Goal: Entertainment & Leisure: Browse casually

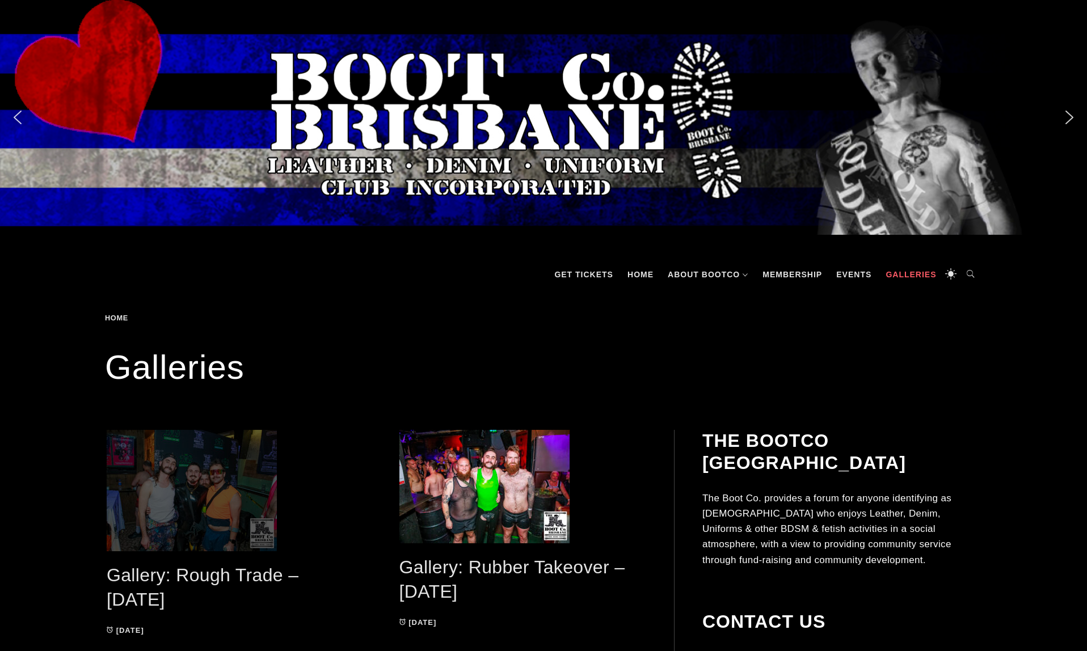
click at [225, 494] on span at bounding box center [230, 490] width 247 height 121
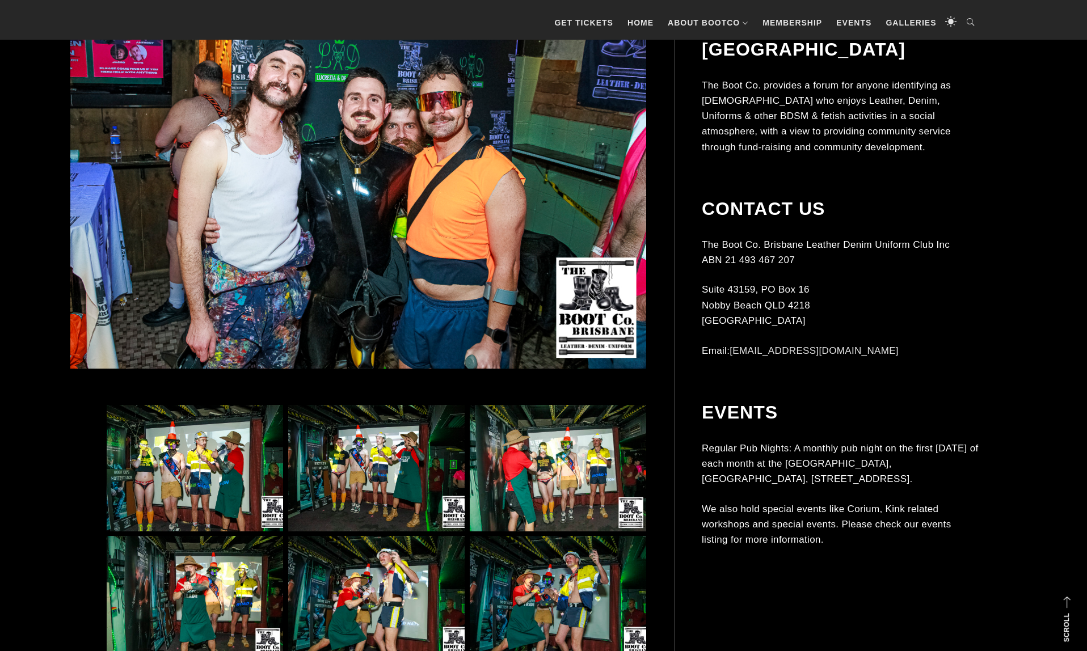
scroll to position [427, 0]
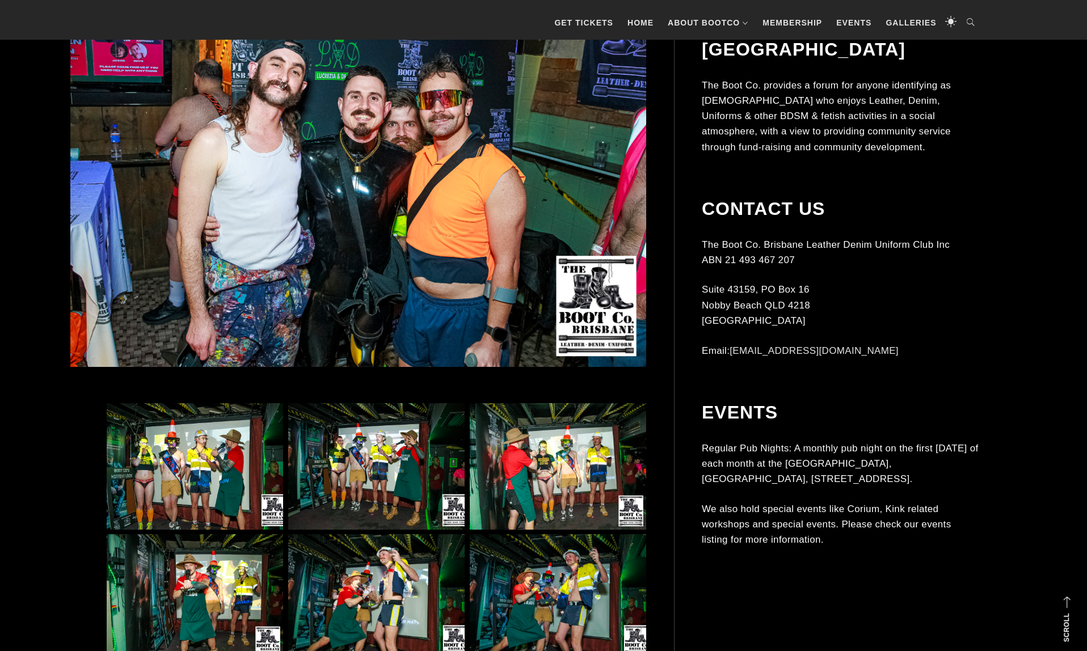
click at [203, 489] on img at bounding box center [195, 466] width 176 height 127
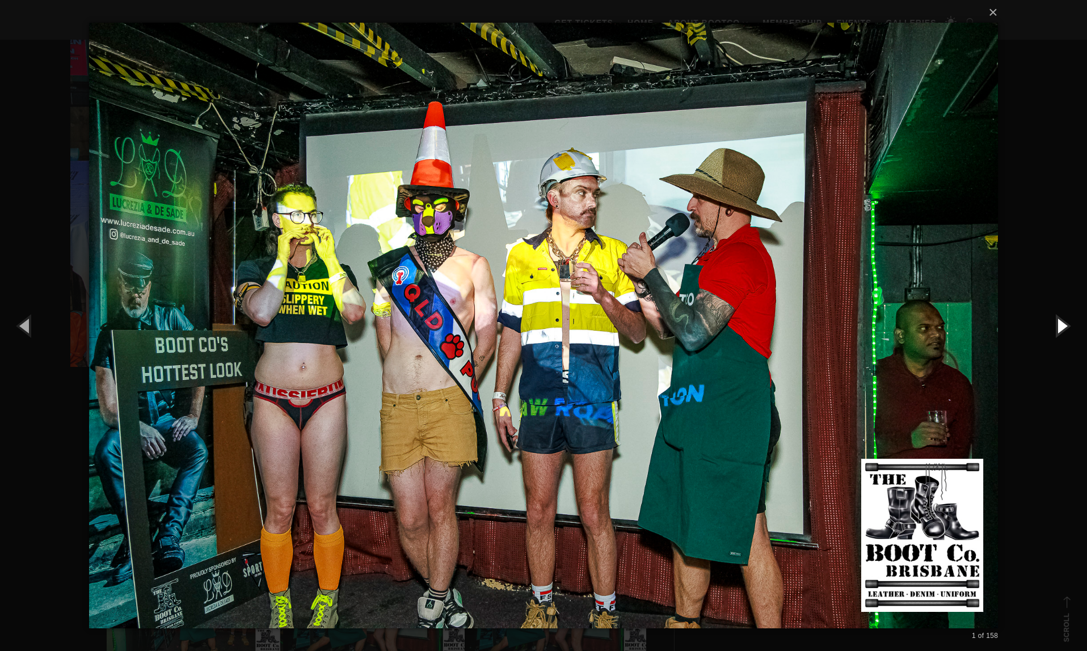
click at [1063, 326] on button "button" at bounding box center [1061, 325] width 51 height 62
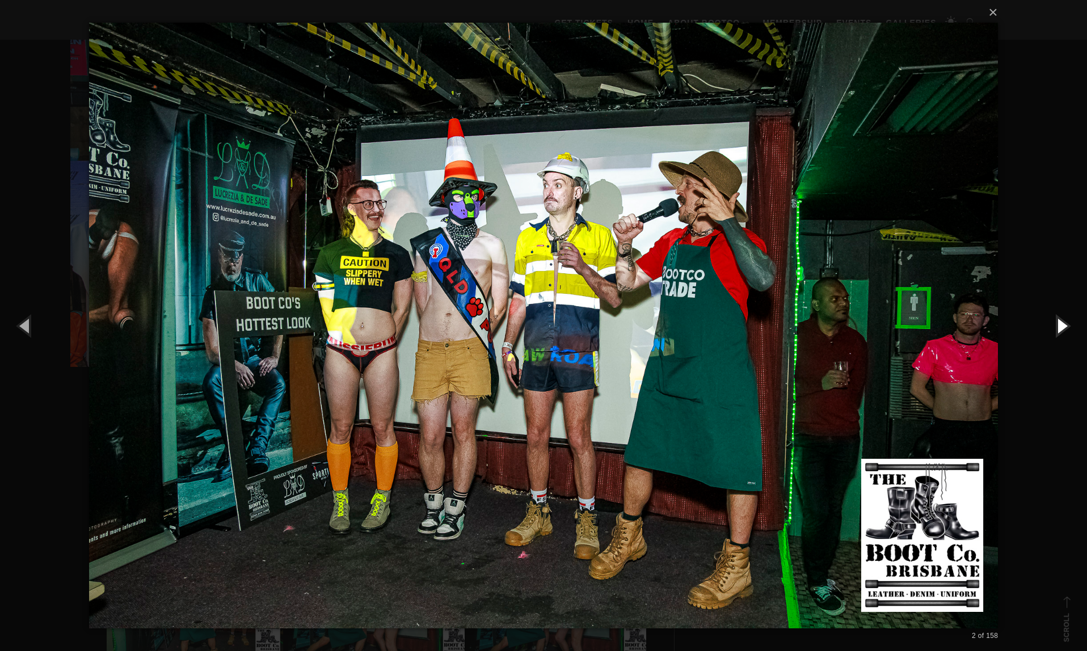
click at [1063, 326] on button "button" at bounding box center [1061, 325] width 51 height 62
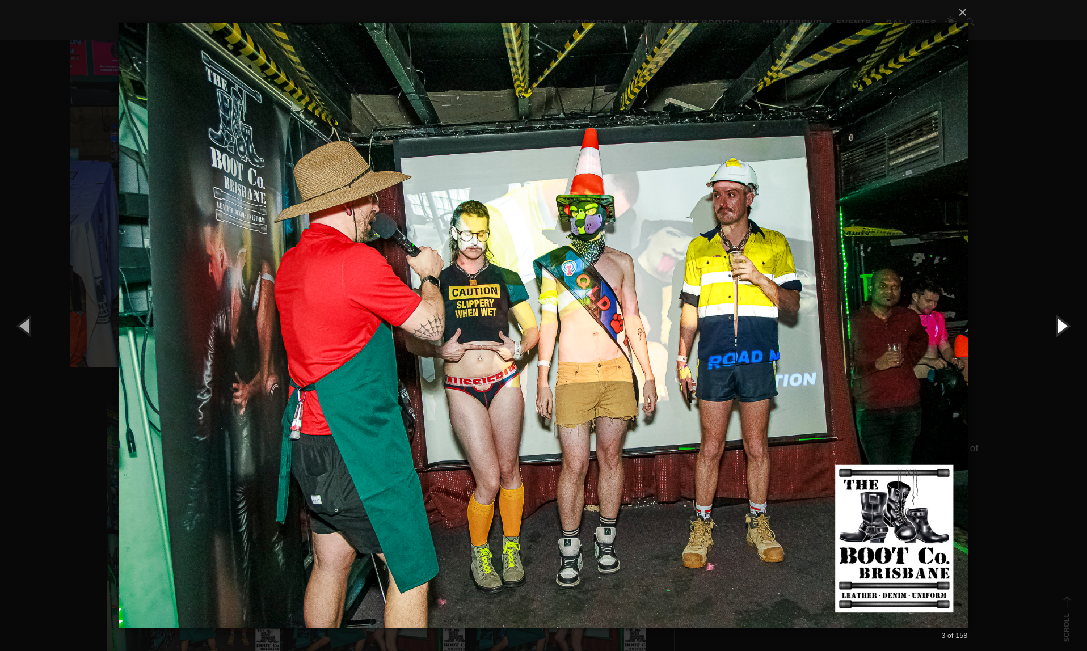
click at [1063, 326] on button "button" at bounding box center [1061, 325] width 51 height 62
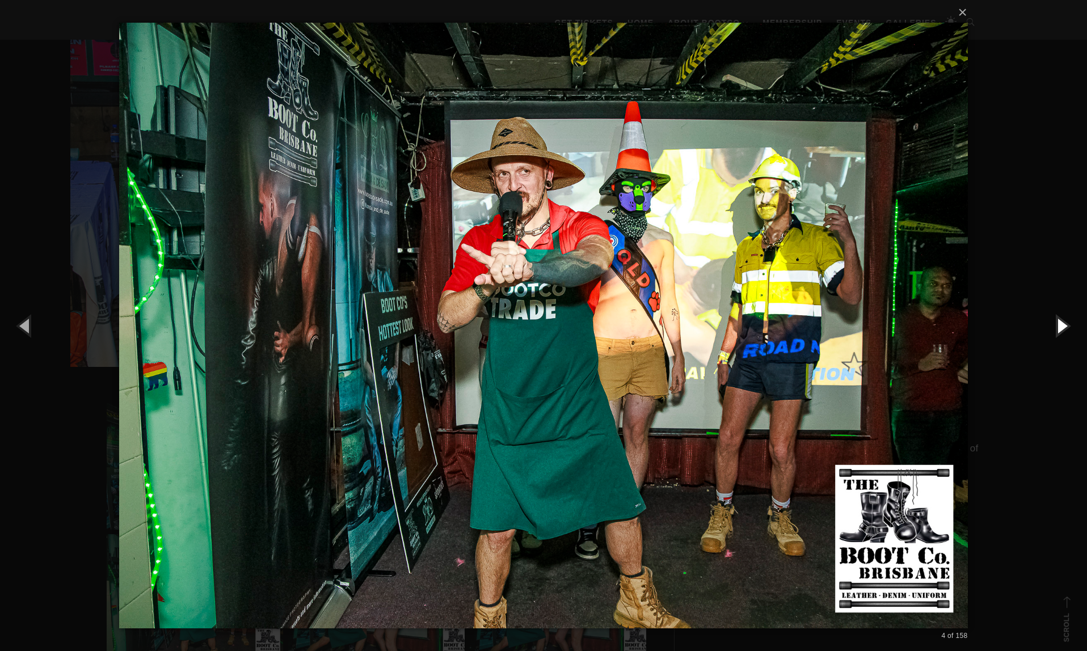
click at [1063, 326] on button "button" at bounding box center [1061, 325] width 51 height 62
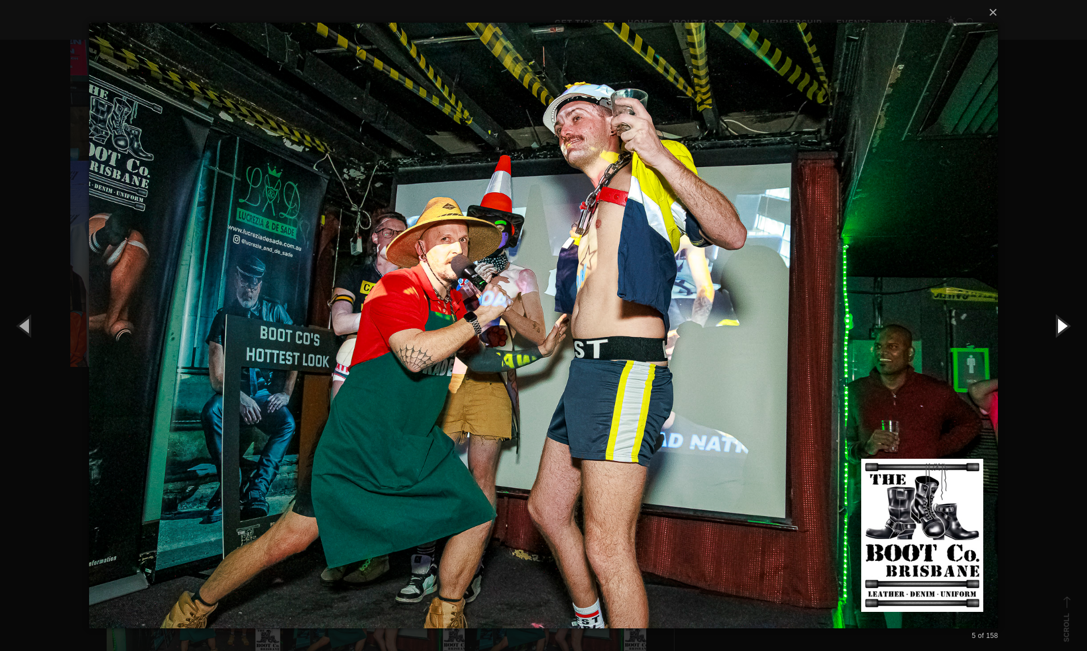
click at [1063, 326] on button "button" at bounding box center [1061, 325] width 51 height 62
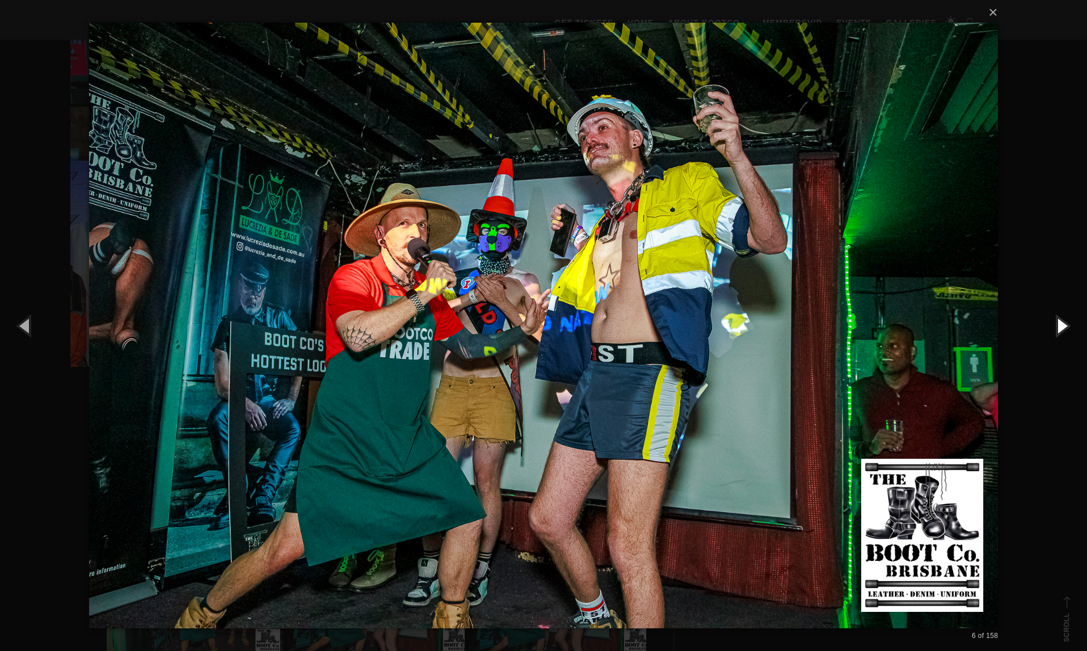
click at [1065, 325] on button "button" at bounding box center [1061, 325] width 51 height 62
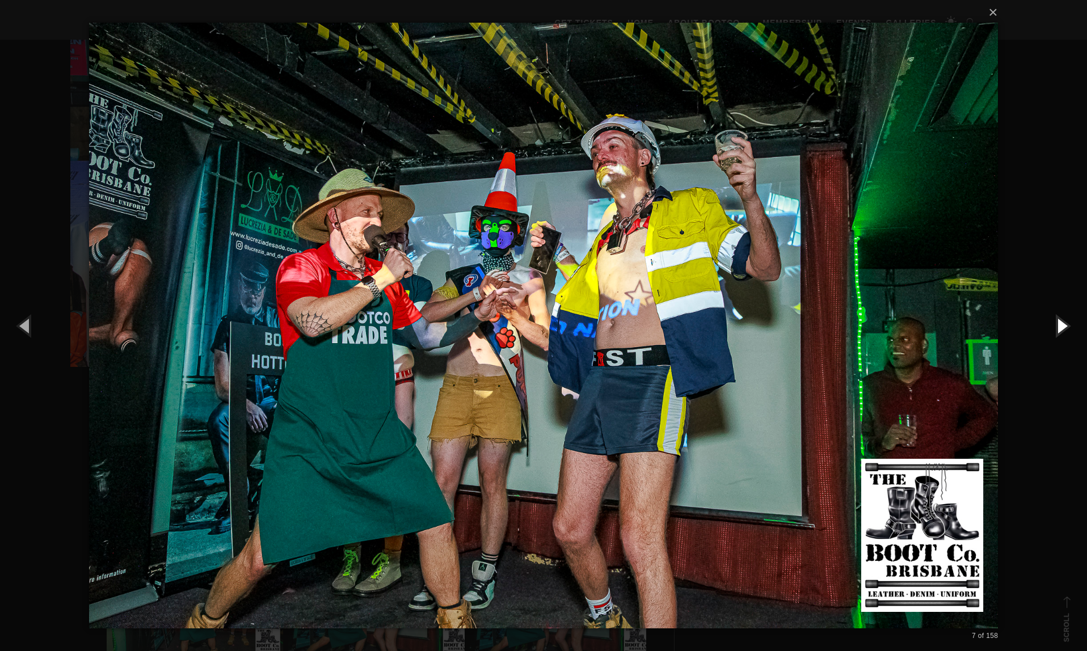
click at [1065, 325] on button "button" at bounding box center [1061, 325] width 51 height 62
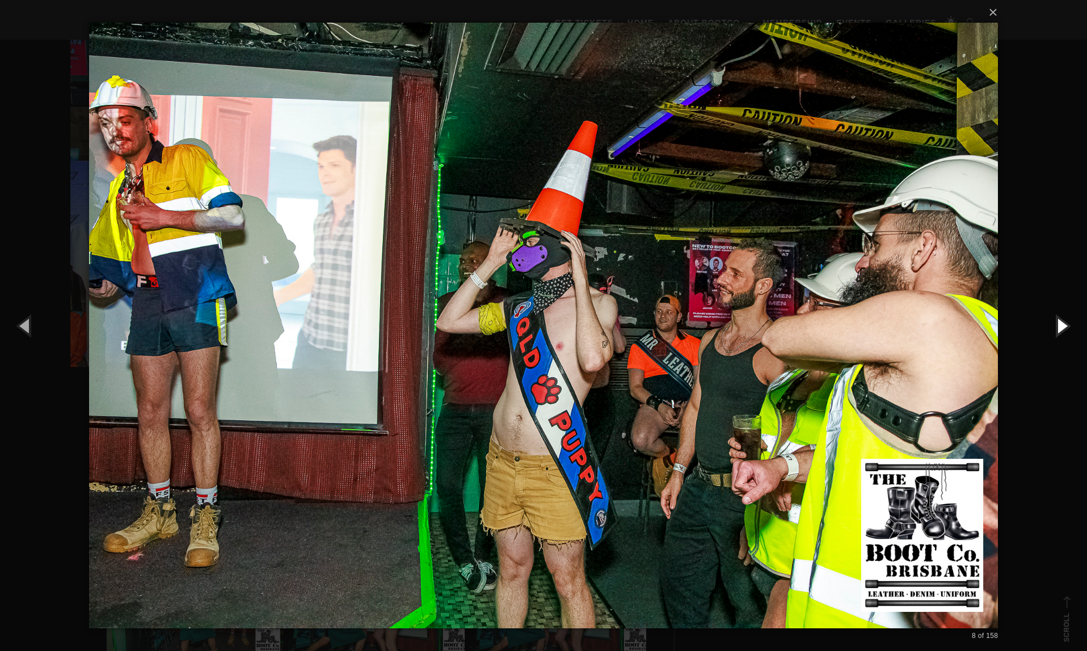
click at [1065, 325] on button "button" at bounding box center [1061, 325] width 51 height 62
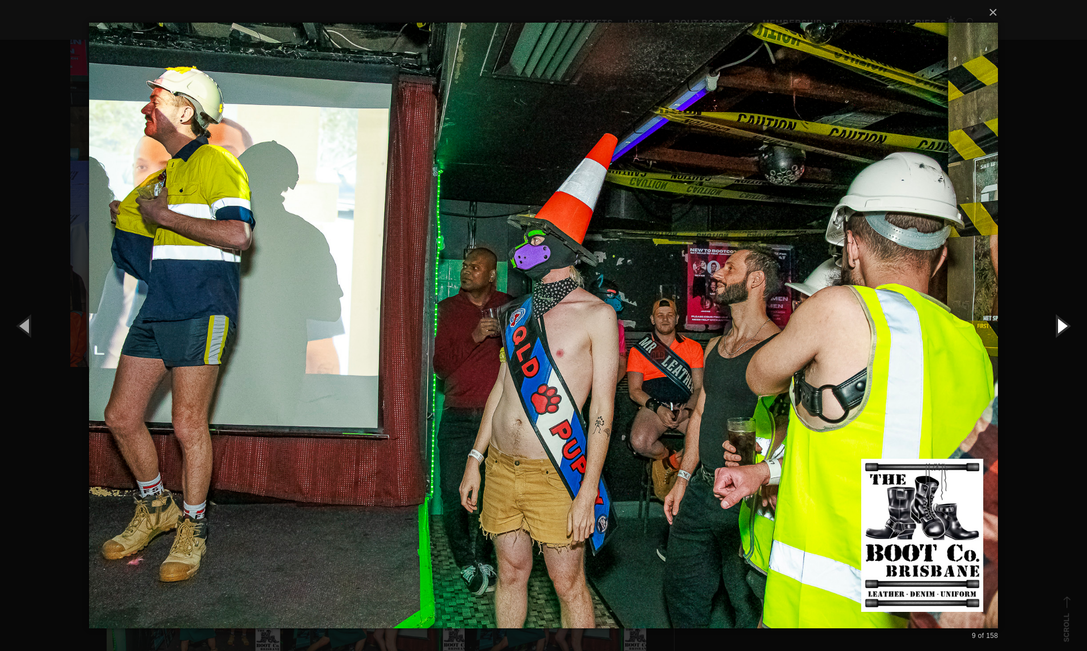
click at [1065, 325] on button "button" at bounding box center [1061, 325] width 51 height 62
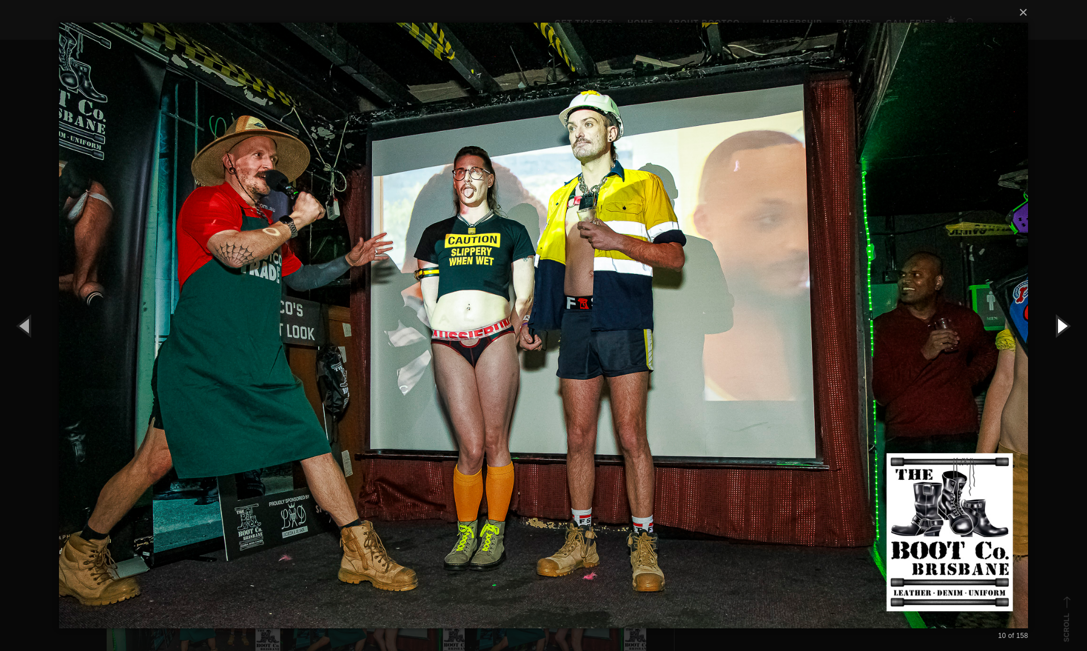
click at [1065, 325] on button "button" at bounding box center [1061, 325] width 51 height 62
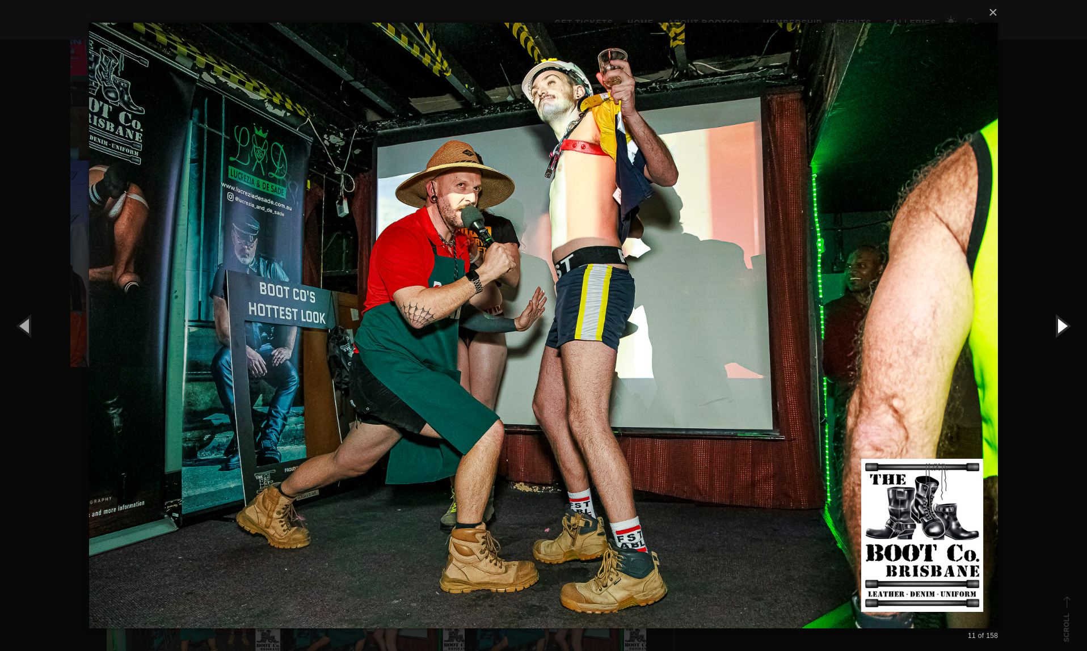
click at [1062, 325] on button "button" at bounding box center [1061, 325] width 51 height 62
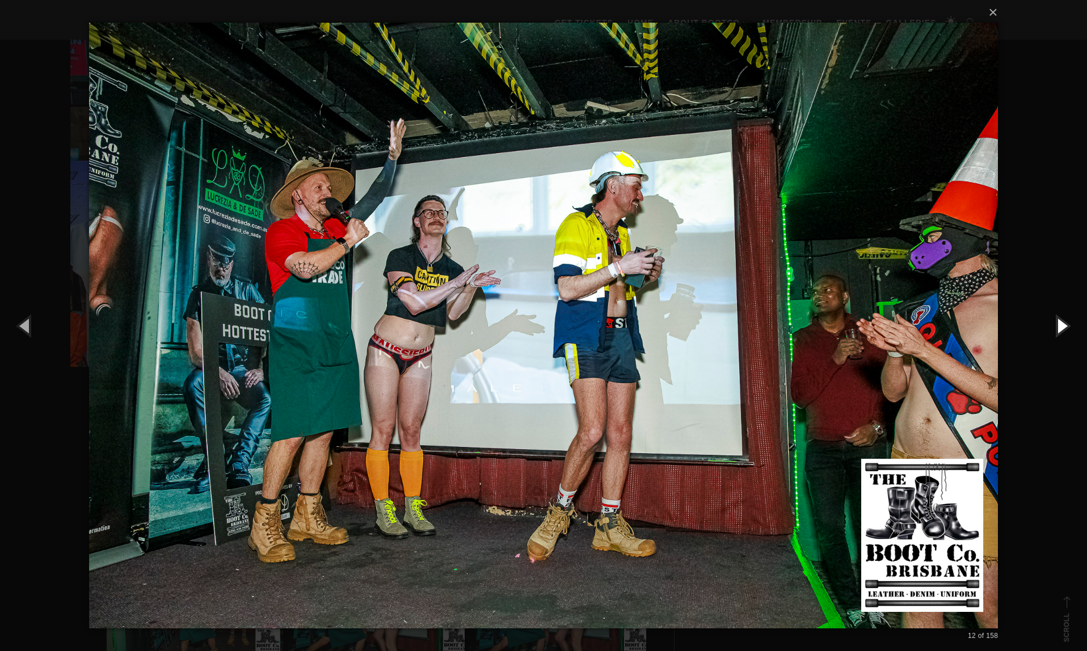
click at [1062, 325] on button "button" at bounding box center [1061, 325] width 51 height 62
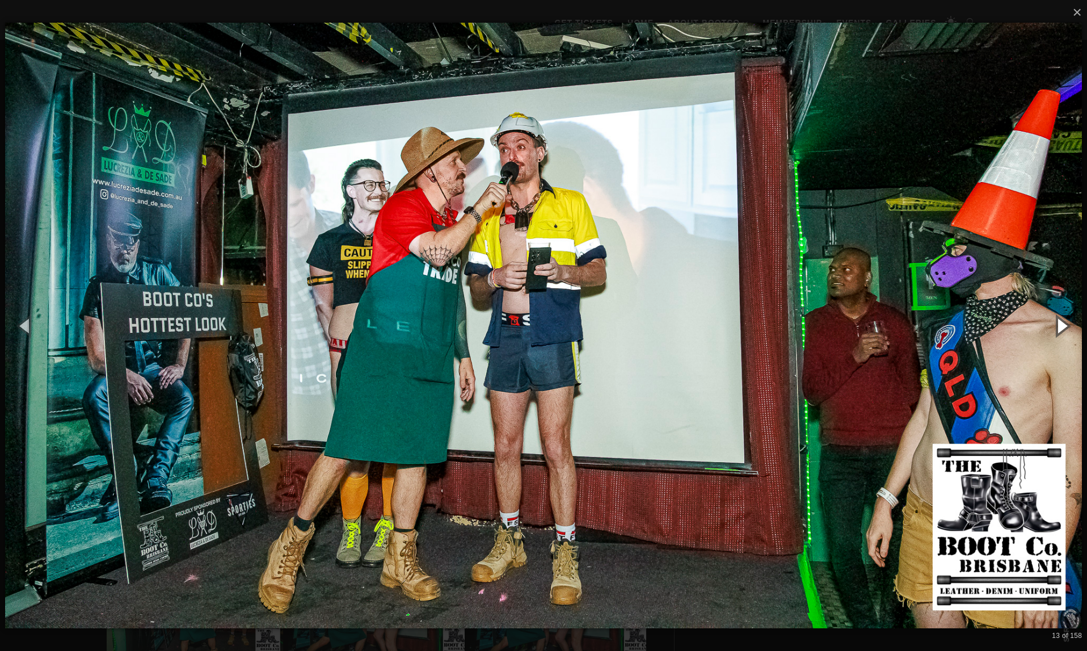
click at [1062, 325] on button "button" at bounding box center [1061, 325] width 51 height 62
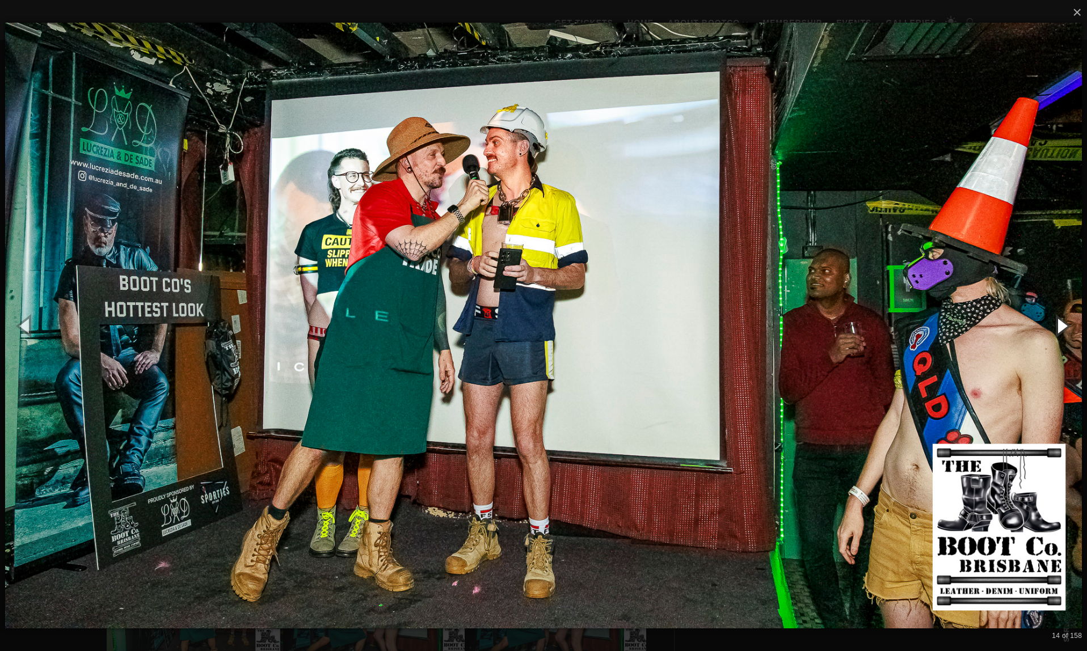
click at [1062, 325] on button "button" at bounding box center [1061, 325] width 51 height 62
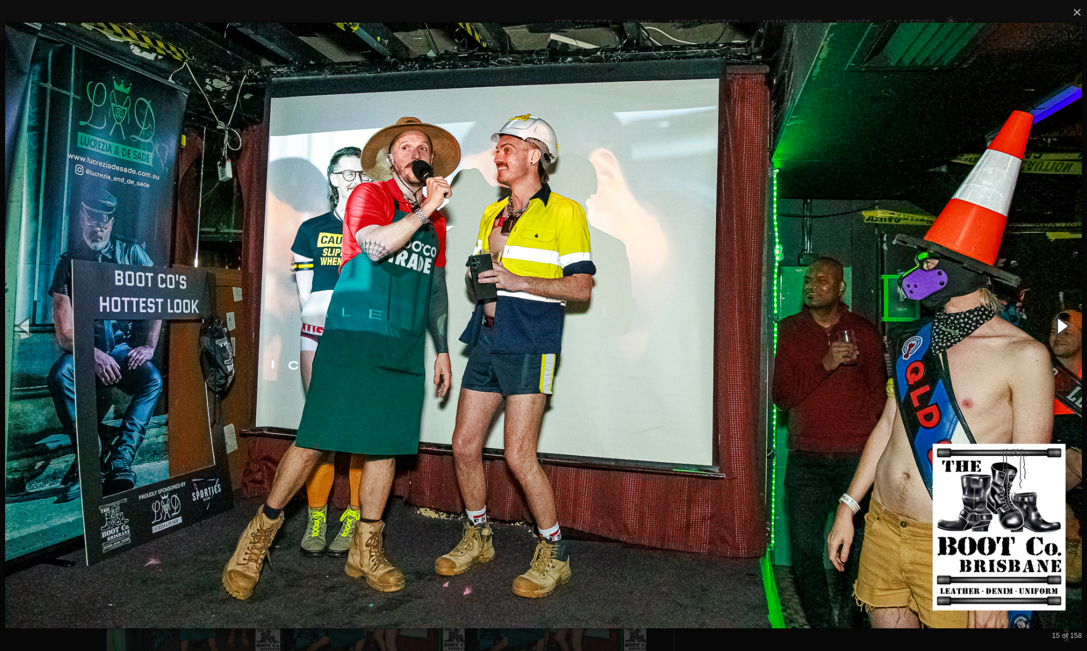
click at [1062, 325] on button "button" at bounding box center [1061, 325] width 51 height 62
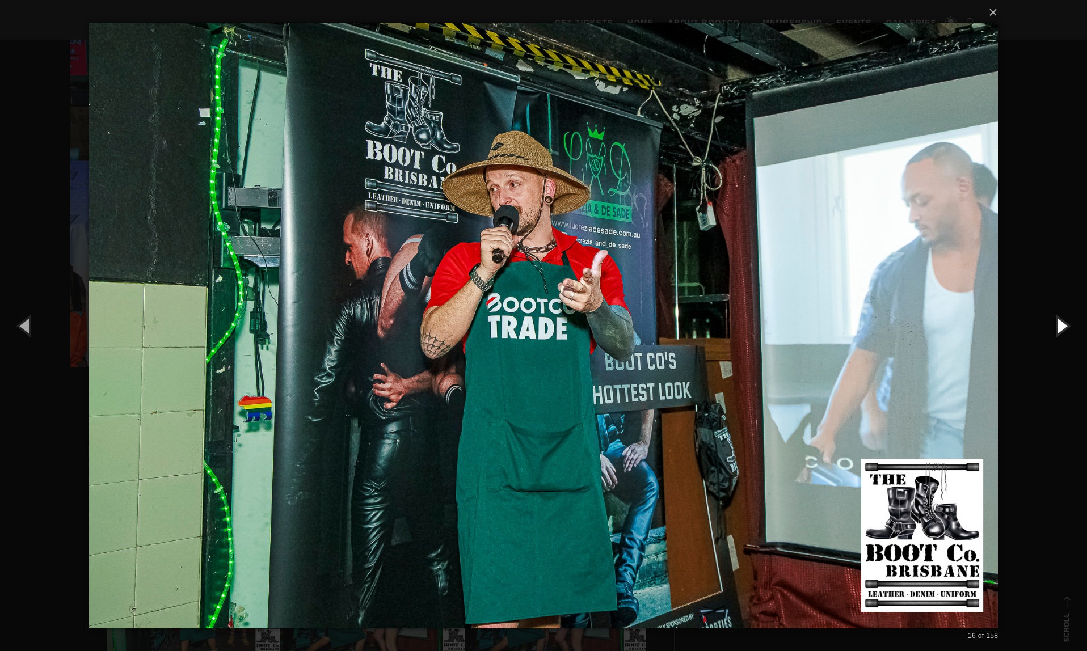
click at [1062, 325] on button "button" at bounding box center [1061, 325] width 51 height 62
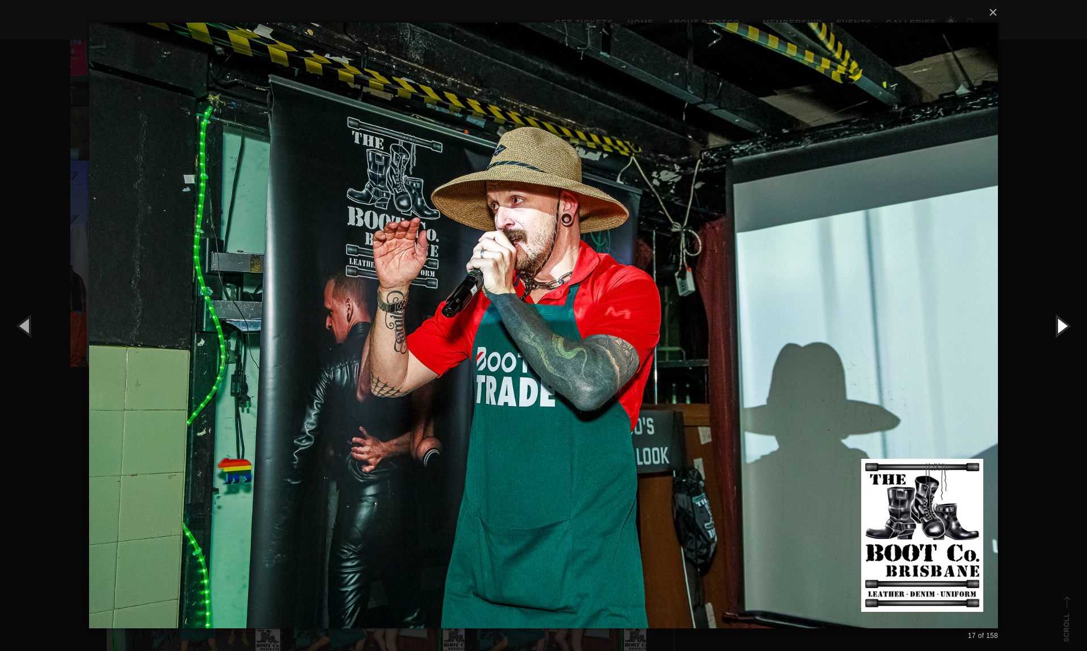
click at [1062, 325] on button "button" at bounding box center [1061, 325] width 51 height 62
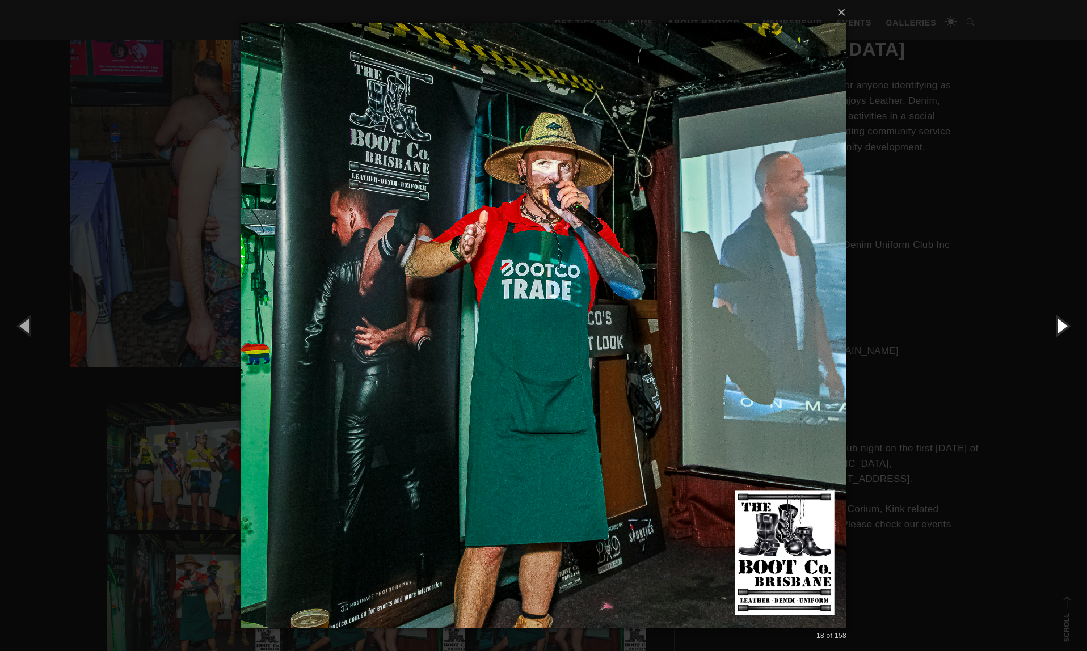
click at [1062, 325] on button "button" at bounding box center [1061, 325] width 51 height 62
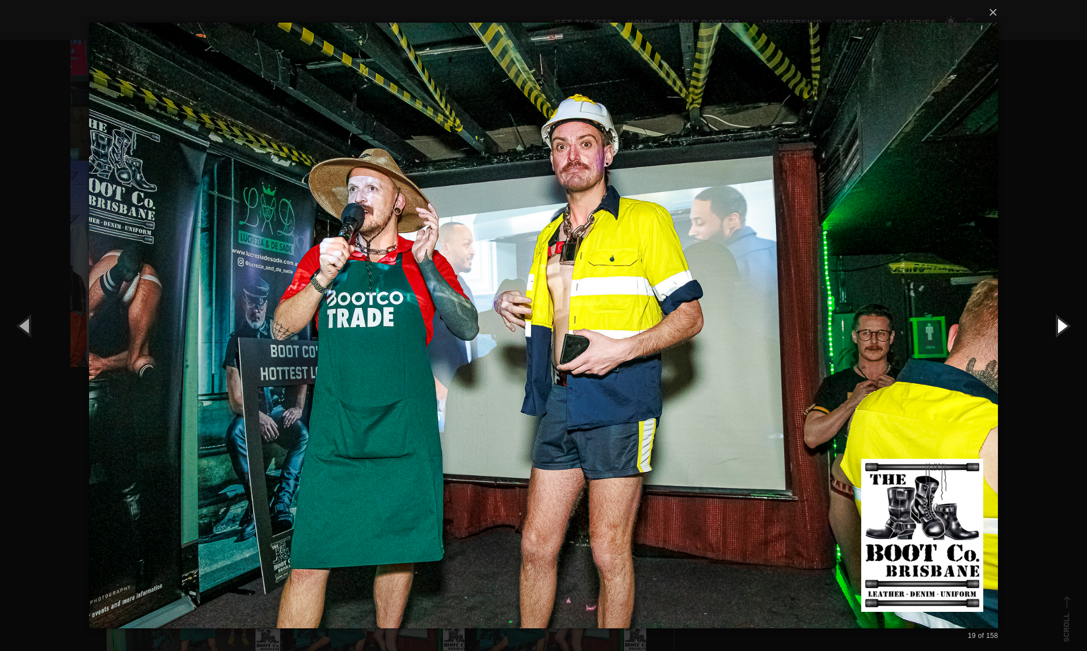
click at [1062, 325] on button "button" at bounding box center [1061, 325] width 51 height 62
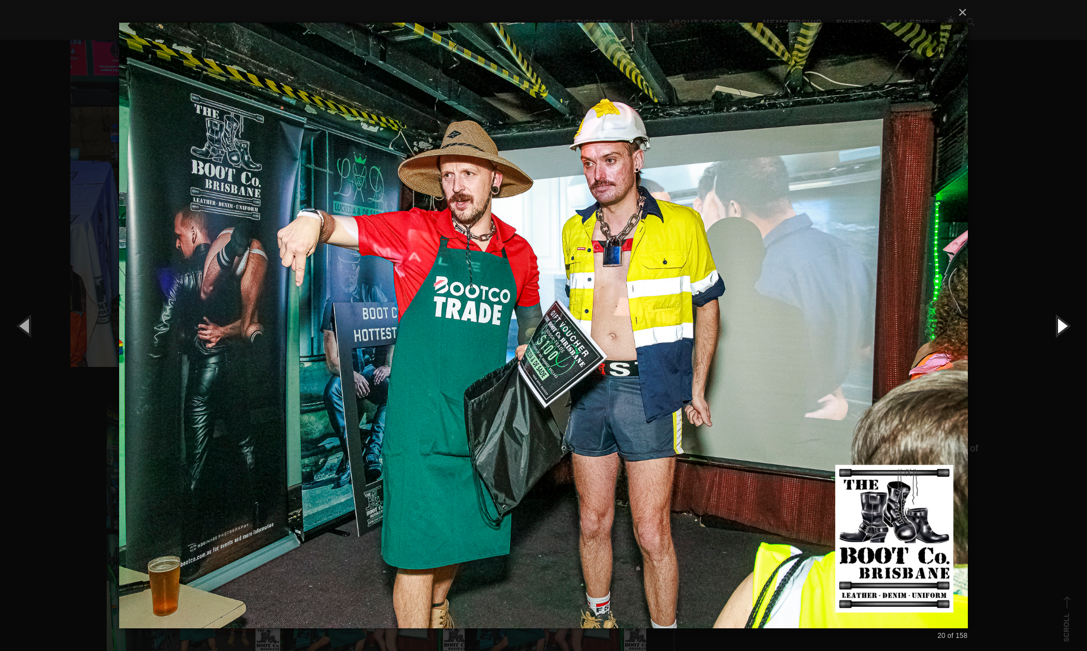
click at [1062, 325] on button "button" at bounding box center [1061, 325] width 51 height 62
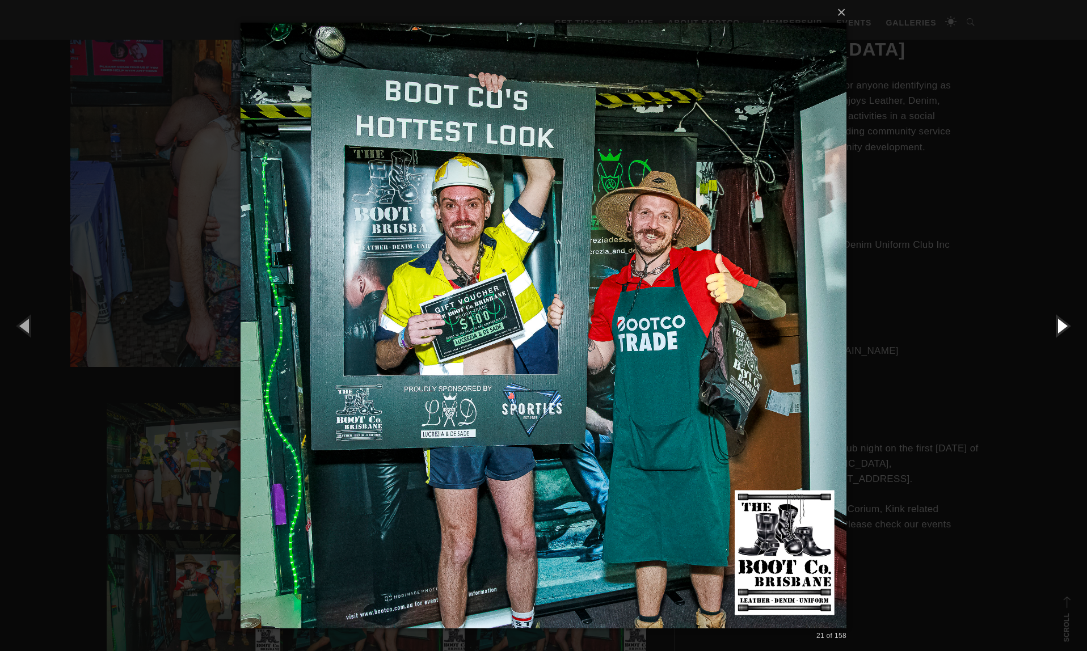
click at [1062, 325] on button "button" at bounding box center [1061, 325] width 51 height 62
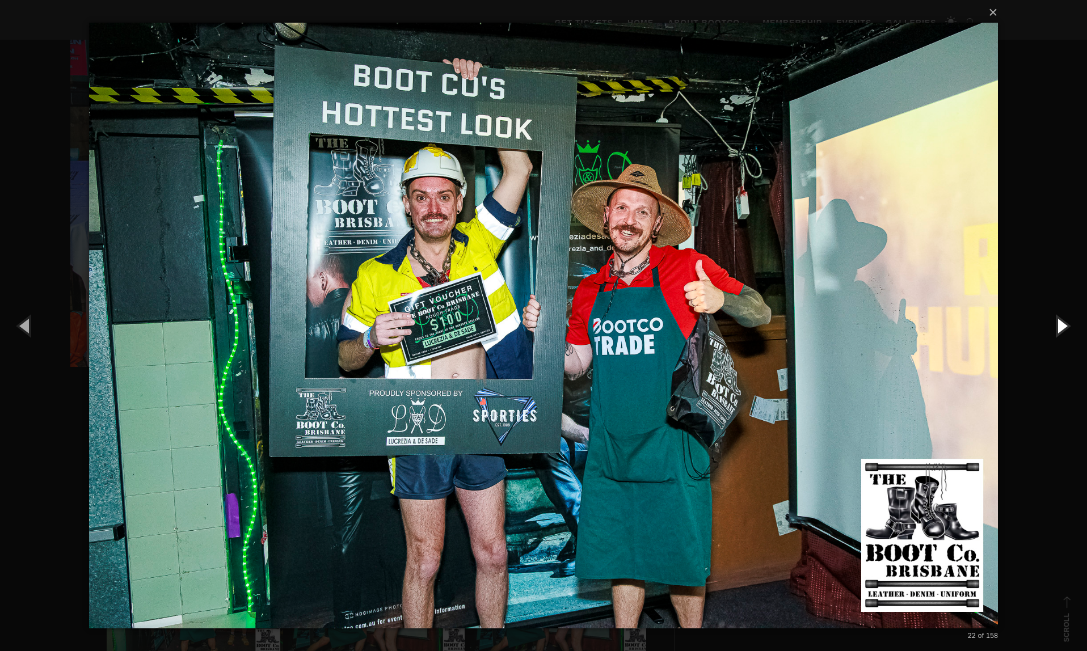
click at [1062, 325] on button "button" at bounding box center [1061, 325] width 51 height 62
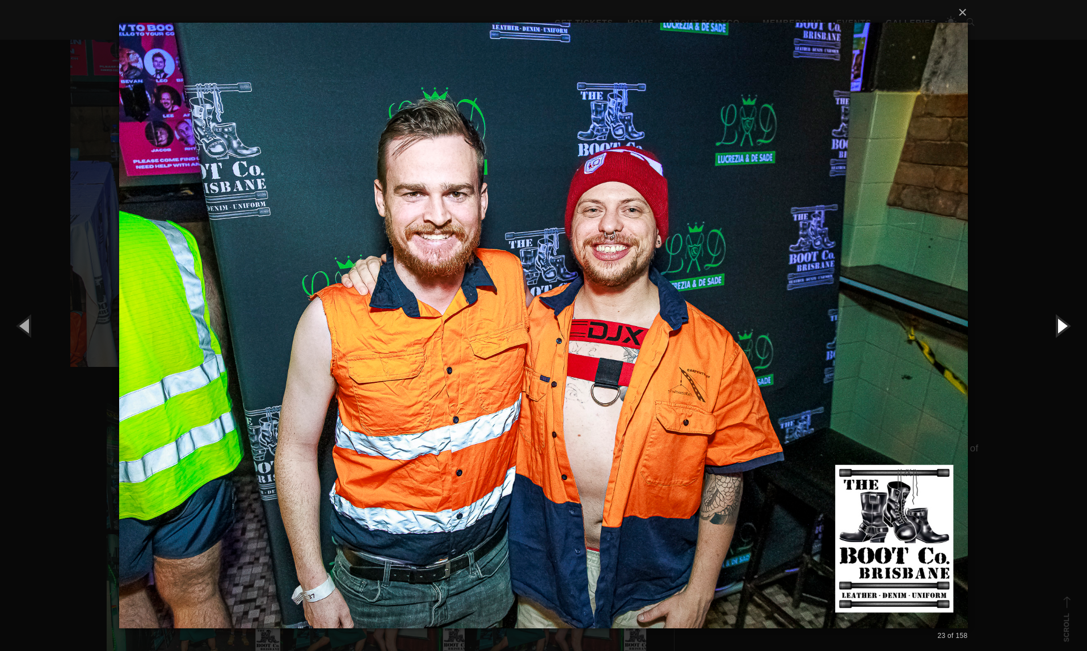
click at [1062, 325] on button "button" at bounding box center [1061, 325] width 51 height 62
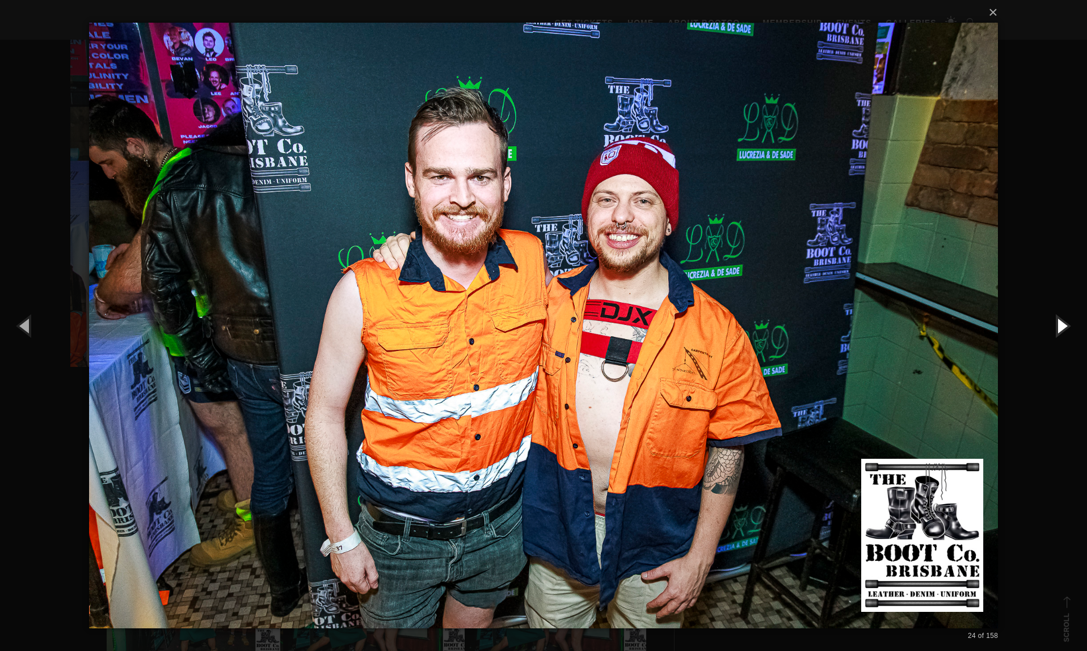
click at [1062, 325] on button "button" at bounding box center [1061, 325] width 51 height 62
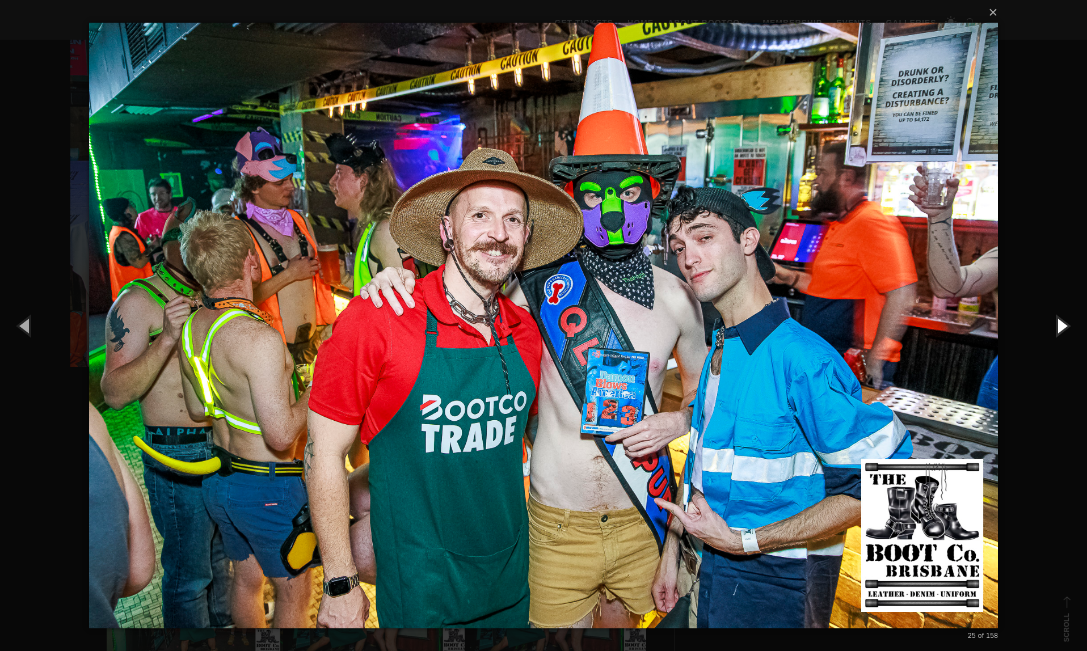
click at [1062, 325] on button "button" at bounding box center [1061, 325] width 51 height 62
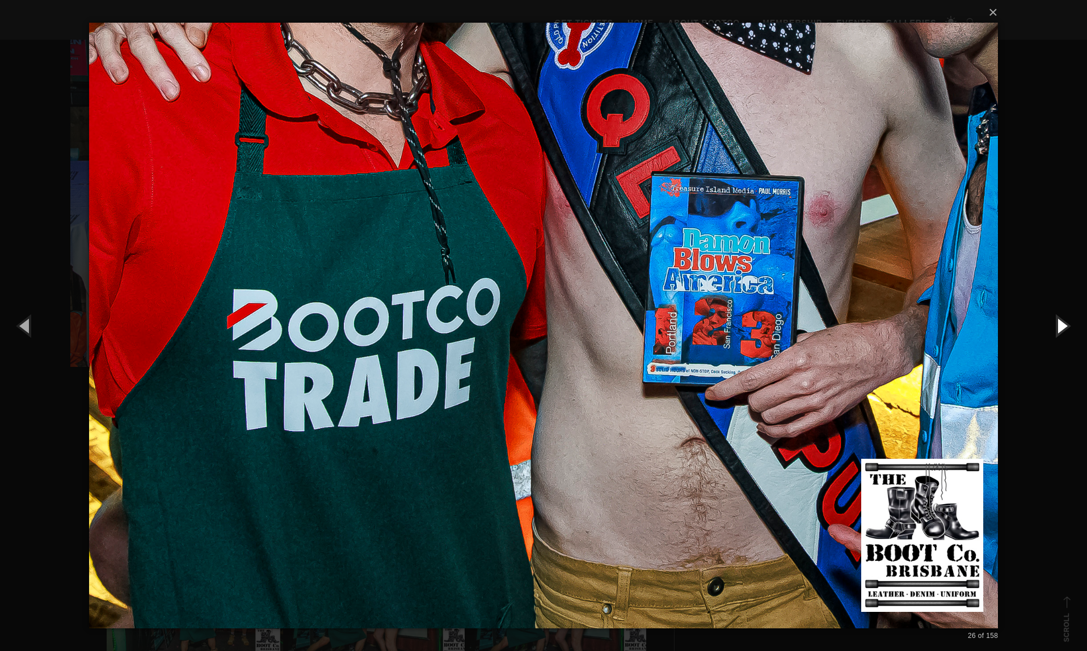
click at [1062, 325] on button "button" at bounding box center [1061, 325] width 51 height 62
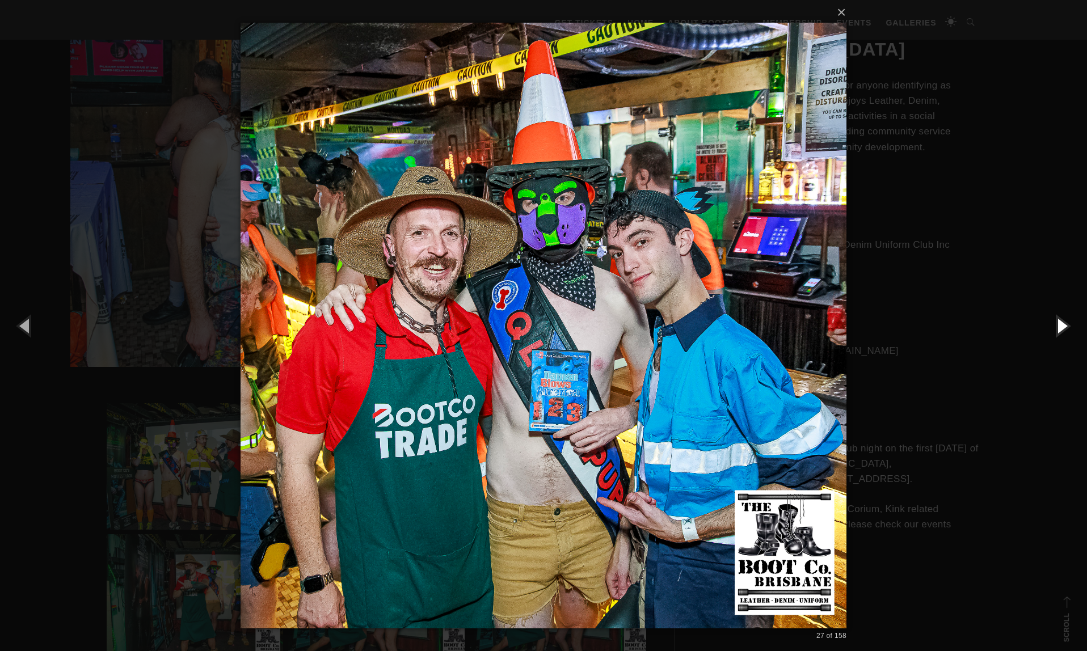
click at [1062, 325] on button "button" at bounding box center [1061, 325] width 51 height 62
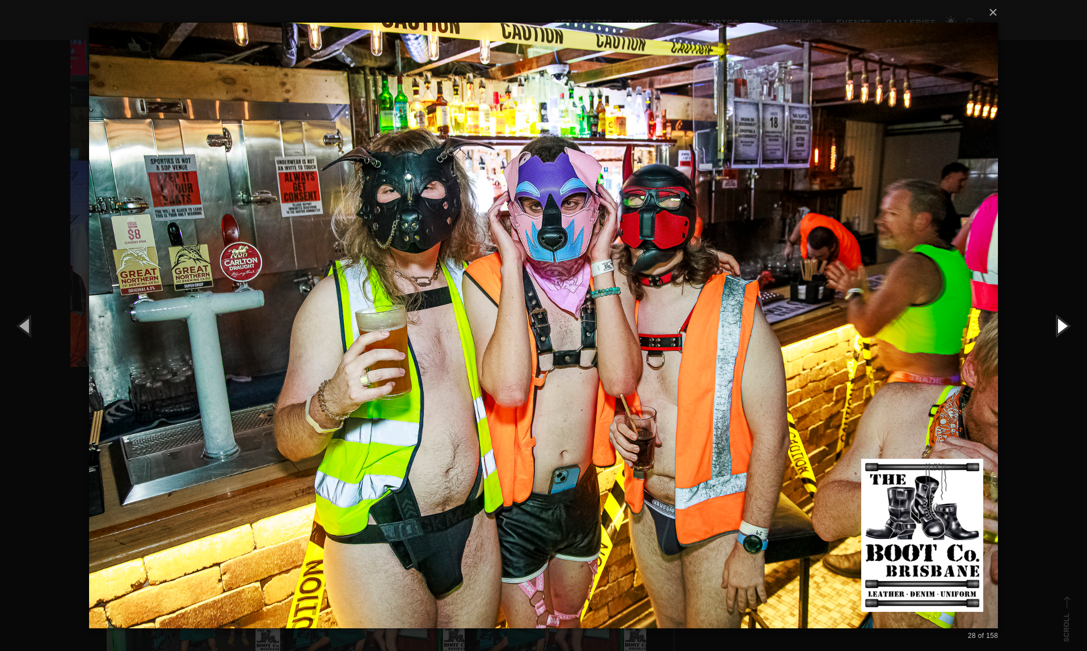
click at [1062, 325] on button "button" at bounding box center [1061, 325] width 51 height 62
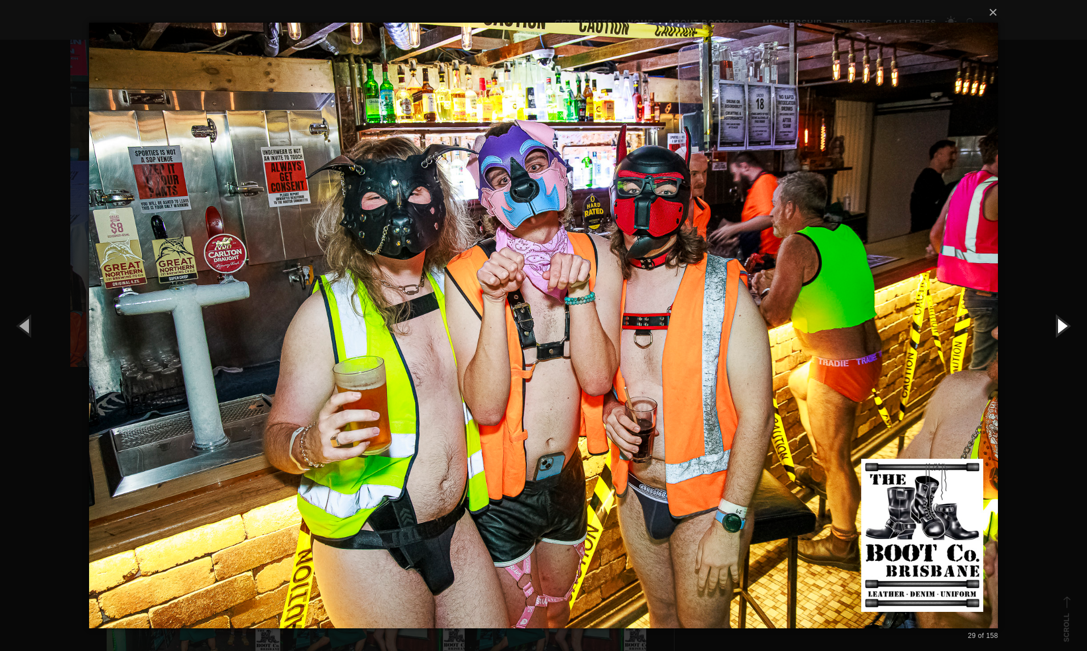
click at [1058, 325] on button "button" at bounding box center [1061, 325] width 51 height 62
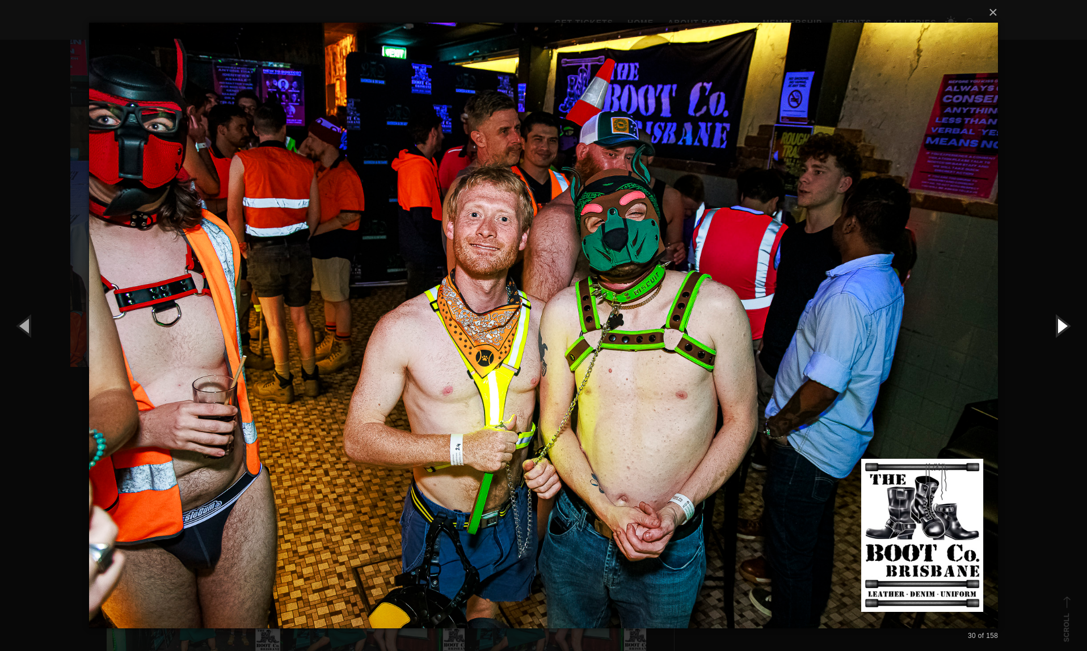
click at [1058, 325] on button "button" at bounding box center [1061, 325] width 51 height 62
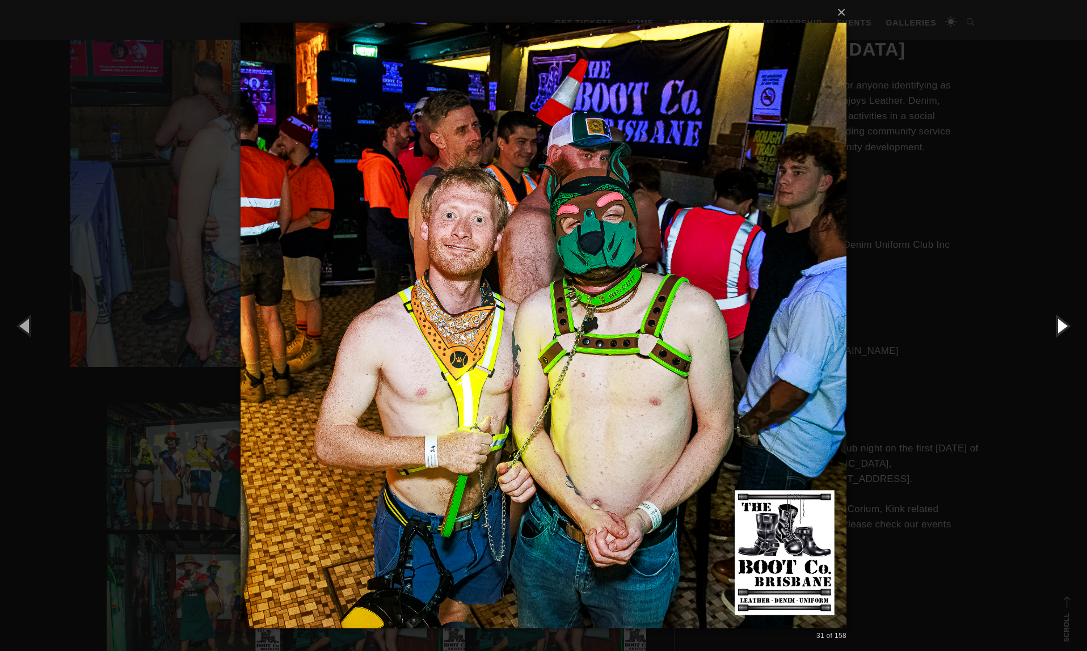
click at [1058, 325] on button "button" at bounding box center [1061, 325] width 51 height 62
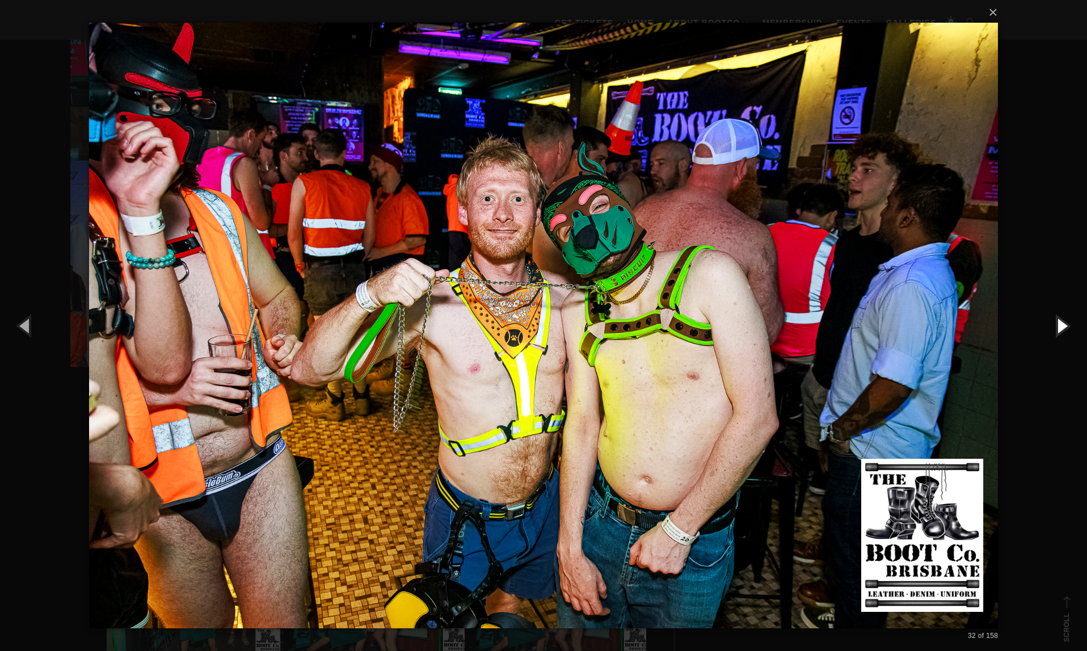
click at [1058, 325] on button "button" at bounding box center [1061, 325] width 51 height 62
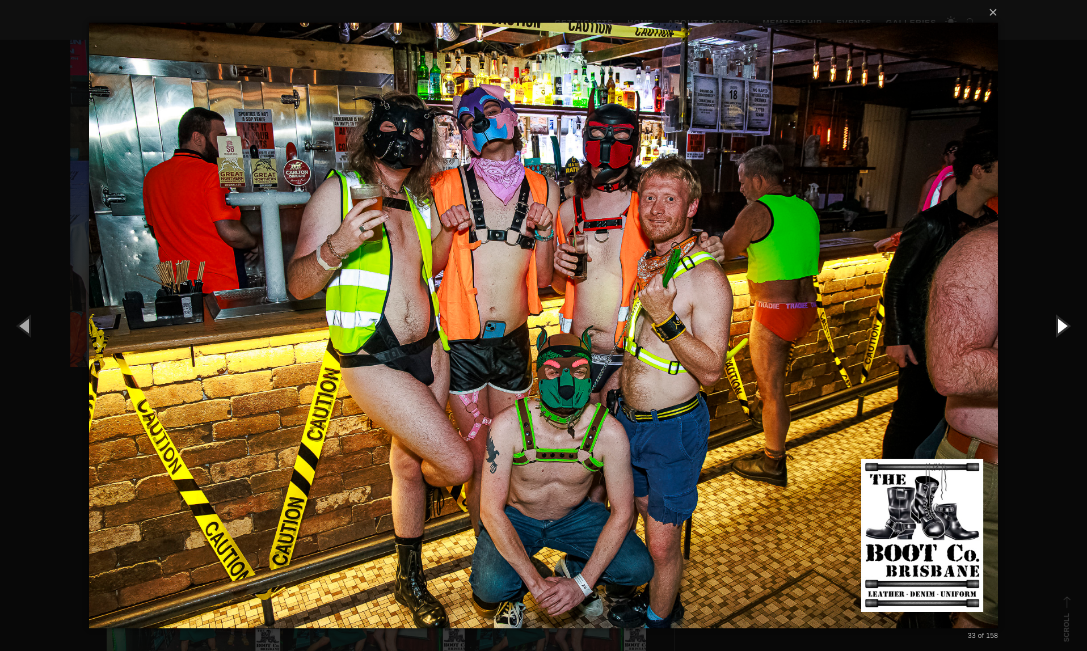
click at [1058, 325] on button "button" at bounding box center [1061, 325] width 51 height 62
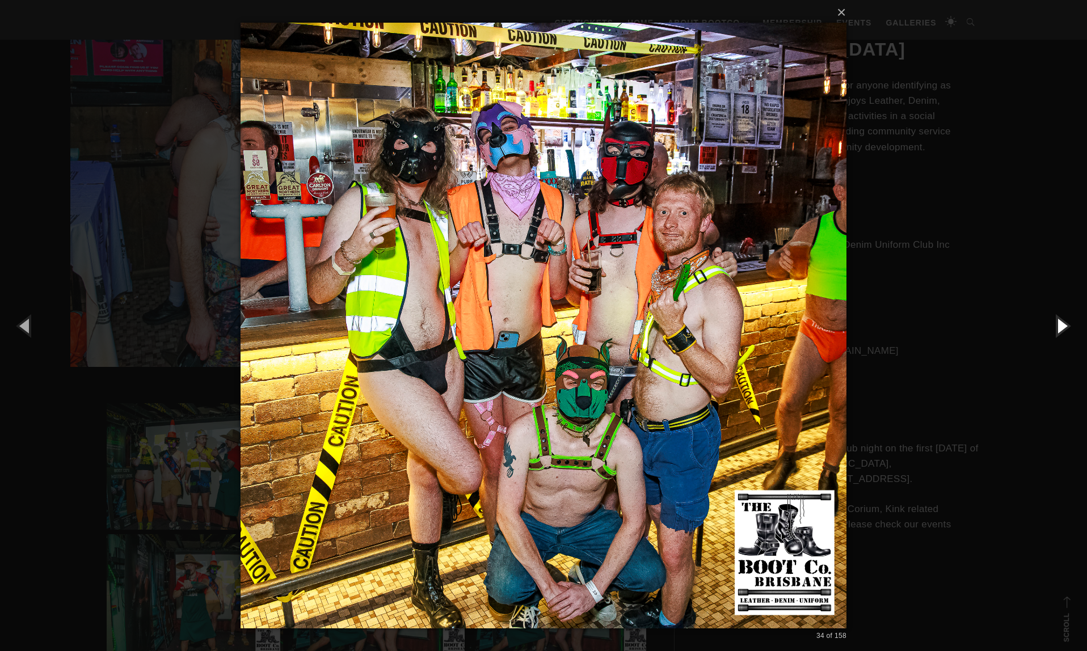
click at [1058, 325] on button "button" at bounding box center [1061, 325] width 51 height 62
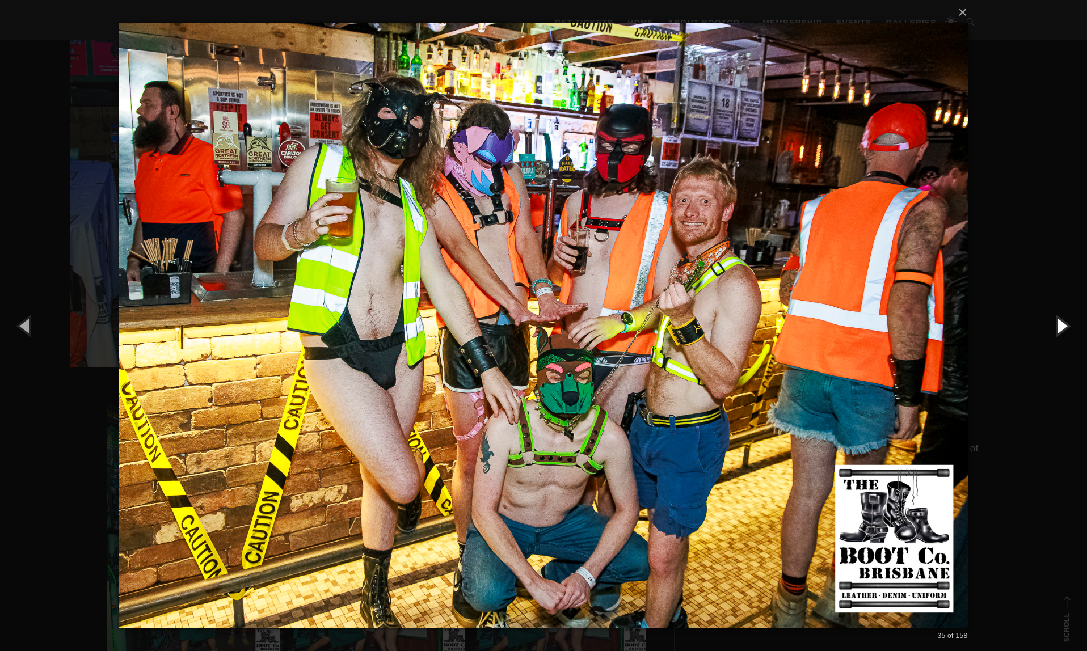
click at [1058, 325] on button "button" at bounding box center [1061, 325] width 51 height 62
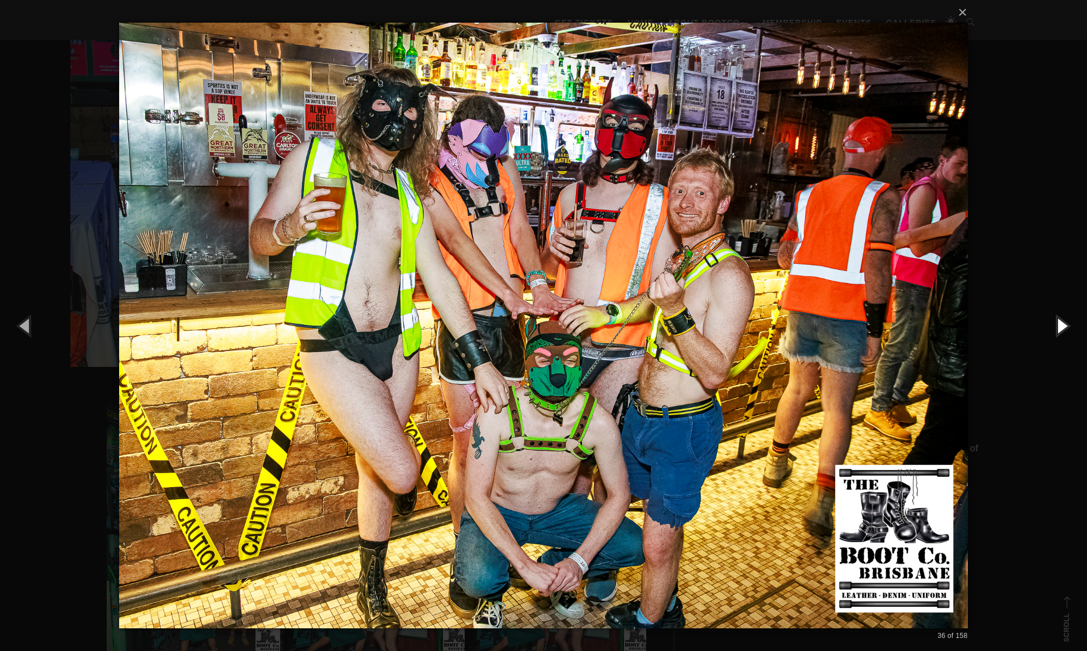
click at [1058, 325] on button "button" at bounding box center [1061, 325] width 51 height 62
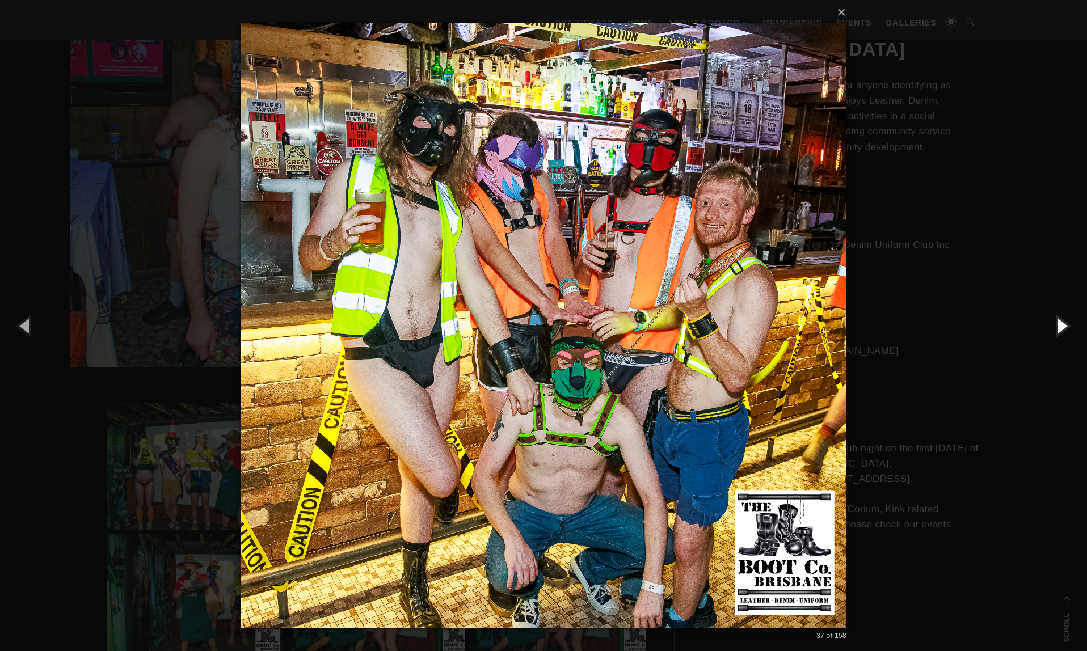
click at [1058, 325] on button "button" at bounding box center [1061, 325] width 51 height 62
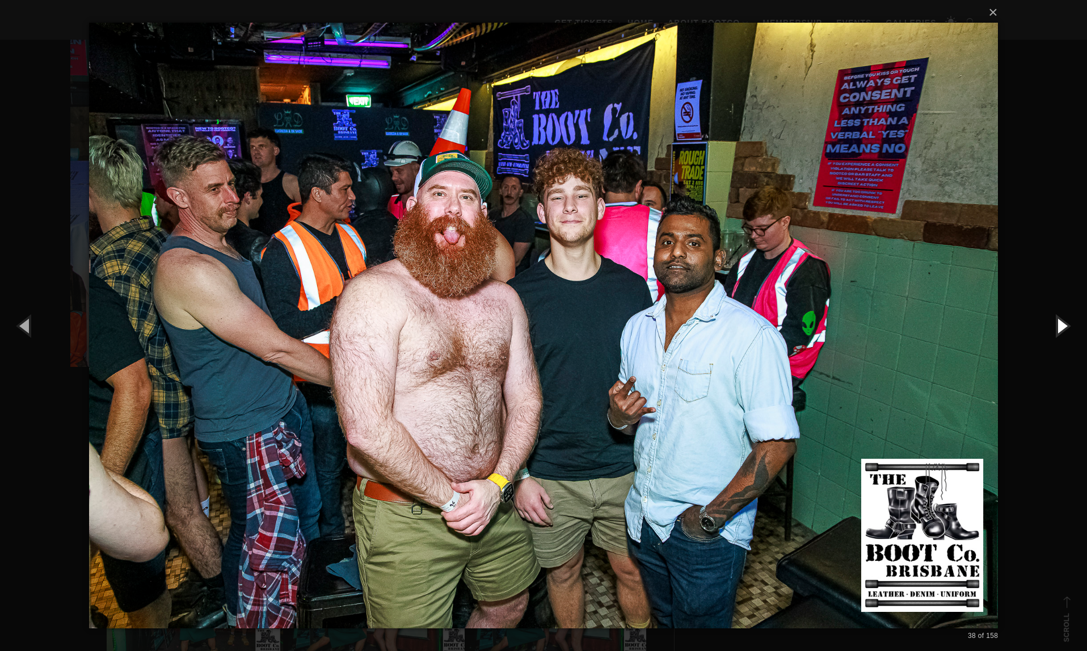
click at [1058, 325] on button "button" at bounding box center [1061, 325] width 51 height 62
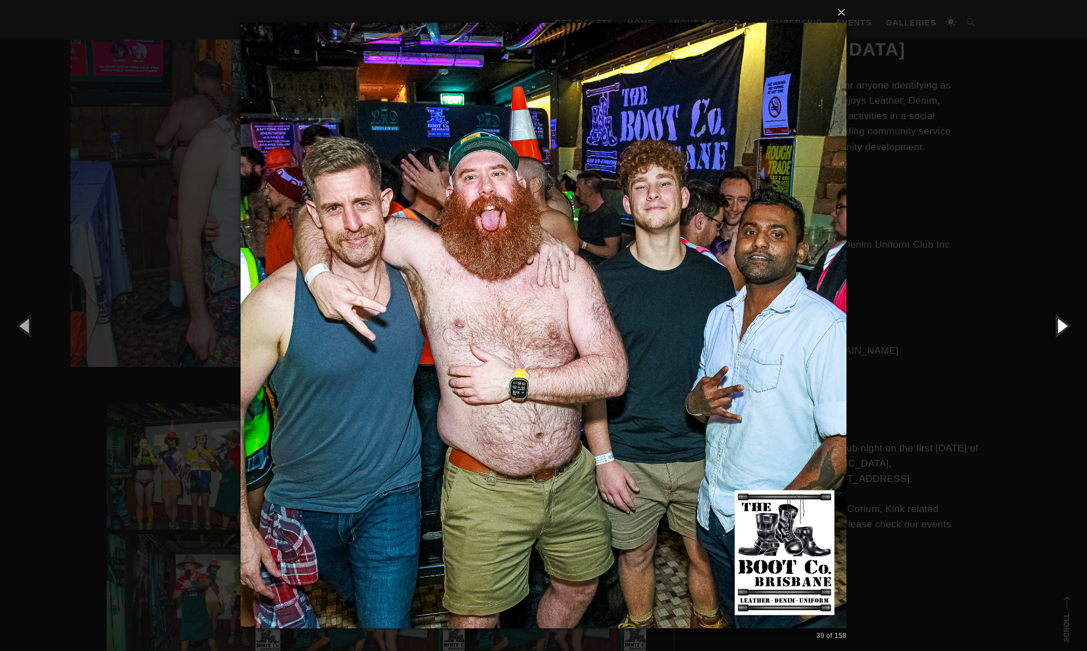
click at [1058, 325] on button "button" at bounding box center [1061, 325] width 51 height 62
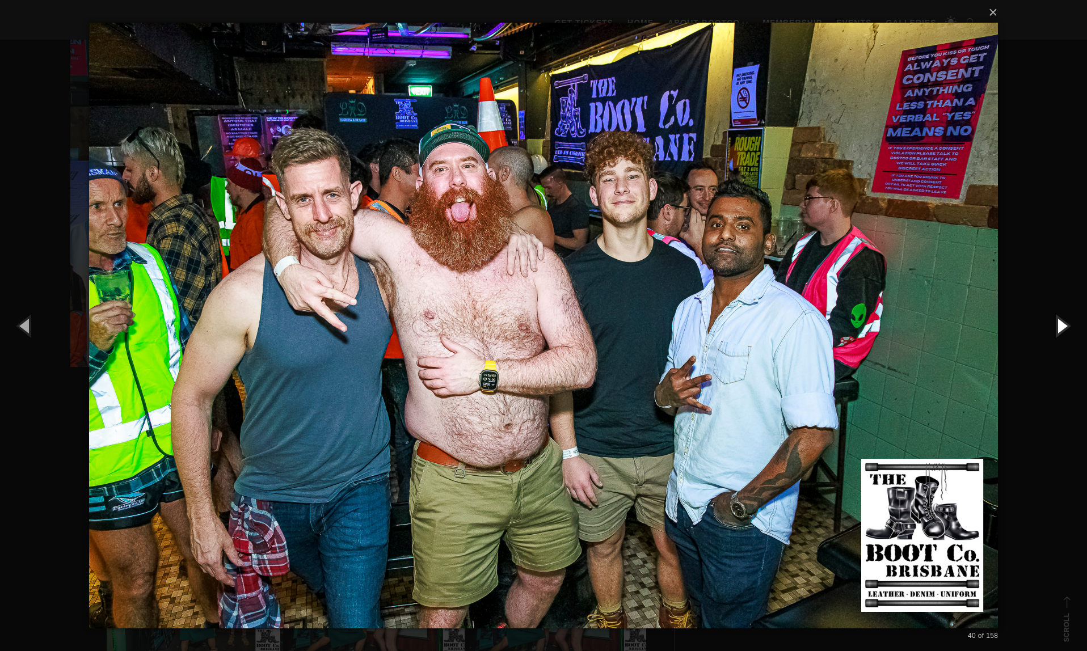
click at [1058, 325] on button "button" at bounding box center [1061, 325] width 51 height 62
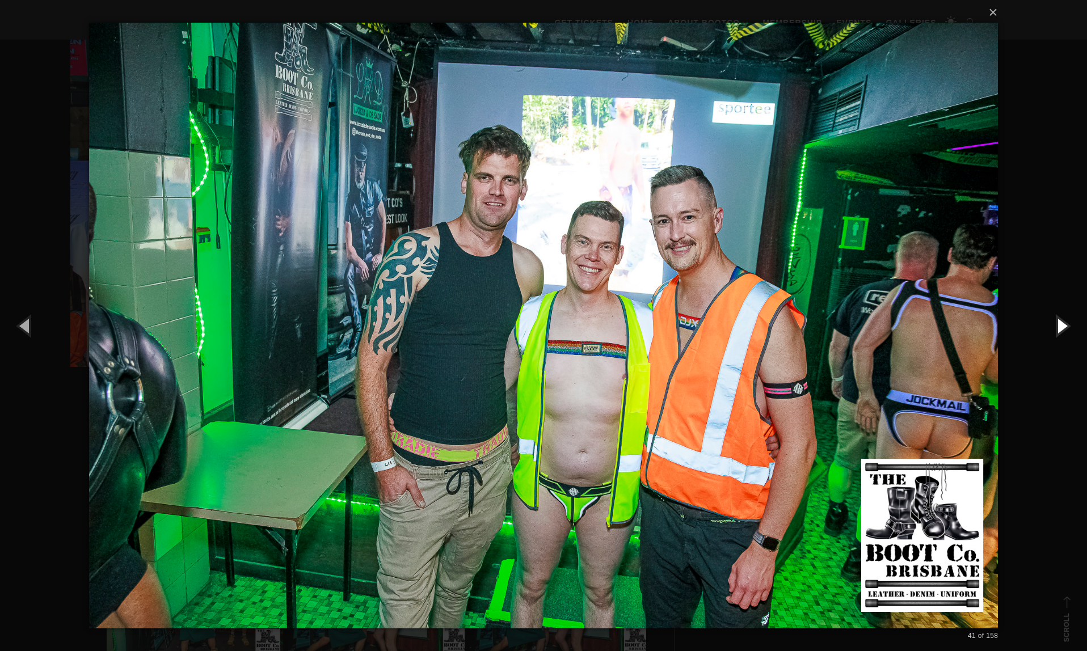
click at [1058, 325] on button "button" at bounding box center [1061, 325] width 51 height 62
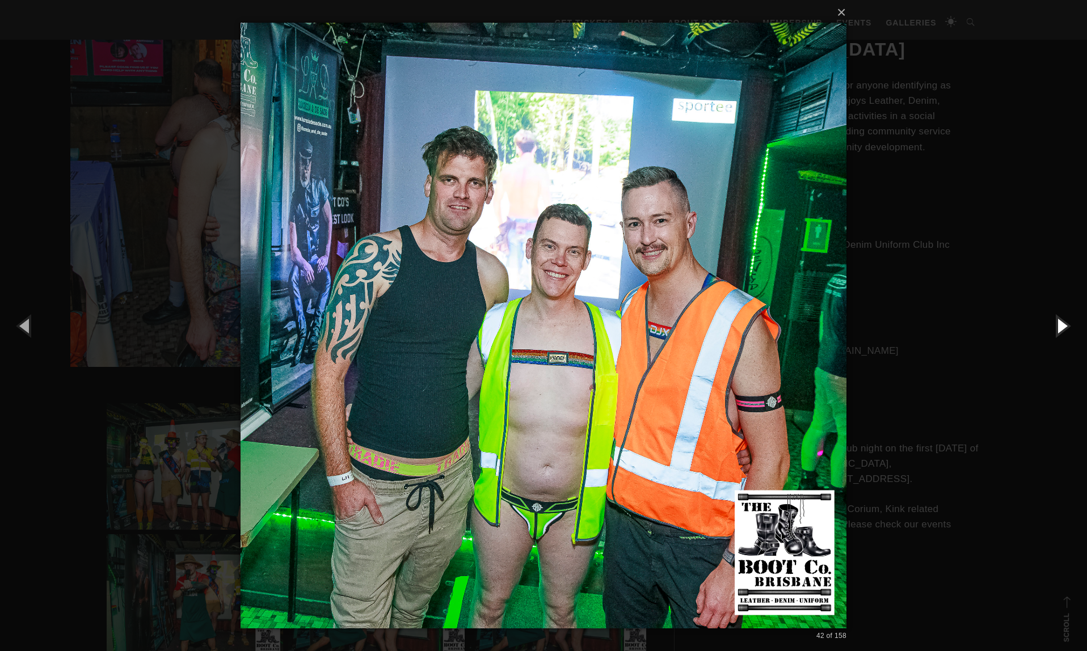
click at [1058, 325] on button "button" at bounding box center [1061, 325] width 51 height 62
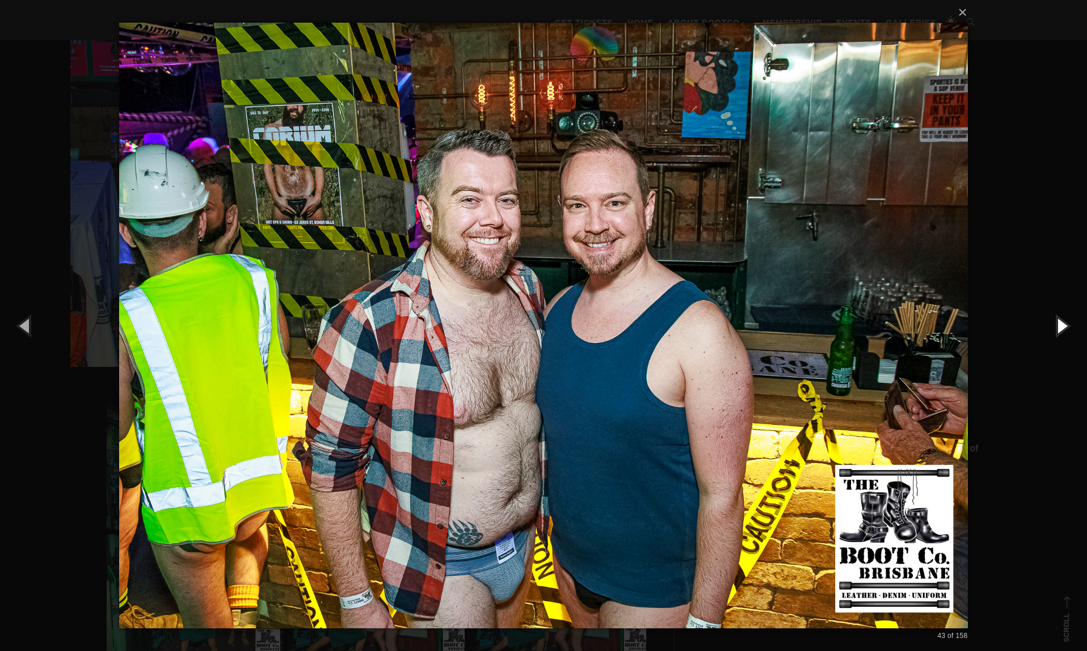
click at [1058, 325] on button "button" at bounding box center [1061, 325] width 51 height 62
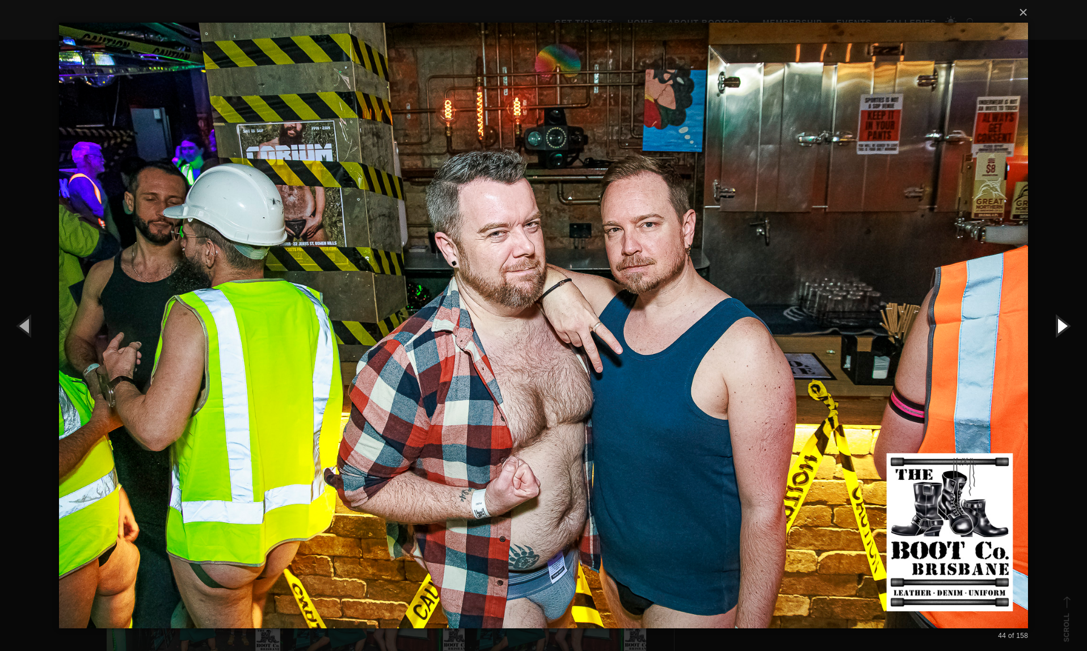
click at [1058, 325] on button "button" at bounding box center [1061, 325] width 51 height 62
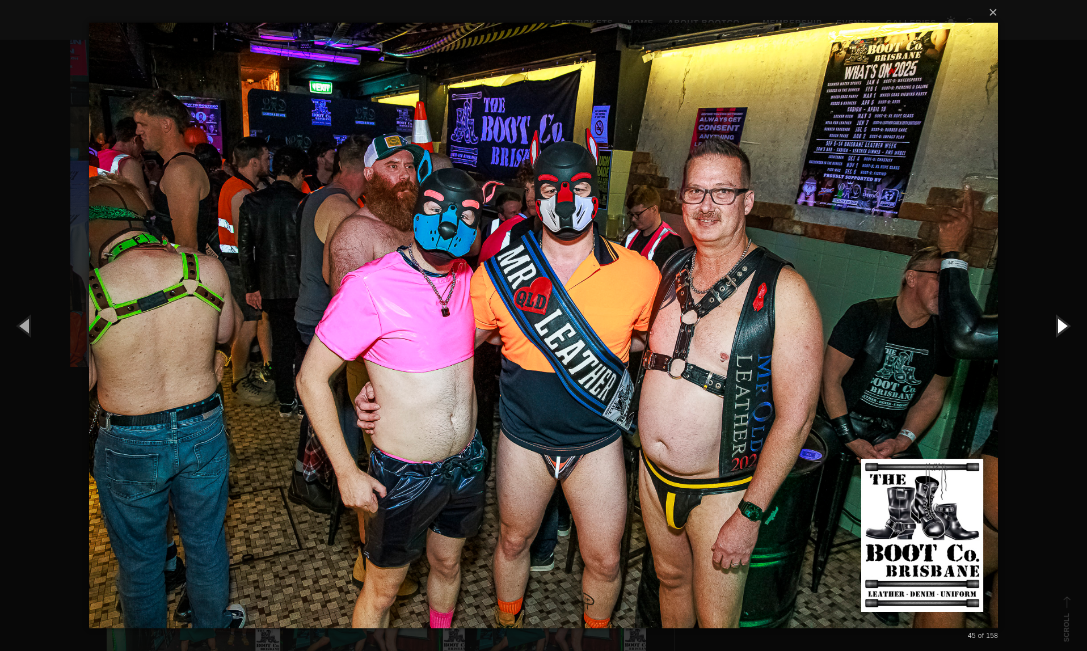
click at [1058, 325] on button "button" at bounding box center [1061, 325] width 51 height 62
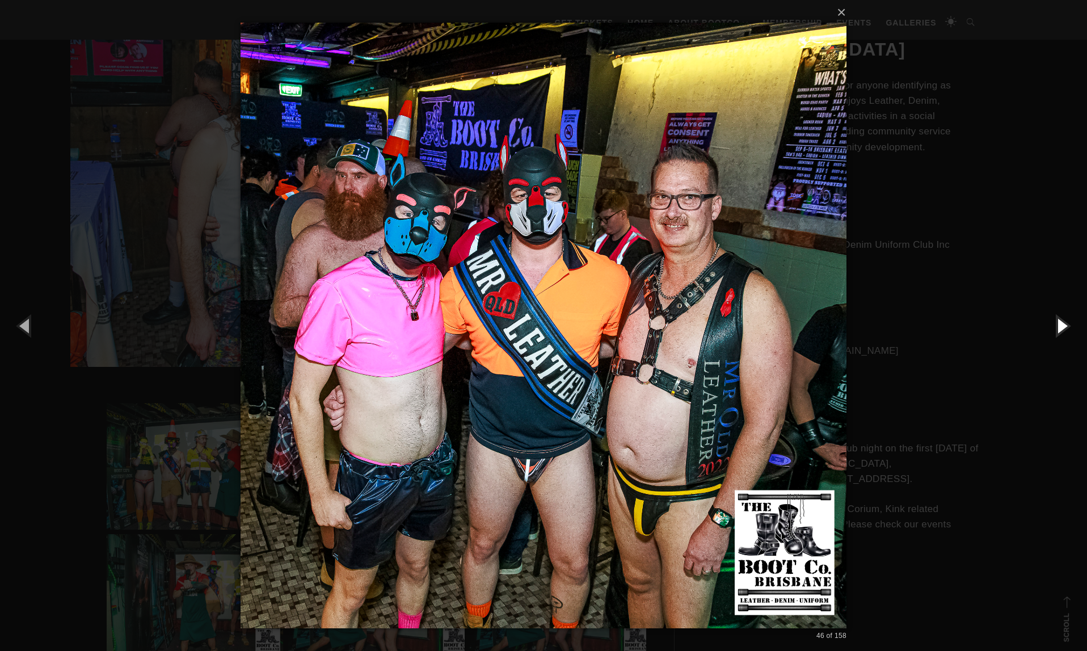
click at [1058, 325] on button "button" at bounding box center [1061, 325] width 51 height 62
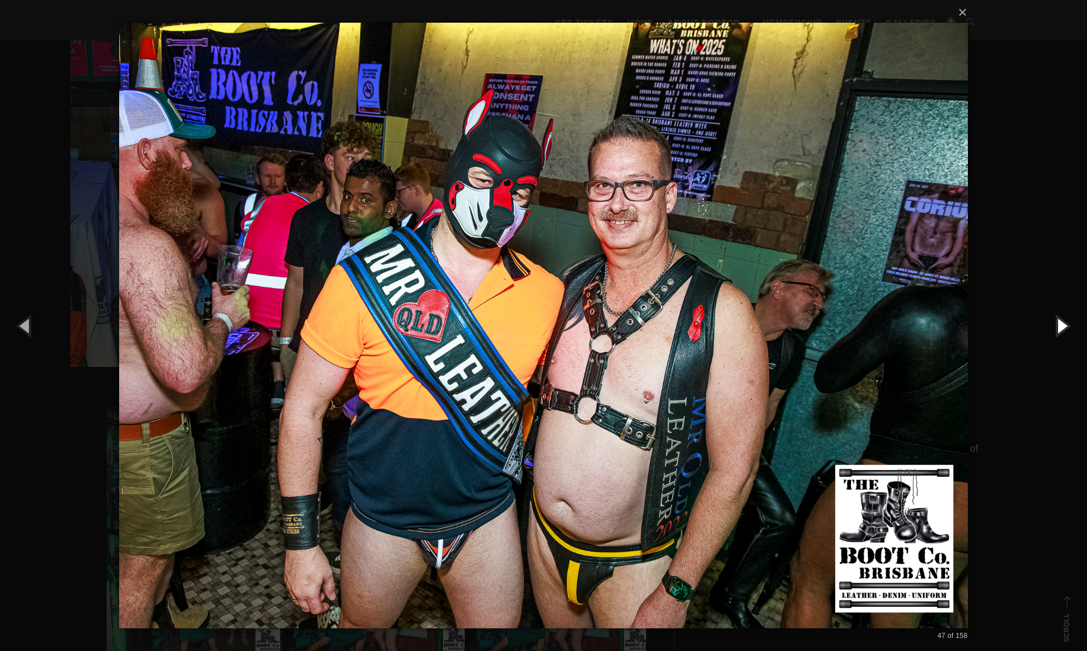
click at [1058, 325] on button "button" at bounding box center [1061, 325] width 51 height 62
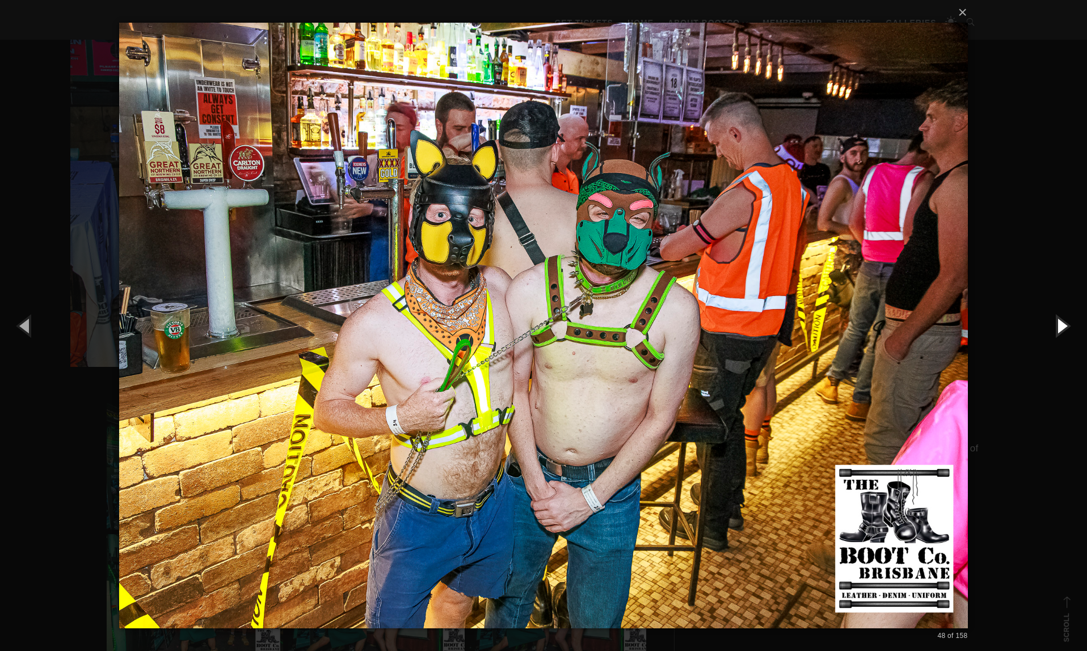
click at [1058, 325] on button "button" at bounding box center [1061, 325] width 51 height 62
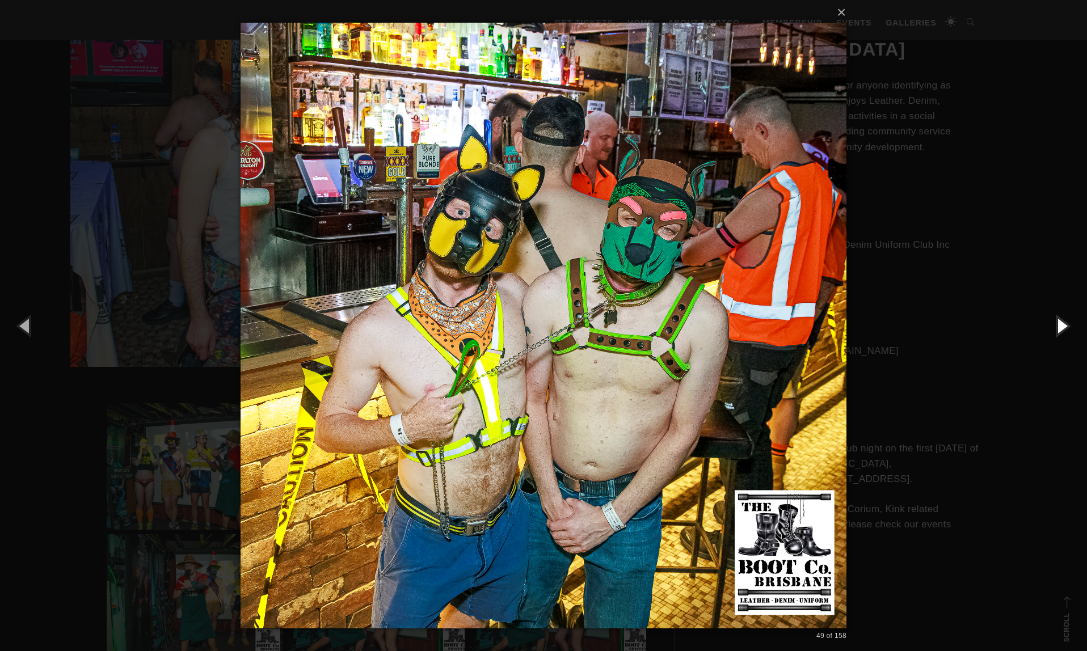
click at [1058, 325] on button "button" at bounding box center [1061, 325] width 51 height 62
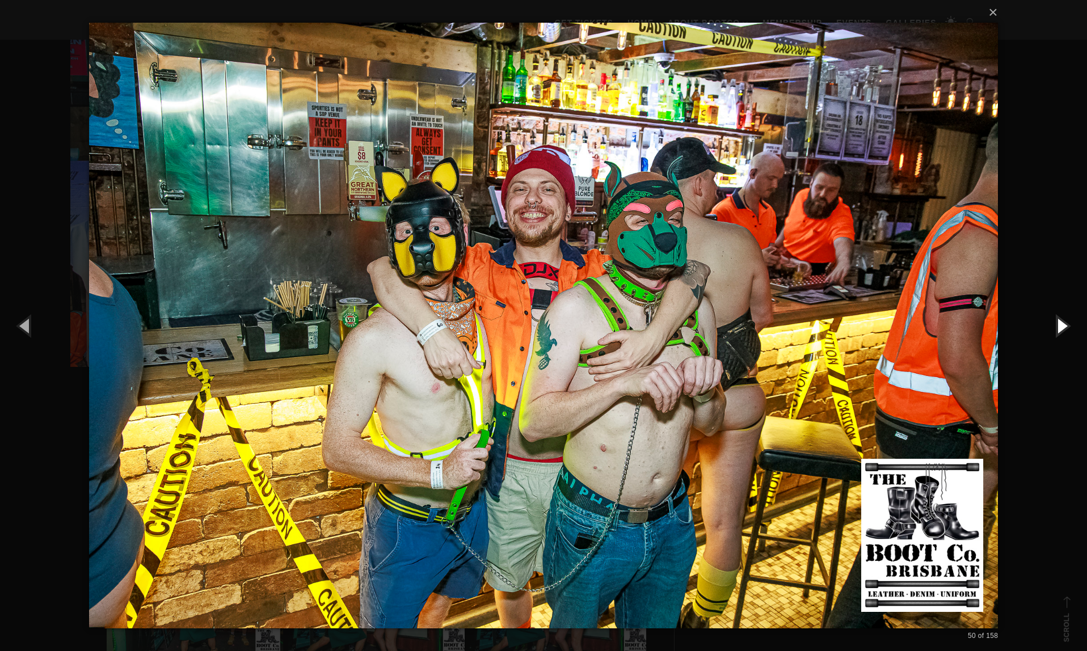
click at [1058, 325] on button "button" at bounding box center [1061, 325] width 51 height 62
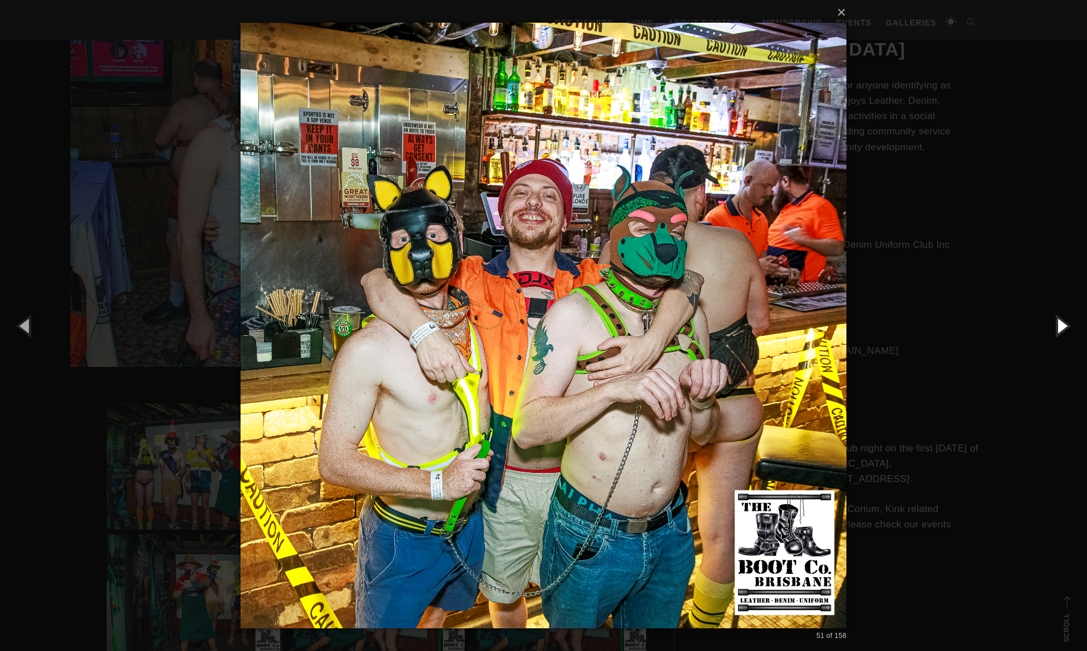
click at [1058, 325] on button "button" at bounding box center [1061, 325] width 51 height 62
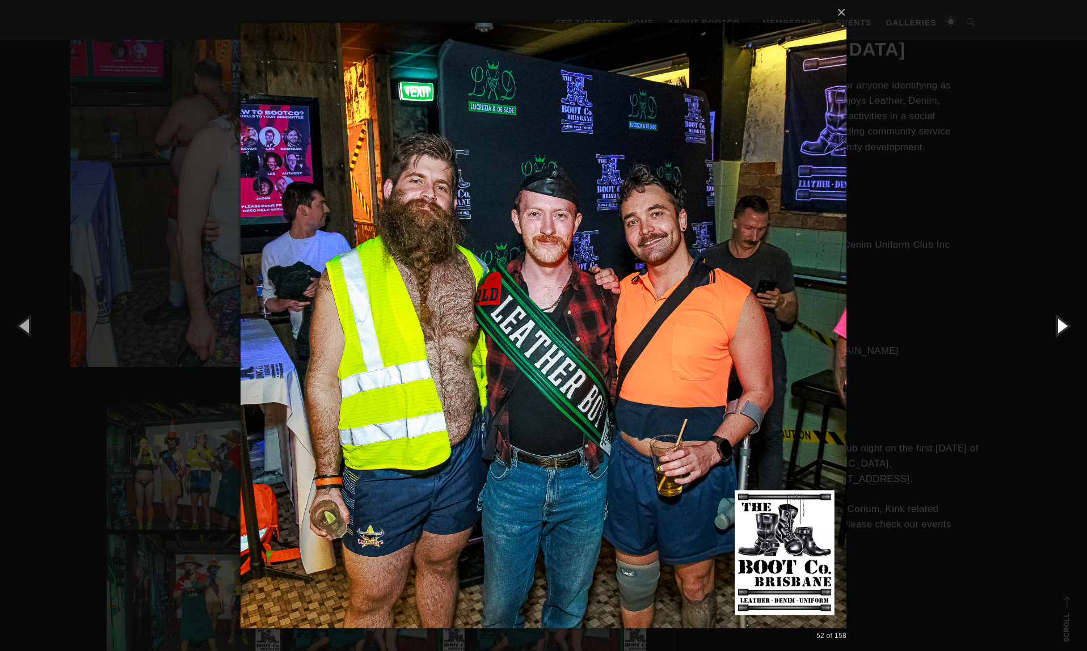
click at [1065, 327] on button "button" at bounding box center [1061, 325] width 51 height 62
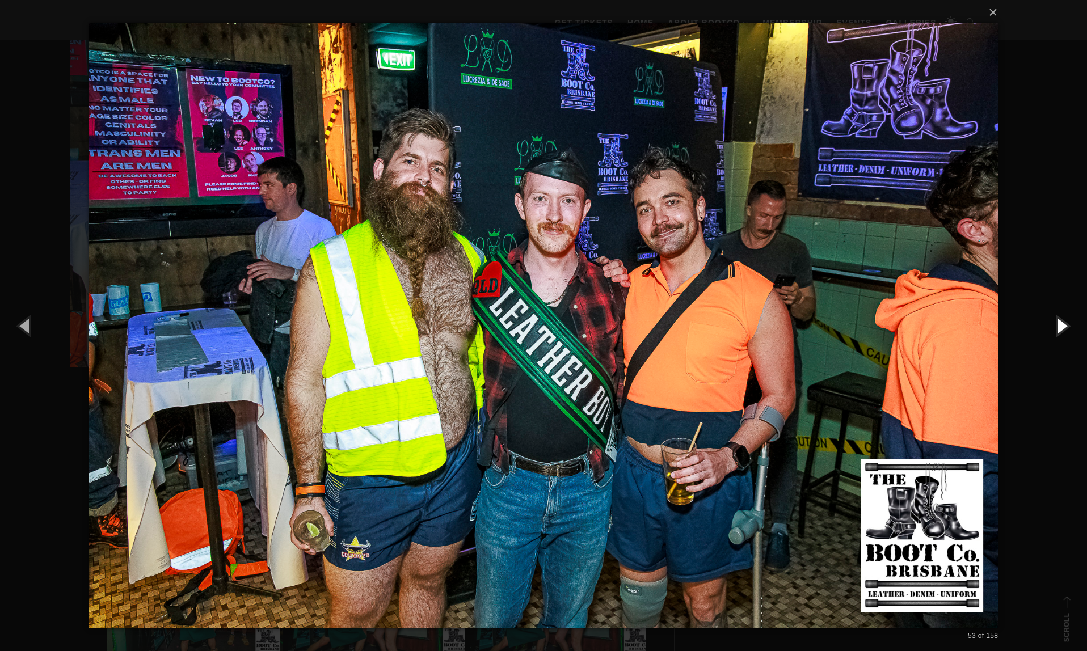
click at [1065, 327] on button "button" at bounding box center [1061, 325] width 51 height 62
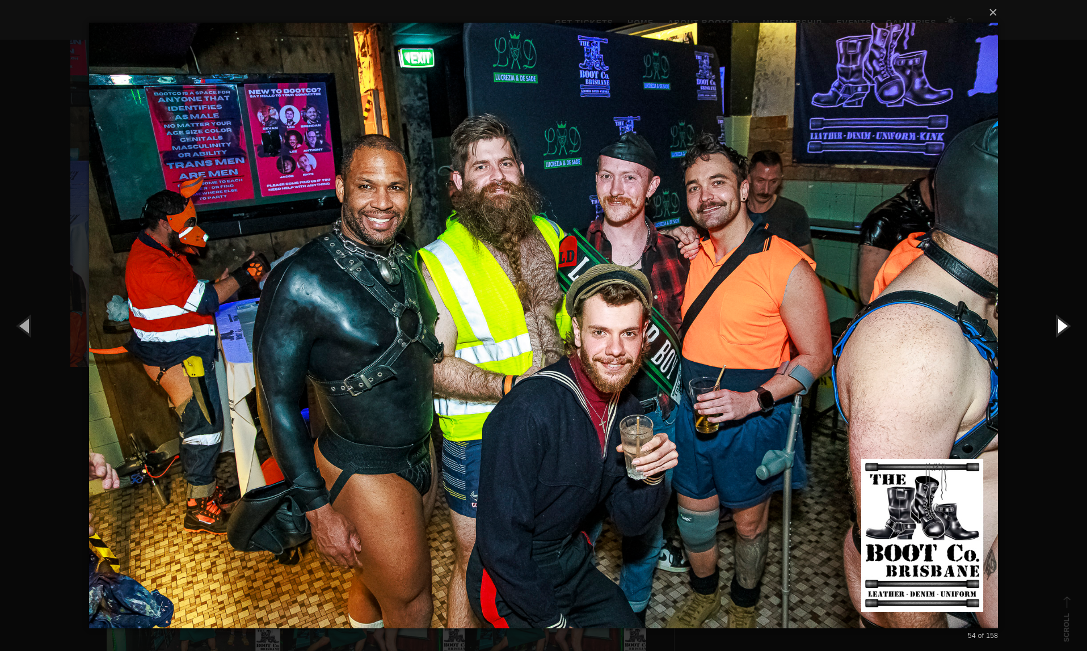
click at [1065, 327] on button "button" at bounding box center [1061, 325] width 51 height 62
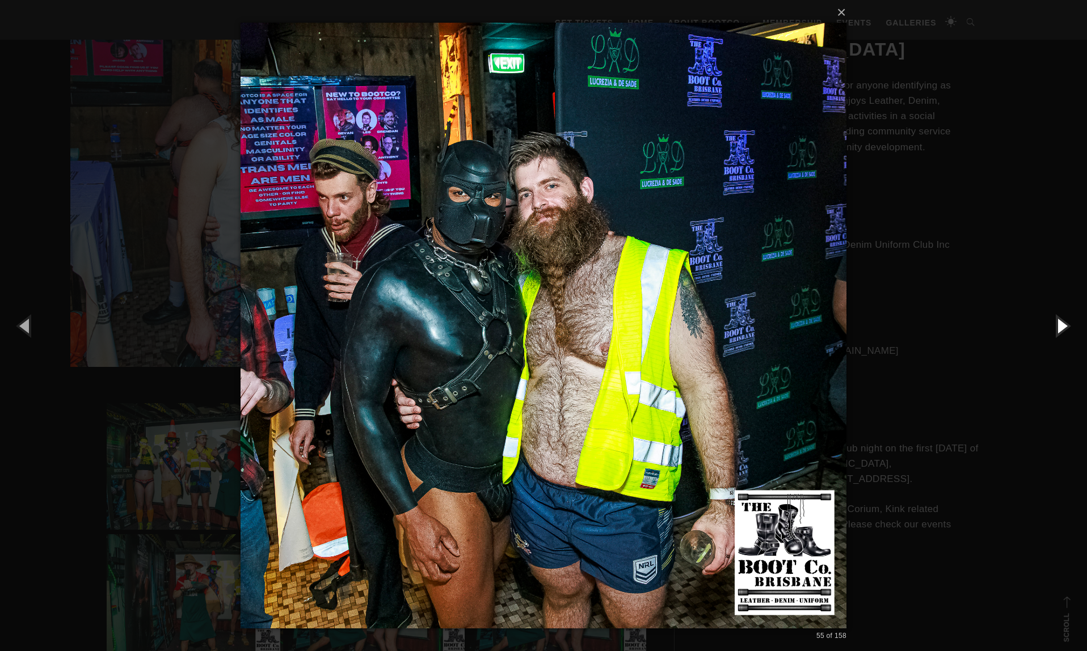
click at [1065, 327] on button "button" at bounding box center [1061, 325] width 51 height 62
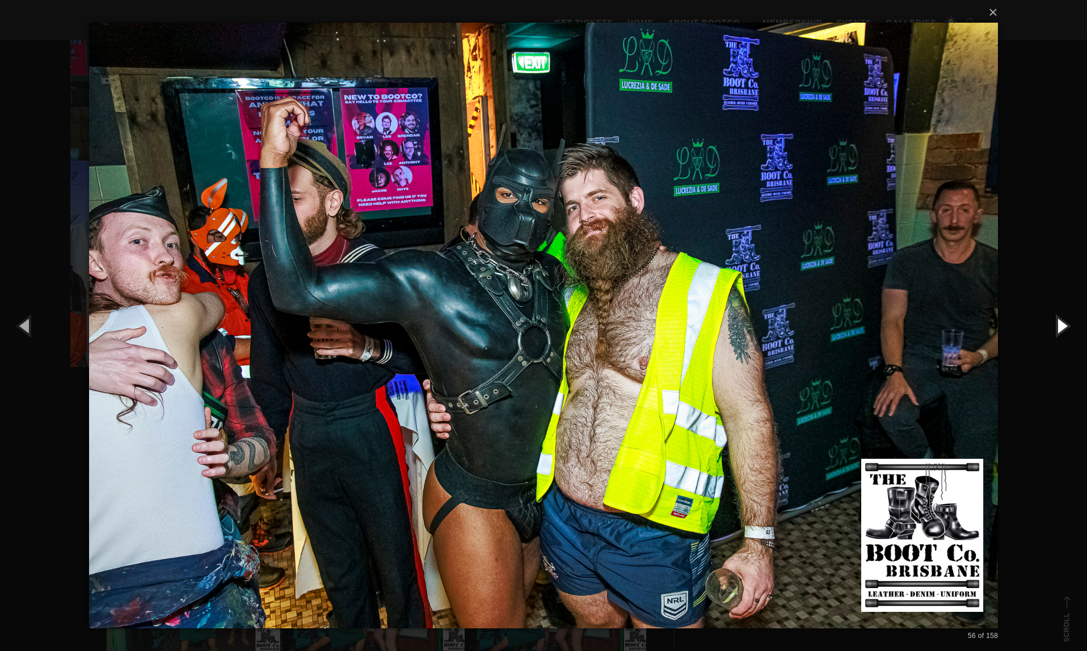
click at [1065, 327] on button "button" at bounding box center [1061, 325] width 51 height 62
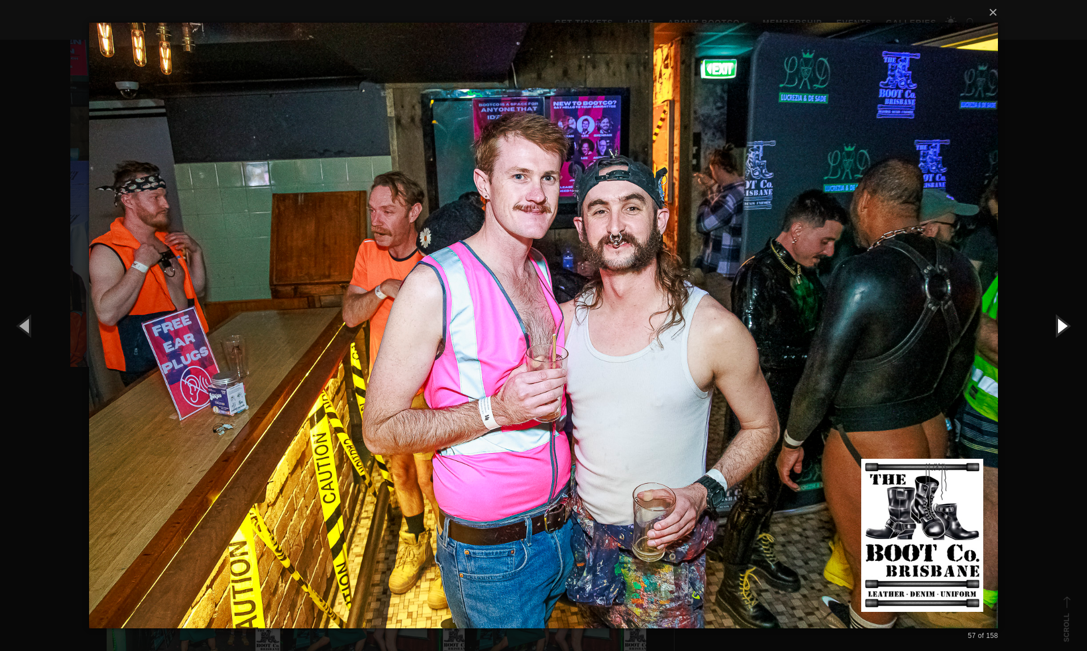
click at [1065, 327] on button "button" at bounding box center [1061, 325] width 51 height 62
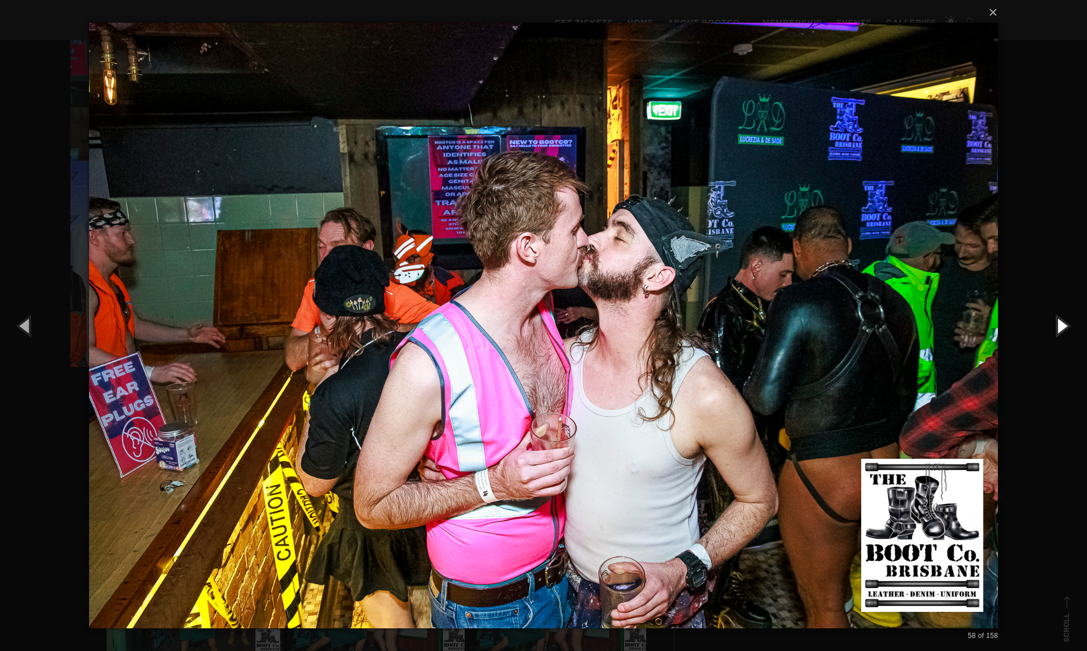
click at [1065, 327] on button "button" at bounding box center [1061, 325] width 51 height 62
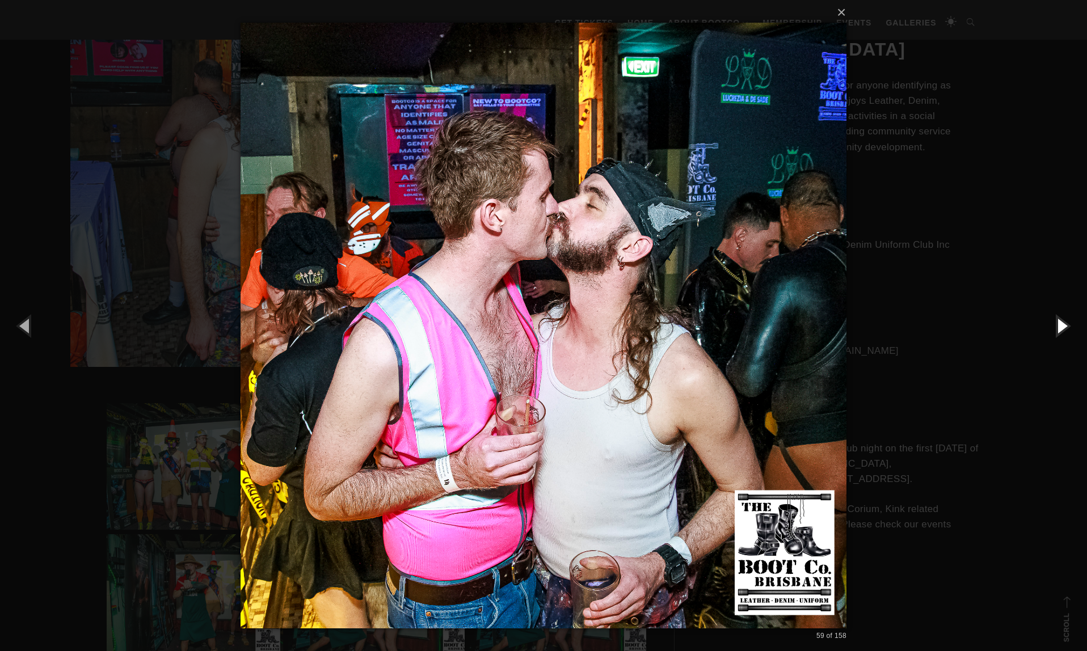
click at [1065, 327] on button "button" at bounding box center [1061, 325] width 51 height 62
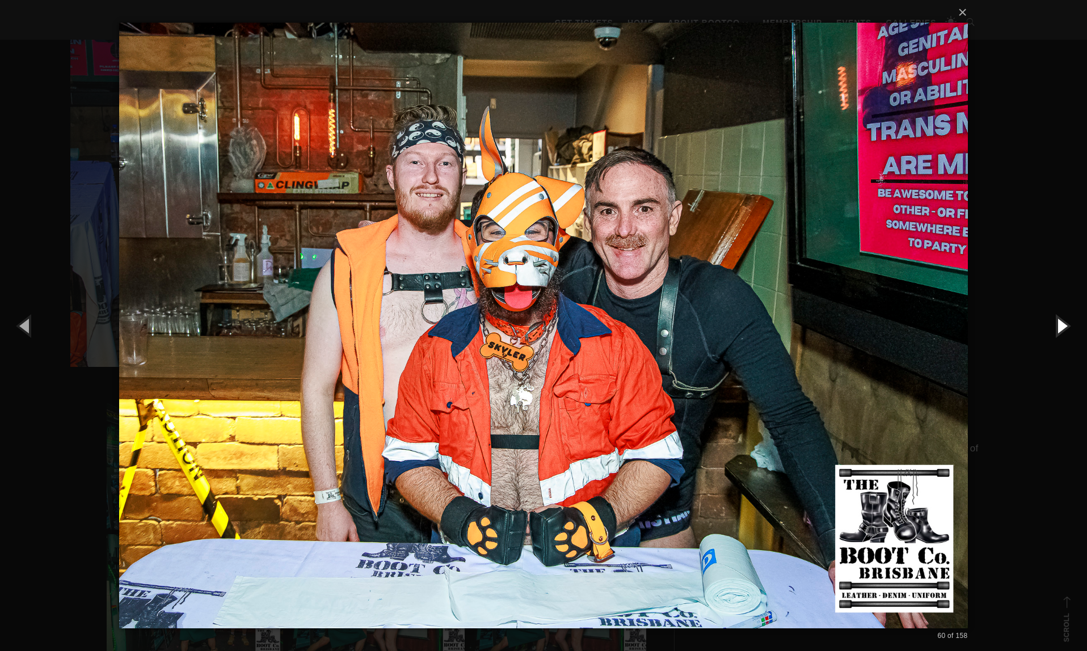
click at [1065, 327] on button "button" at bounding box center [1061, 325] width 51 height 62
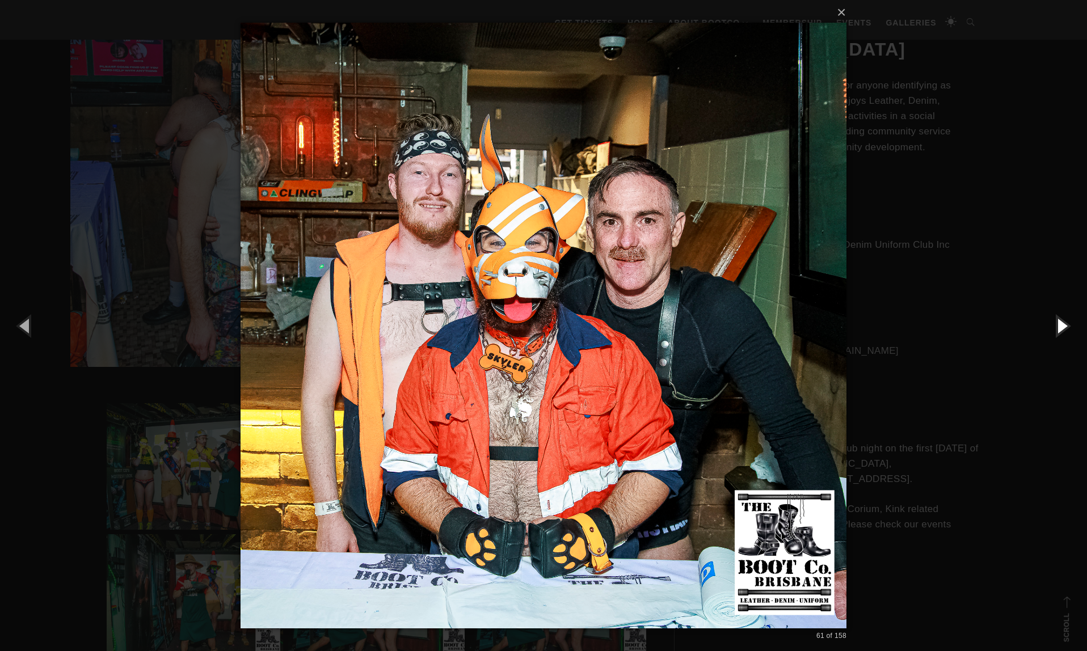
click at [1065, 327] on button "button" at bounding box center [1061, 325] width 51 height 62
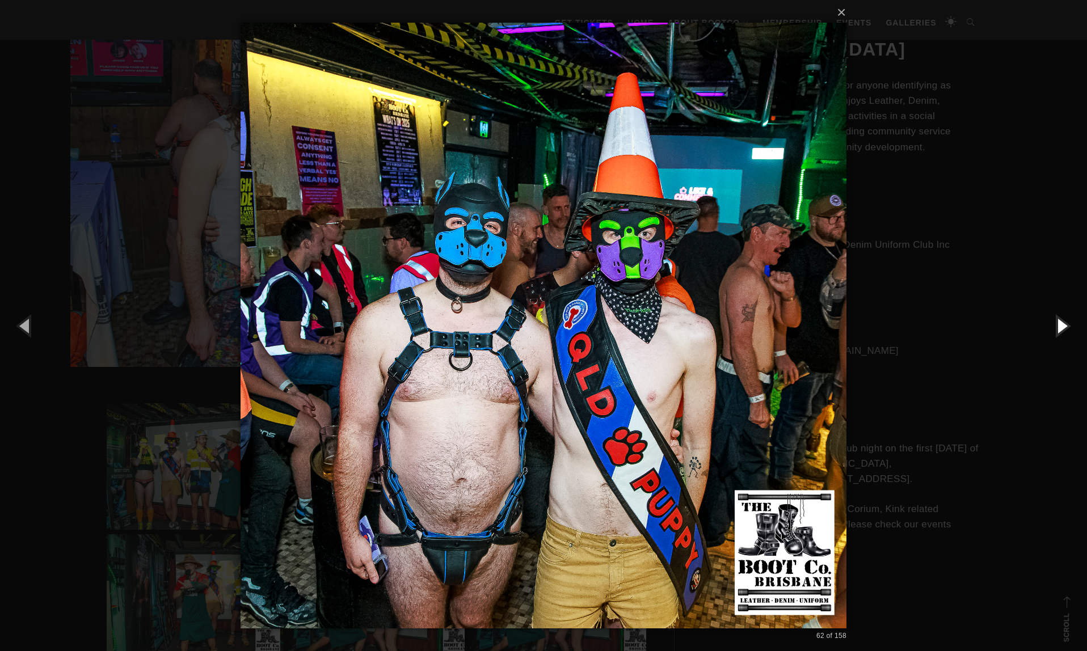
click at [1065, 327] on button "button" at bounding box center [1061, 325] width 51 height 62
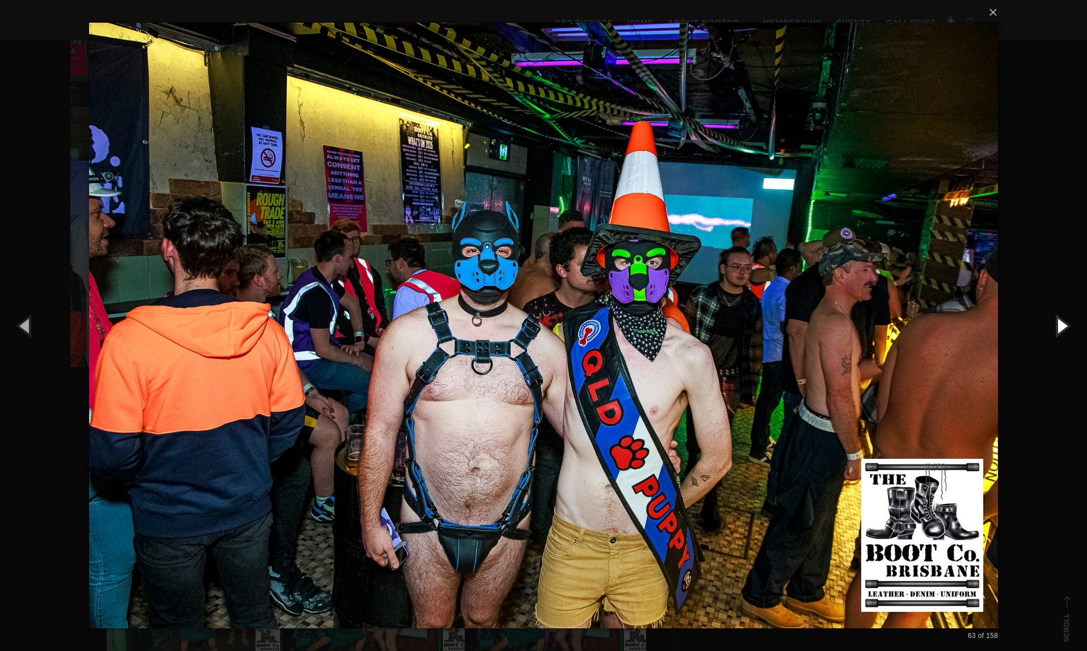
click at [1065, 327] on button "button" at bounding box center [1061, 325] width 51 height 62
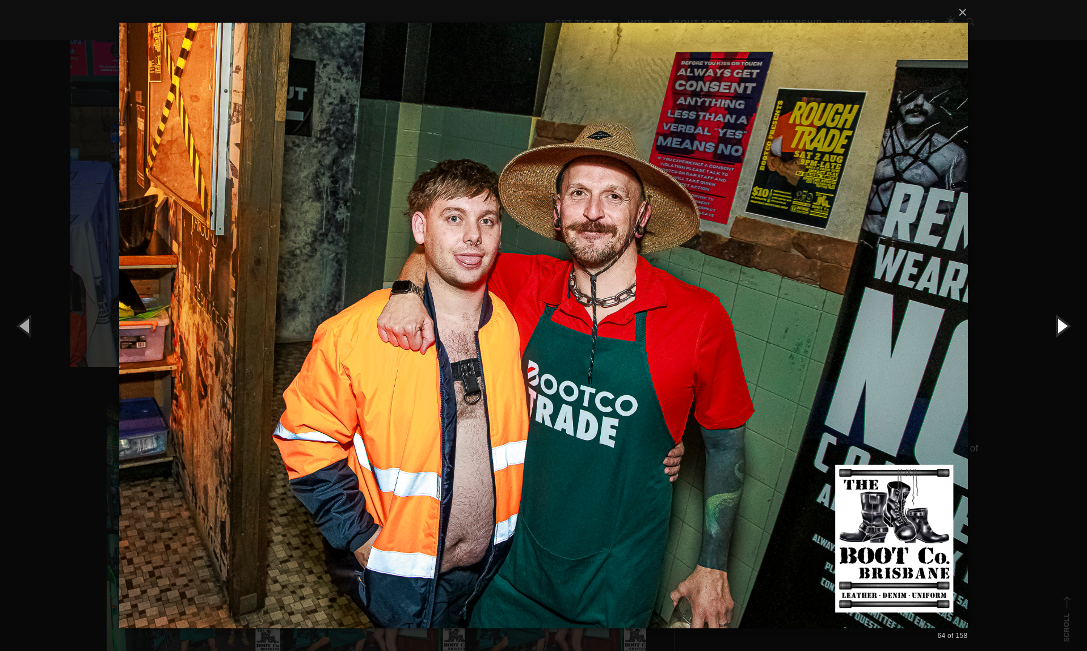
click at [1065, 327] on button "button" at bounding box center [1061, 325] width 51 height 62
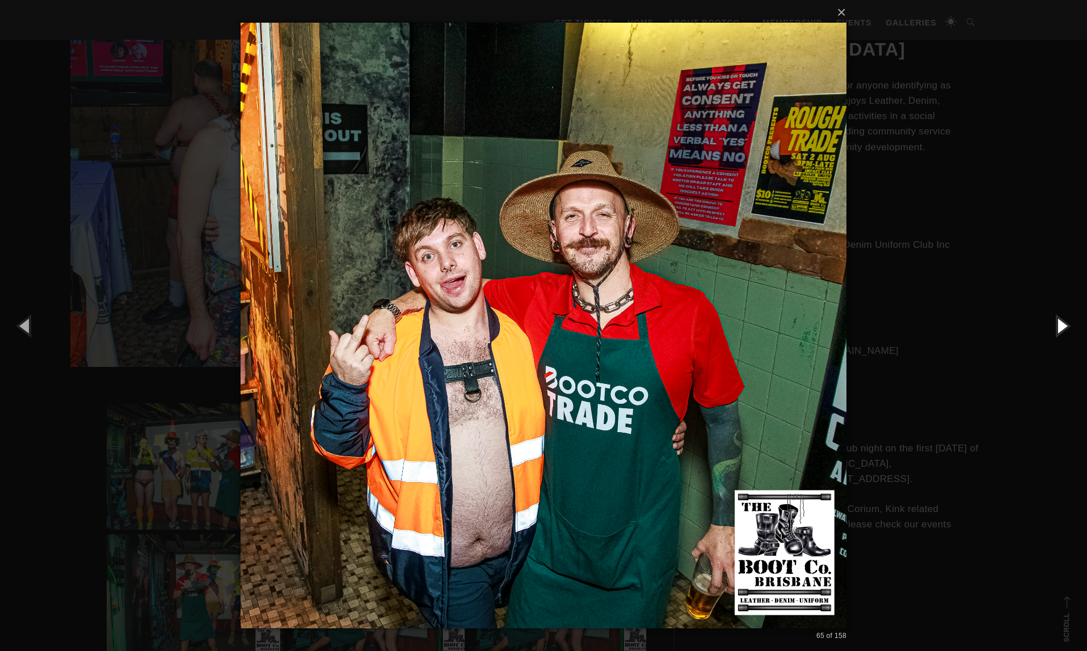
click at [1065, 327] on button "button" at bounding box center [1061, 325] width 51 height 62
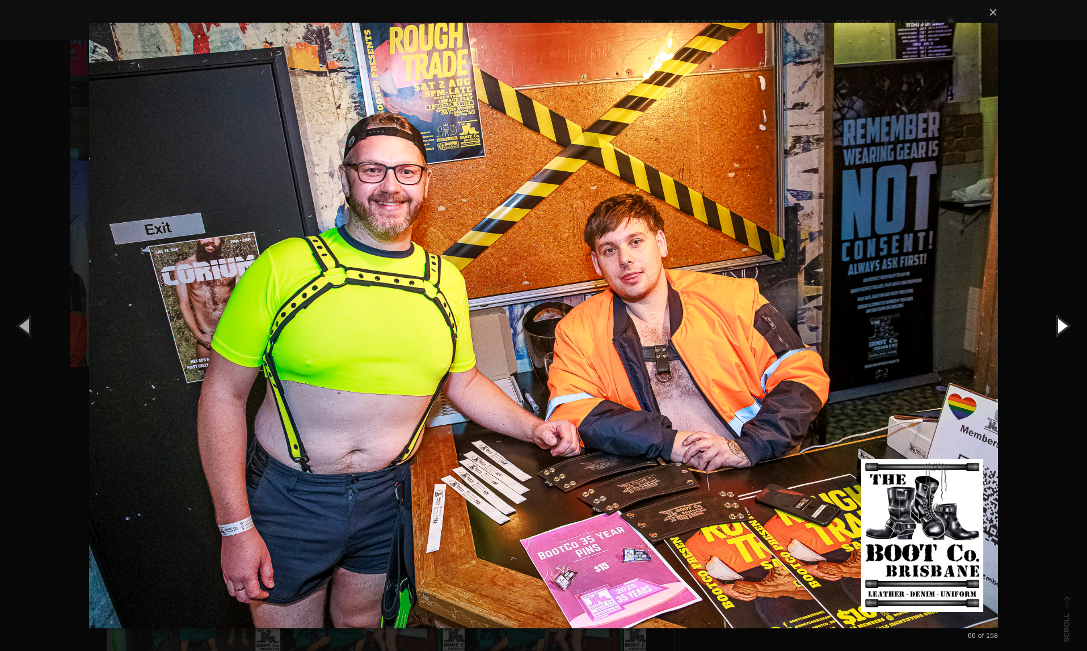
click at [1065, 327] on button "button" at bounding box center [1061, 325] width 51 height 62
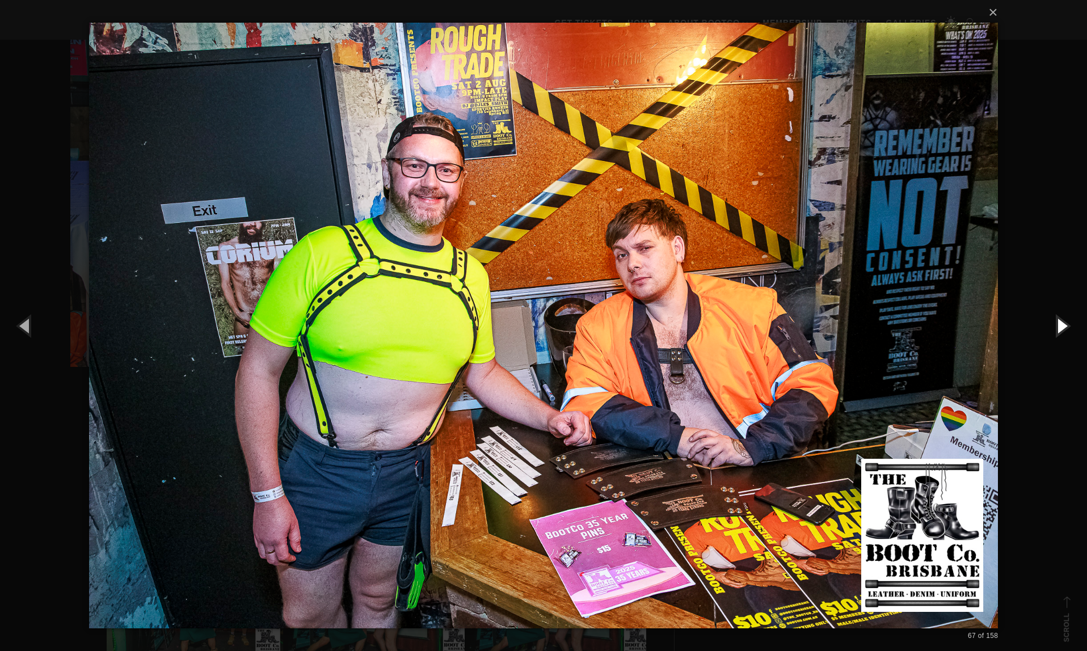
click at [1065, 327] on button "button" at bounding box center [1061, 325] width 51 height 62
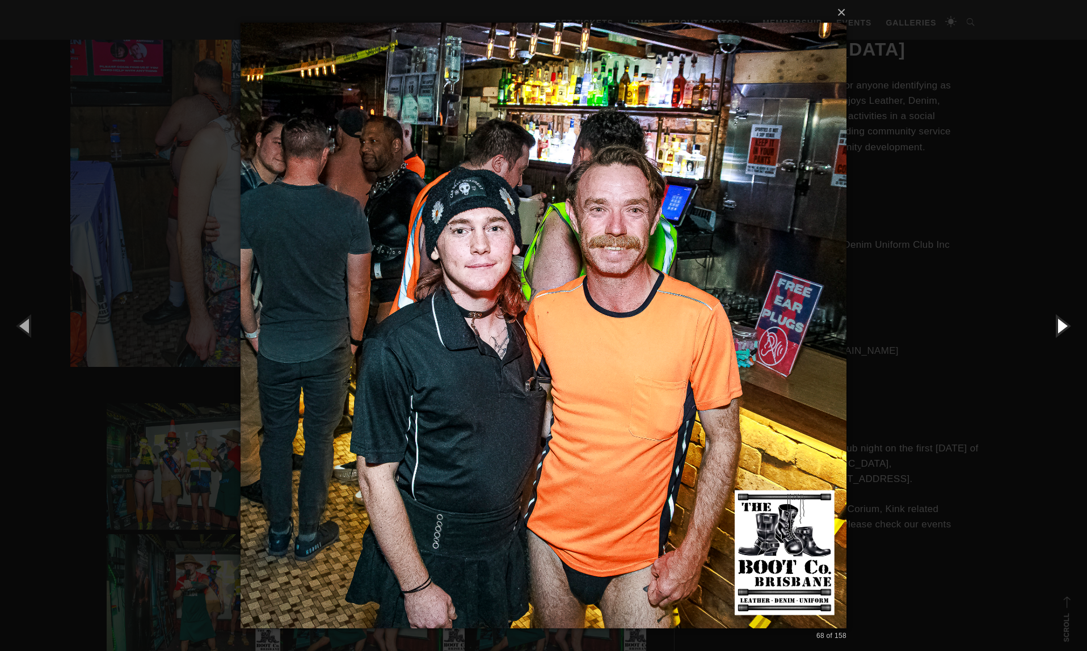
click at [1065, 327] on button "button" at bounding box center [1061, 325] width 51 height 62
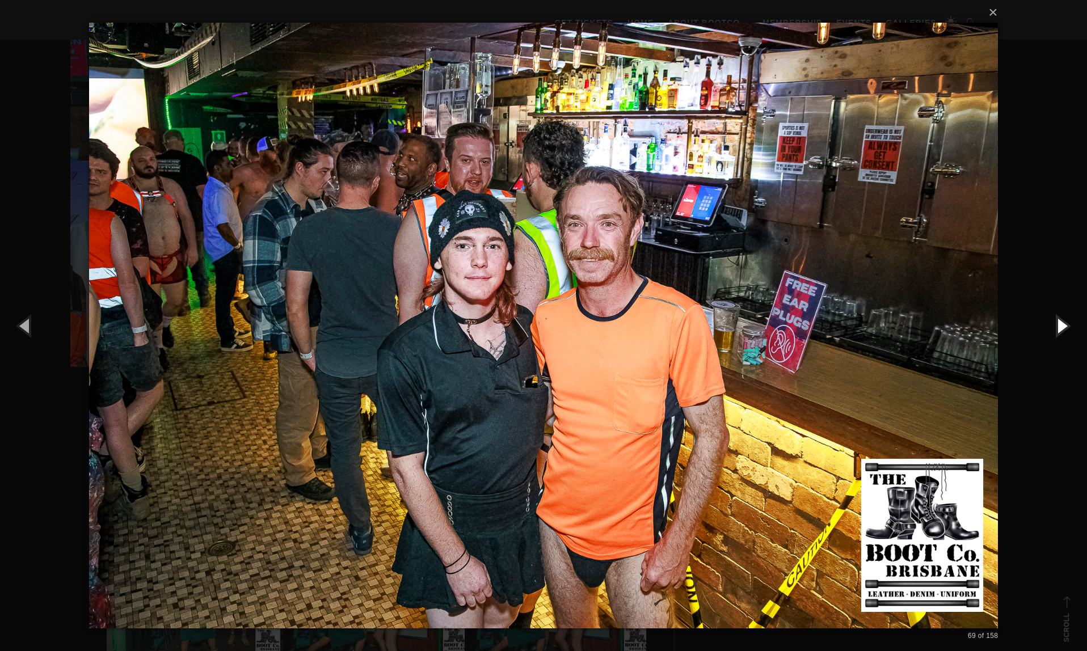
click at [1065, 327] on button "button" at bounding box center [1061, 325] width 51 height 62
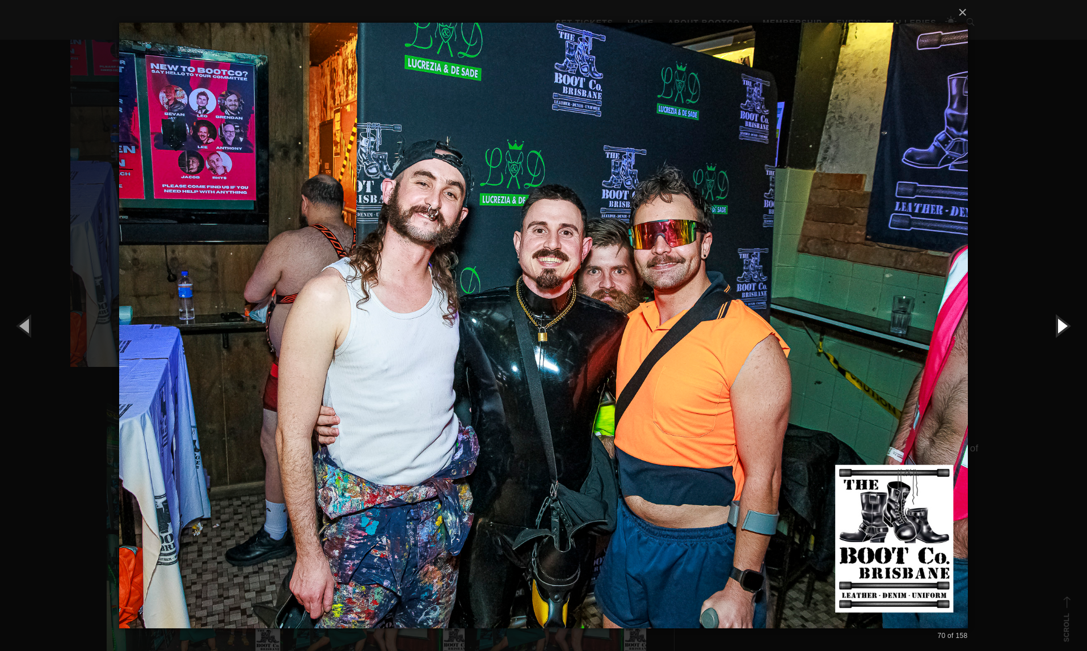
click at [1065, 328] on button "button" at bounding box center [1061, 325] width 51 height 62
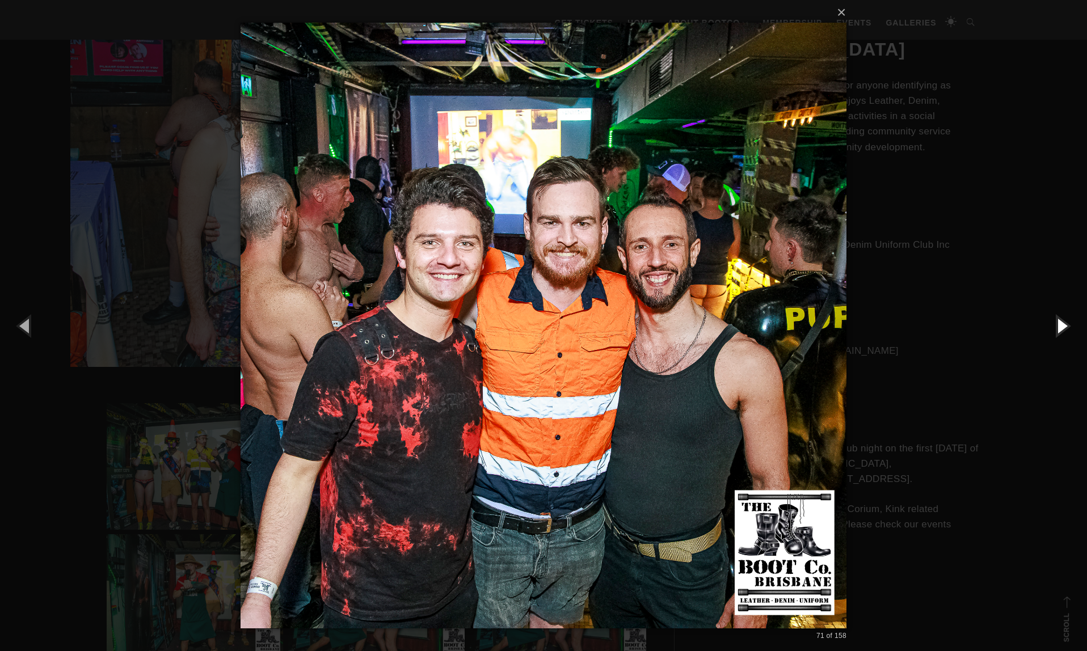
click at [1070, 325] on button "button" at bounding box center [1061, 325] width 51 height 62
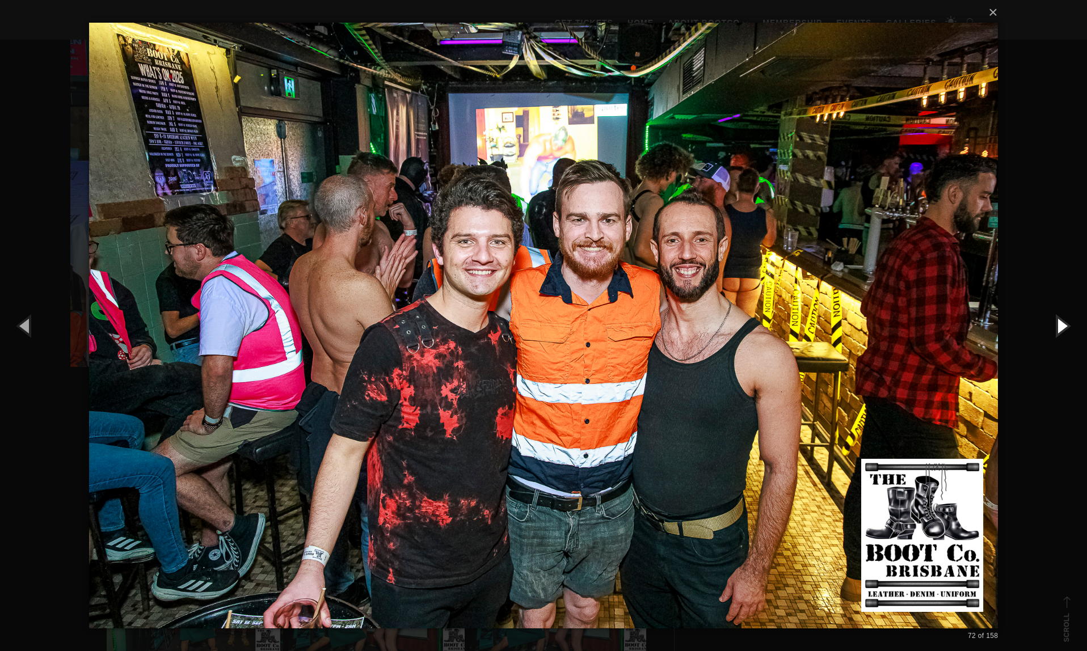
click at [1070, 325] on button "button" at bounding box center [1061, 325] width 51 height 62
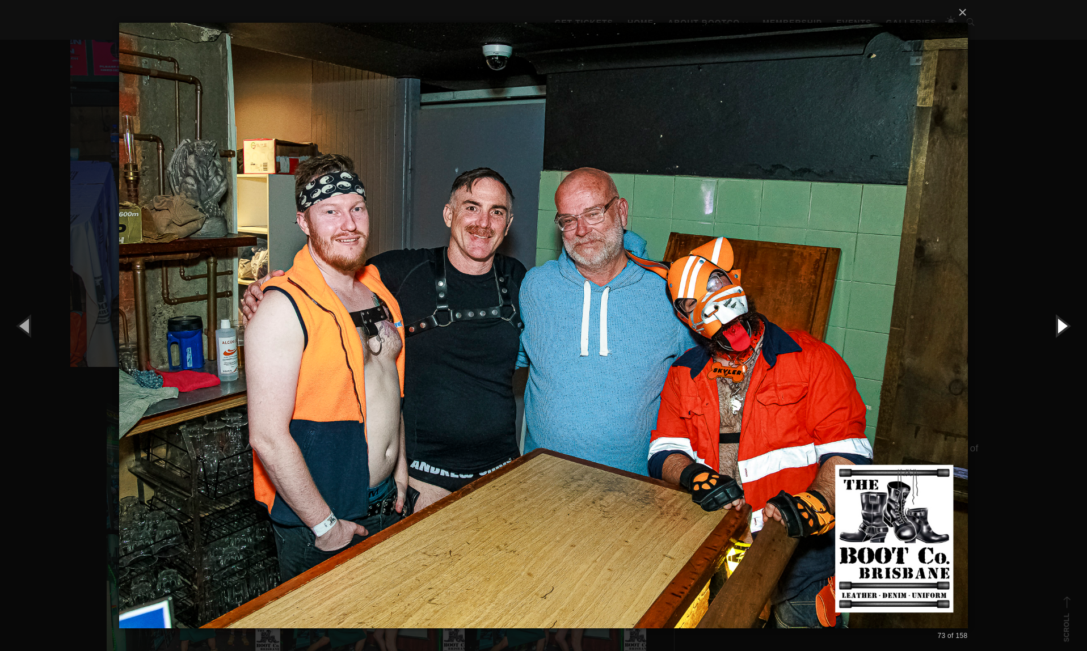
click at [1070, 325] on button "button" at bounding box center [1061, 325] width 51 height 62
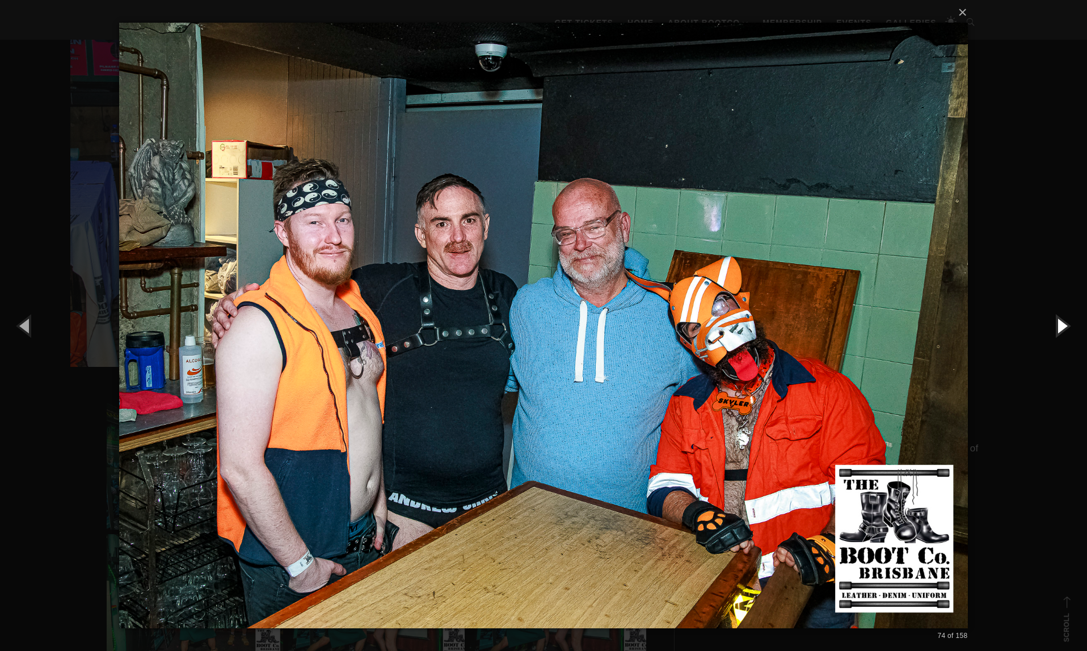
click at [1070, 325] on button "button" at bounding box center [1061, 325] width 51 height 62
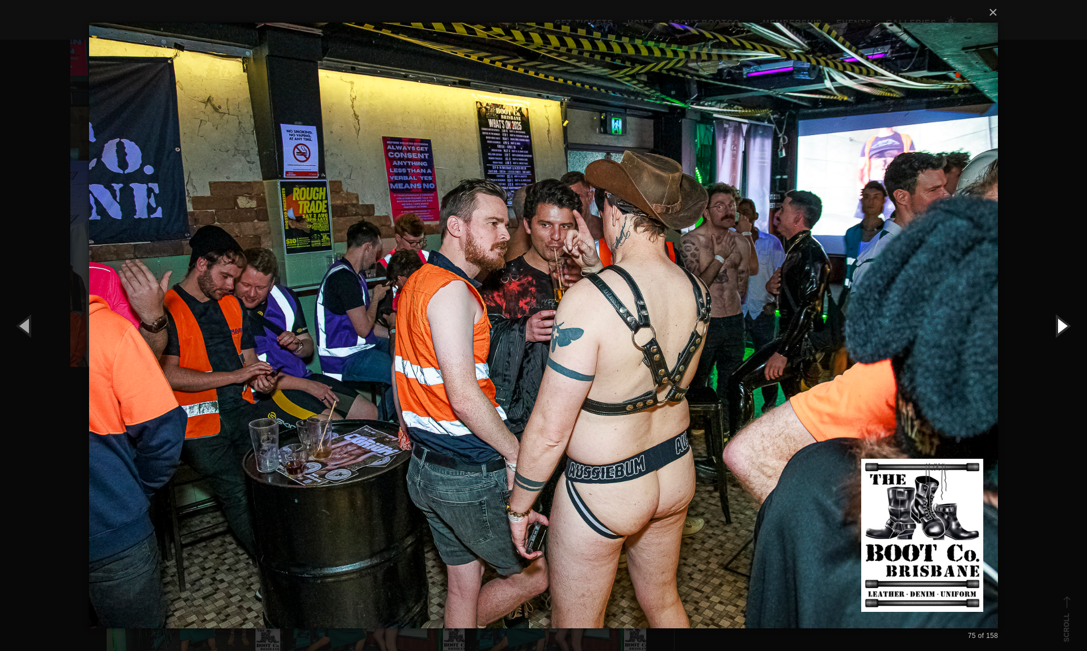
click at [1070, 326] on button "button" at bounding box center [1061, 325] width 51 height 62
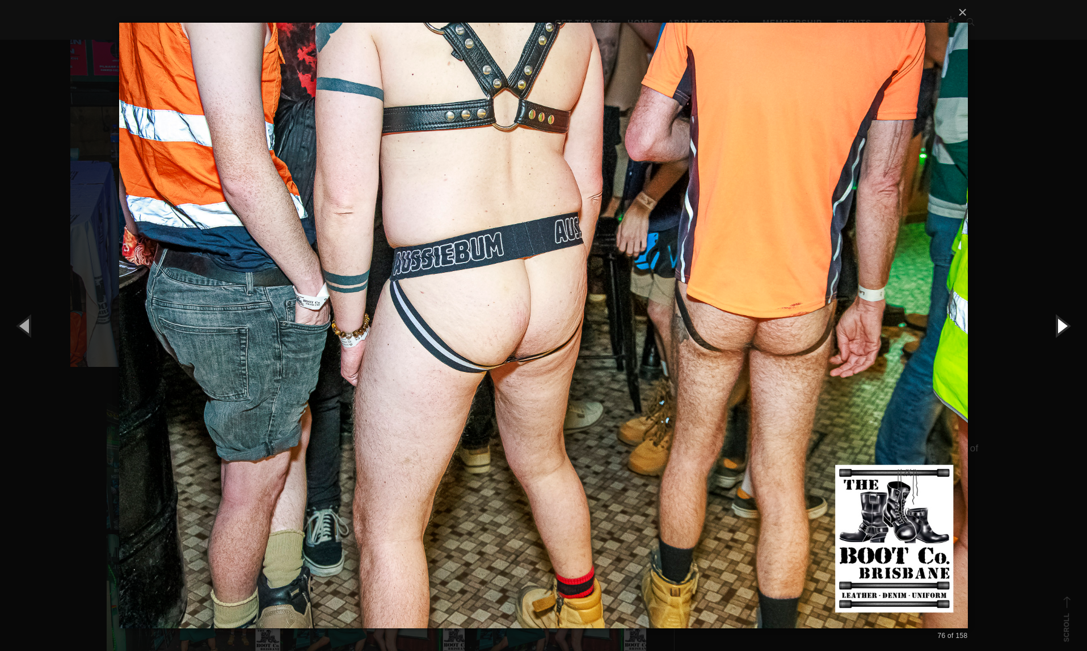
click at [1070, 328] on button "button" at bounding box center [1061, 325] width 51 height 62
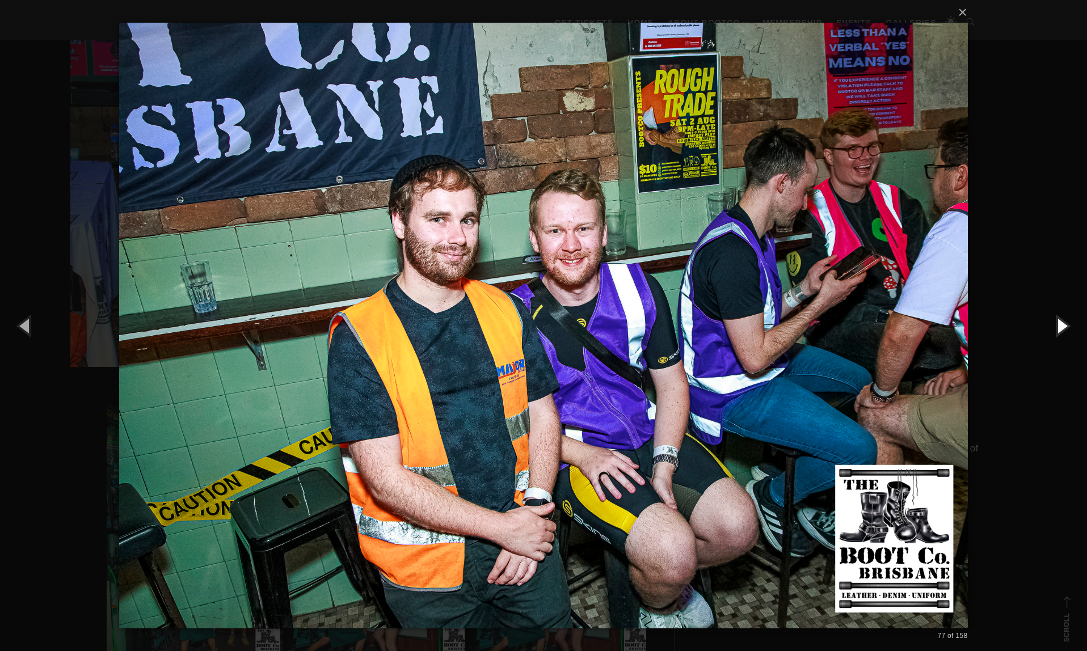
click at [1070, 328] on button "button" at bounding box center [1061, 325] width 51 height 62
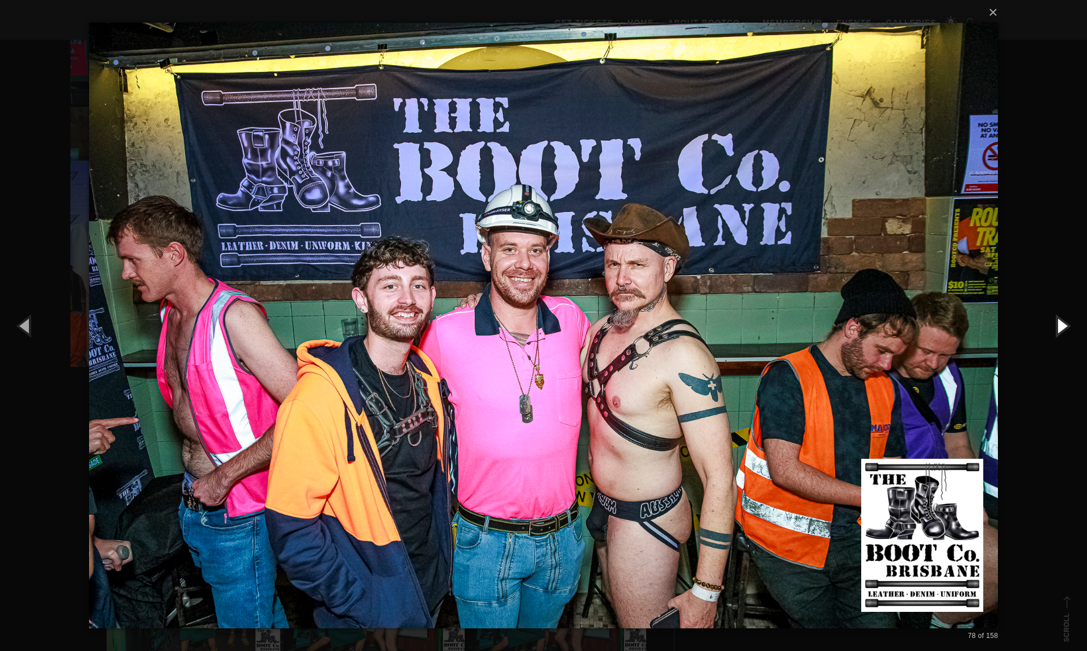
click at [1070, 328] on button "button" at bounding box center [1061, 325] width 51 height 62
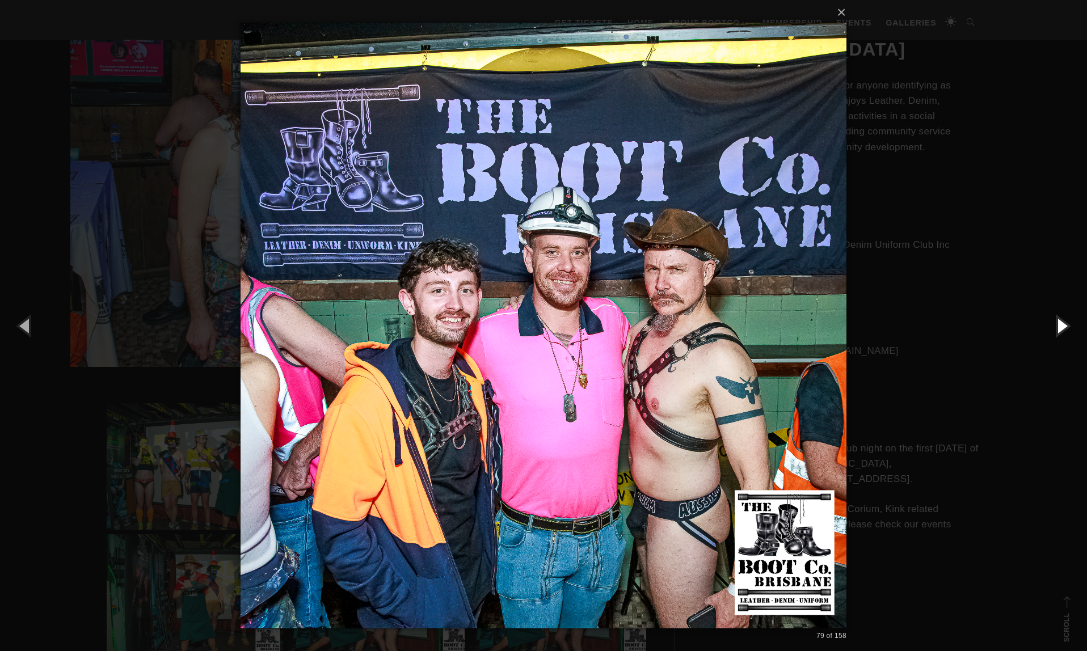
click at [1070, 329] on button "button" at bounding box center [1061, 325] width 51 height 62
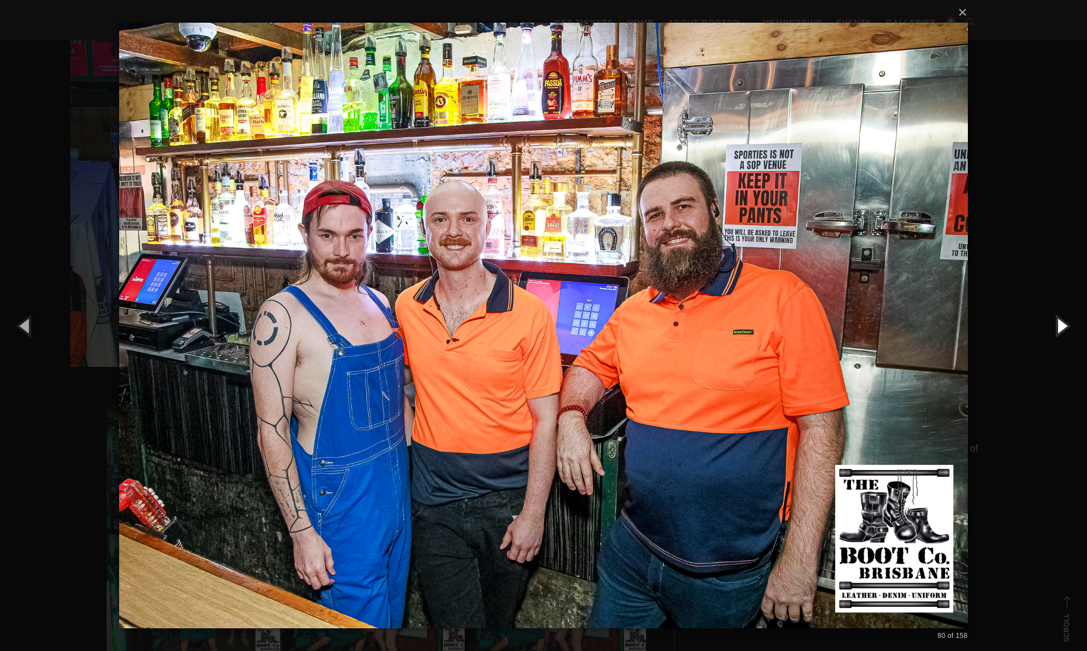
click at [1065, 328] on button "button" at bounding box center [1061, 325] width 51 height 62
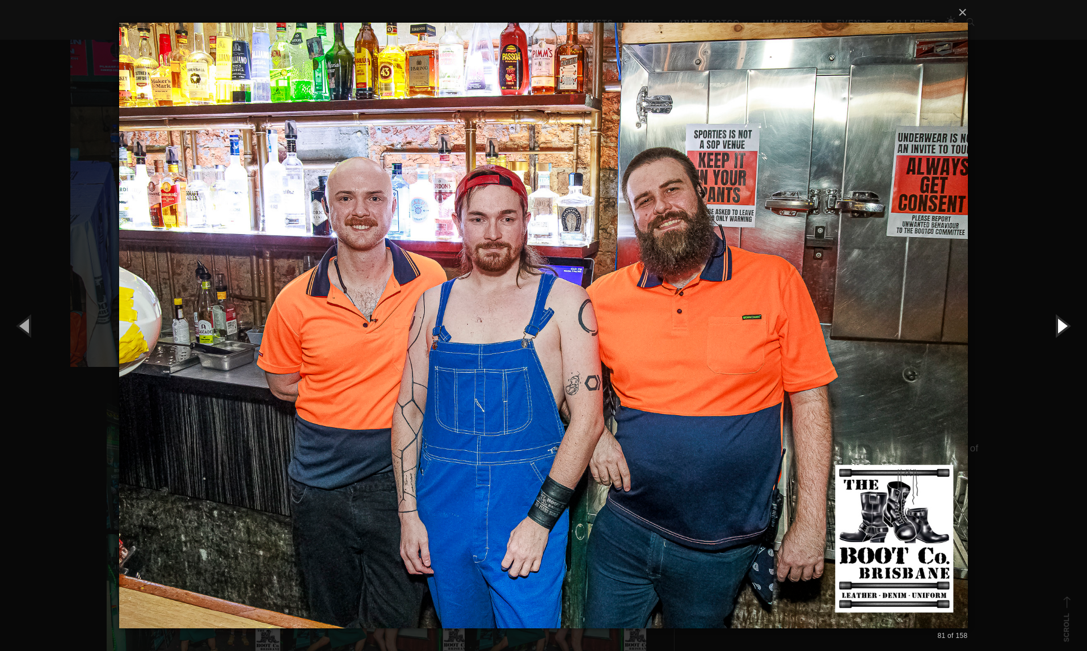
click at [1065, 328] on button "button" at bounding box center [1061, 325] width 51 height 62
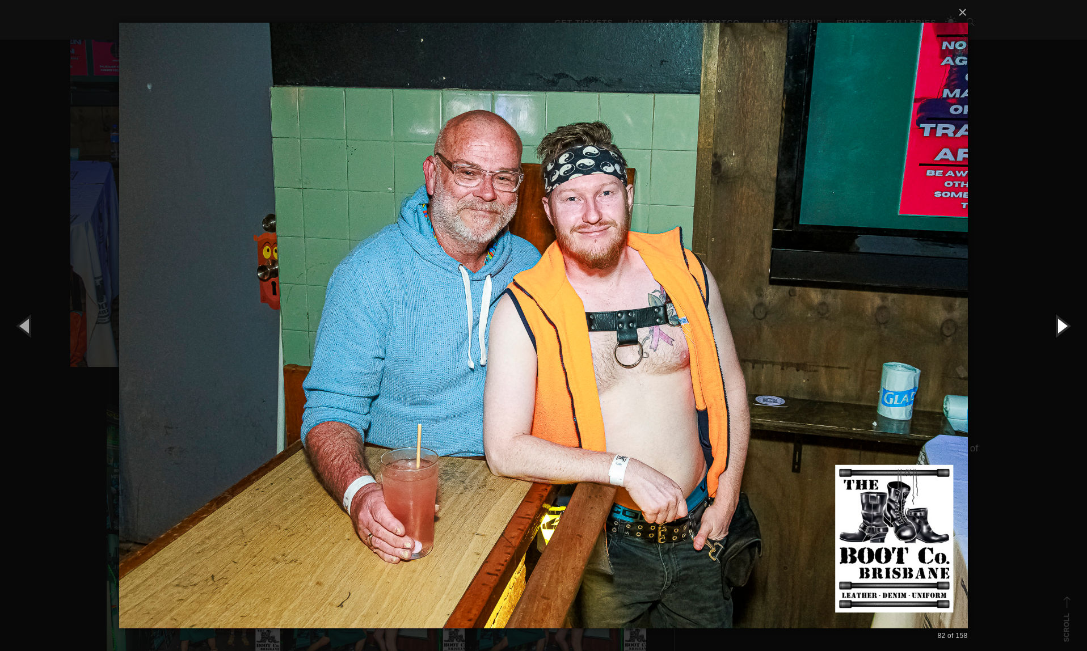
click at [1065, 329] on button "button" at bounding box center [1061, 325] width 51 height 62
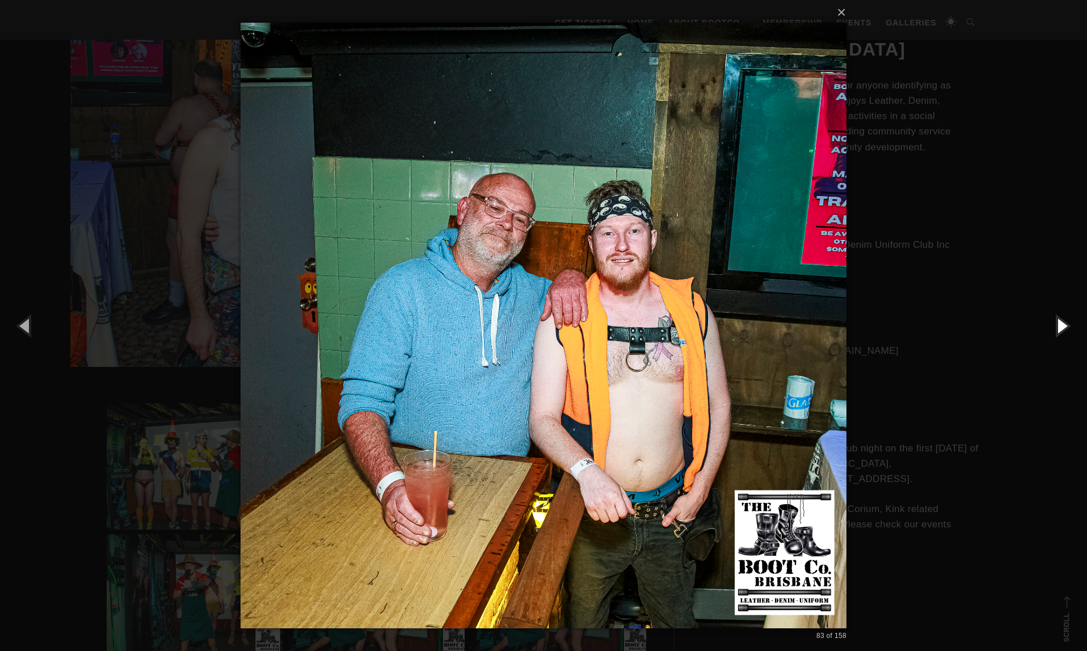
click at [1065, 329] on button "button" at bounding box center [1061, 325] width 51 height 62
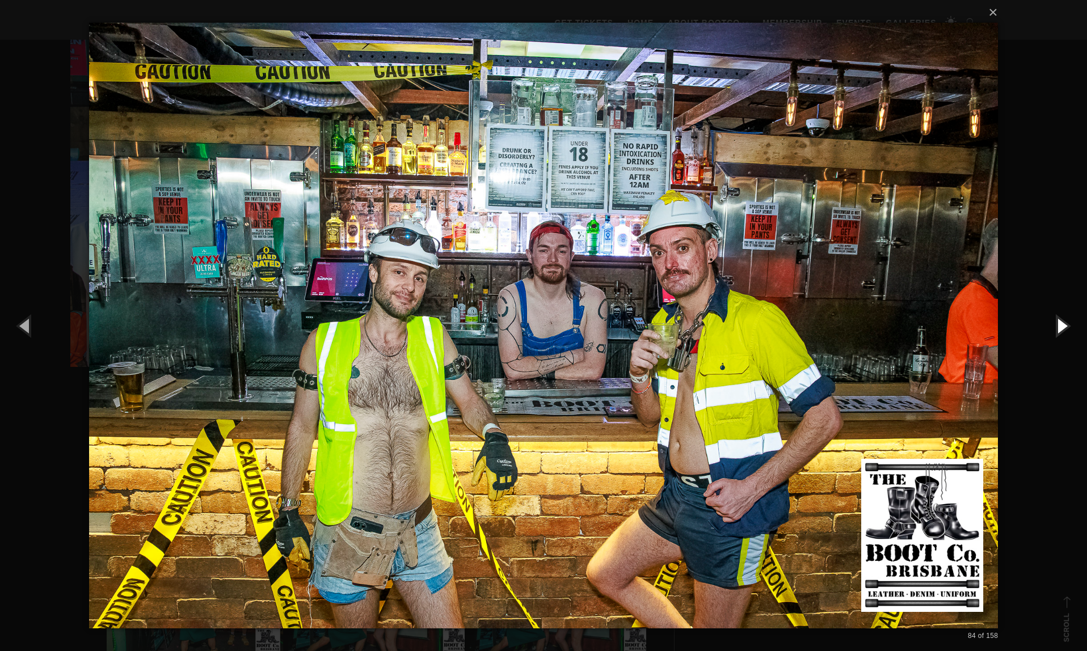
click at [1065, 329] on button "button" at bounding box center [1061, 325] width 51 height 62
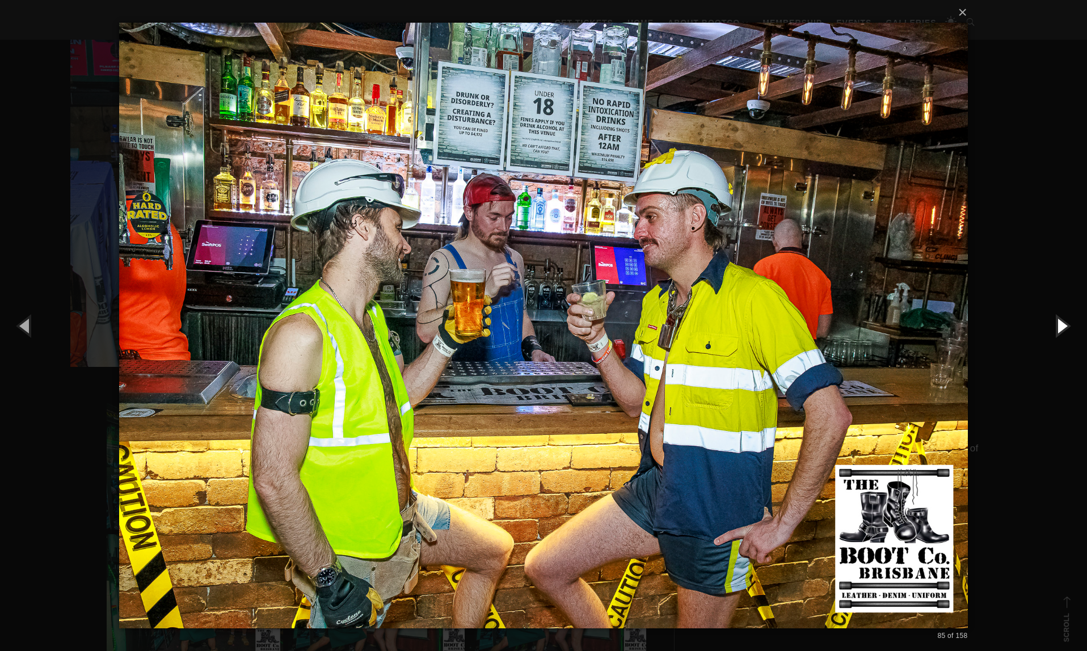
click at [1065, 329] on button "button" at bounding box center [1061, 325] width 51 height 62
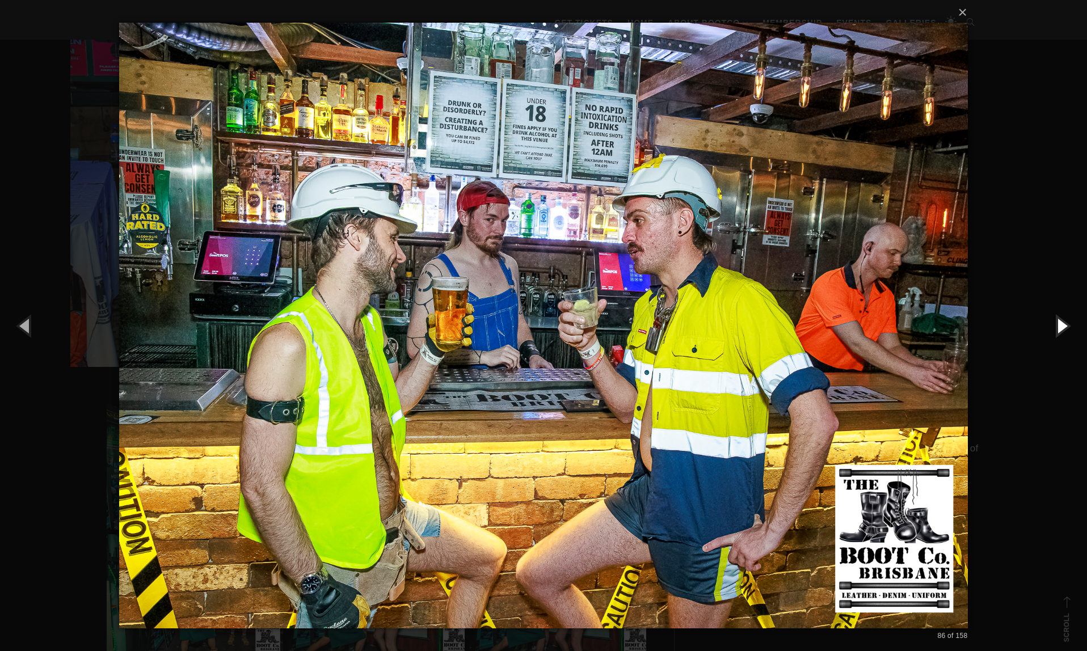
click at [1065, 329] on button "button" at bounding box center [1061, 325] width 51 height 62
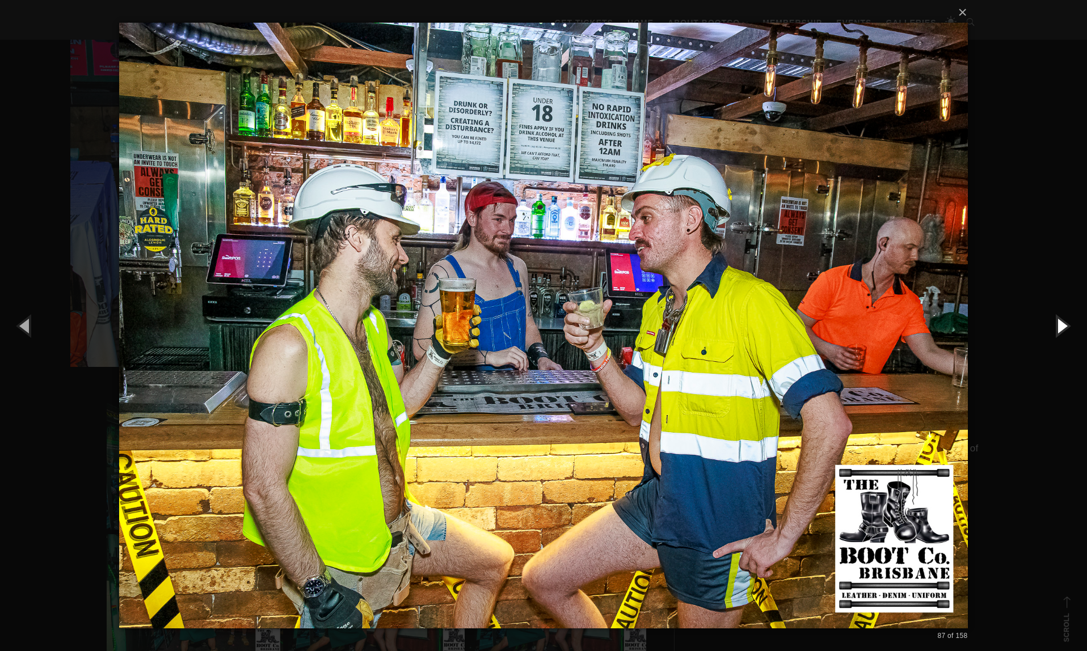
click at [1065, 329] on button "button" at bounding box center [1061, 325] width 51 height 62
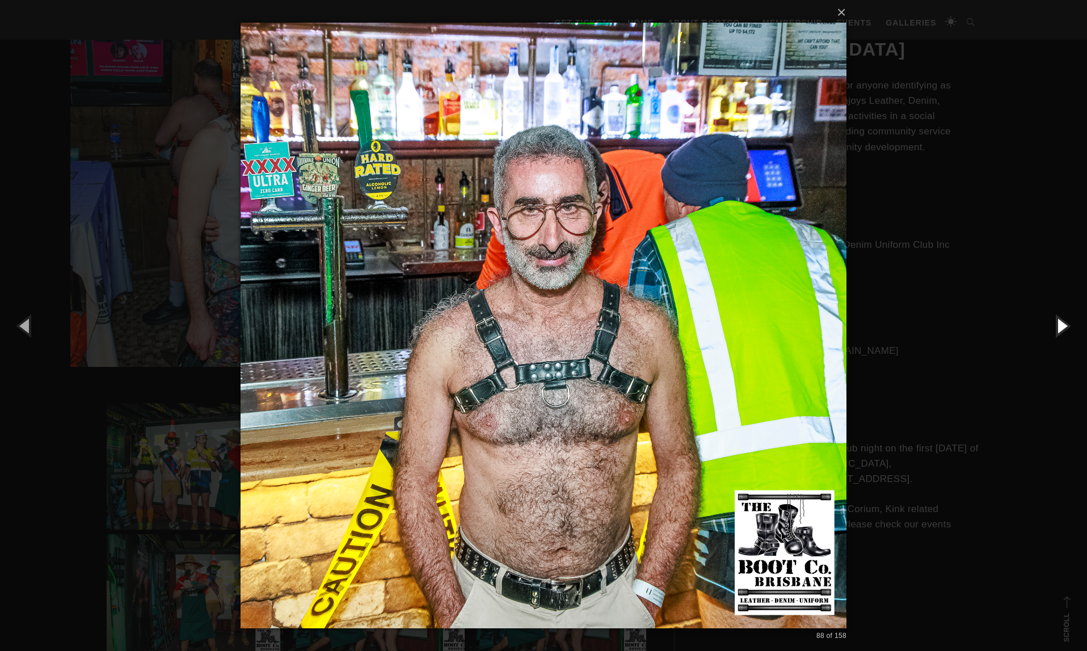
click at [1065, 329] on button "button" at bounding box center [1061, 325] width 51 height 62
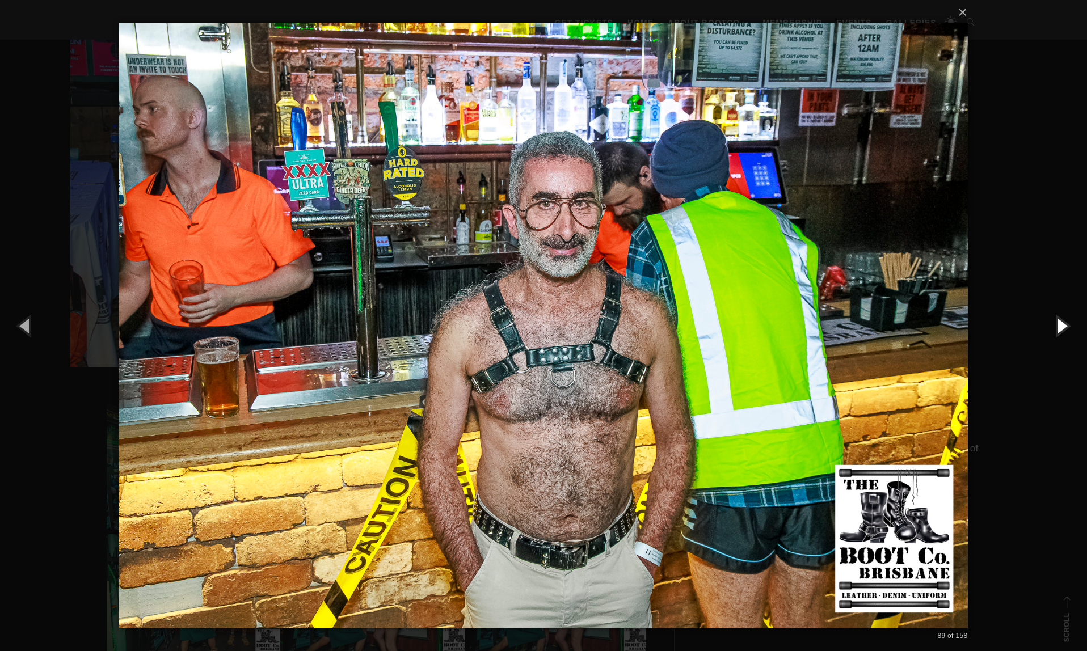
click at [1065, 329] on button "button" at bounding box center [1061, 325] width 51 height 62
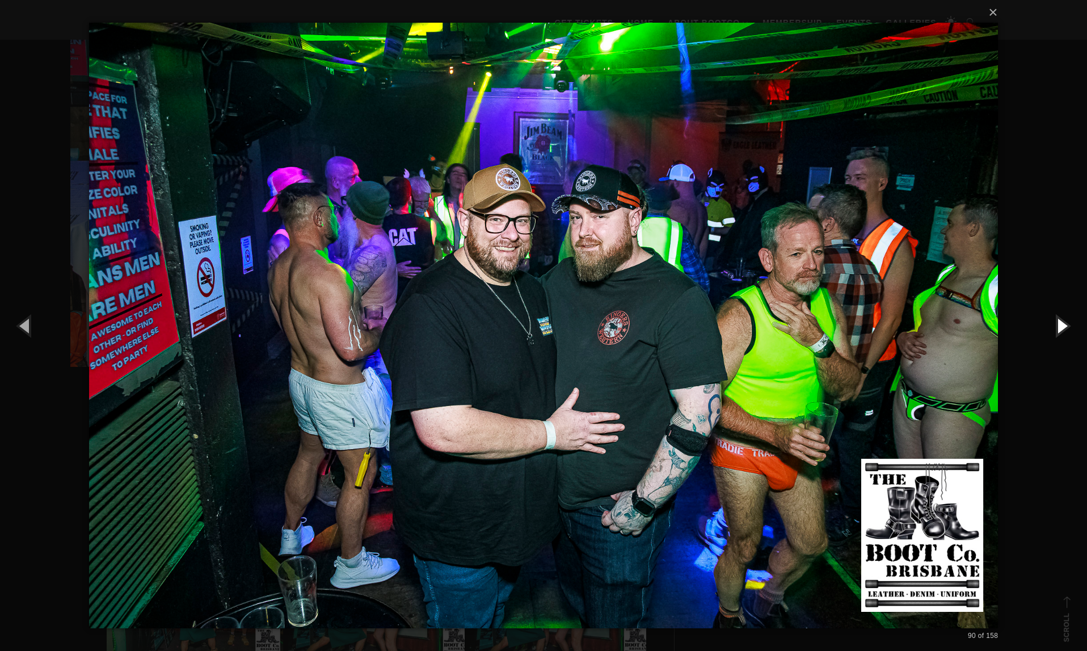
click at [1056, 327] on button "button" at bounding box center [1061, 325] width 51 height 62
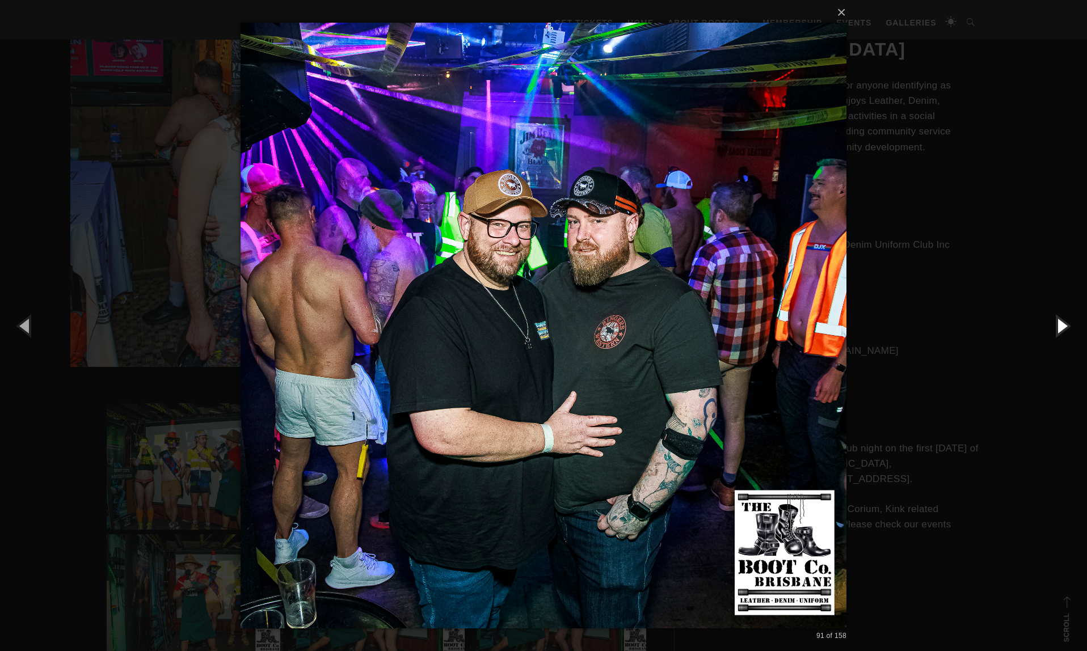
click at [1055, 328] on button "button" at bounding box center [1061, 325] width 51 height 62
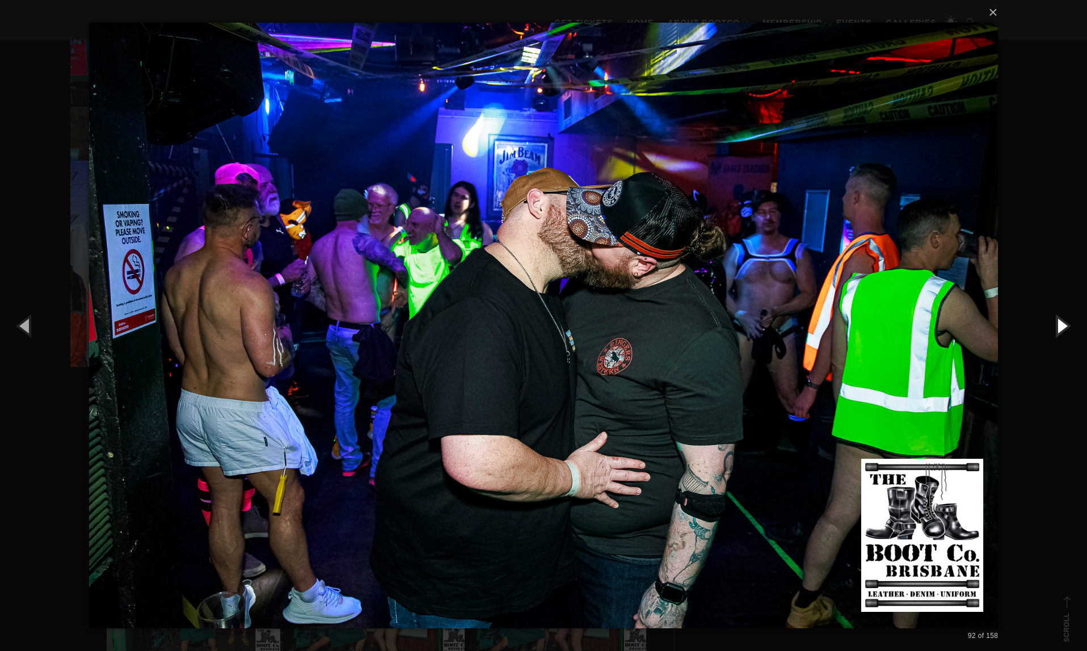
click at [1055, 328] on button "button" at bounding box center [1061, 325] width 51 height 62
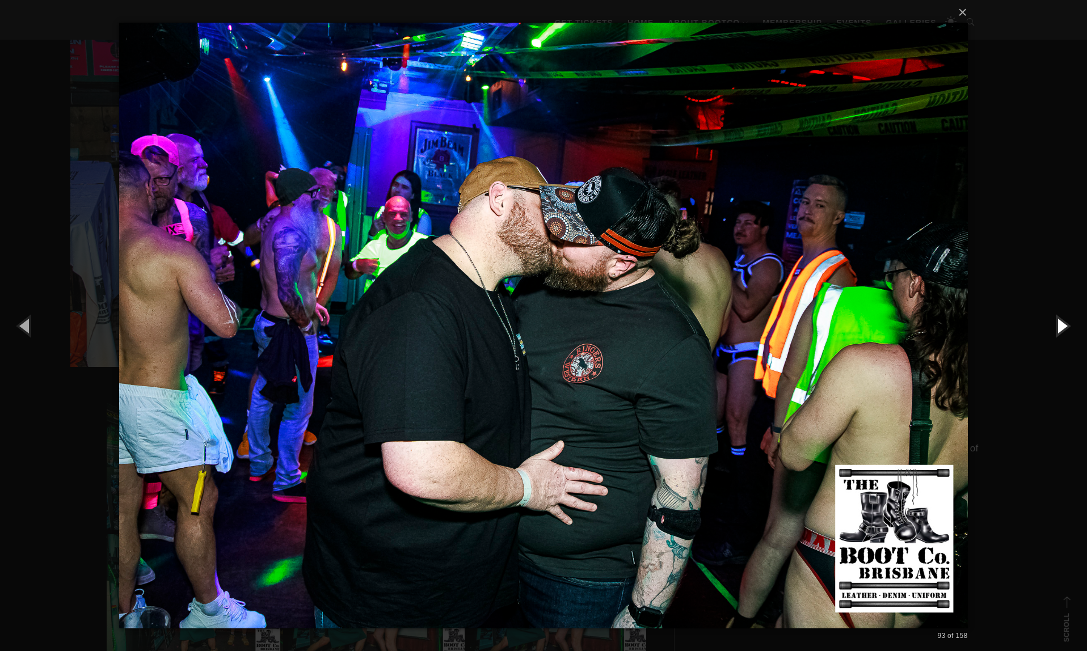
click at [1055, 328] on button "button" at bounding box center [1061, 325] width 51 height 62
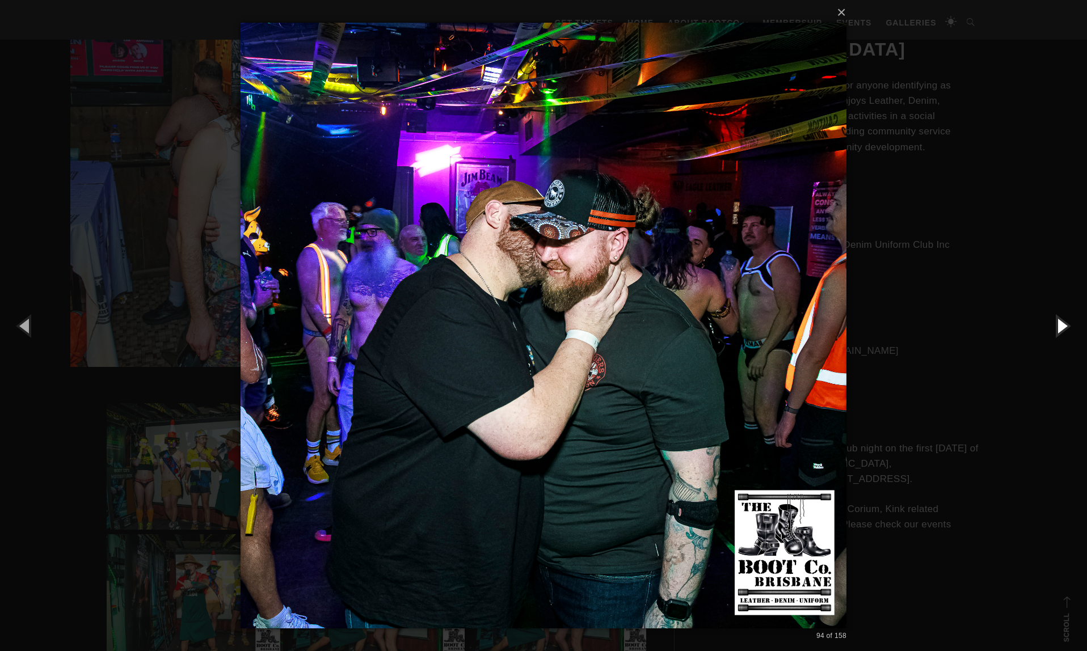
click at [1055, 328] on button "button" at bounding box center [1061, 325] width 51 height 62
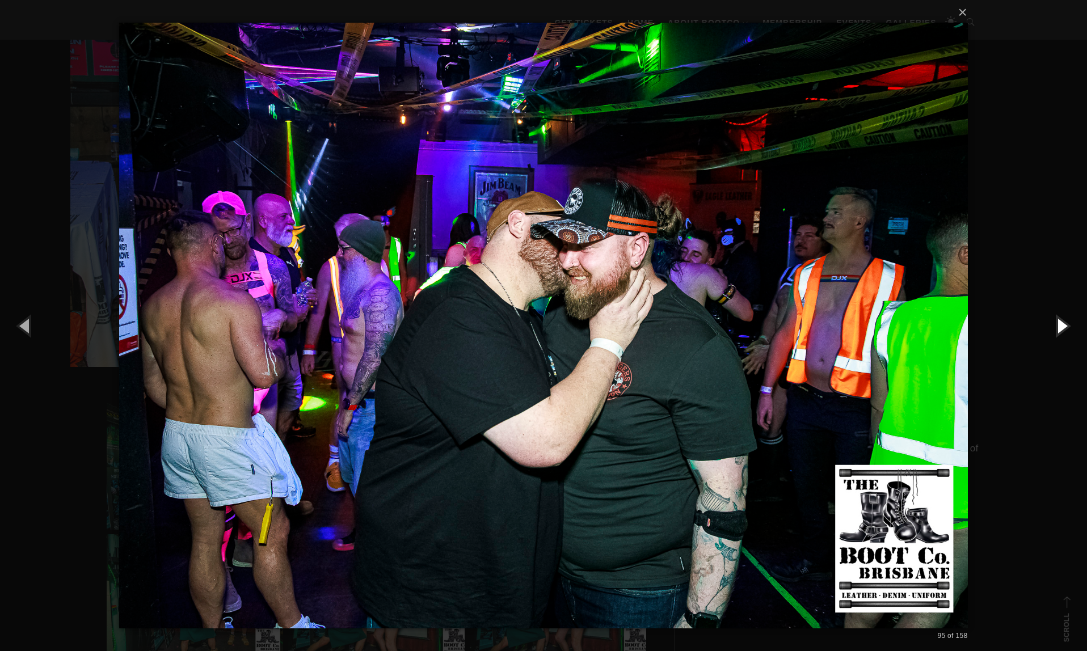
click at [1055, 328] on button "button" at bounding box center [1061, 325] width 51 height 62
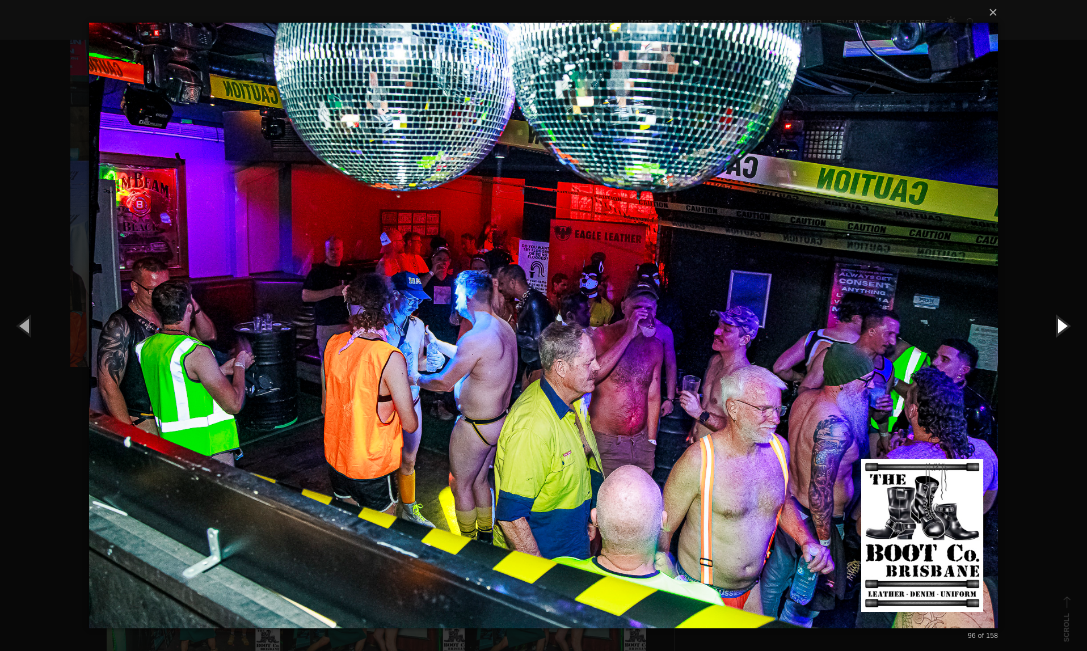
click at [1055, 328] on button "button" at bounding box center [1061, 325] width 51 height 62
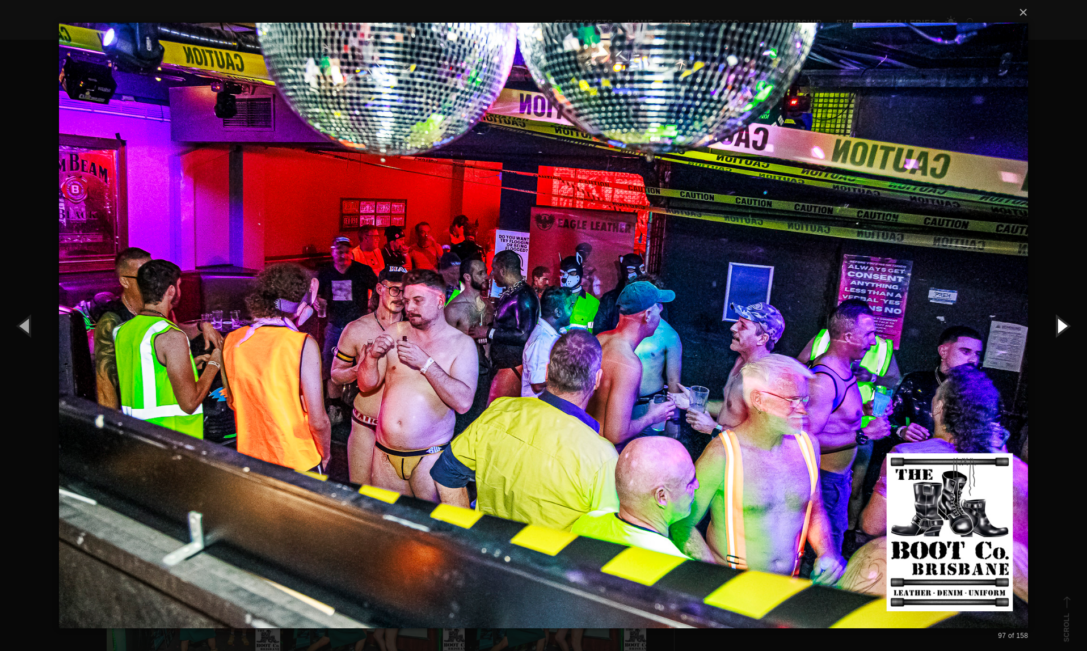
click at [1058, 328] on button "button" at bounding box center [1061, 325] width 51 height 62
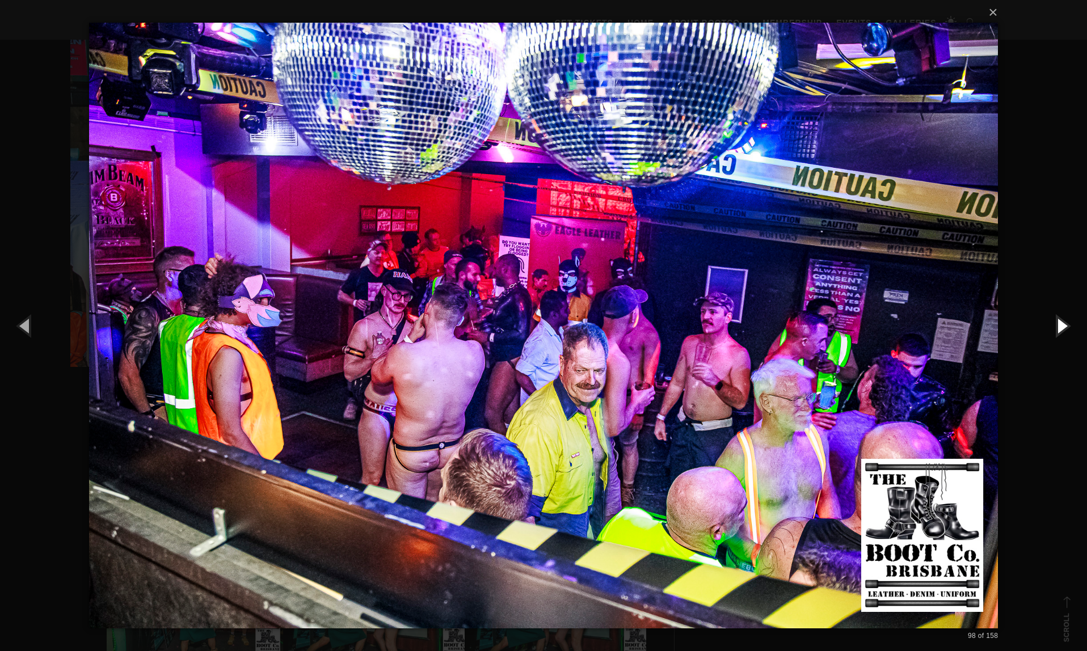
click at [1059, 327] on button "button" at bounding box center [1061, 325] width 51 height 62
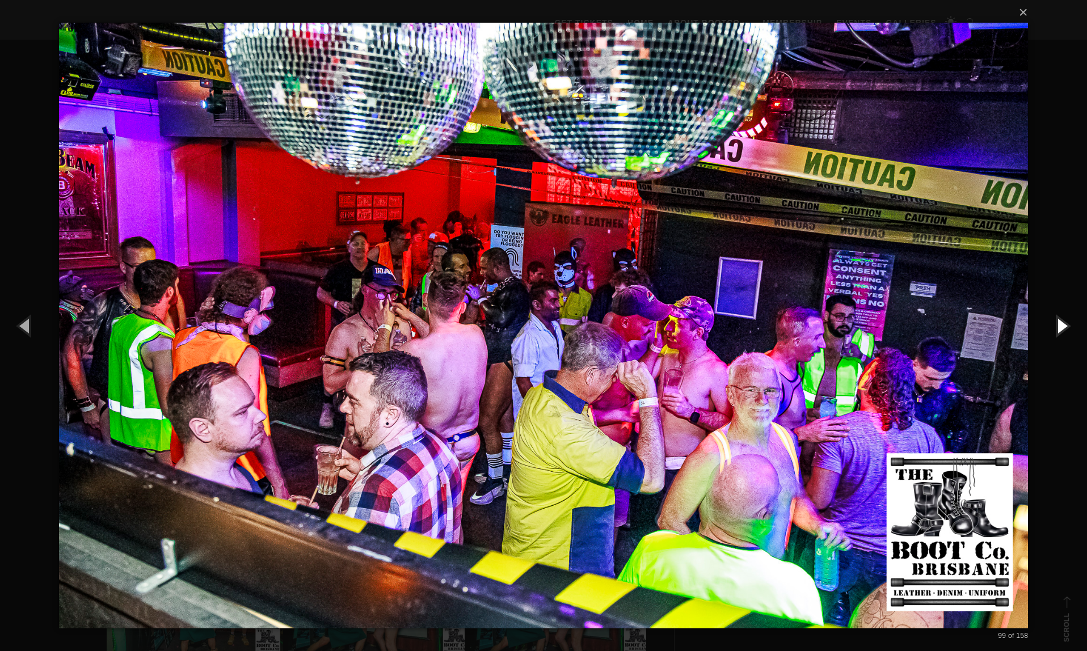
click at [1059, 327] on button "button" at bounding box center [1061, 325] width 51 height 62
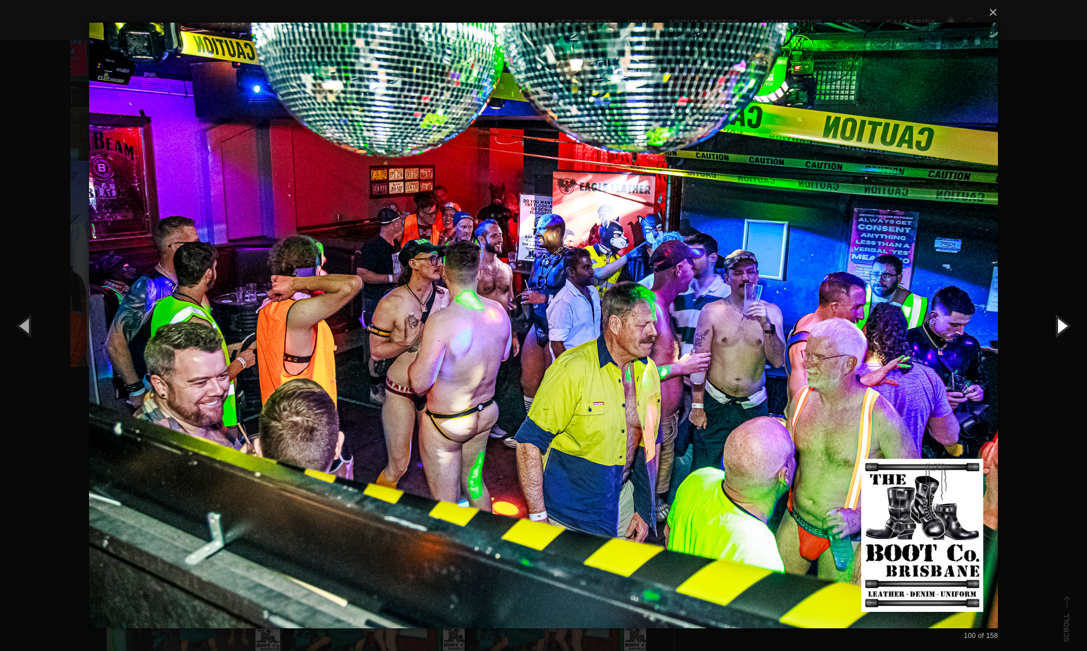
click at [1062, 330] on button "button" at bounding box center [1061, 325] width 51 height 62
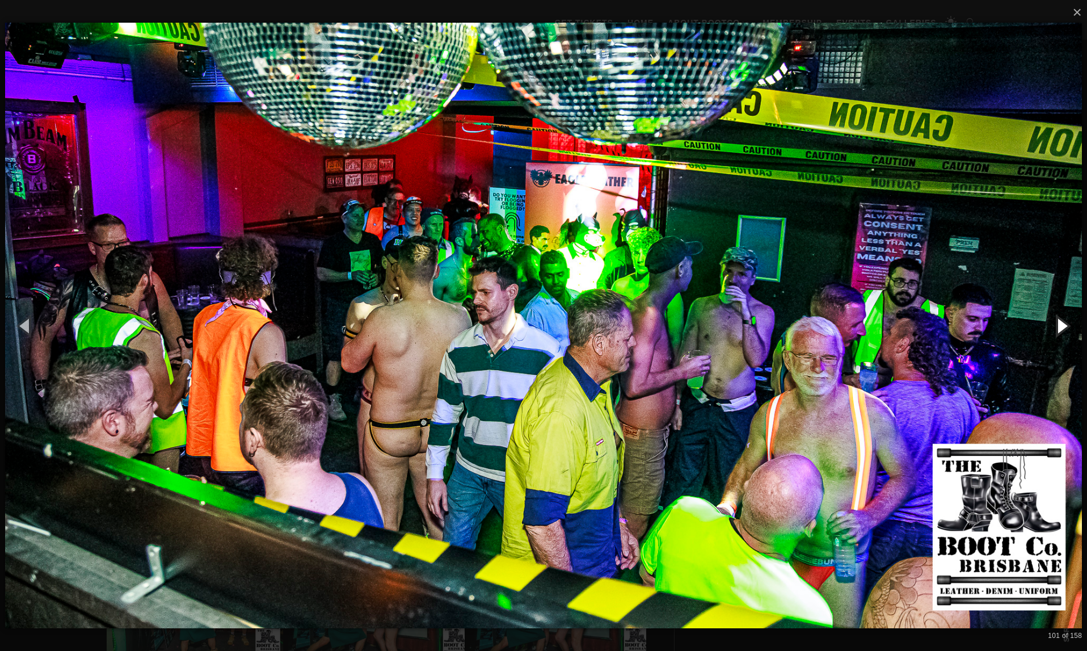
click at [1062, 330] on button "button" at bounding box center [1061, 325] width 51 height 62
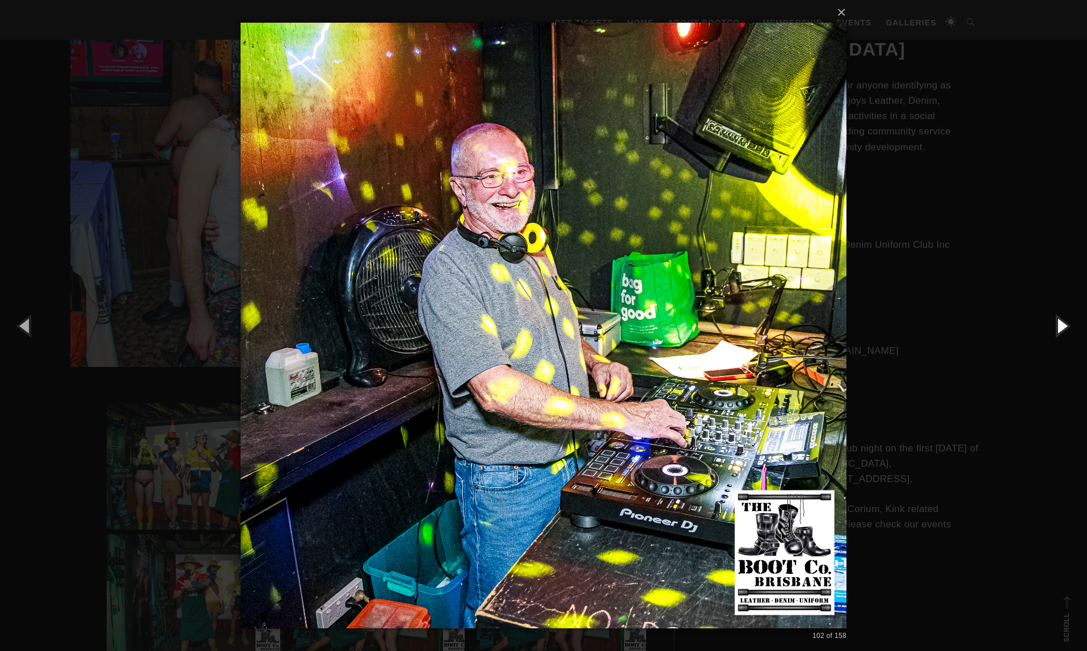
click at [1062, 330] on button "button" at bounding box center [1061, 325] width 51 height 62
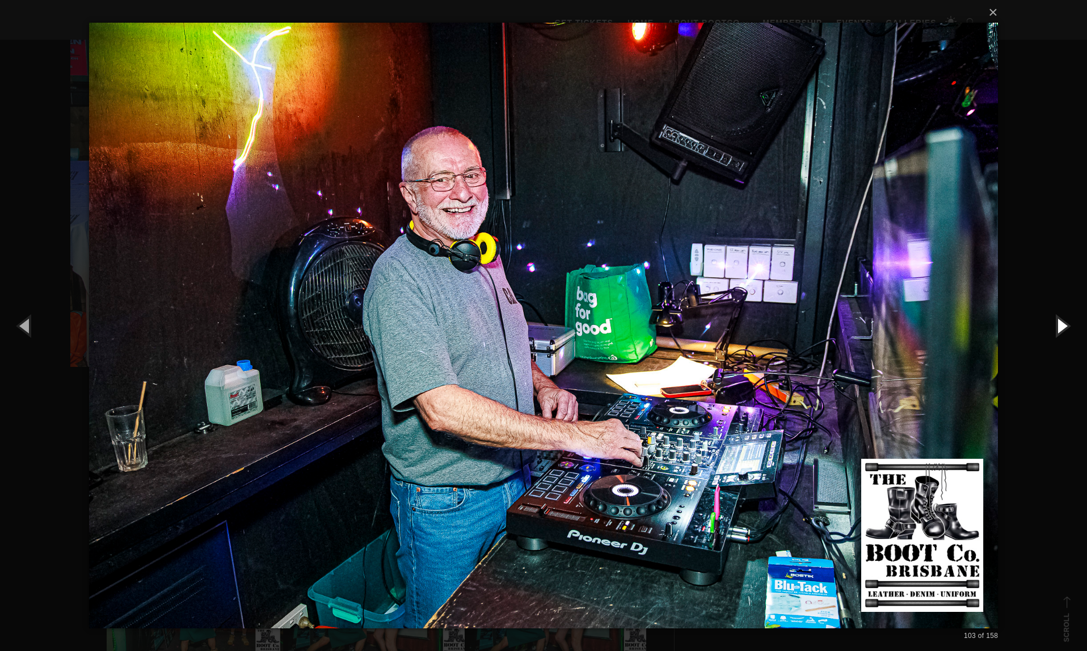
click at [1062, 330] on button "button" at bounding box center [1061, 325] width 51 height 62
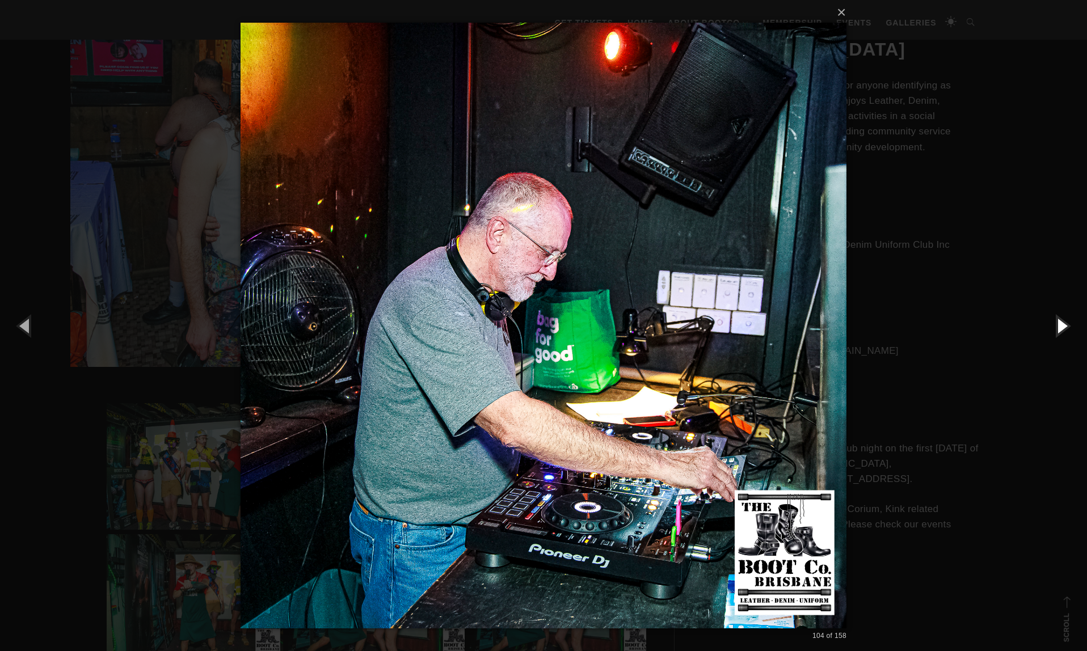
click at [1062, 330] on button "button" at bounding box center [1061, 325] width 51 height 62
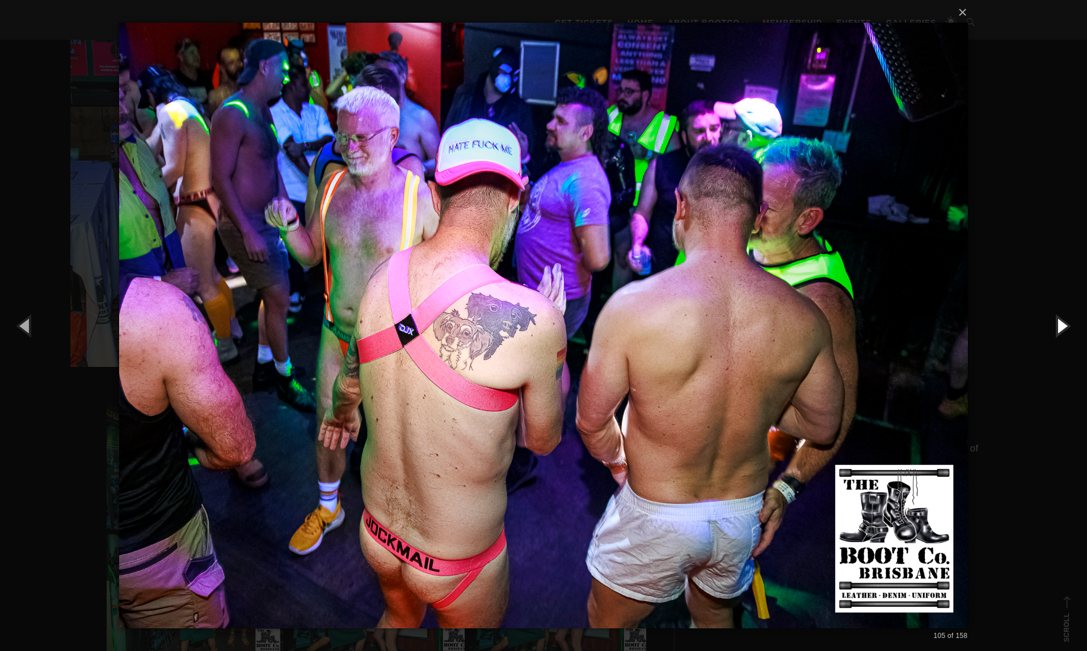
click at [1062, 330] on button "button" at bounding box center [1061, 325] width 51 height 62
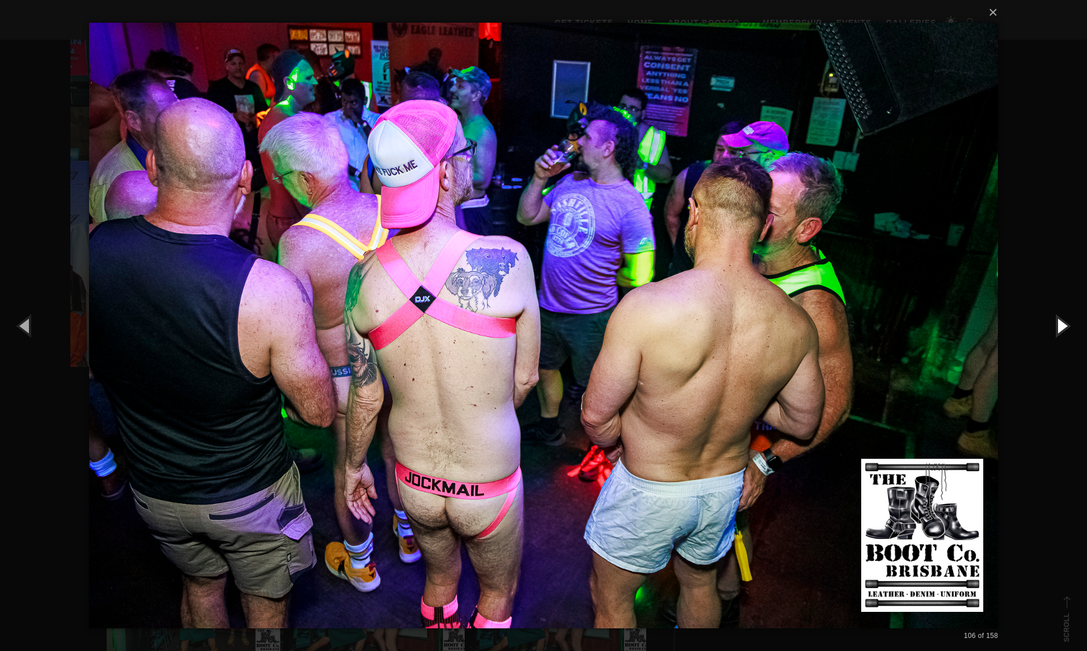
click at [1061, 327] on button "button" at bounding box center [1061, 325] width 51 height 62
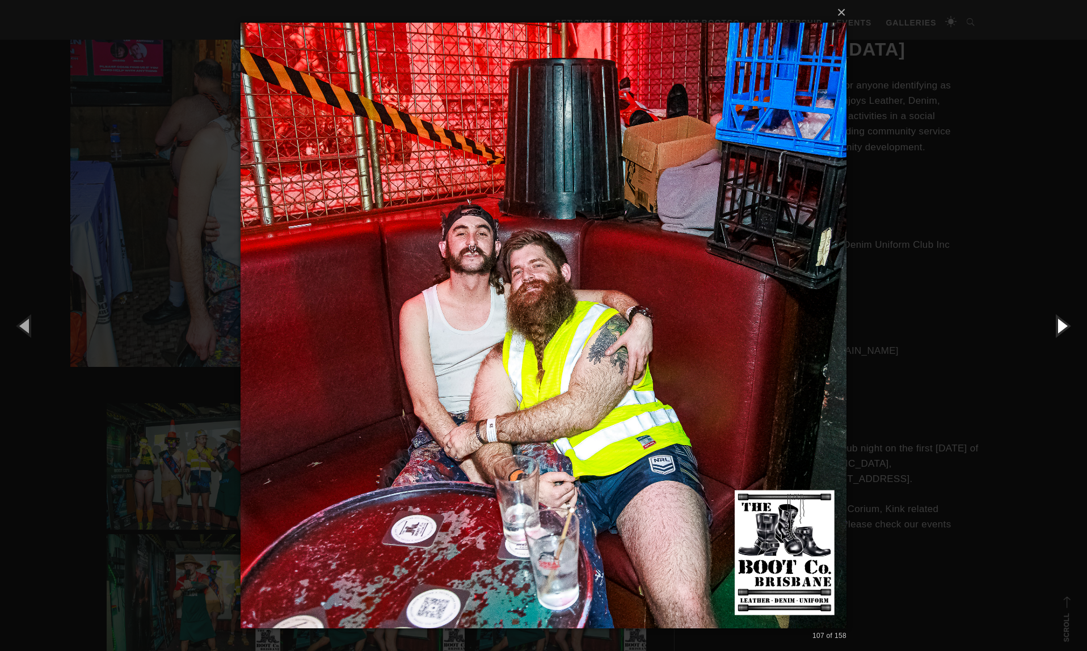
click at [1061, 327] on button "button" at bounding box center [1061, 325] width 51 height 62
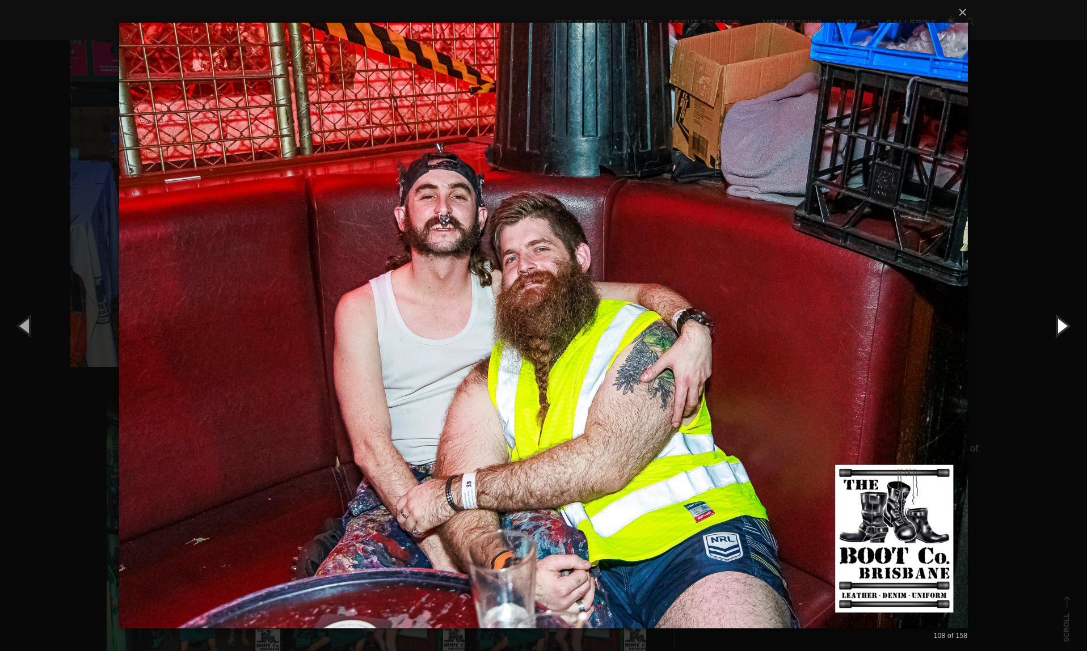
click at [1061, 327] on button "button" at bounding box center [1061, 325] width 51 height 62
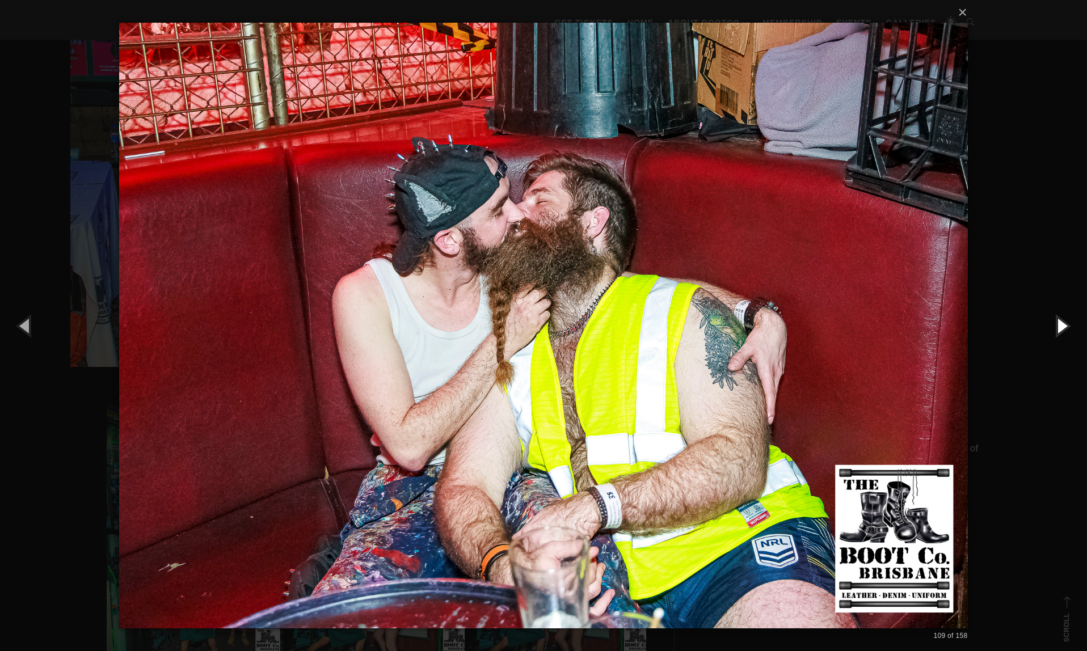
click at [1061, 327] on button "button" at bounding box center [1061, 325] width 51 height 62
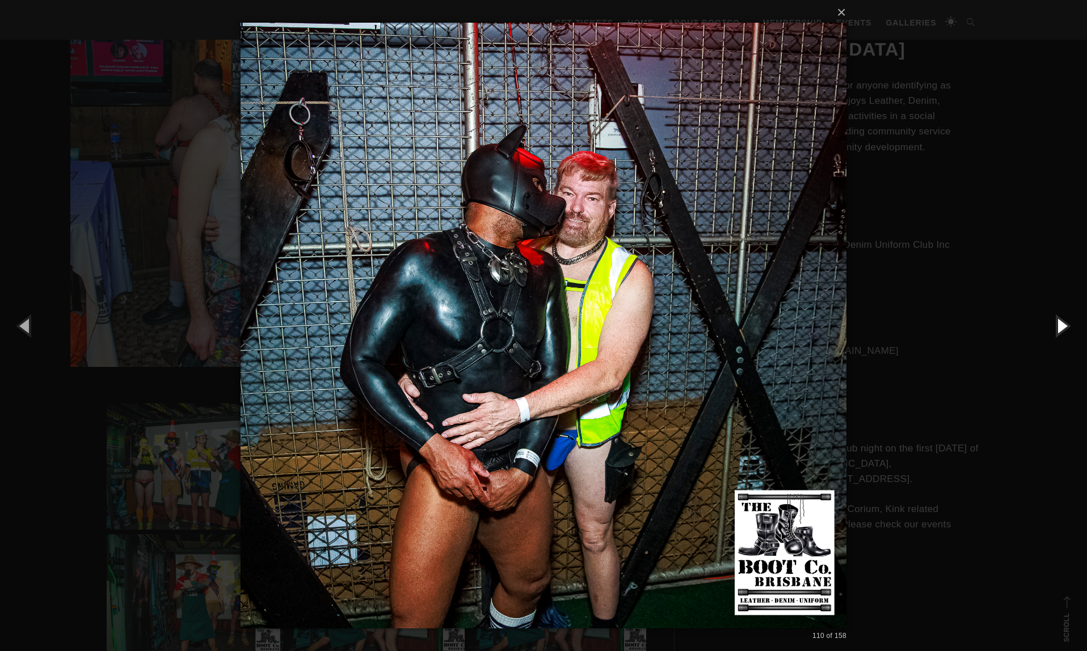
click at [1061, 327] on button "button" at bounding box center [1061, 325] width 51 height 62
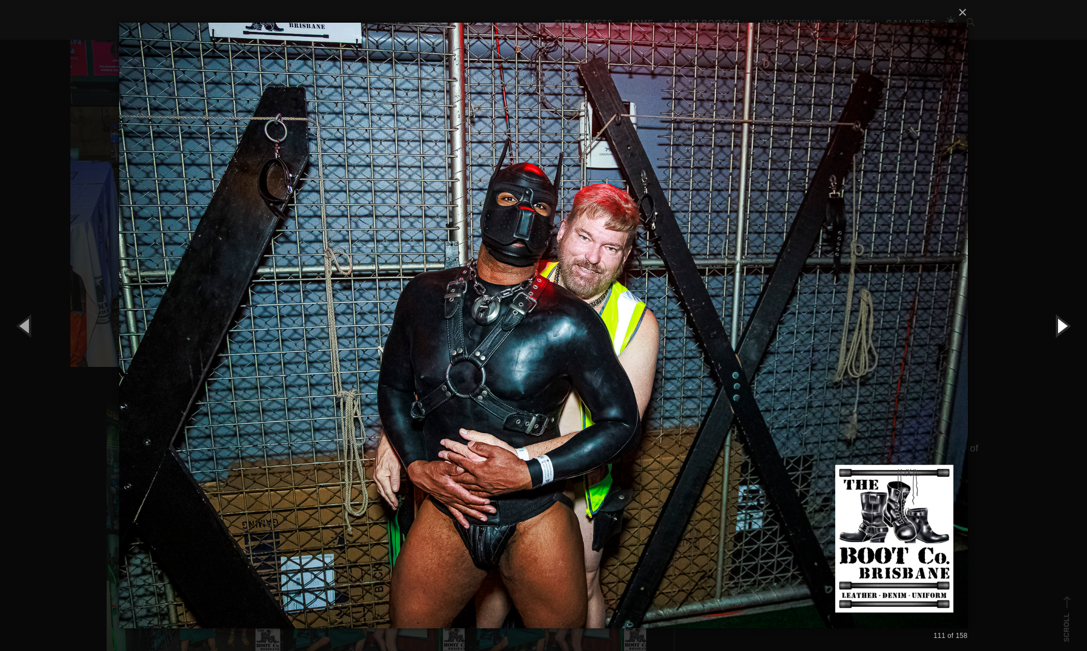
click at [1061, 327] on button "button" at bounding box center [1061, 325] width 51 height 62
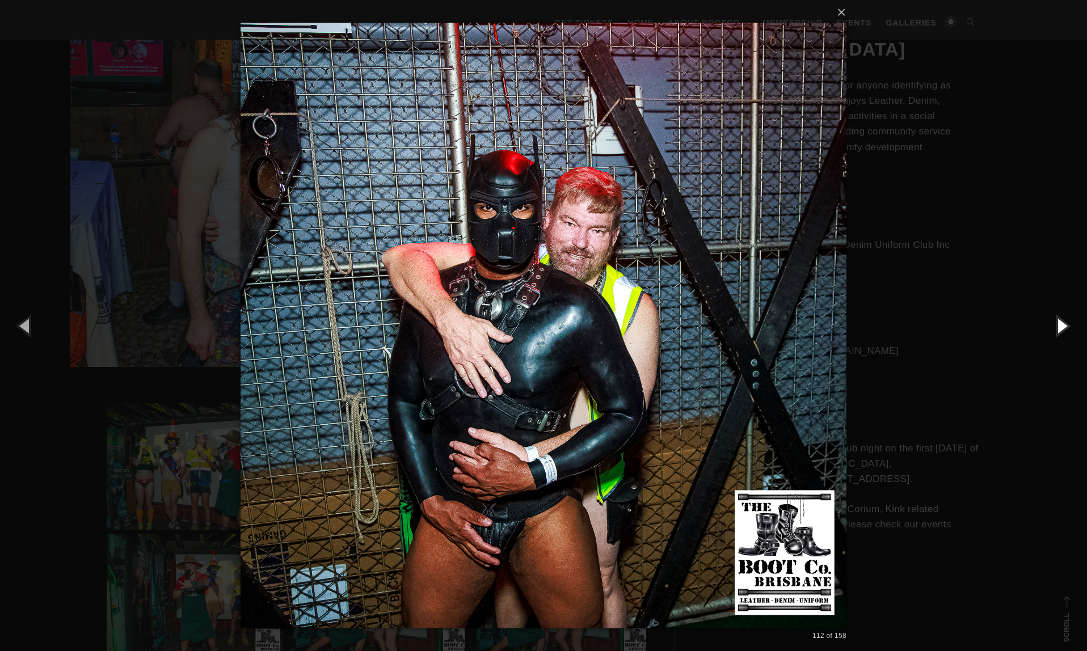
click at [1061, 327] on button "button" at bounding box center [1061, 325] width 51 height 62
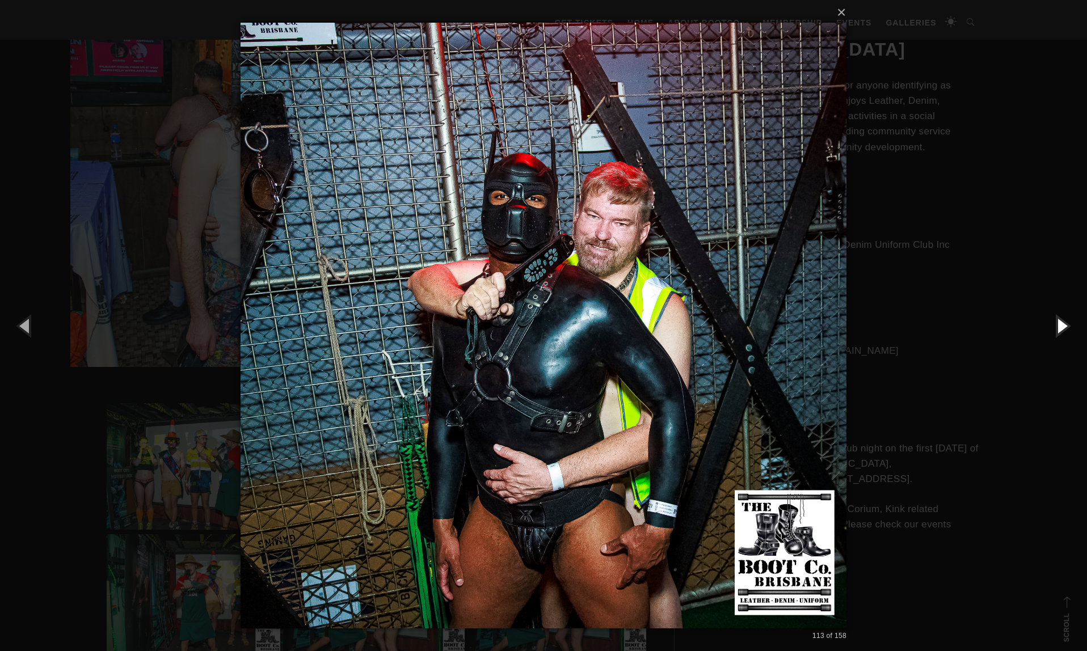
click at [1061, 327] on button "button" at bounding box center [1061, 325] width 51 height 62
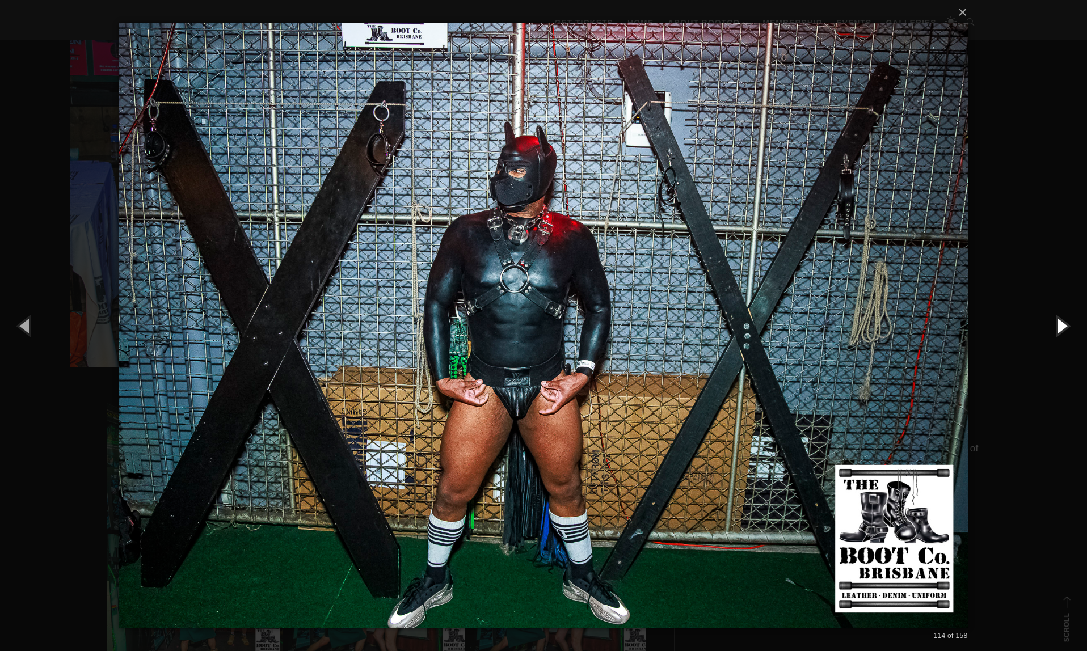
click at [1061, 327] on button "button" at bounding box center [1061, 325] width 51 height 62
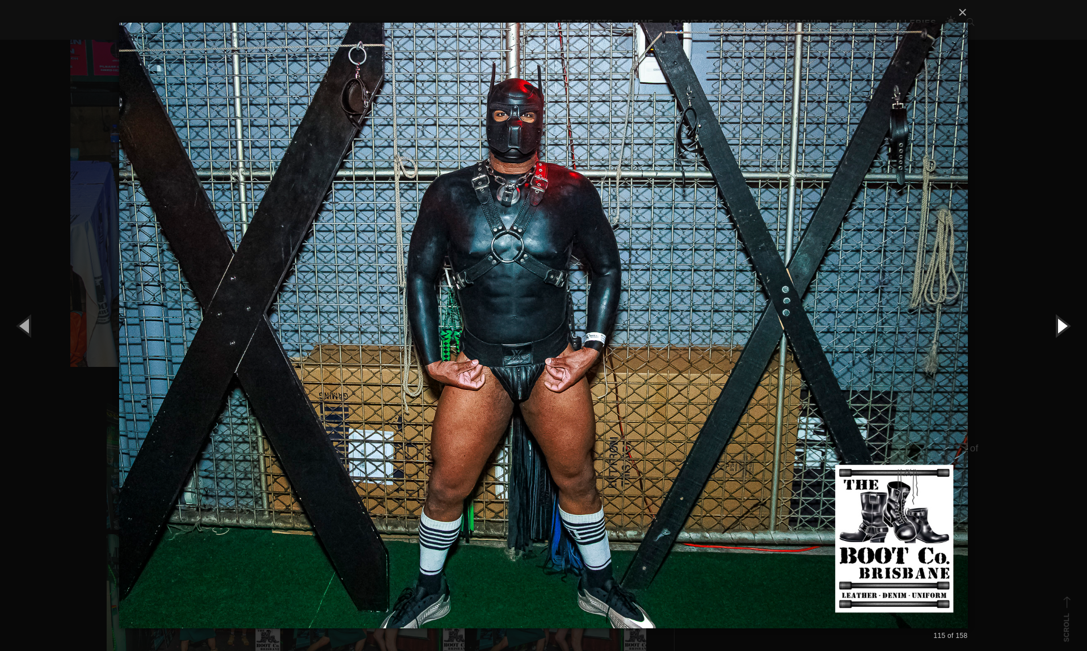
click at [1061, 327] on button "button" at bounding box center [1061, 325] width 51 height 62
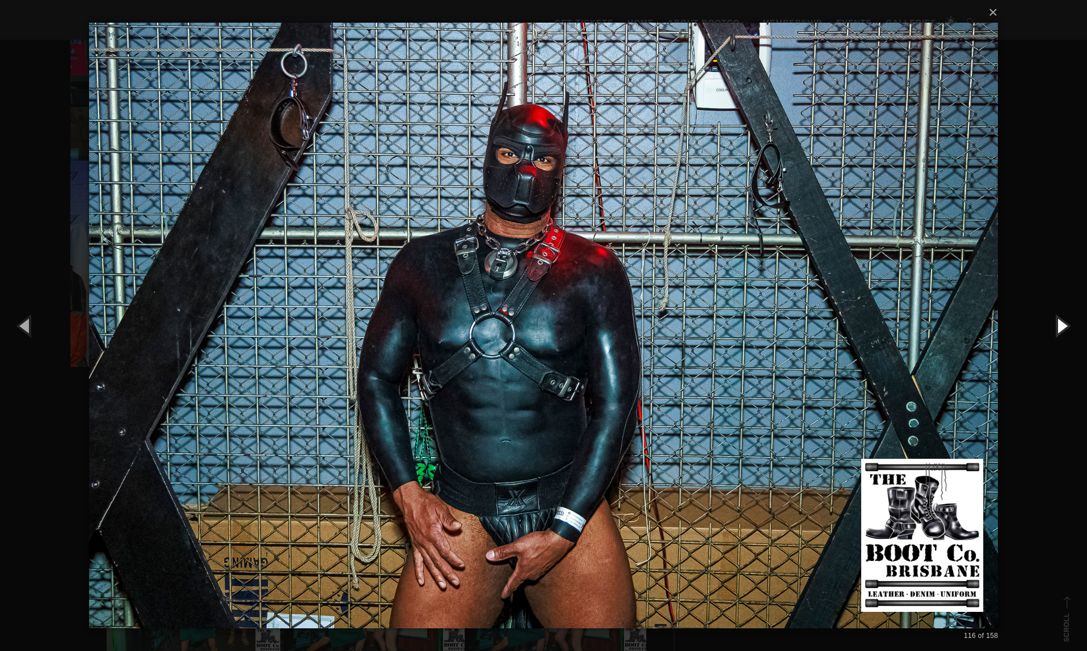
click at [1061, 327] on button "button" at bounding box center [1061, 325] width 51 height 62
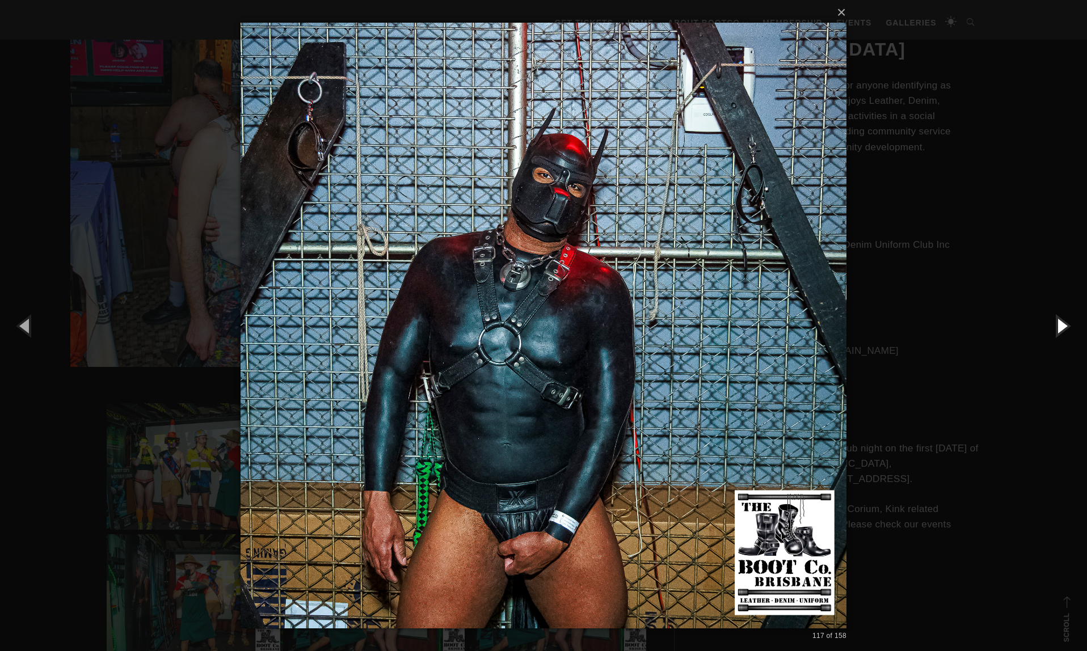
click at [1061, 327] on button "button" at bounding box center [1061, 325] width 51 height 62
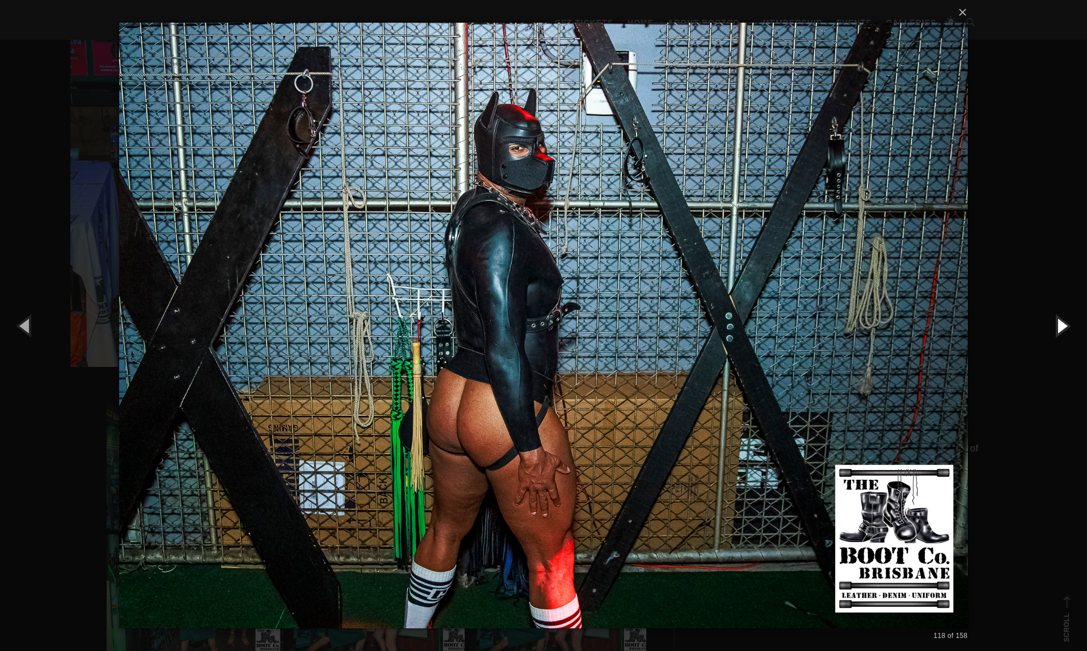
click at [1061, 327] on button "button" at bounding box center [1061, 325] width 51 height 62
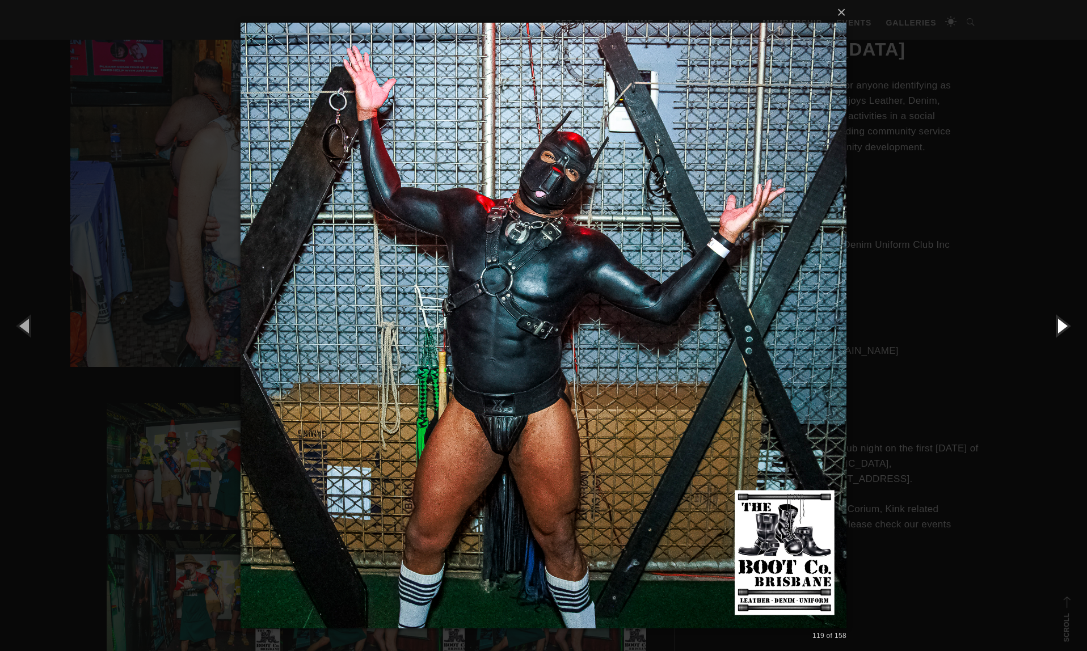
click at [1061, 327] on button "button" at bounding box center [1061, 325] width 51 height 62
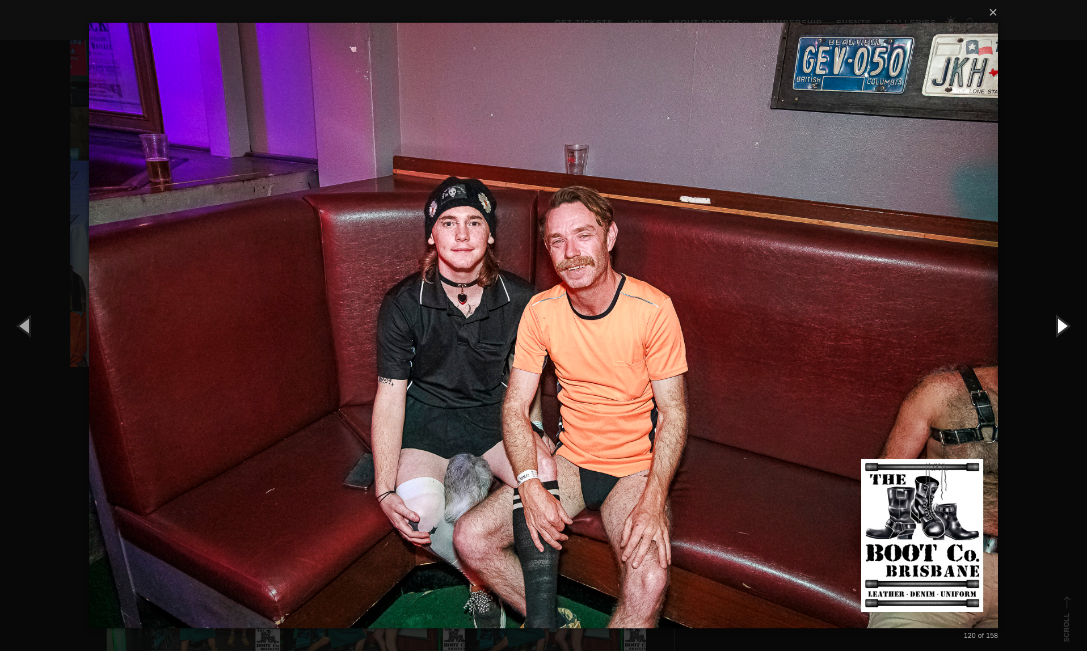
click at [1061, 327] on button "button" at bounding box center [1061, 325] width 51 height 62
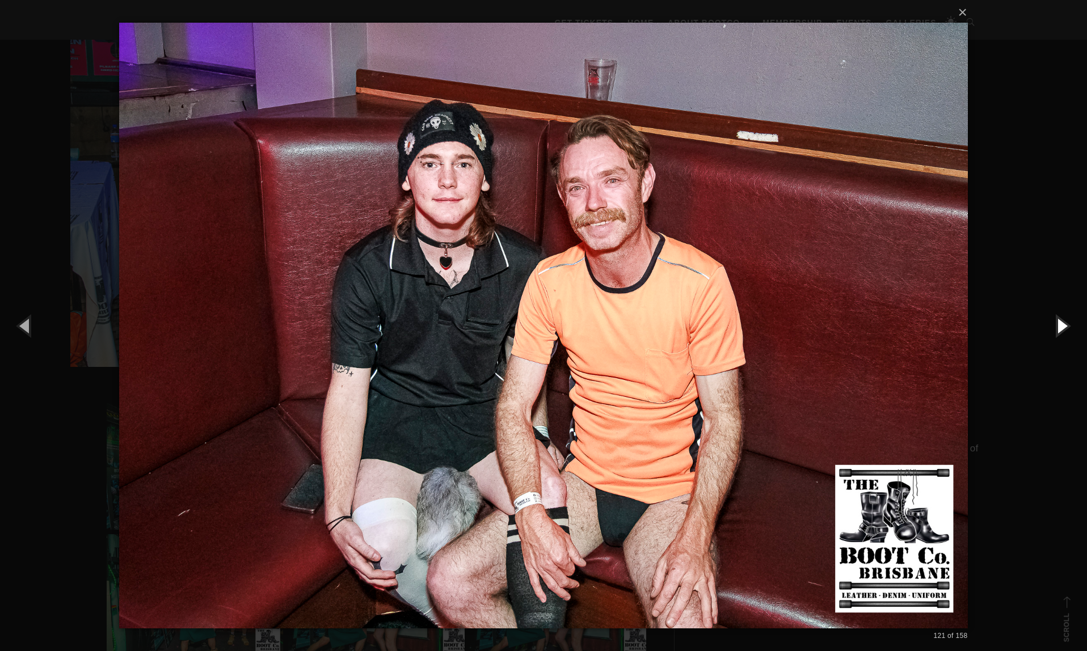
click at [1061, 327] on button "button" at bounding box center [1061, 325] width 51 height 62
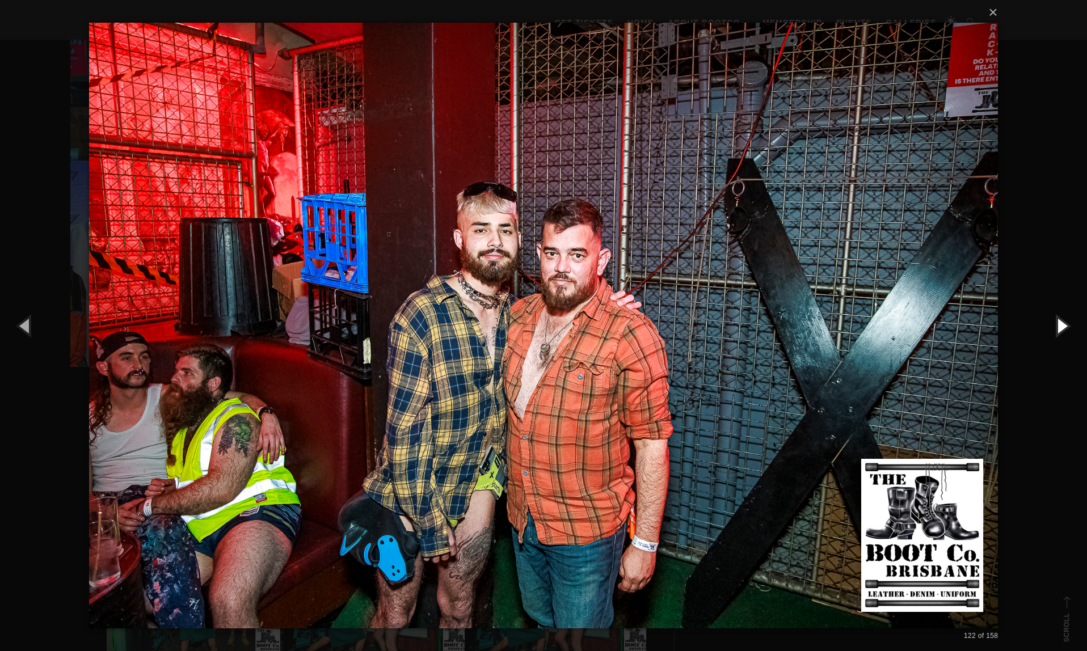
click at [1061, 327] on button "button" at bounding box center [1061, 325] width 51 height 62
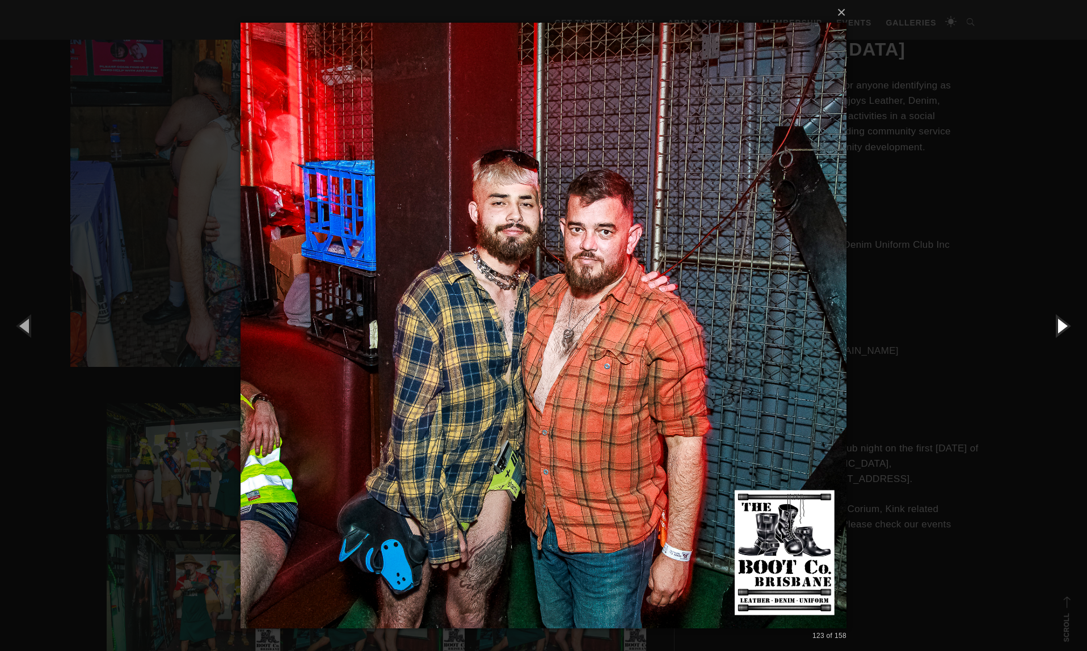
click at [1061, 327] on button "button" at bounding box center [1061, 325] width 51 height 62
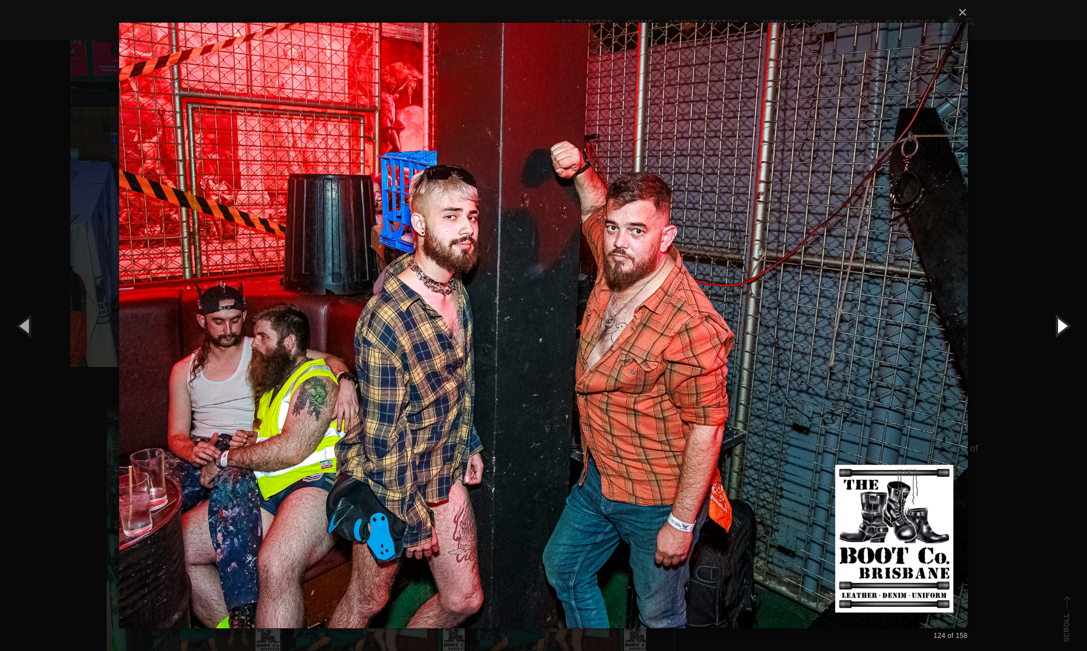
click at [1061, 327] on button "button" at bounding box center [1061, 325] width 51 height 62
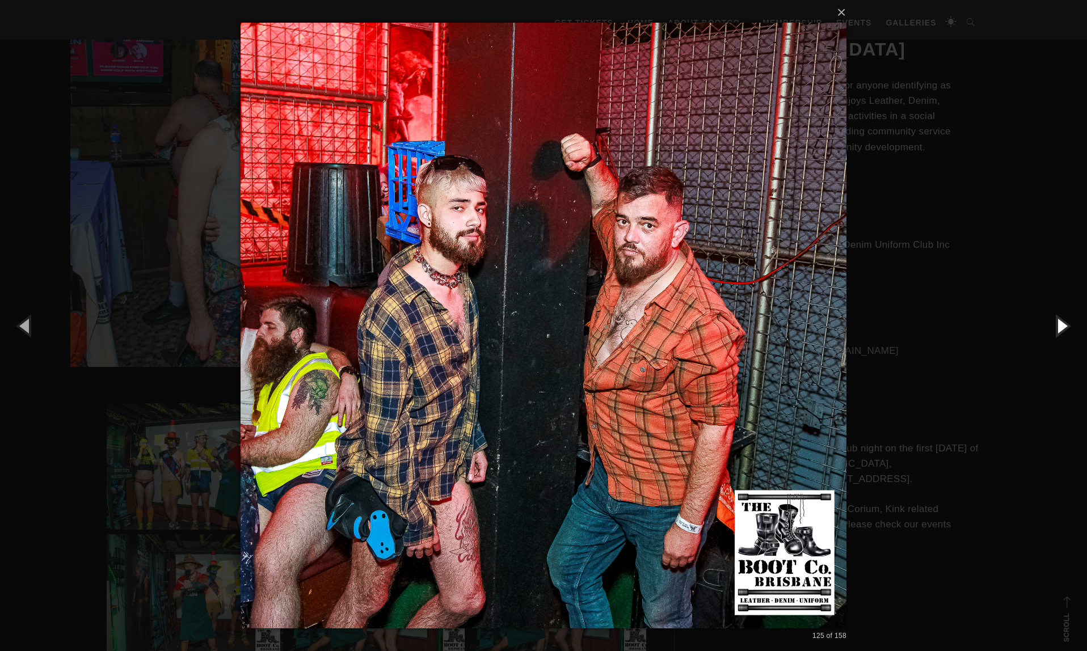
click at [1061, 327] on button "button" at bounding box center [1061, 325] width 51 height 62
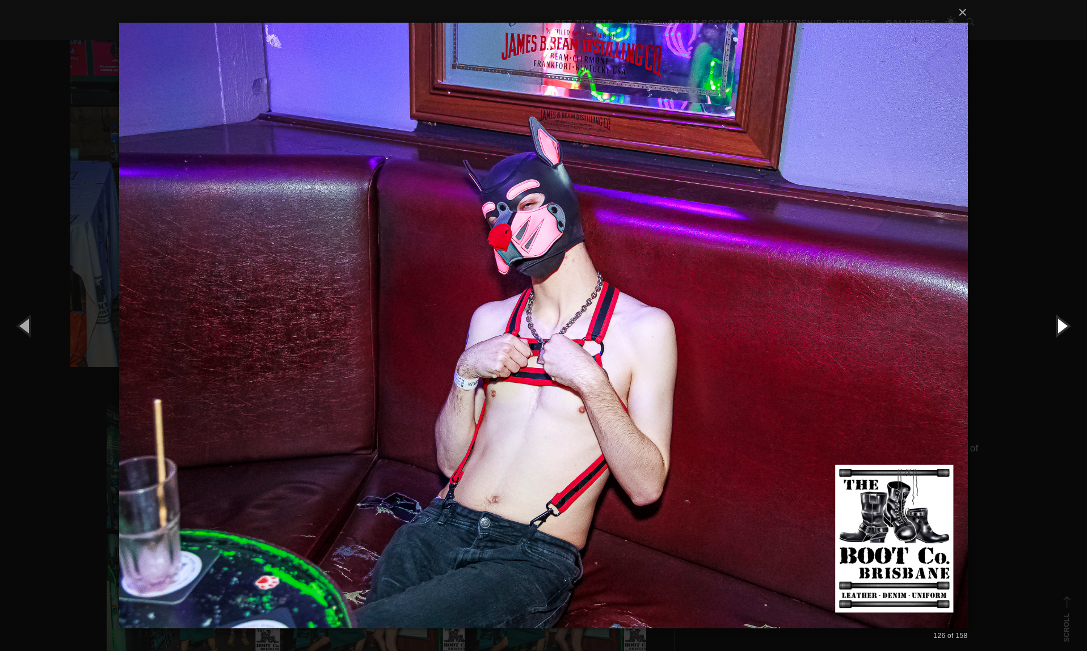
click at [1061, 327] on button "button" at bounding box center [1061, 325] width 51 height 62
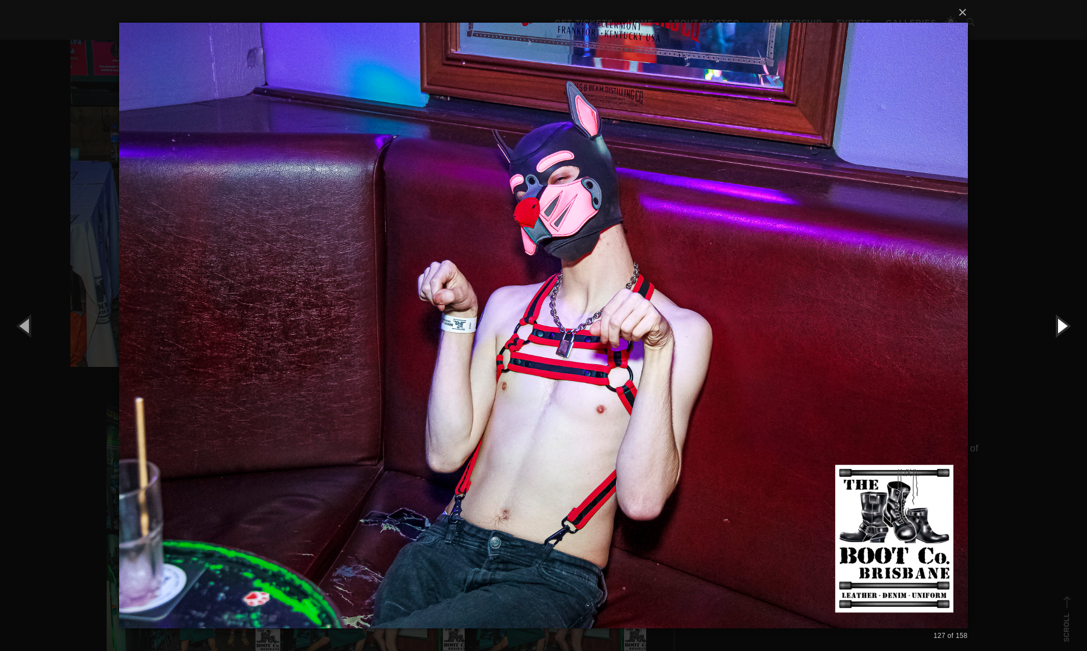
click at [1061, 327] on button "button" at bounding box center [1061, 325] width 51 height 62
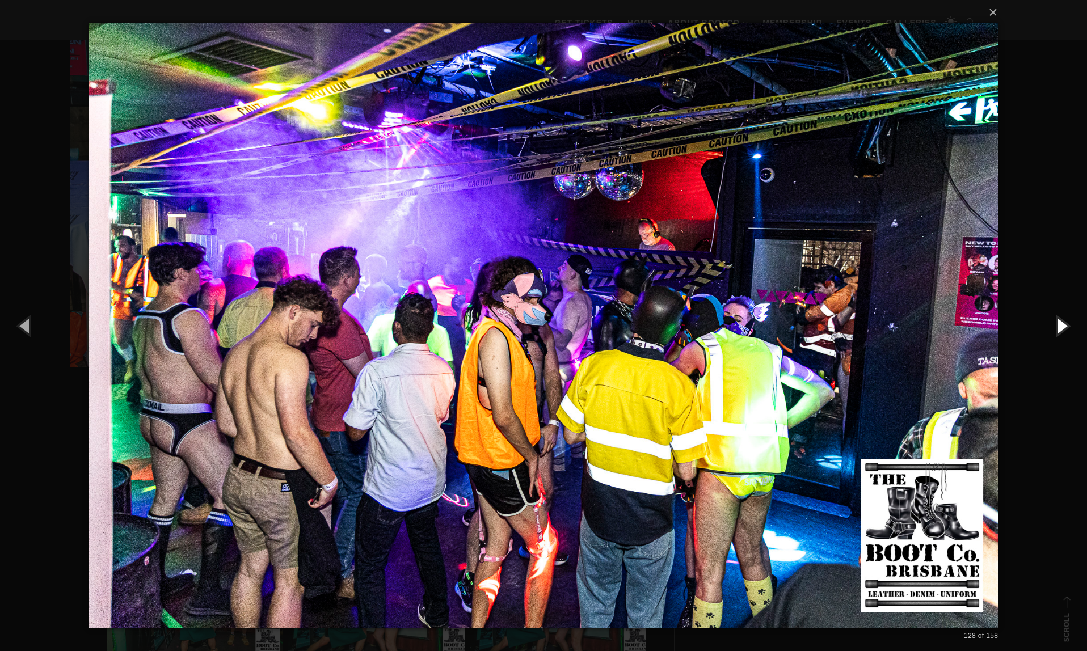
click at [1061, 327] on button "button" at bounding box center [1061, 325] width 51 height 62
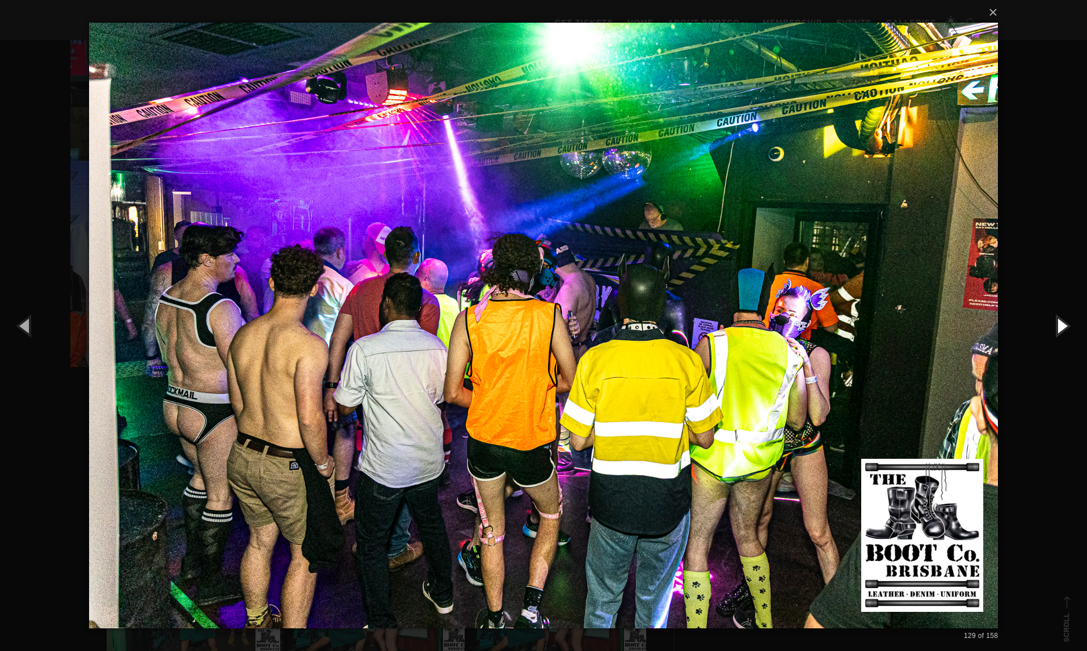
click at [1061, 327] on button "button" at bounding box center [1061, 325] width 51 height 62
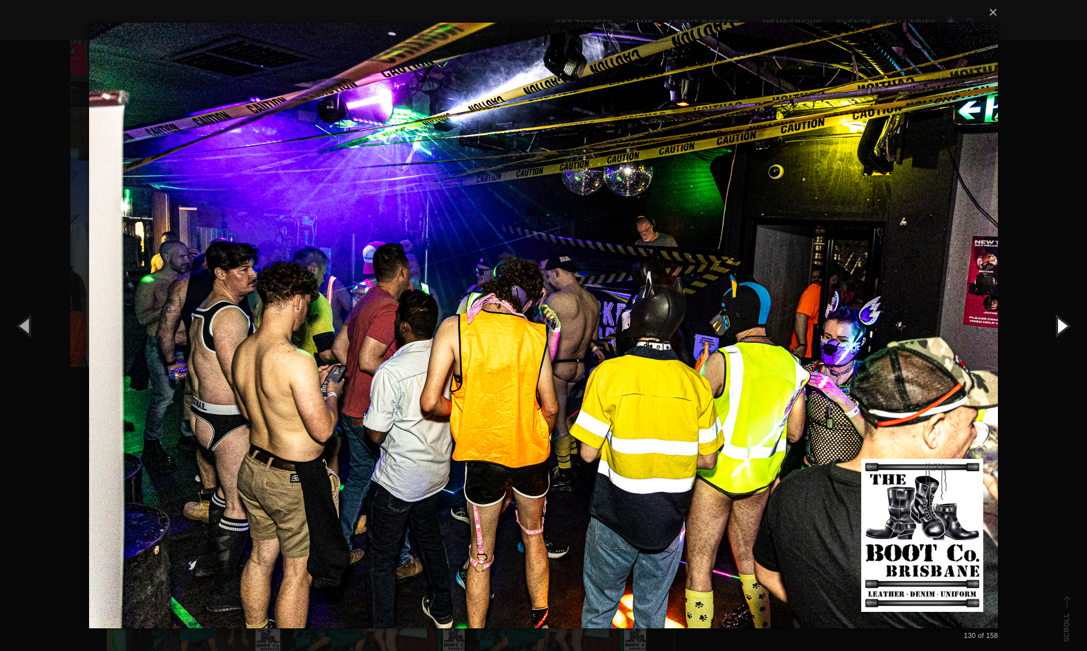
click at [1061, 327] on button "button" at bounding box center [1061, 325] width 51 height 62
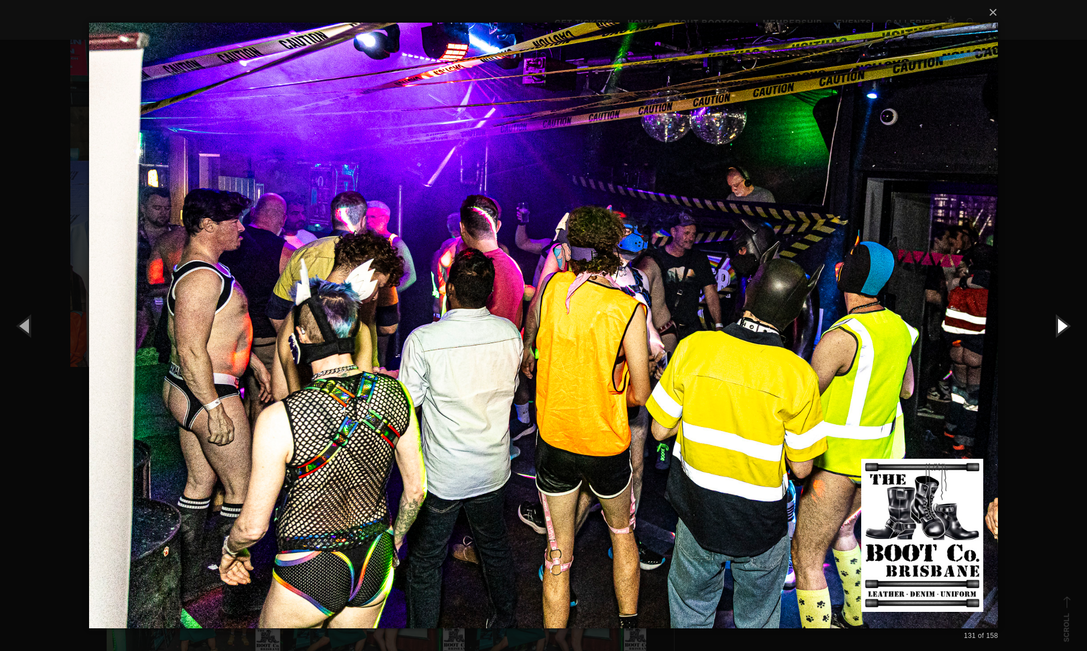
click at [1061, 327] on button "button" at bounding box center [1061, 325] width 51 height 62
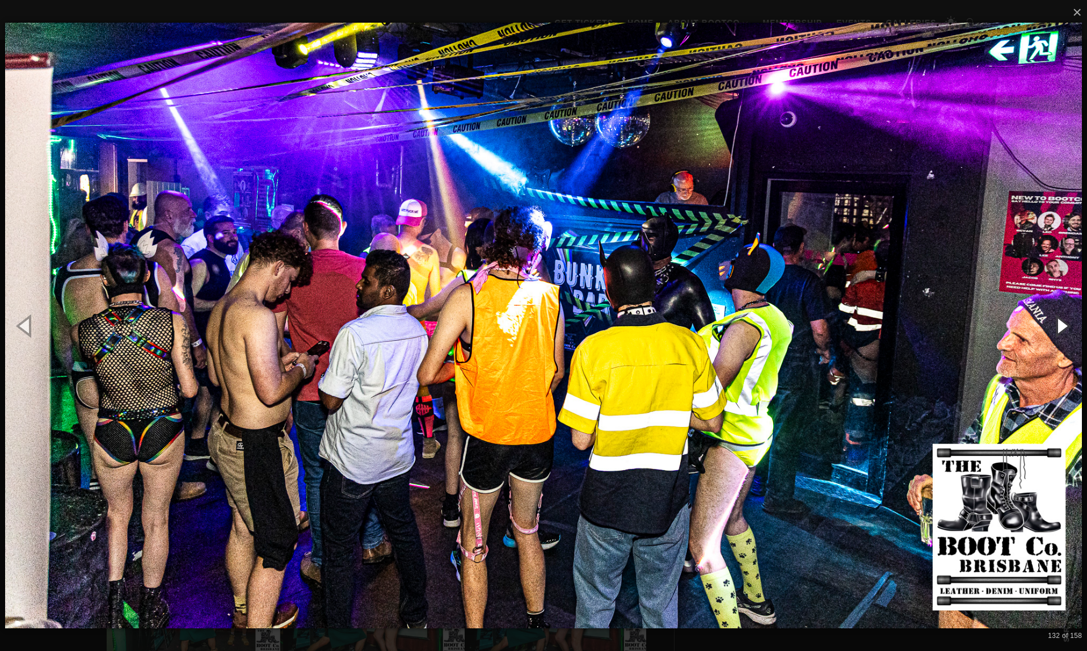
click at [1061, 327] on button "button" at bounding box center [1061, 325] width 51 height 62
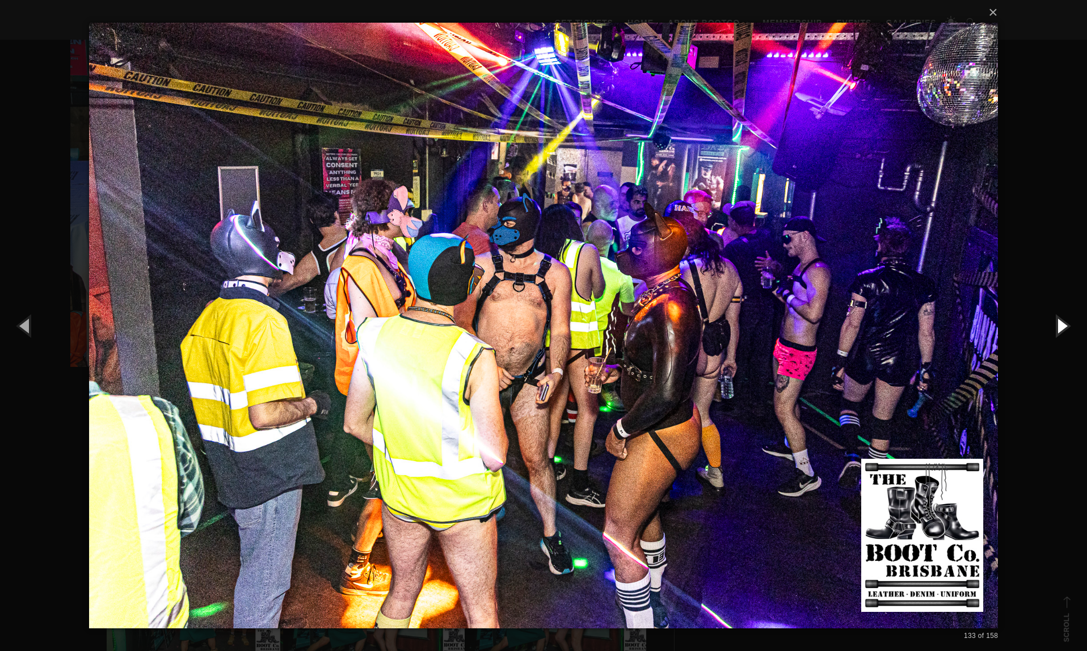
click at [1061, 327] on button "button" at bounding box center [1061, 325] width 51 height 62
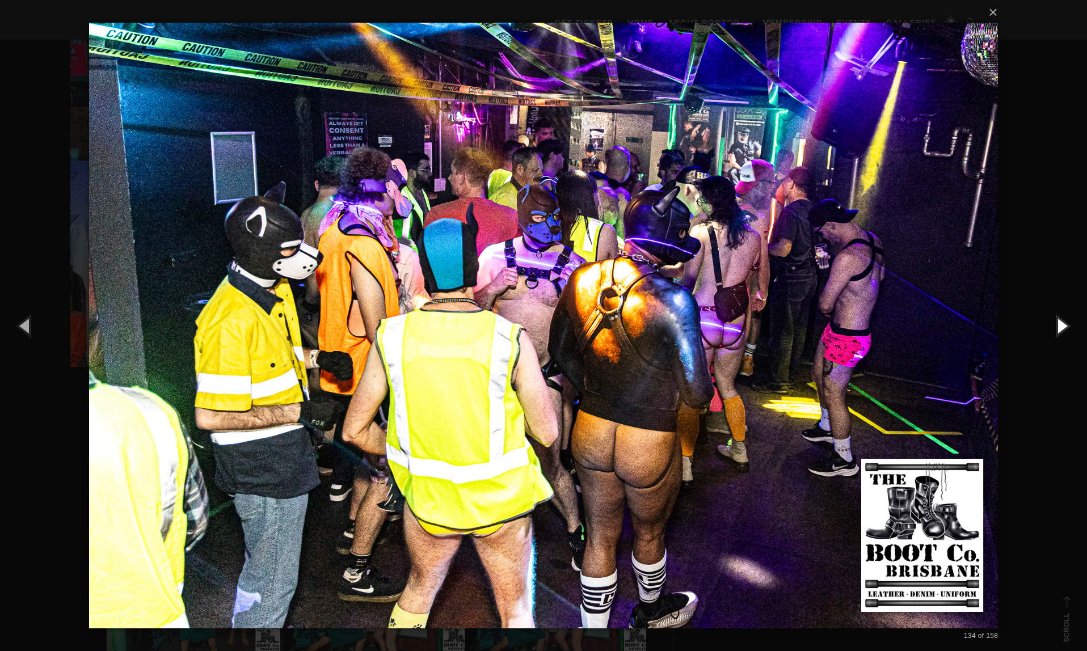
click at [1061, 327] on button "button" at bounding box center [1061, 325] width 51 height 62
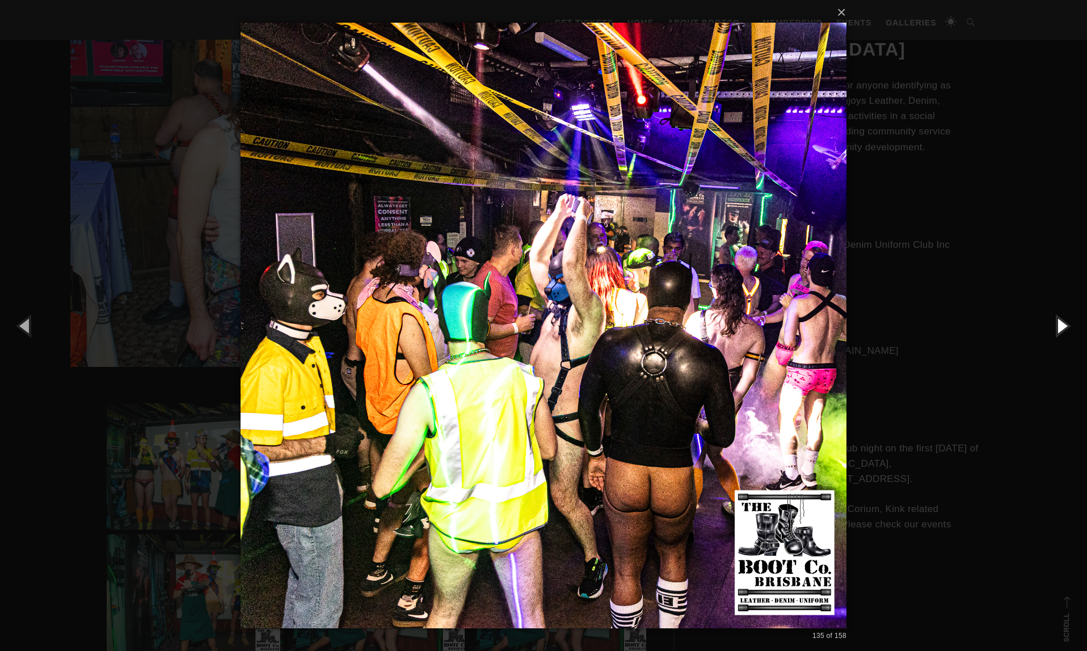
click at [1061, 327] on button "button" at bounding box center [1061, 325] width 51 height 62
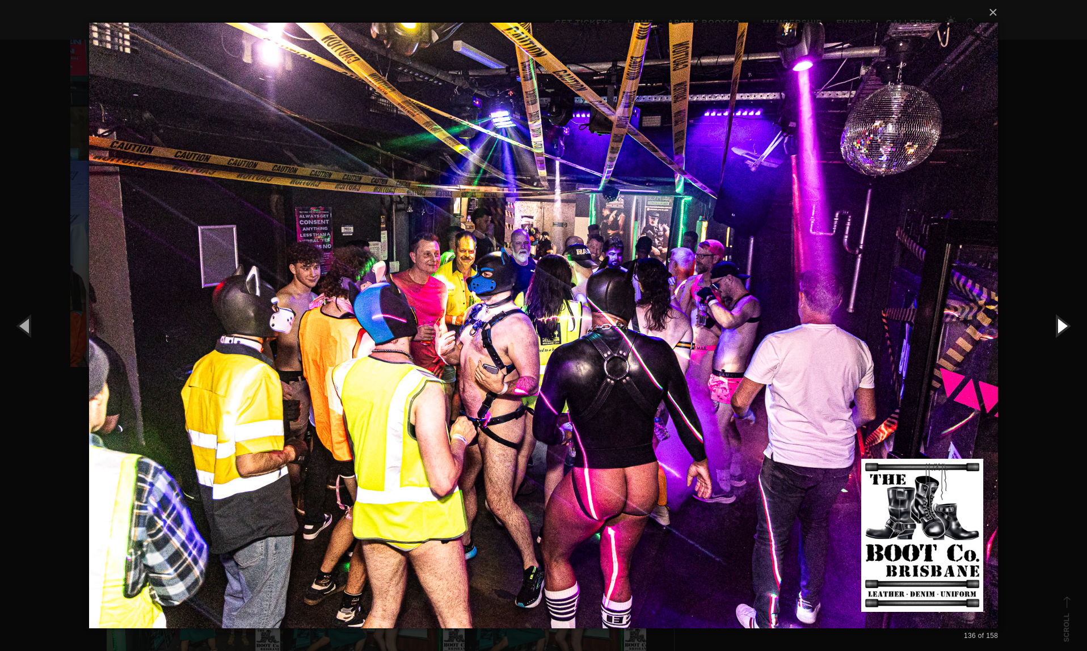
click at [1061, 327] on button "button" at bounding box center [1061, 325] width 51 height 62
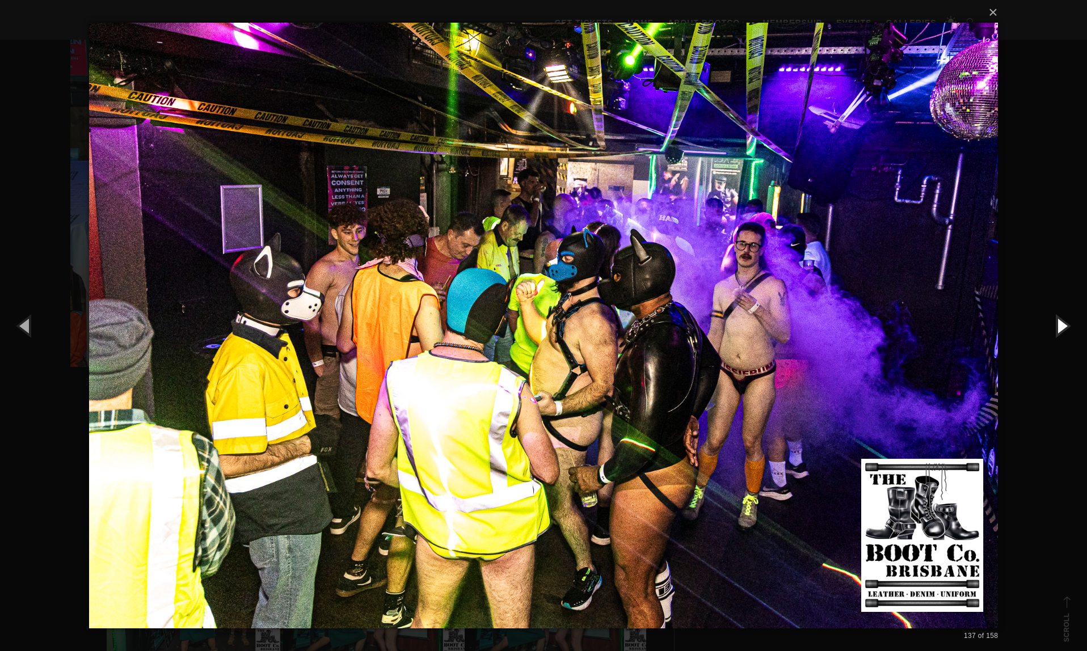
click at [1061, 327] on button "button" at bounding box center [1061, 325] width 51 height 62
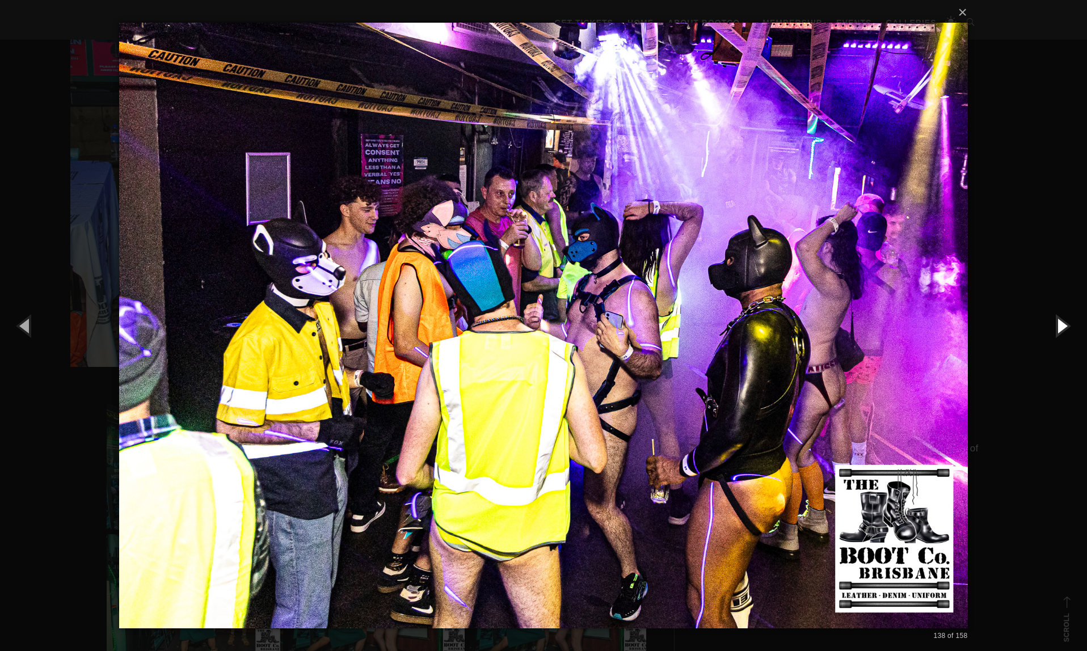
click at [1061, 324] on button "button" at bounding box center [1061, 325] width 51 height 62
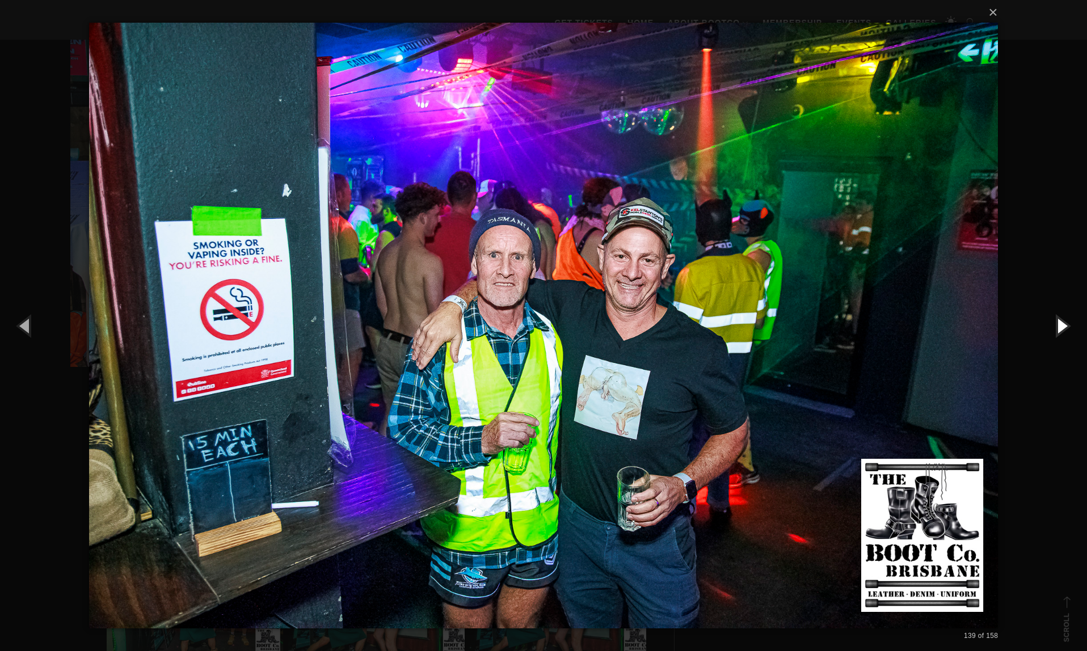
click at [1061, 324] on button "button" at bounding box center [1061, 325] width 51 height 62
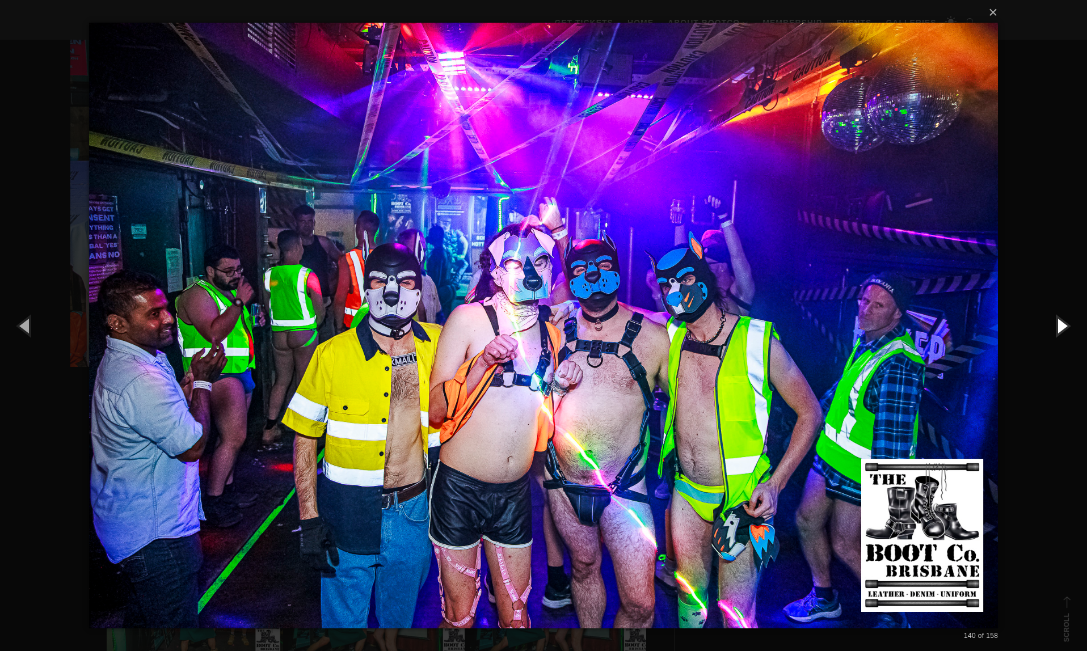
click at [1061, 324] on button "button" at bounding box center [1061, 325] width 51 height 62
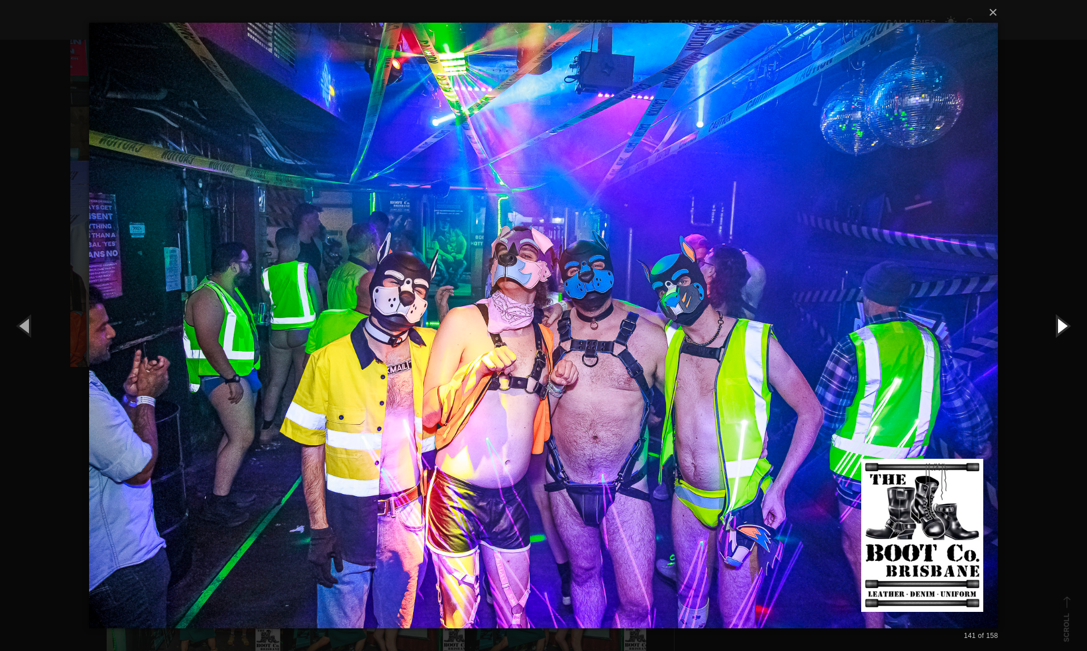
click at [1061, 324] on button "button" at bounding box center [1061, 325] width 51 height 62
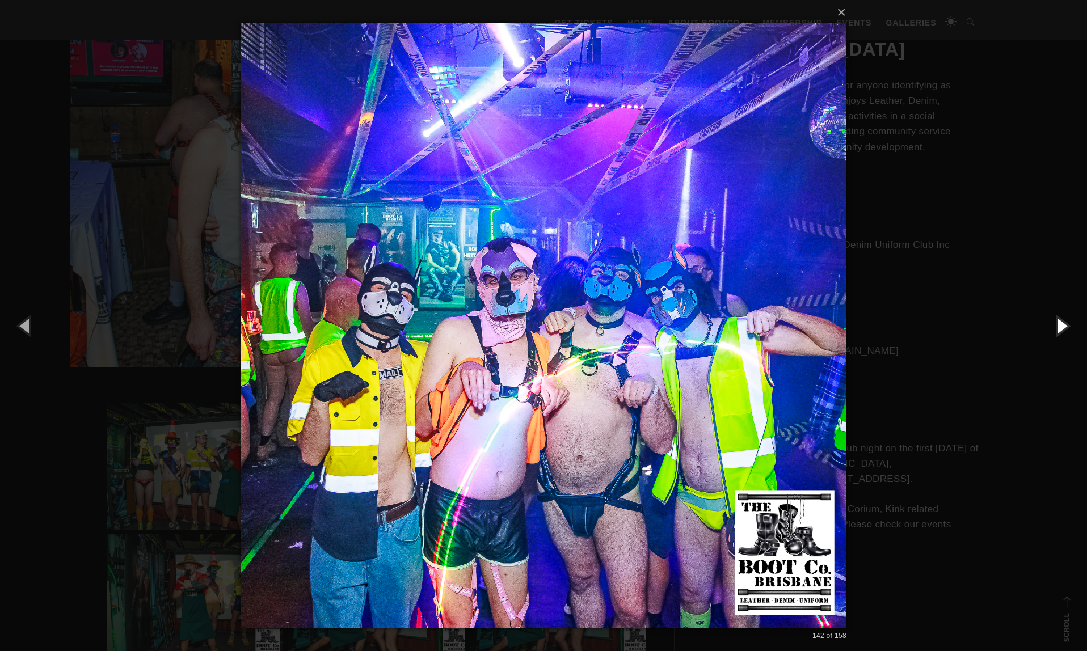
click at [1061, 324] on button "button" at bounding box center [1061, 325] width 51 height 62
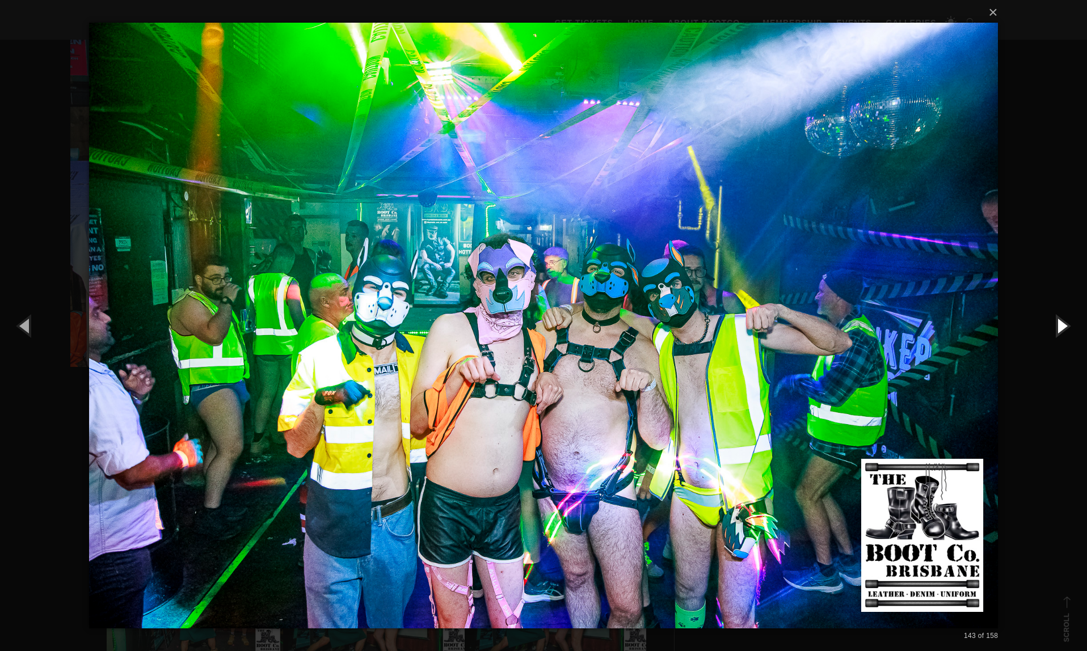
click at [1061, 324] on button "button" at bounding box center [1061, 325] width 51 height 62
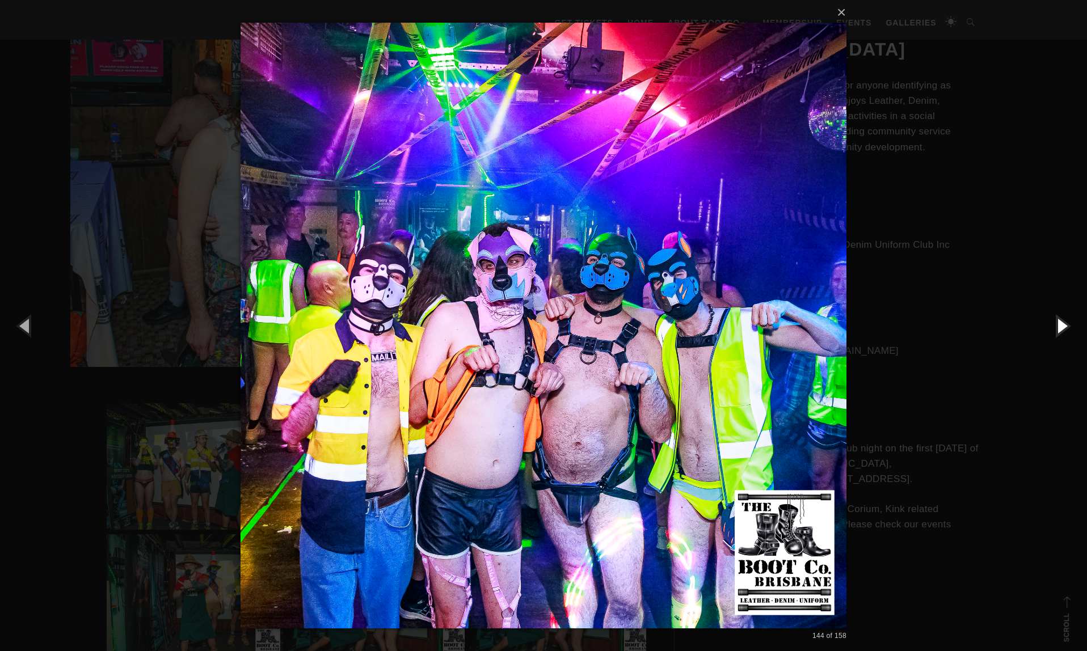
click at [1061, 324] on button "button" at bounding box center [1061, 325] width 51 height 62
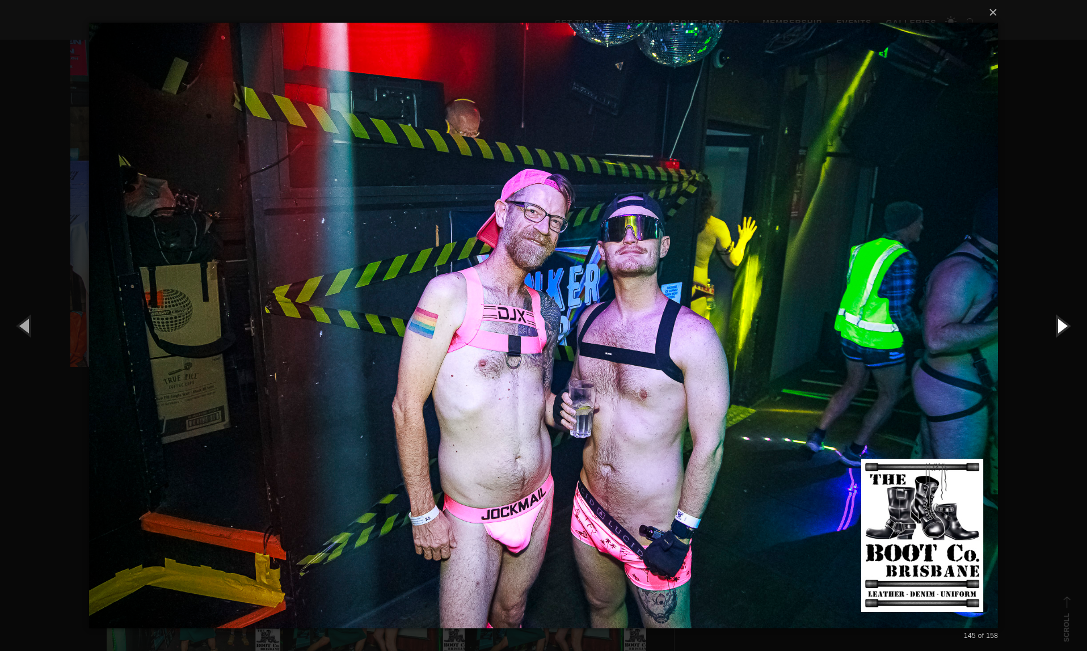
click at [1061, 324] on button "button" at bounding box center [1061, 325] width 51 height 62
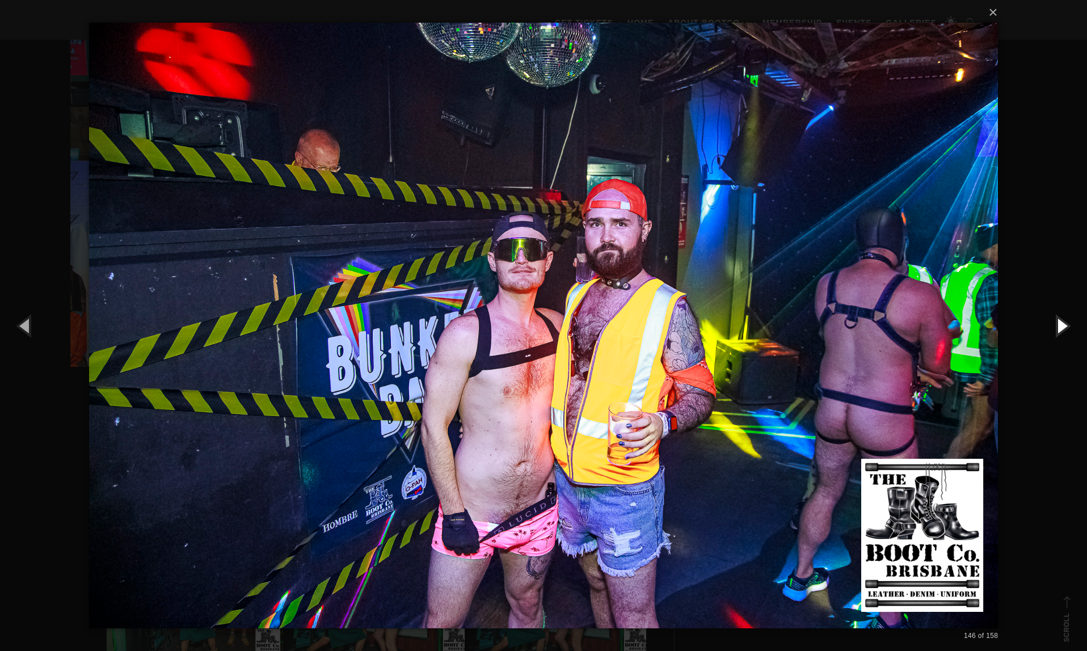
click at [1061, 324] on button "button" at bounding box center [1061, 325] width 51 height 62
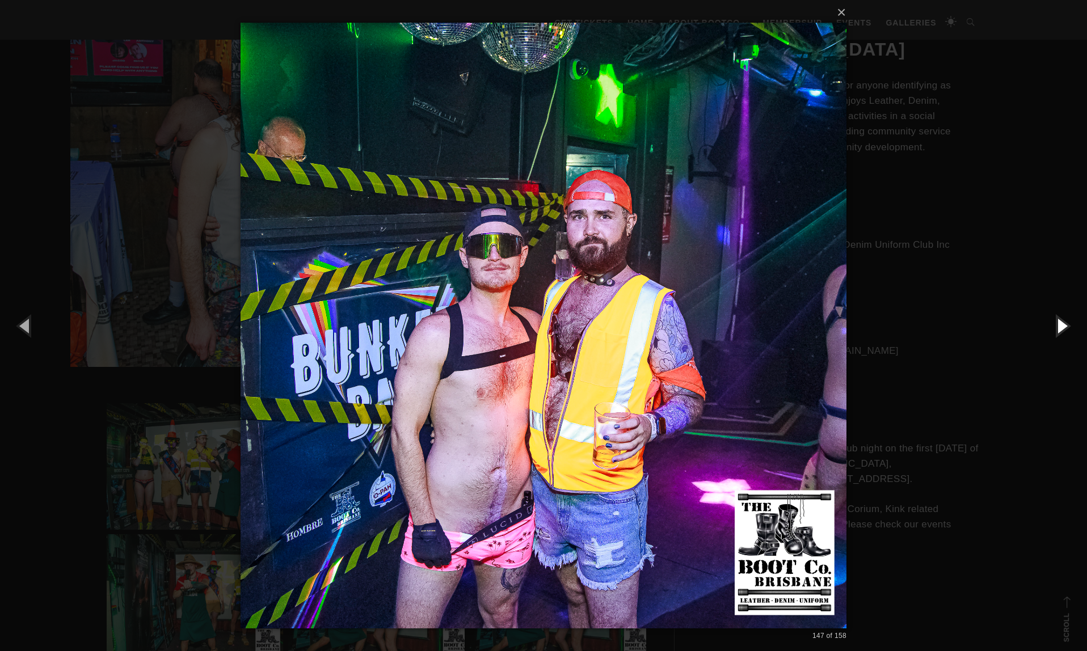
click at [1061, 324] on button "button" at bounding box center [1061, 325] width 51 height 62
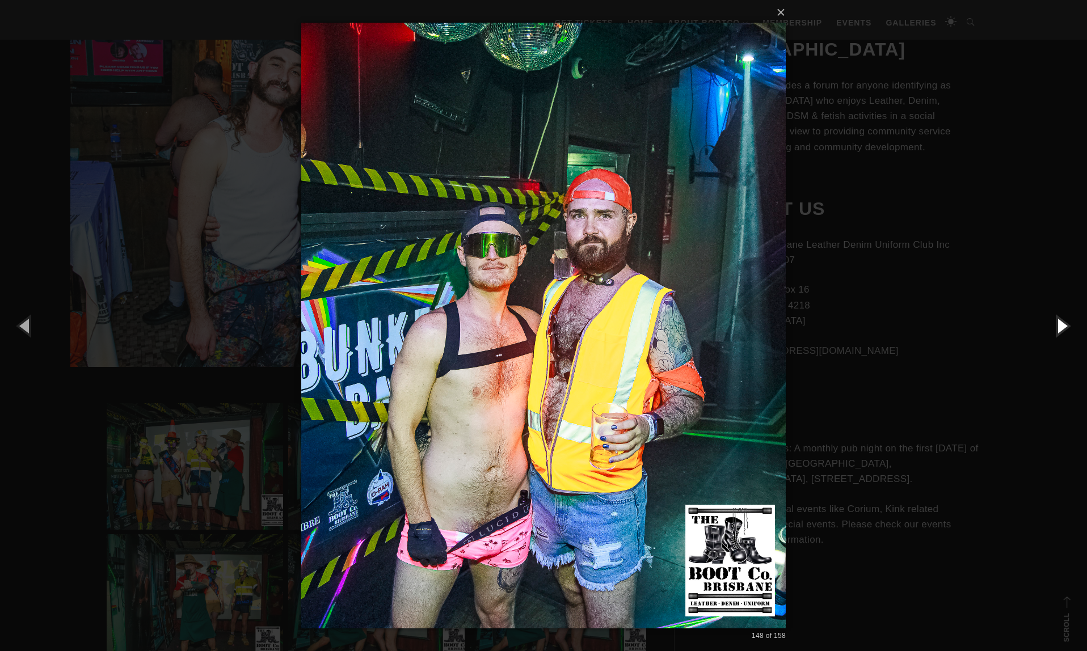
click at [1061, 324] on button "button" at bounding box center [1061, 325] width 51 height 62
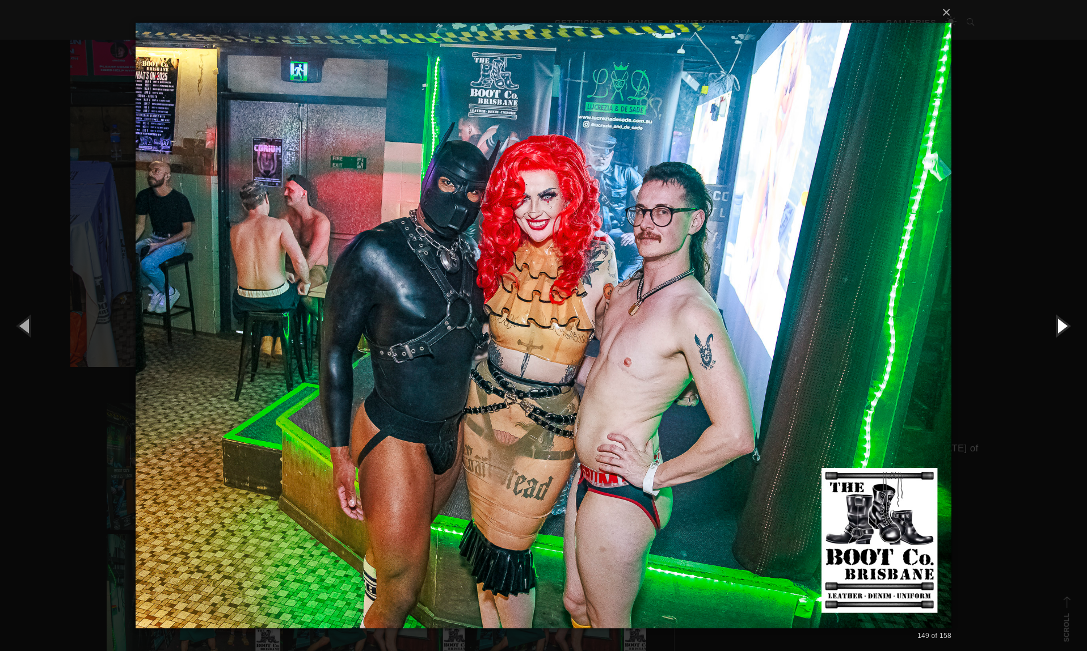
click at [1061, 324] on button "button" at bounding box center [1061, 325] width 51 height 62
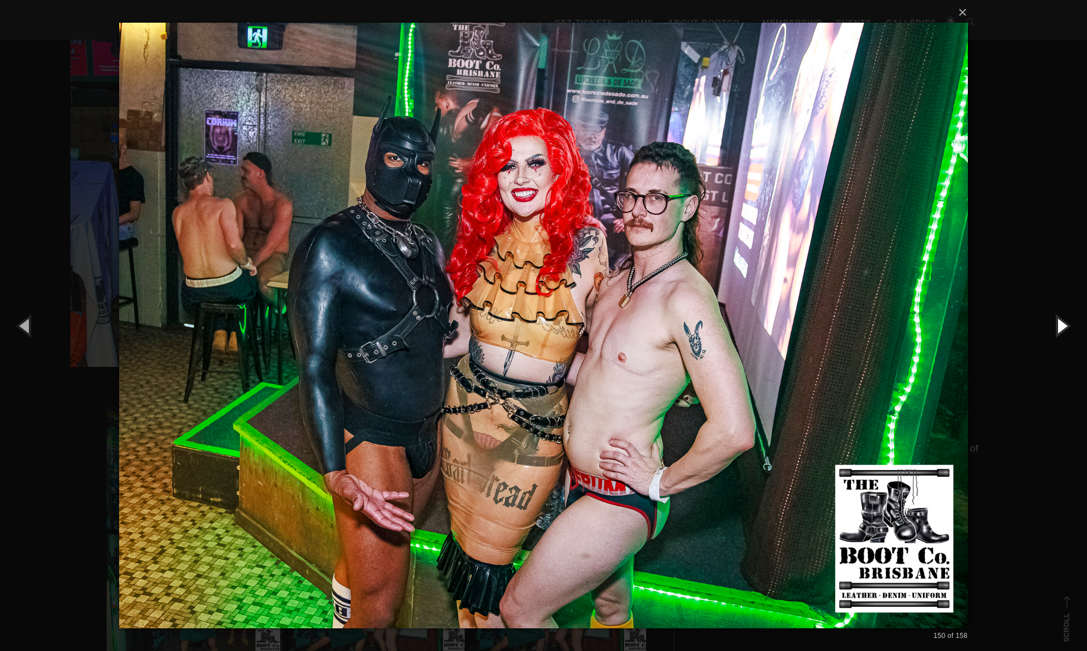
click at [1061, 324] on button "button" at bounding box center [1061, 325] width 51 height 62
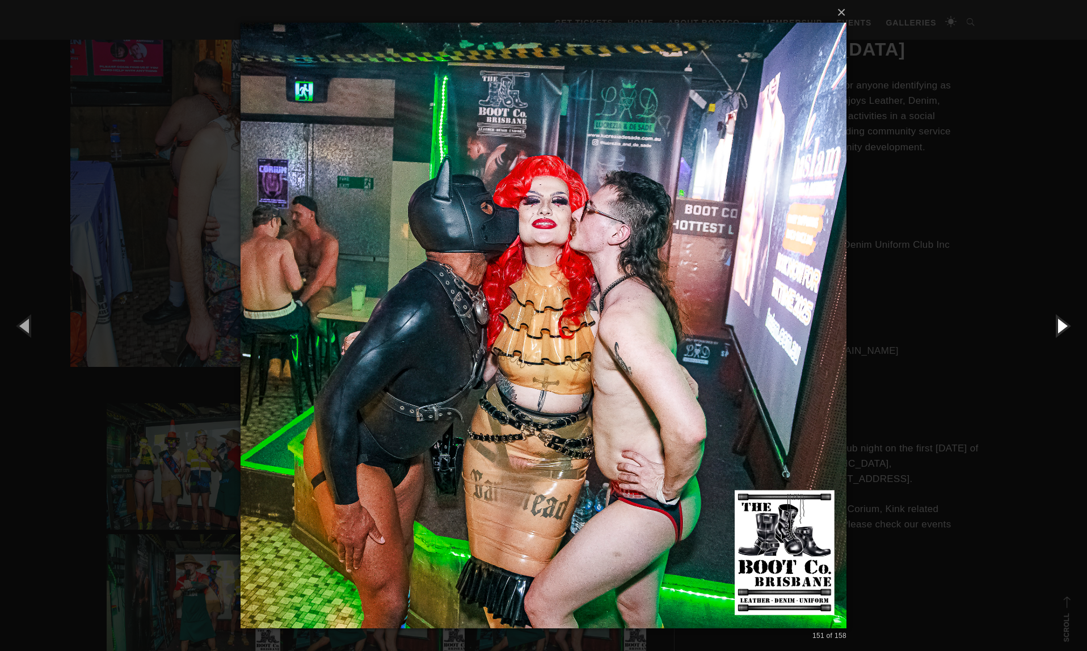
click at [1061, 324] on button "button" at bounding box center [1061, 325] width 51 height 62
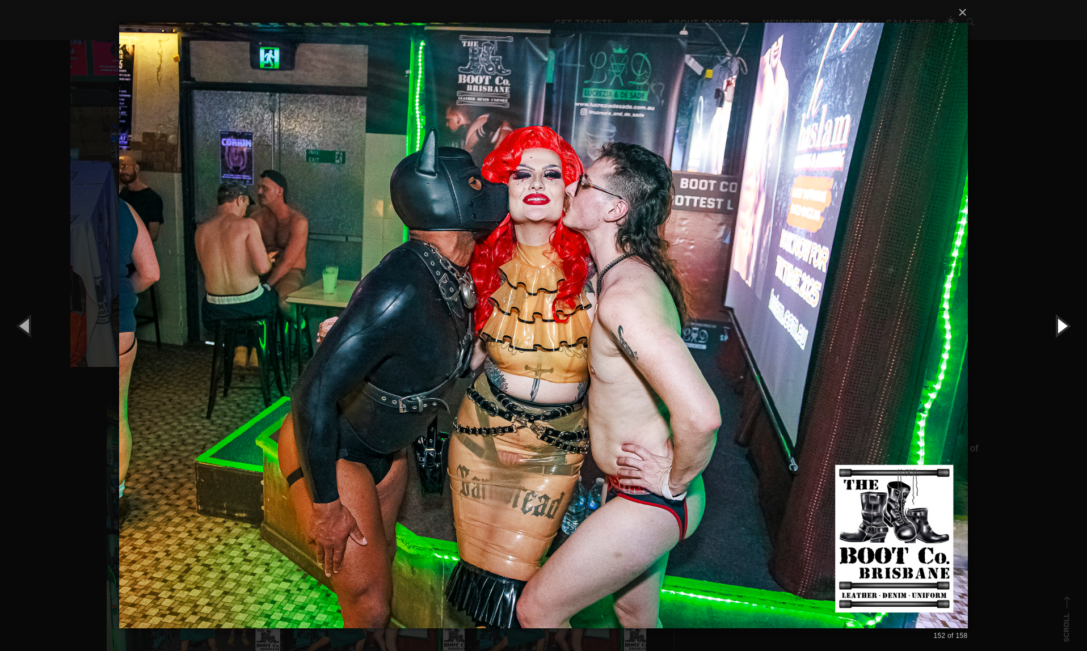
click at [1061, 324] on button "button" at bounding box center [1061, 325] width 51 height 62
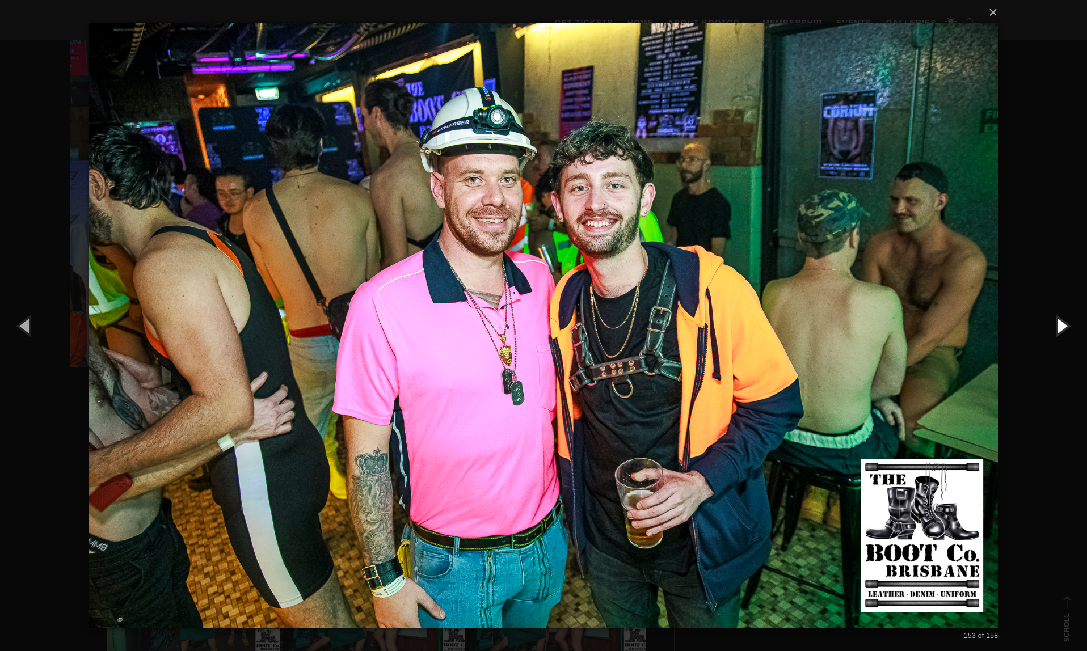
click at [1061, 324] on button "button" at bounding box center [1061, 325] width 51 height 62
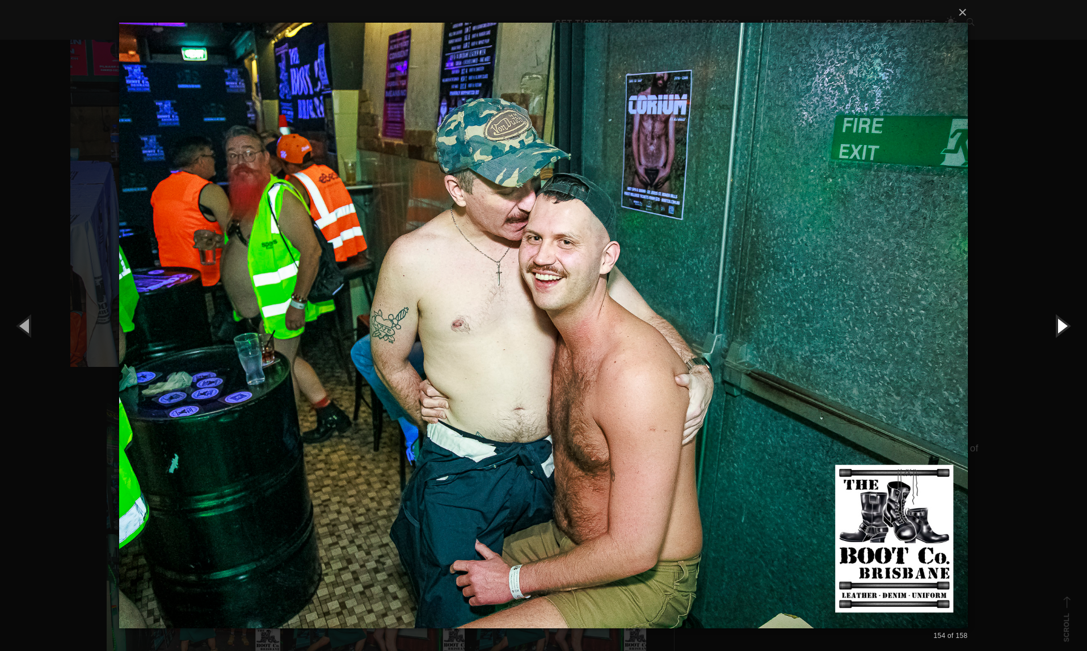
click at [1061, 324] on button "button" at bounding box center [1061, 325] width 51 height 62
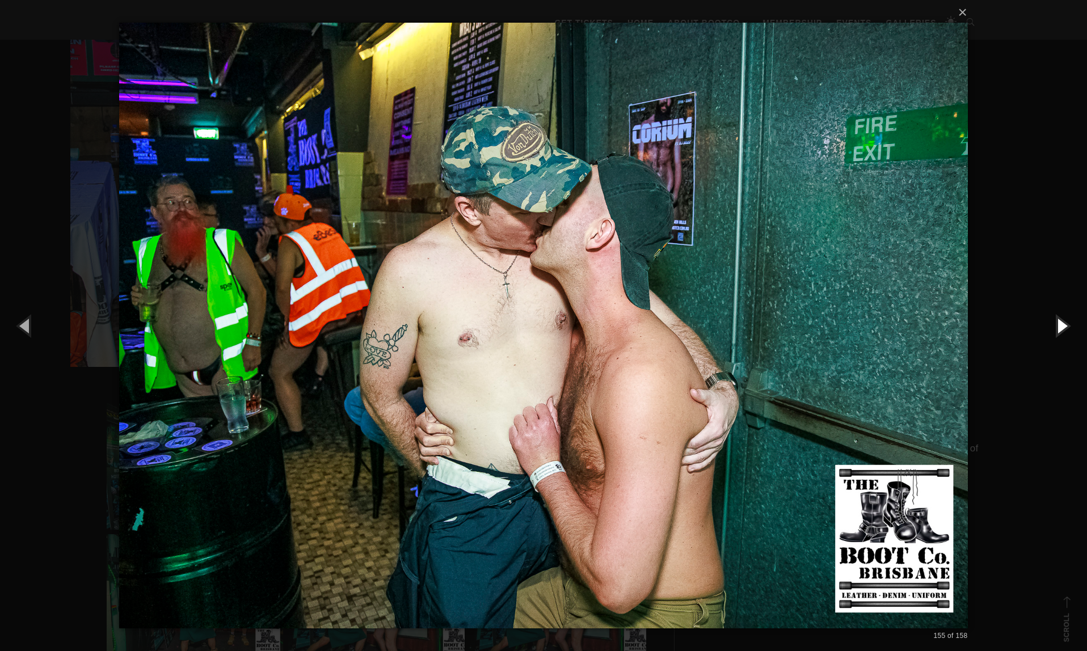
click at [1061, 324] on button "button" at bounding box center [1061, 325] width 51 height 62
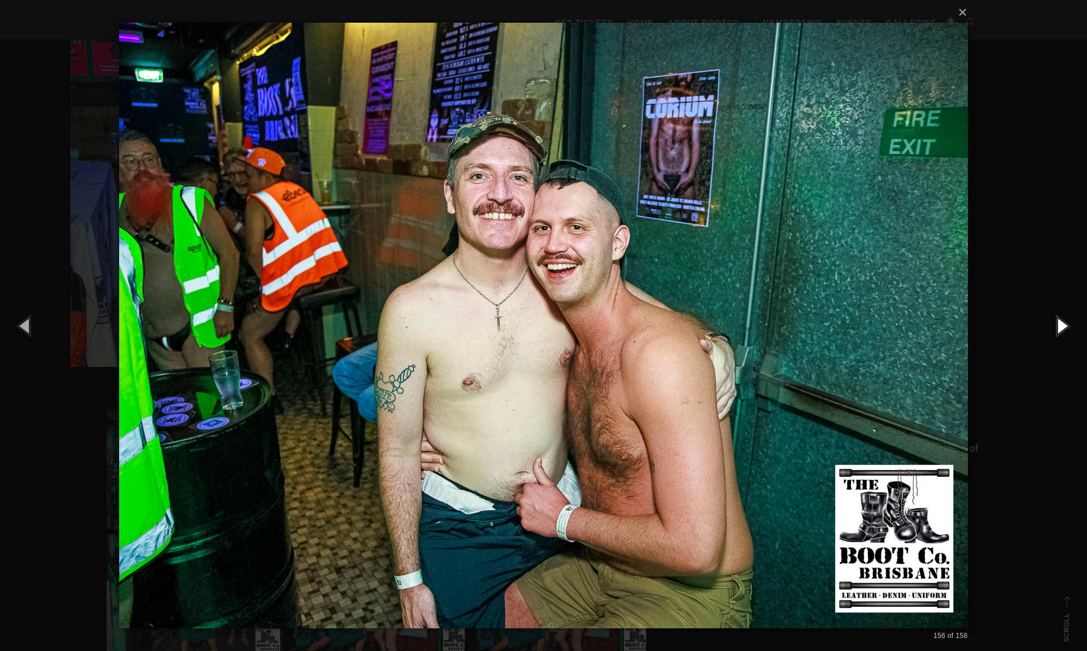
click at [1061, 324] on button "button" at bounding box center [1061, 325] width 51 height 62
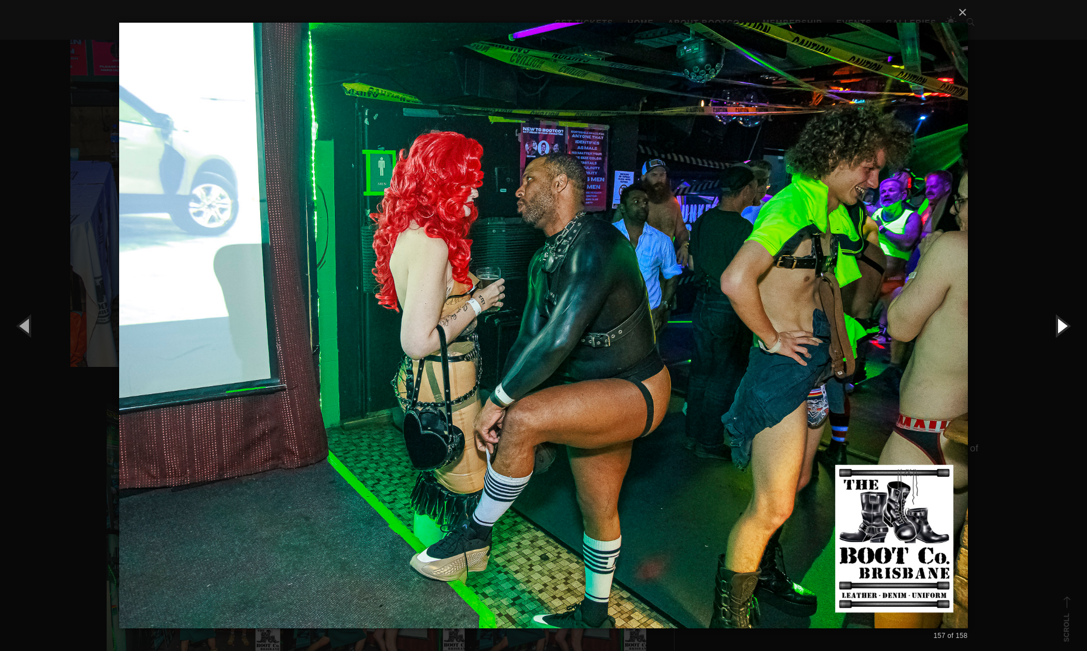
click at [1061, 324] on button "button" at bounding box center [1061, 325] width 51 height 62
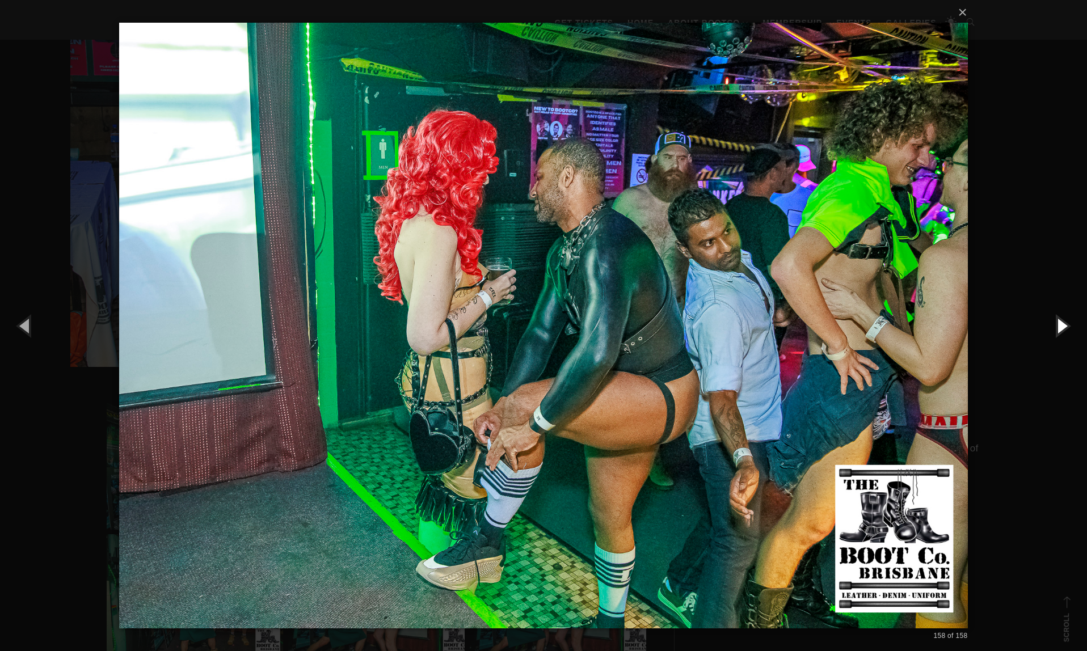
click at [1060, 326] on button "button" at bounding box center [1061, 325] width 51 height 62
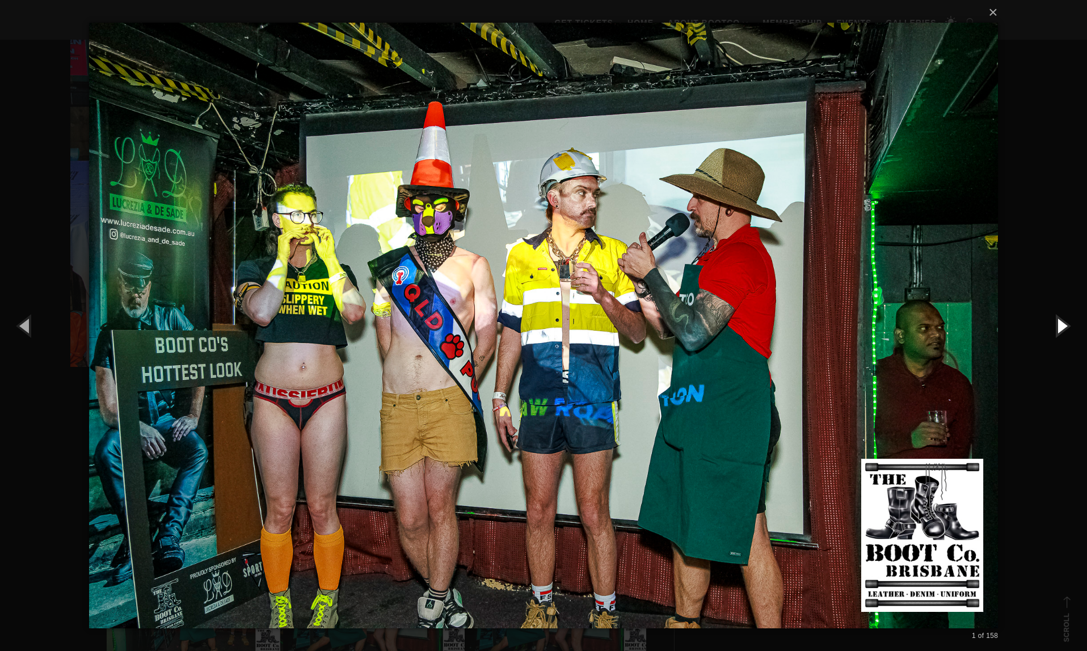
click at [1060, 326] on button "button" at bounding box center [1061, 325] width 51 height 62
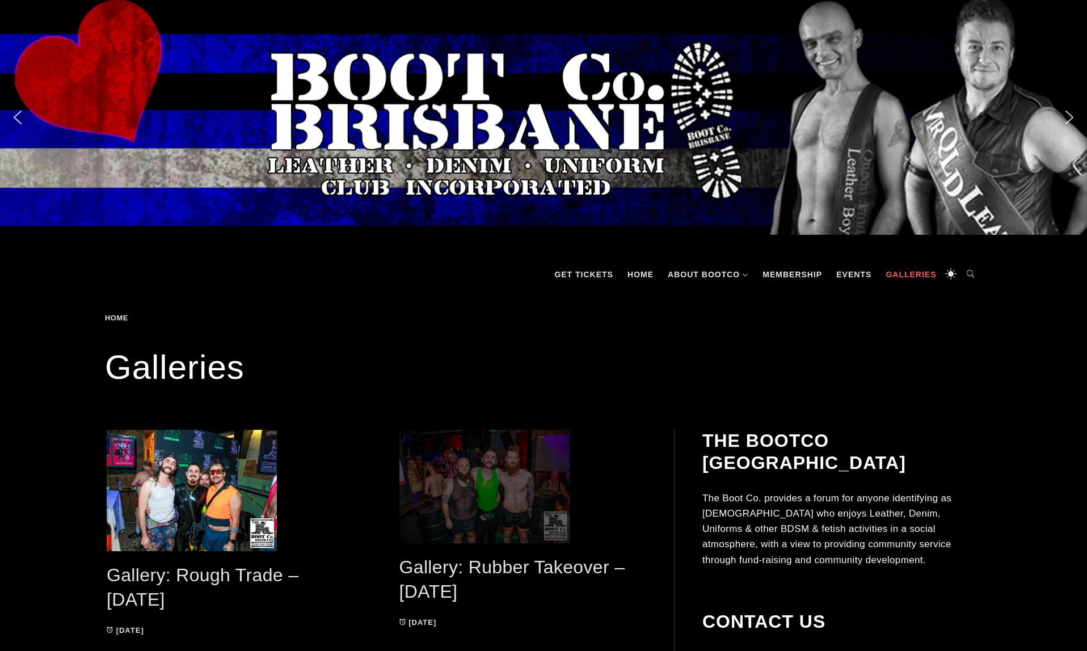
click at [463, 473] on span at bounding box center [522, 486] width 247 height 113
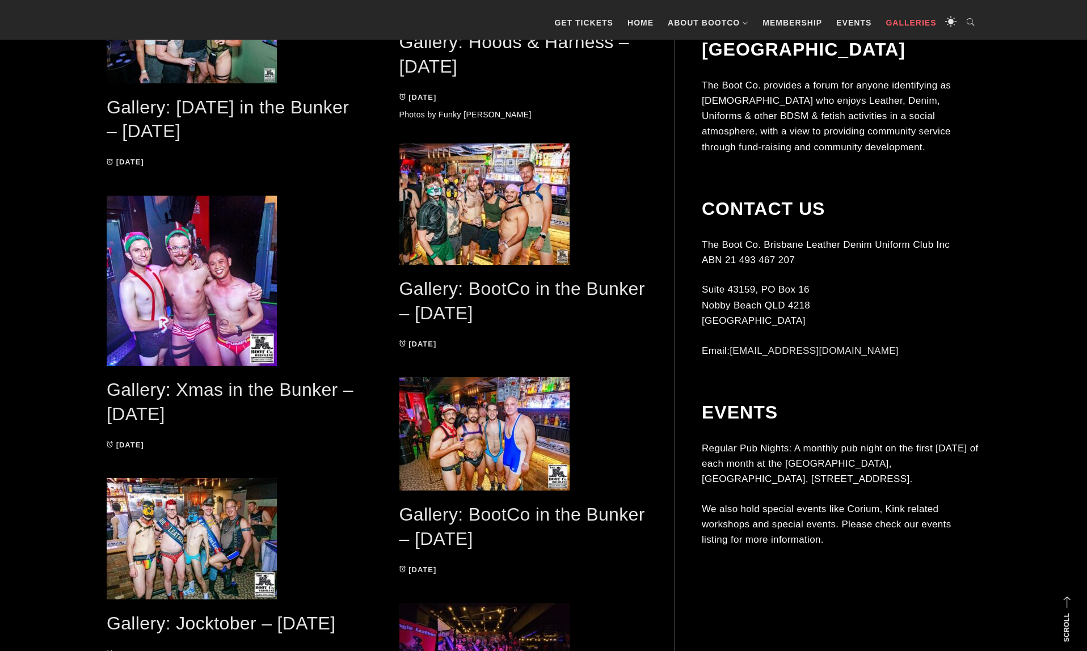
scroll to position [927, 0]
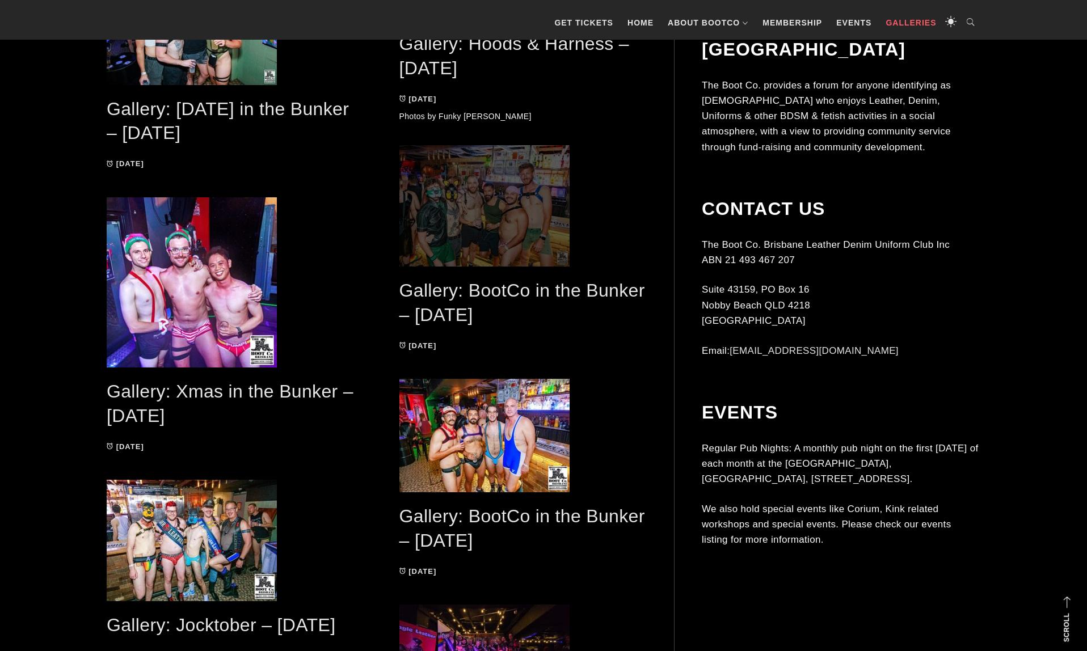
click at [477, 174] on span at bounding box center [522, 205] width 247 height 121
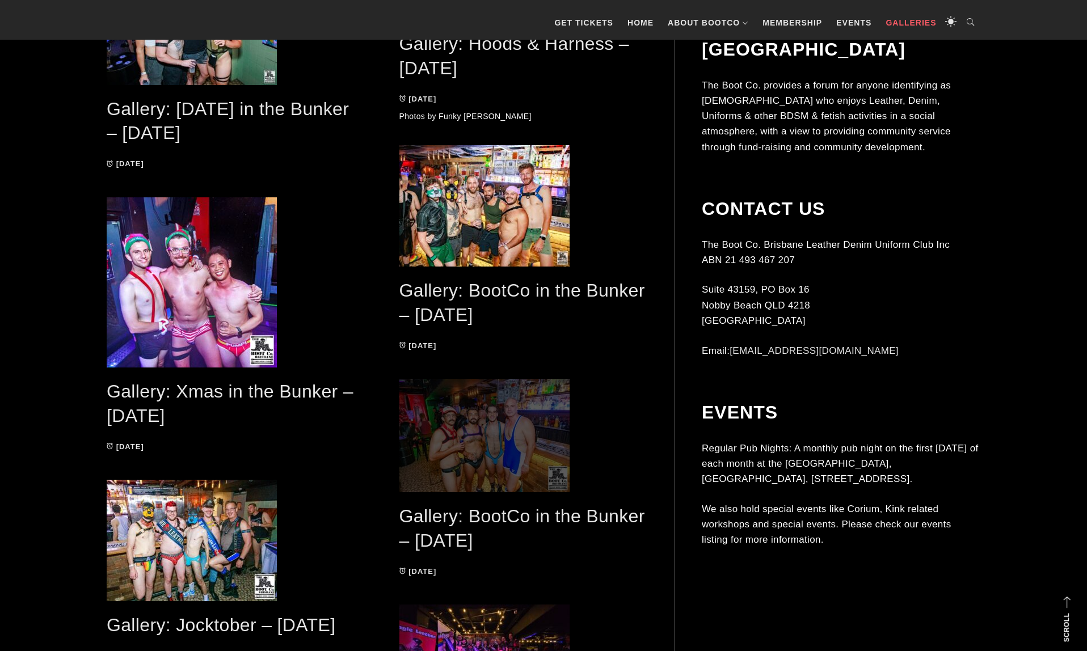
click at [482, 446] on span at bounding box center [522, 435] width 247 height 113
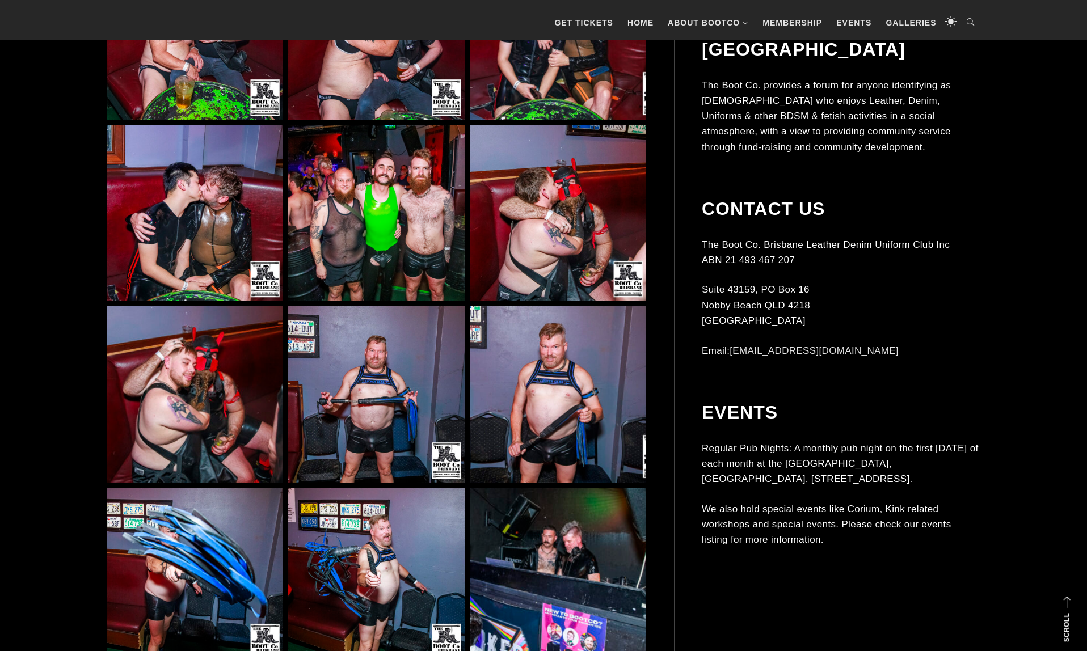
scroll to position [6171, 0]
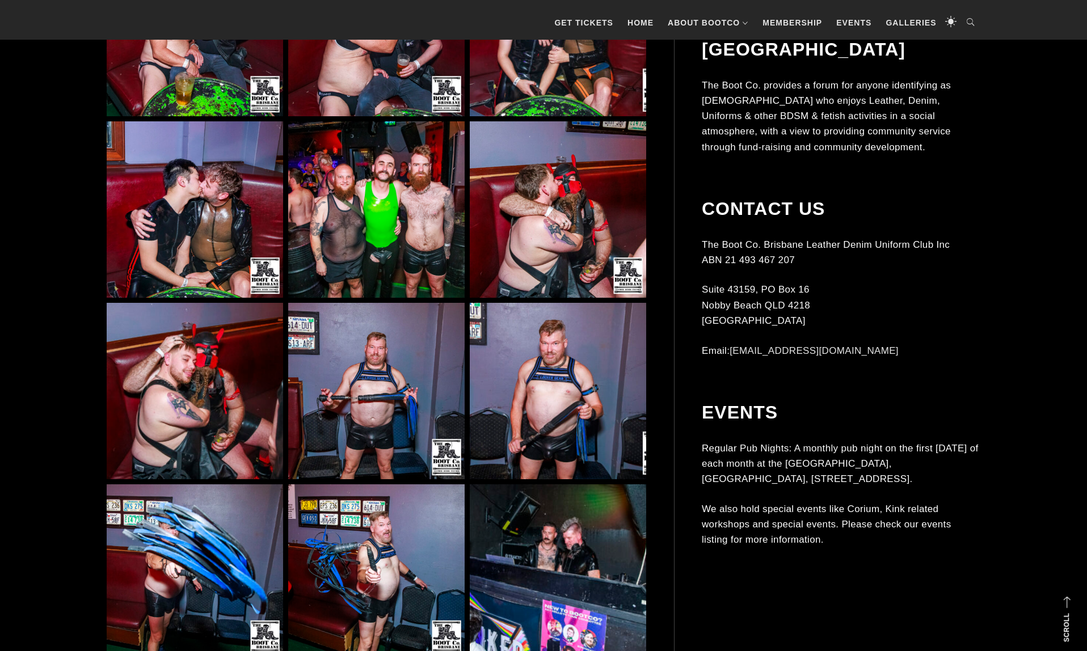
click at [366, 232] on img at bounding box center [376, 209] width 176 height 176
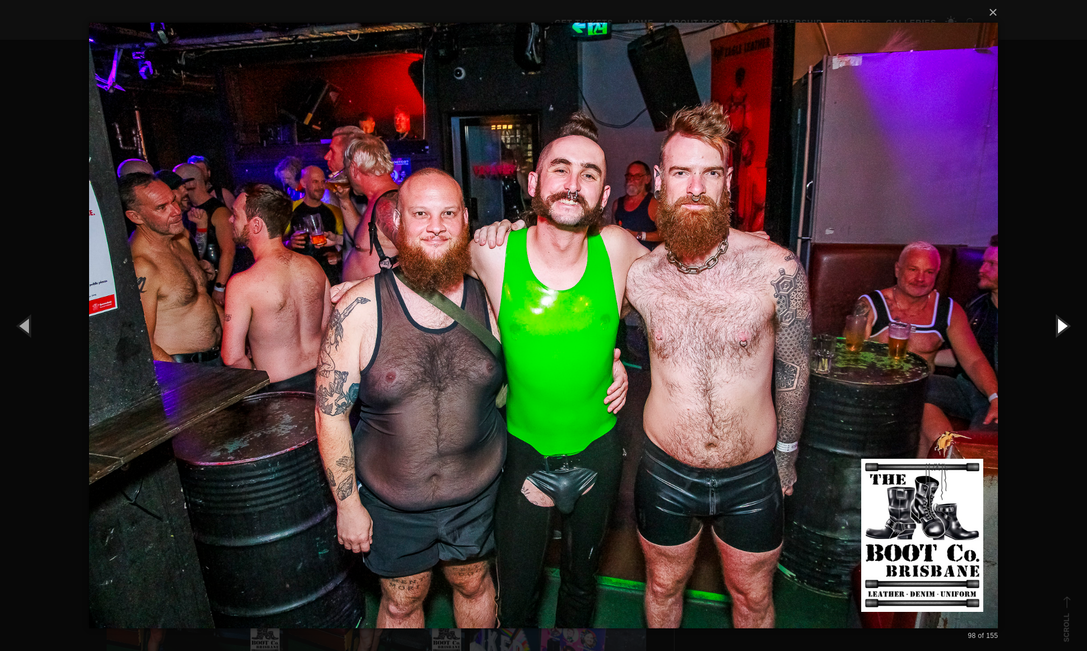
click at [1063, 325] on button "button" at bounding box center [1061, 325] width 51 height 62
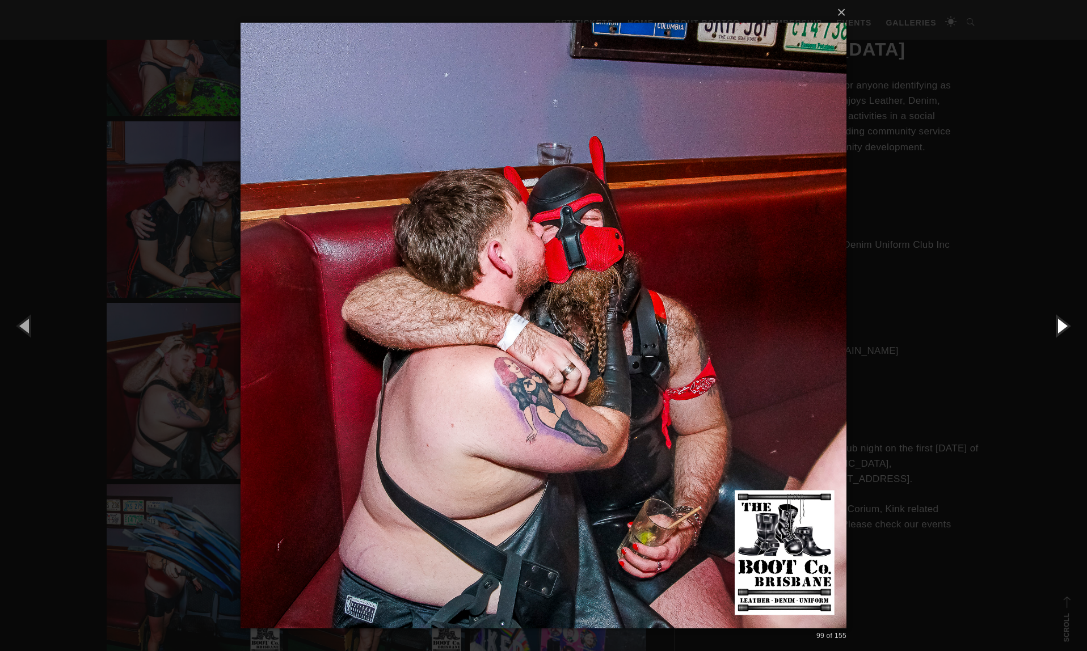
click at [1063, 325] on button "button" at bounding box center [1061, 325] width 51 height 62
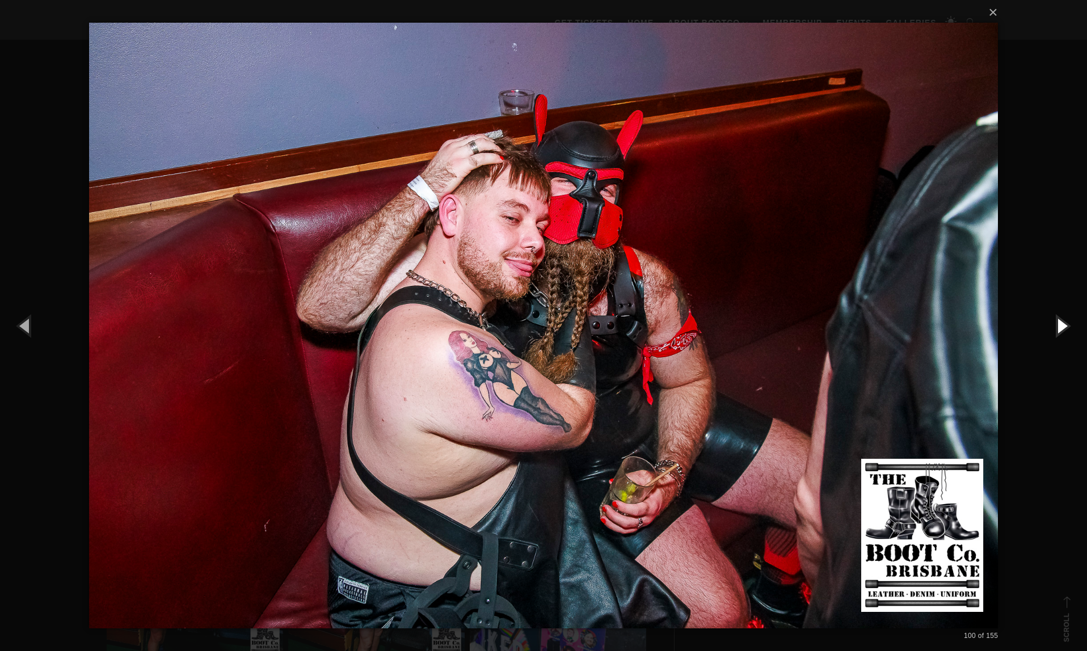
click at [1063, 325] on button "button" at bounding box center [1061, 325] width 51 height 62
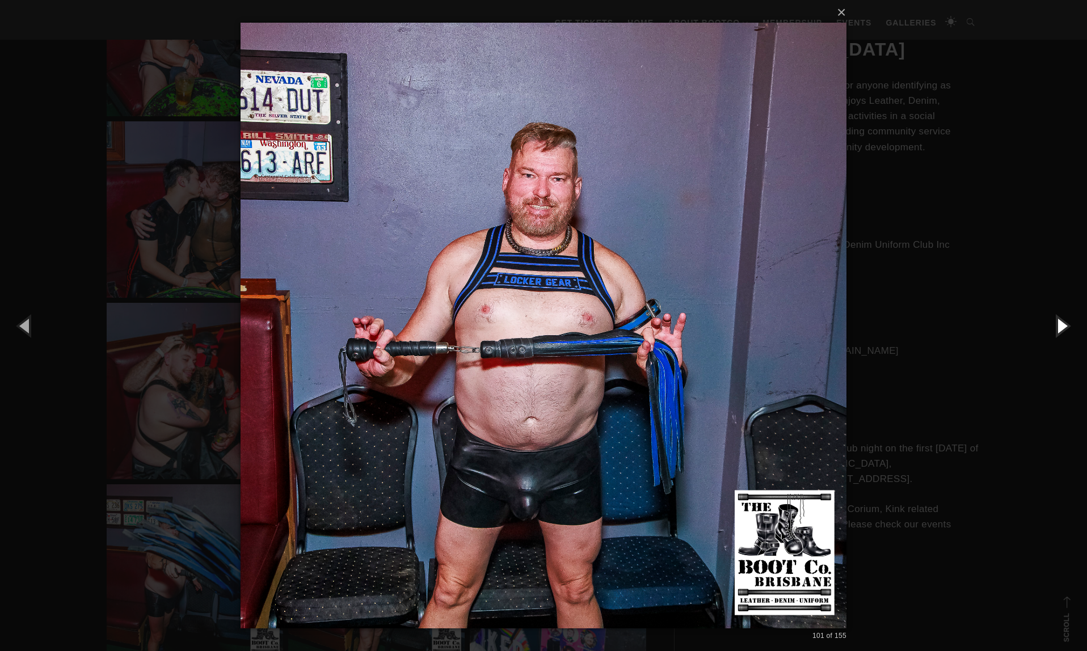
click at [1063, 325] on button "button" at bounding box center [1061, 325] width 51 height 62
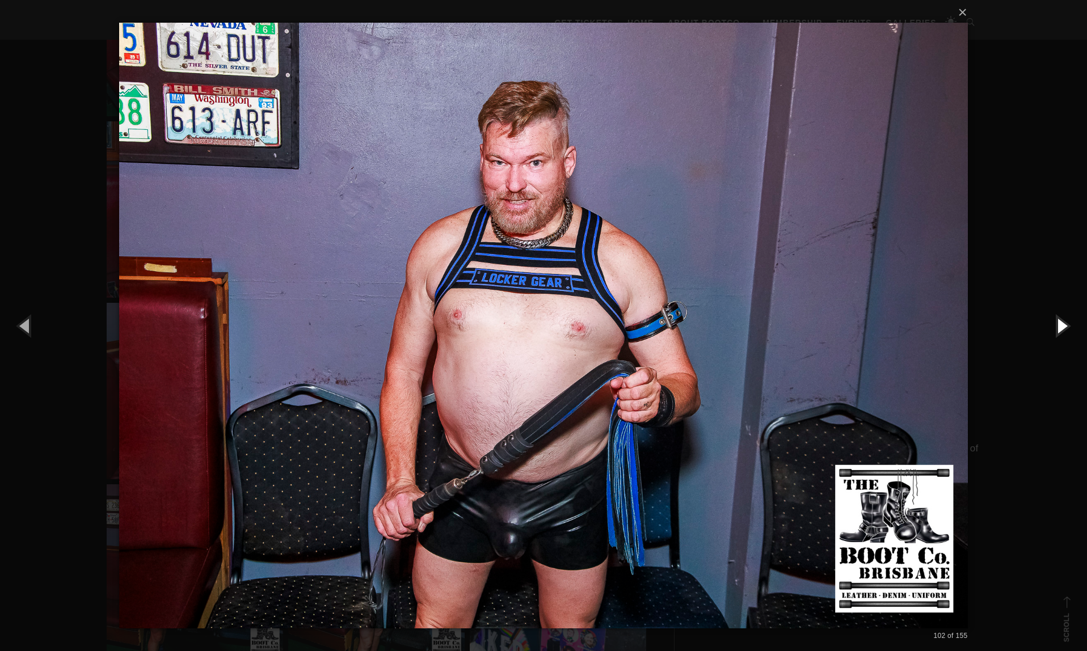
click at [1063, 325] on button "button" at bounding box center [1061, 325] width 51 height 62
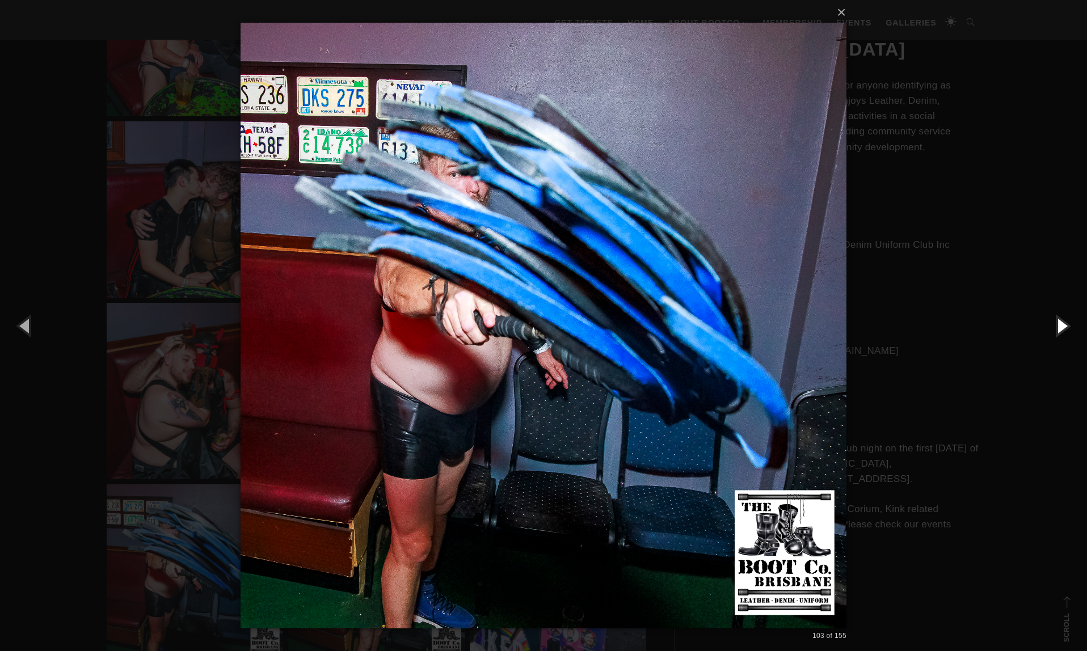
click at [1063, 325] on button "button" at bounding box center [1061, 325] width 51 height 62
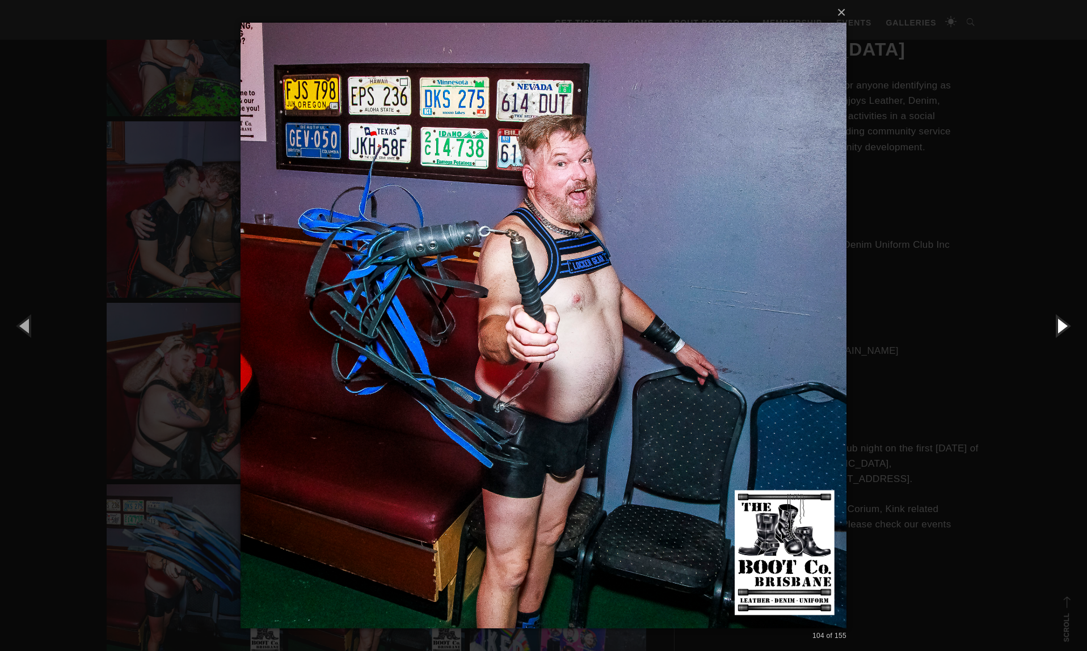
click at [1063, 325] on button "button" at bounding box center [1061, 325] width 51 height 62
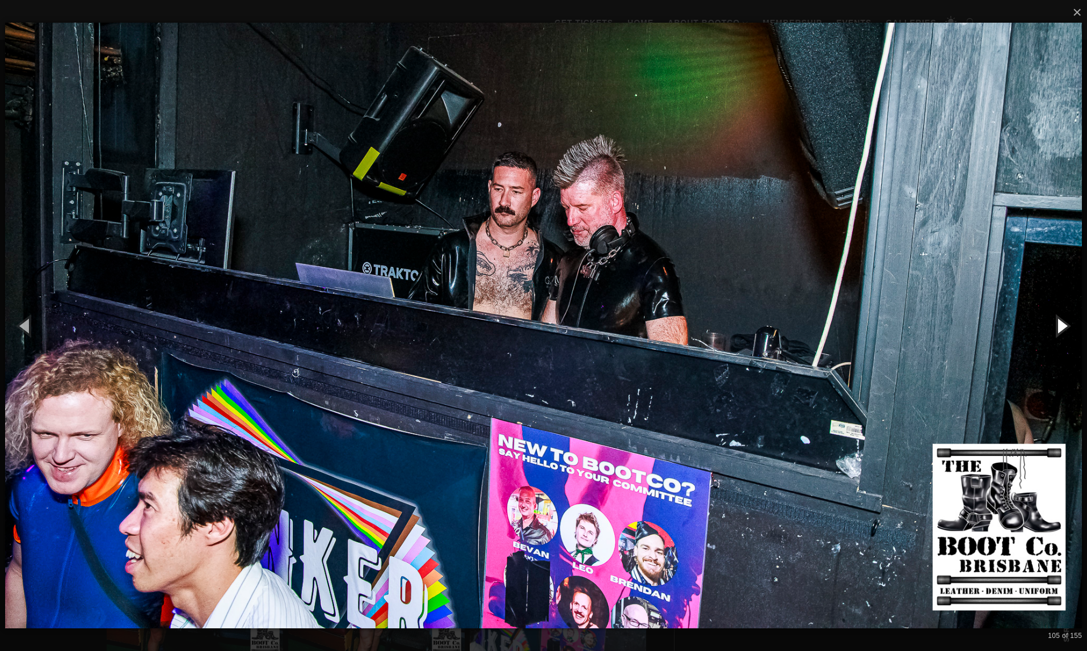
click at [1063, 325] on button "button" at bounding box center [1061, 325] width 51 height 62
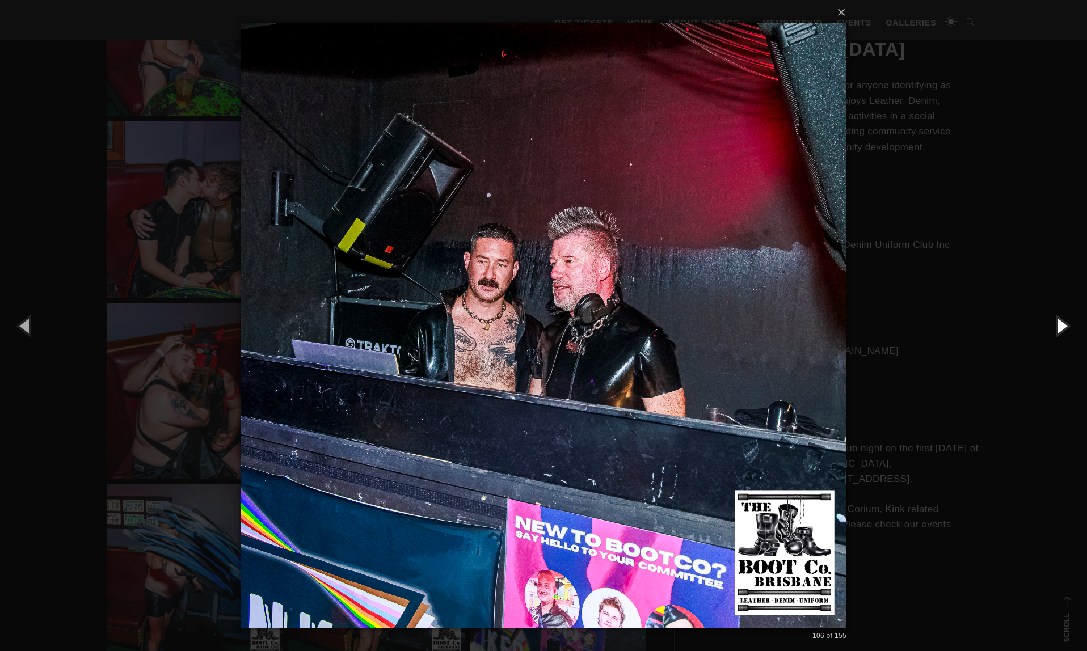
click at [1063, 325] on button "button" at bounding box center [1061, 325] width 51 height 62
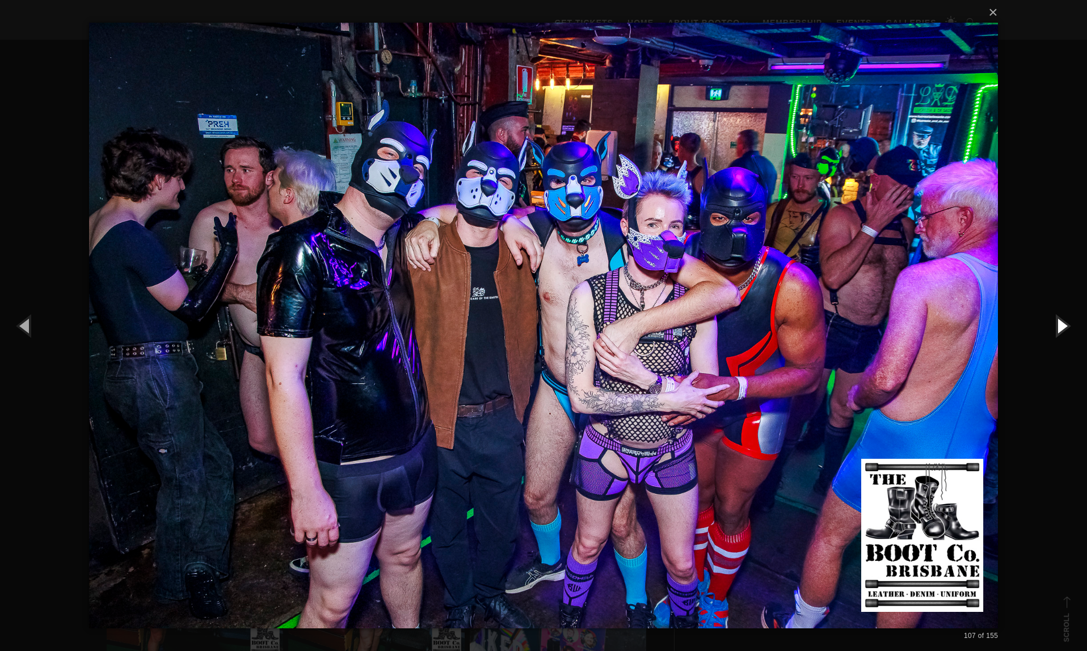
click at [1063, 325] on button "button" at bounding box center [1061, 325] width 51 height 62
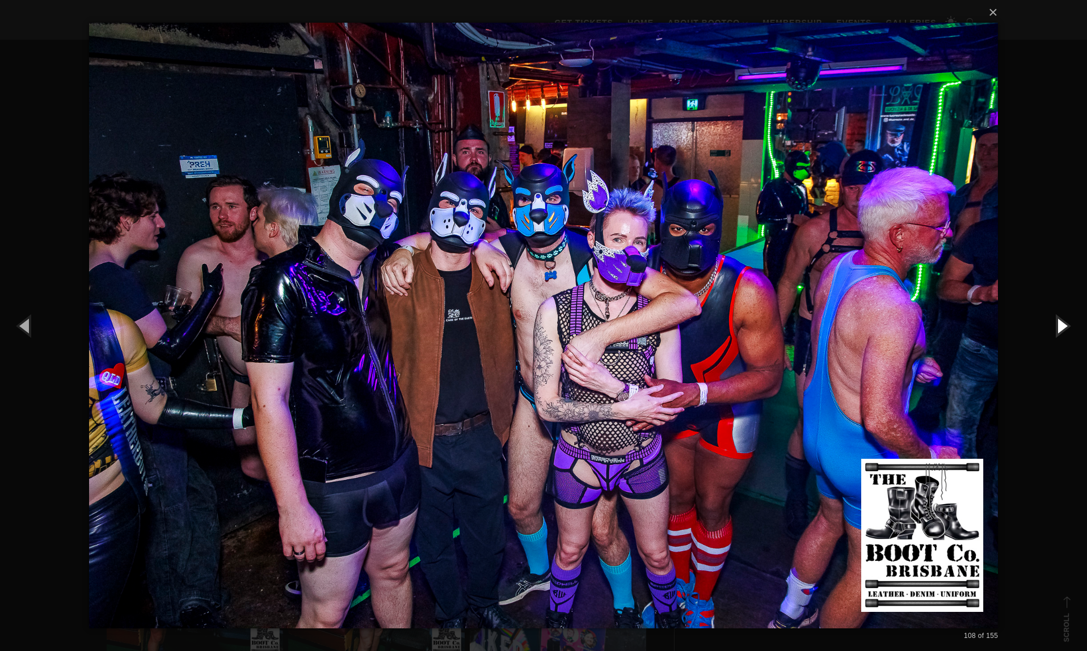
click at [1063, 325] on button "button" at bounding box center [1061, 325] width 51 height 62
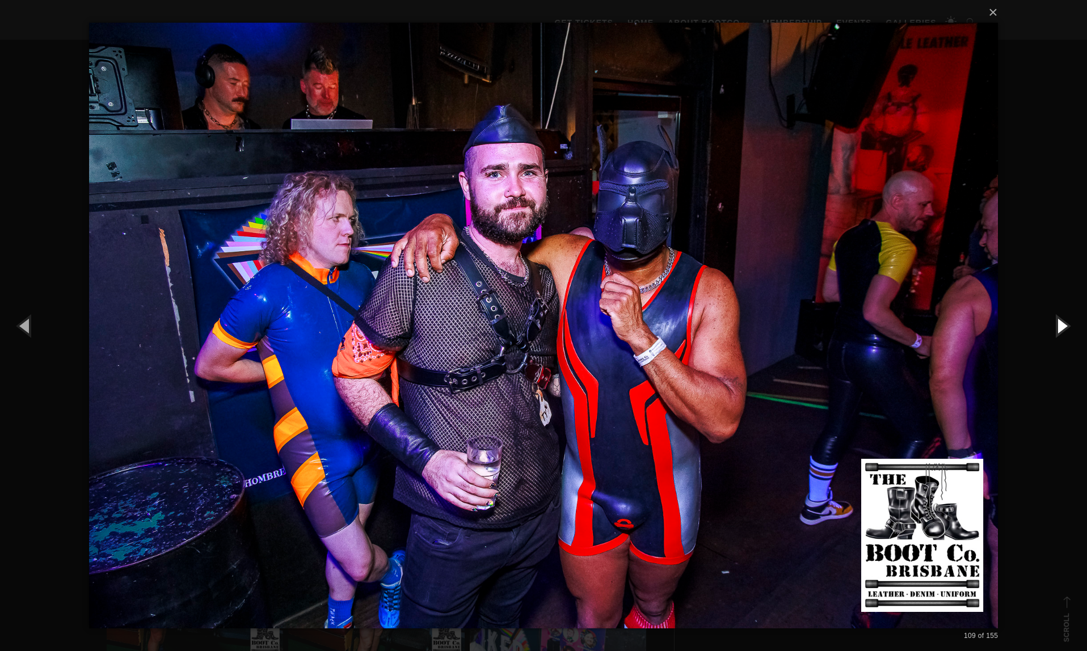
click at [1063, 325] on button "button" at bounding box center [1061, 325] width 51 height 62
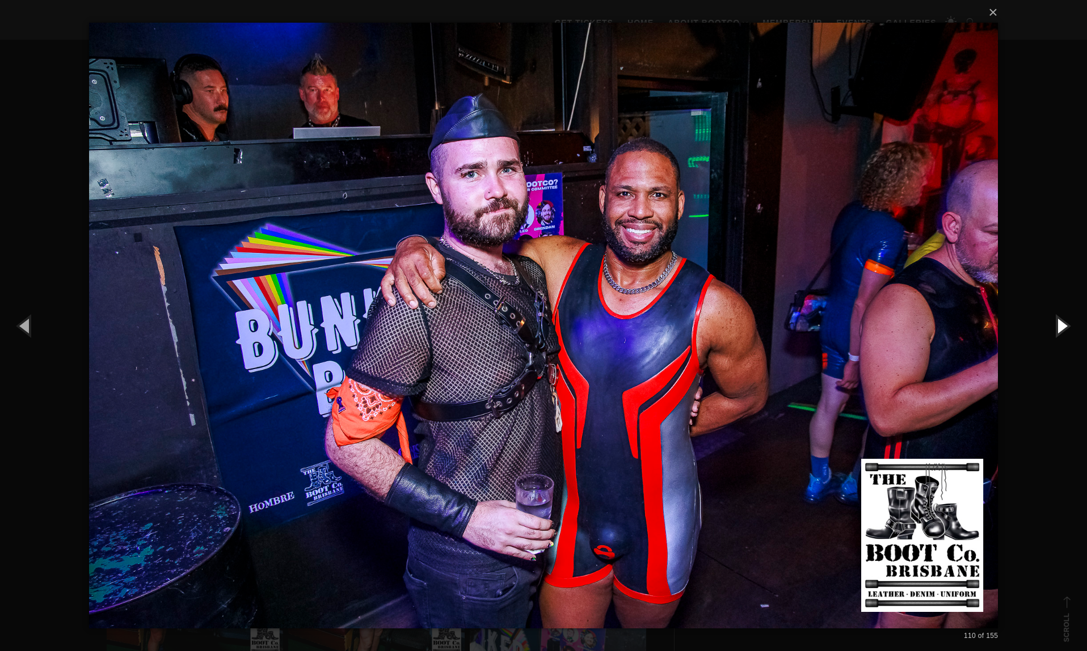
click at [1063, 327] on button "button" at bounding box center [1061, 325] width 51 height 62
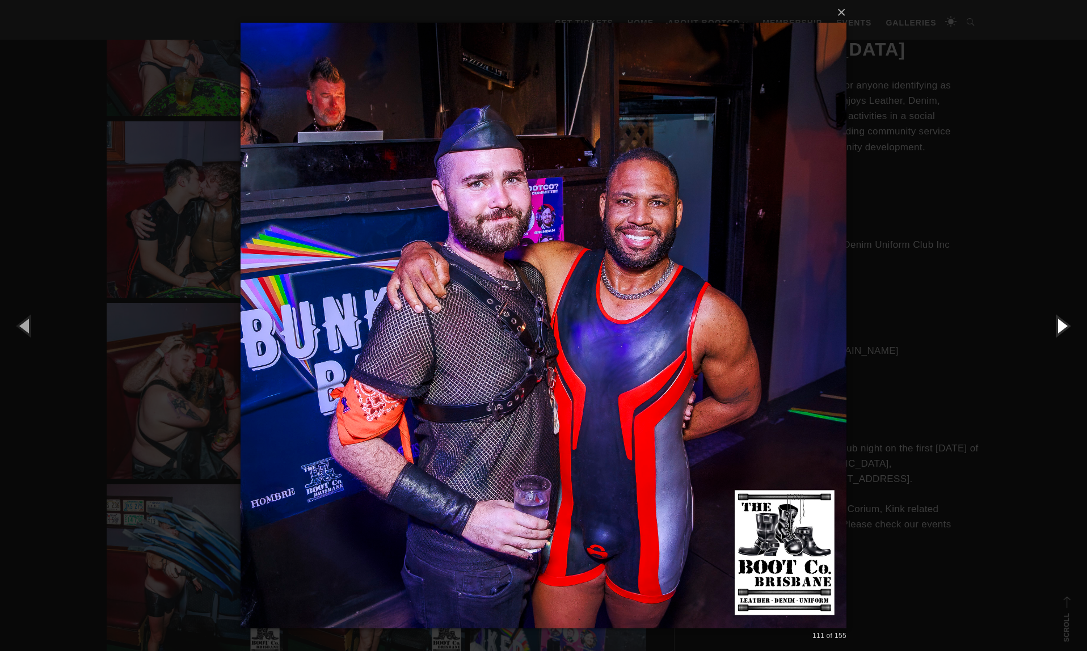
click at [1063, 327] on button "button" at bounding box center [1061, 325] width 51 height 62
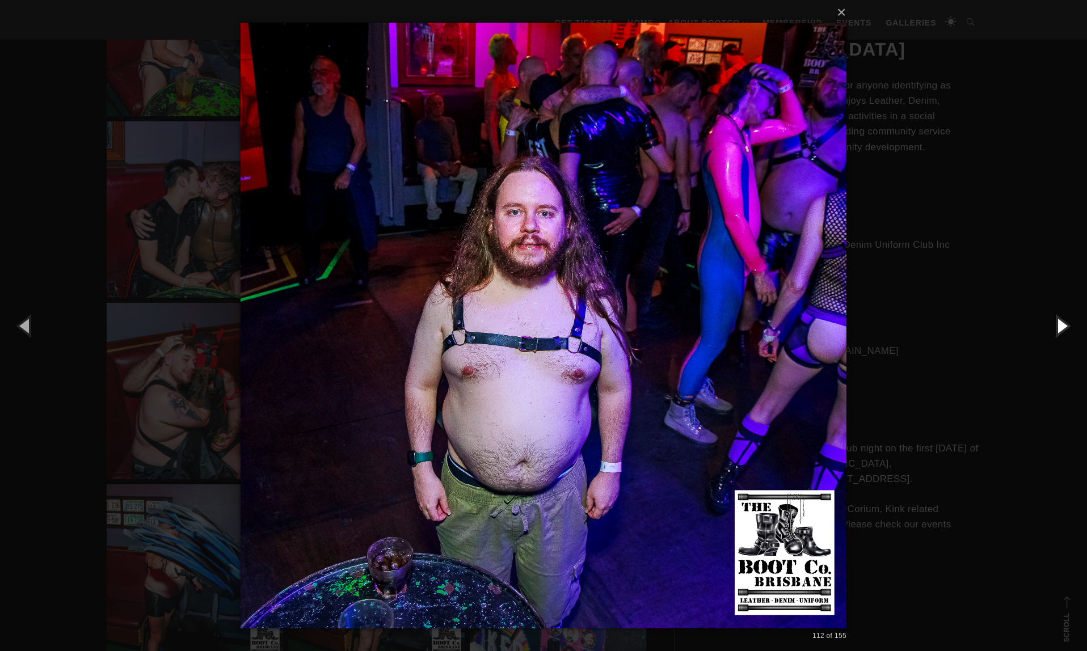
click at [1063, 327] on button "button" at bounding box center [1061, 325] width 51 height 62
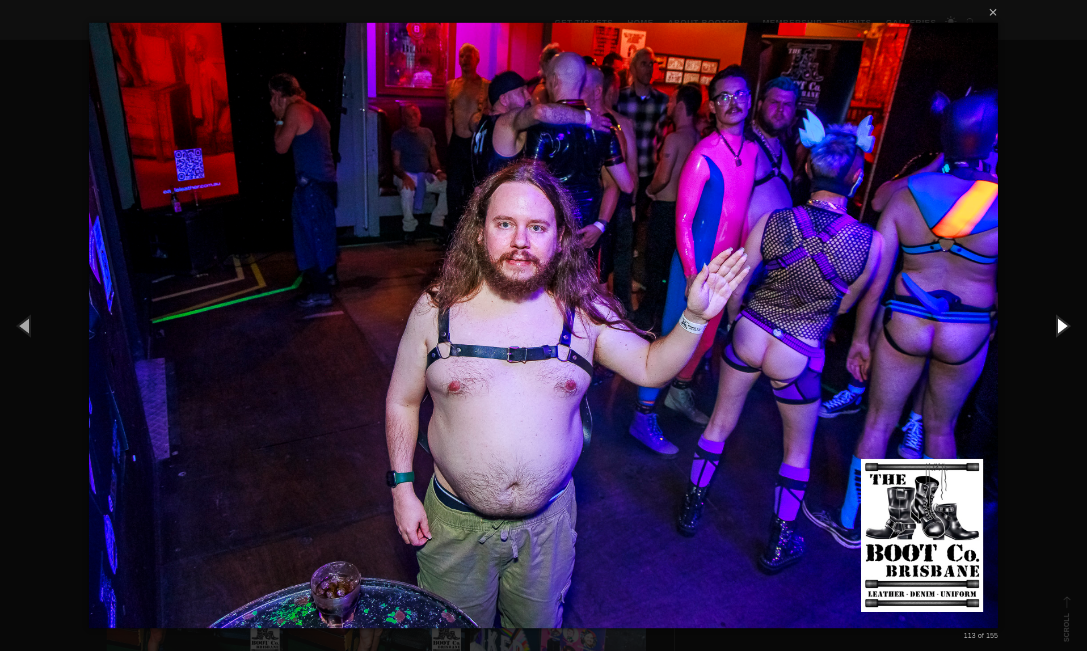
click at [1063, 327] on button "button" at bounding box center [1061, 325] width 51 height 62
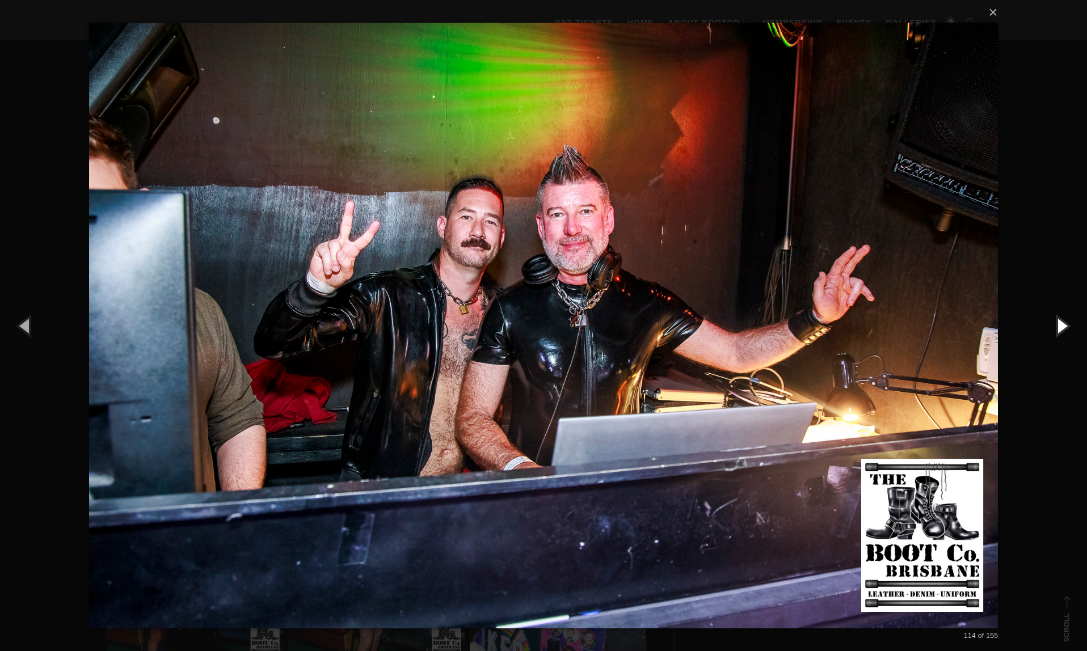
click at [1063, 328] on button "button" at bounding box center [1061, 325] width 51 height 62
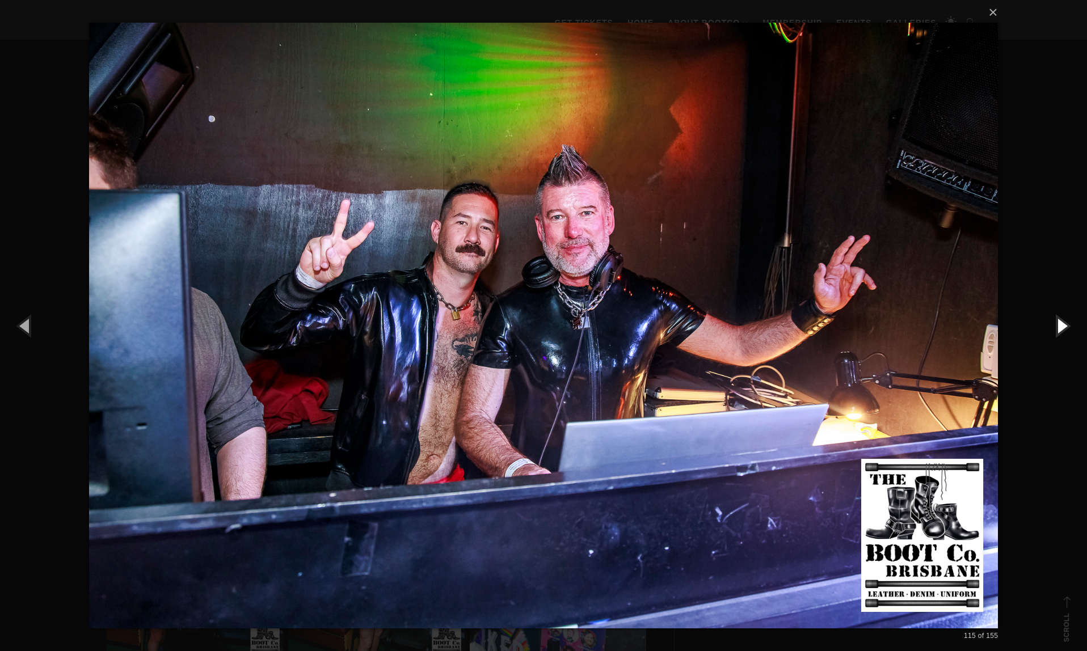
click at [1063, 328] on button "button" at bounding box center [1061, 325] width 51 height 62
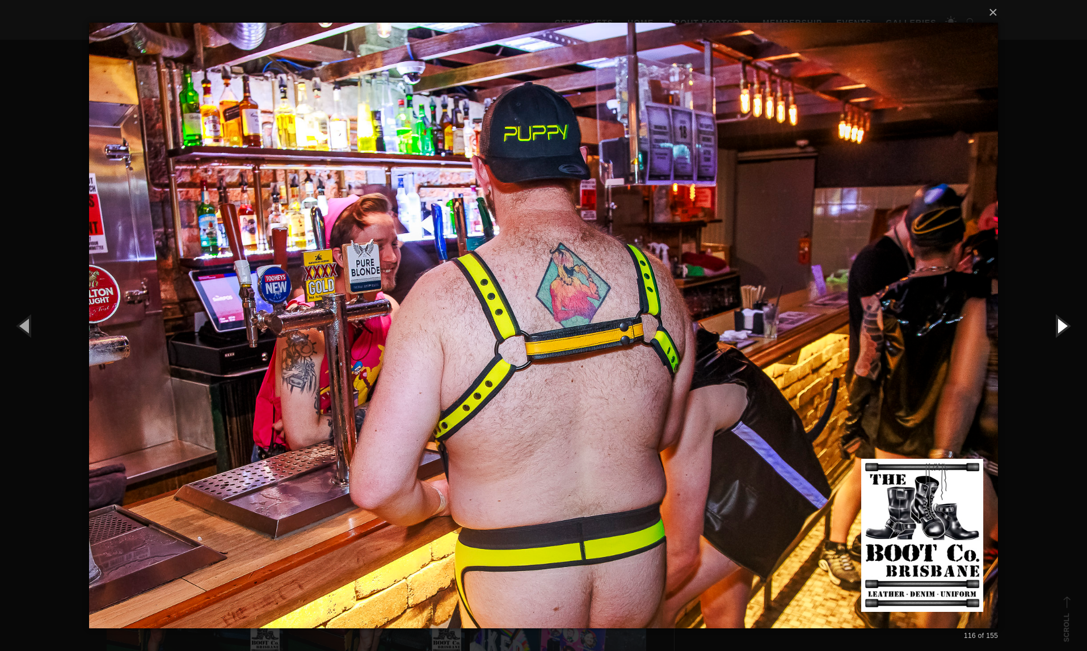
click at [1063, 328] on button "button" at bounding box center [1061, 325] width 51 height 62
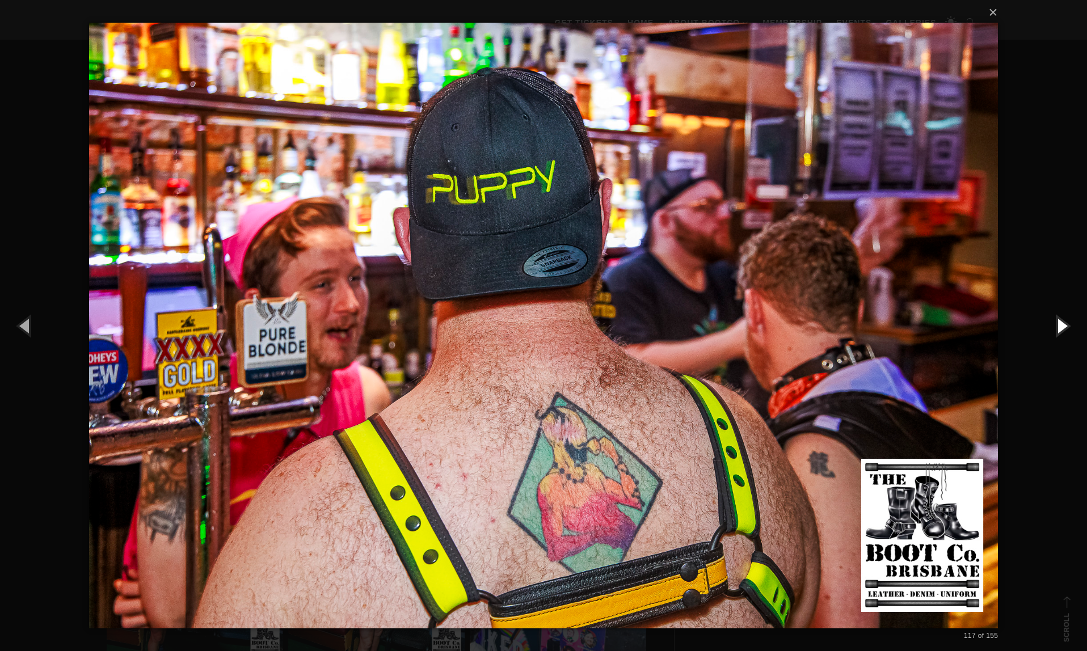
click at [1063, 328] on button "button" at bounding box center [1061, 325] width 51 height 62
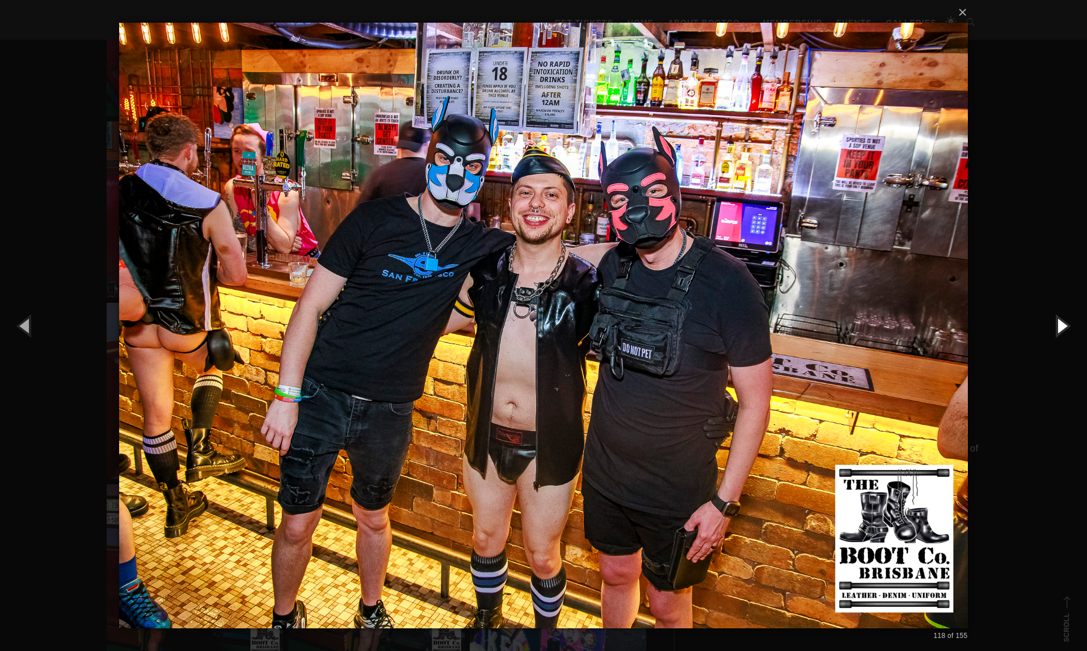
click at [1063, 328] on button "button" at bounding box center [1061, 325] width 51 height 62
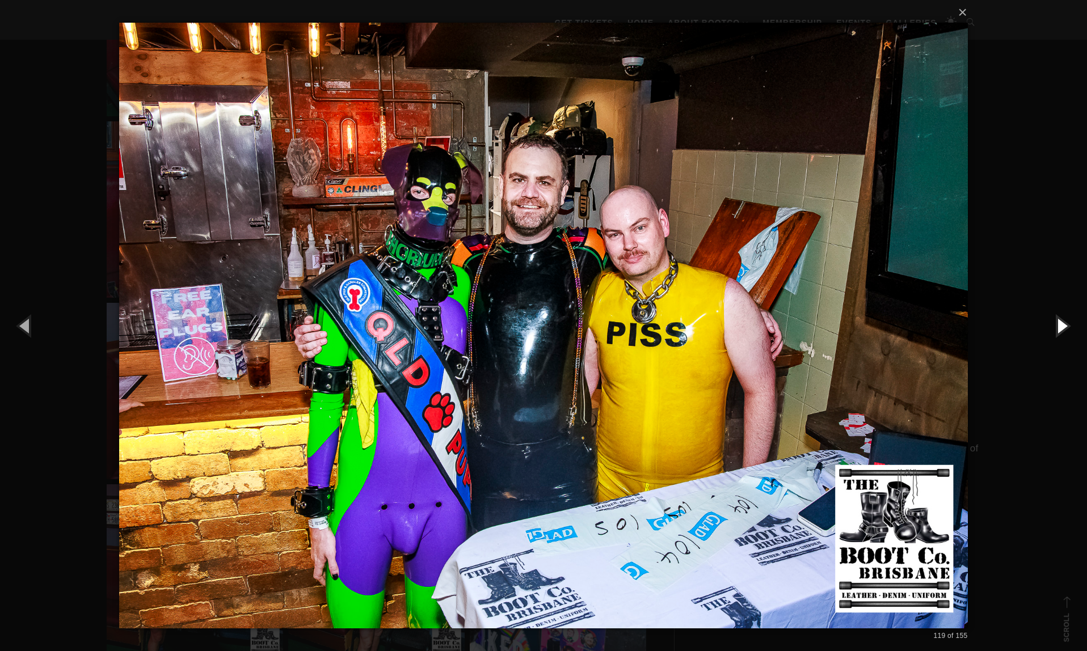
click at [1063, 328] on button "button" at bounding box center [1061, 325] width 51 height 62
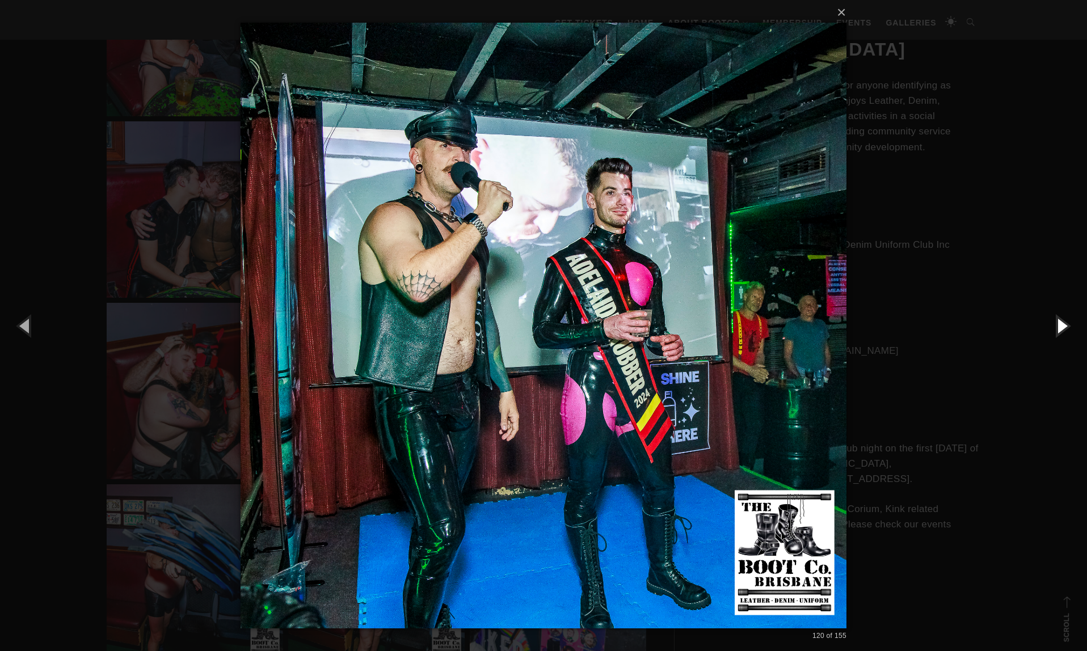
click at [1063, 328] on button "button" at bounding box center [1061, 325] width 51 height 62
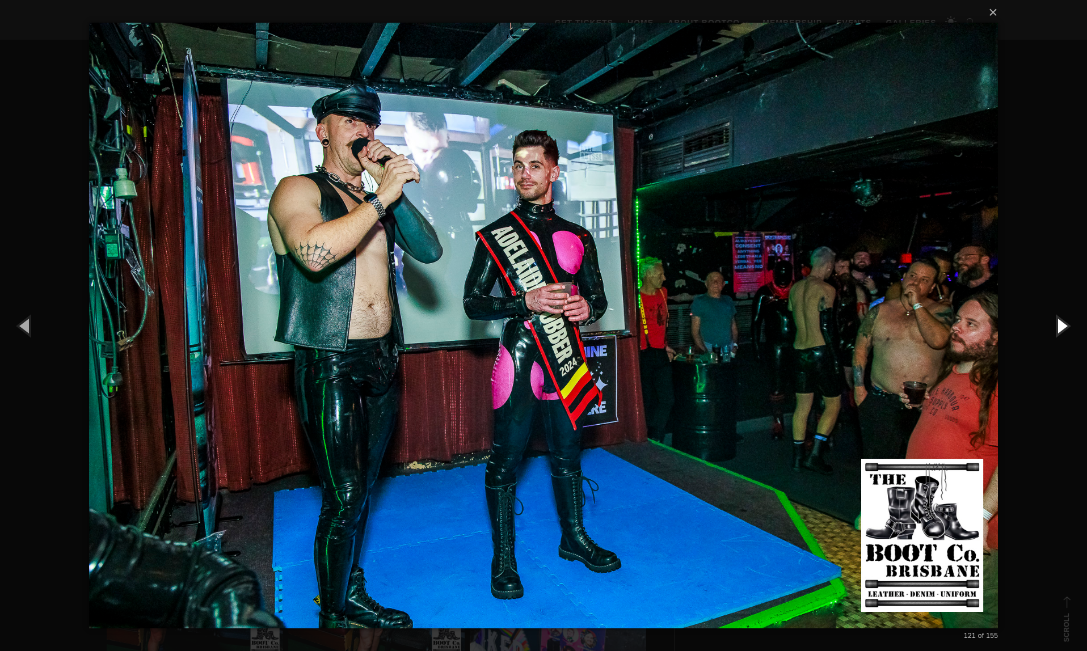
click at [1063, 328] on button "button" at bounding box center [1061, 325] width 51 height 62
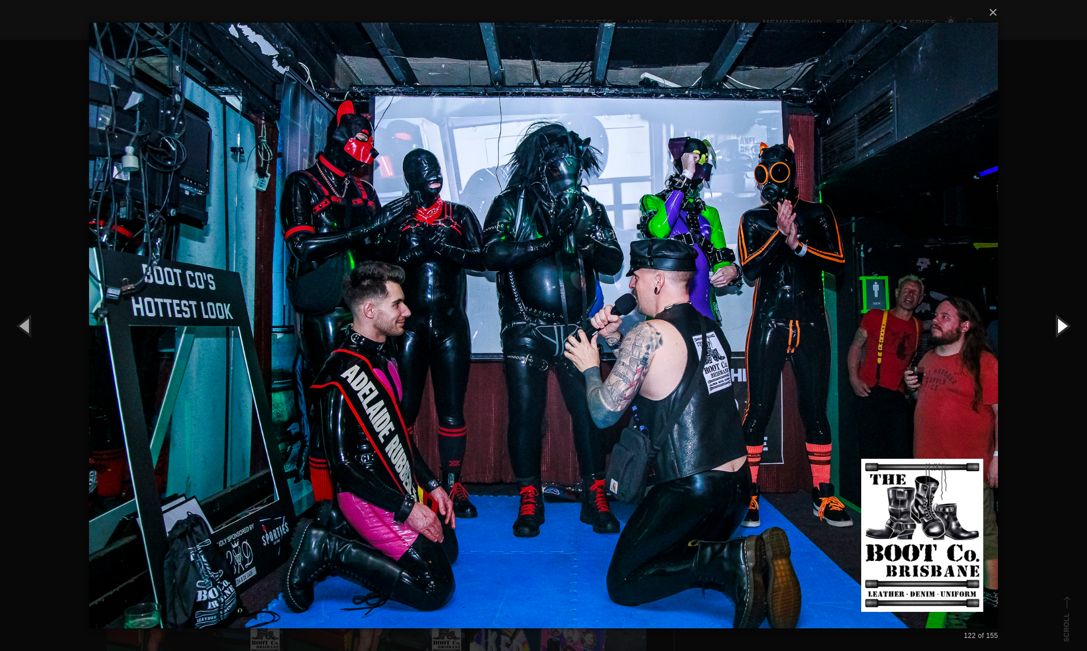
click at [1063, 328] on button "button" at bounding box center [1061, 325] width 51 height 62
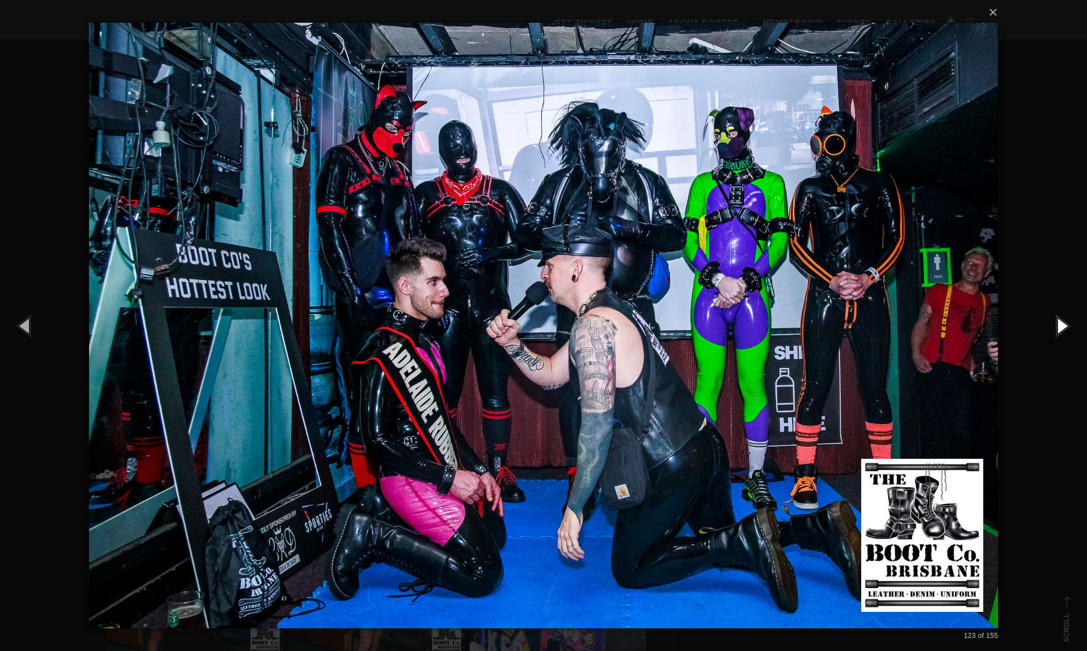
click at [1063, 328] on button "button" at bounding box center [1061, 325] width 51 height 62
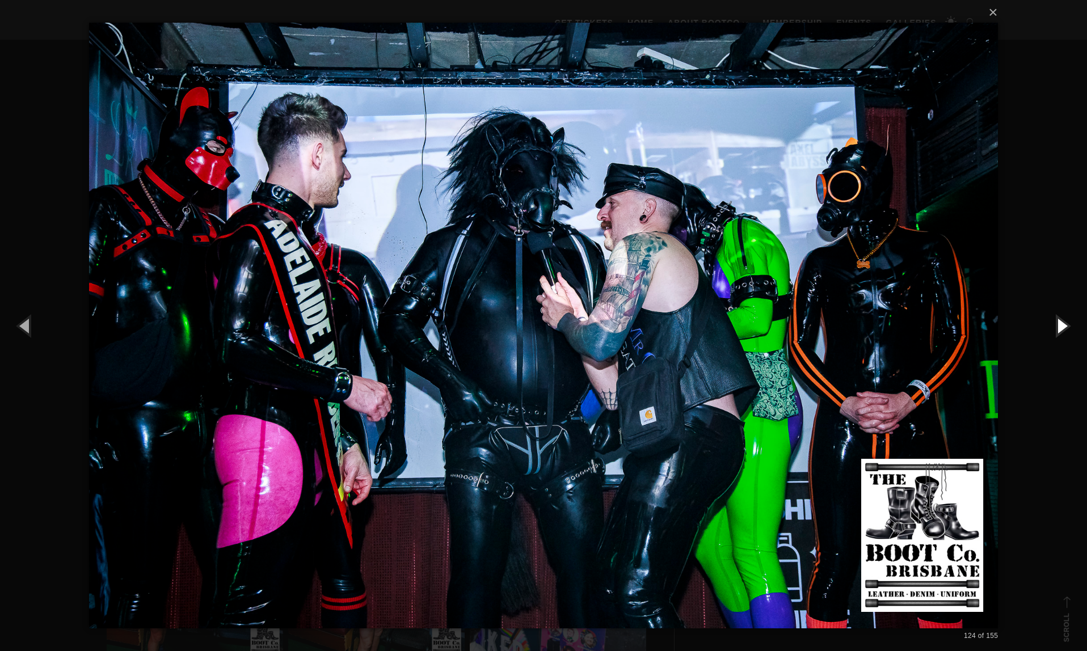
click at [1063, 328] on button "button" at bounding box center [1061, 325] width 51 height 62
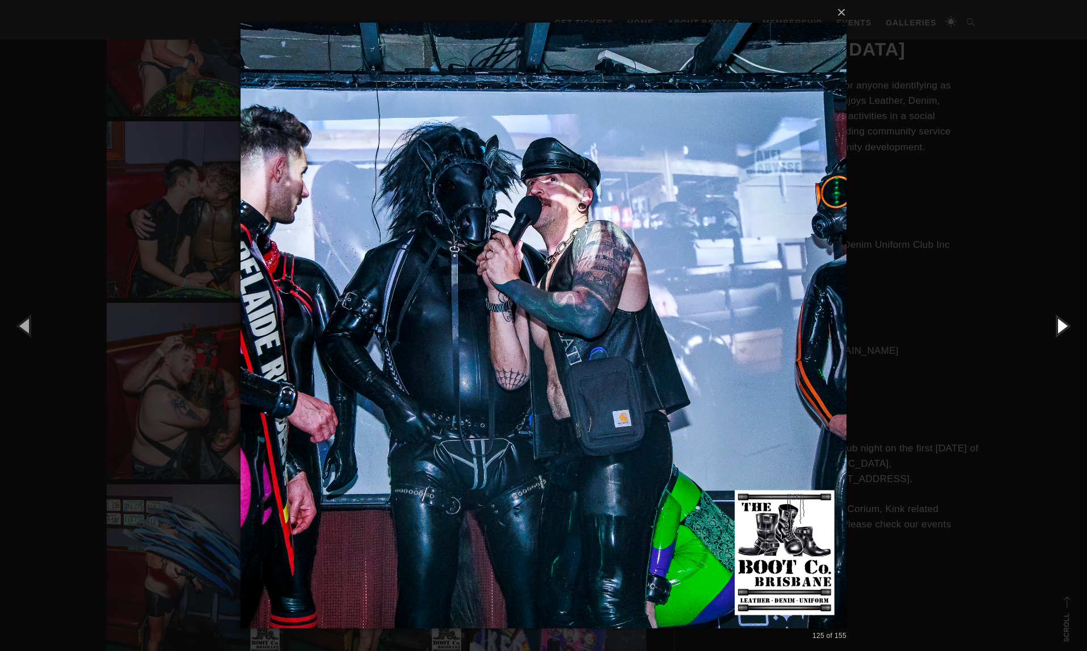
click at [1063, 328] on button "button" at bounding box center [1061, 325] width 51 height 62
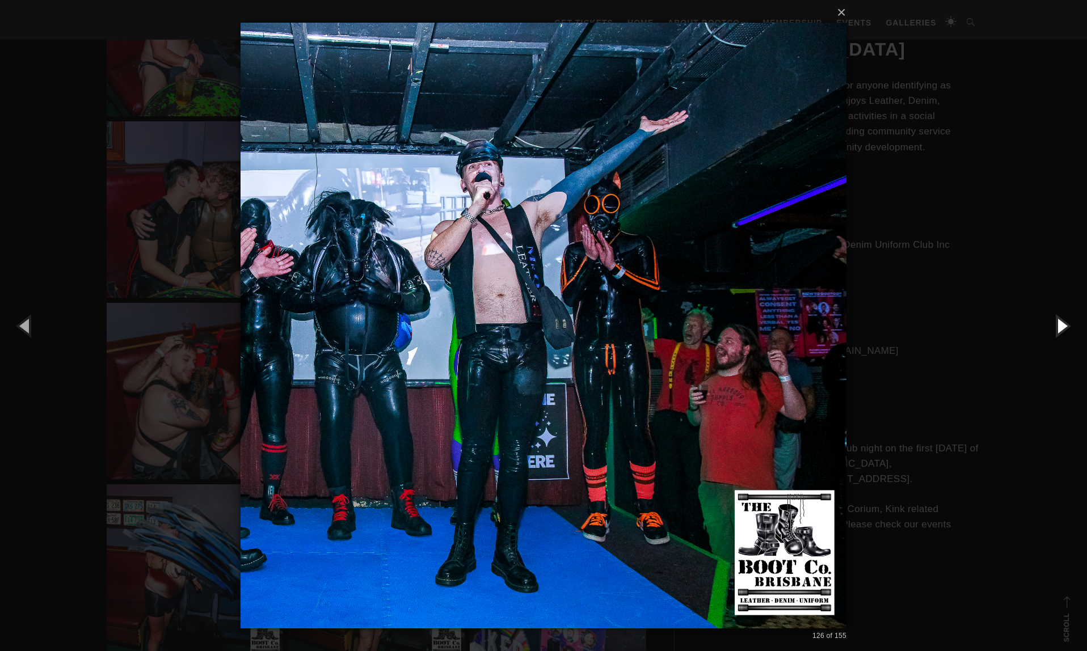
click at [1063, 328] on button "button" at bounding box center [1061, 325] width 51 height 62
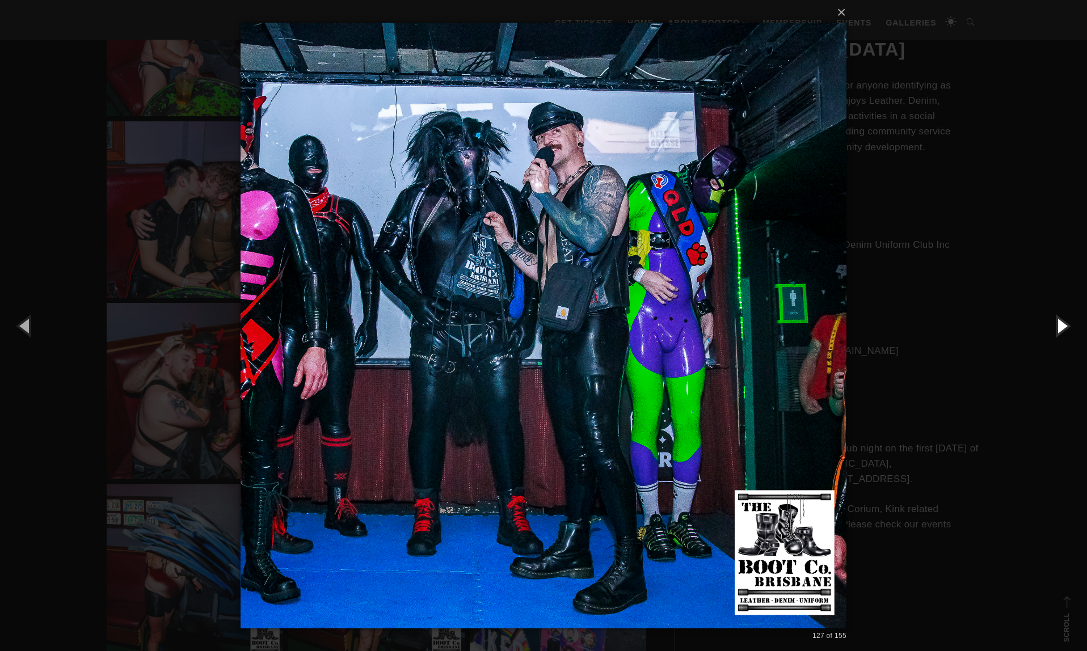
click at [1063, 328] on button "button" at bounding box center [1061, 325] width 51 height 62
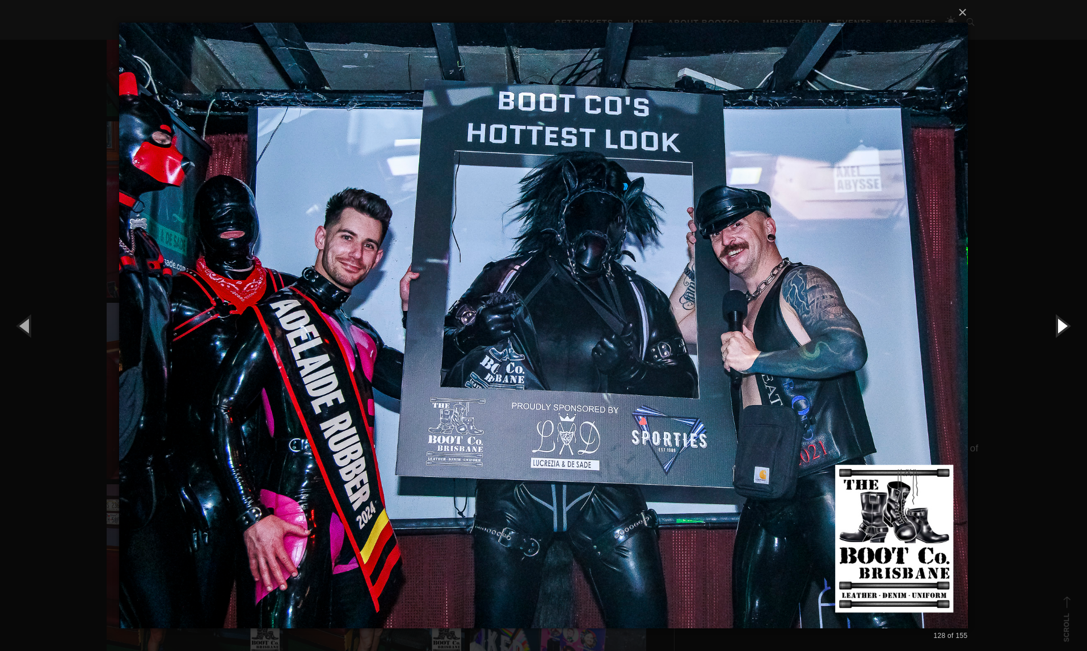
click at [1063, 328] on button "button" at bounding box center [1061, 325] width 51 height 62
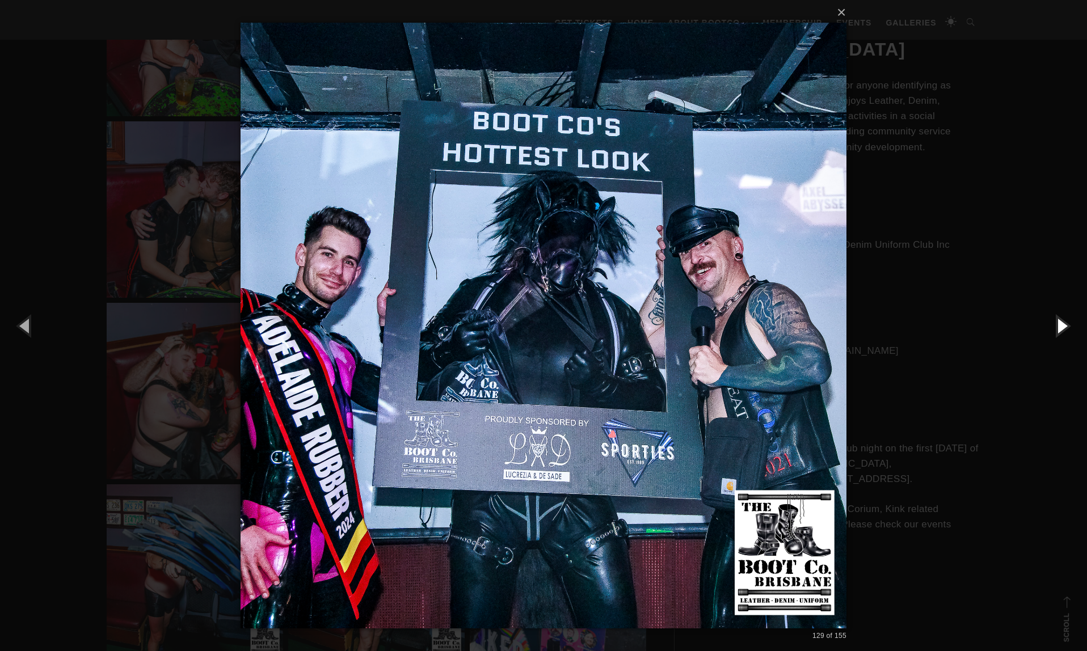
click at [1063, 328] on button "button" at bounding box center [1061, 325] width 51 height 62
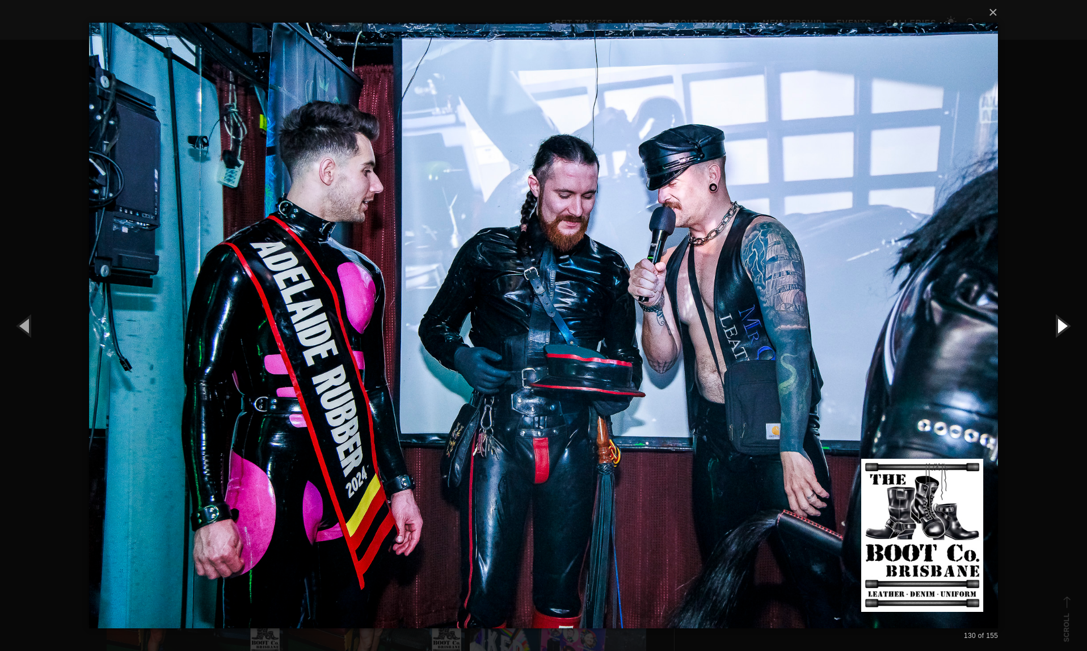
click at [1063, 328] on button "button" at bounding box center [1061, 325] width 51 height 62
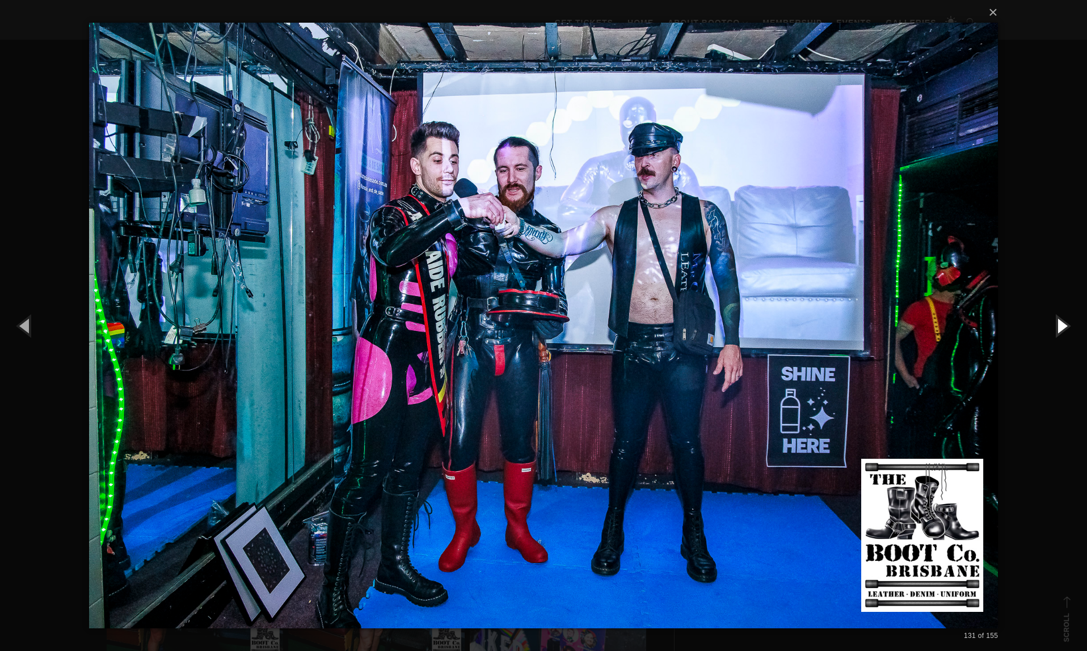
click at [1063, 328] on button "button" at bounding box center [1061, 325] width 51 height 62
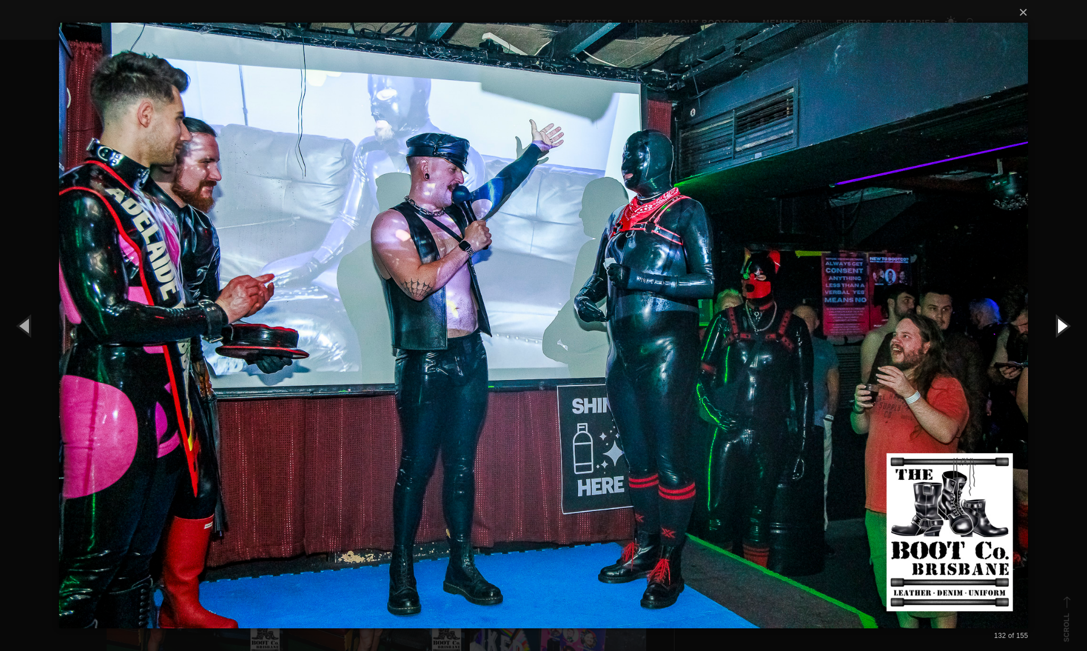
click at [1063, 328] on button "button" at bounding box center [1061, 325] width 51 height 62
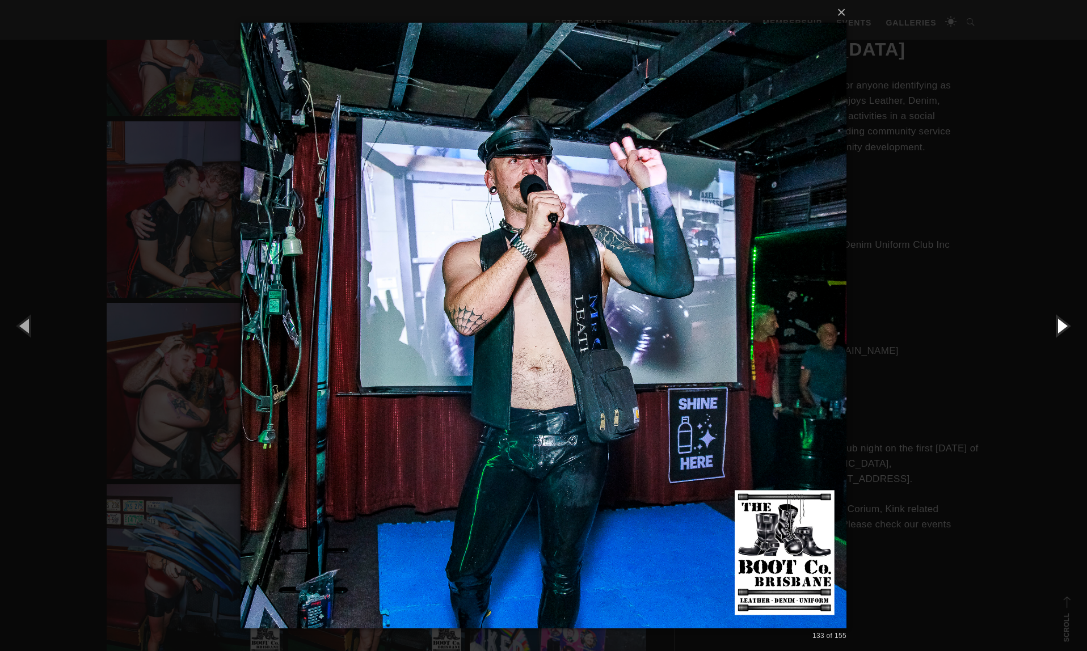
click at [1063, 328] on button "button" at bounding box center [1061, 325] width 51 height 62
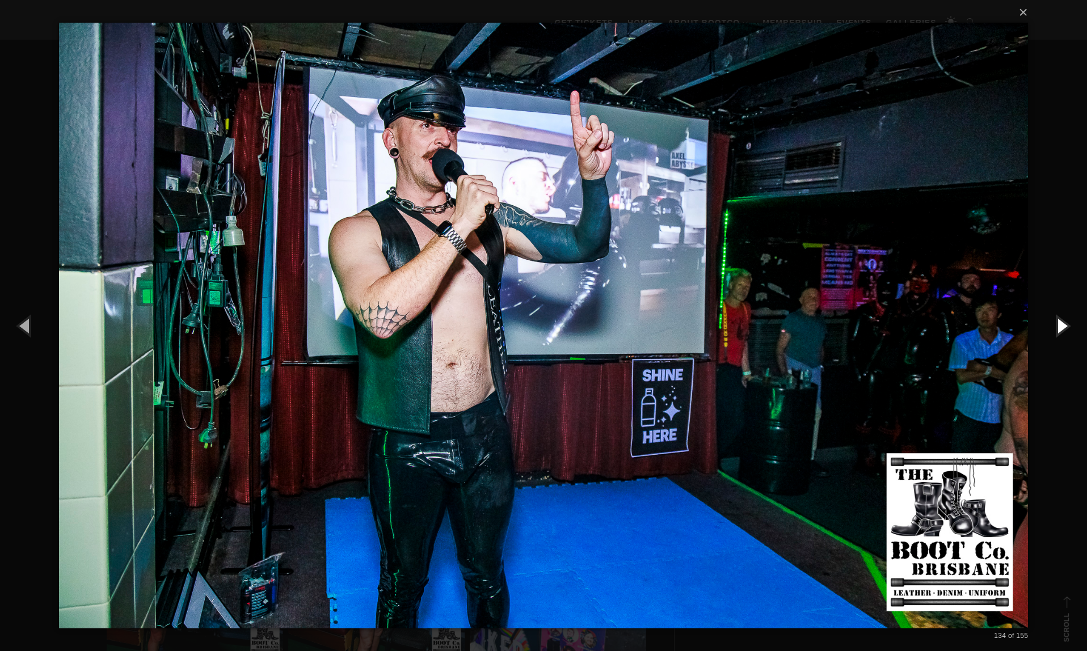
click at [1063, 328] on button "button" at bounding box center [1061, 325] width 51 height 62
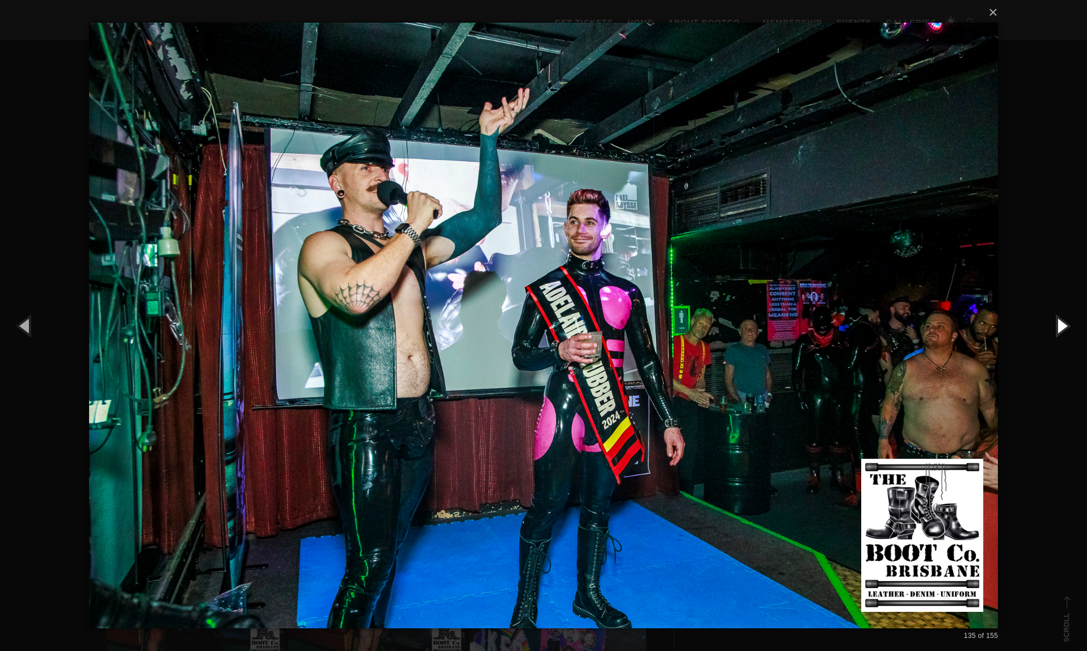
click at [1063, 328] on button "button" at bounding box center [1061, 325] width 51 height 62
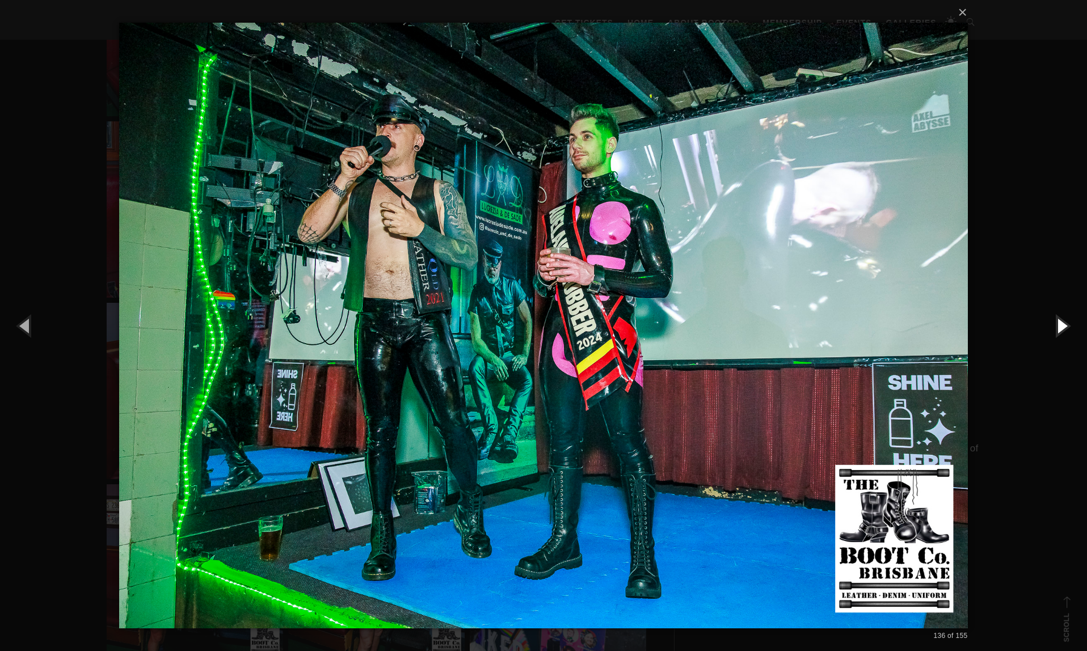
click at [1063, 328] on button "button" at bounding box center [1061, 325] width 51 height 62
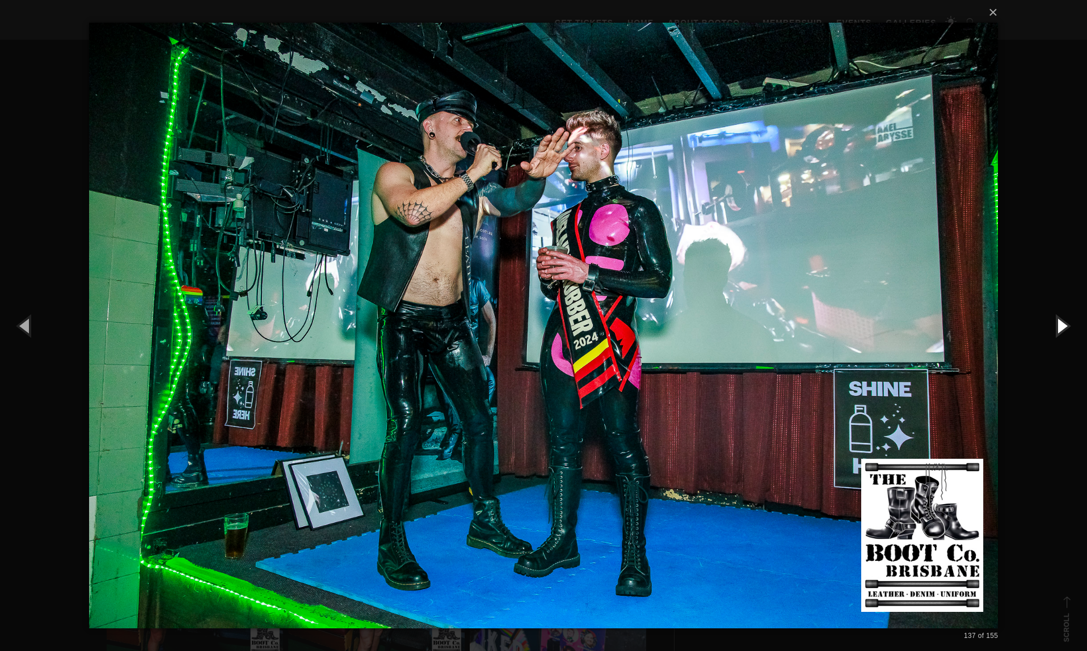
click at [1063, 328] on button "button" at bounding box center [1061, 325] width 51 height 62
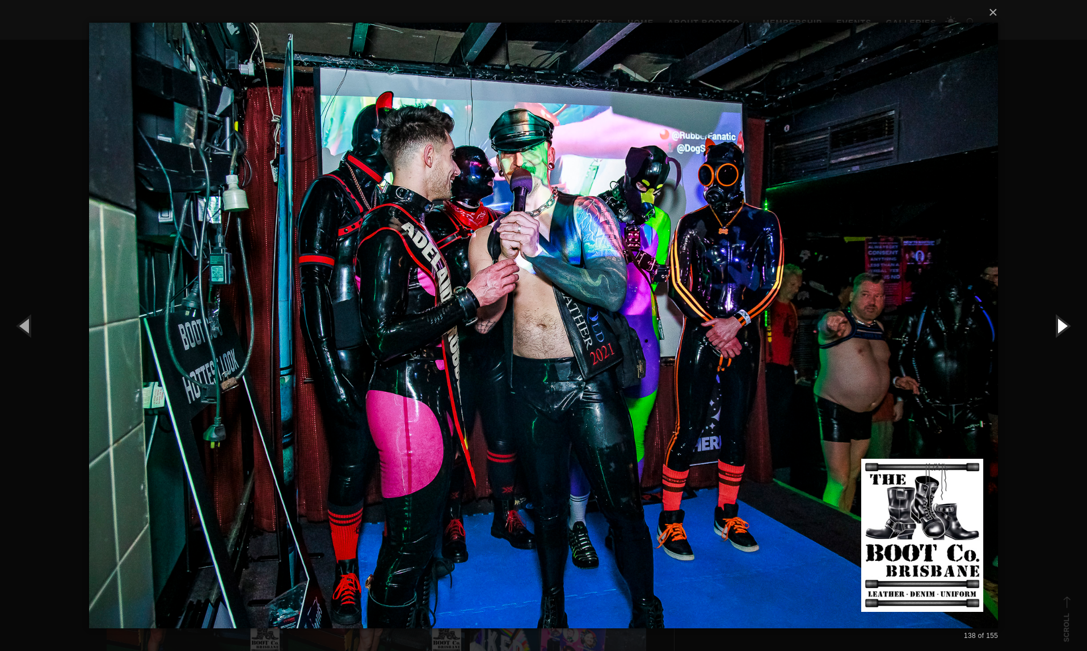
click at [1063, 328] on button "button" at bounding box center [1061, 325] width 51 height 62
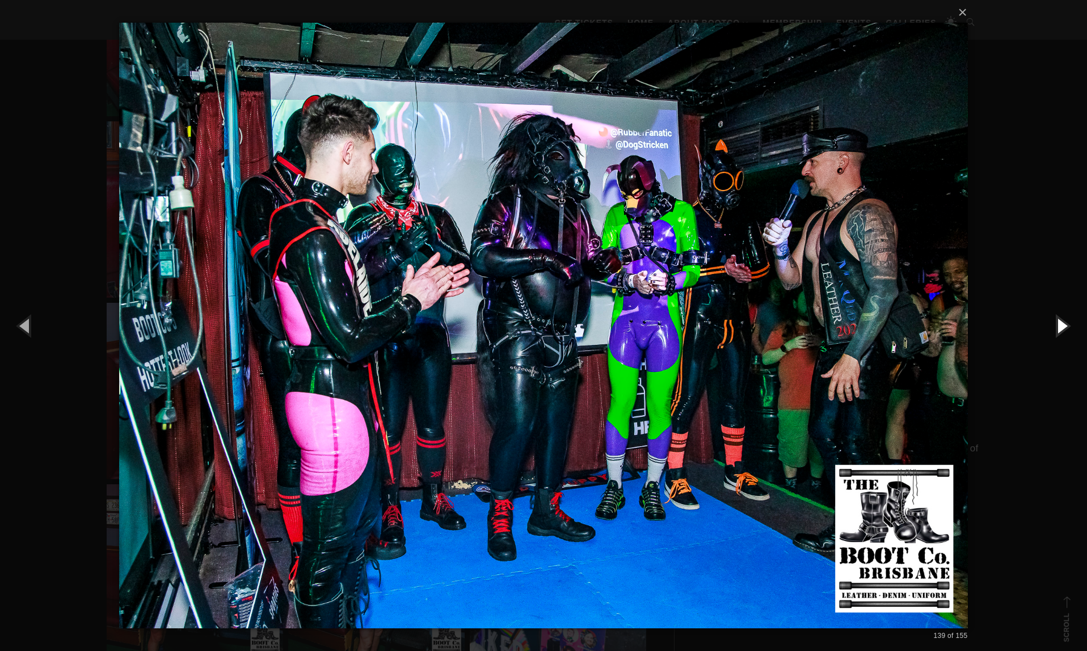
click at [1063, 328] on button "button" at bounding box center [1061, 325] width 51 height 62
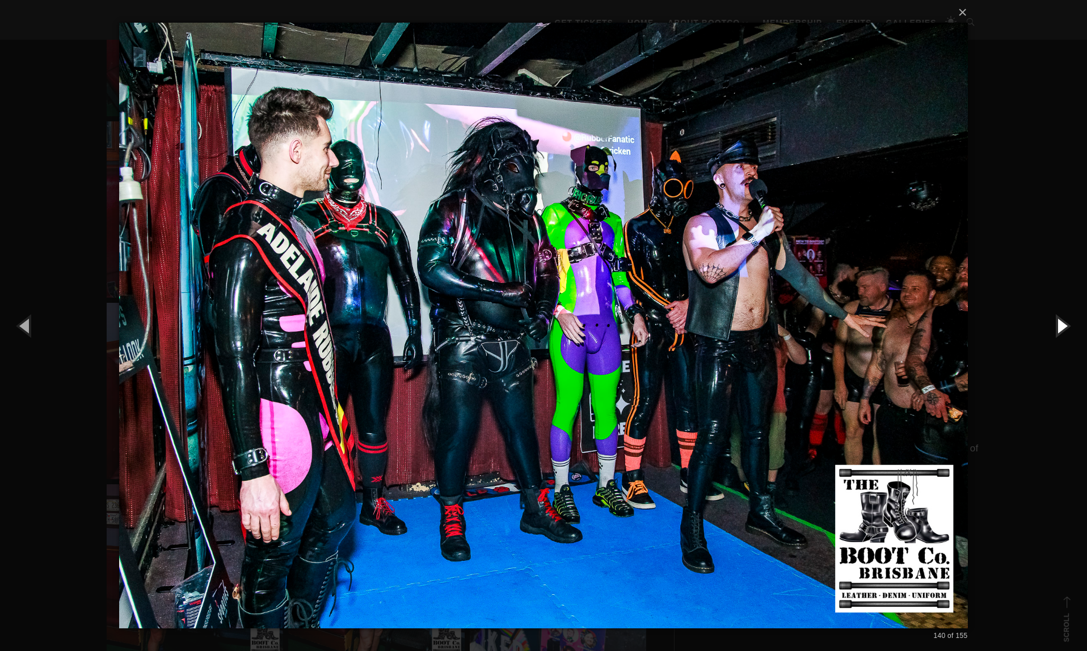
click at [1063, 328] on button "button" at bounding box center [1061, 325] width 51 height 62
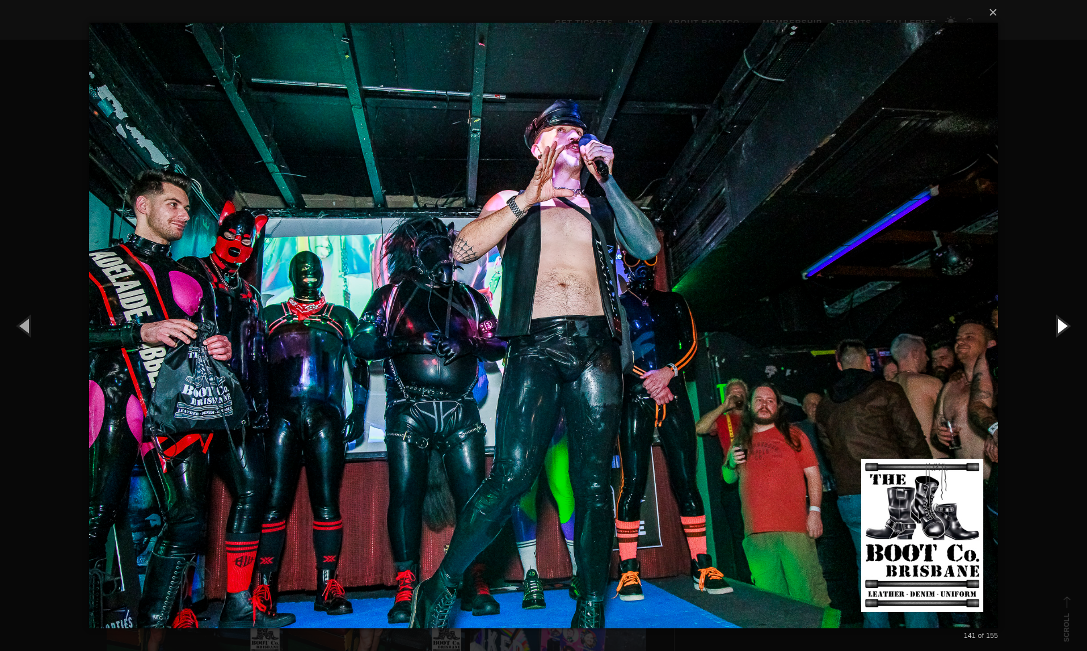
click at [1063, 328] on button "button" at bounding box center [1061, 325] width 51 height 62
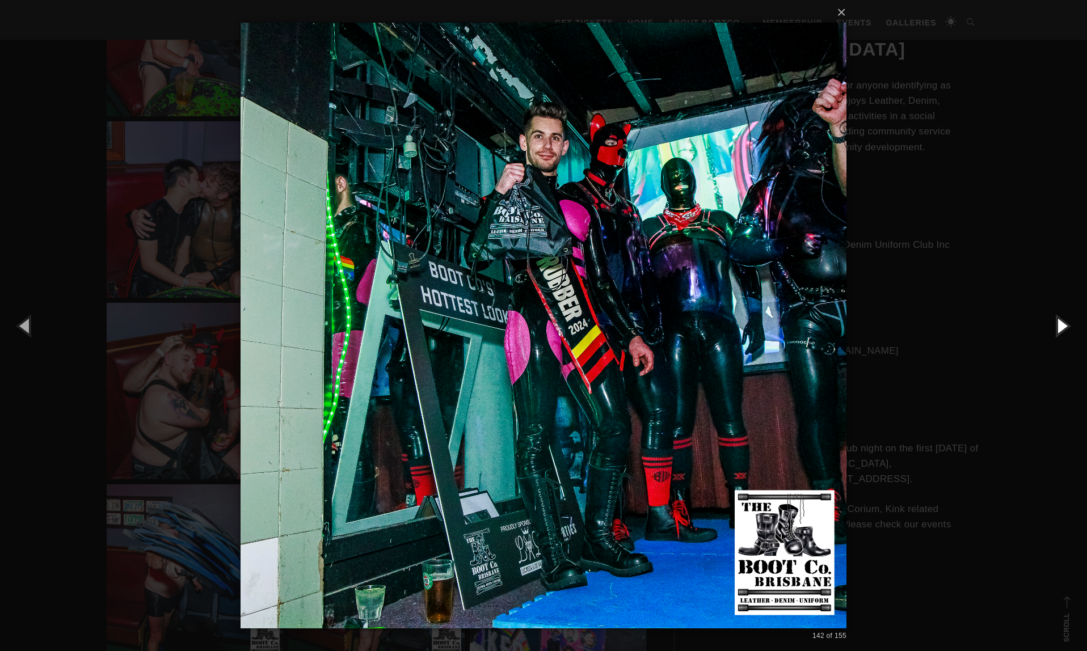
click at [1063, 328] on button "button" at bounding box center [1061, 325] width 51 height 62
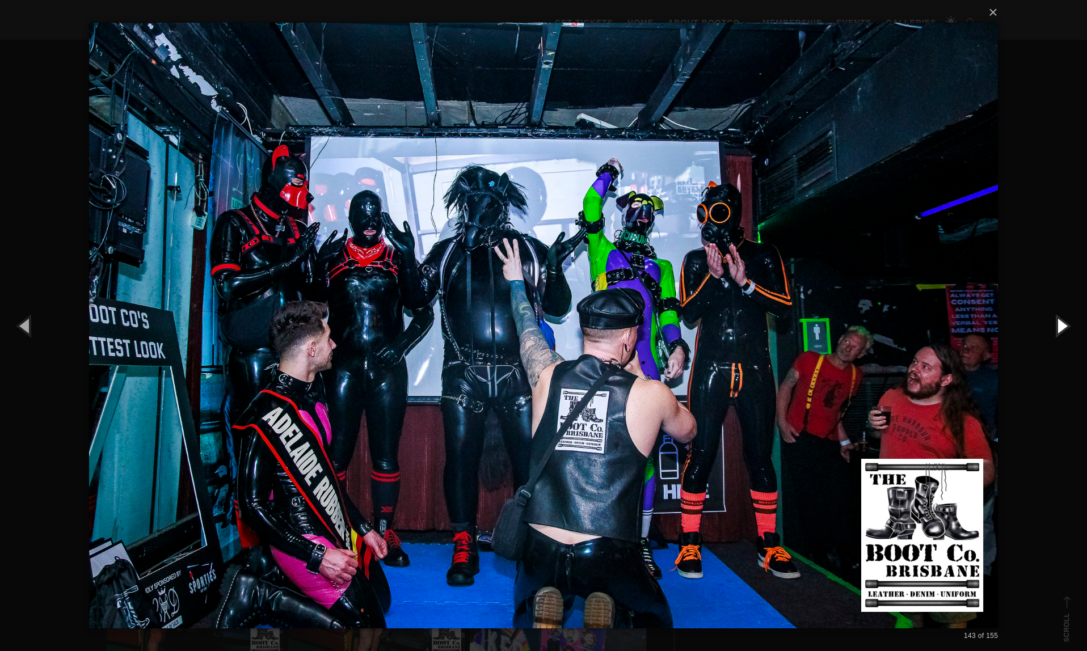
click at [1063, 328] on button "button" at bounding box center [1061, 325] width 51 height 62
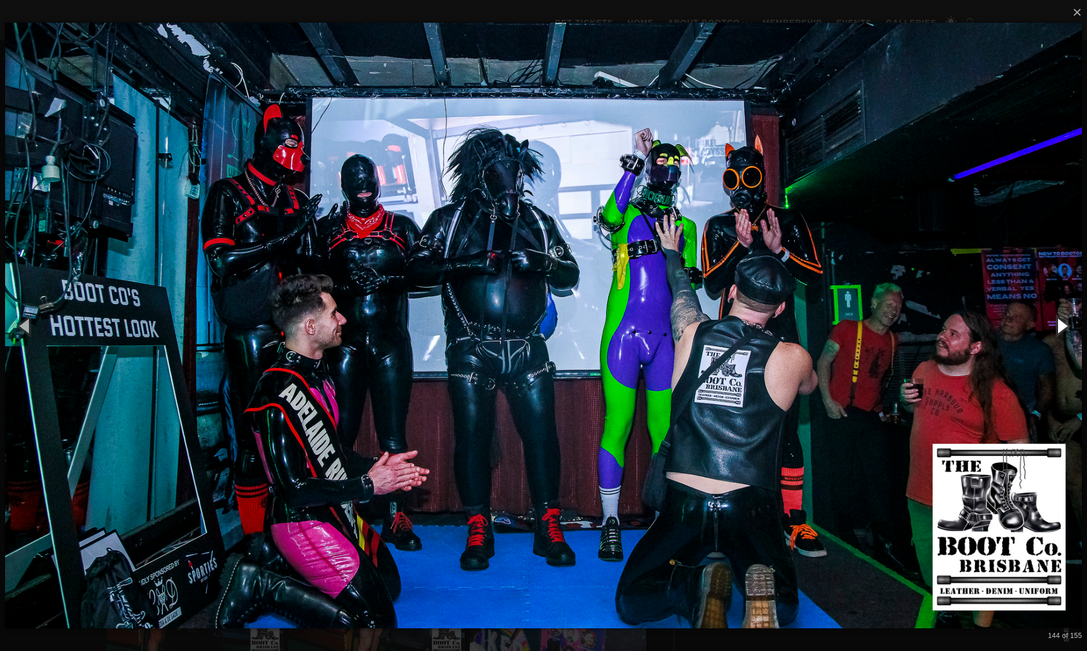
click at [1063, 328] on button "button" at bounding box center [1061, 325] width 51 height 62
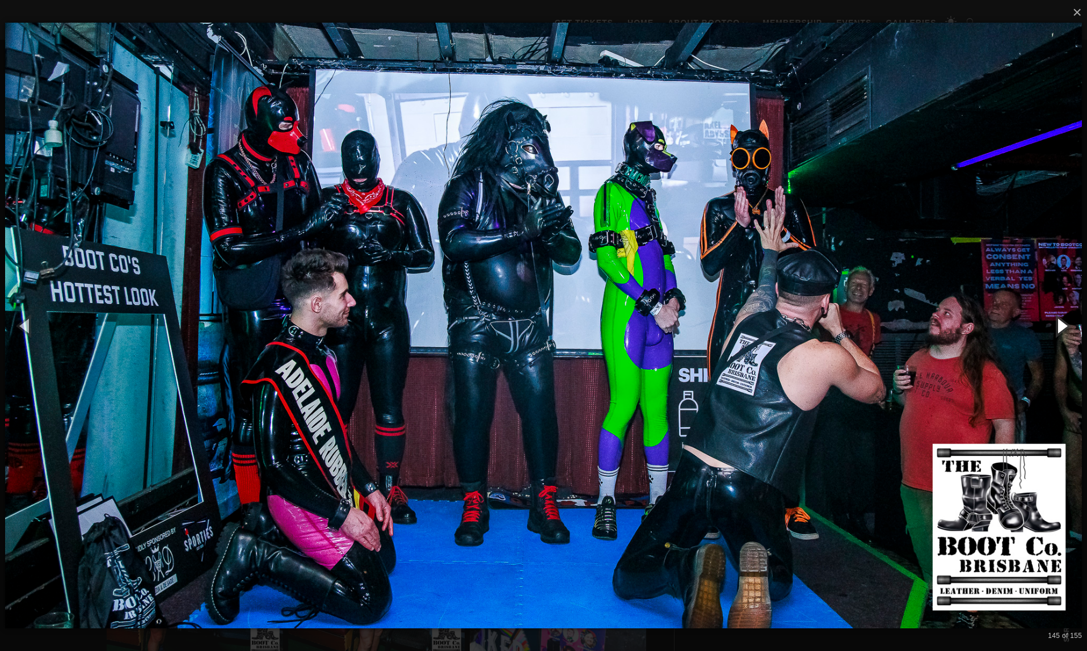
click at [1063, 328] on button "button" at bounding box center [1061, 325] width 51 height 62
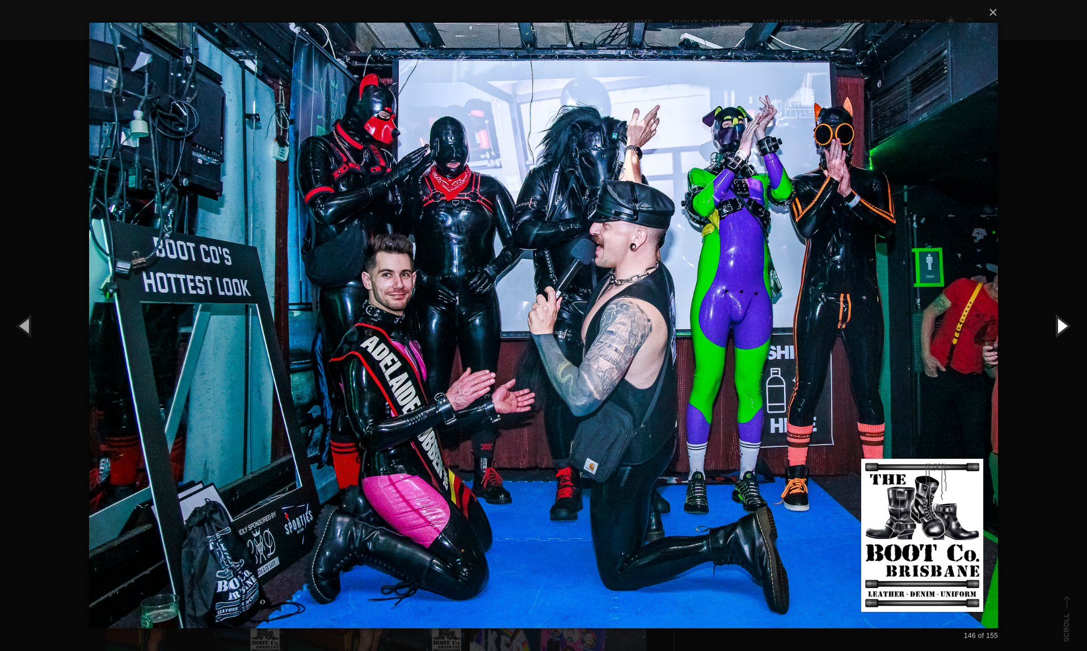
click at [1063, 328] on button "button" at bounding box center [1061, 325] width 51 height 62
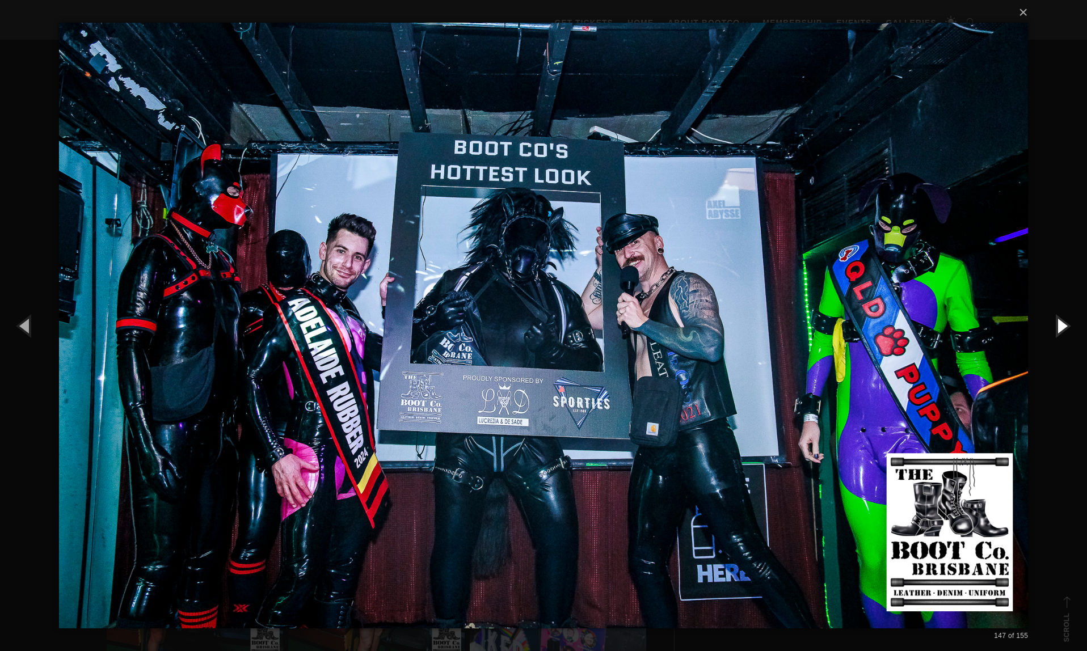
click at [1063, 328] on button "button" at bounding box center [1061, 325] width 51 height 62
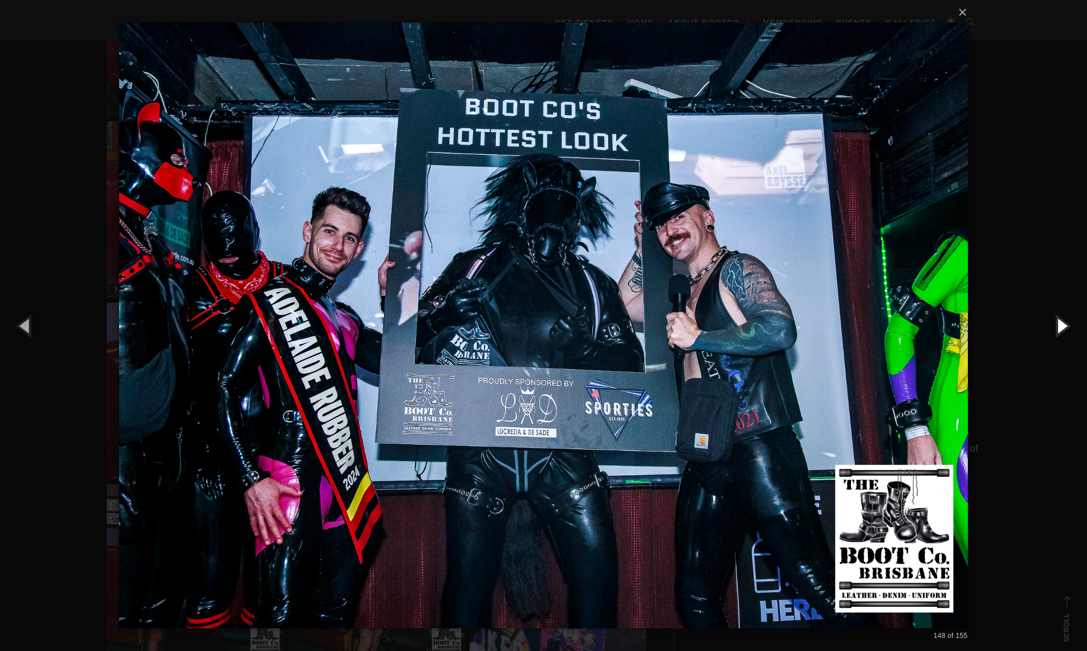
click at [1063, 328] on button "button" at bounding box center [1061, 325] width 51 height 62
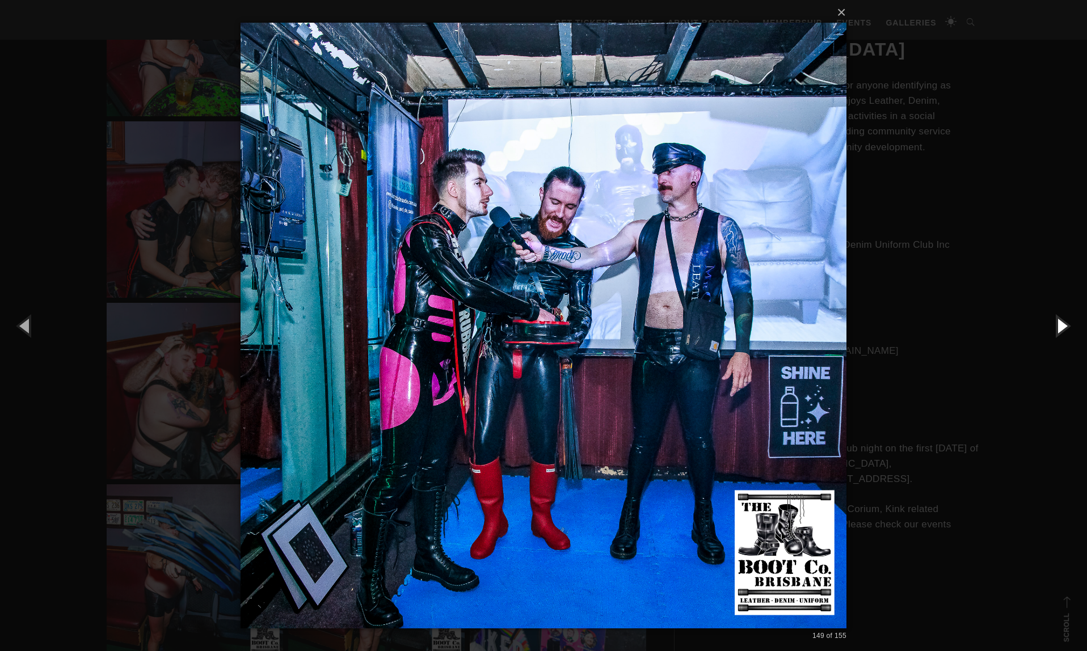
click at [1063, 328] on button "button" at bounding box center [1061, 325] width 51 height 62
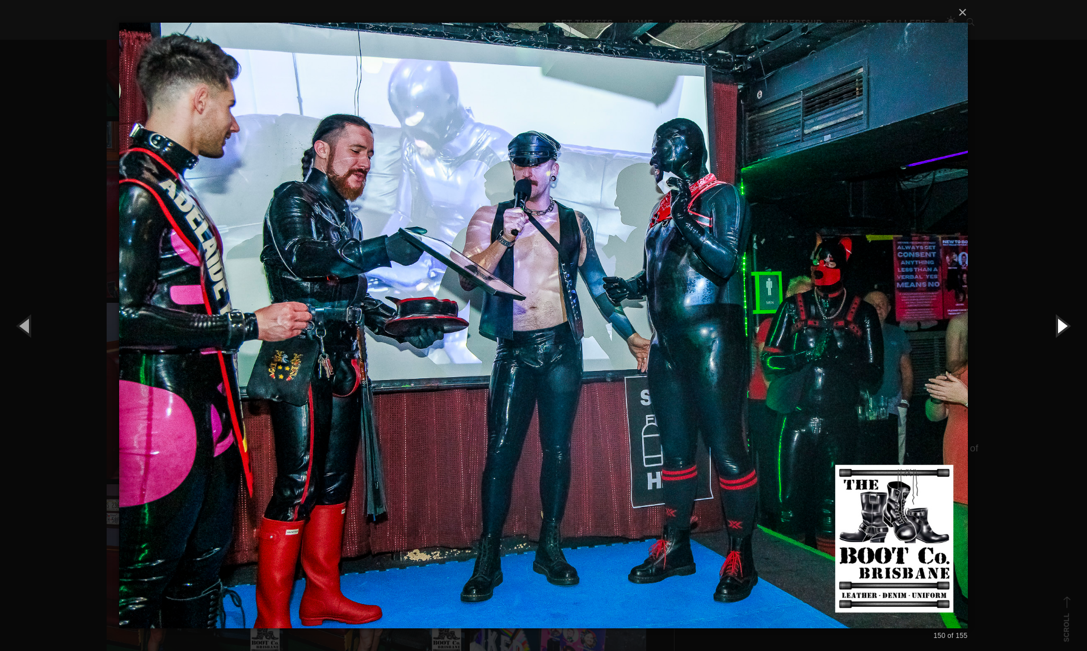
click at [1063, 328] on button "button" at bounding box center [1061, 325] width 51 height 62
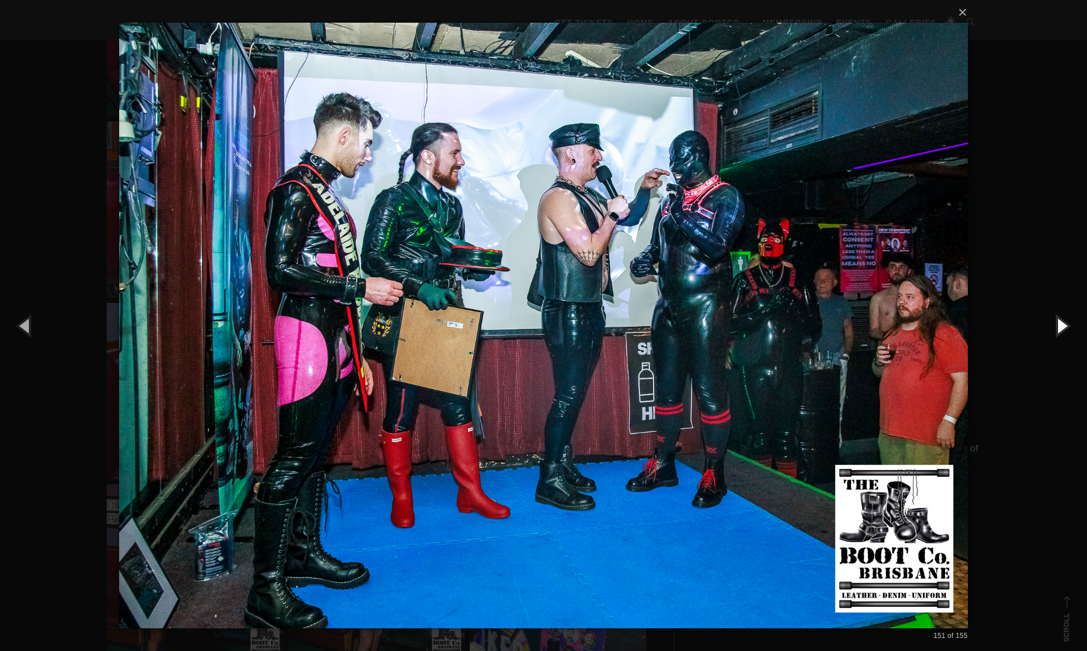
click at [1063, 328] on button "button" at bounding box center [1061, 325] width 51 height 62
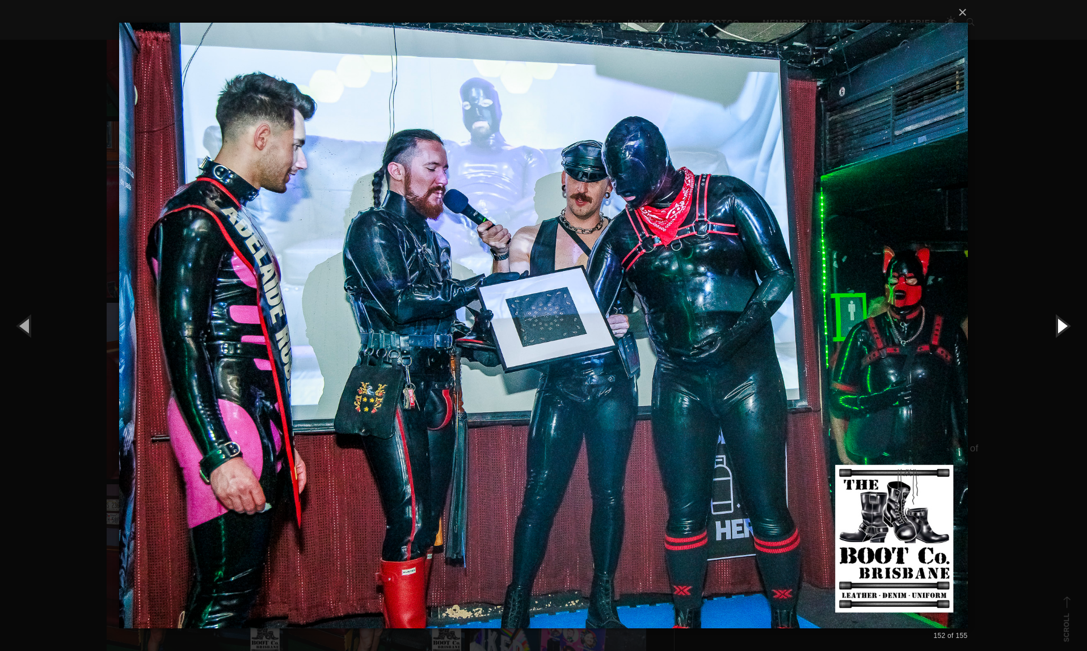
click at [1063, 328] on button "button" at bounding box center [1061, 325] width 51 height 62
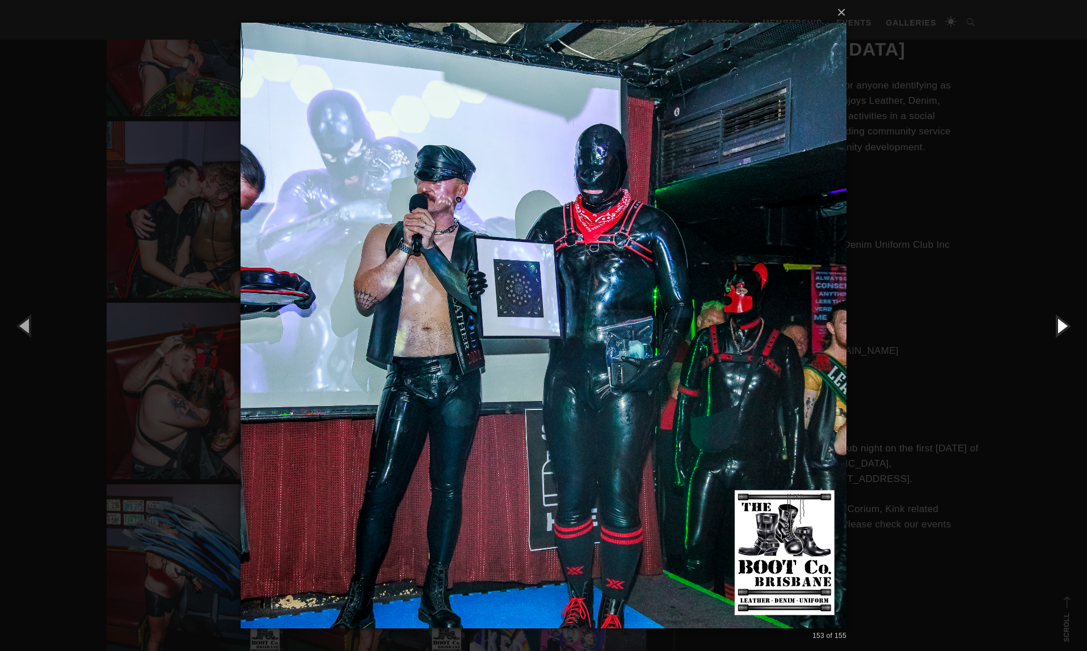
click at [1063, 328] on button "button" at bounding box center [1061, 325] width 51 height 62
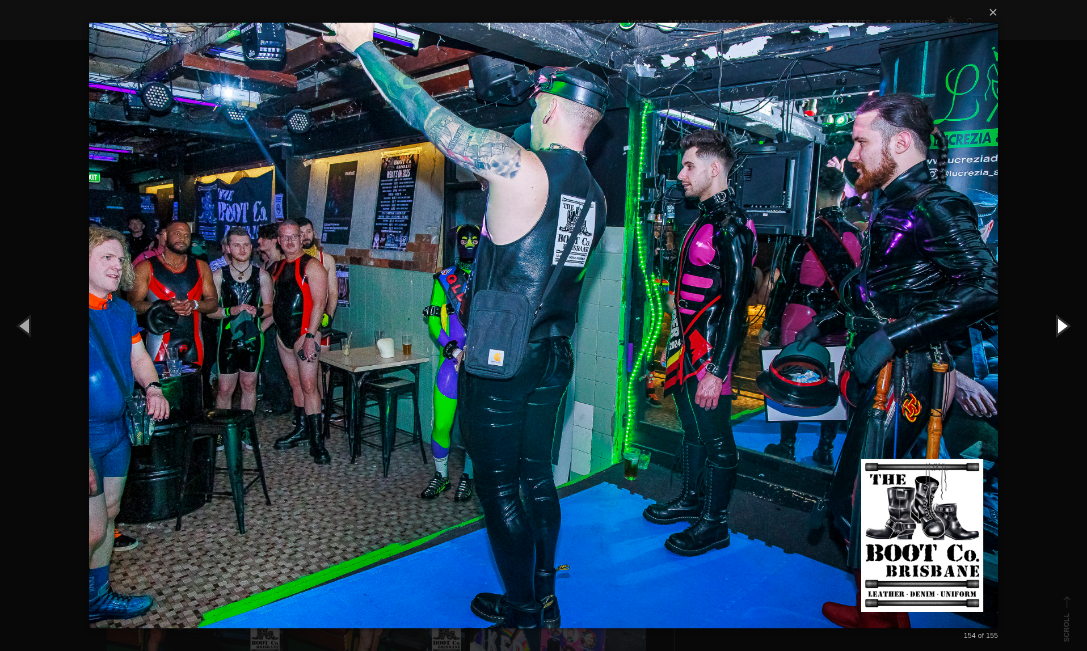
click at [1063, 328] on button "button" at bounding box center [1061, 325] width 51 height 62
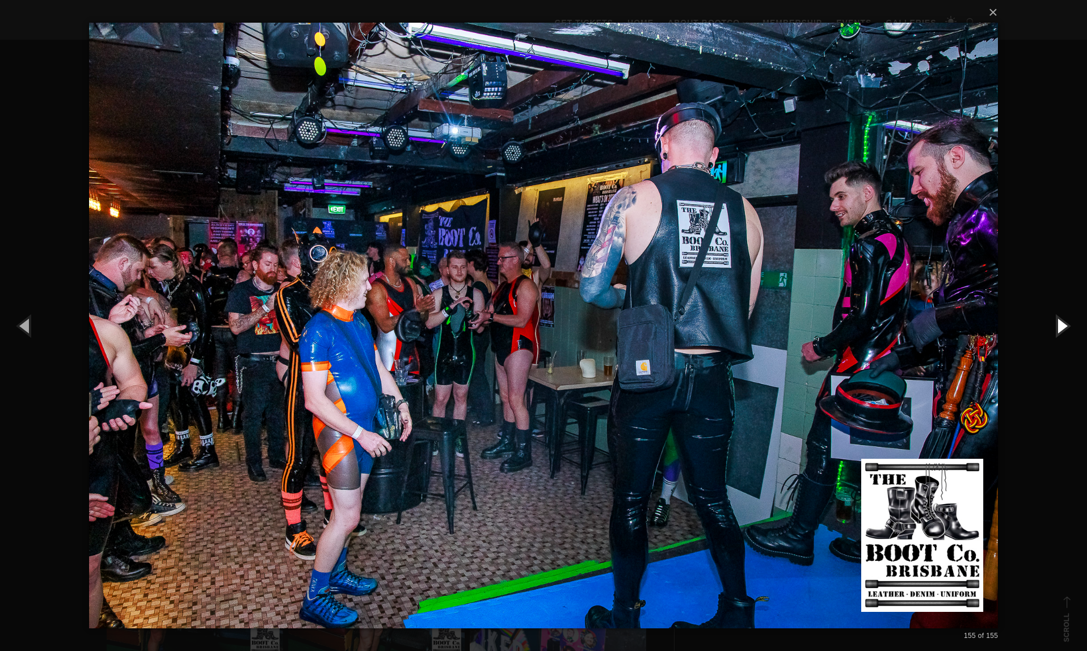
click at [1063, 328] on button "button" at bounding box center [1061, 325] width 51 height 62
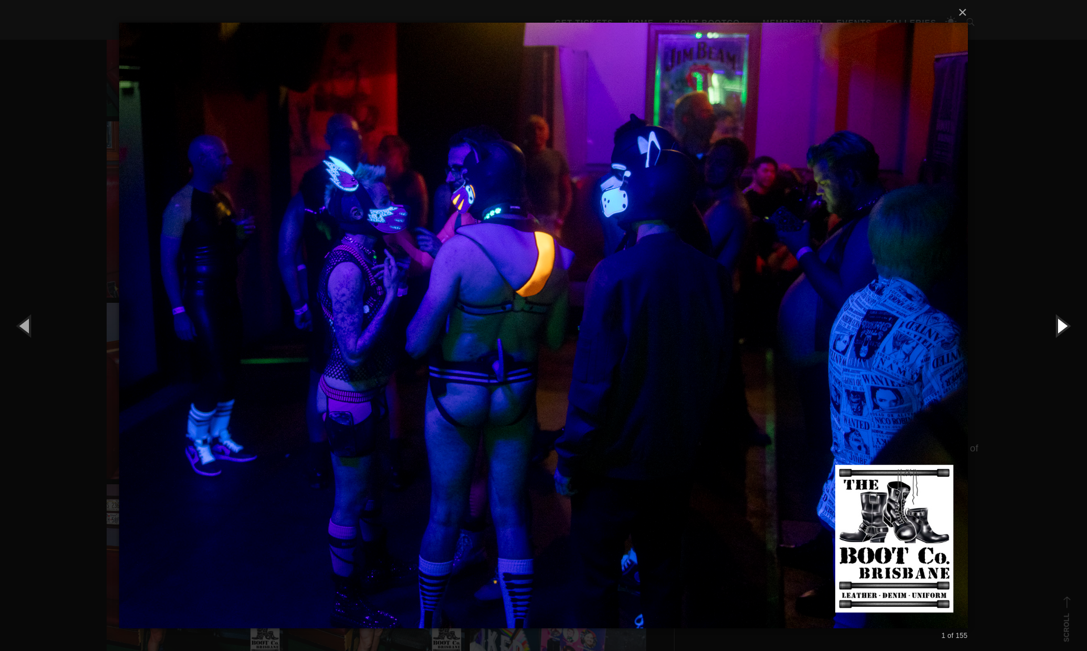
click at [1063, 328] on button "button" at bounding box center [1061, 325] width 51 height 62
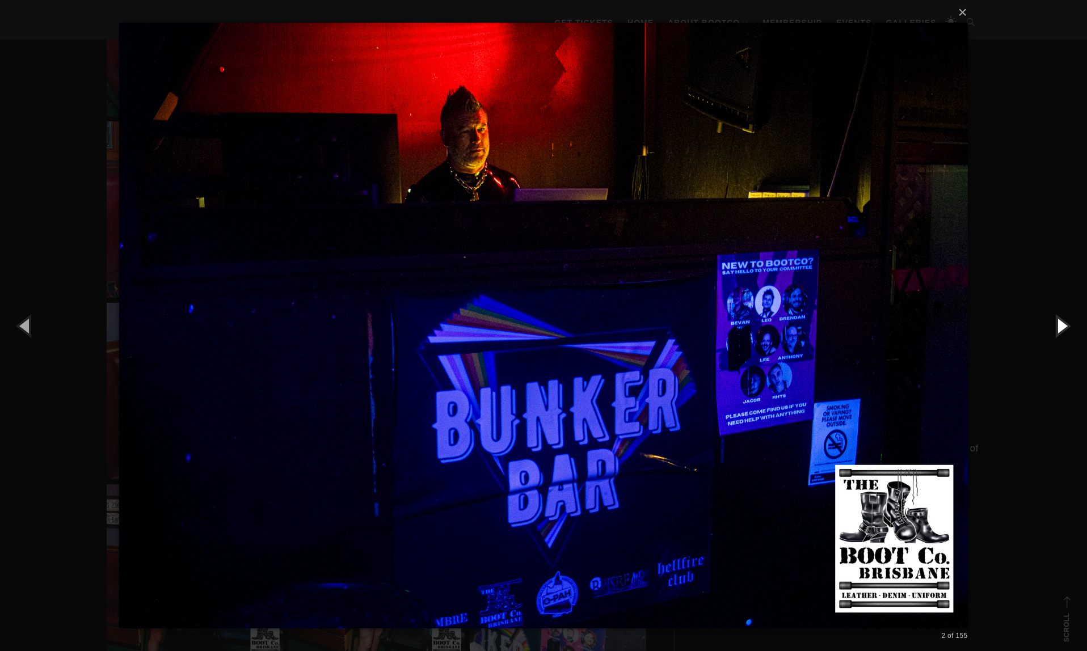
click at [1063, 328] on button "button" at bounding box center [1061, 325] width 51 height 62
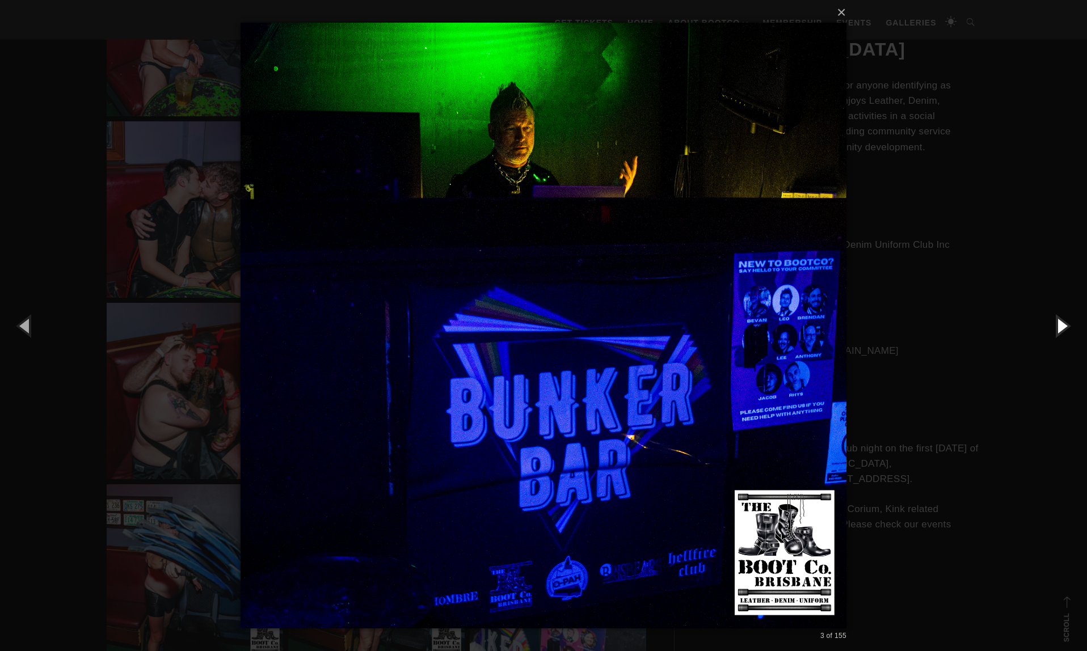
click at [1063, 328] on button "button" at bounding box center [1061, 325] width 51 height 62
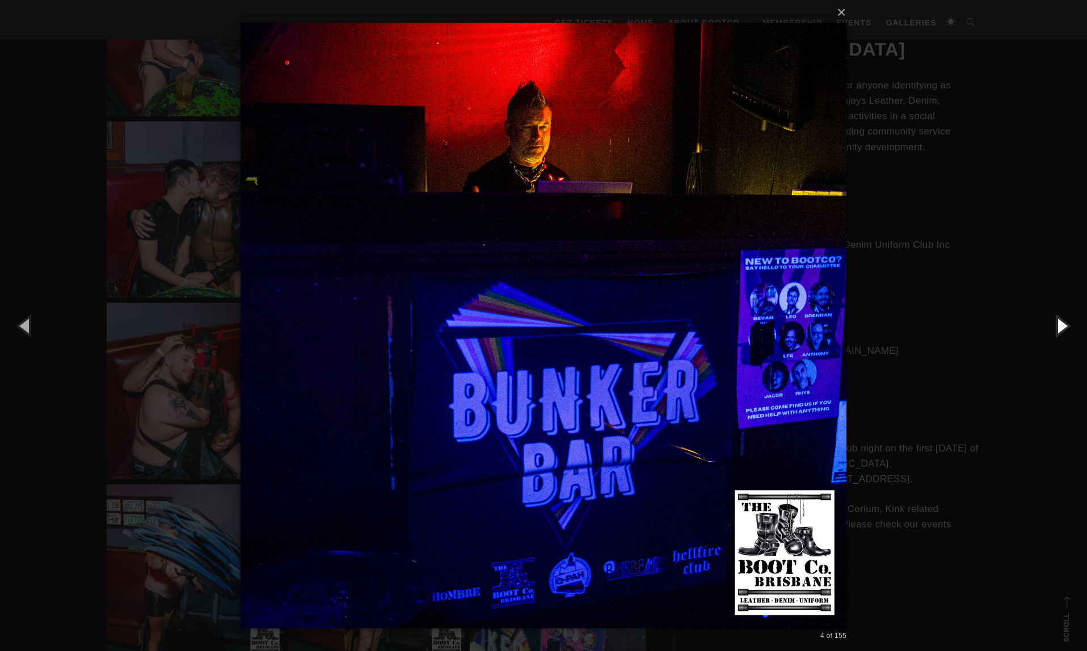
click at [1063, 328] on button "button" at bounding box center [1061, 325] width 51 height 62
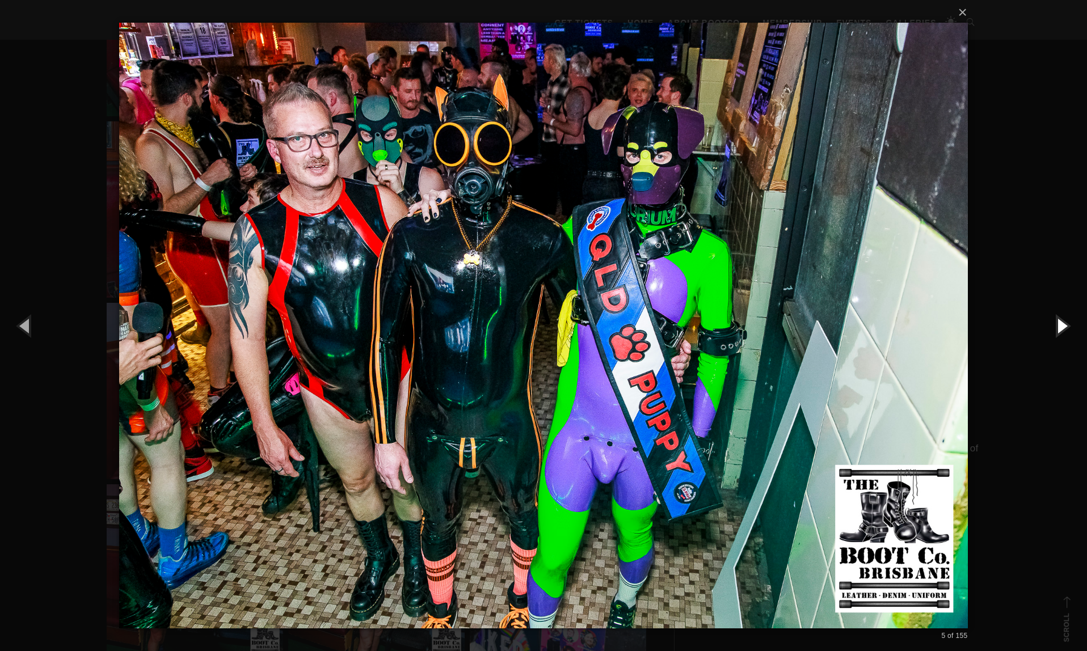
click at [1063, 328] on button "button" at bounding box center [1061, 325] width 51 height 62
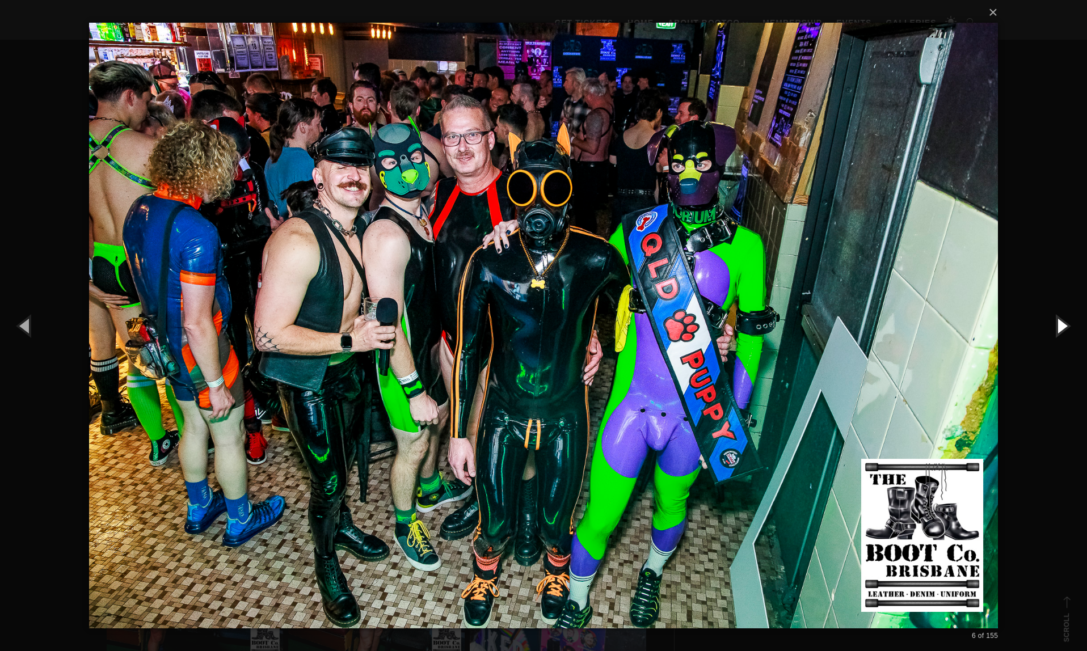
click at [1063, 328] on button "button" at bounding box center [1061, 325] width 51 height 62
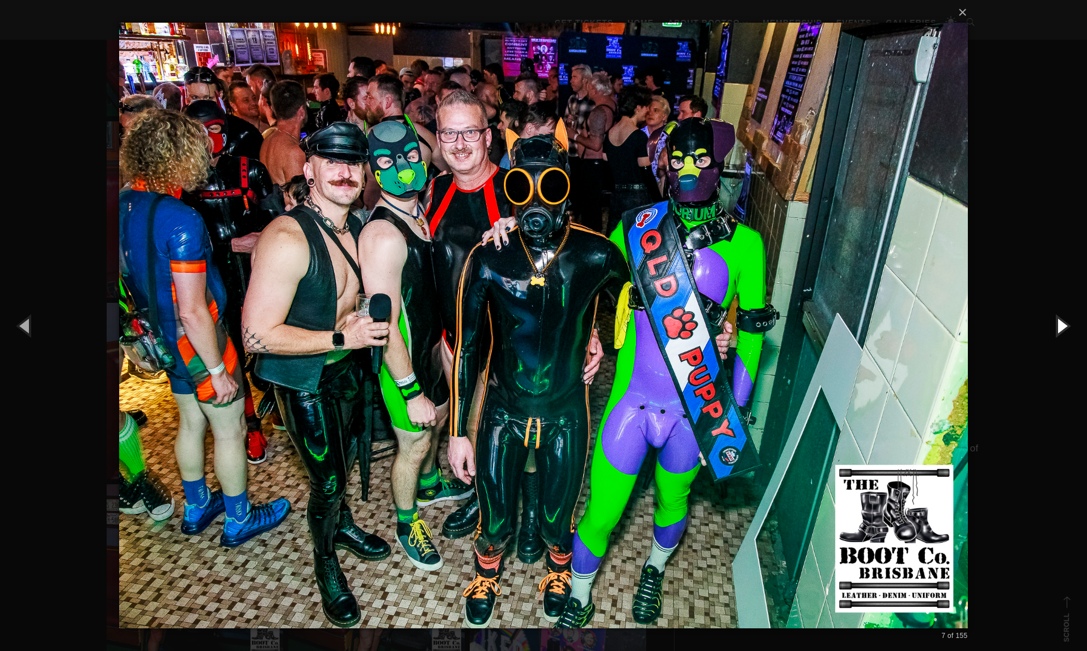
click at [1063, 328] on button "button" at bounding box center [1061, 325] width 51 height 62
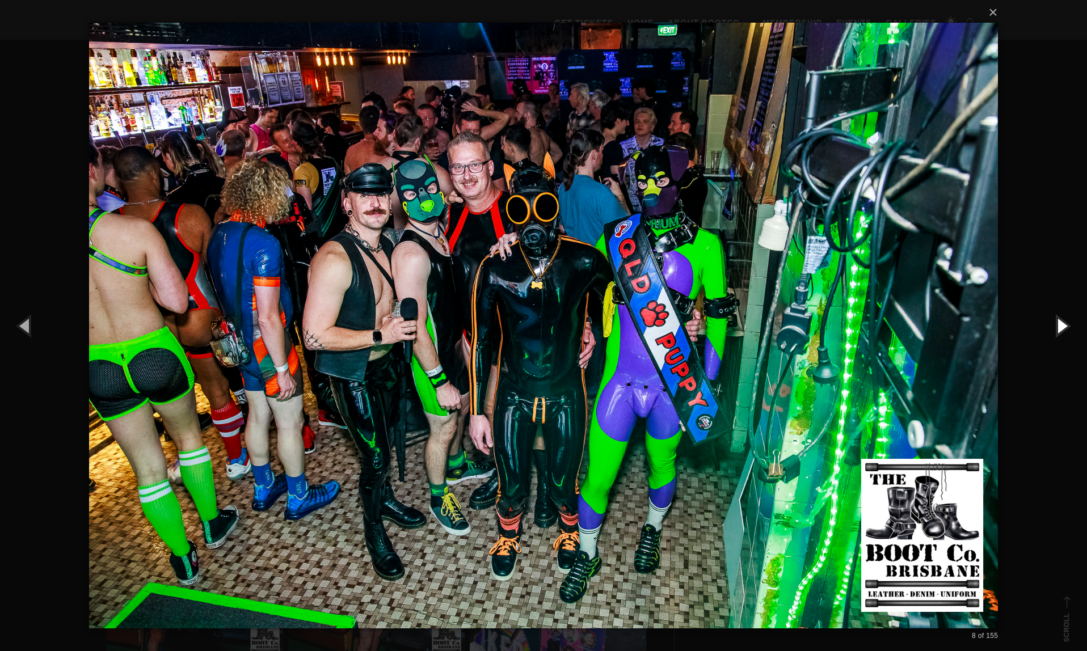
click at [1063, 328] on button "button" at bounding box center [1061, 325] width 51 height 62
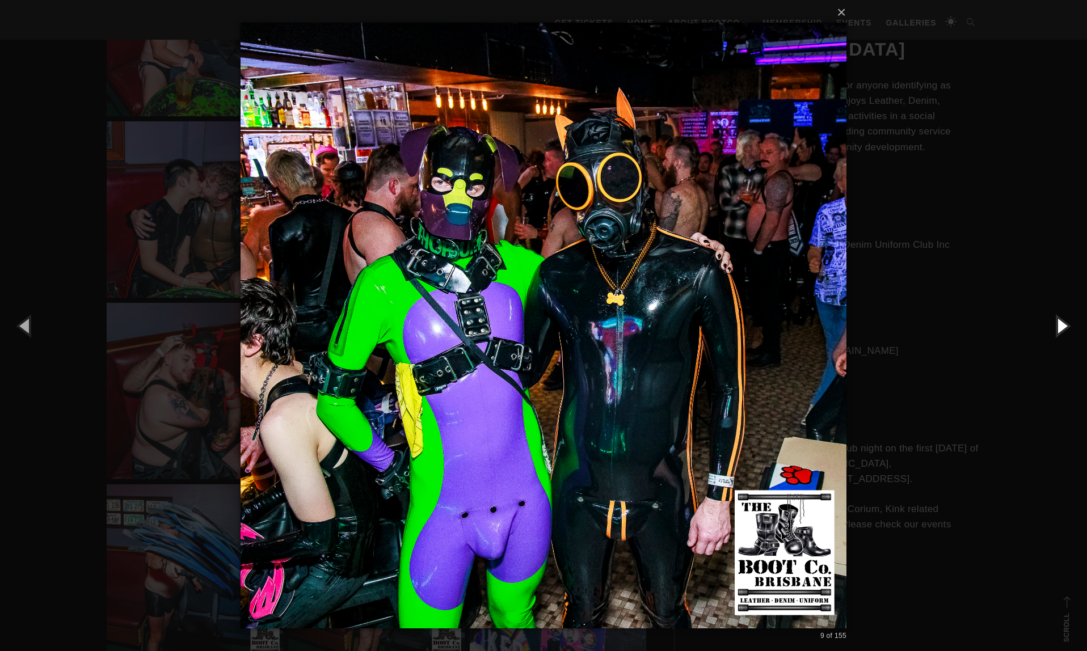
click at [1063, 328] on button "button" at bounding box center [1061, 325] width 51 height 62
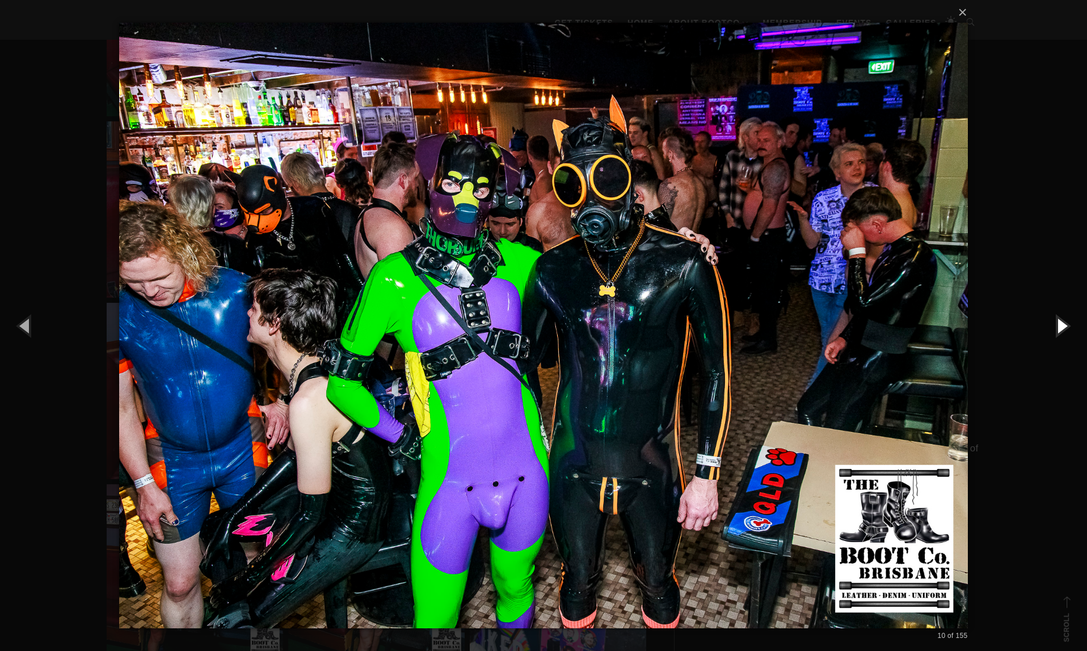
click at [1063, 328] on button "button" at bounding box center [1061, 325] width 51 height 62
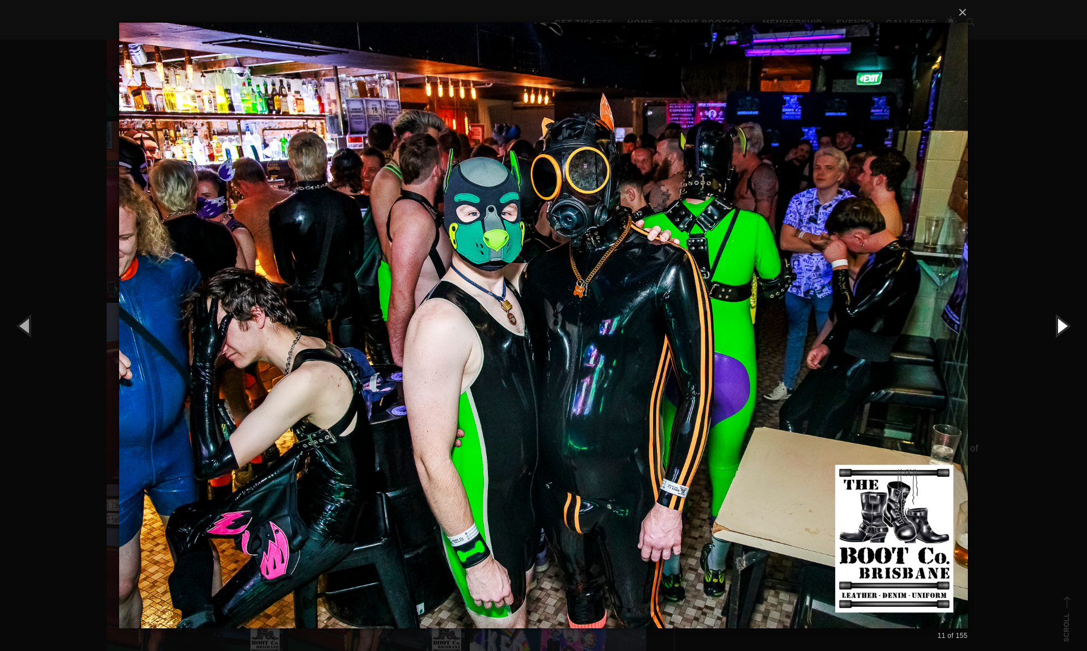
click at [1057, 323] on button "button" at bounding box center [1061, 325] width 51 height 62
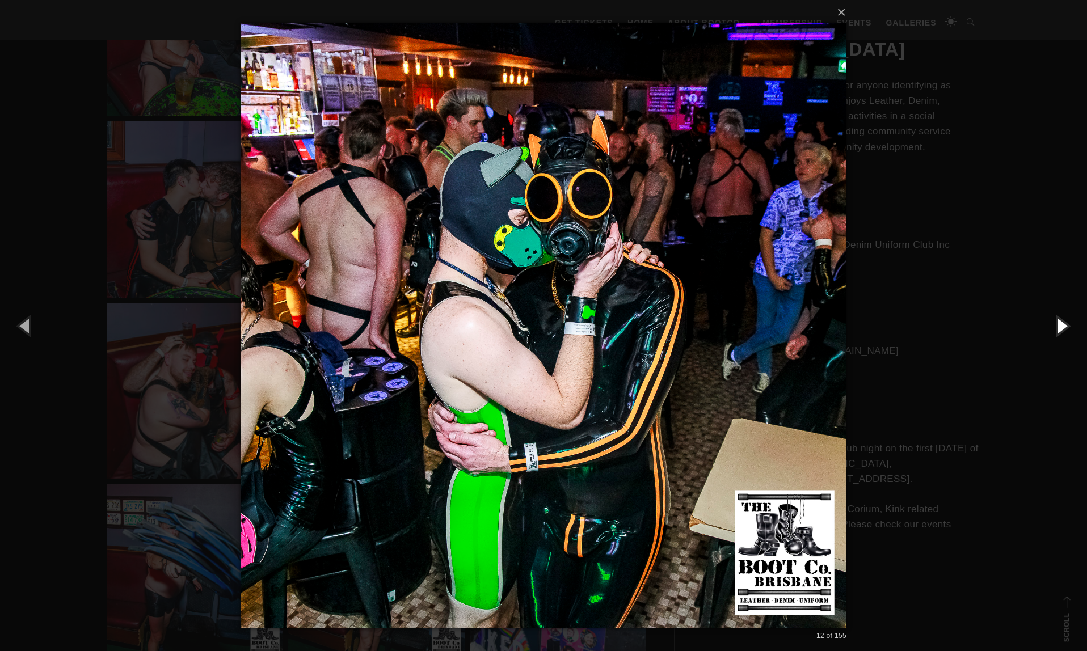
click at [1057, 323] on button "button" at bounding box center [1061, 325] width 51 height 62
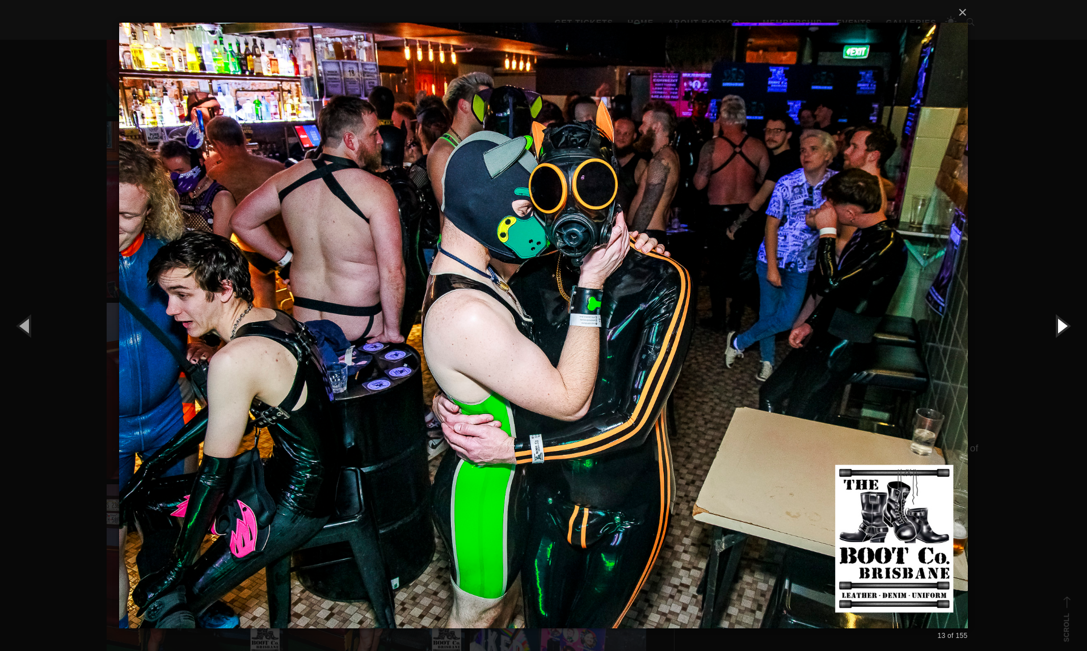
click at [1057, 323] on button "button" at bounding box center [1061, 325] width 51 height 62
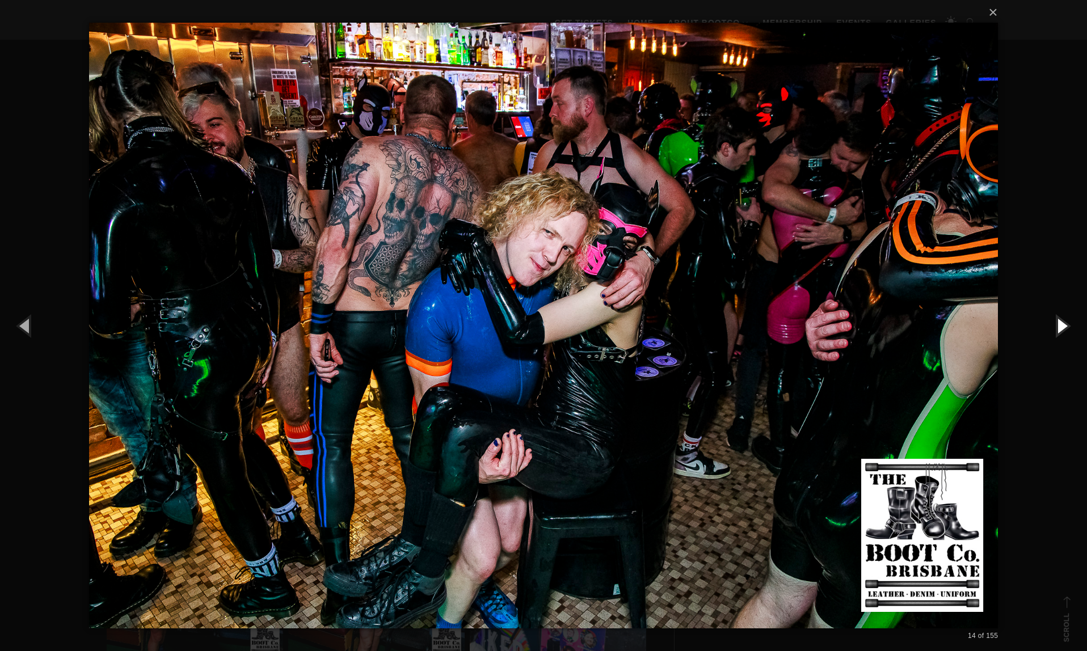
click at [1062, 328] on button "button" at bounding box center [1061, 325] width 51 height 62
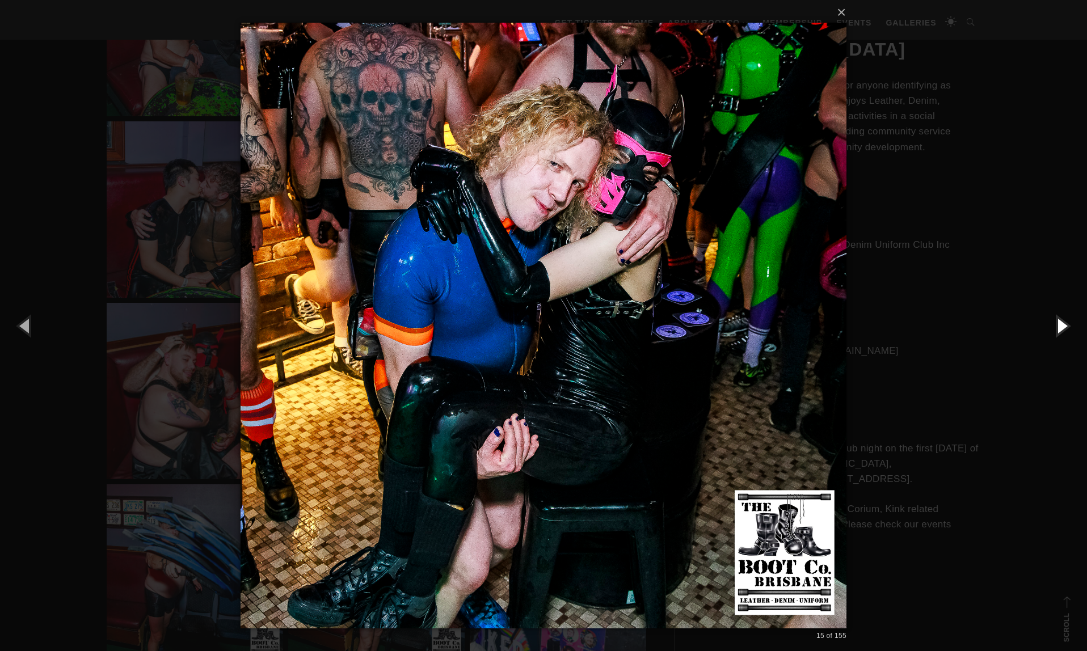
click at [1062, 328] on button "button" at bounding box center [1061, 325] width 51 height 62
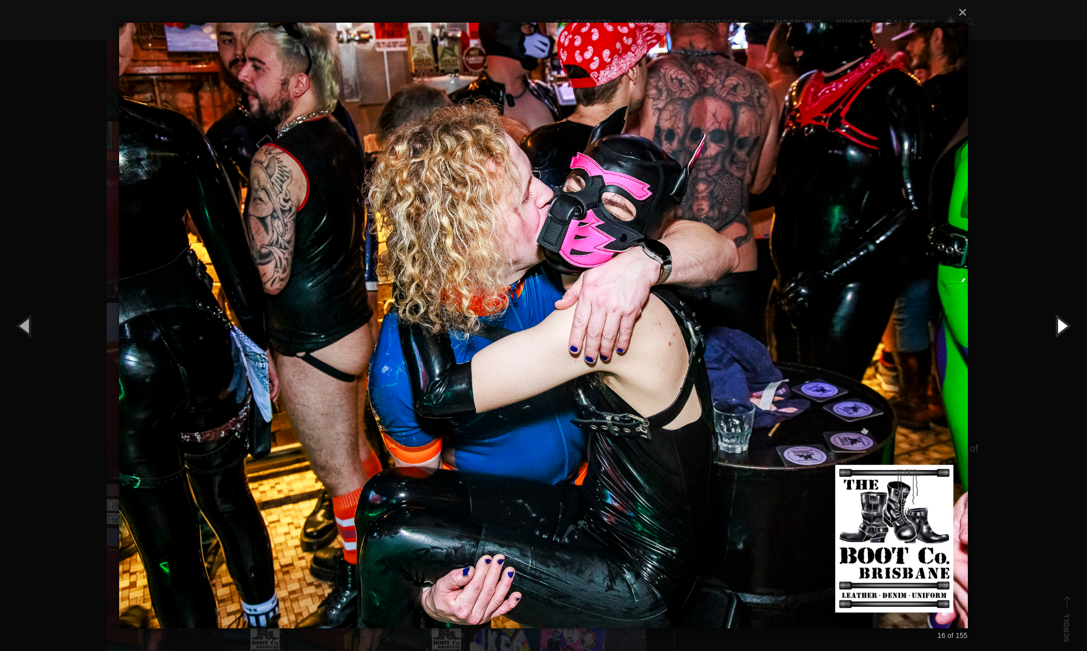
click at [1062, 328] on button "button" at bounding box center [1061, 325] width 51 height 62
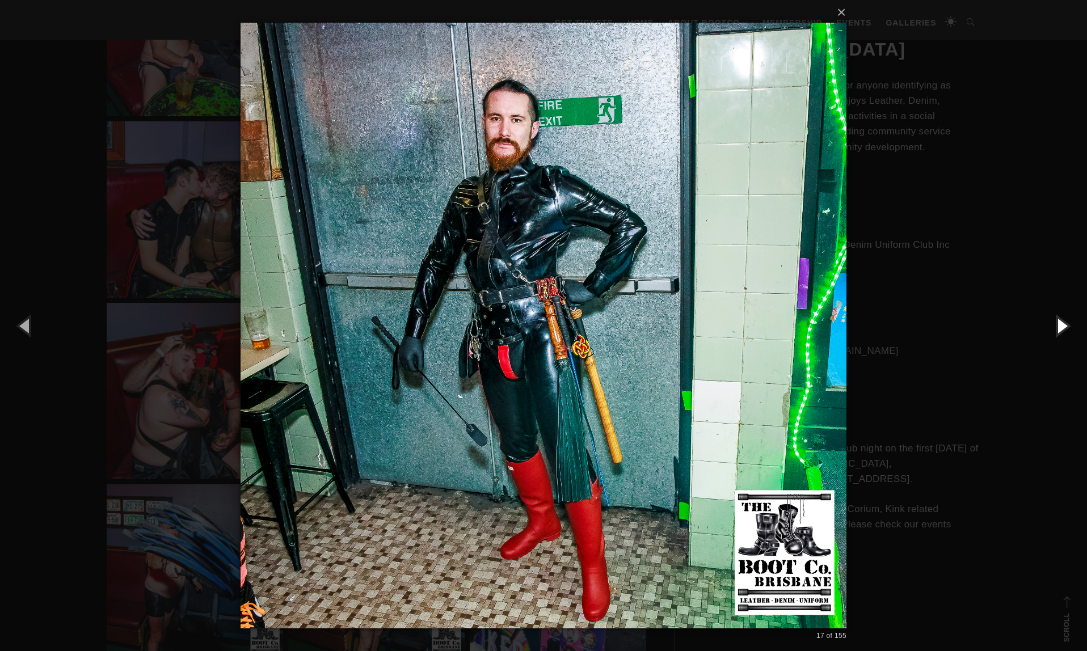
click at [1062, 328] on button "button" at bounding box center [1061, 325] width 51 height 62
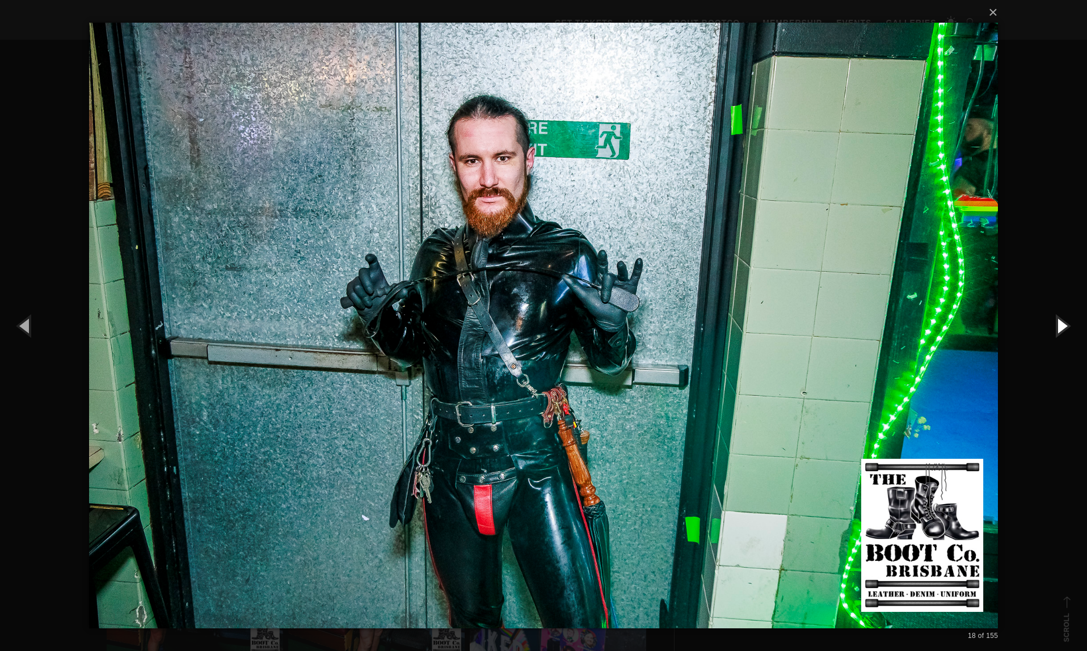
click at [1062, 328] on button "button" at bounding box center [1061, 325] width 51 height 62
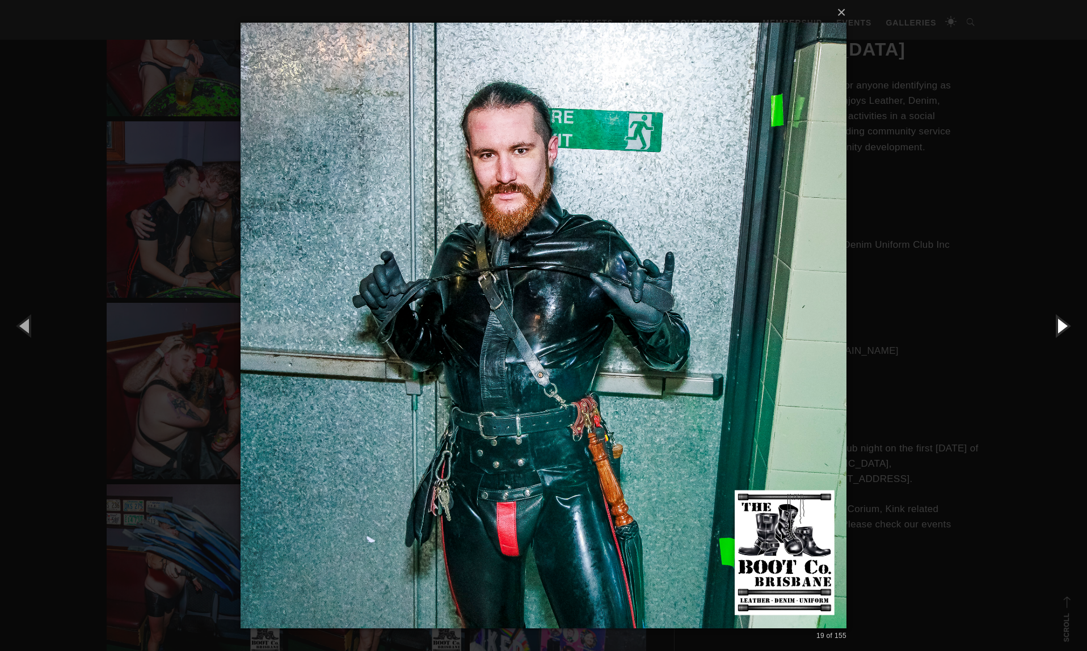
click at [1062, 328] on button "button" at bounding box center [1061, 325] width 51 height 62
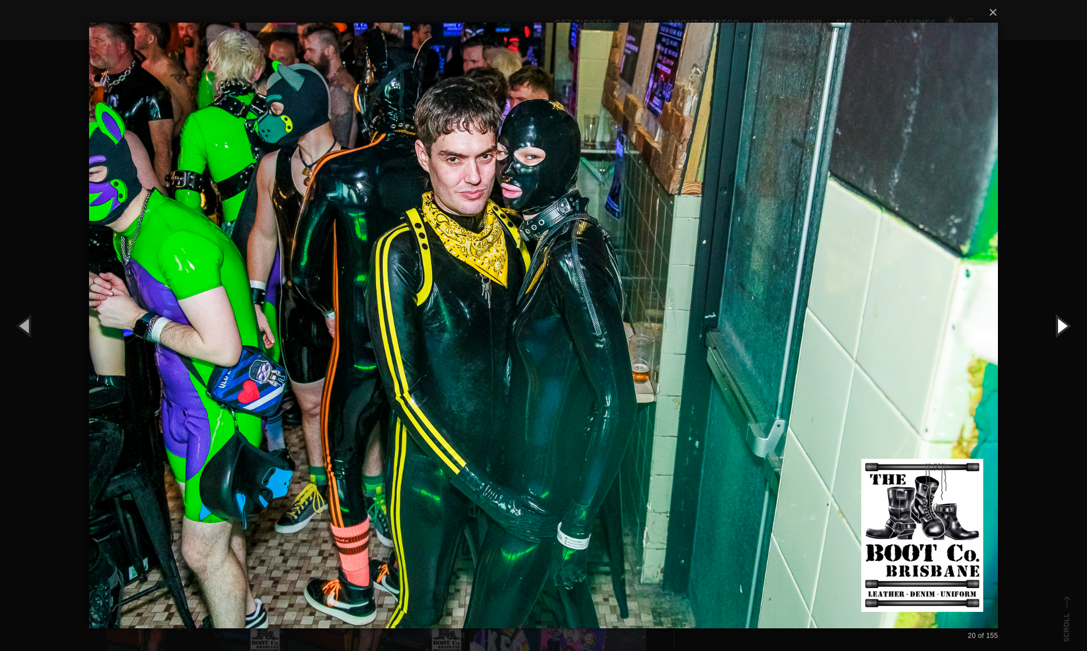
click at [1062, 328] on button "button" at bounding box center [1061, 325] width 51 height 62
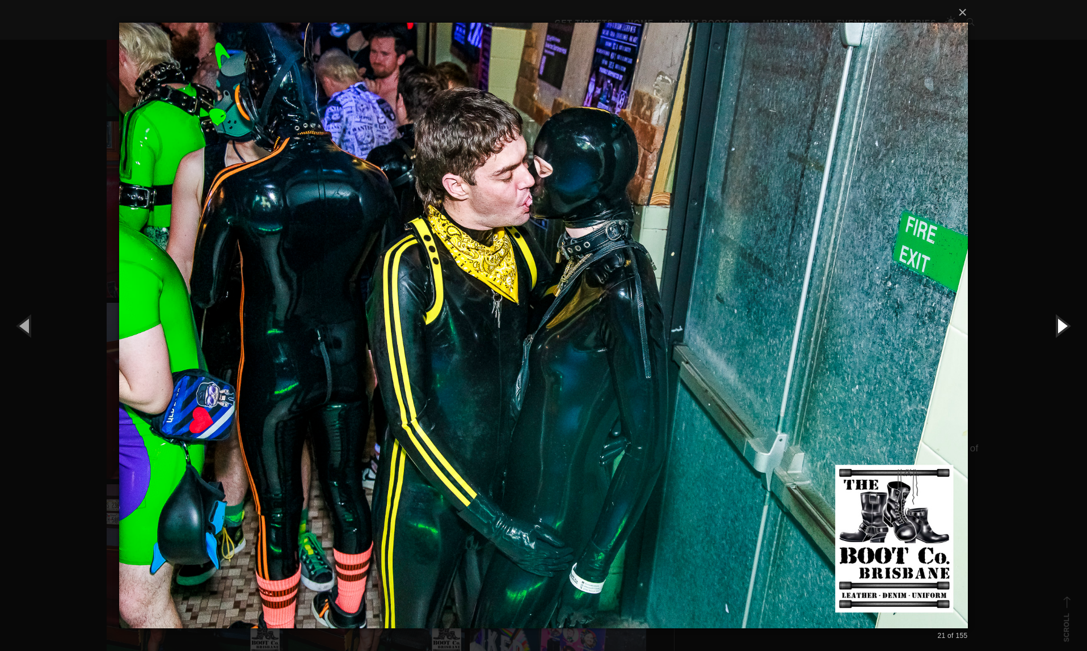
click at [1062, 328] on button "button" at bounding box center [1061, 325] width 51 height 62
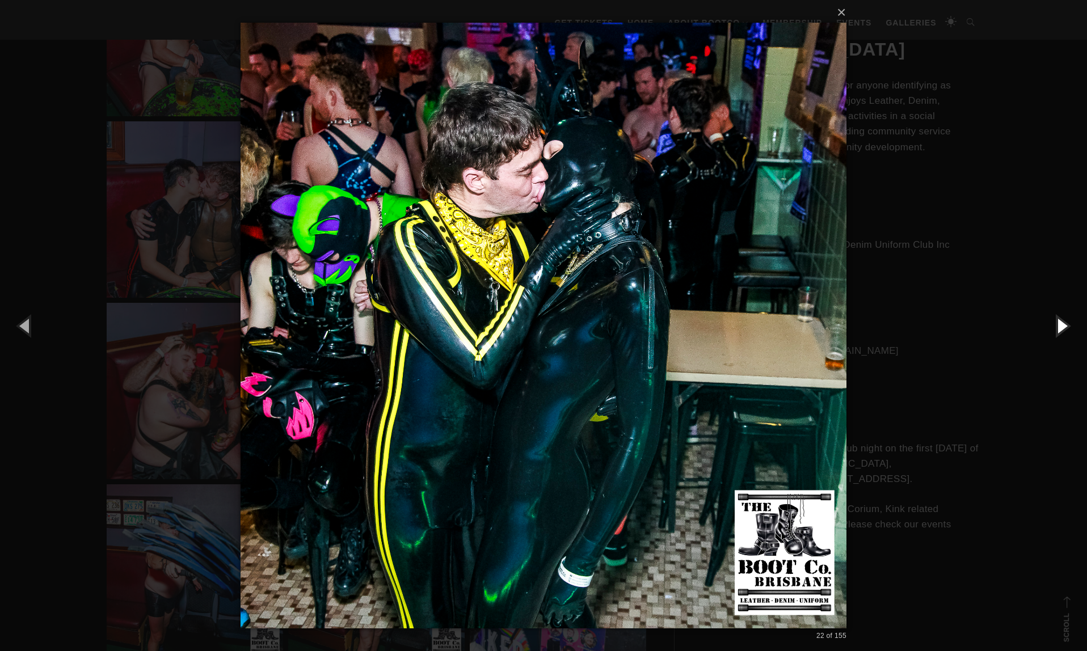
click at [1062, 328] on button "button" at bounding box center [1061, 325] width 51 height 62
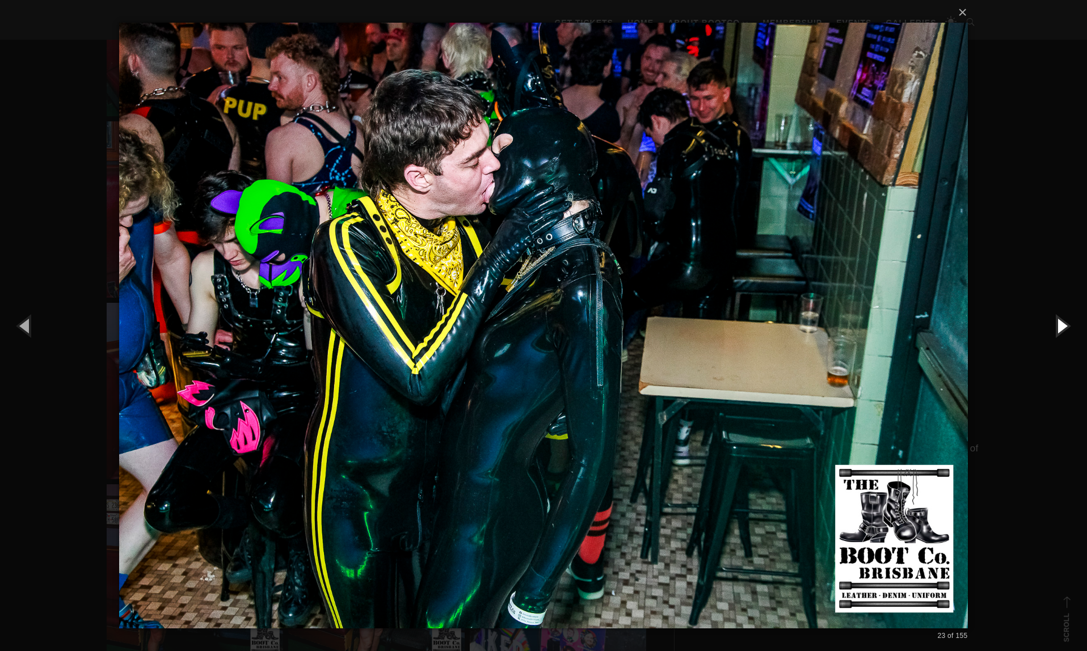
click at [1062, 328] on button "button" at bounding box center [1061, 325] width 51 height 62
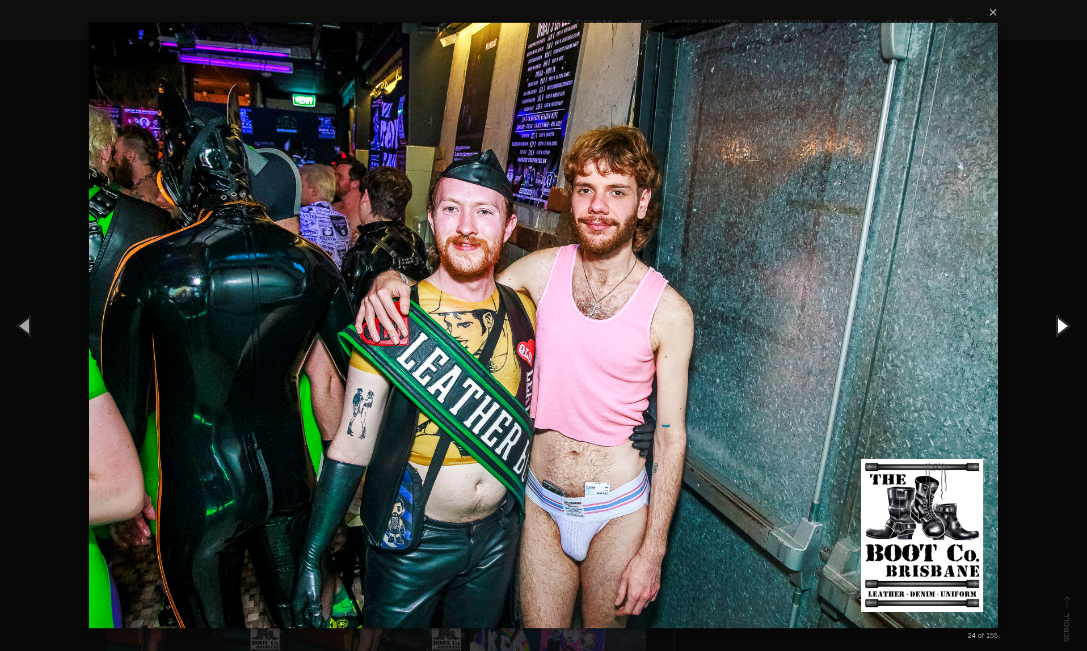
click at [1062, 328] on button "button" at bounding box center [1061, 325] width 51 height 62
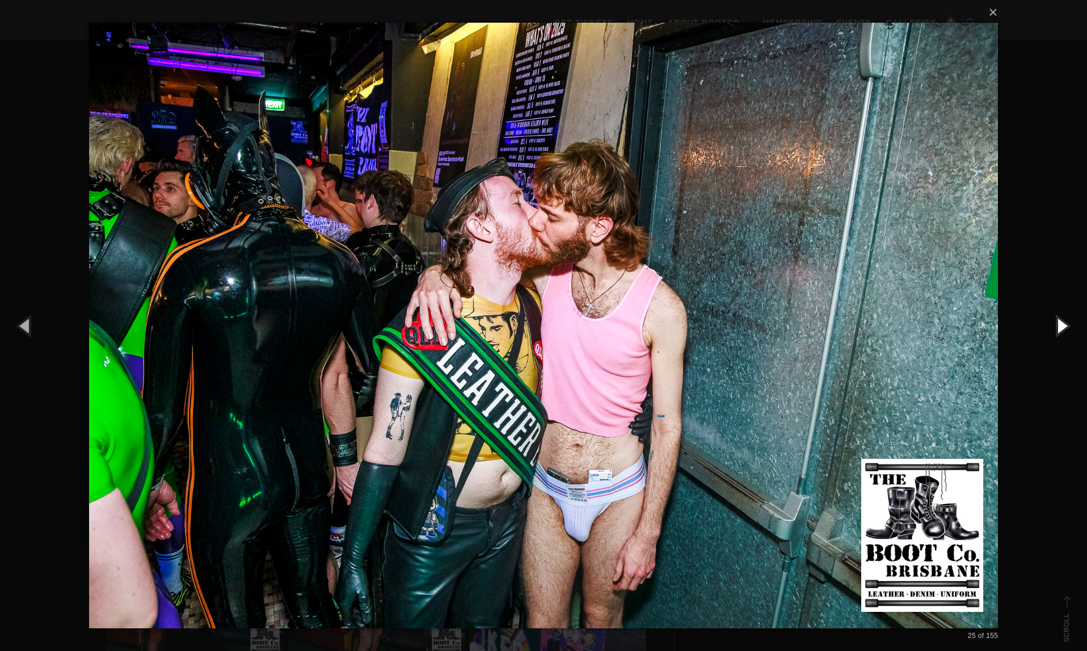
click at [1062, 328] on button "button" at bounding box center [1061, 325] width 51 height 62
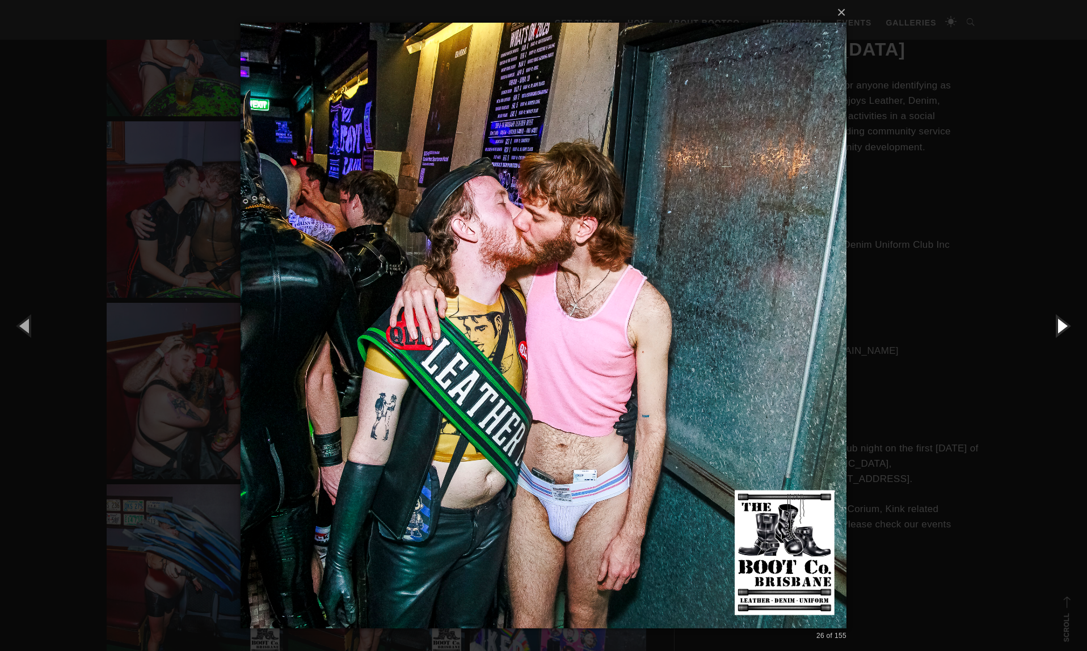
click at [1062, 328] on button "button" at bounding box center [1061, 325] width 51 height 62
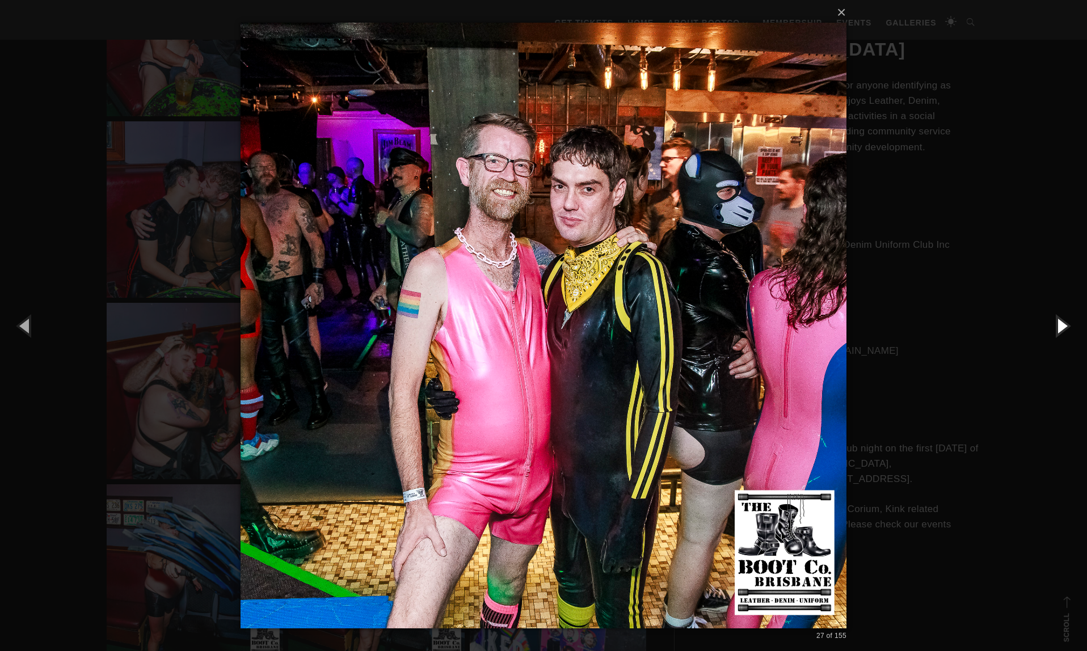
click at [1062, 328] on button "button" at bounding box center [1061, 325] width 51 height 62
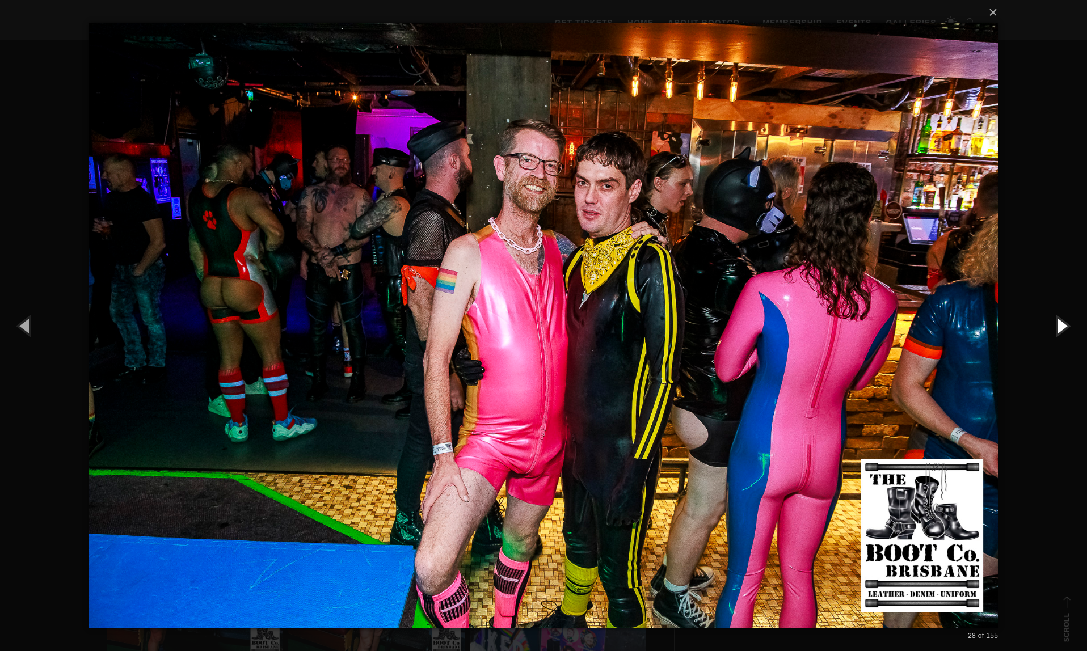
click at [1062, 328] on button "button" at bounding box center [1061, 325] width 51 height 62
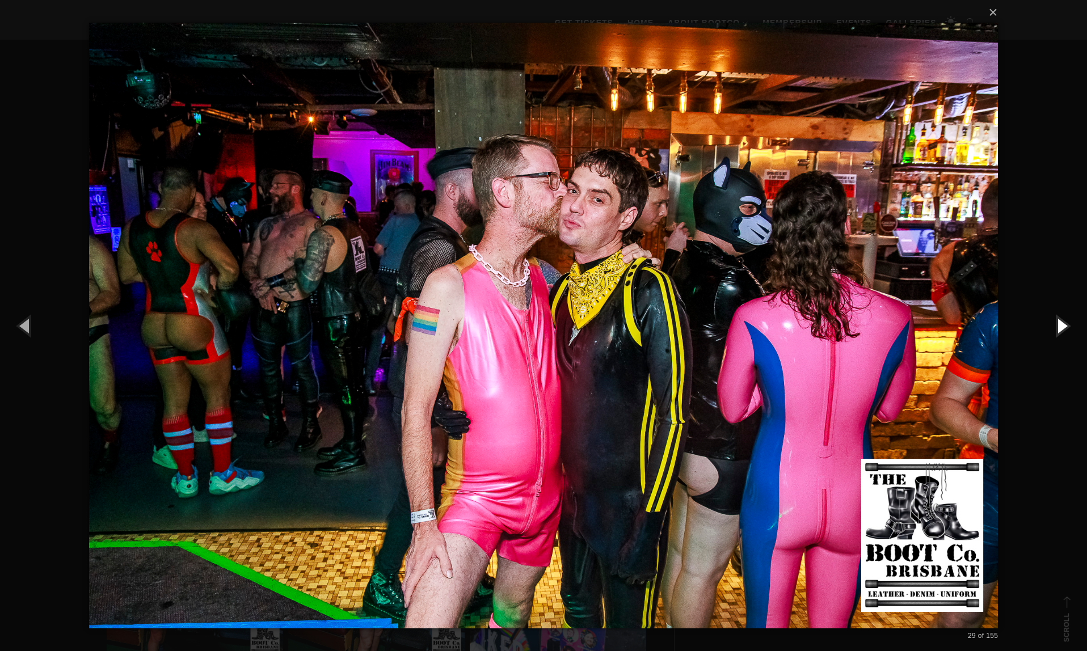
click at [1062, 328] on button "button" at bounding box center [1061, 325] width 51 height 62
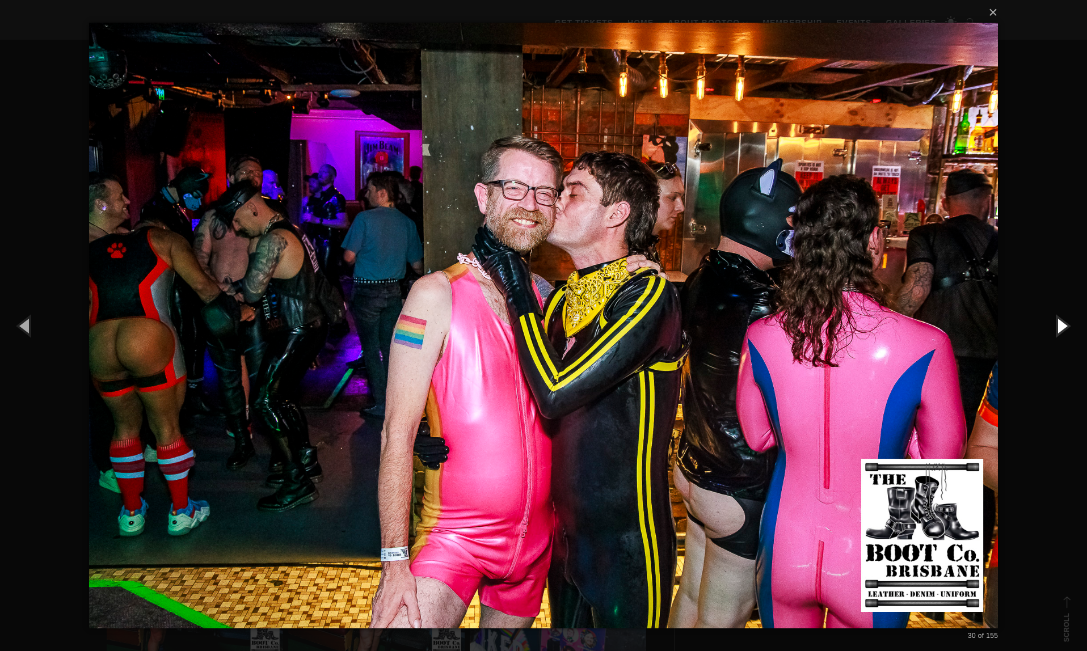
click at [1062, 328] on button "button" at bounding box center [1061, 325] width 51 height 62
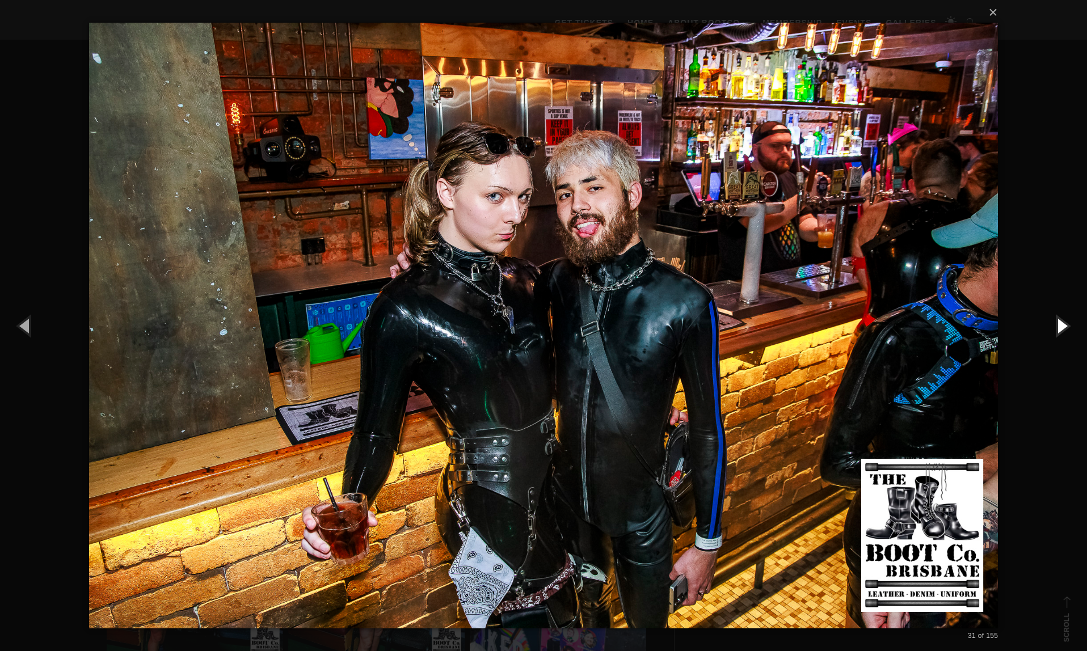
click at [1062, 328] on button "button" at bounding box center [1061, 325] width 51 height 62
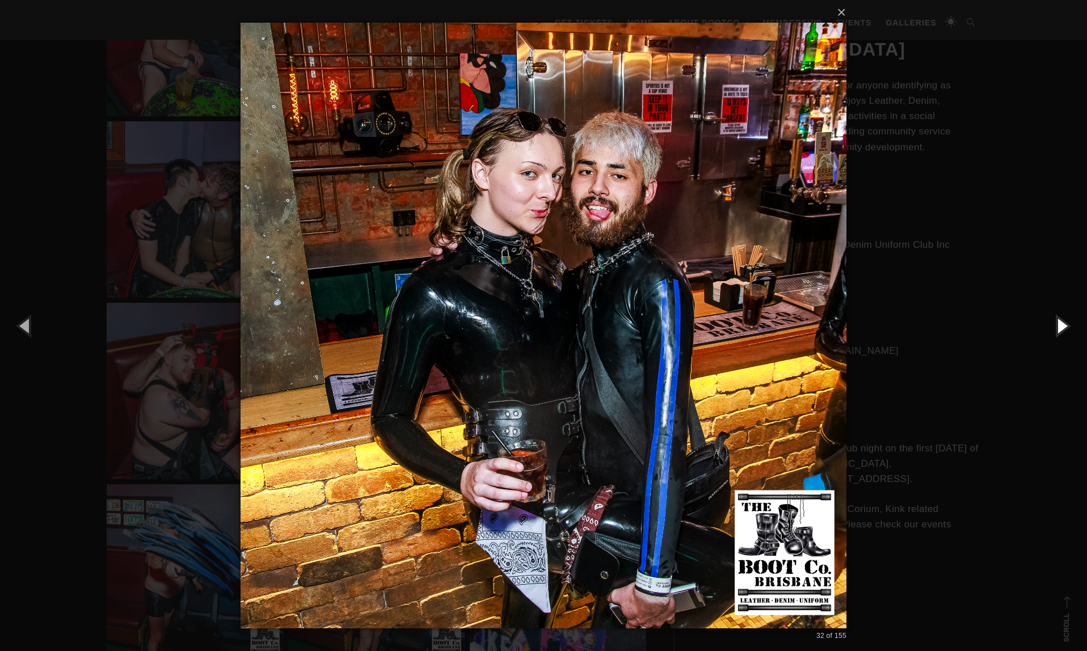
click at [1062, 328] on button "button" at bounding box center [1061, 325] width 51 height 62
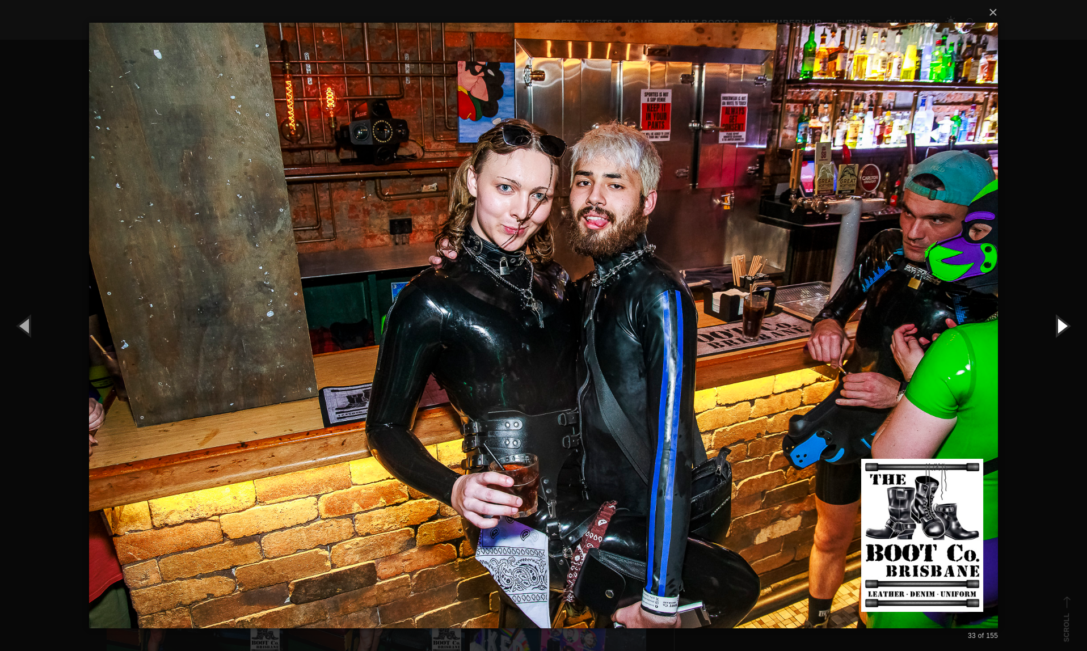
click at [1062, 328] on button "button" at bounding box center [1061, 325] width 51 height 62
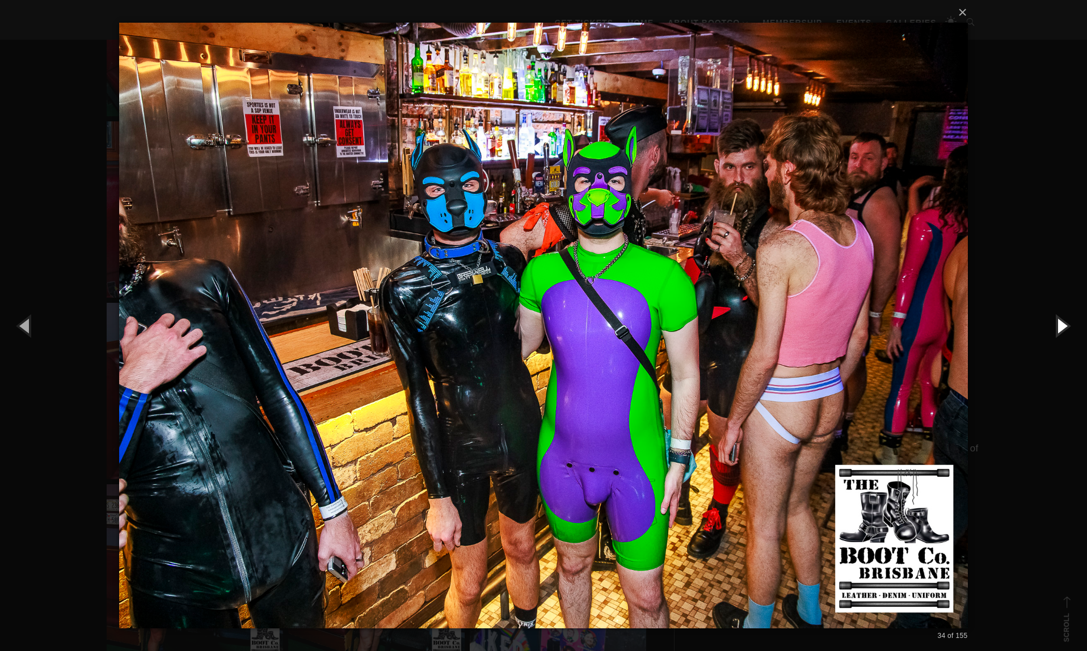
click at [1062, 328] on button "button" at bounding box center [1061, 325] width 51 height 62
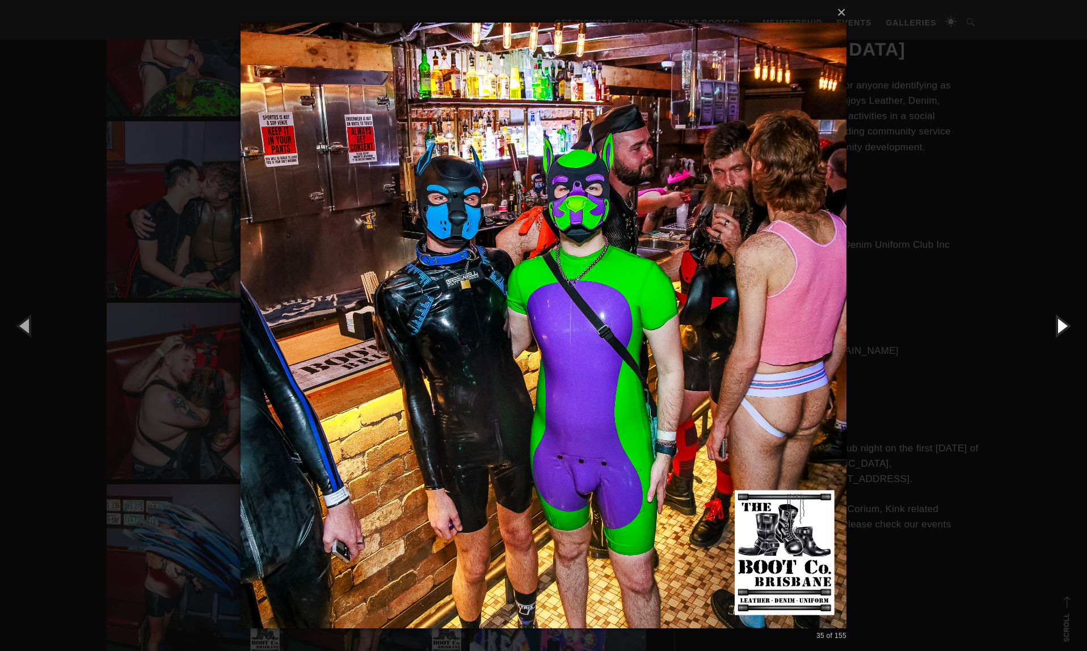
click at [1062, 328] on button "button" at bounding box center [1061, 325] width 51 height 62
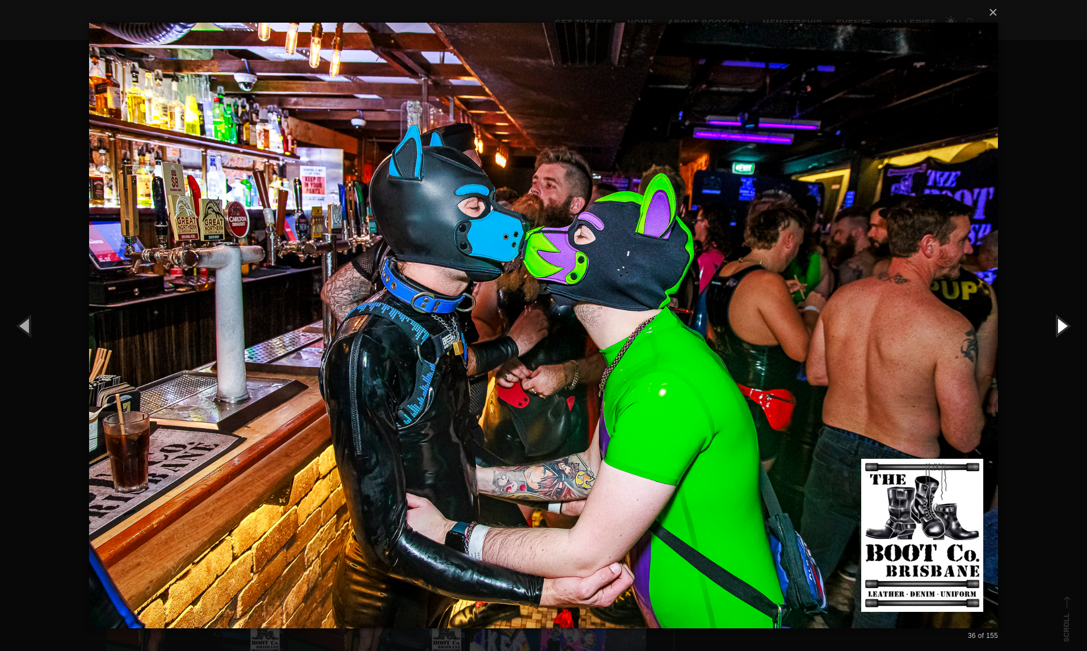
click at [1062, 328] on button "button" at bounding box center [1061, 325] width 51 height 62
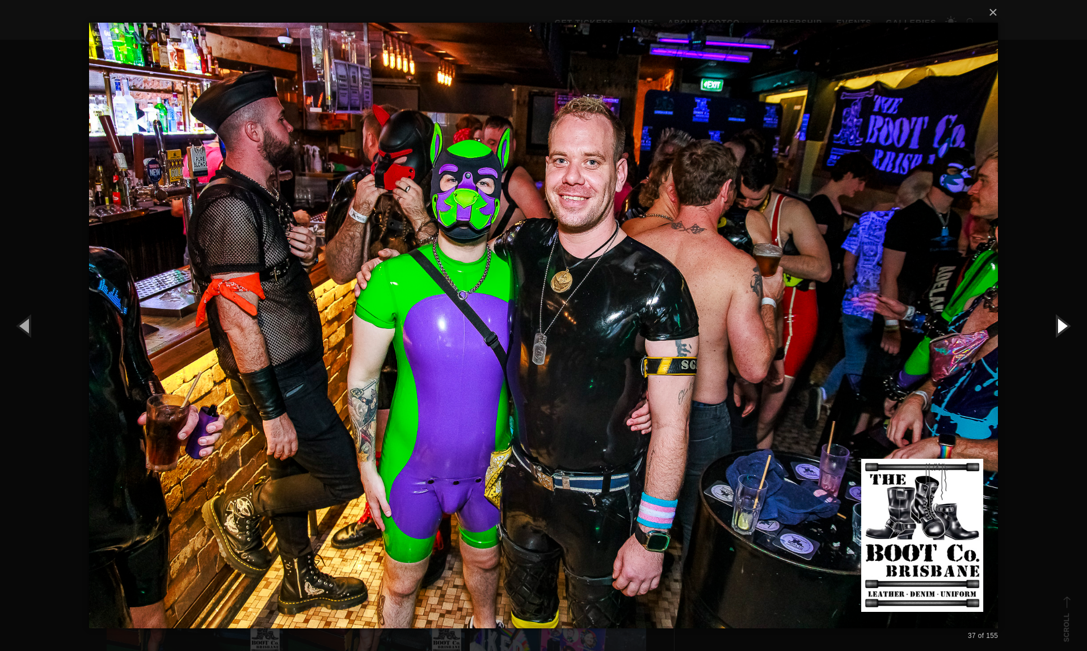
click at [1062, 328] on button "button" at bounding box center [1061, 325] width 51 height 62
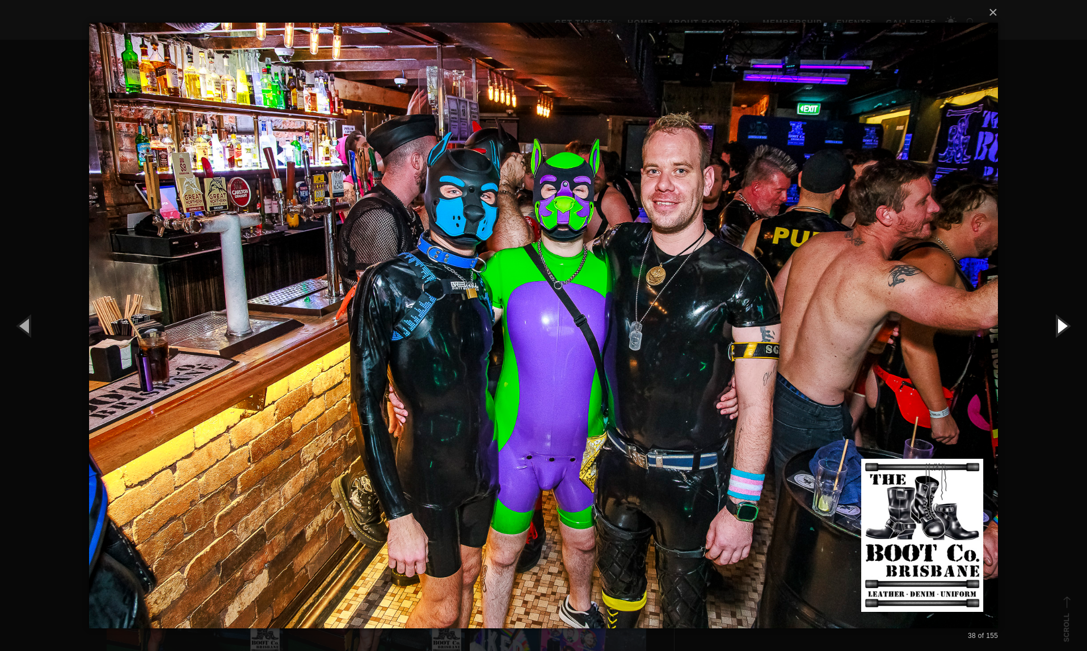
click at [1062, 328] on button "button" at bounding box center [1061, 325] width 51 height 62
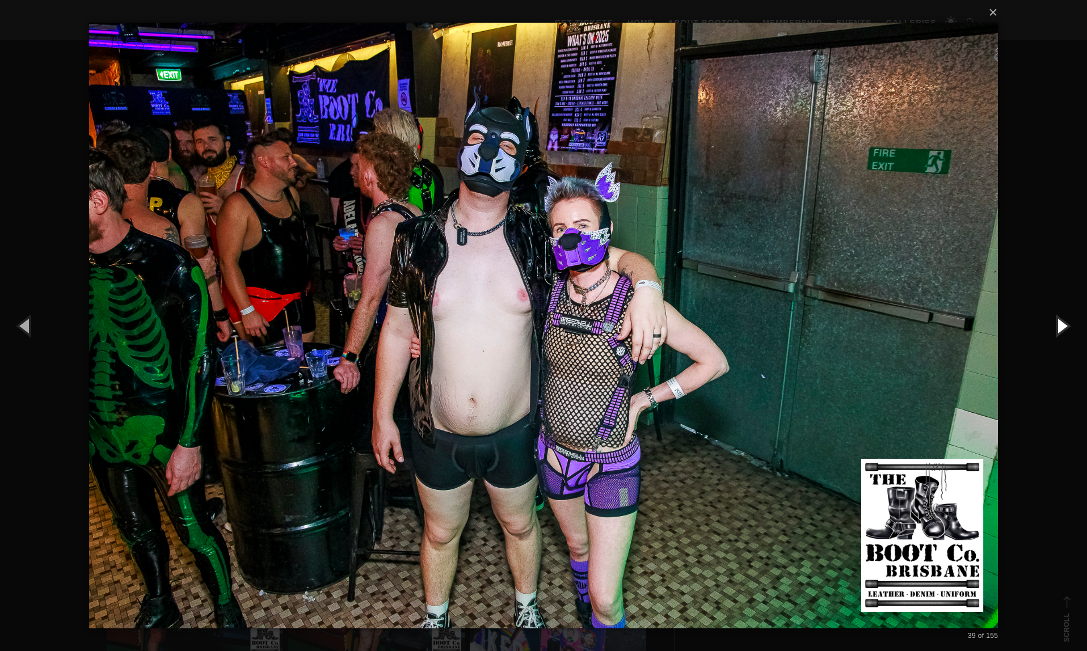
click at [1062, 328] on button "button" at bounding box center [1061, 325] width 51 height 62
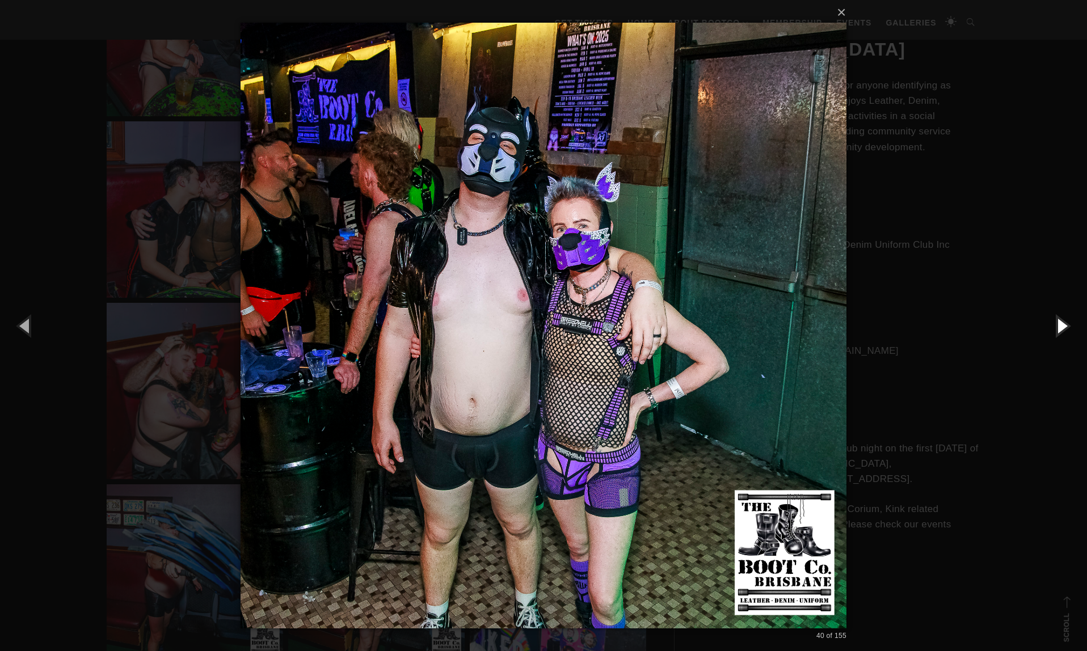
click at [1062, 328] on button "button" at bounding box center [1061, 325] width 51 height 62
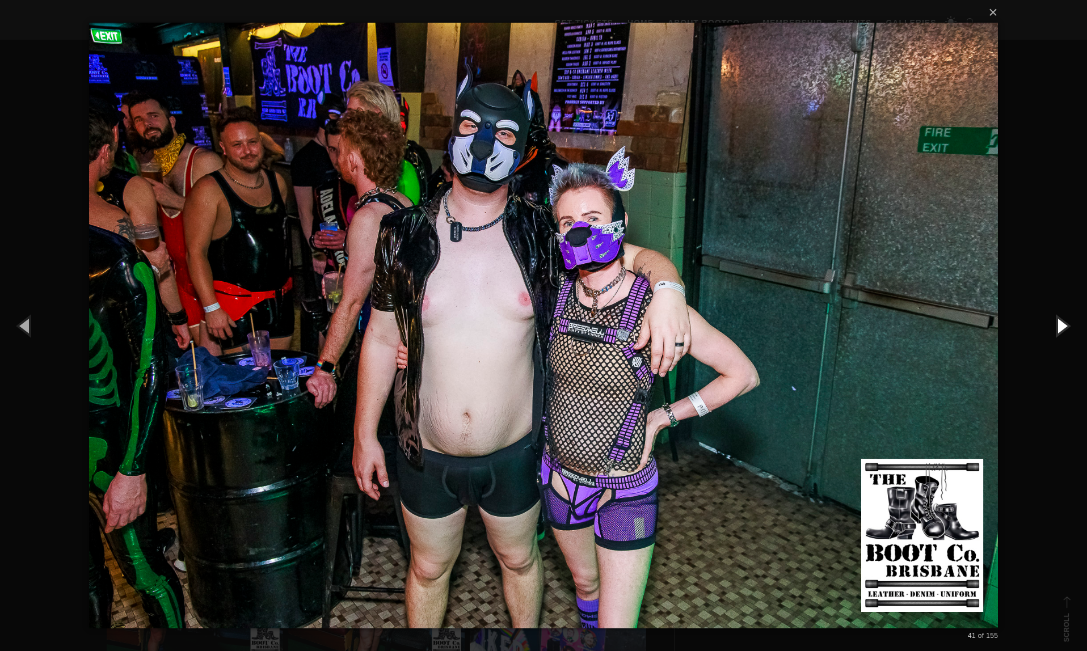
click at [1062, 328] on button "button" at bounding box center [1061, 325] width 51 height 62
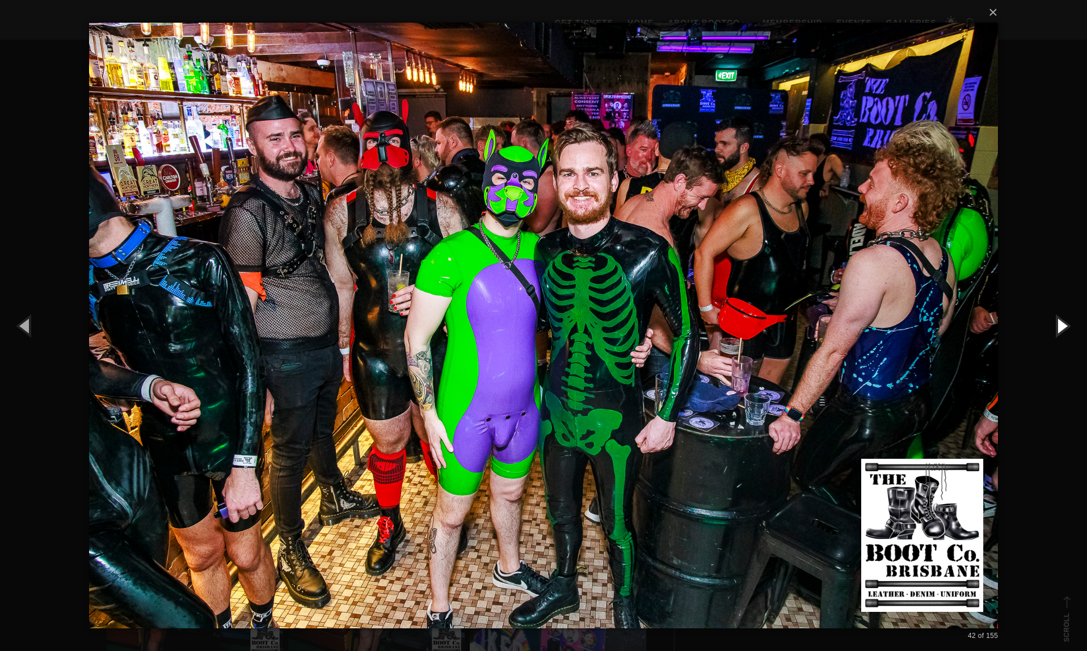
click at [1062, 328] on button "button" at bounding box center [1061, 325] width 51 height 62
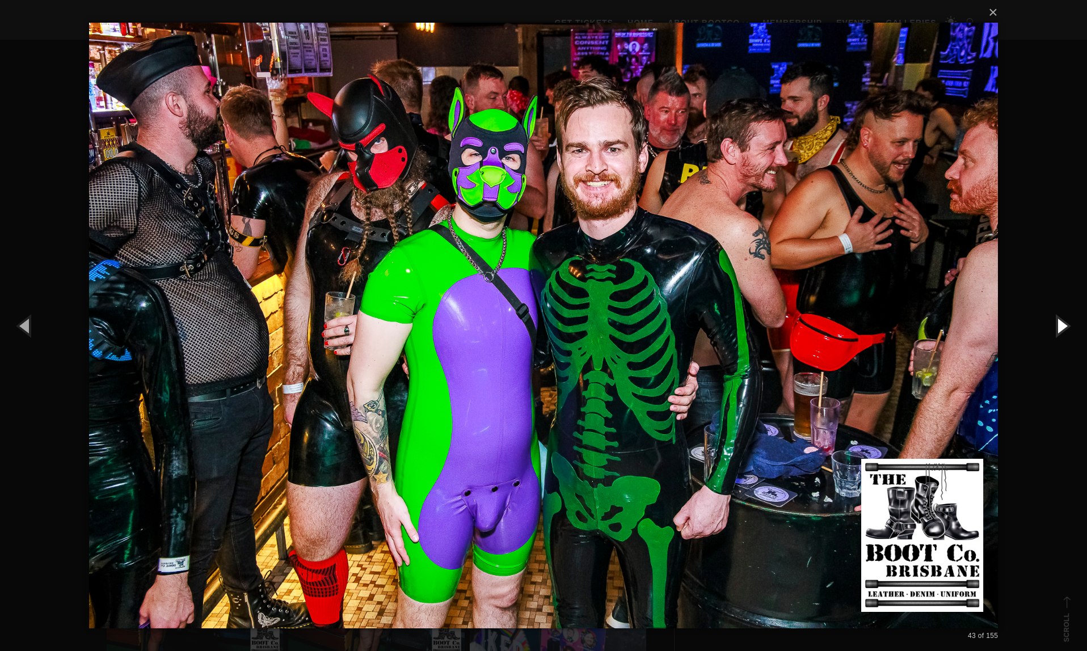
click at [1062, 328] on button "button" at bounding box center [1061, 325] width 51 height 62
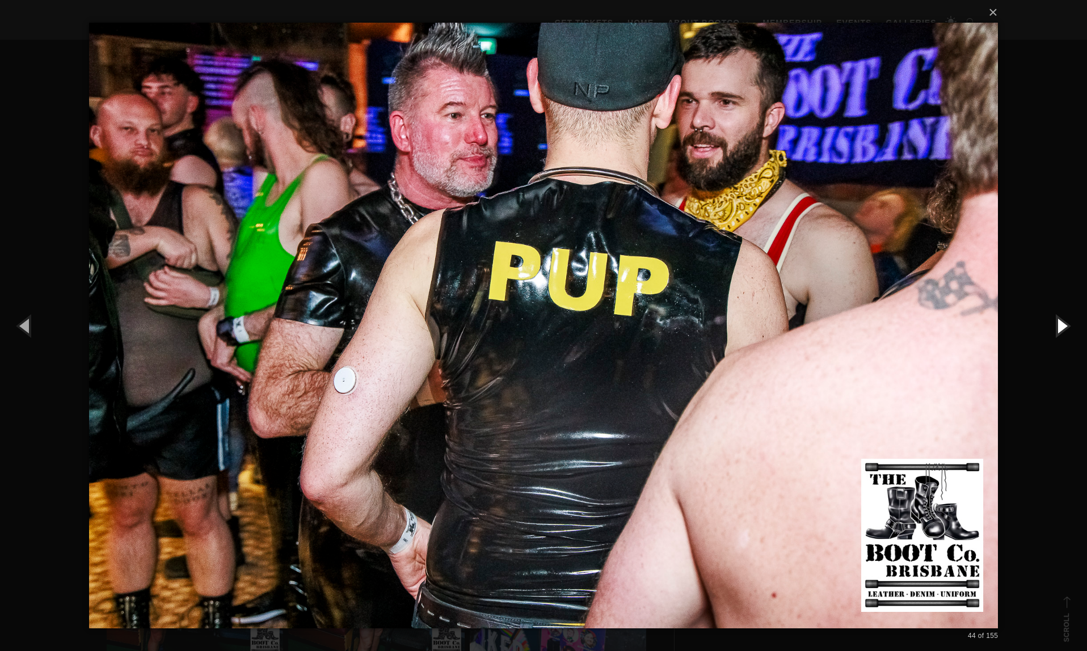
click at [1062, 328] on button "button" at bounding box center [1061, 325] width 51 height 62
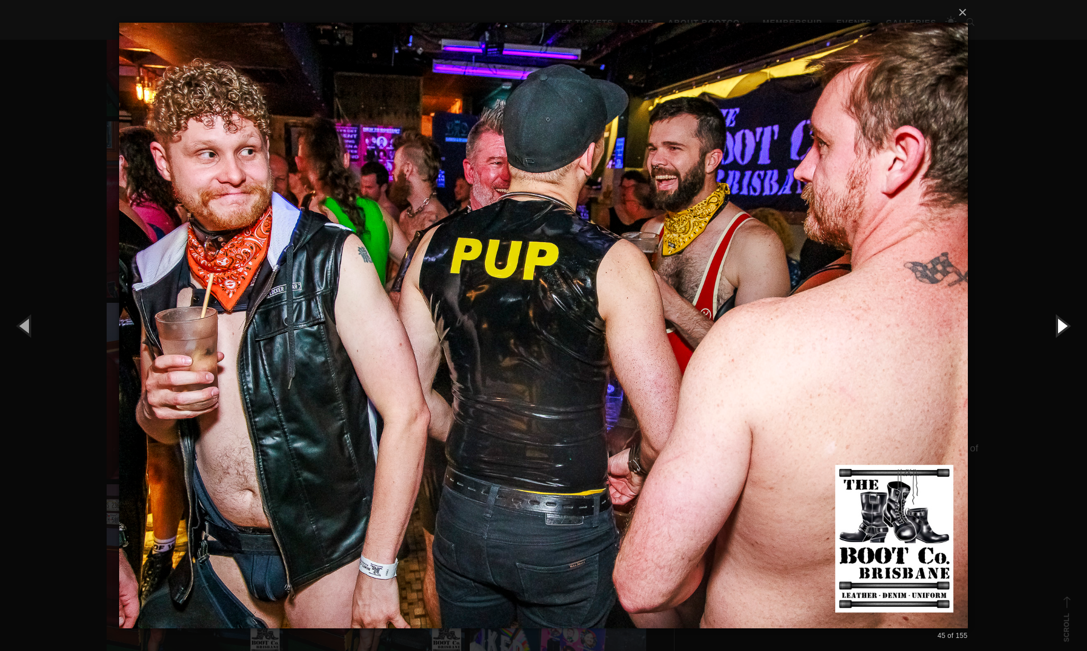
click at [1062, 328] on button "button" at bounding box center [1061, 325] width 51 height 62
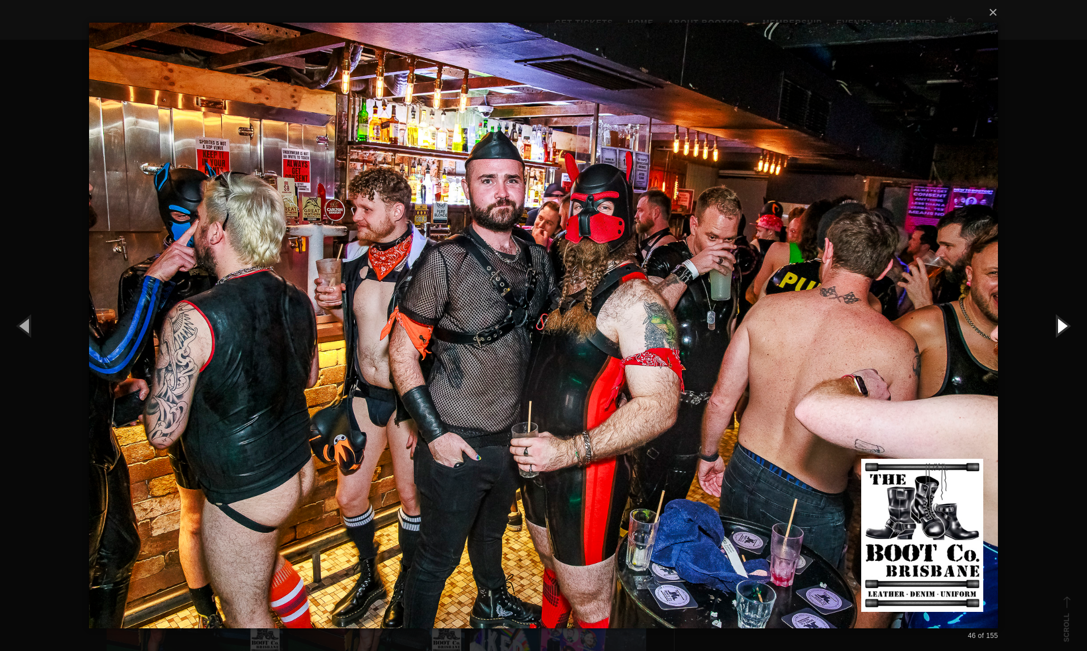
click at [1062, 328] on button "button" at bounding box center [1061, 325] width 51 height 62
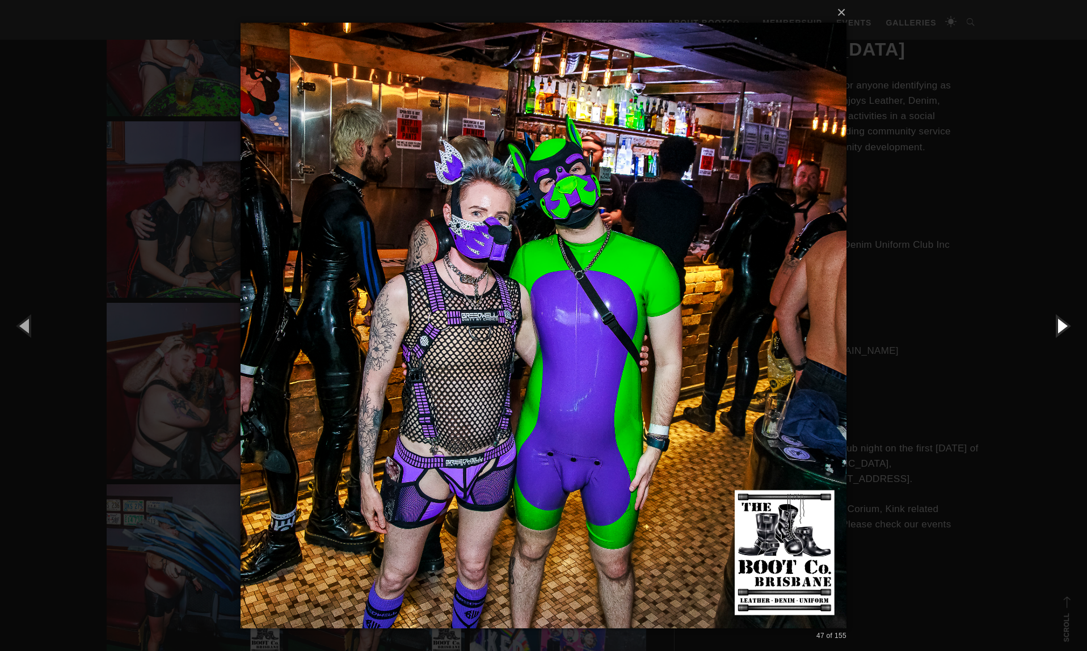
click at [1062, 328] on button "button" at bounding box center [1061, 325] width 51 height 62
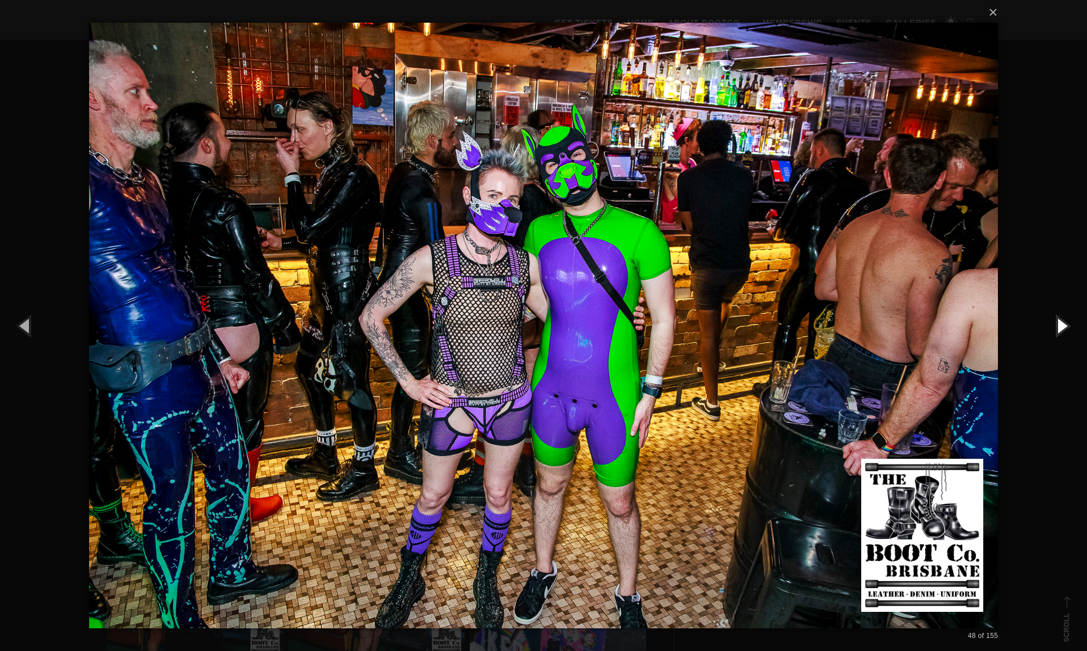
click at [1062, 328] on button "button" at bounding box center [1061, 325] width 51 height 62
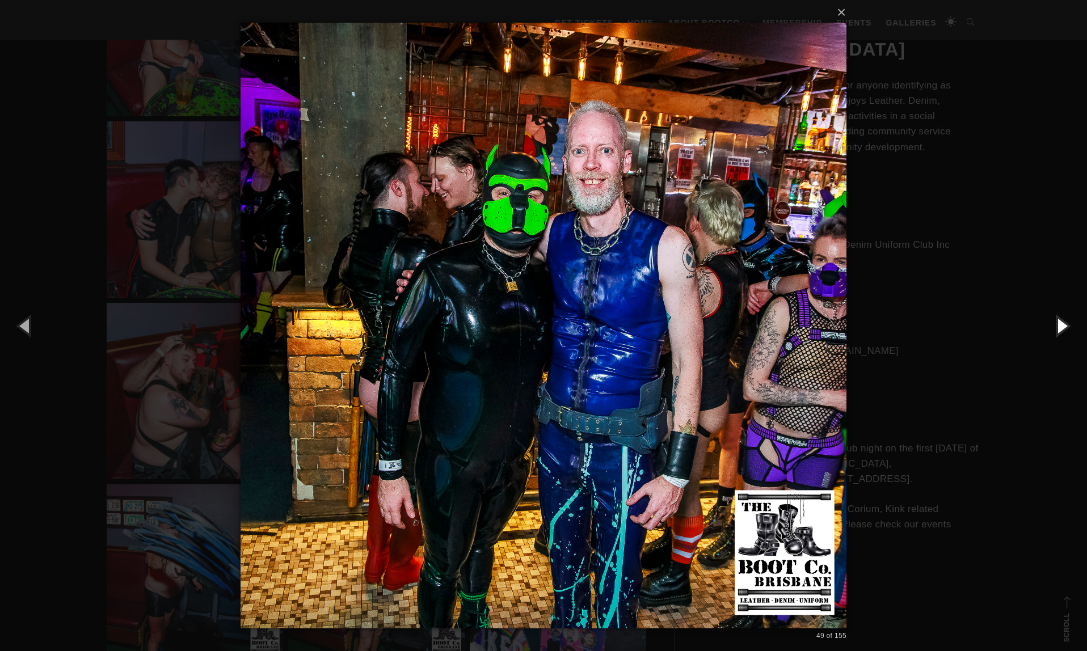
click at [1062, 328] on button "button" at bounding box center [1061, 325] width 51 height 62
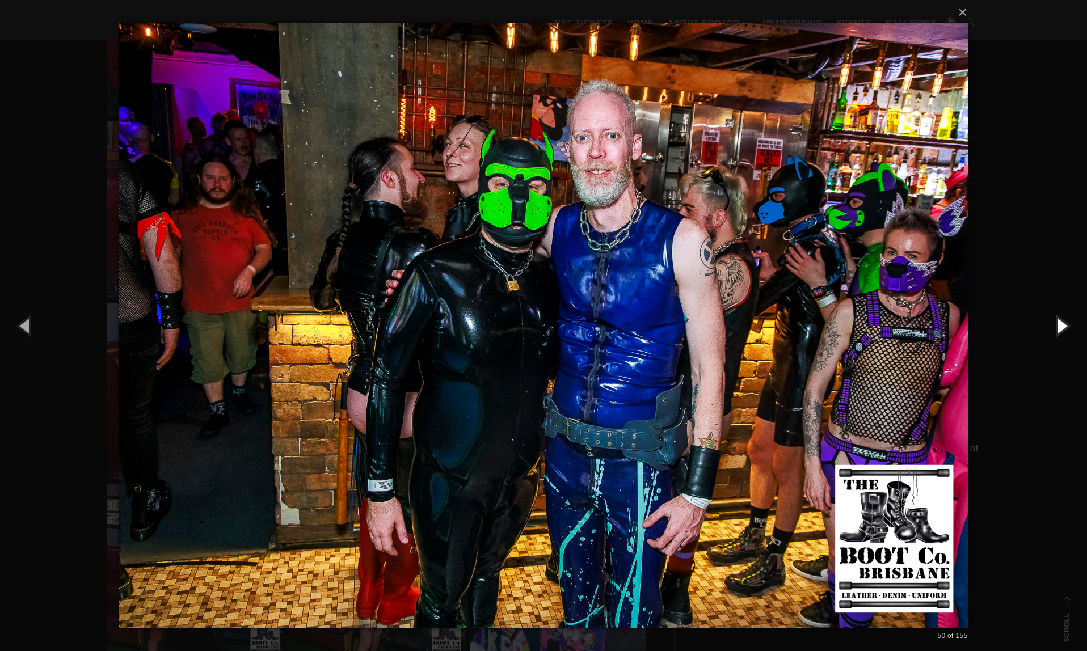
click at [1062, 328] on button "button" at bounding box center [1061, 325] width 51 height 62
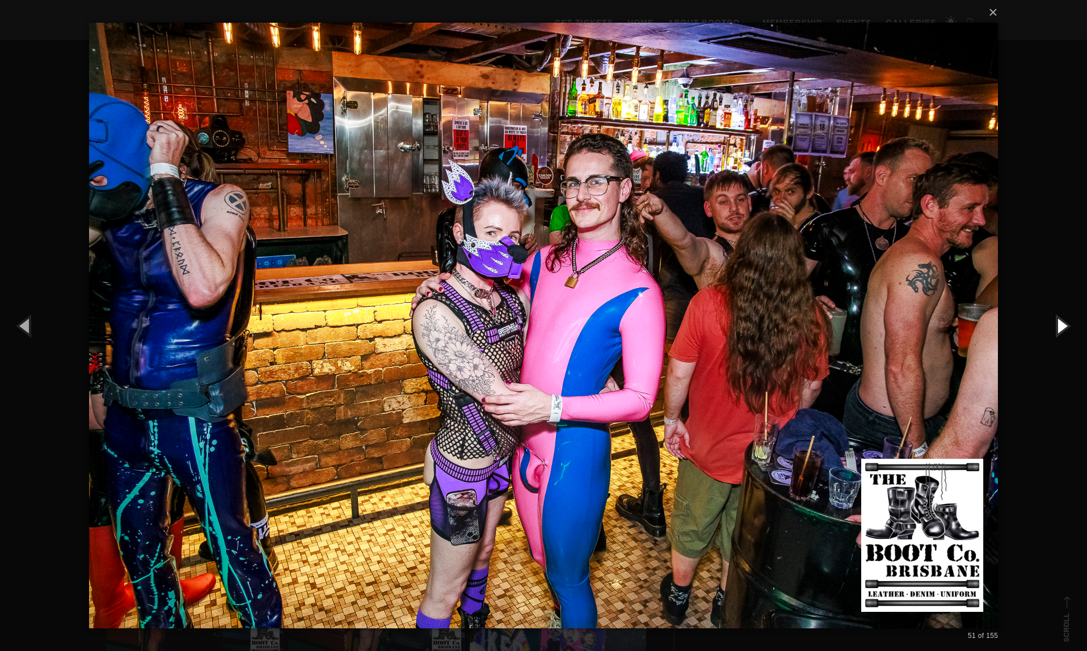
click at [1062, 328] on button "button" at bounding box center [1061, 325] width 51 height 62
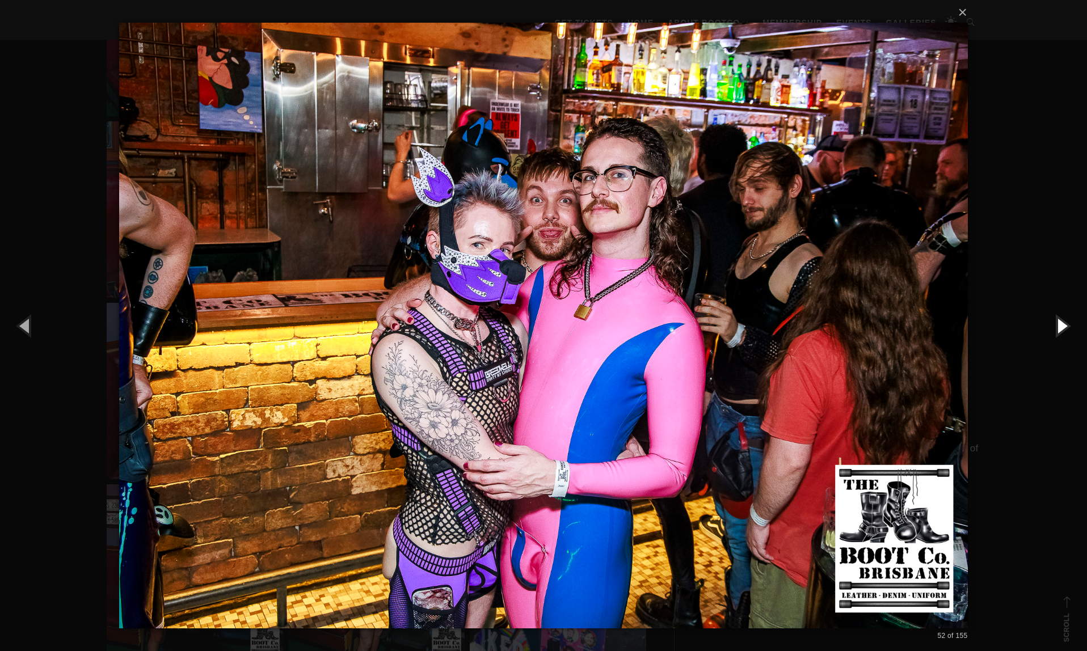
click at [1062, 328] on button "button" at bounding box center [1061, 325] width 51 height 62
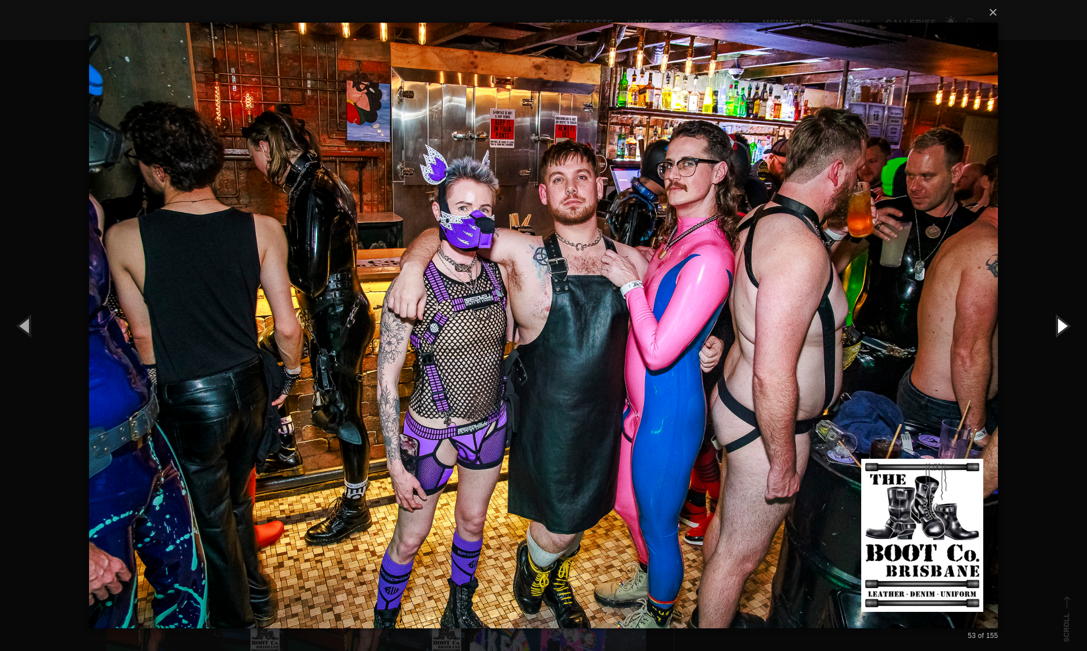
click at [1062, 328] on button "button" at bounding box center [1061, 325] width 51 height 62
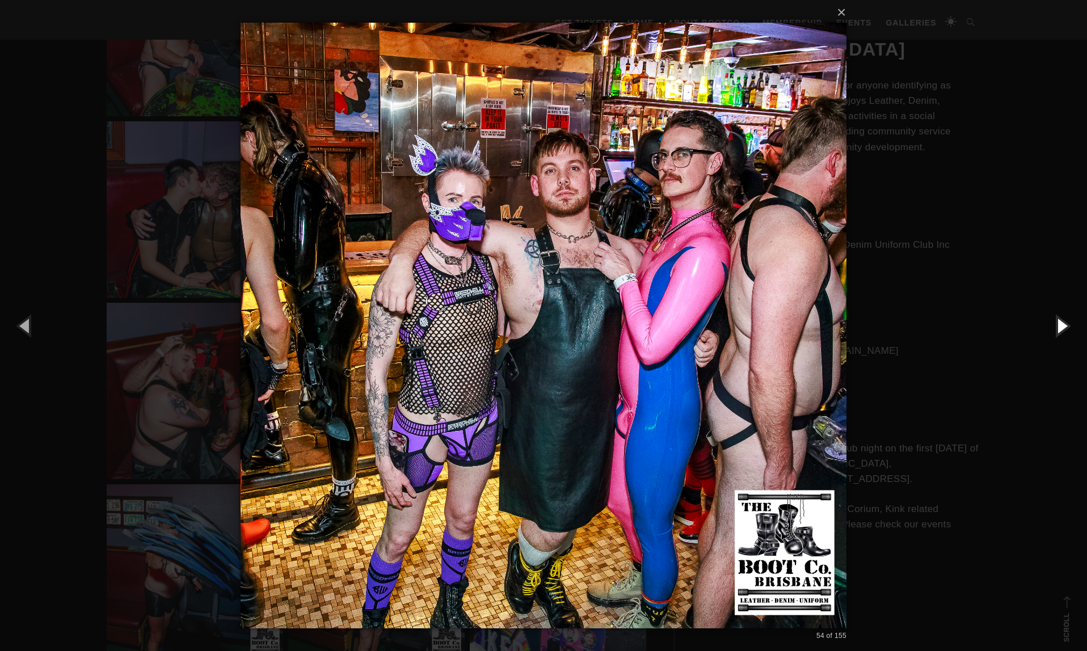
click at [1062, 328] on button "button" at bounding box center [1061, 325] width 51 height 62
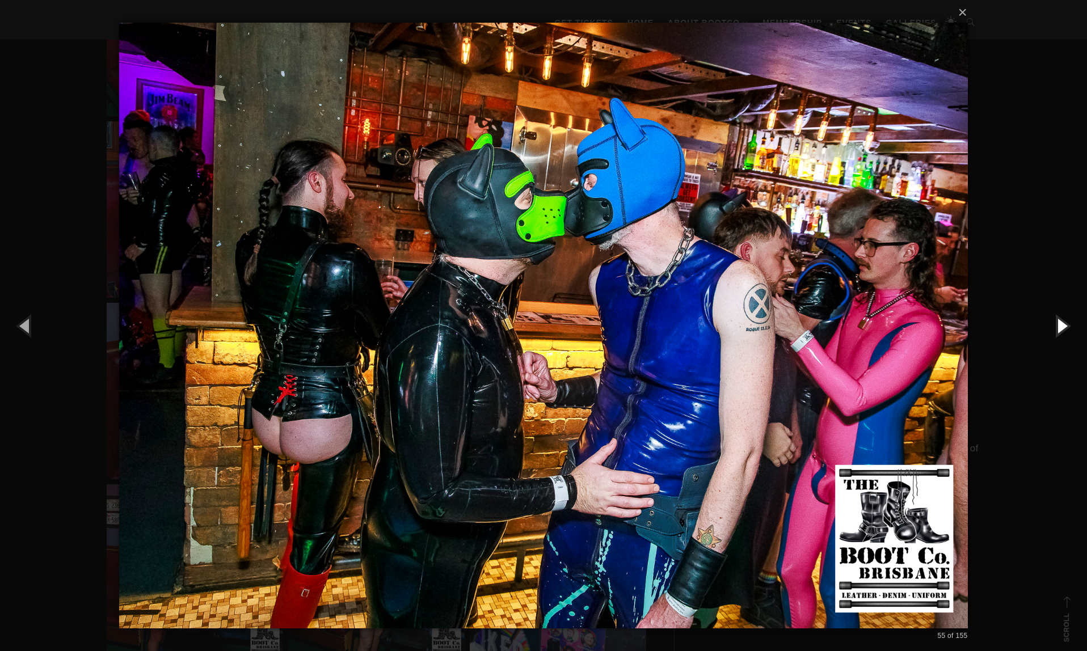
click at [1062, 328] on button "button" at bounding box center [1061, 325] width 51 height 62
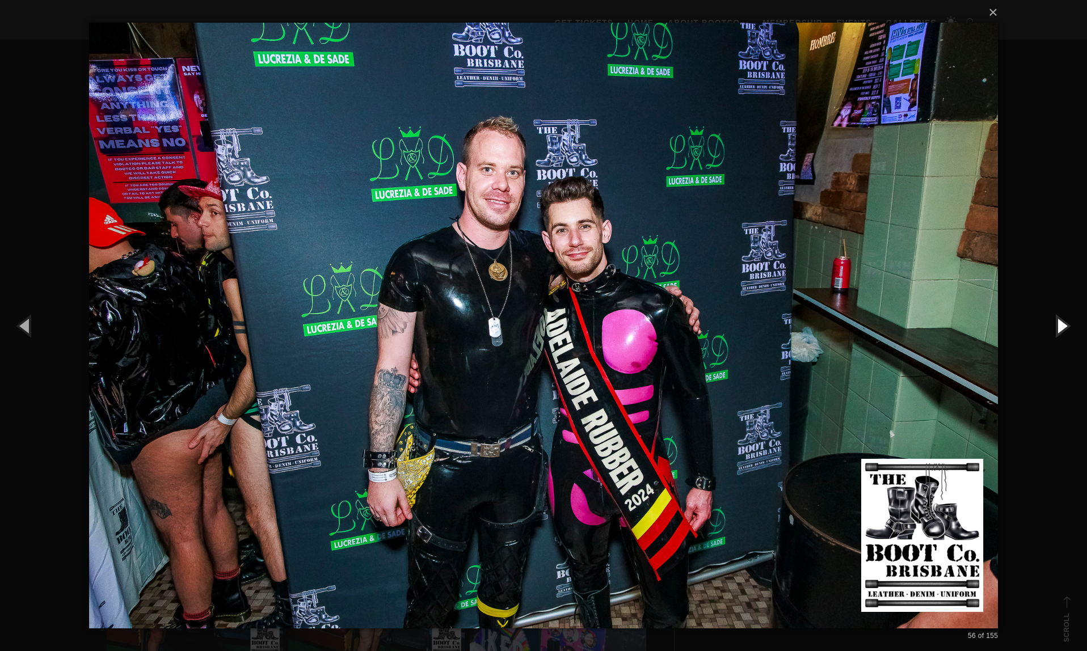
click at [1062, 328] on button "button" at bounding box center [1061, 325] width 51 height 62
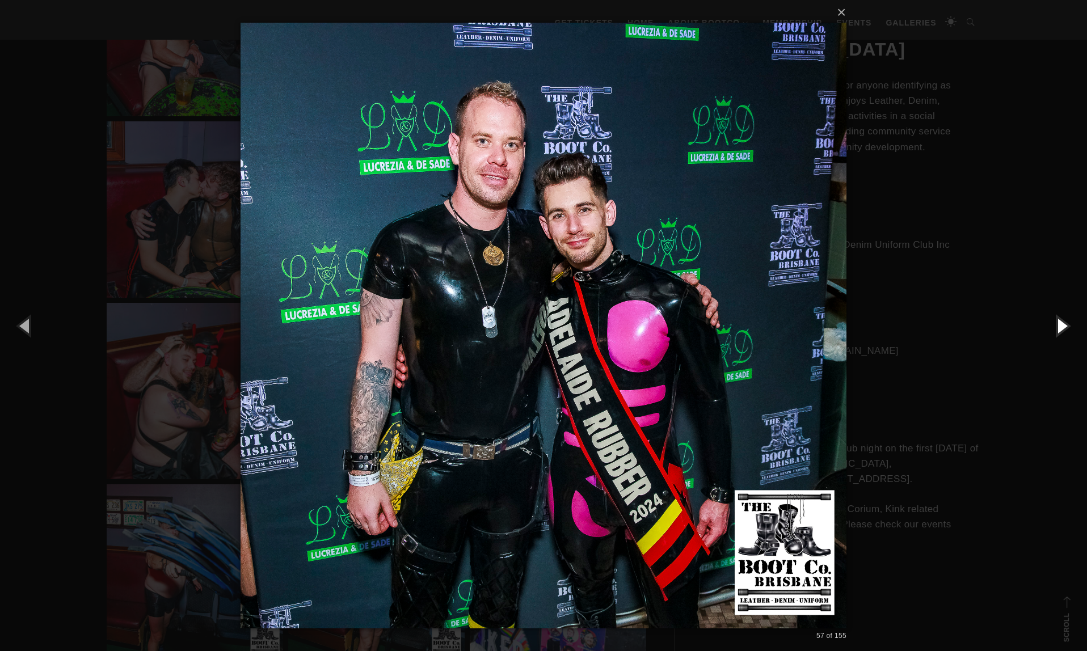
click at [1062, 328] on button "button" at bounding box center [1061, 325] width 51 height 62
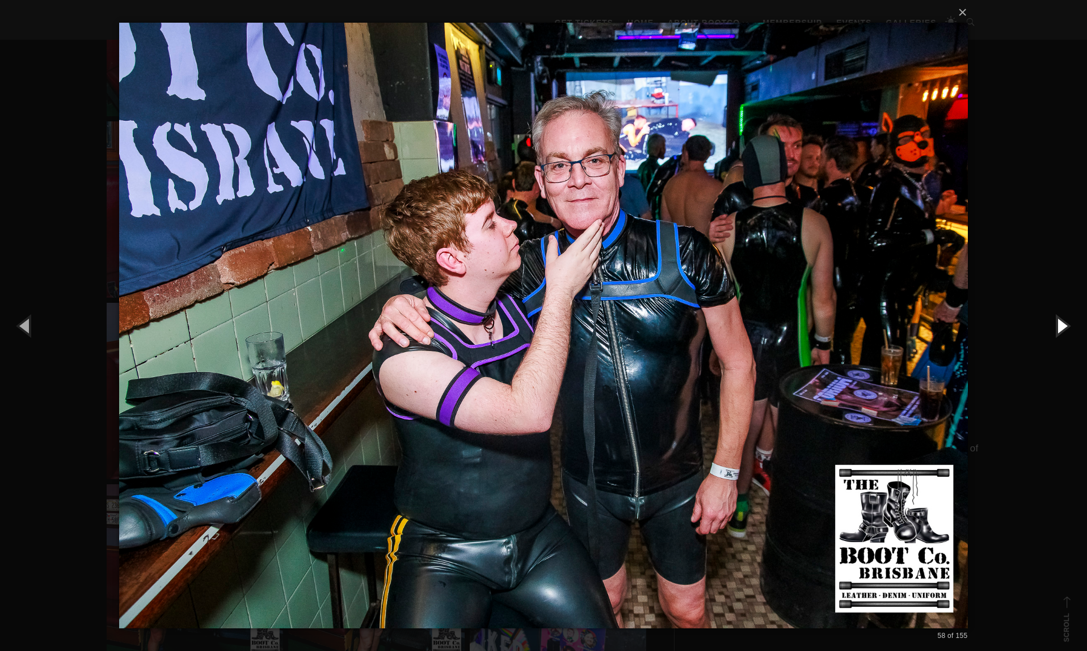
click at [1062, 328] on button "button" at bounding box center [1061, 325] width 51 height 62
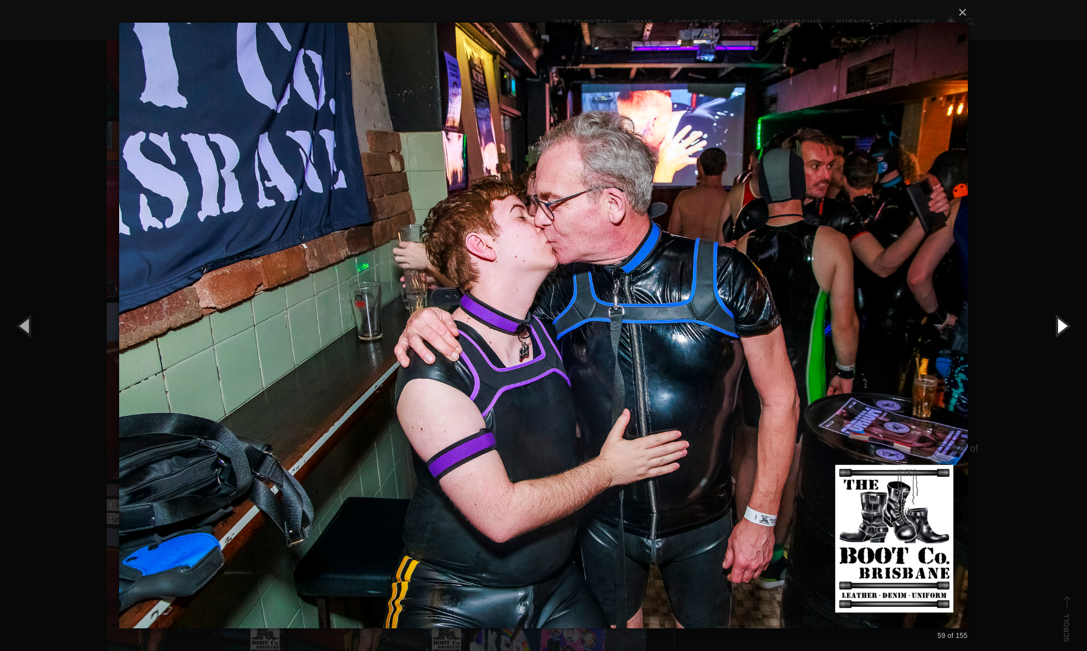
click at [1062, 328] on button "button" at bounding box center [1061, 325] width 51 height 62
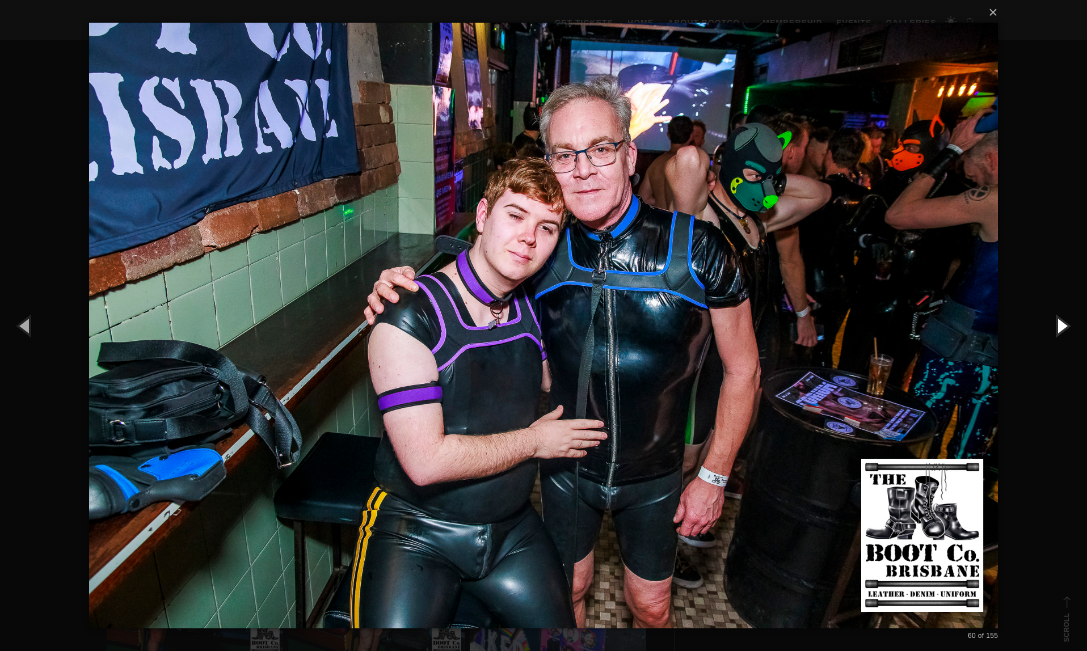
click at [1062, 328] on button "button" at bounding box center [1061, 325] width 51 height 62
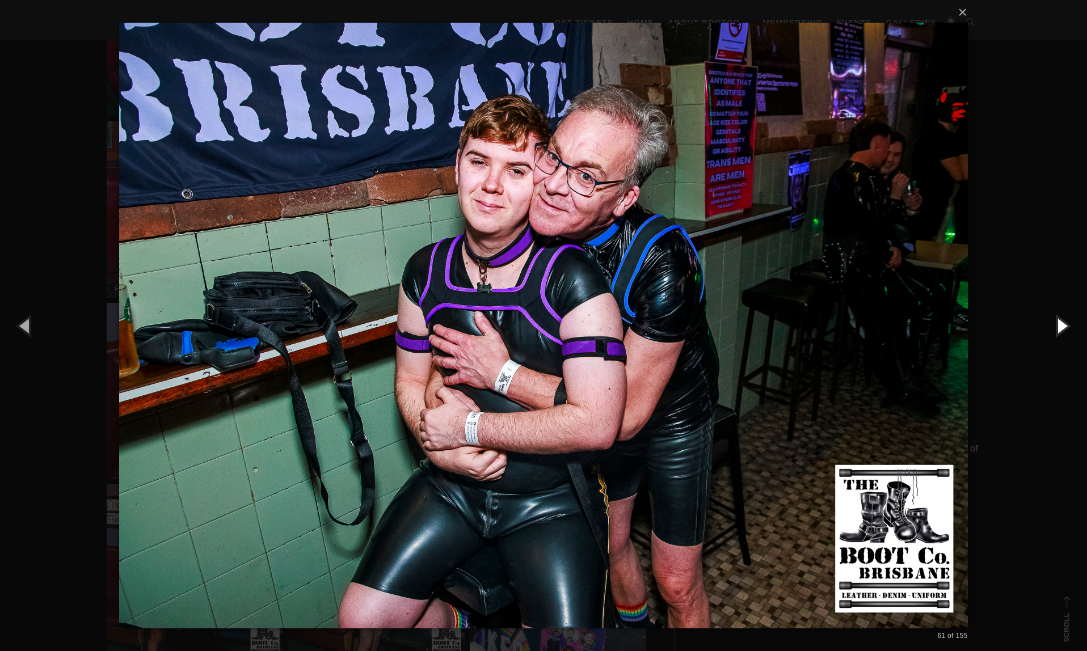
click at [1062, 328] on button "button" at bounding box center [1061, 325] width 51 height 62
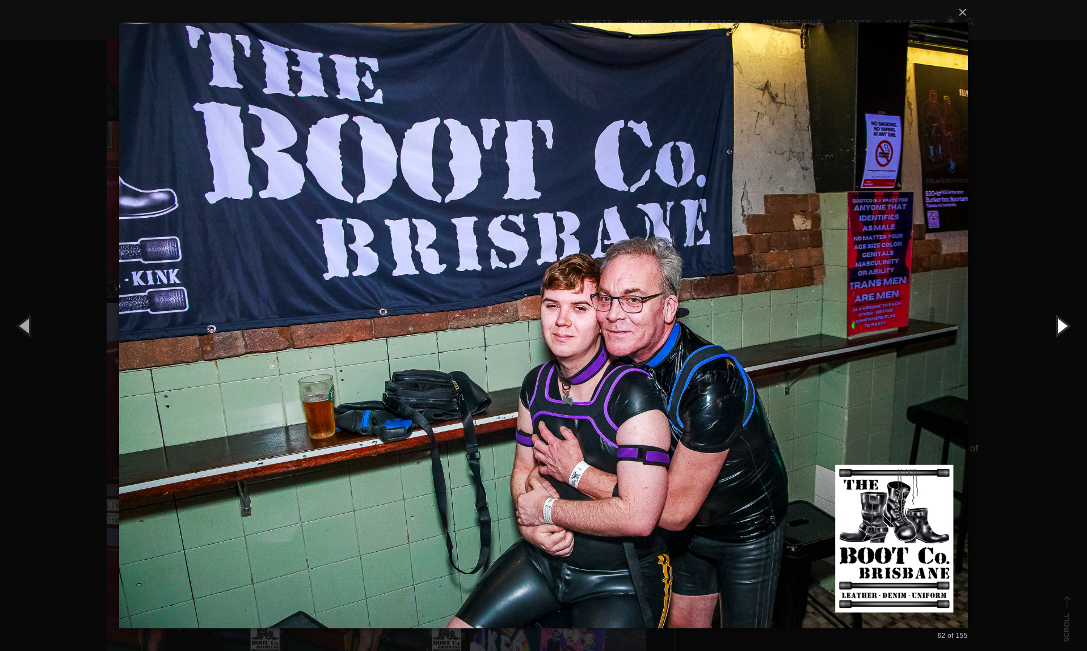
click at [1062, 328] on button "button" at bounding box center [1061, 325] width 51 height 62
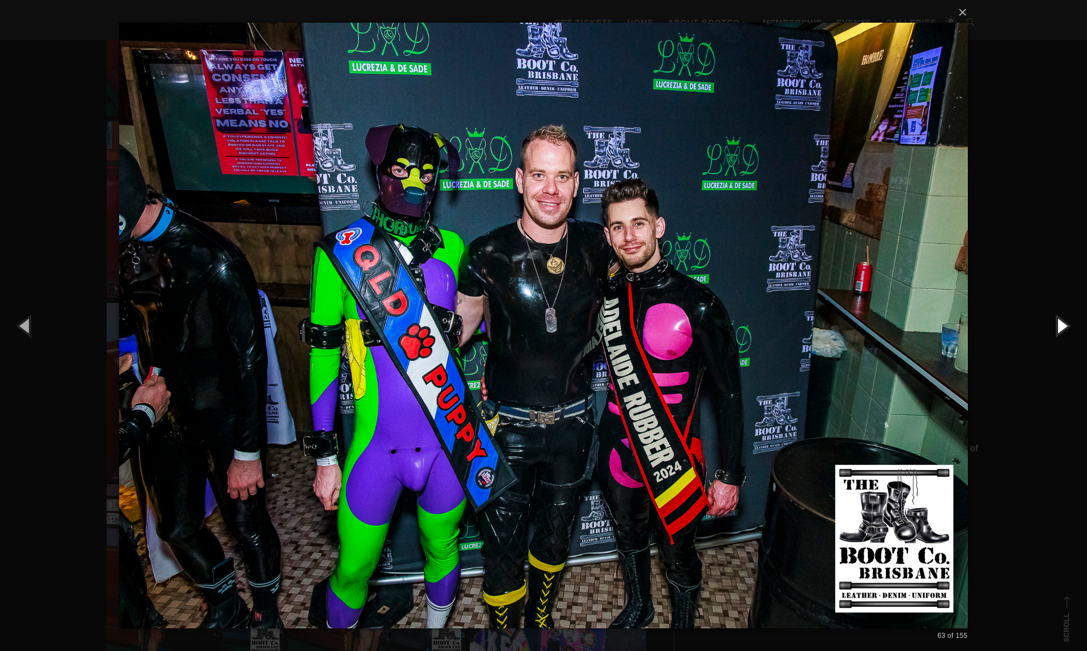
click at [1062, 328] on button "button" at bounding box center [1061, 325] width 51 height 62
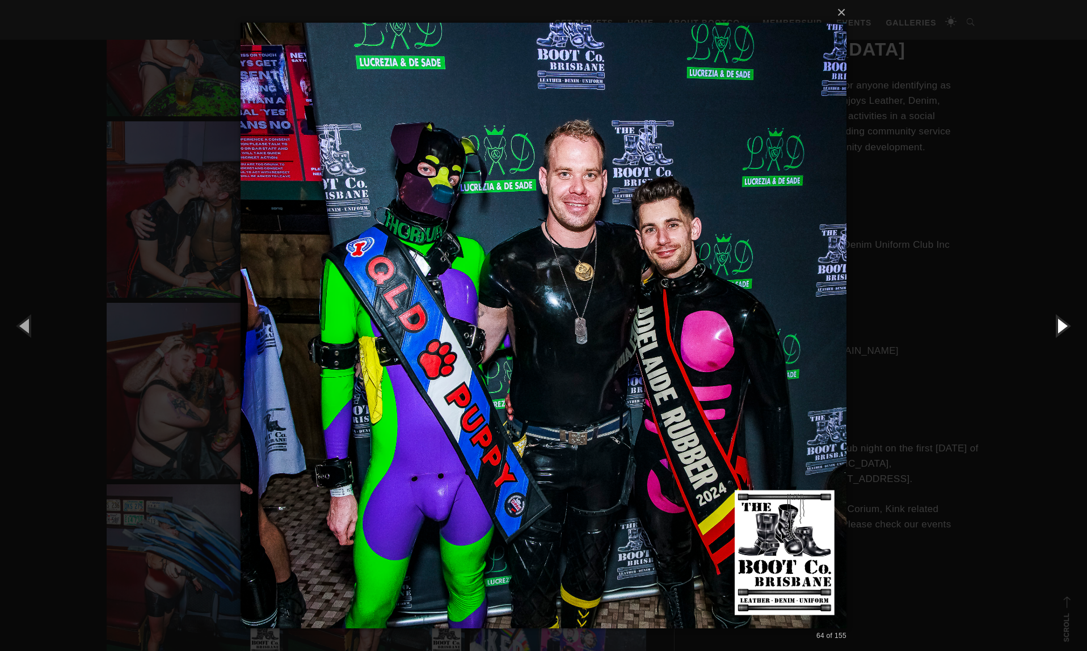
click at [1062, 328] on button "button" at bounding box center [1061, 325] width 51 height 62
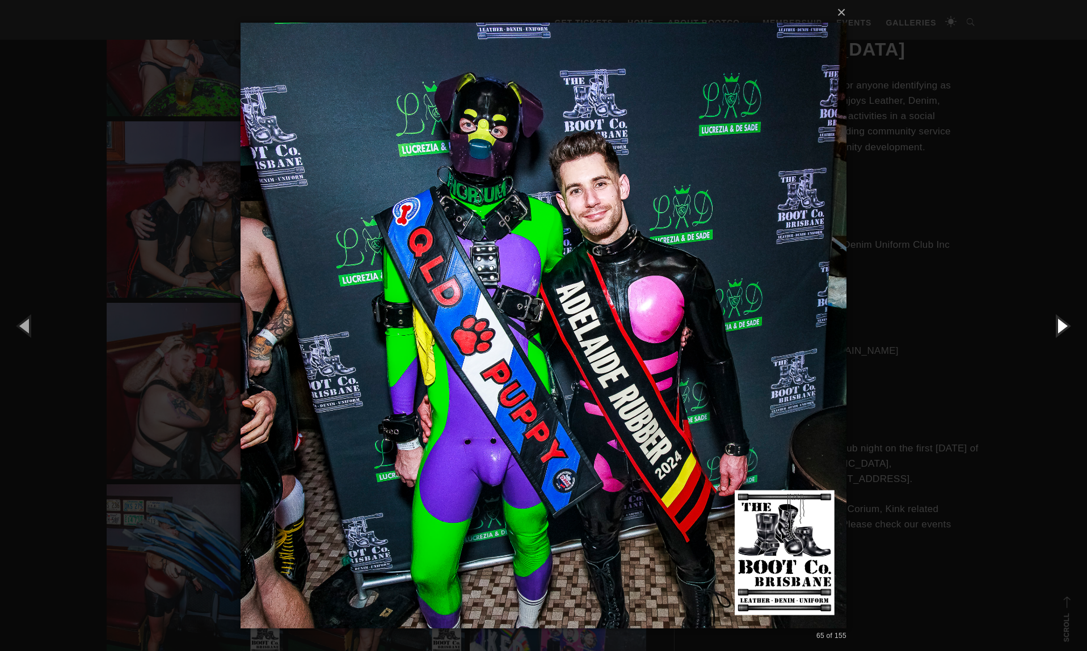
click at [1062, 328] on button "button" at bounding box center [1061, 325] width 51 height 62
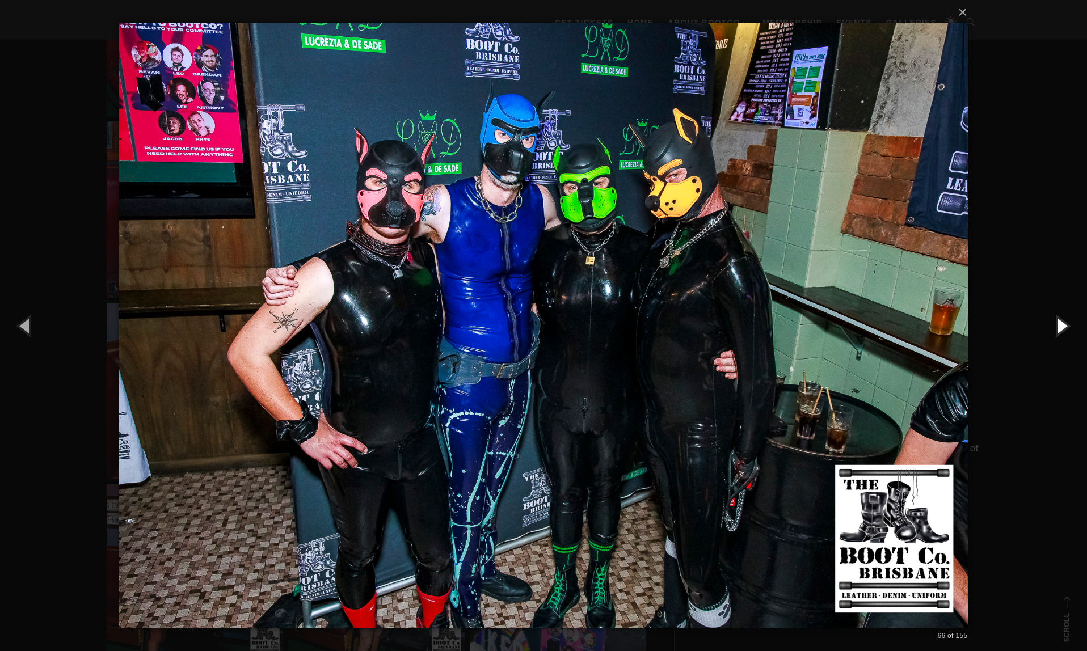
click at [1062, 328] on button "button" at bounding box center [1061, 325] width 51 height 62
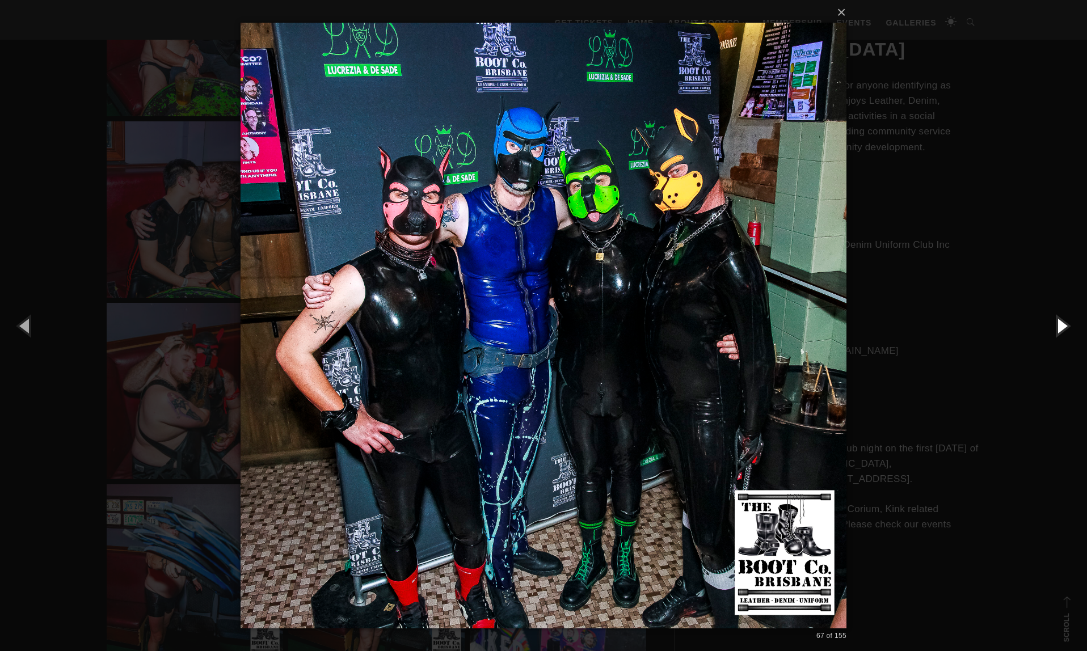
click at [1062, 328] on button "button" at bounding box center [1061, 325] width 51 height 62
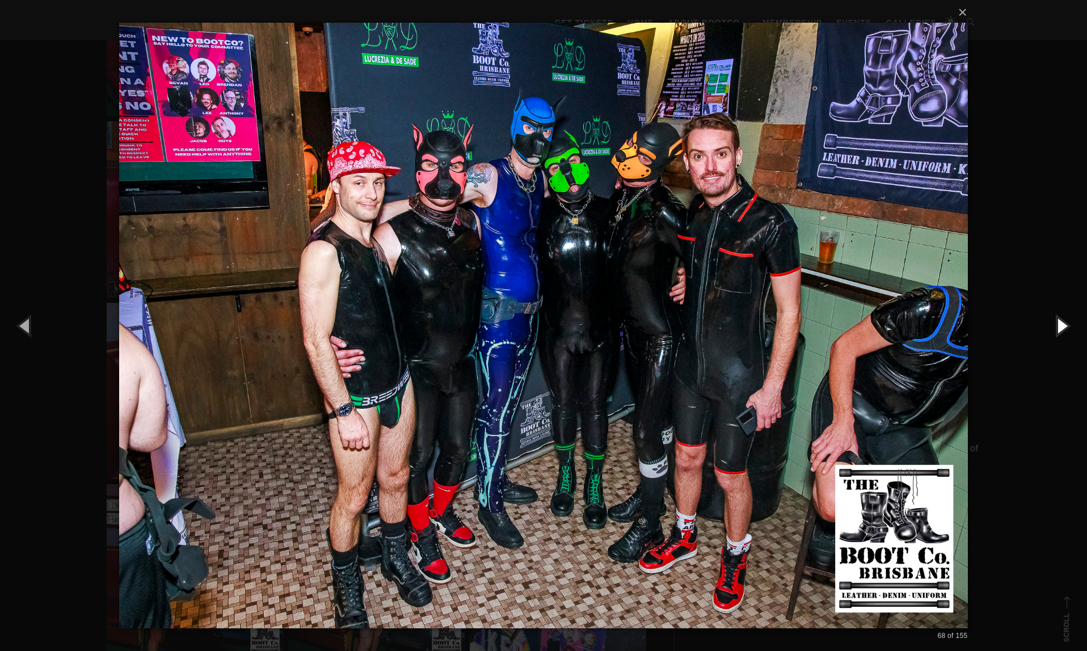
click at [1062, 328] on button "button" at bounding box center [1061, 325] width 51 height 62
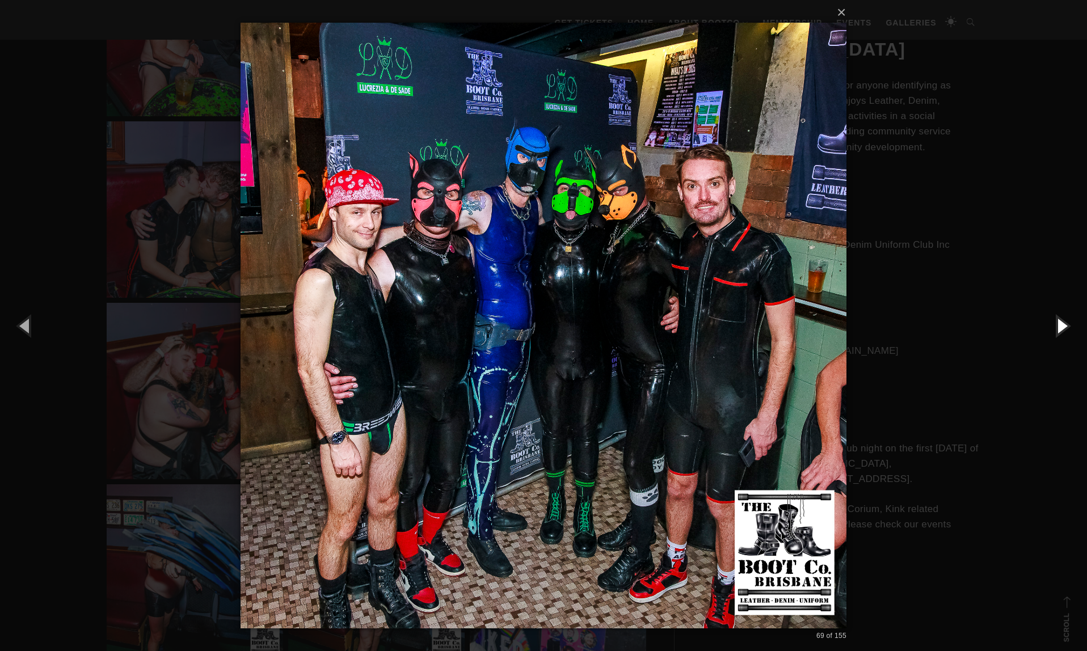
click at [1062, 328] on button "button" at bounding box center [1061, 325] width 51 height 62
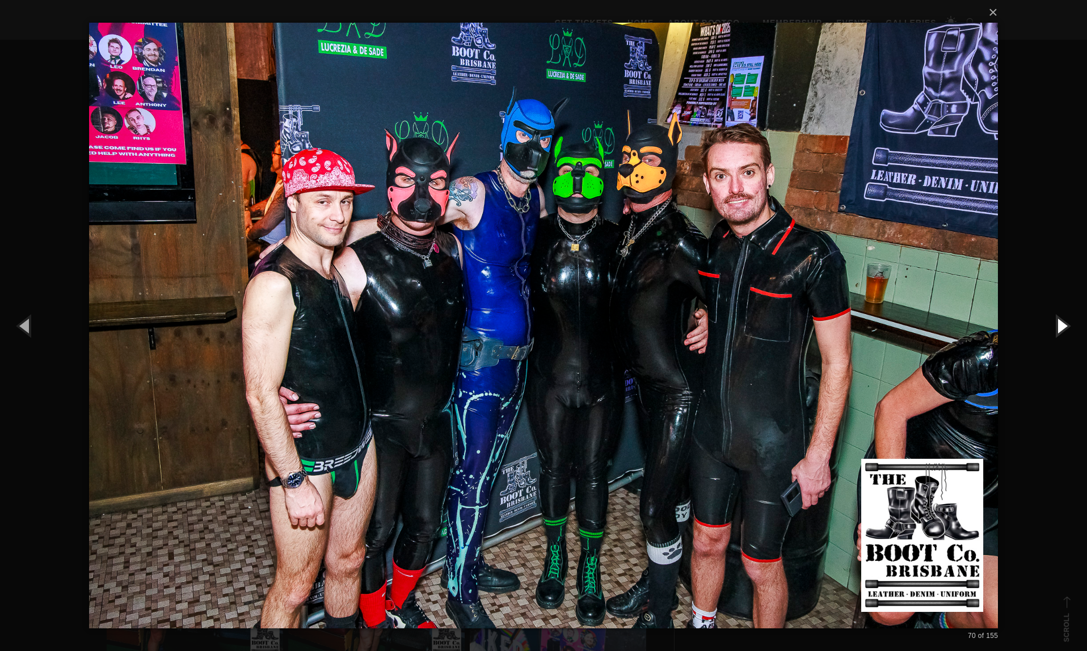
click at [1062, 328] on button "button" at bounding box center [1061, 325] width 51 height 62
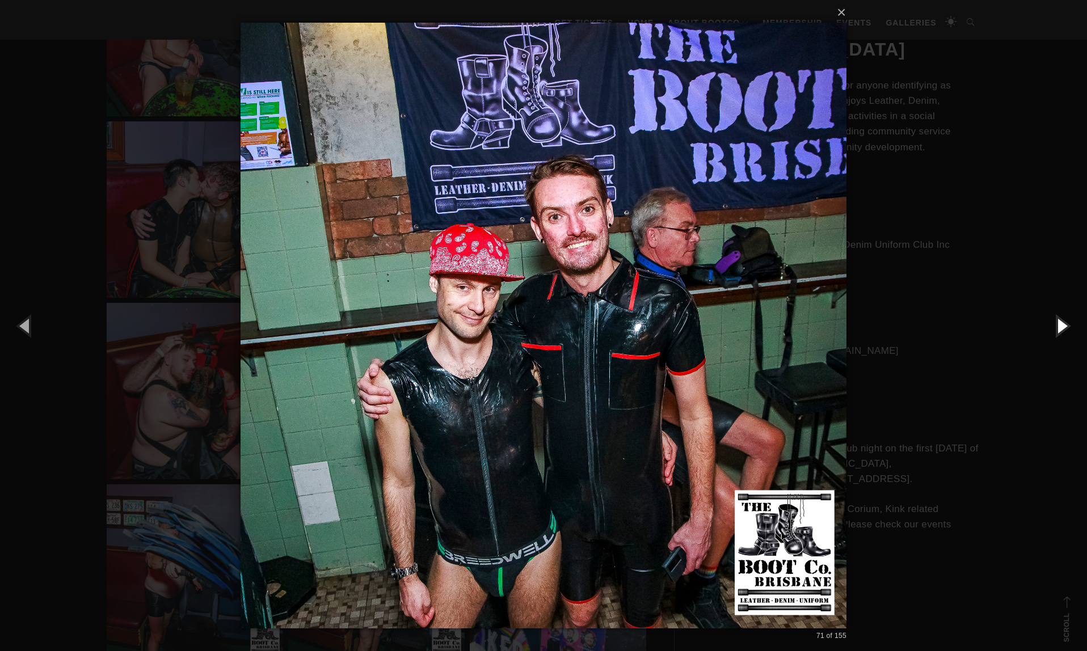
click at [1062, 328] on button "button" at bounding box center [1061, 325] width 51 height 62
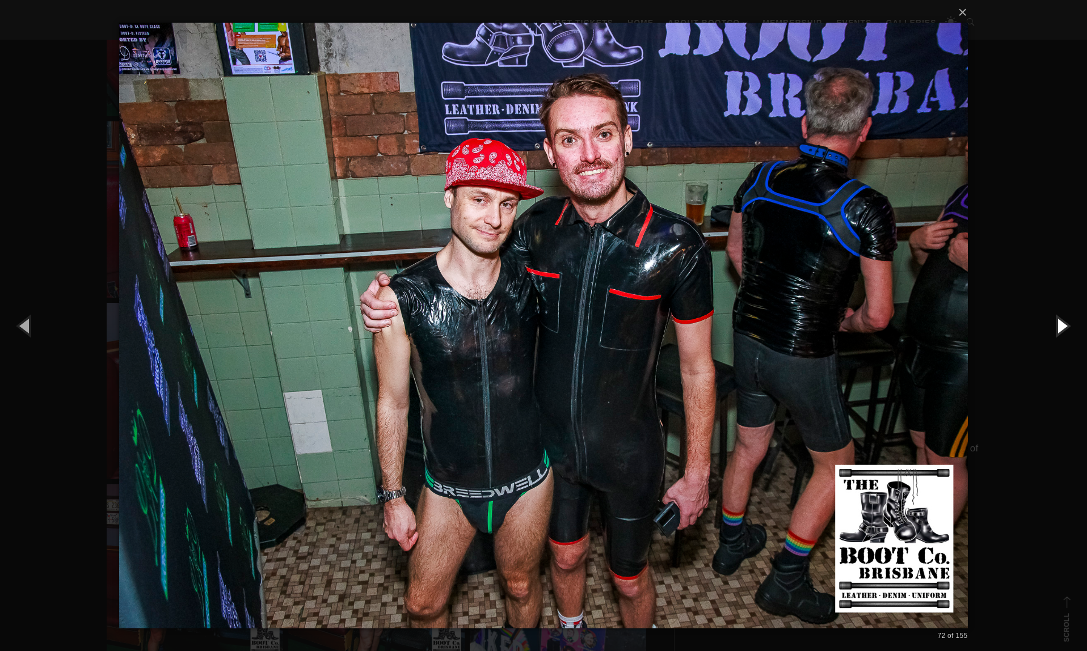
click at [1062, 328] on button "button" at bounding box center [1061, 325] width 51 height 62
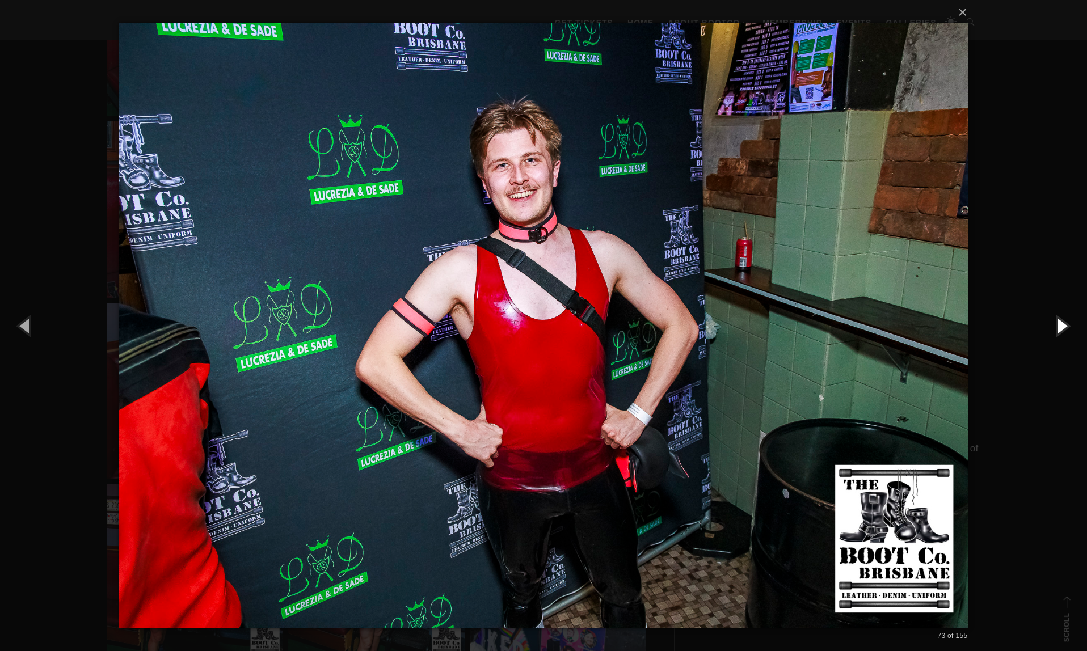
click at [1062, 328] on button "button" at bounding box center [1061, 325] width 51 height 62
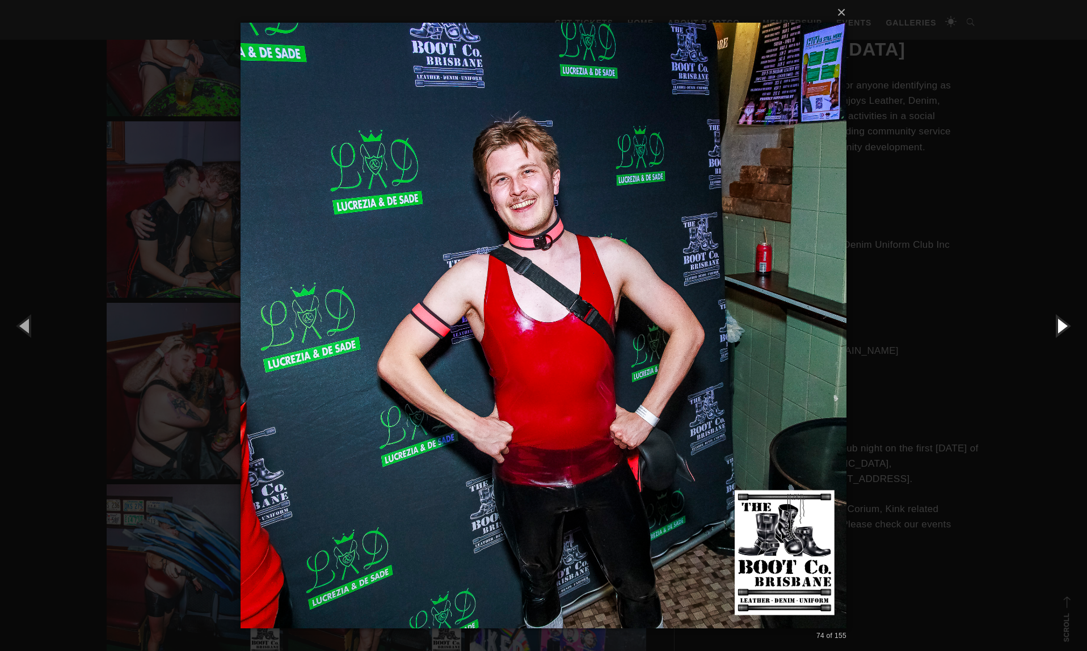
click at [1062, 328] on button "button" at bounding box center [1061, 325] width 51 height 62
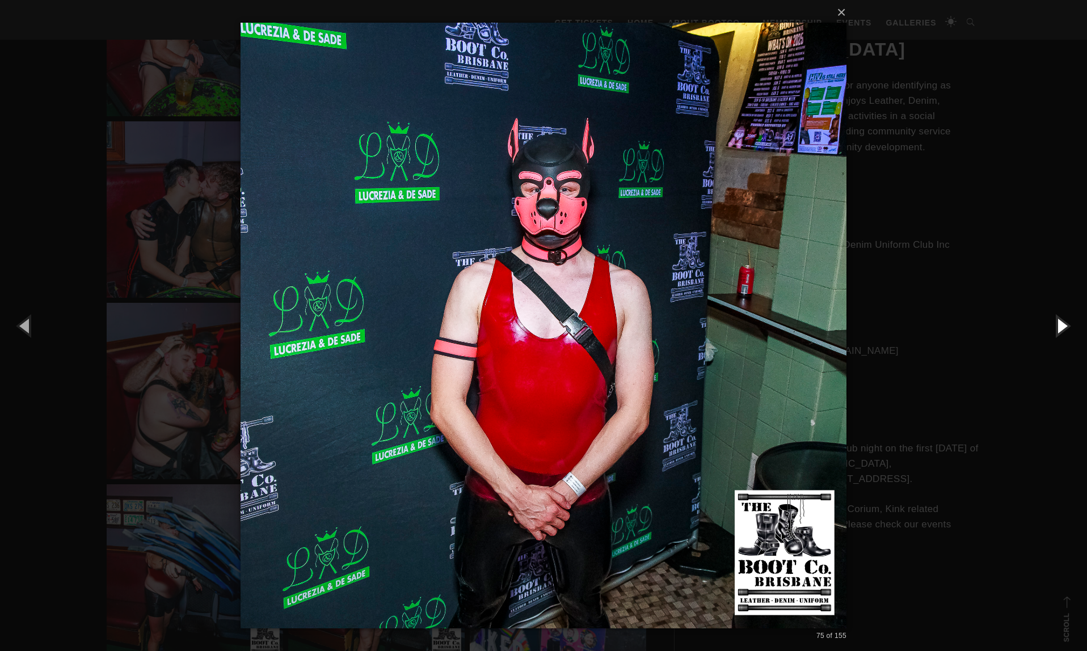
click at [1062, 328] on button "button" at bounding box center [1061, 325] width 51 height 62
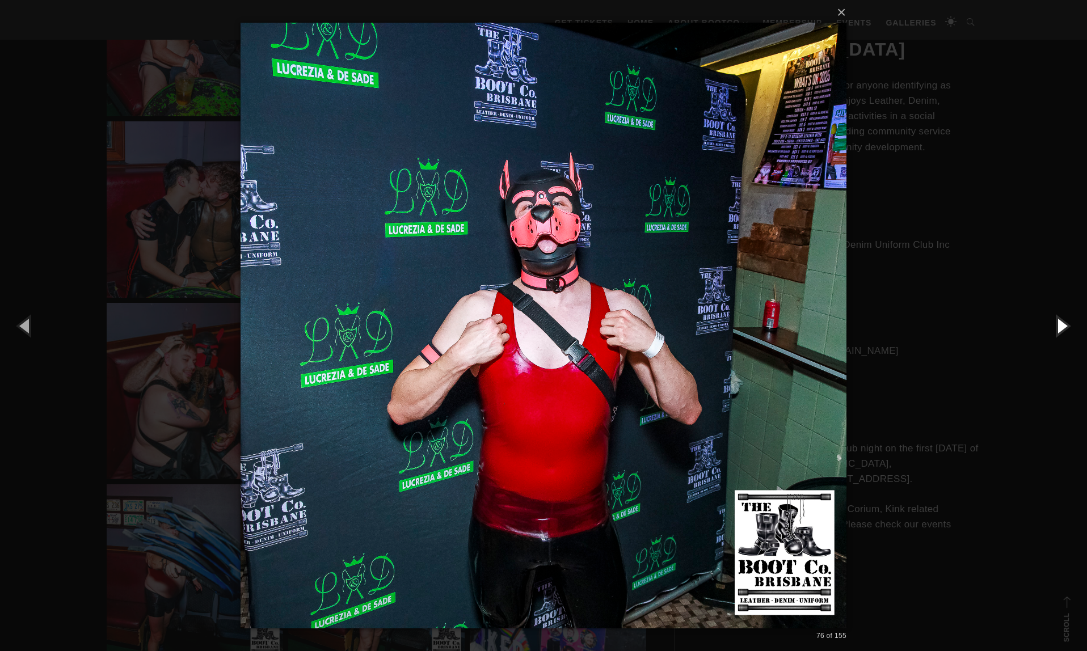
click at [1062, 328] on button "button" at bounding box center [1061, 325] width 51 height 62
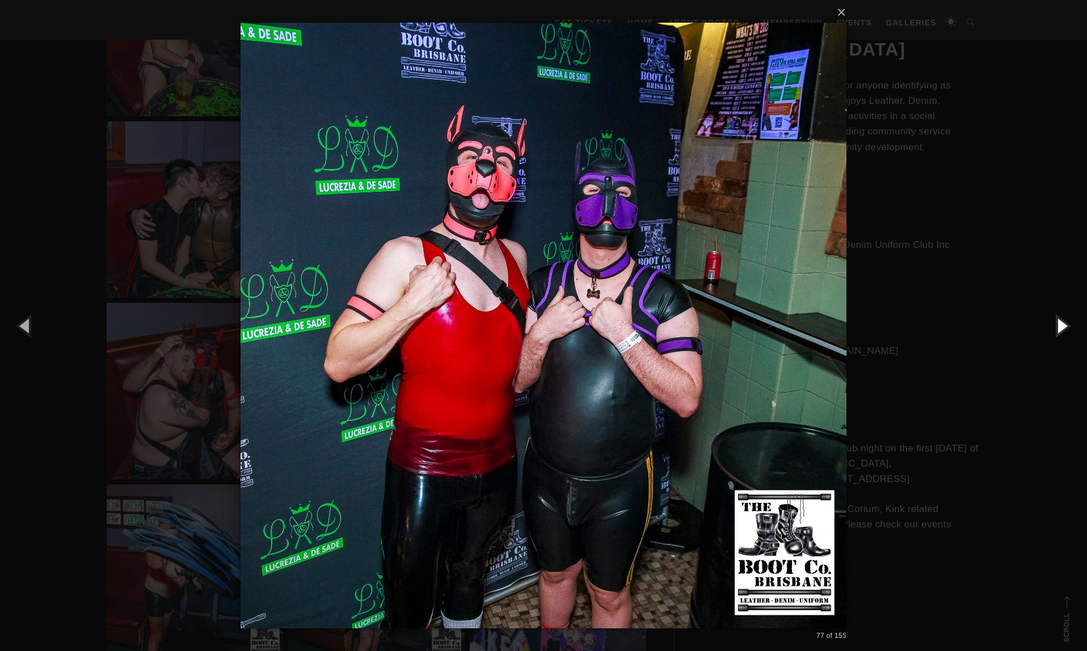
click at [1062, 328] on button "button" at bounding box center [1061, 325] width 51 height 62
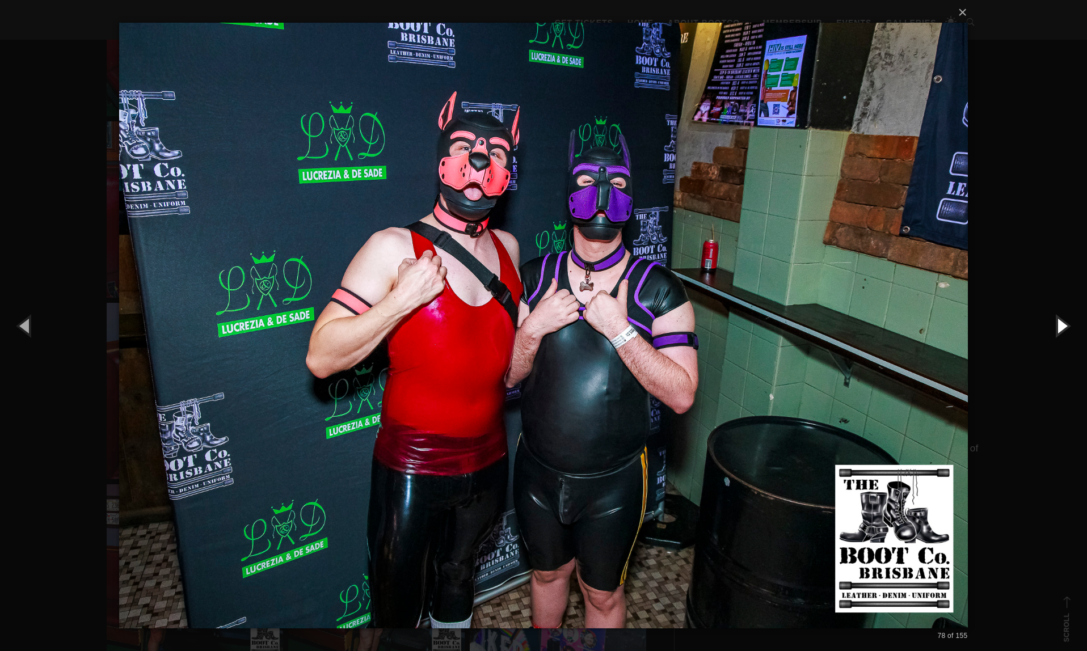
click at [1062, 328] on button "button" at bounding box center [1061, 325] width 51 height 62
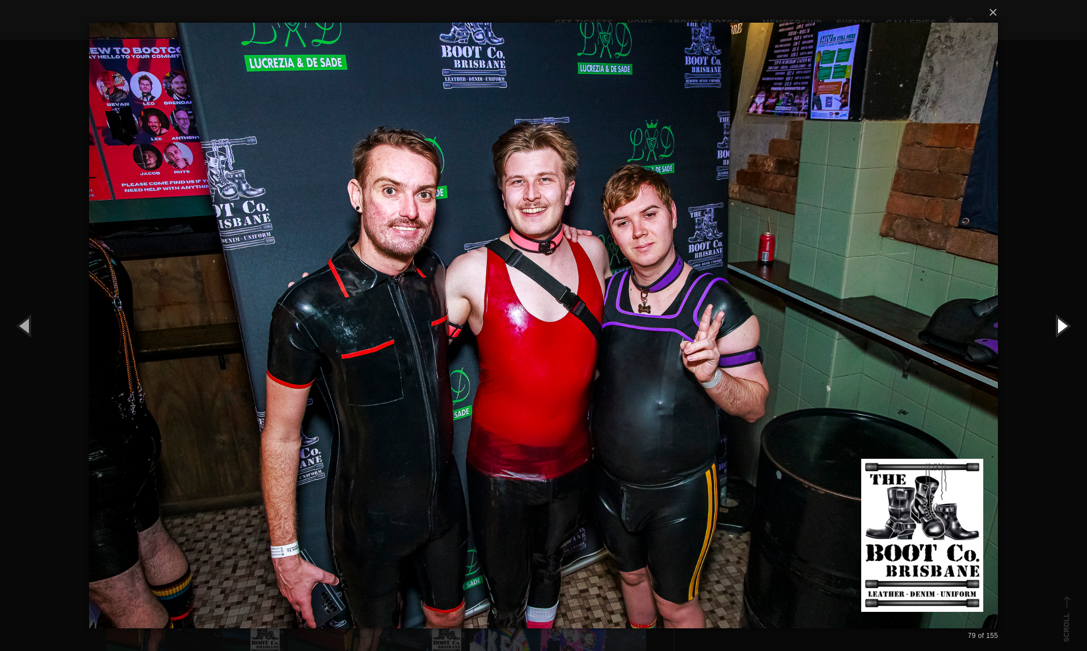
click at [1062, 328] on button "button" at bounding box center [1061, 325] width 51 height 62
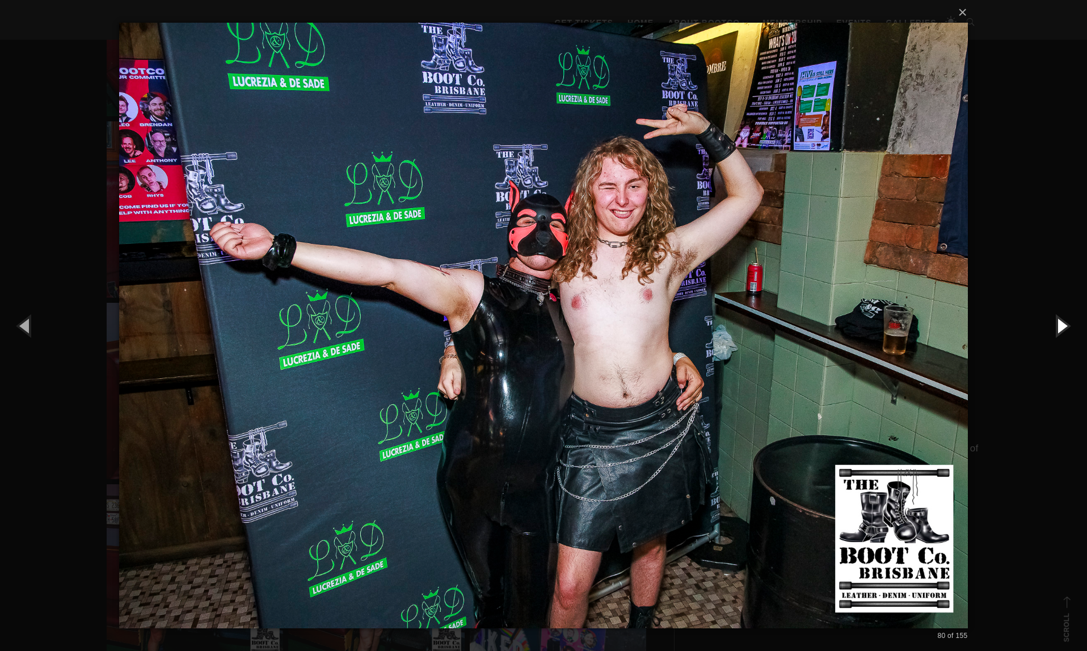
click at [1062, 328] on button "button" at bounding box center [1061, 325] width 51 height 62
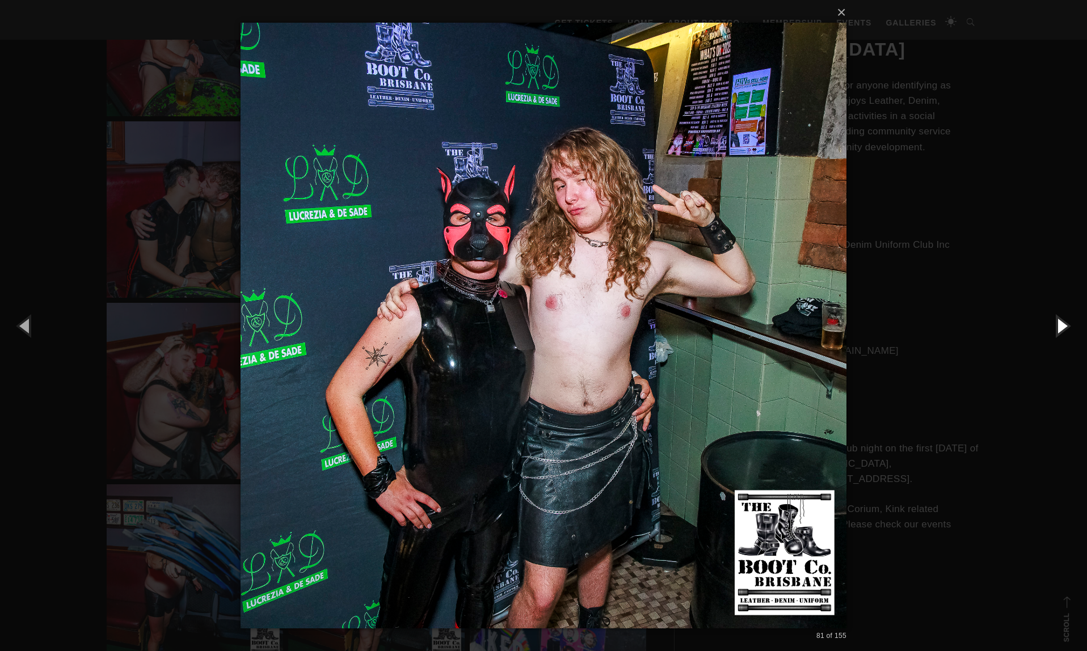
click at [1062, 328] on button "button" at bounding box center [1061, 325] width 51 height 62
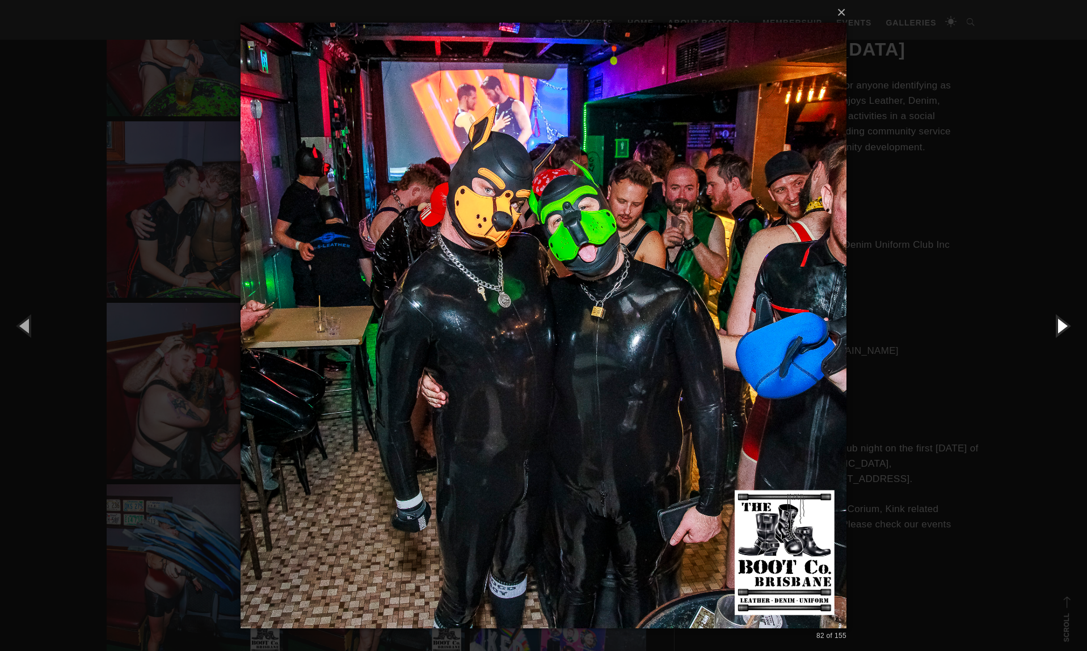
click at [1062, 328] on button "button" at bounding box center [1061, 325] width 51 height 62
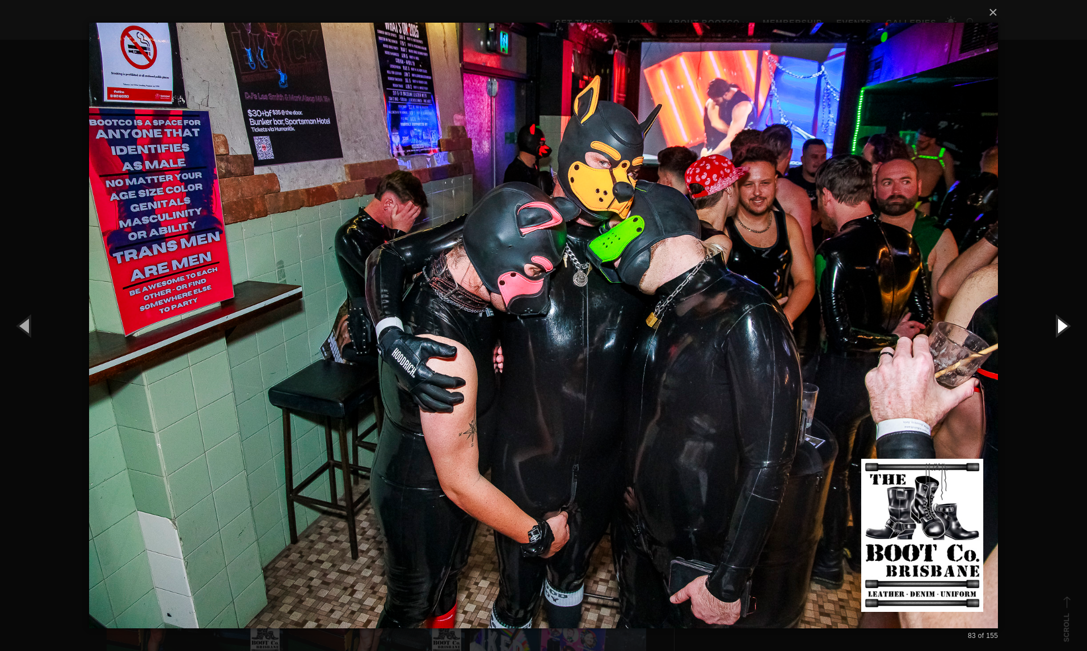
click at [1062, 328] on button "button" at bounding box center [1061, 325] width 51 height 62
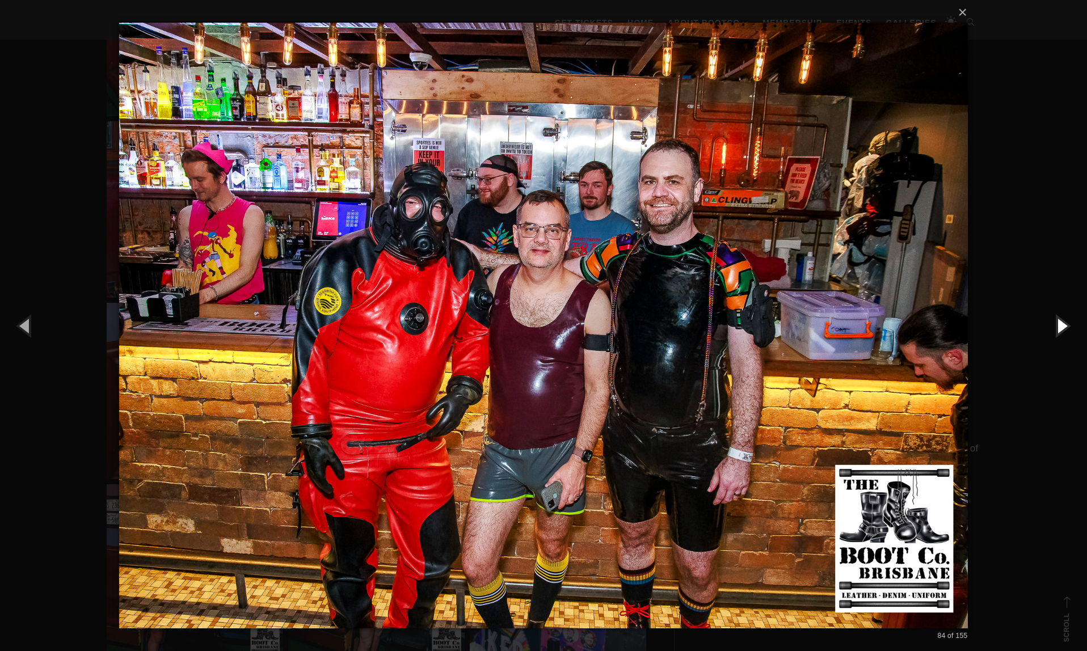
click at [1062, 328] on button "button" at bounding box center [1061, 325] width 51 height 62
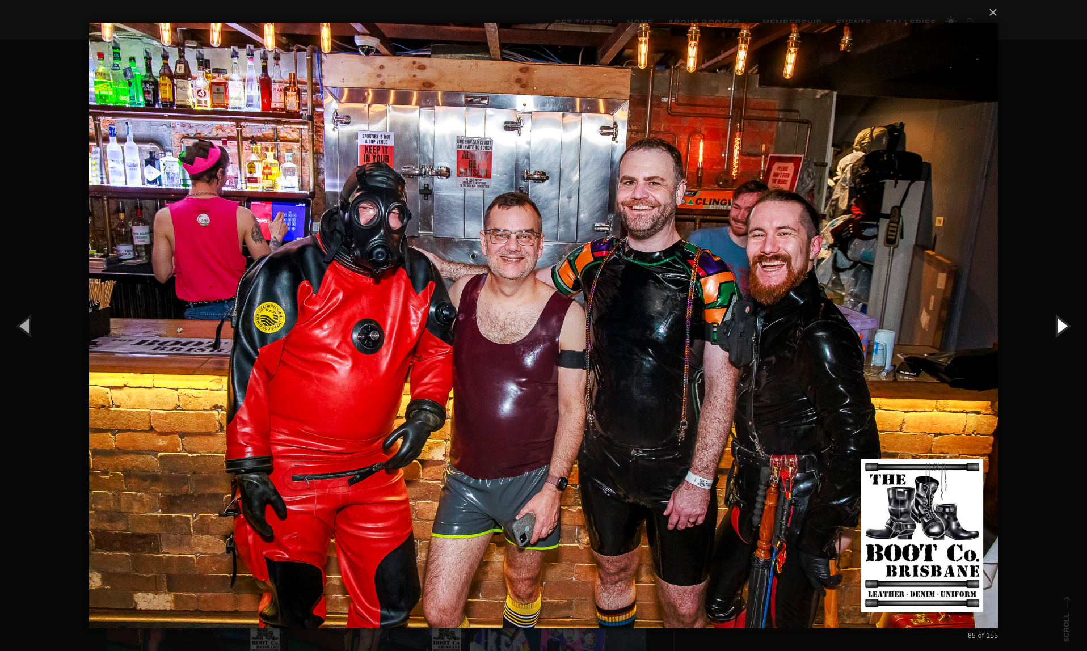
click at [1062, 328] on button "button" at bounding box center [1061, 325] width 51 height 62
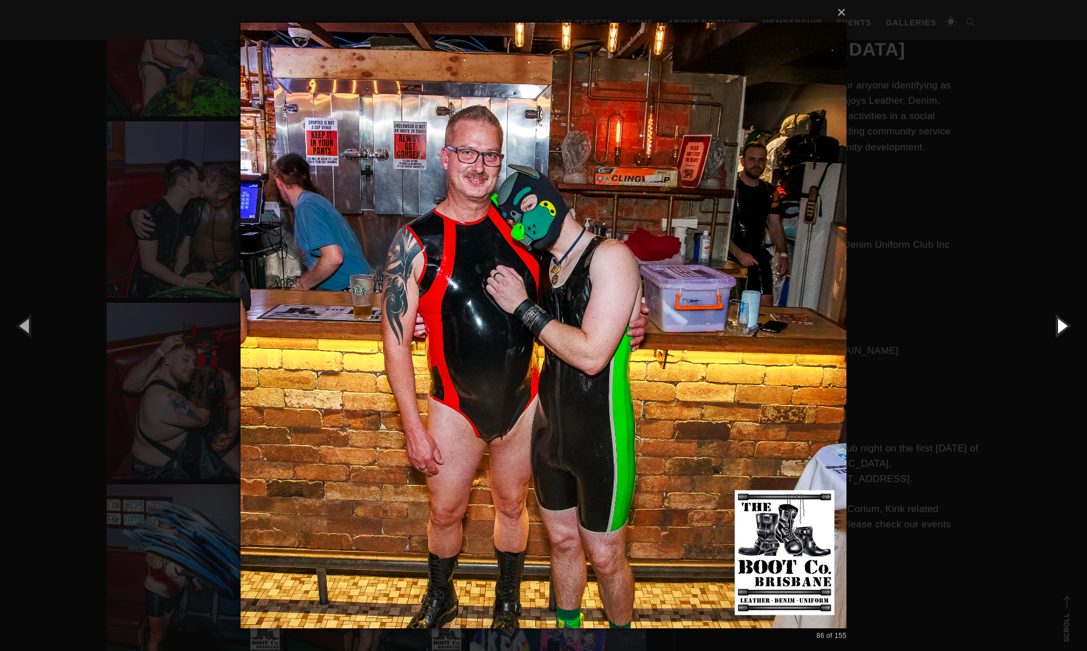
click at [1062, 328] on button "button" at bounding box center [1061, 325] width 51 height 62
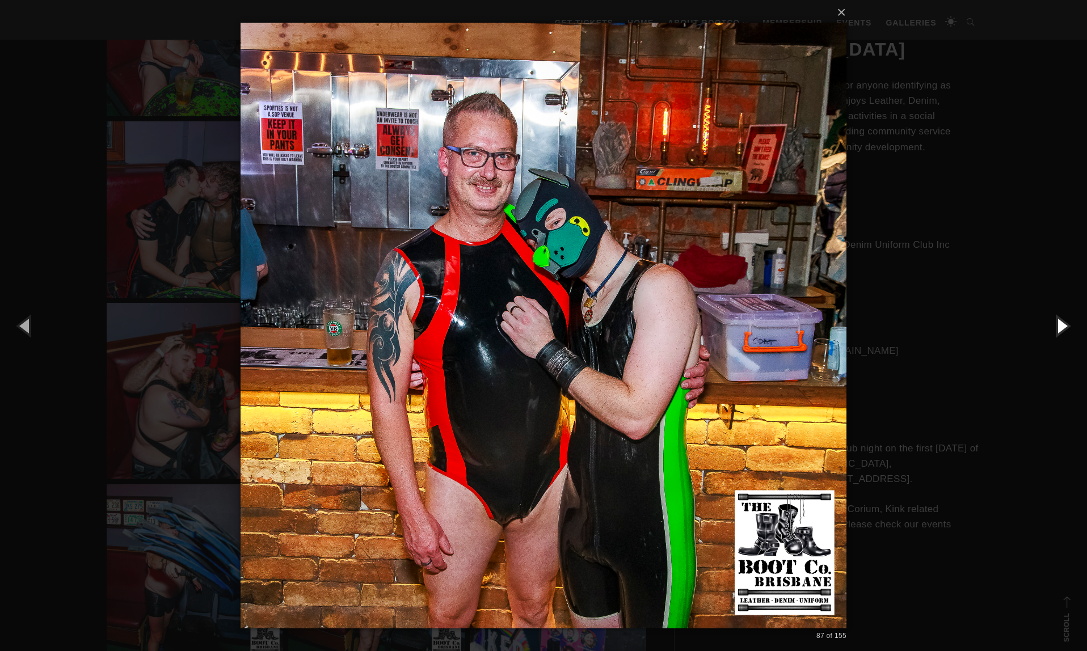
click at [1062, 328] on button "button" at bounding box center [1061, 325] width 51 height 62
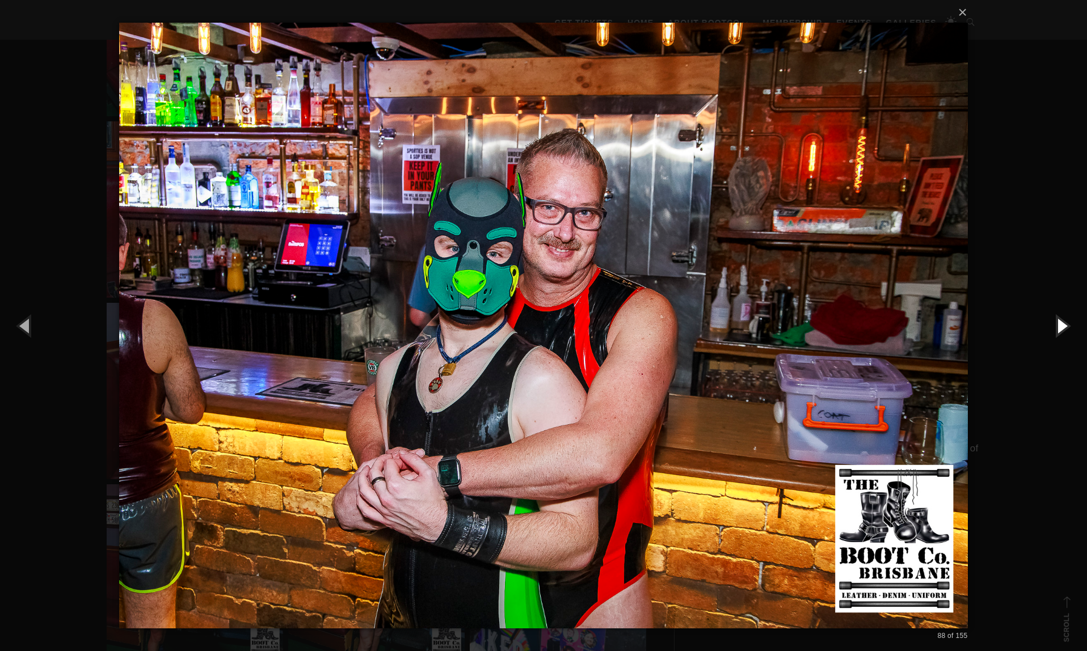
click at [1062, 328] on button "button" at bounding box center [1061, 325] width 51 height 62
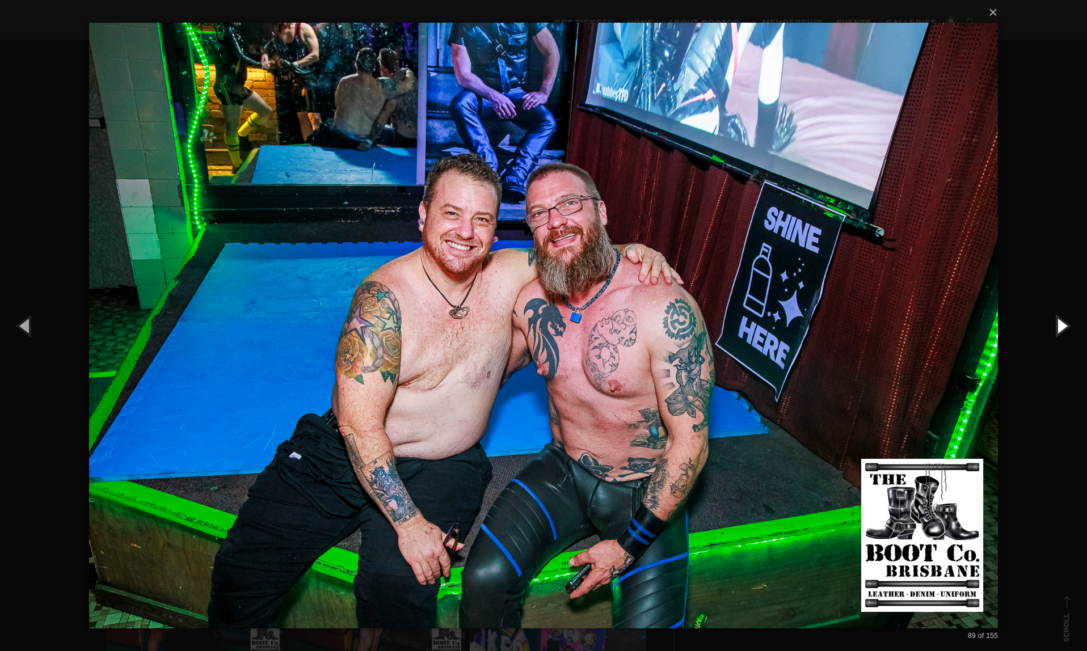
click at [1062, 328] on button "button" at bounding box center [1061, 325] width 51 height 62
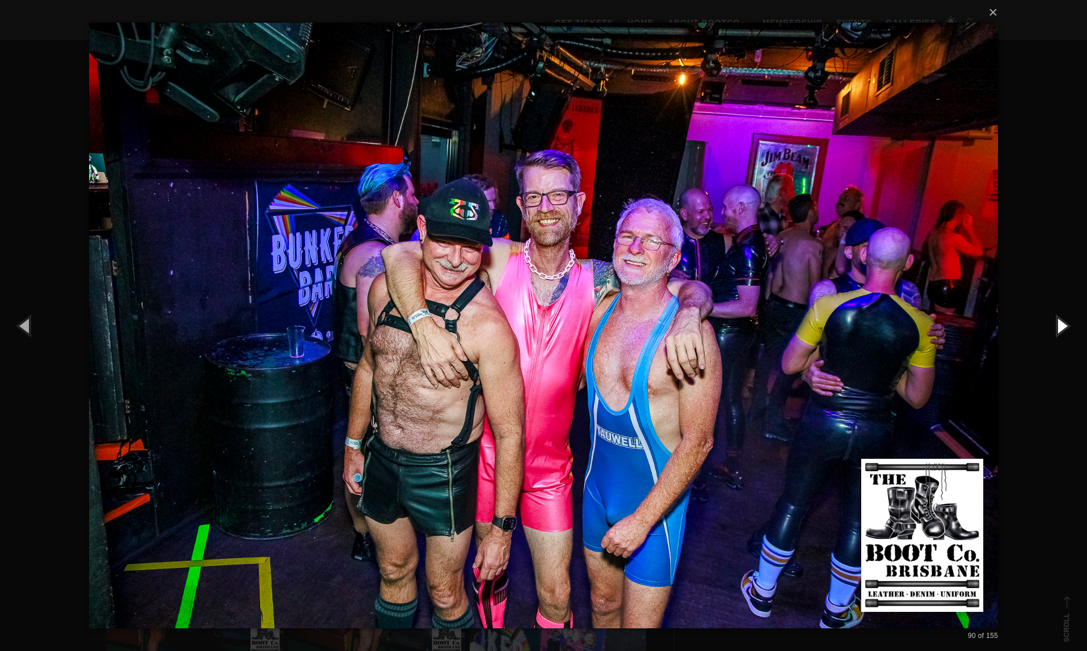
click at [1051, 329] on button "button" at bounding box center [1061, 325] width 51 height 62
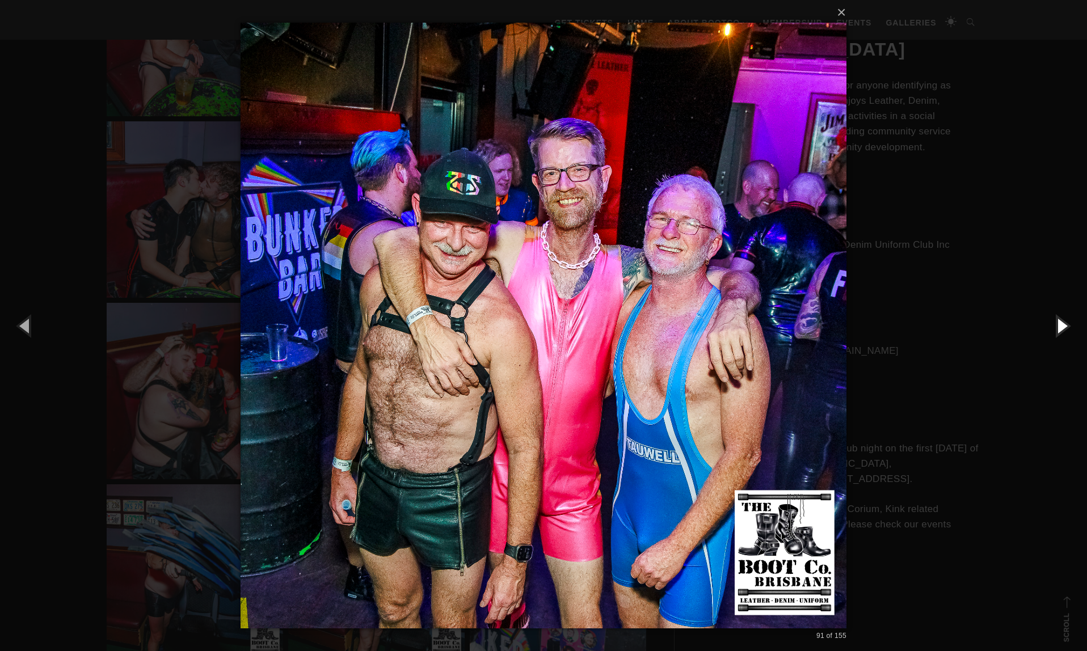
click at [1051, 329] on button "button" at bounding box center [1061, 325] width 51 height 62
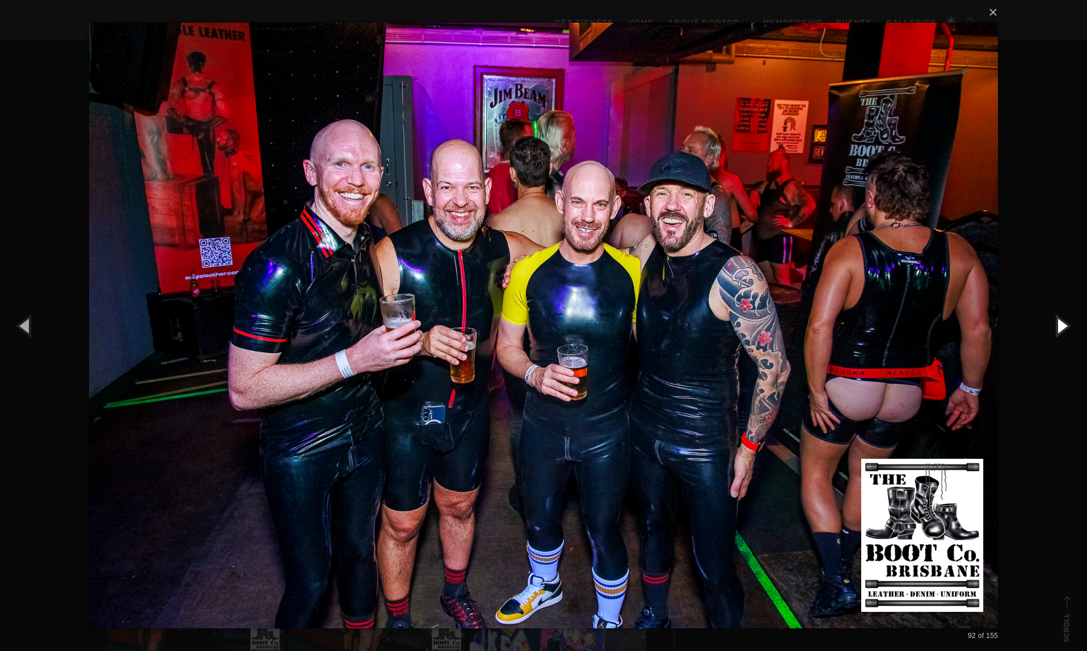
click at [1051, 329] on button "button" at bounding box center [1061, 325] width 51 height 62
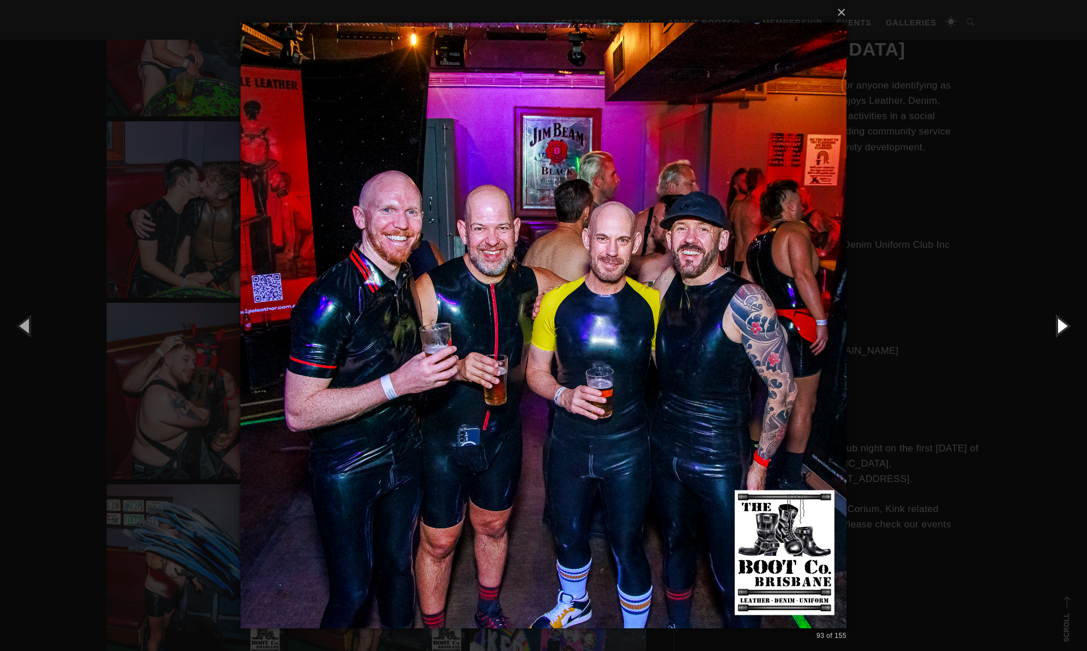
click at [1051, 329] on button "button" at bounding box center [1061, 325] width 51 height 62
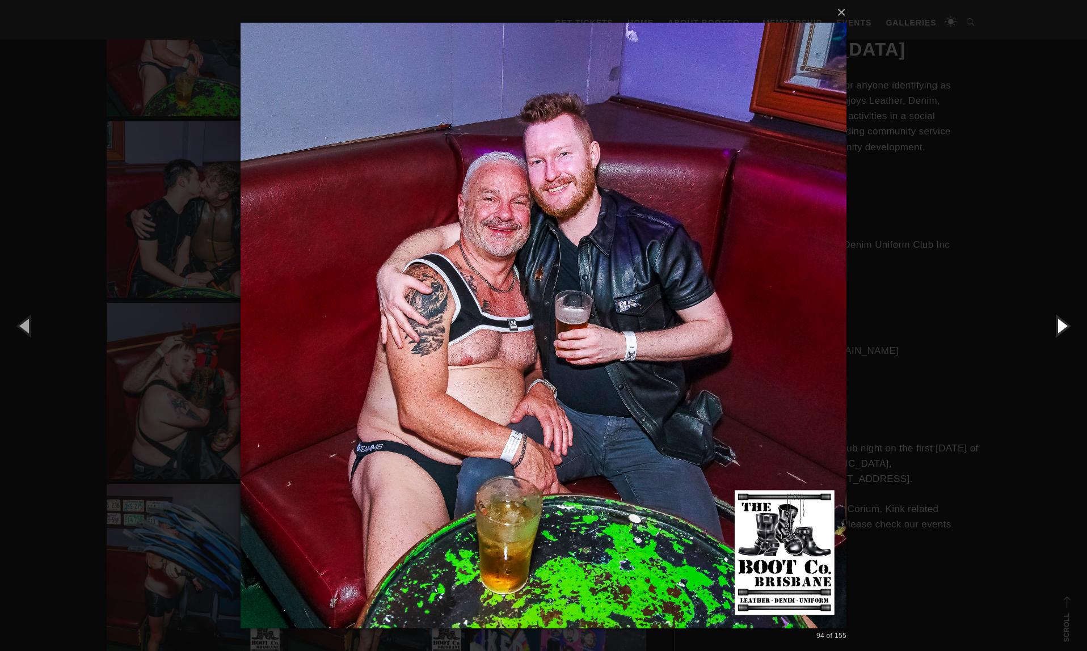
click at [1051, 329] on button "button" at bounding box center [1061, 325] width 51 height 62
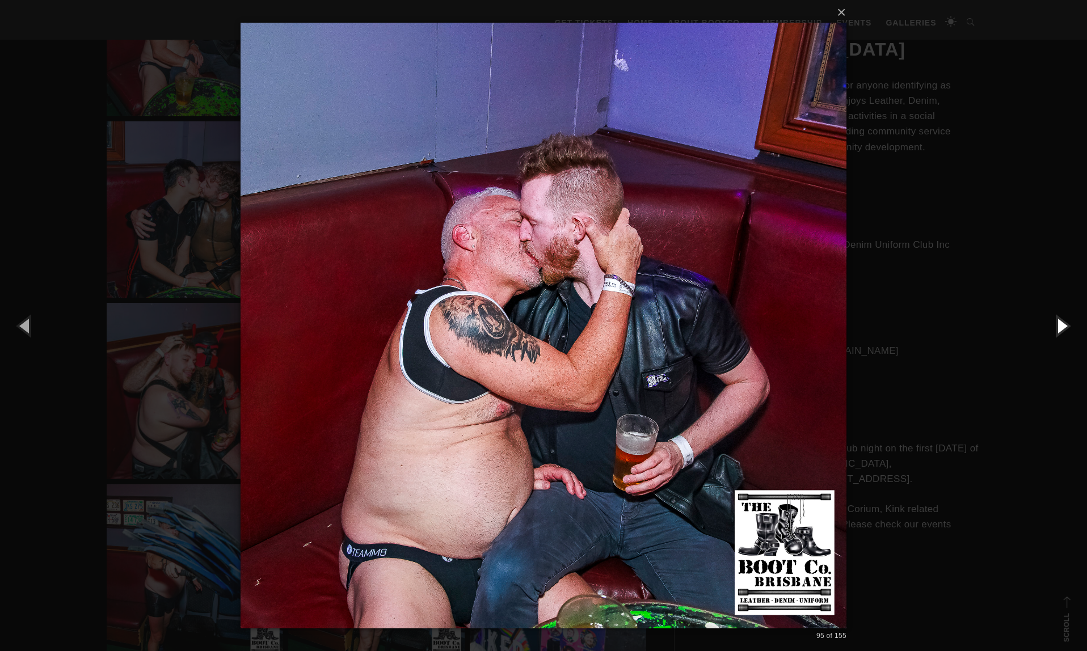
click at [1063, 329] on button "button" at bounding box center [1061, 325] width 51 height 62
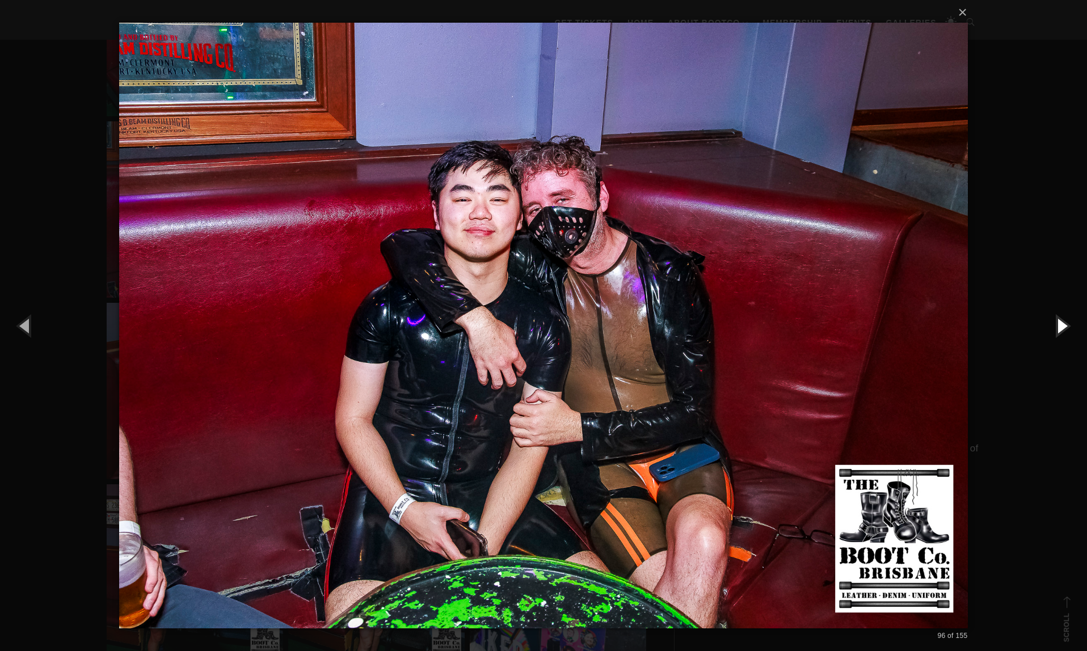
click at [1063, 329] on button "button" at bounding box center [1061, 325] width 51 height 62
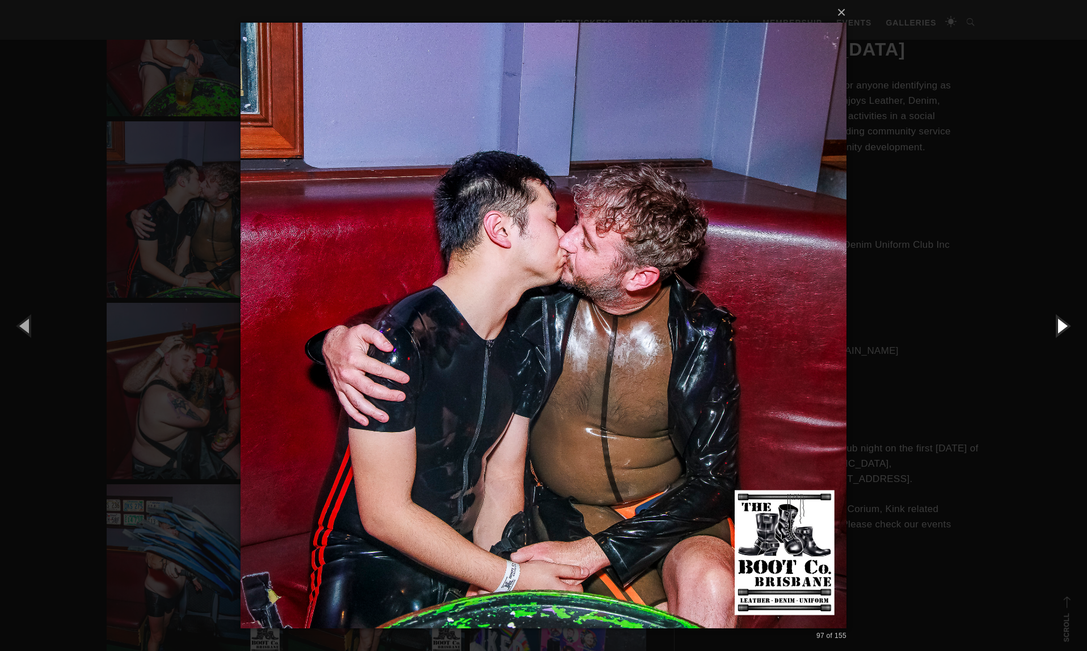
click at [1063, 329] on button "button" at bounding box center [1061, 325] width 51 height 62
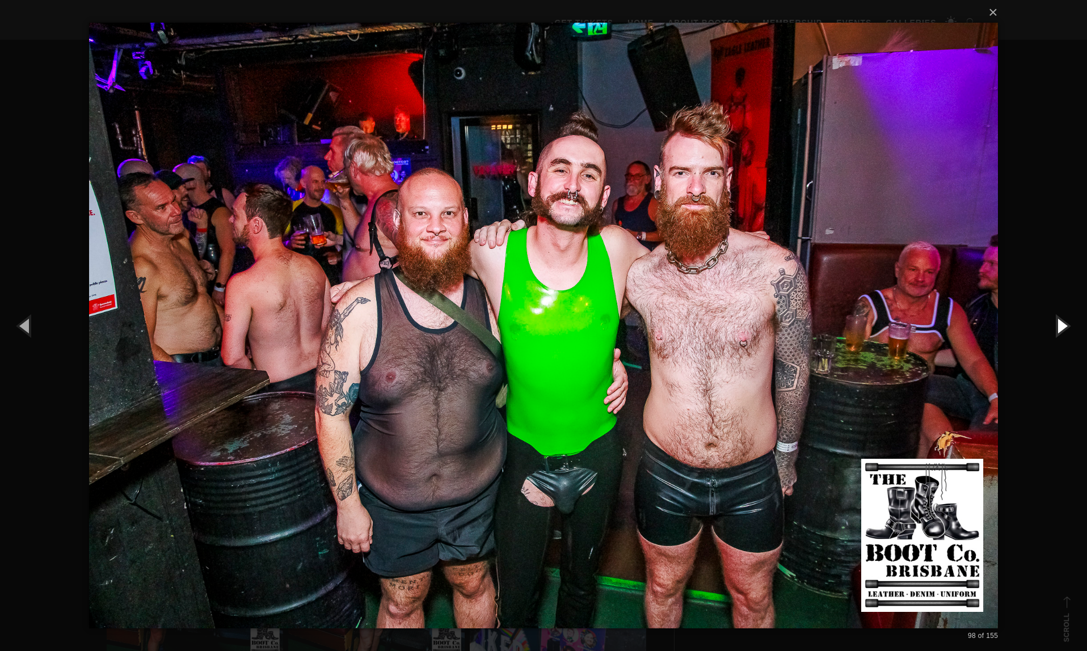
click at [1063, 329] on button "button" at bounding box center [1061, 325] width 51 height 62
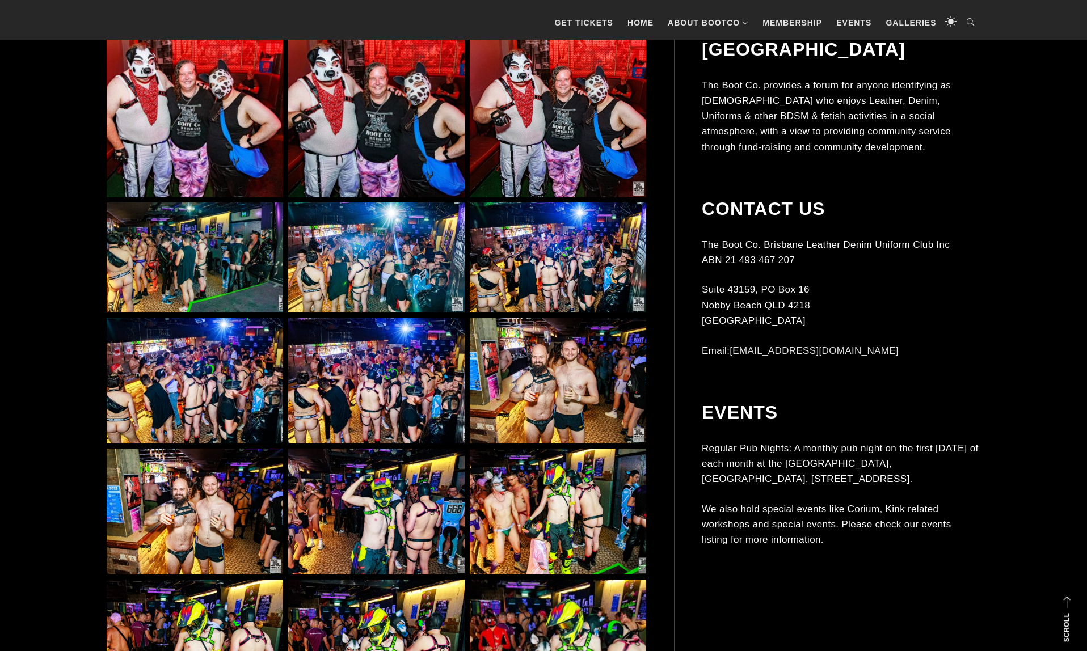
scroll to position [6345, 0]
click at [525, 388] on img at bounding box center [558, 381] width 176 height 127
click at [561, 367] on img at bounding box center [558, 381] width 176 height 127
click at [532, 374] on img at bounding box center [558, 381] width 176 height 127
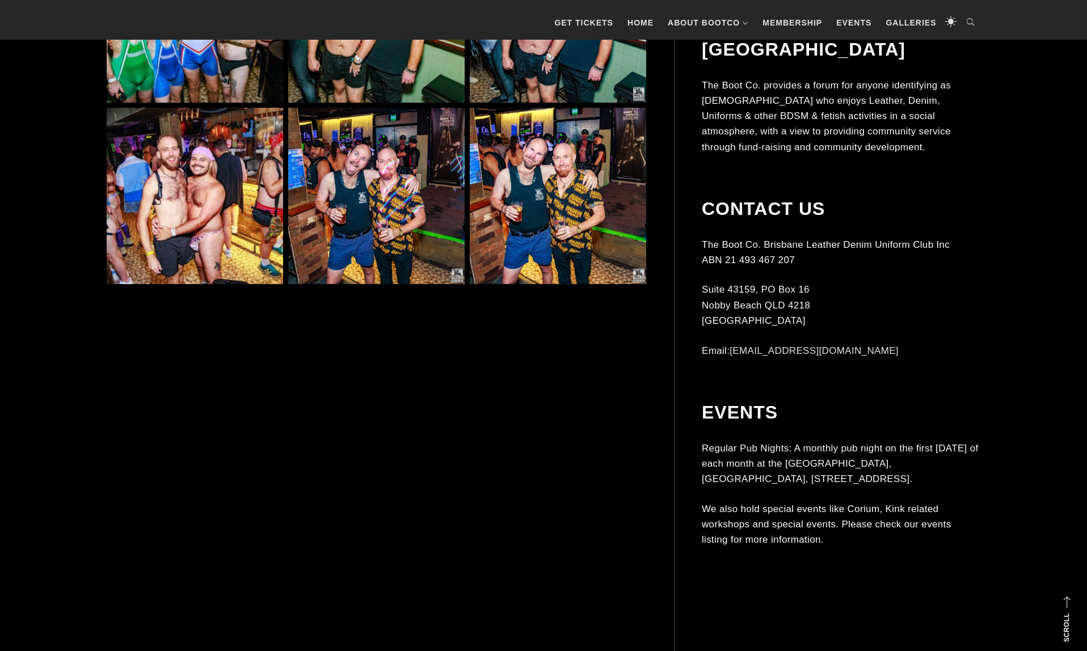
scroll to position [8221, 0]
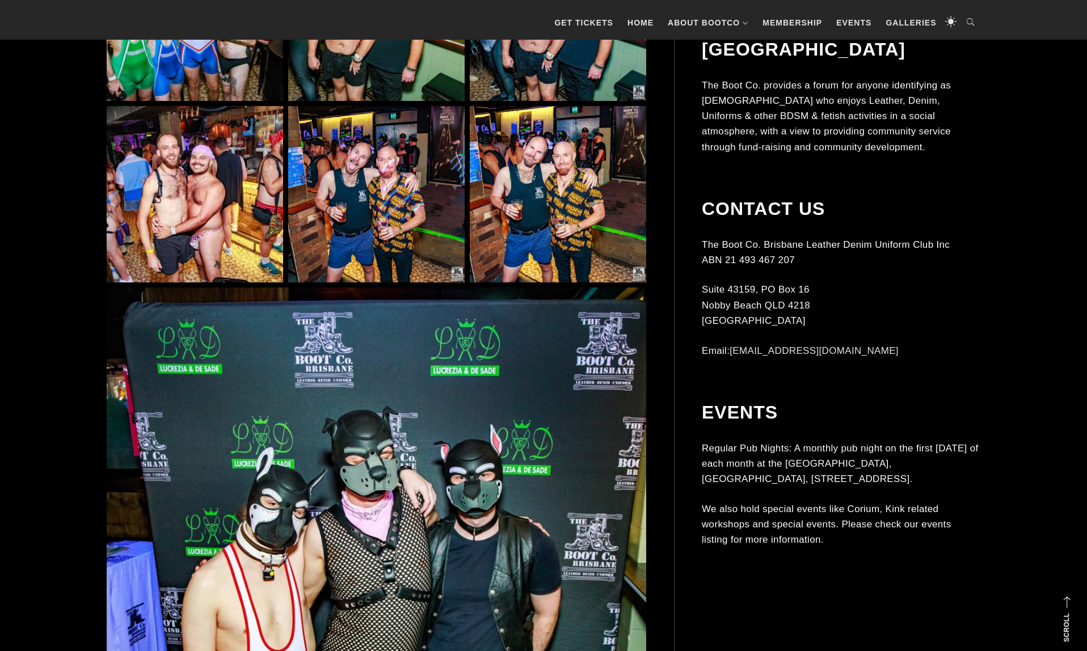
click at [187, 192] on img at bounding box center [195, 194] width 176 height 176
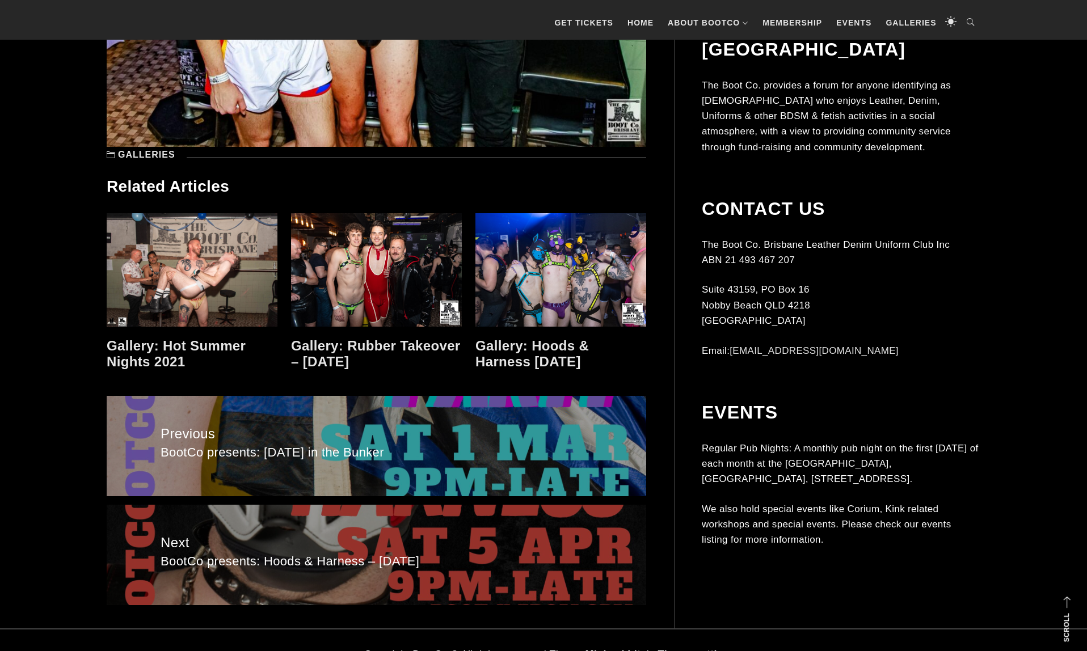
scroll to position [8930, 0]
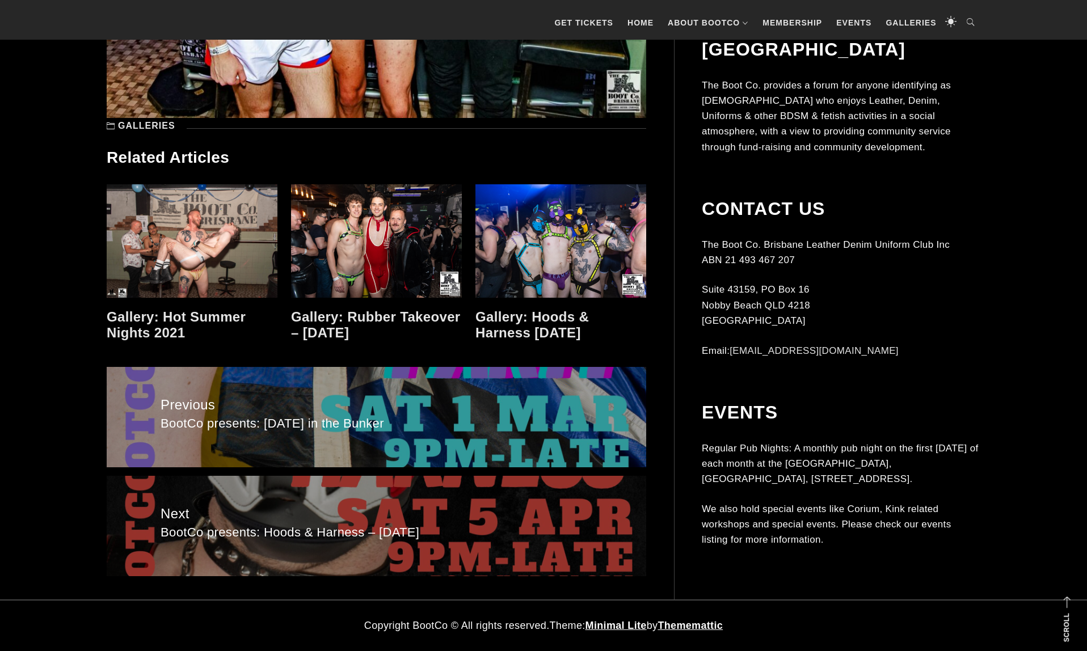
click at [159, 254] on link at bounding box center [192, 240] width 171 height 113
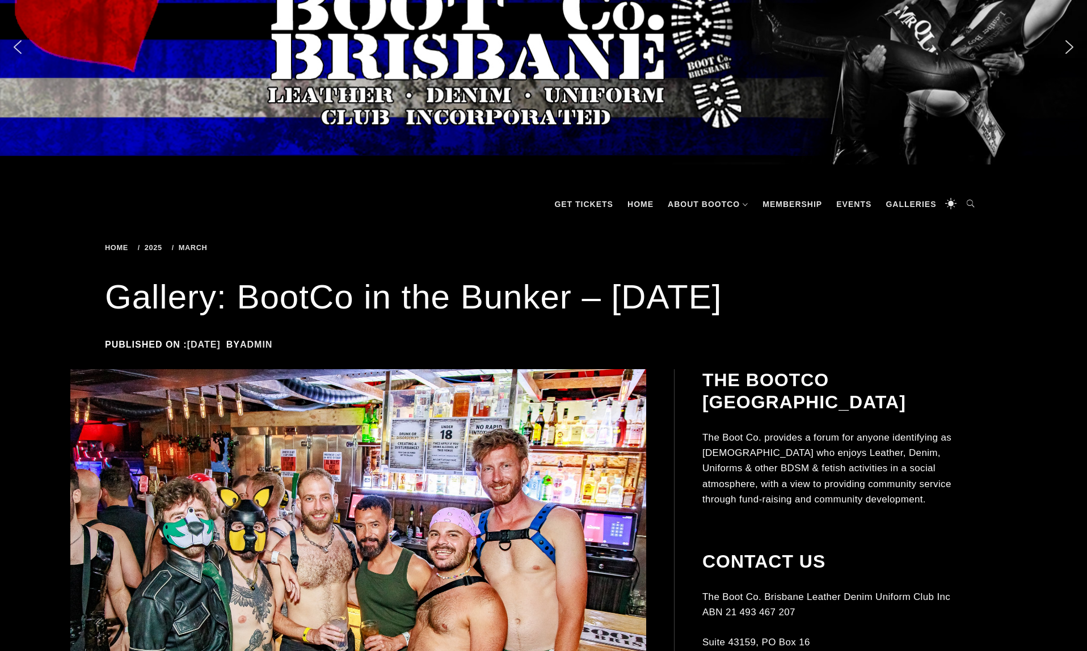
scroll to position [0, 0]
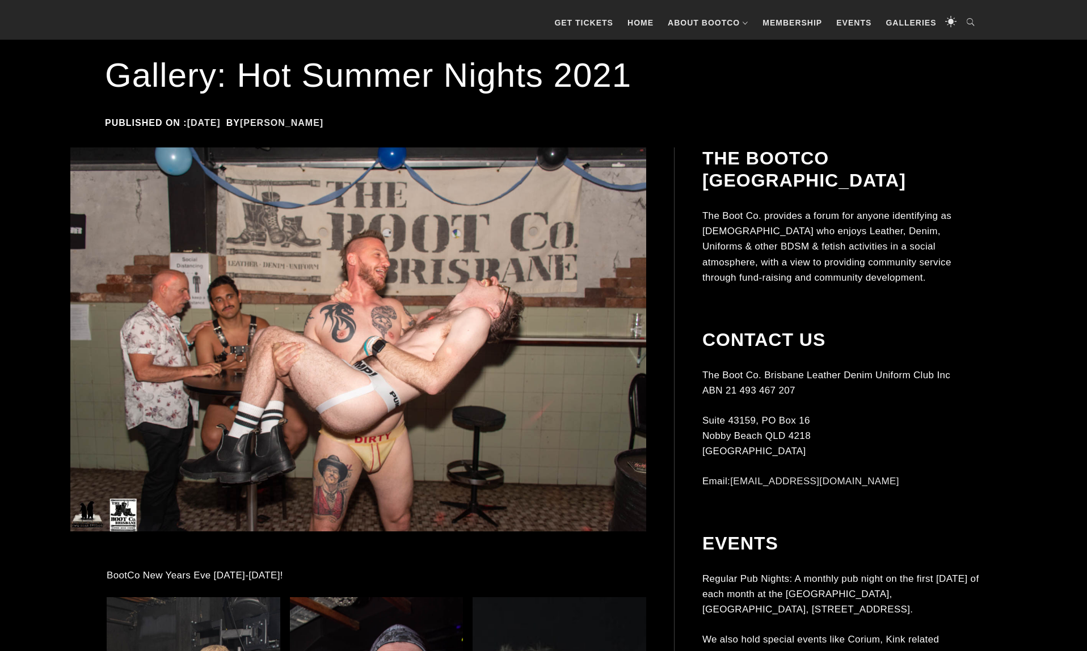
scroll to position [238, 0]
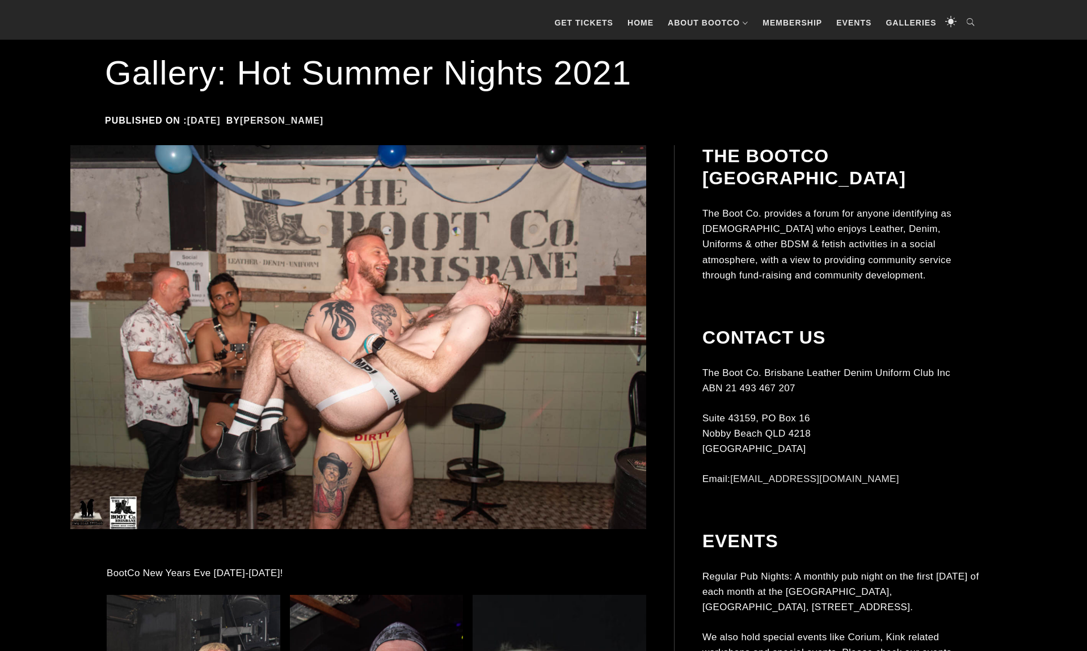
click at [331, 405] on img at bounding box center [358, 337] width 576 height 384
click at [318, 382] on img at bounding box center [358, 337] width 576 height 384
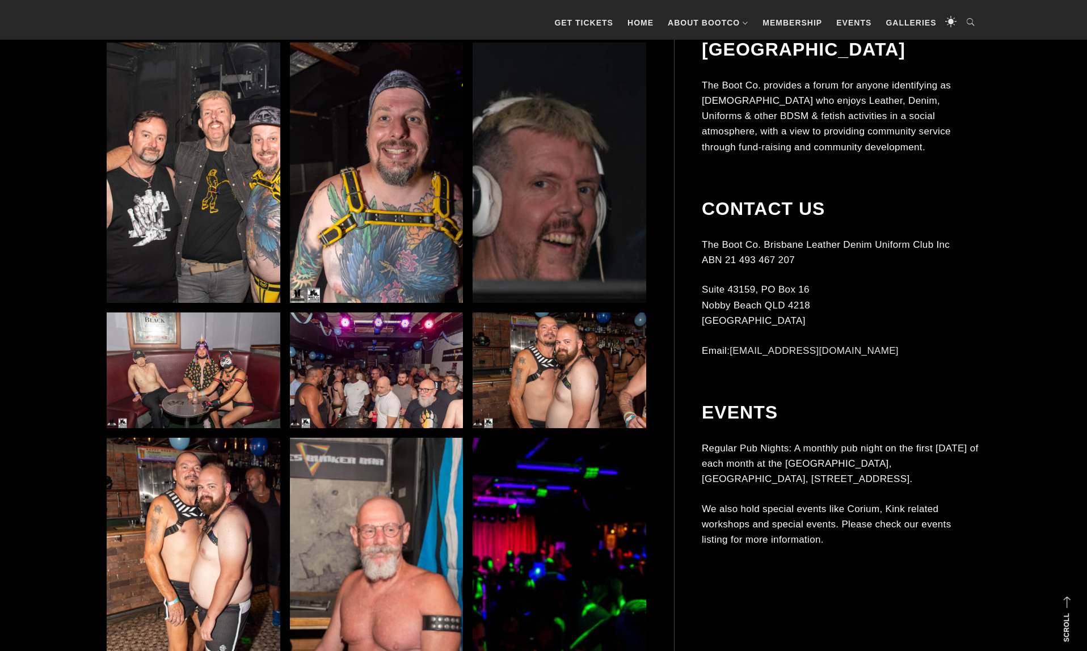
scroll to position [794, 0]
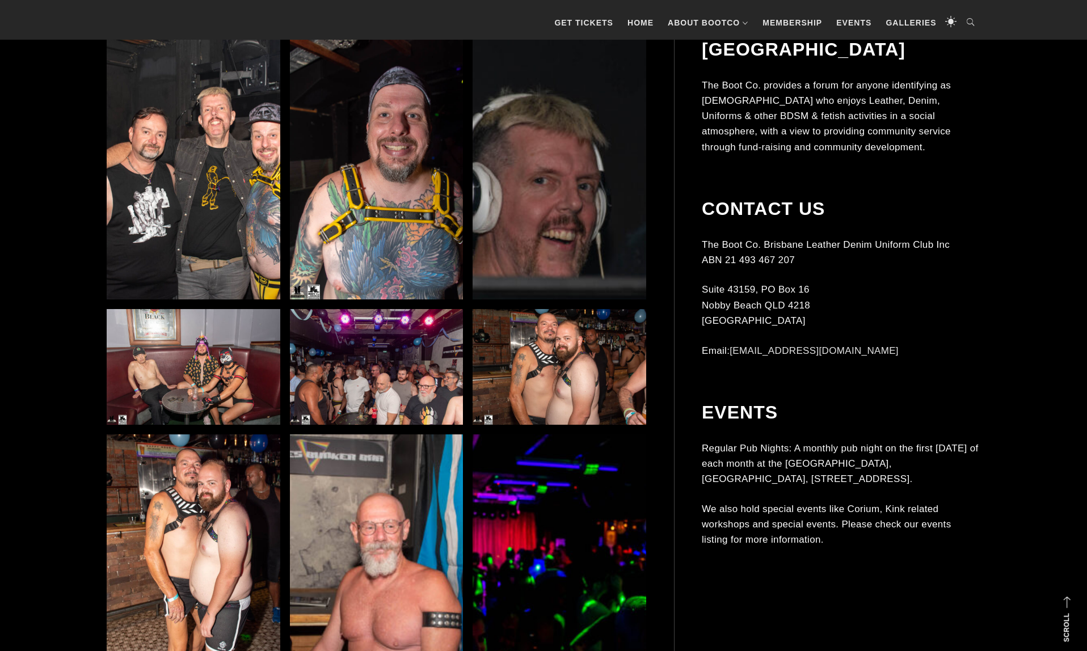
click at [170, 165] on img at bounding box center [194, 169] width 174 height 260
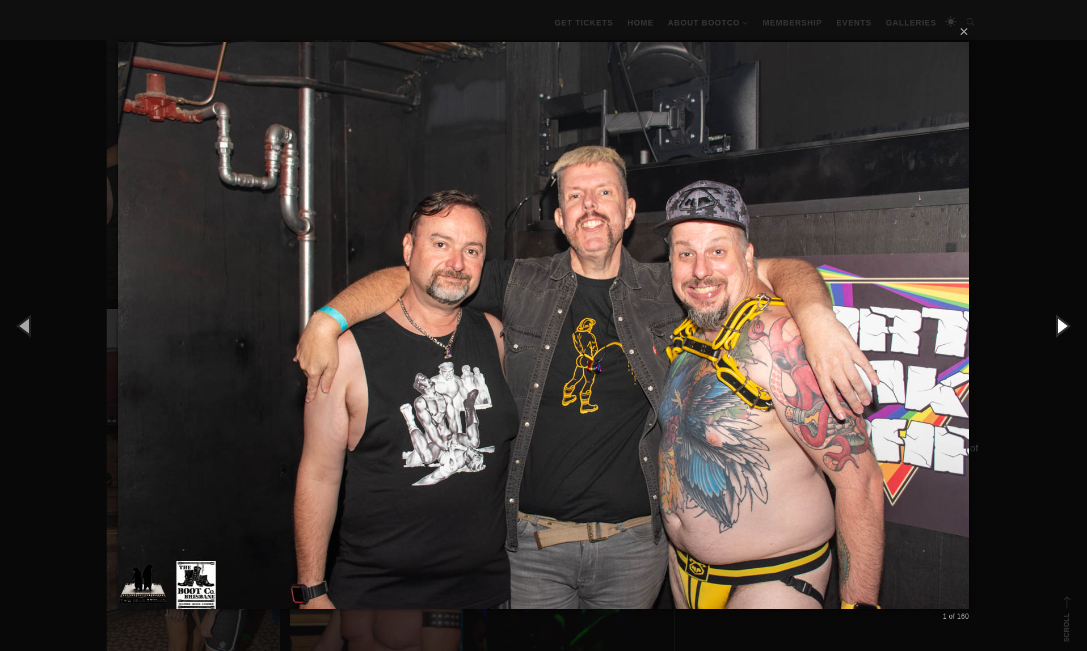
click at [1064, 326] on button "button" at bounding box center [1061, 325] width 51 height 62
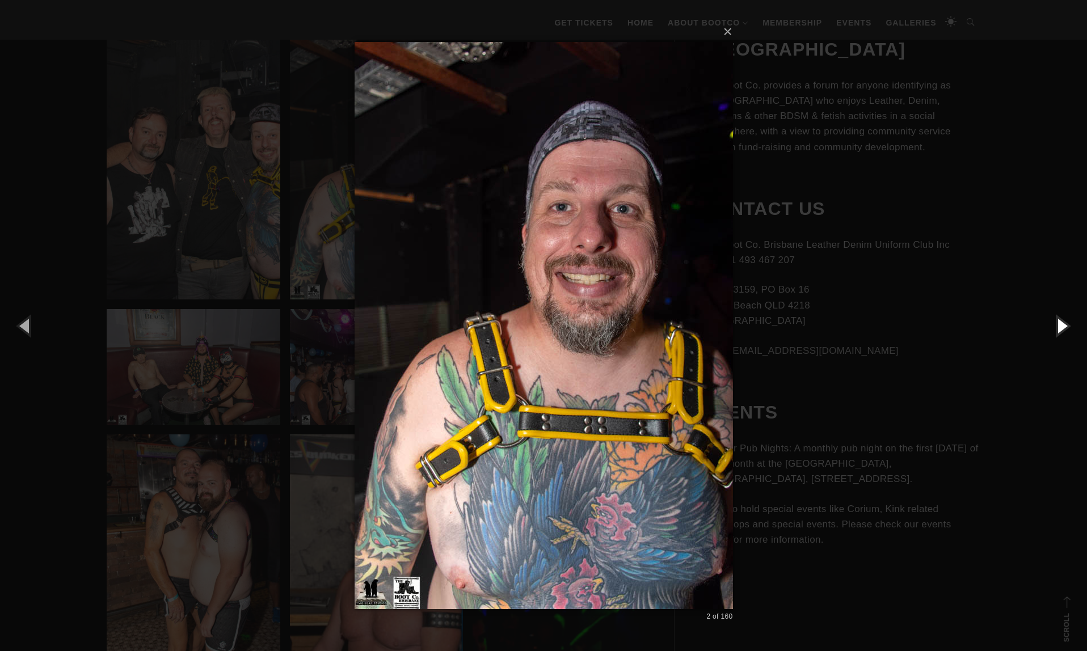
click at [1064, 326] on button "button" at bounding box center [1061, 325] width 51 height 62
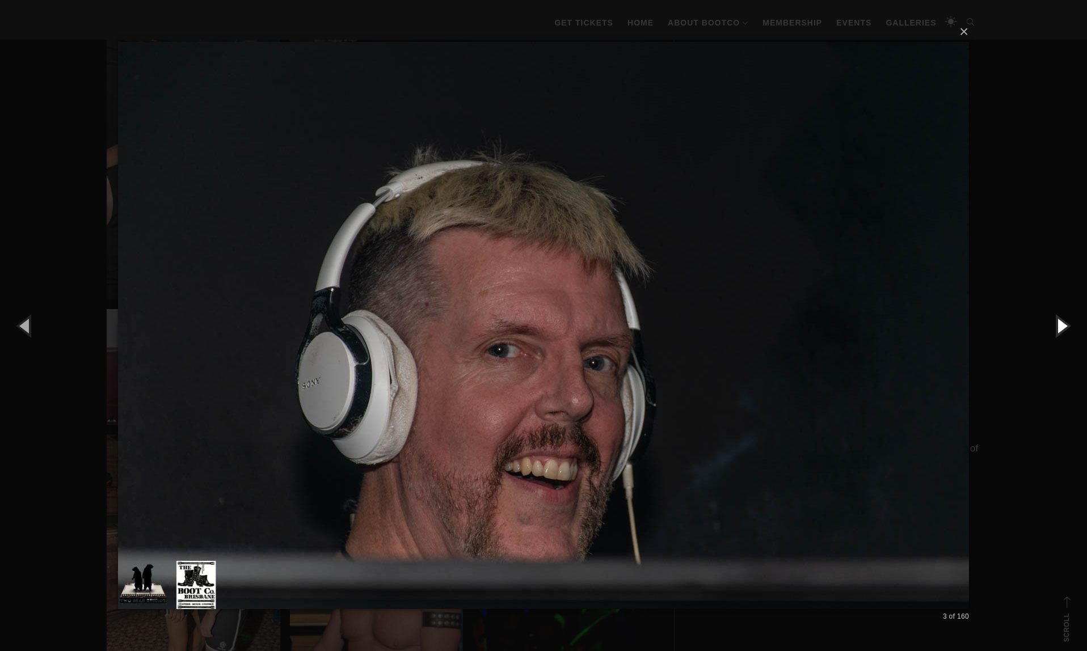
click at [1064, 326] on button "button" at bounding box center [1061, 325] width 51 height 62
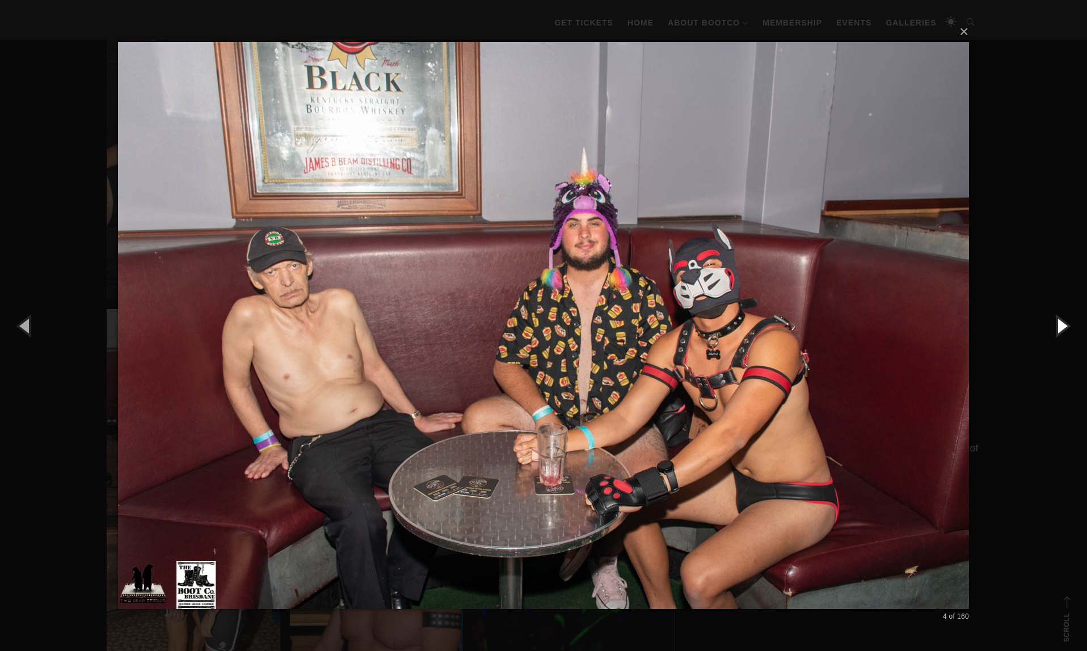
click at [1064, 326] on button "button" at bounding box center [1061, 325] width 51 height 62
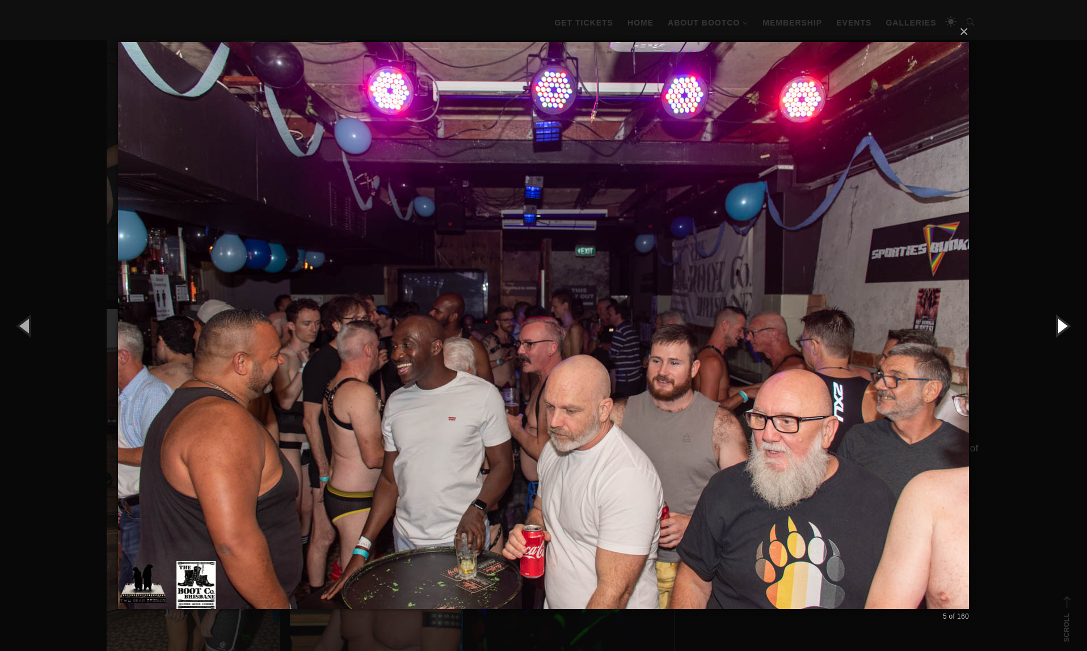
click at [1064, 326] on button "button" at bounding box center [1061, 325] width 51 height 62
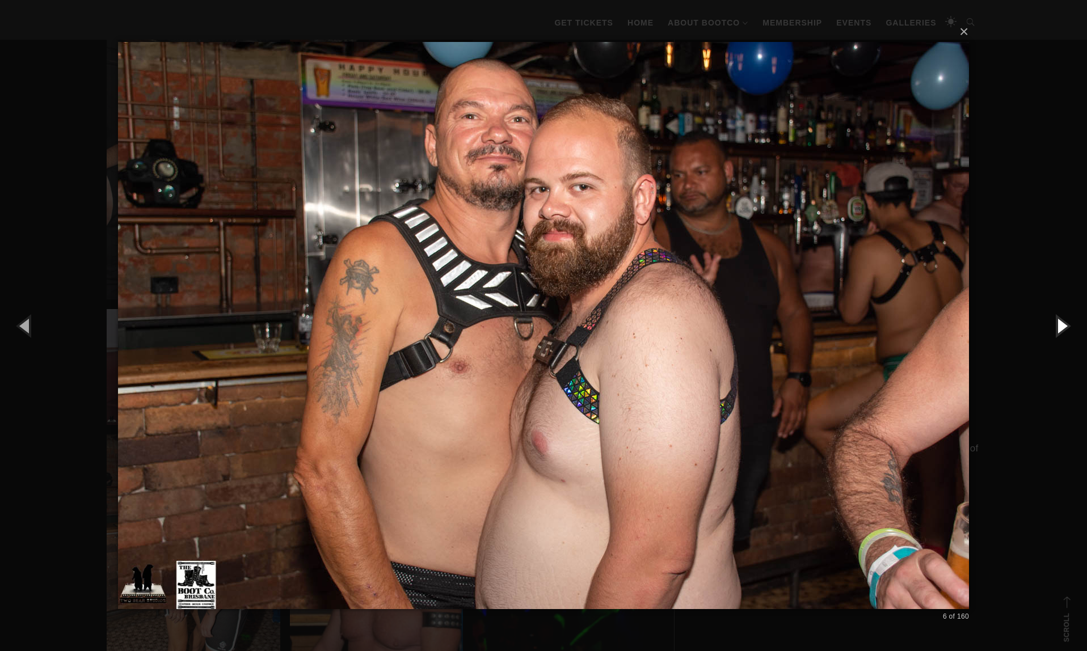
click at [1064, 326] on button "button" at bounding box center [1061, 325] width 51 height 62
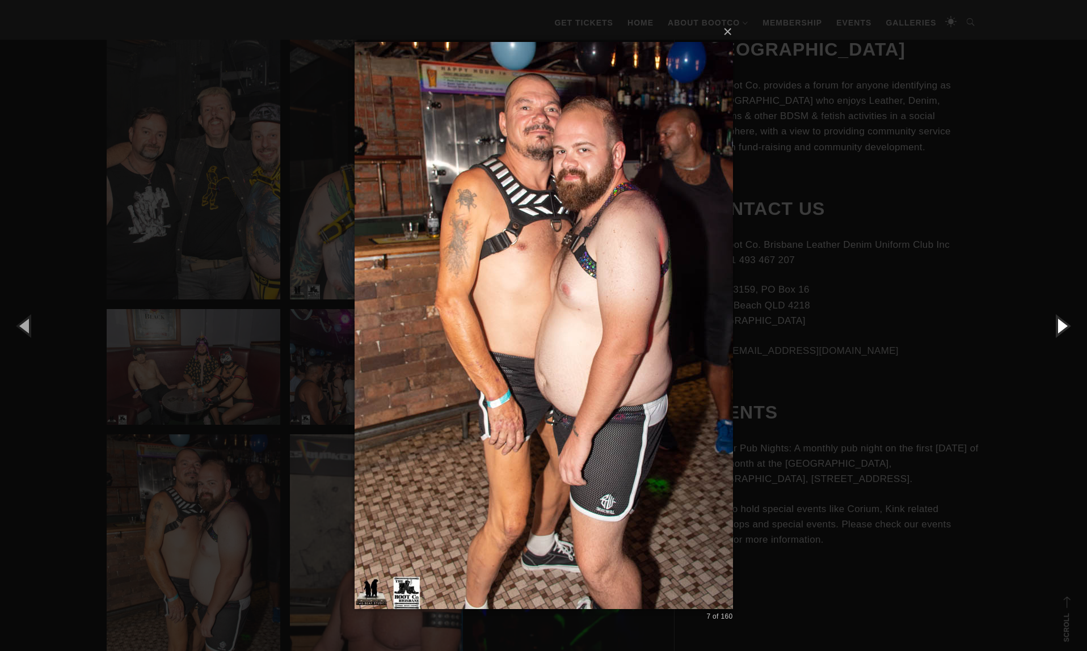
click at [1064, 326] on button "button" at bounding box center [1061, 325] width 51 height 62
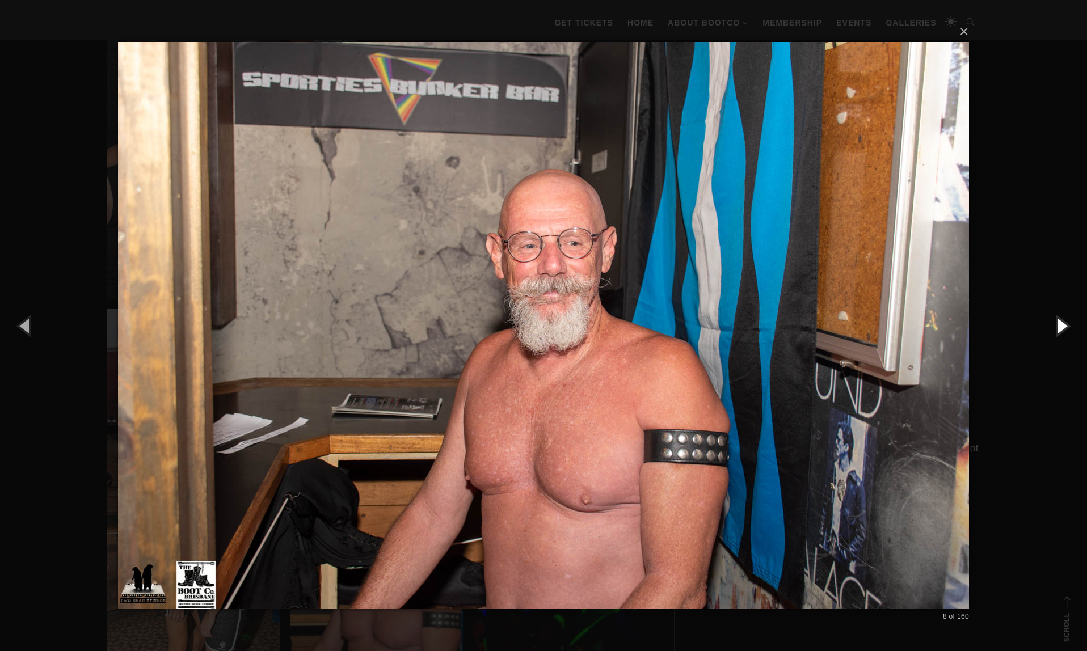
click at [1064, 326] on button "button" at bounding box center [1061, 325] width 51 height 62
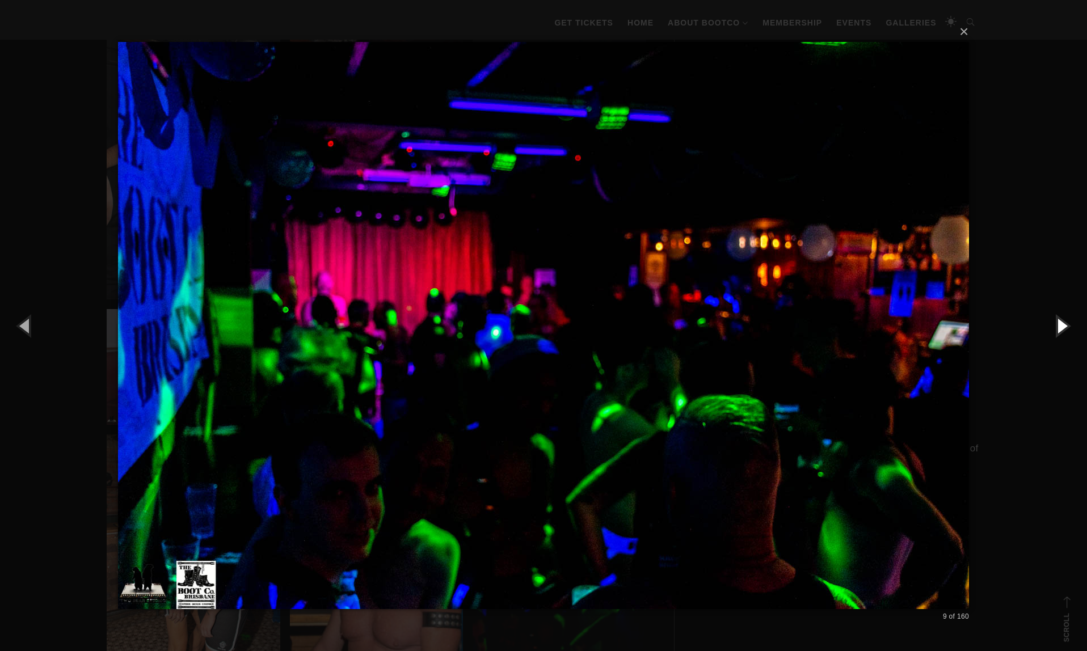
click at [1064, 326] on button "button" at bounding box center [1061, 325] width 51 height 62
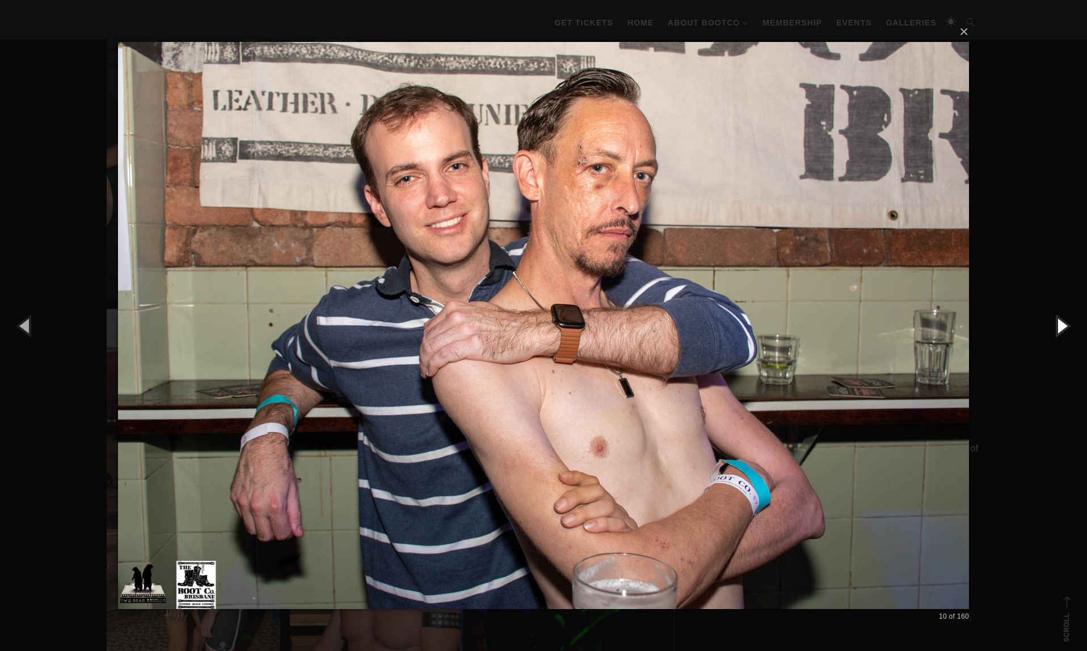
click at [1043, 325] on button "button" at bounding box center [1061, 325] width 51 height 62
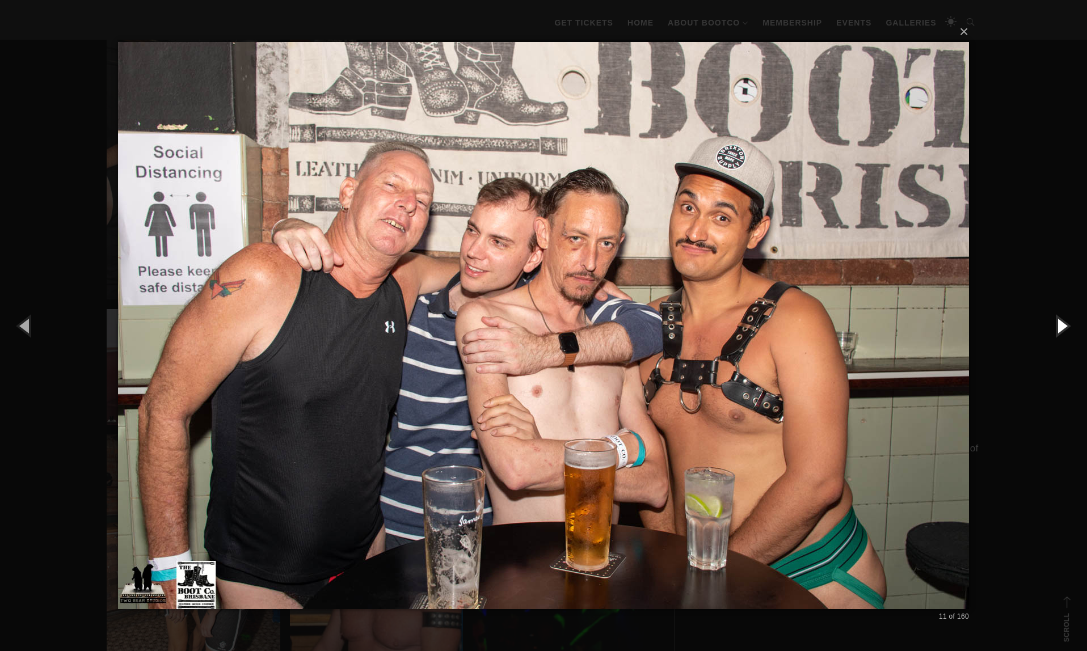
click at [1043, 325] on button "button" at bounding box center [1061, 325] width 51 height 62
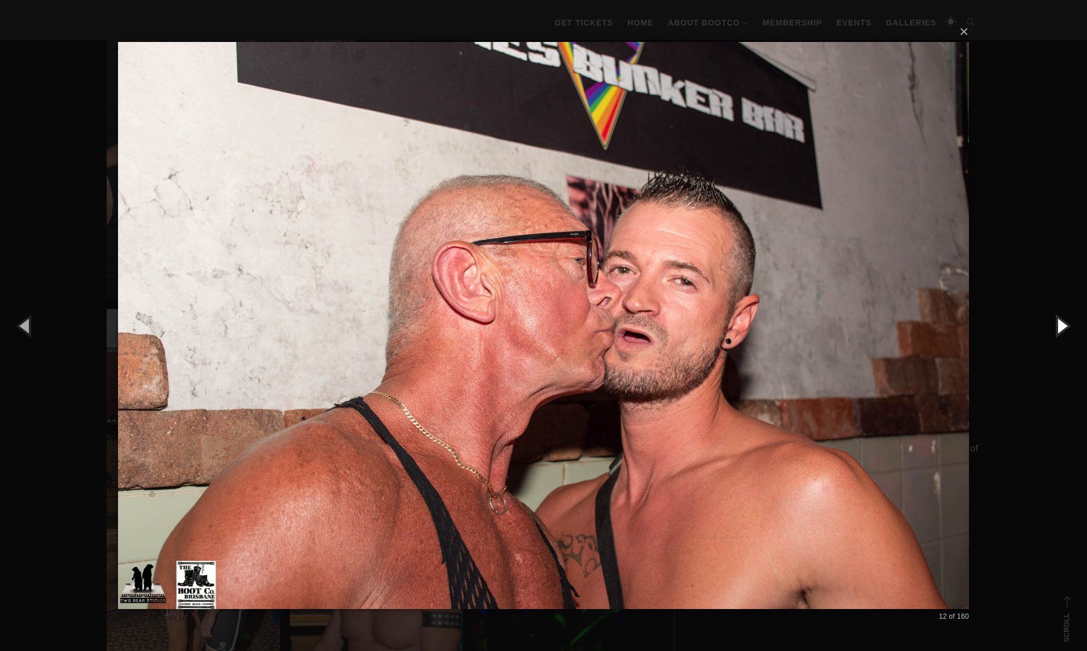
click at [1043, 325] on button "button" at bounding box center [1061, 325] width 51 height 62
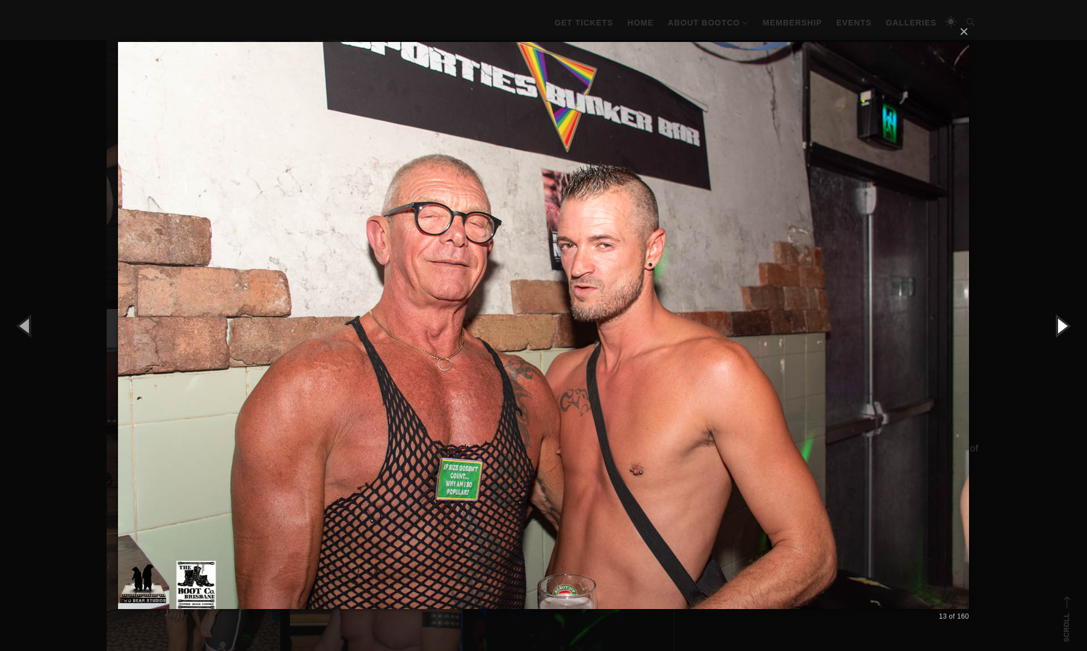
click at [1043, 325] on button "button" at bounding box center [1061, 325] width 51 height 62
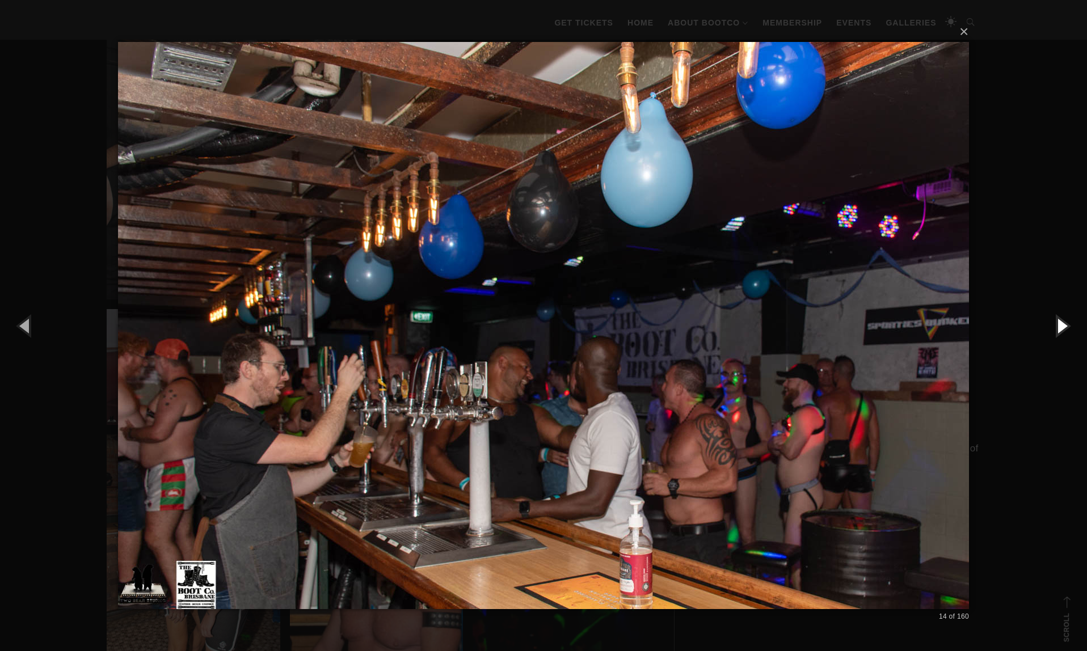
click at [1043, 325] on button "button" at bounding box center [1061, 325] width 51 height 62
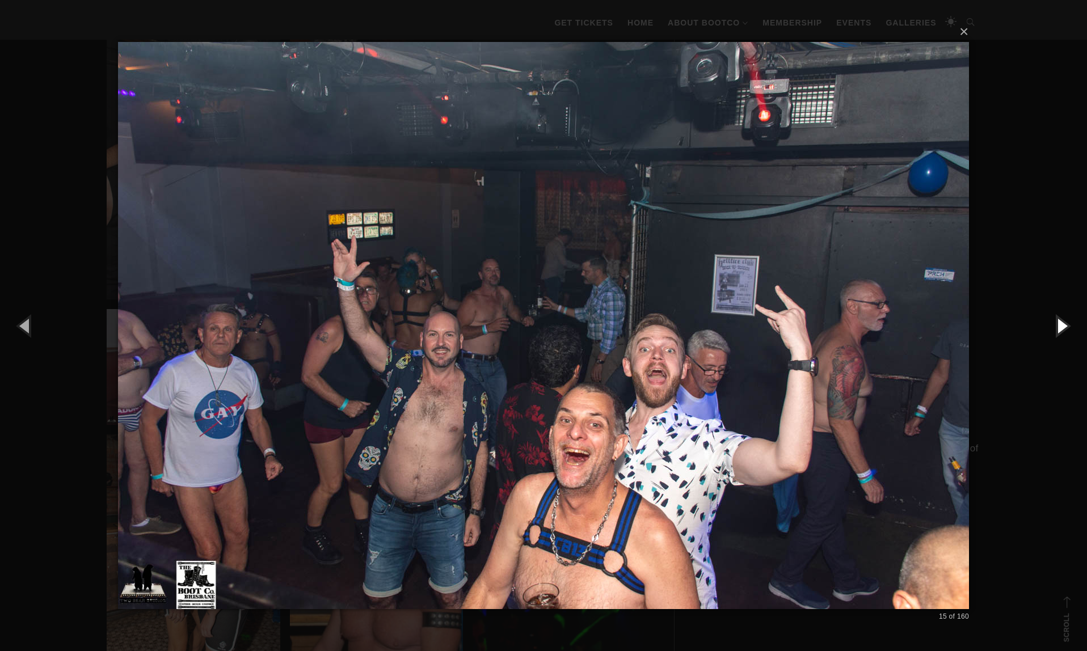
click at [1043, 325] on button "button" at bounding box center [1061, 325] width 51 height 62
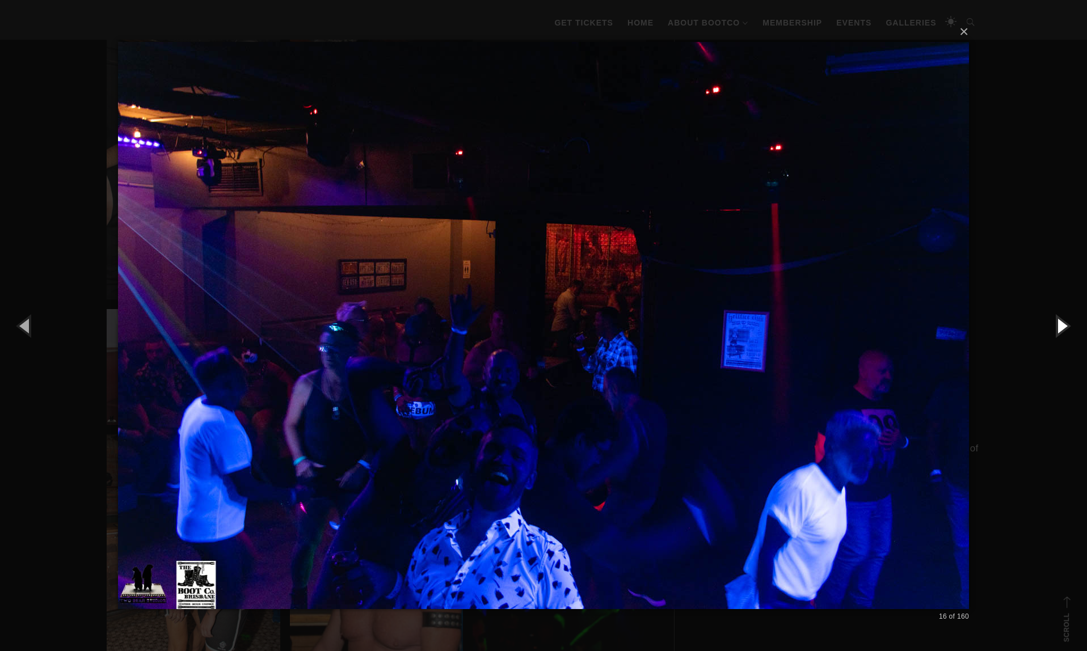
click at [1043, 325] on button "button" at bounding box center [1061, 325] width 51 height 62
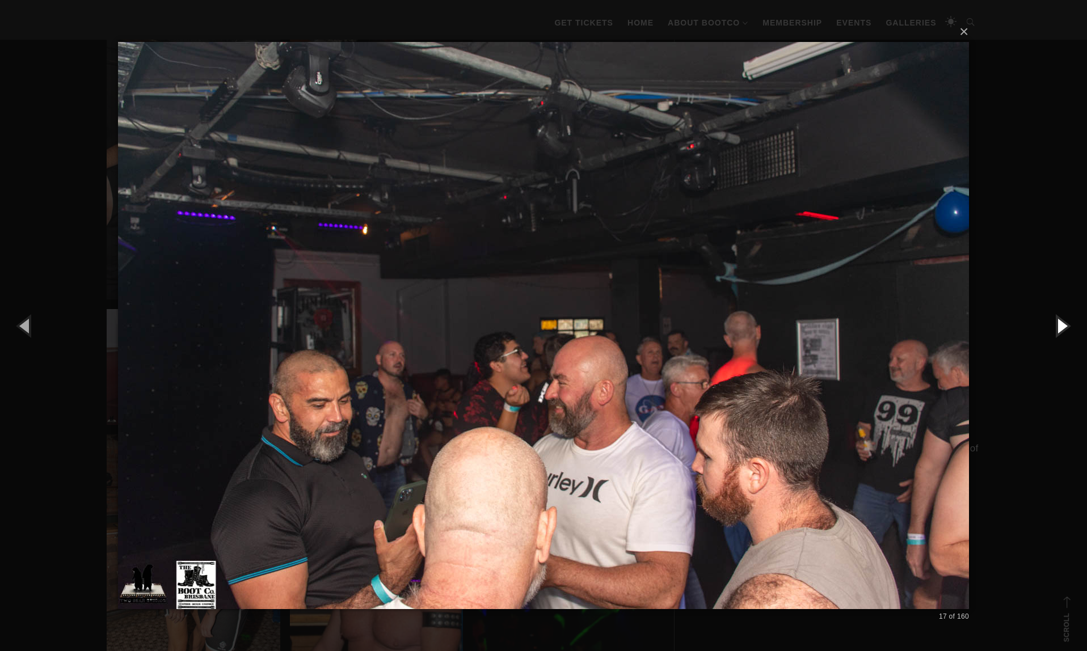
click at [1043, 325] on button "button" at bounding box center [1061, 325] width 51 height 62
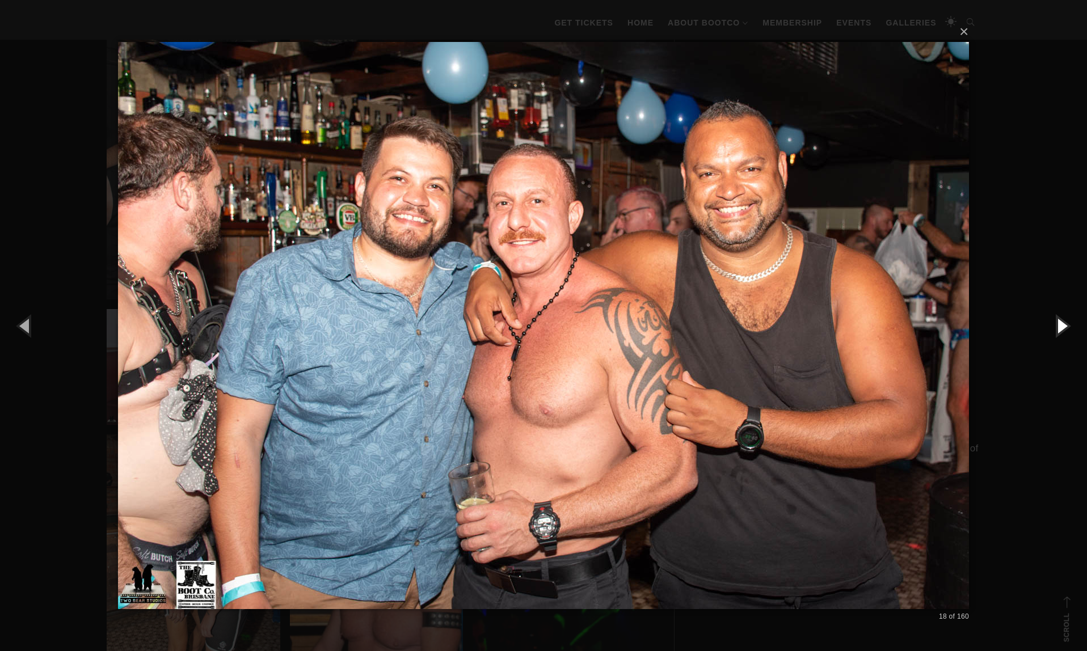
click at [1043, 325] on button "button" at bounding box center [1061, 325] width 51 height 62
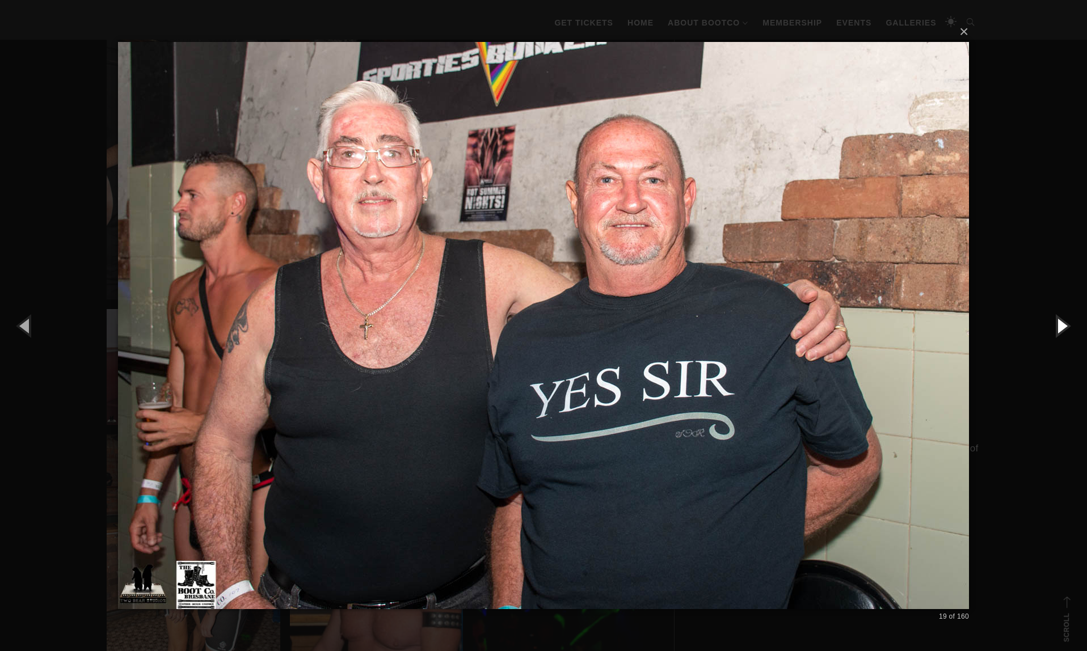
click at [1043, 325] on button "button" at bounding box center [1061, 325] width 51 height 62
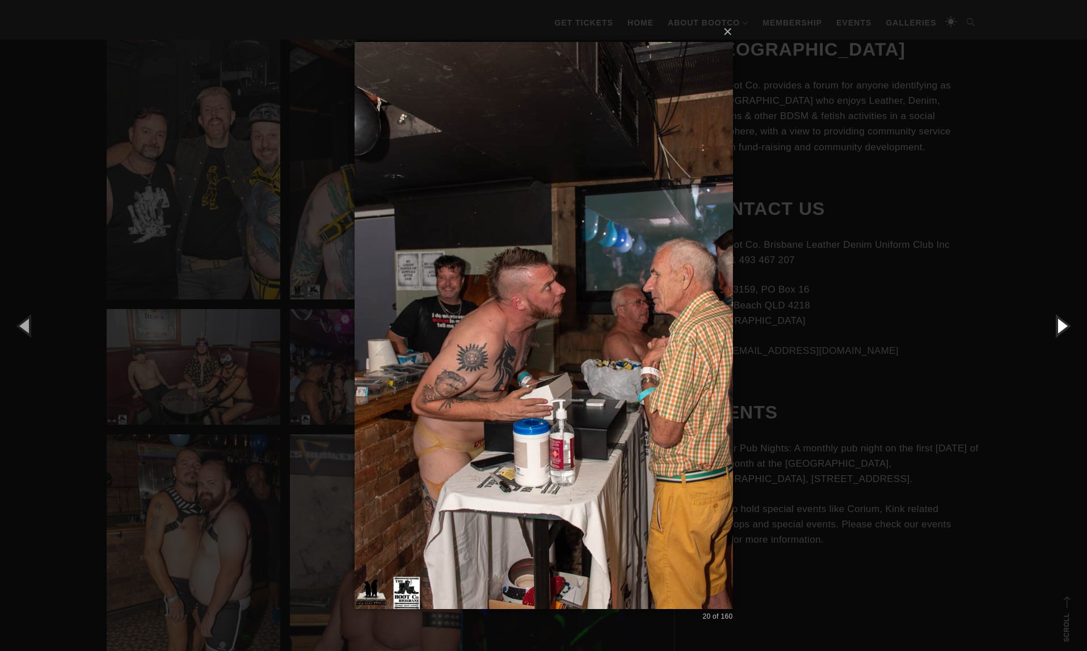
click at [1062, 323] on button "button" at bounding box center [1061, 325] width 51 height 62
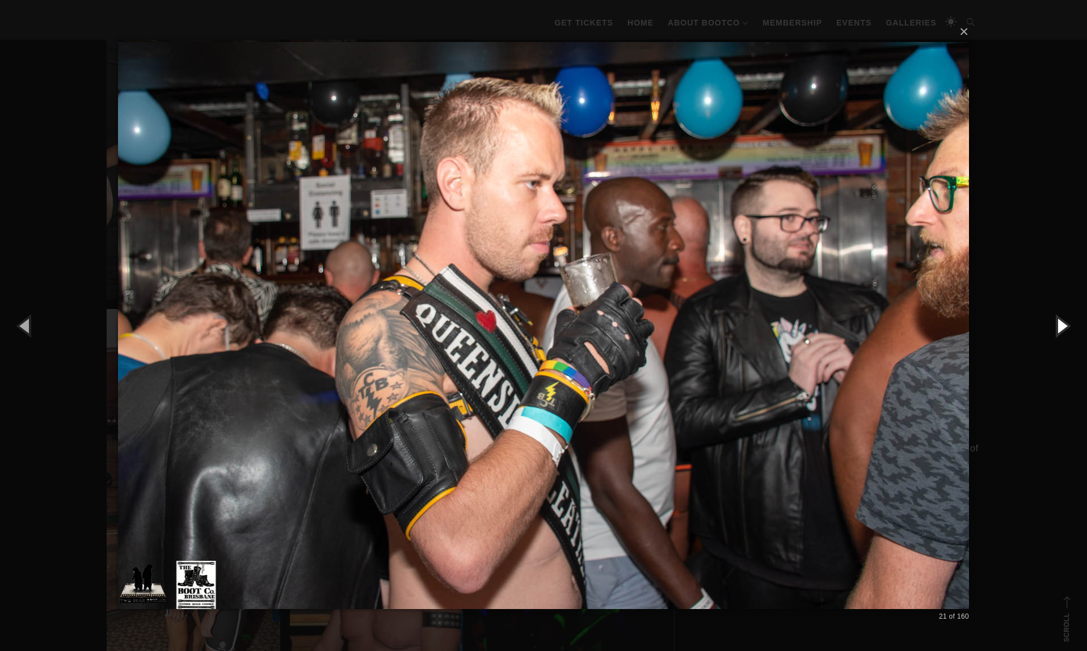
click at [1062, 323] on button "button" at bounding box center [1061, 325] width 51 height 62
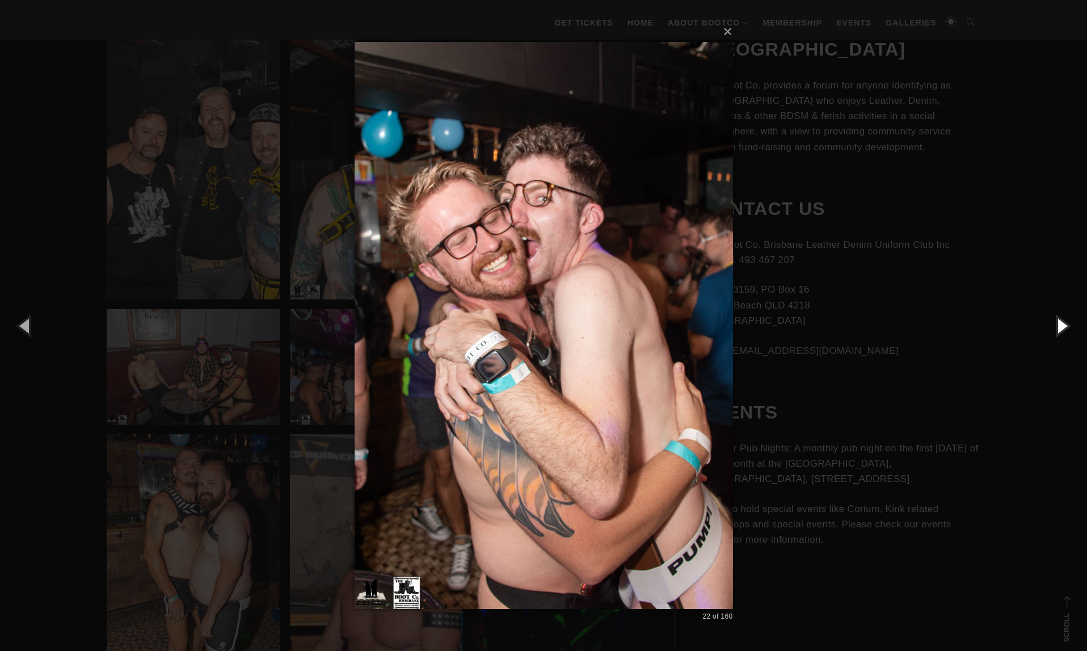
click at [1062, 323] on button "button" at bounding box center [1061, 325] width 51 height 62
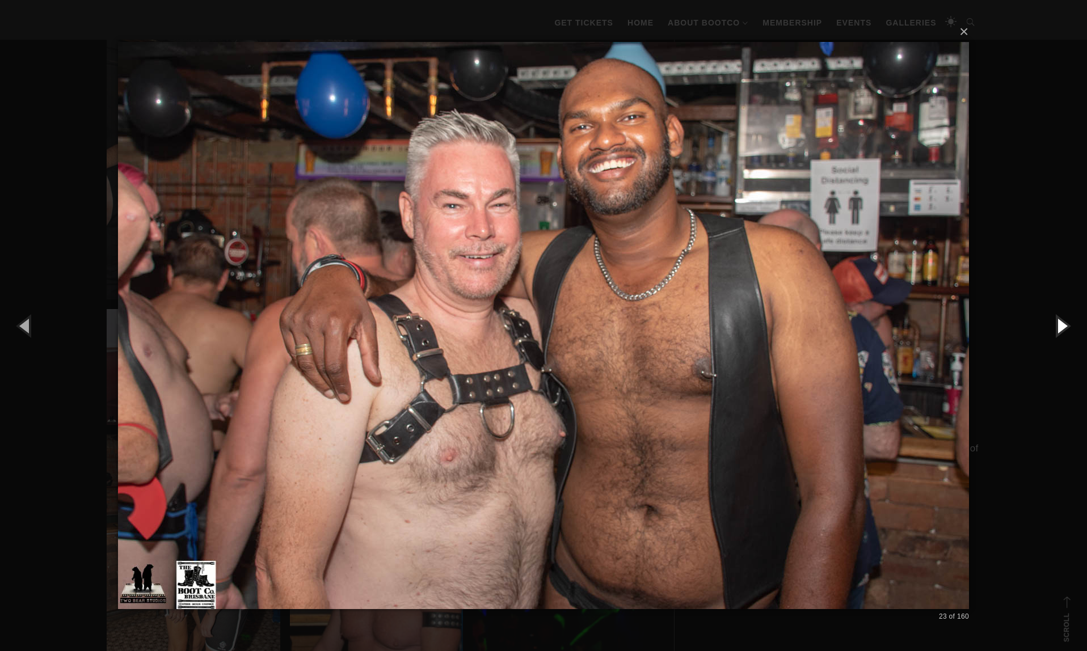
click at [1062, 323] on button "button" at bounding box center [1061, 325] width 51 height 62
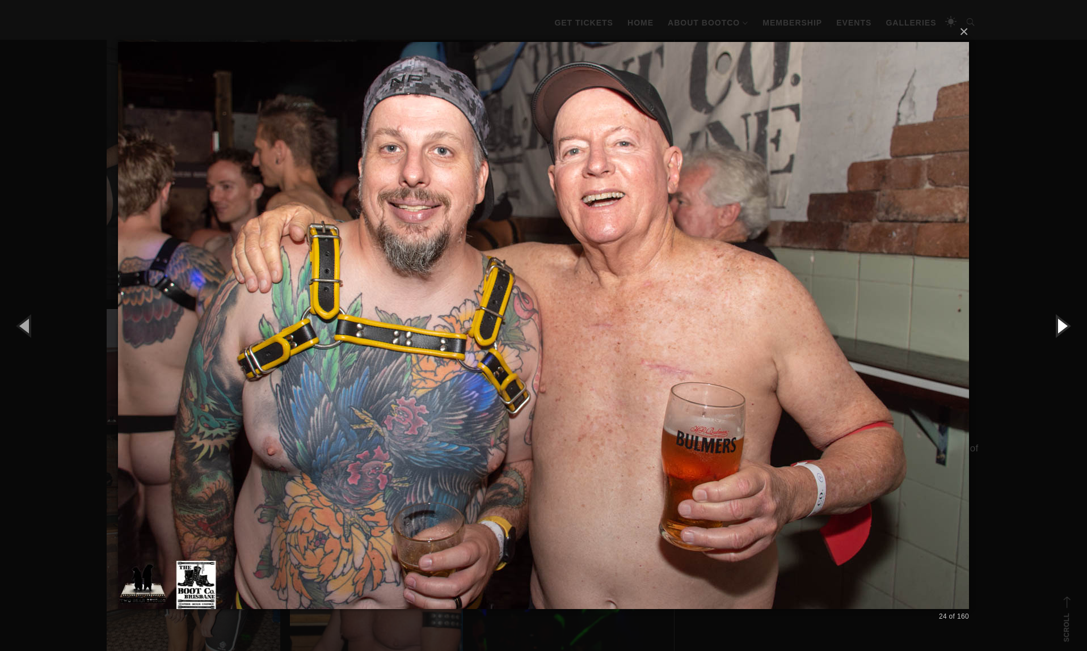
click at [1062, 323] on button "button" at bounding box center [1061, 325] width 51 height 62
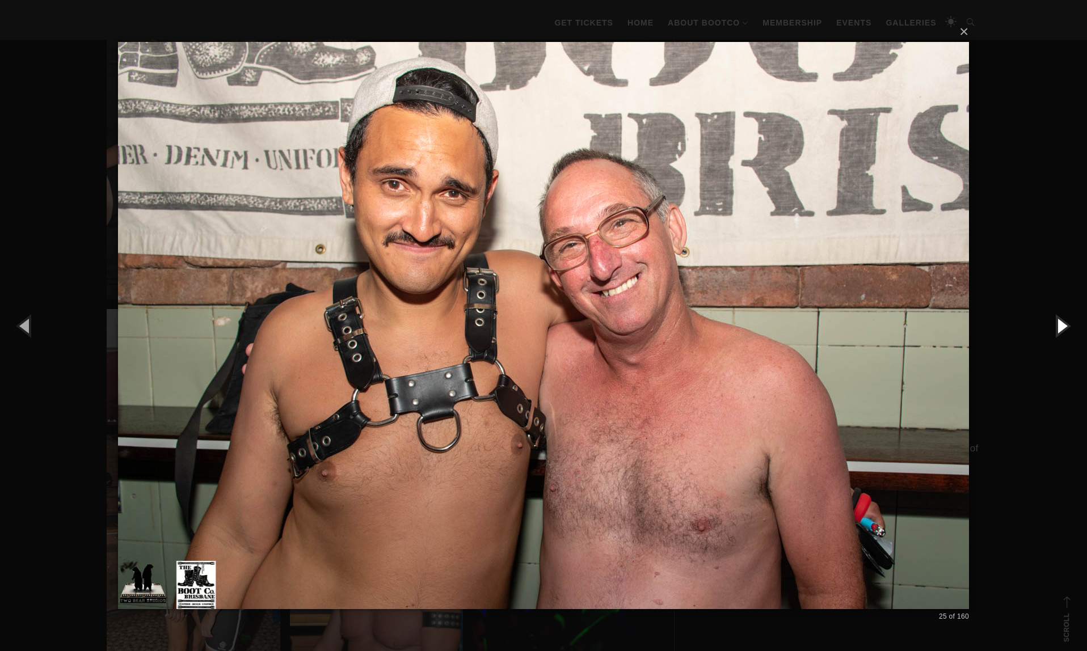
click at [1062, 323] on button "button" at bounding box center [1061, 325] width 51 height 62
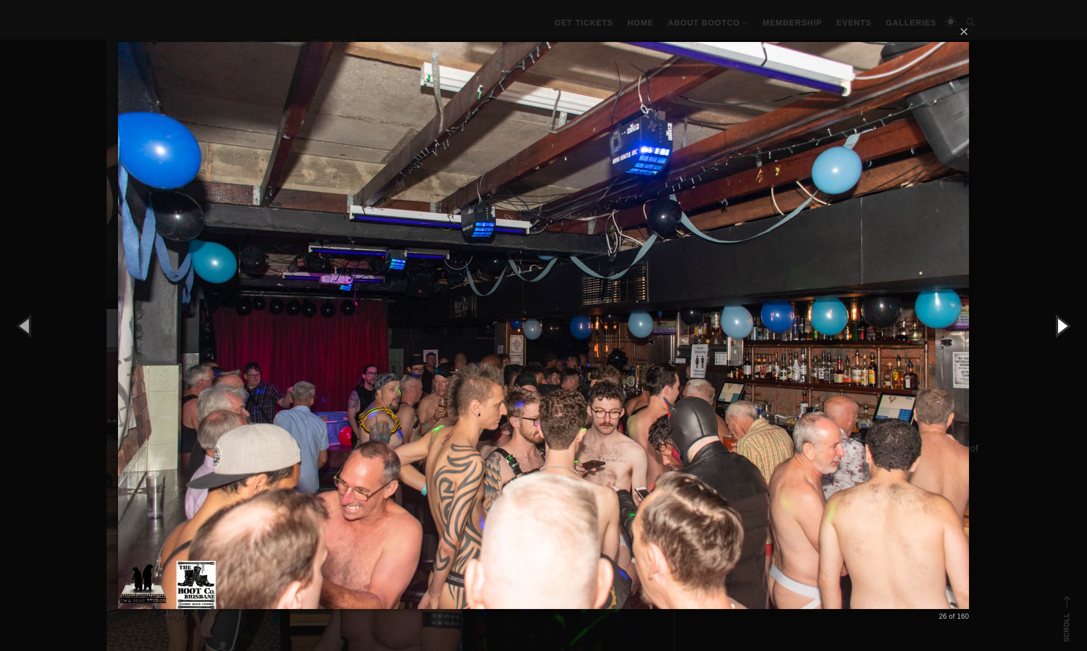
click at [1062, 323] on button "button" at bounding box center [1061, 325] width 51 height 62
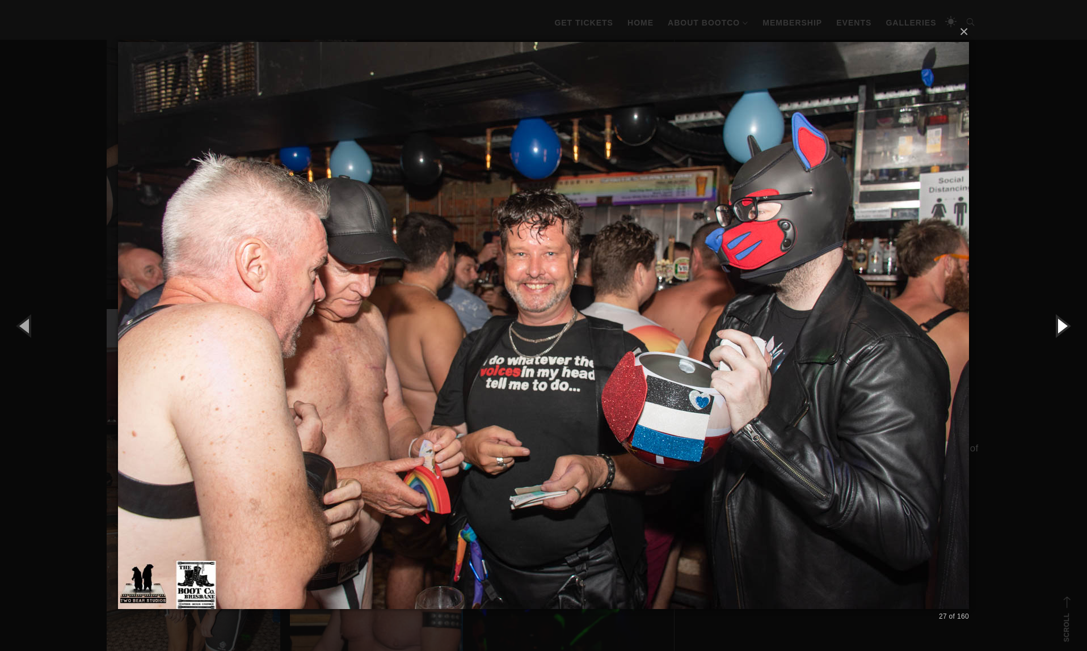
click at [1062, 323] on button "button" at bounding box center [1061, 325] width 51 height 62
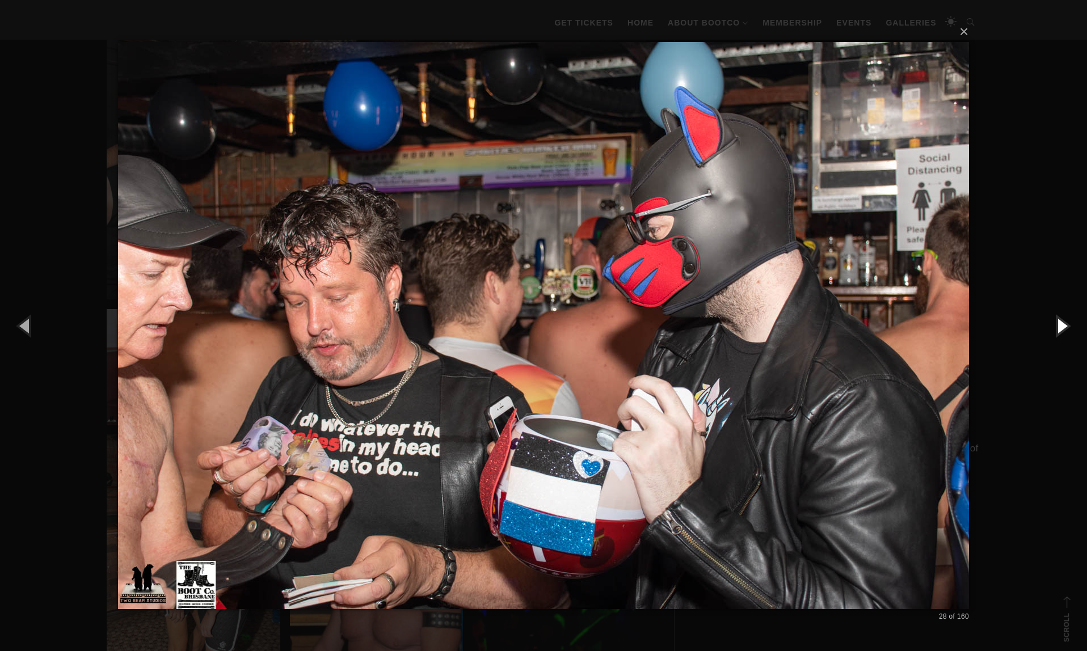
click at [1062, 323] on button "button" at bounding box center [1061, 325] width 51 height 62
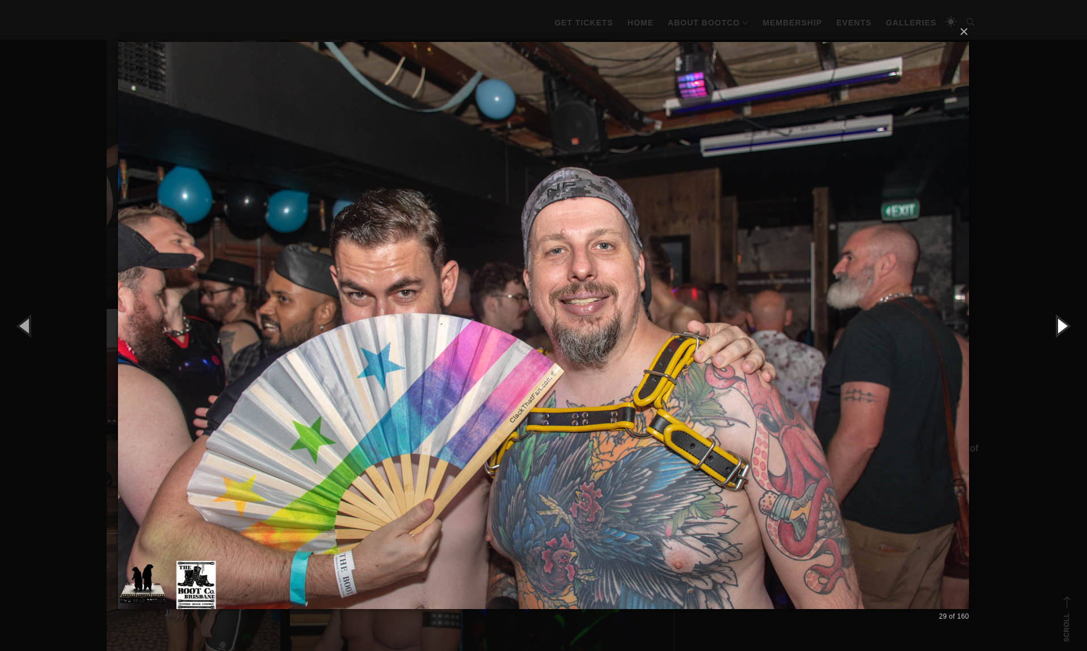
click at [1062, 323] on button "button" at bounding box center [1061, 325] width 51 height 62
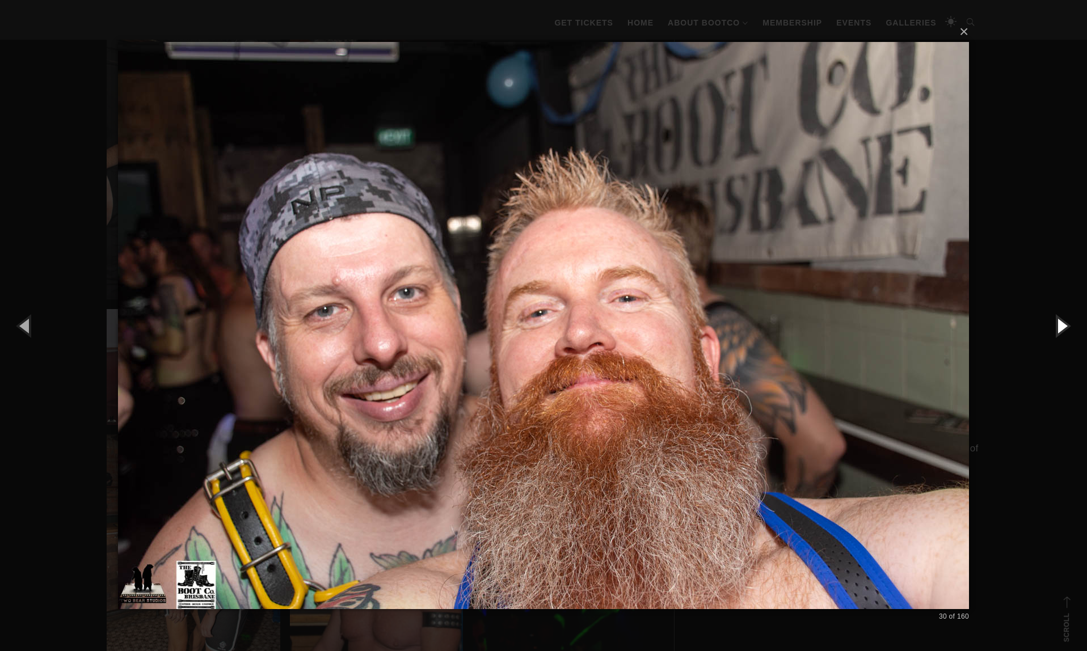
click at [1062, 323] on button "button" at bounding box center [1061, 325] width 51 height 62
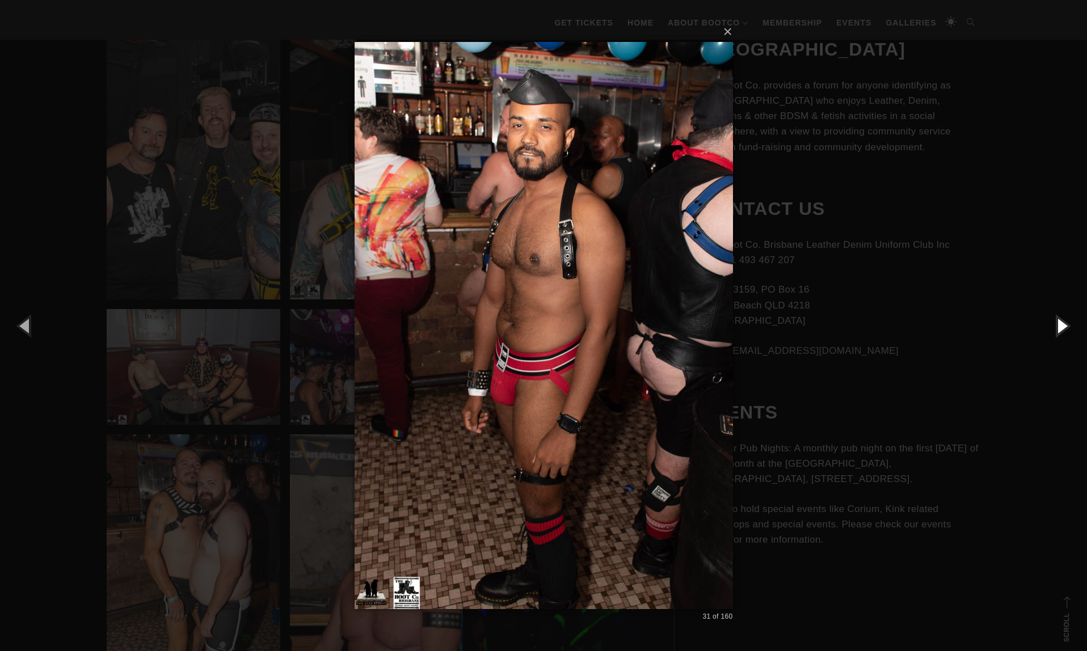
click at [1062, 323] on button "button" at bounding box center [1061, 325] width 51 height 62
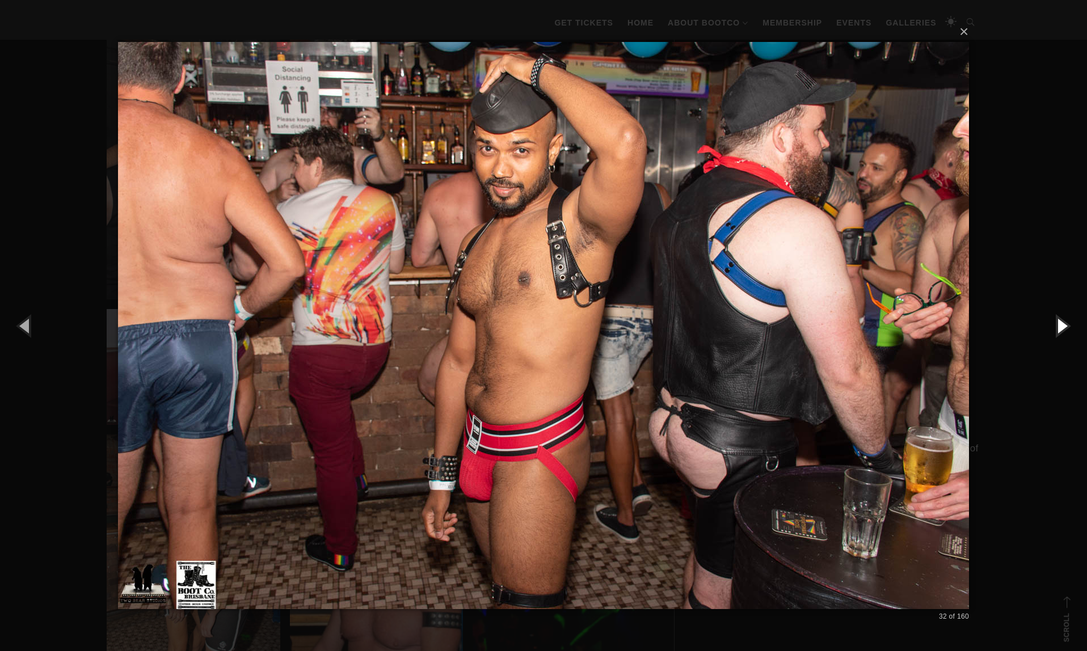
click at [1062, 323] on button "button" at bounding box center [1061, 325] width 51 height 62
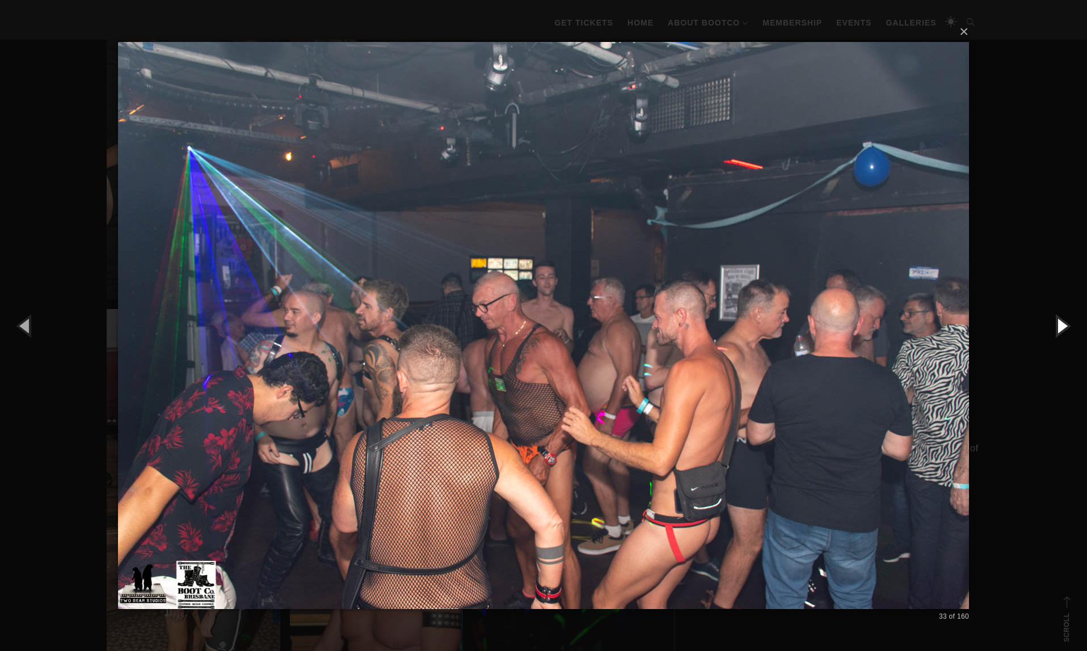
click at [1062, 323] on button "button" at bounding box center [1061, 325] width 51 height 62
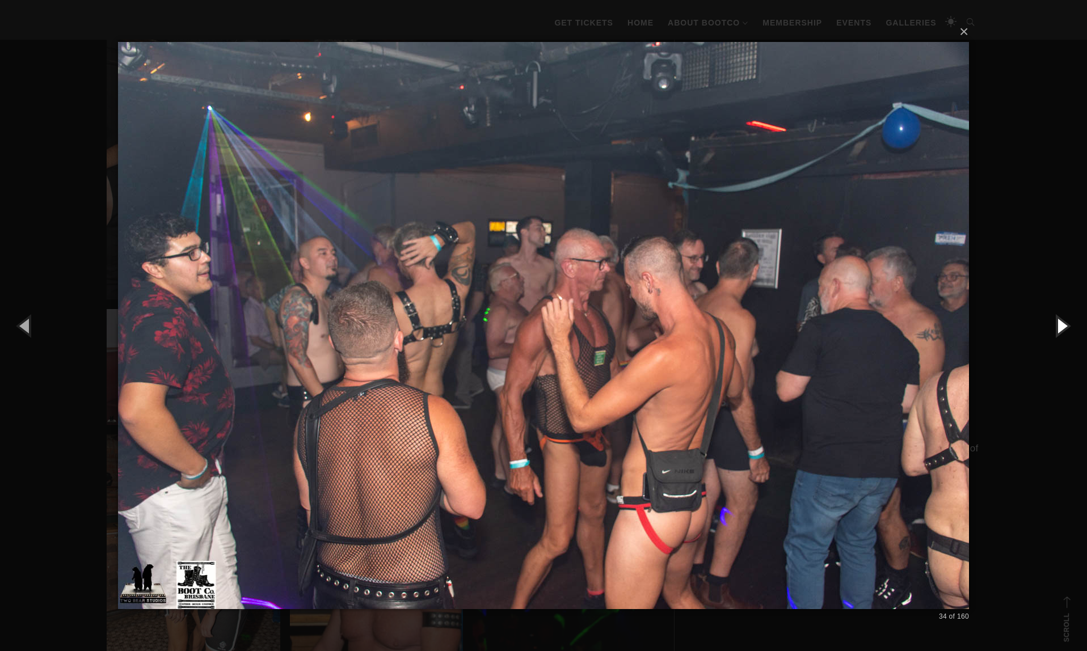
click at [1062, 323] on button "button" at bounding box center [1061, 325] width 51 height 62
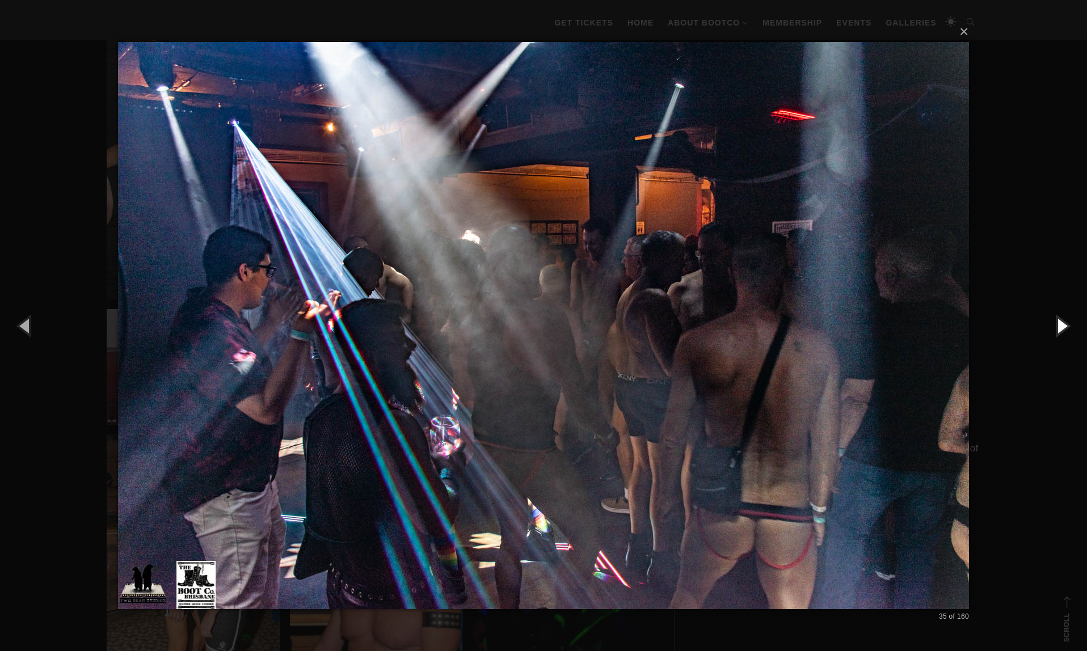
click at [1062, 323] on button "button" at bounding box center [1061, 325] width 51 height 62
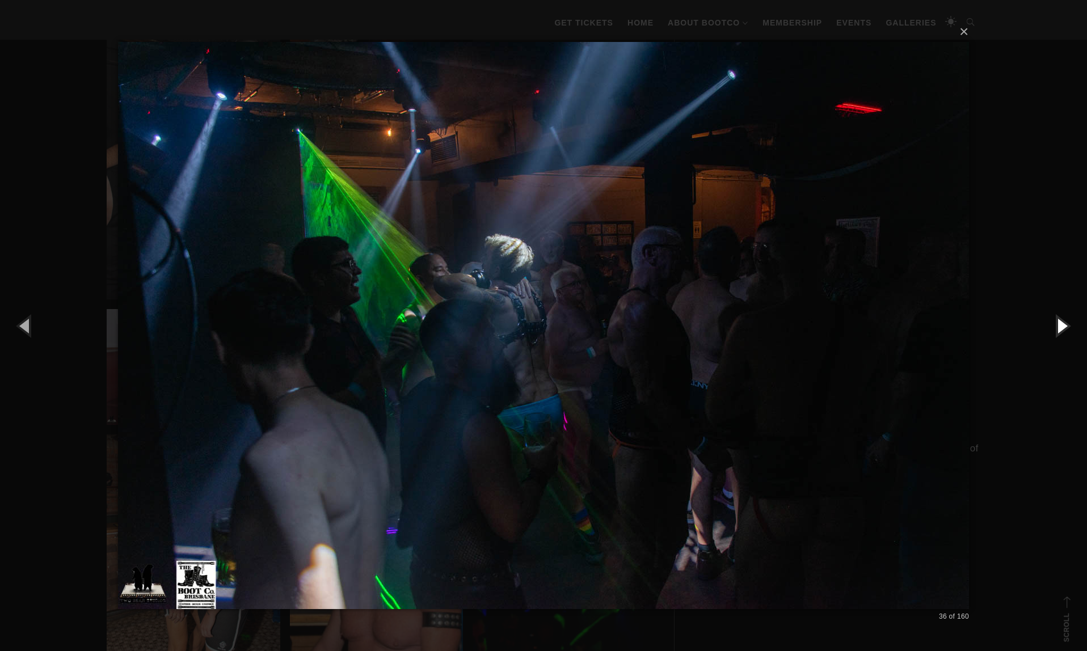
click at [1062, 323] on button "button" at bounding box center [1061, 325] width 51 height 62
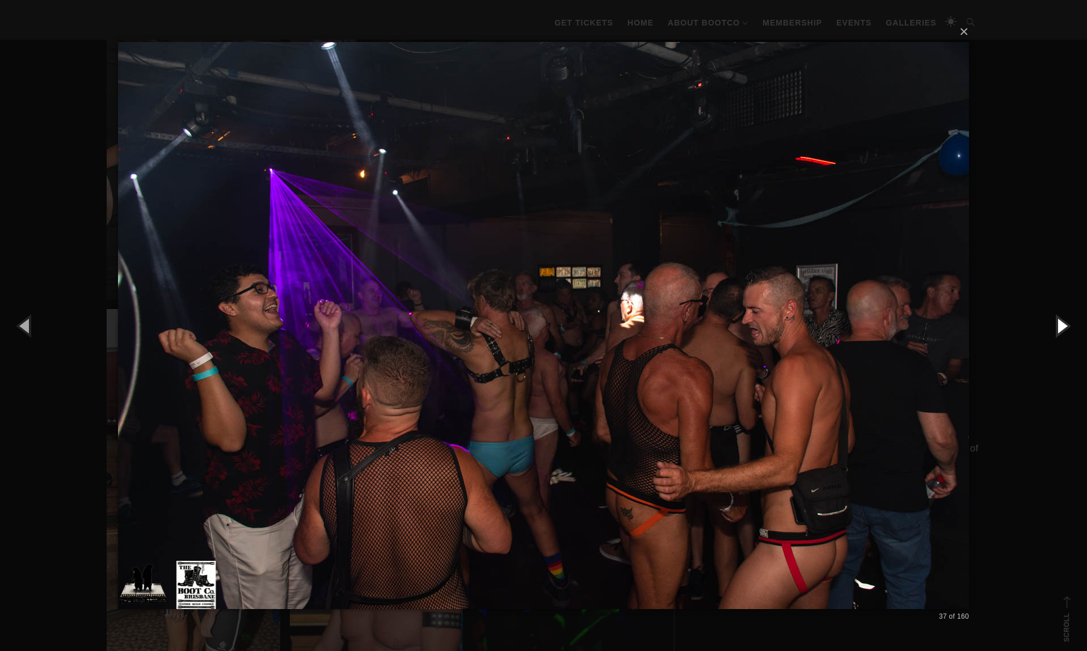
click at [1062, 323] on button "button" at bounding box center [1061, 325] width 51 height 62
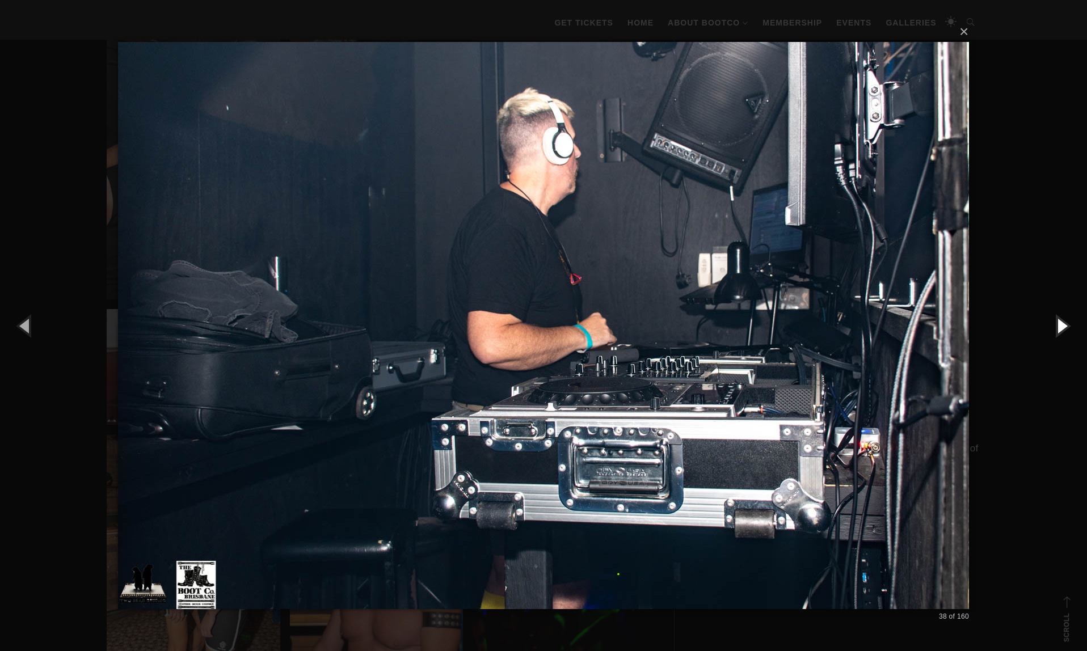
click at [1062, 323] on button "button" at bounding box center [1061, 325] width 51 height 62
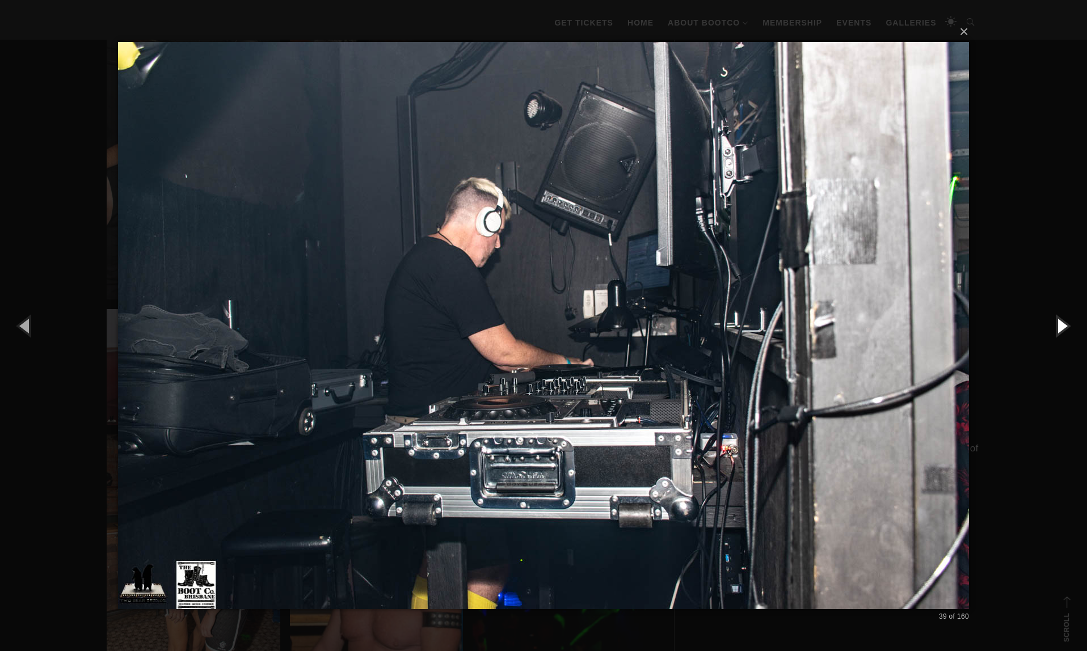
click at [1062, 323] on button "button" at bounding box center [1061, 325] width 51 height 62
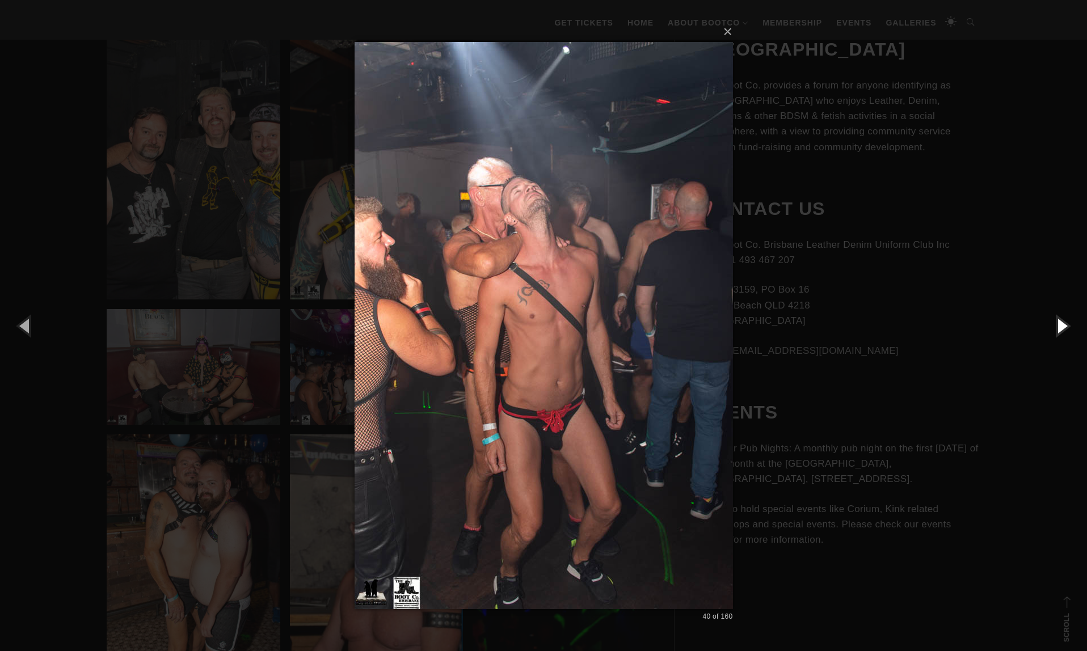
click at [1062, 323] on button "button" at bounding box center [1061, 325] width 51 height 62
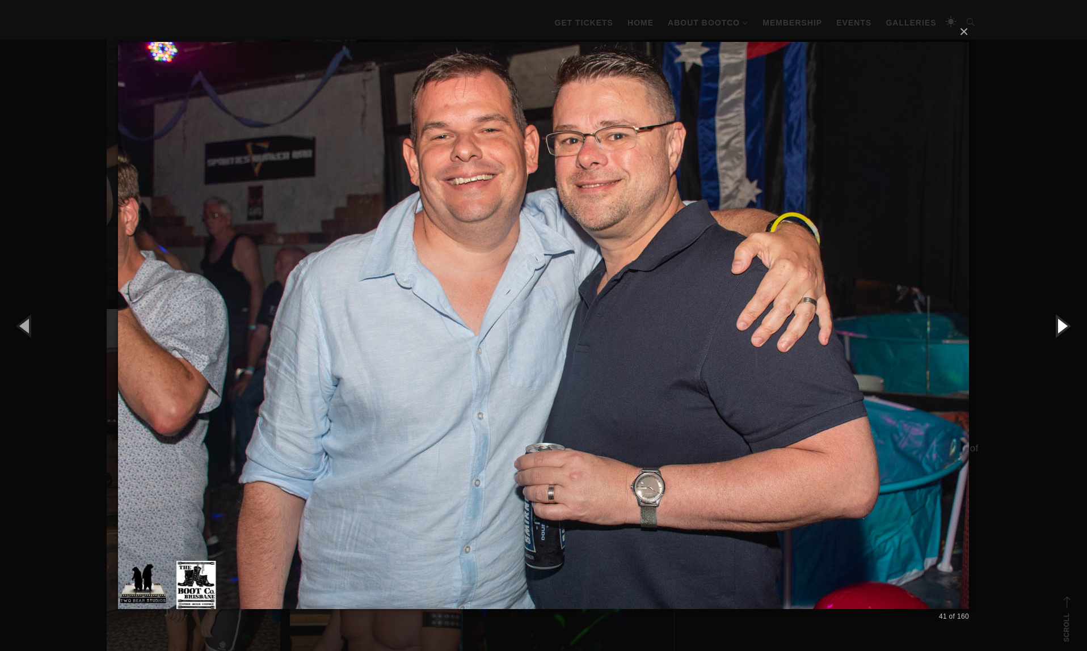
click at [1062, 323] on button "button" at bounding box center [1061, 325] width 51 height 62
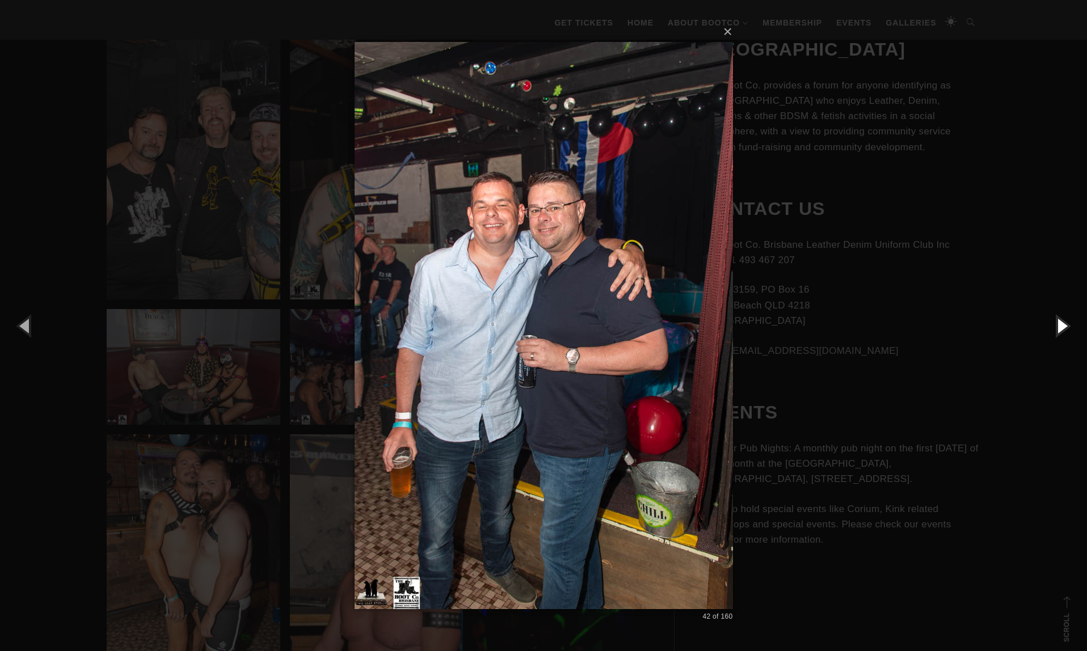
click at [1062, 323] on button "button" at bounding box center [1061, 325] width 51 height 62
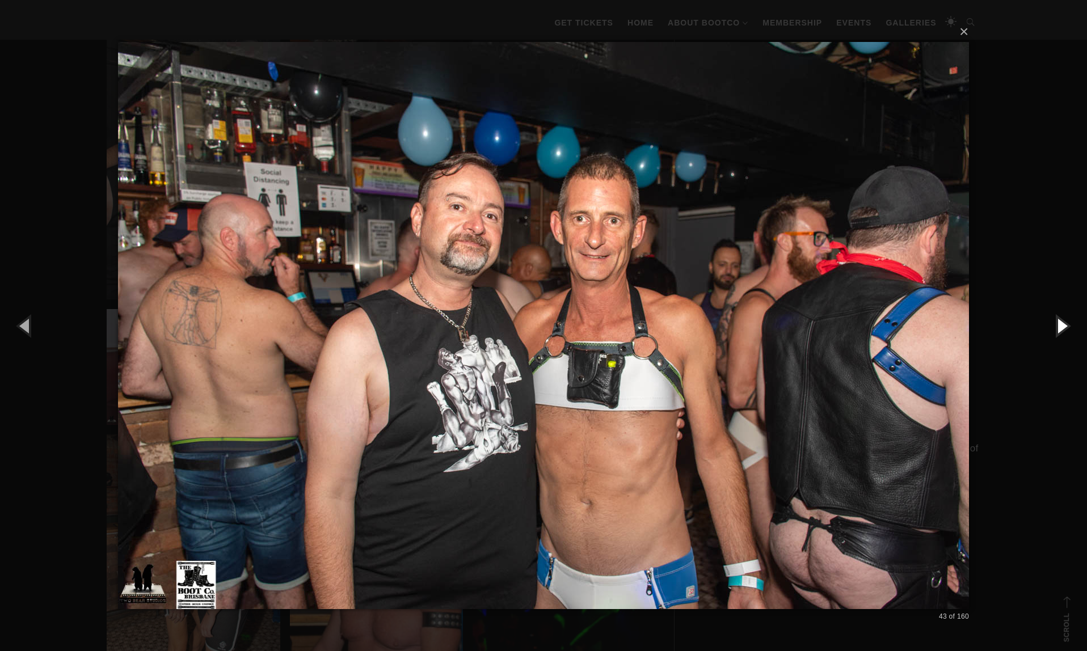
click at [1062, 323] on button "button" at bounding box center [1061, 325] width 51 height 62
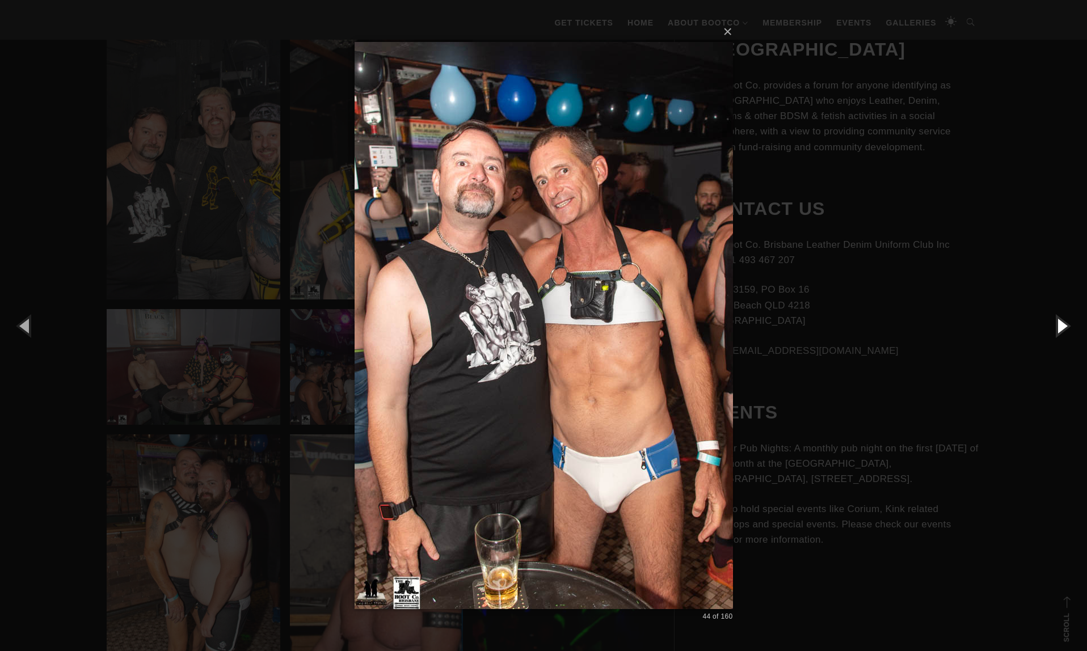
click at [1062, 323] on button "button" at bounding box center [1061, 325] width 51 height 62
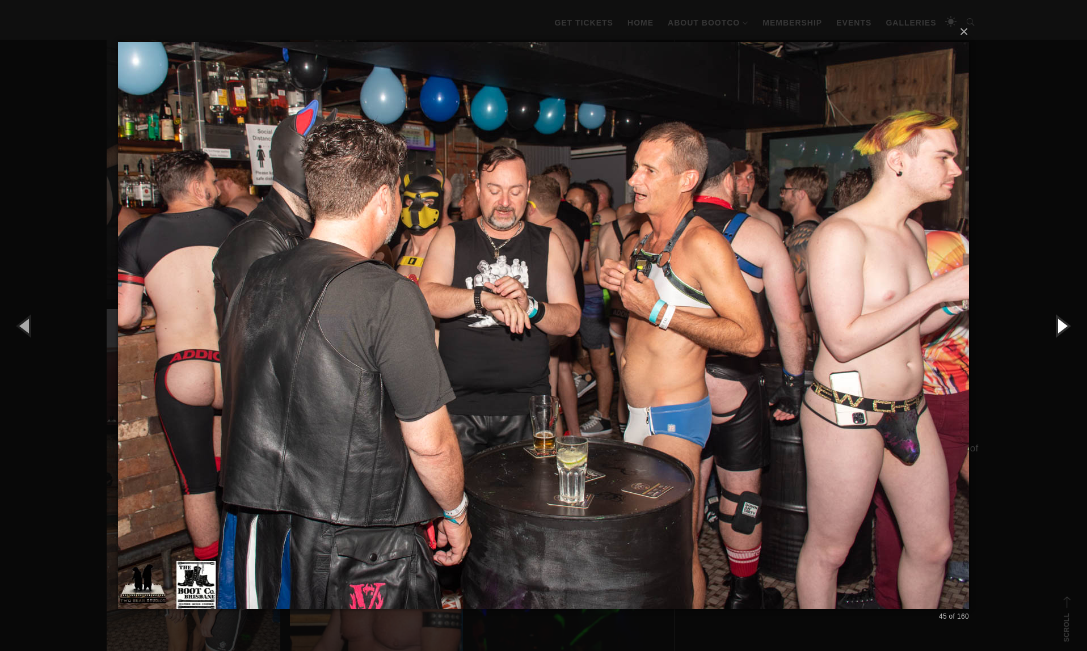
click at [1062, 323] on button "button" at bounding box center [1061, 325] width 51 height 62
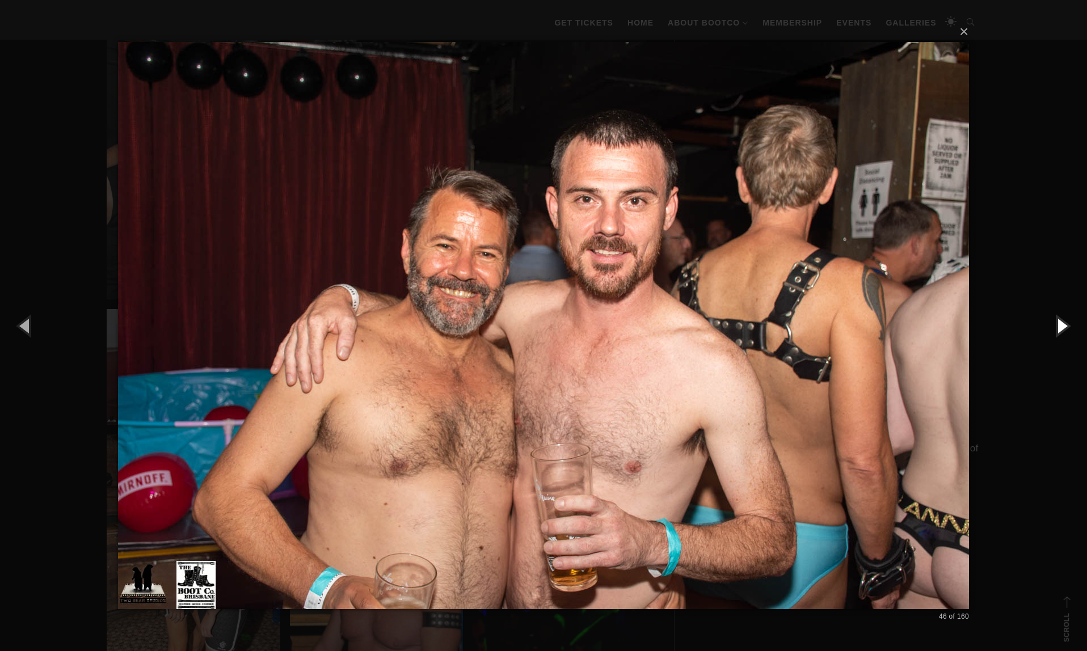
click at [1062, 323] on button "button" at bounding box center [1061, 325] width 51 height 62
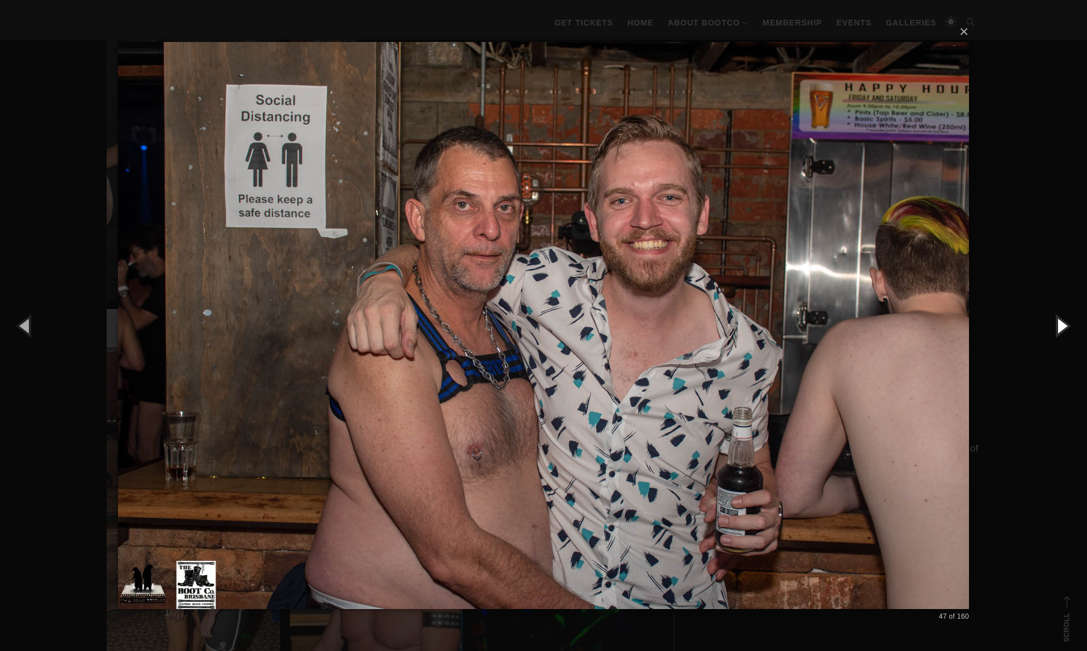
click at [1062, 323] on button "button" at bounding box center [1061, 325] width 51 height 62
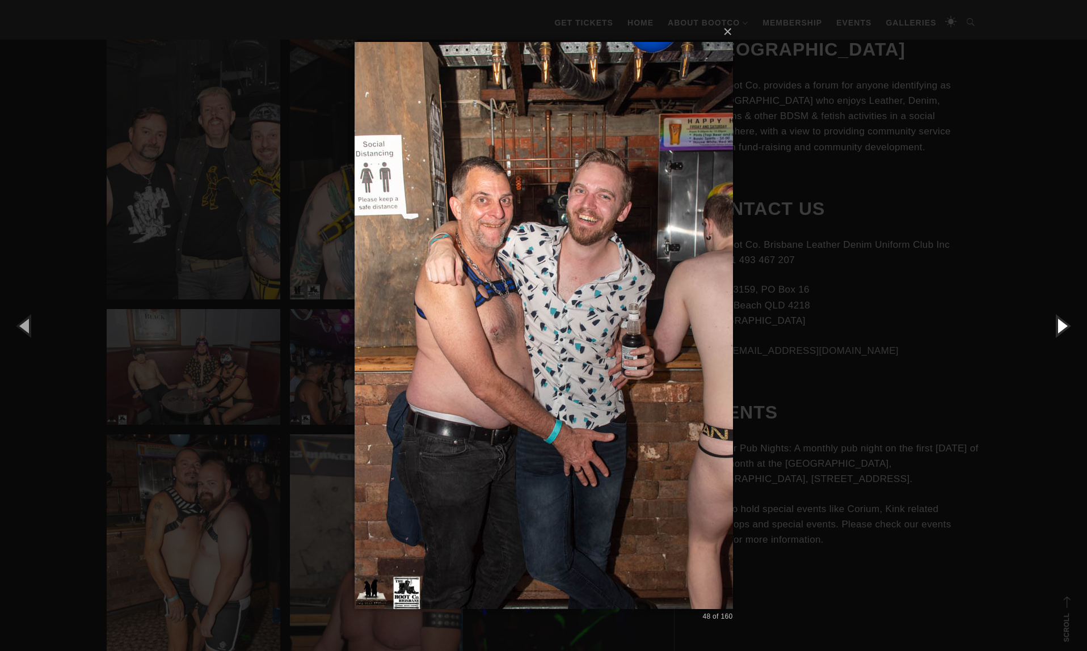
click at [1062, 323] on button "button" at bounding box center [1061, 325] width 51 height 62
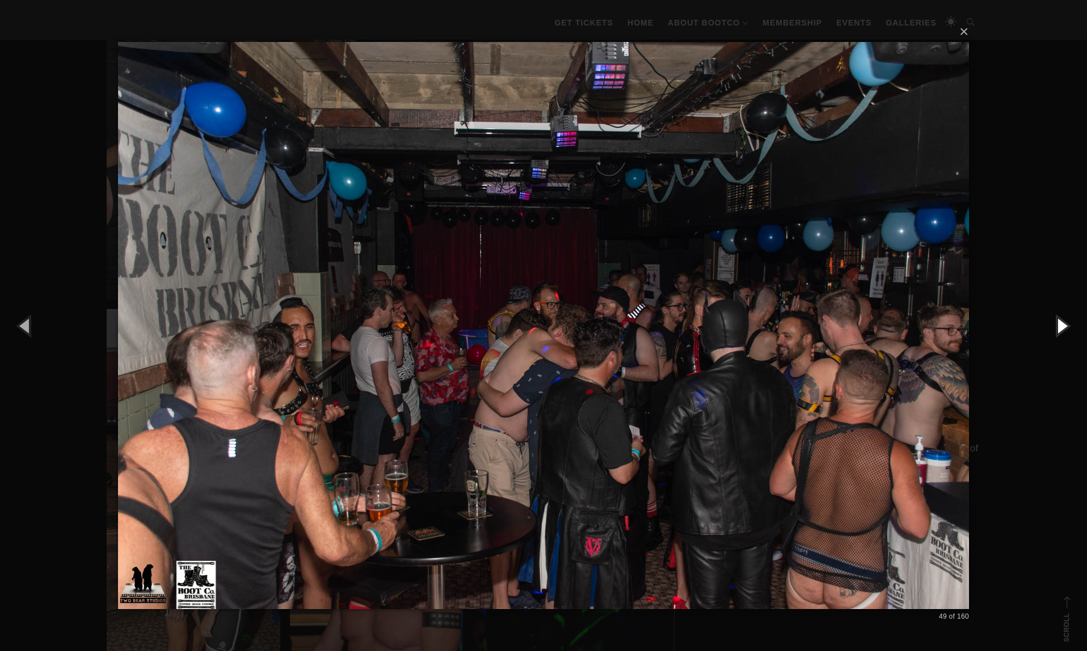
click at [1062, 323] on button "button" at bounding box center [1061, 325] width 51 height 62
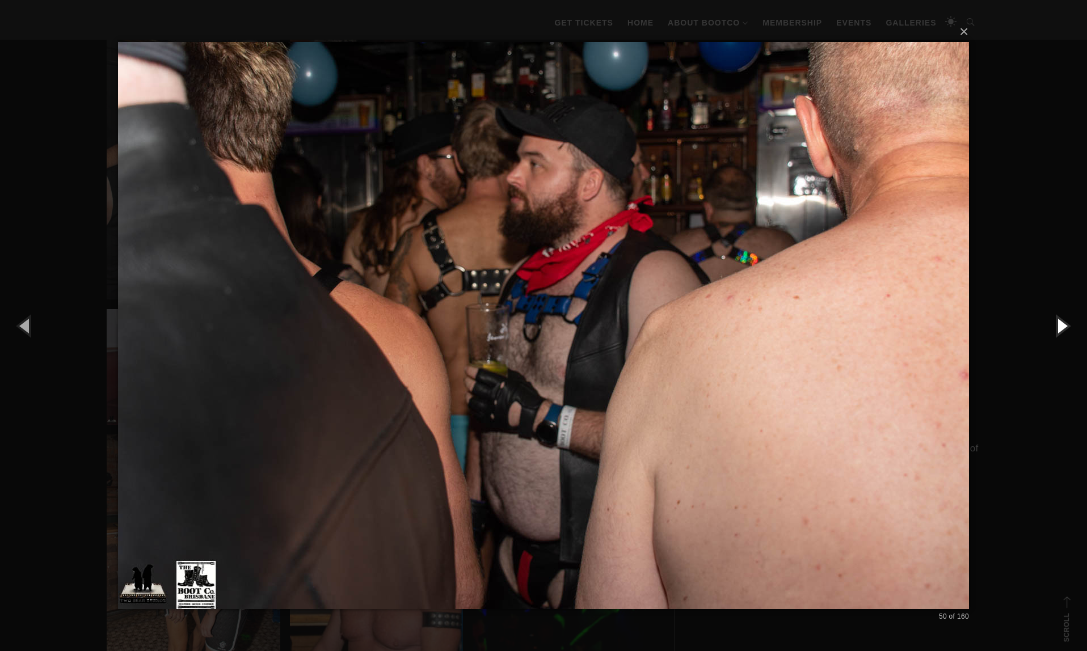
click at [1062, 323] on button "button" at bounding box center [1061, 325] width 51 height 62
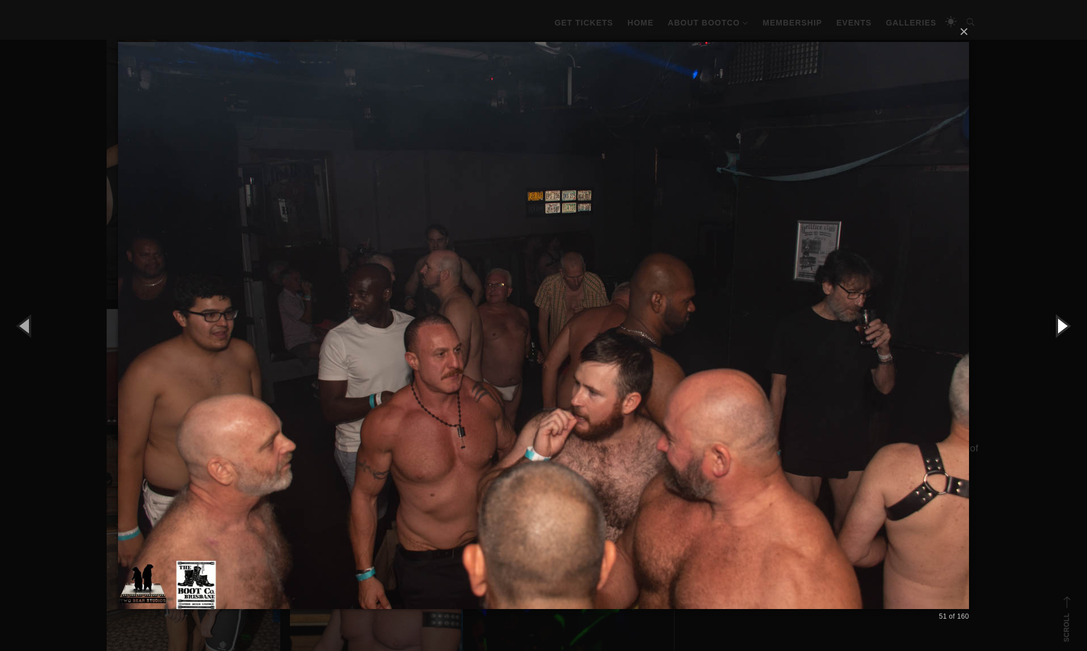
click at [1062, 323] on button "button" at bounding box center [1061, 325] width 51 height 62
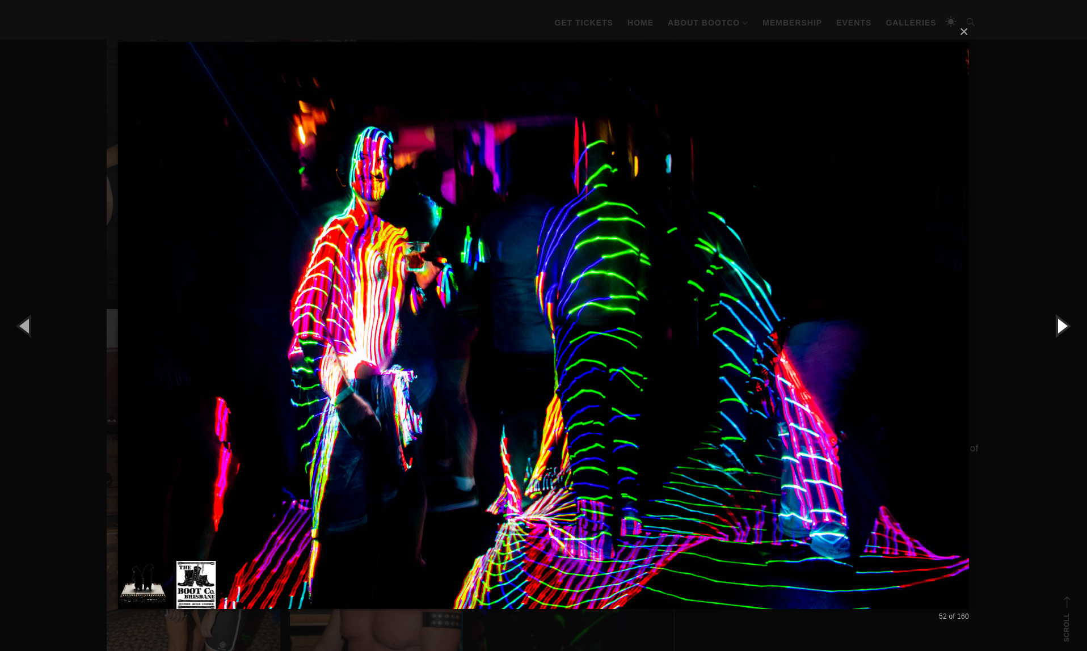
click at [1062, 323] on button "button" at bounding box center [1061, 325] width 51 height 62
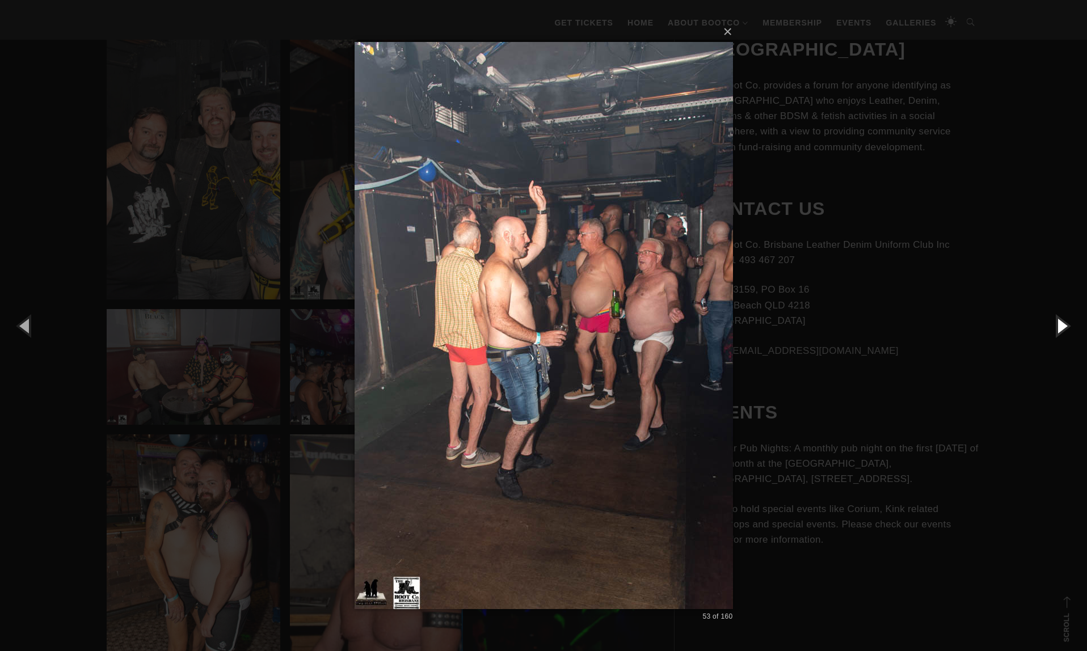
click at [1062, 323] on button "button" at bounding box center [1061, 325] width 51 height 62
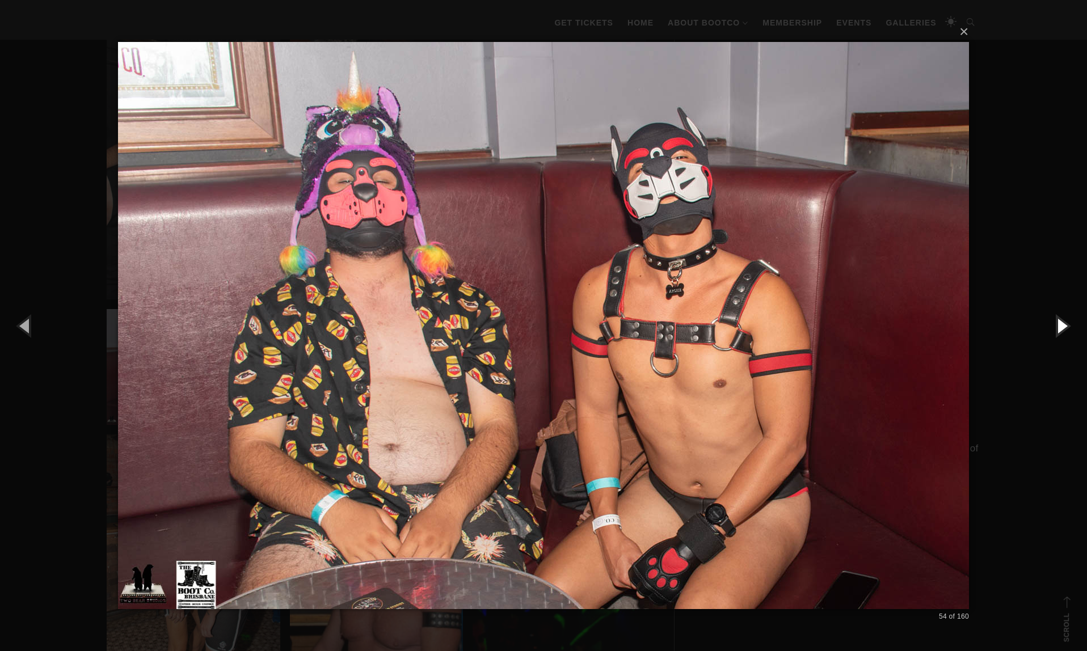
click at [1062, 323] on button "button" at bounding box center [1061, 325] width 51 height 62
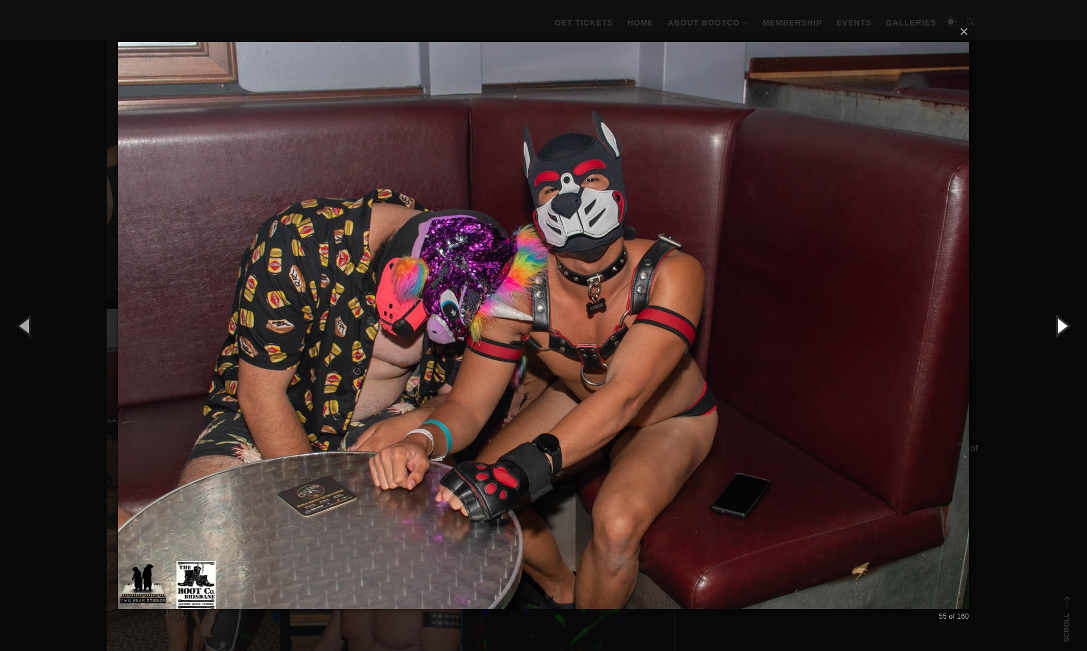
click at [1062, 323] on button "button" at bounding box center [1061, 325] width 51 height 62
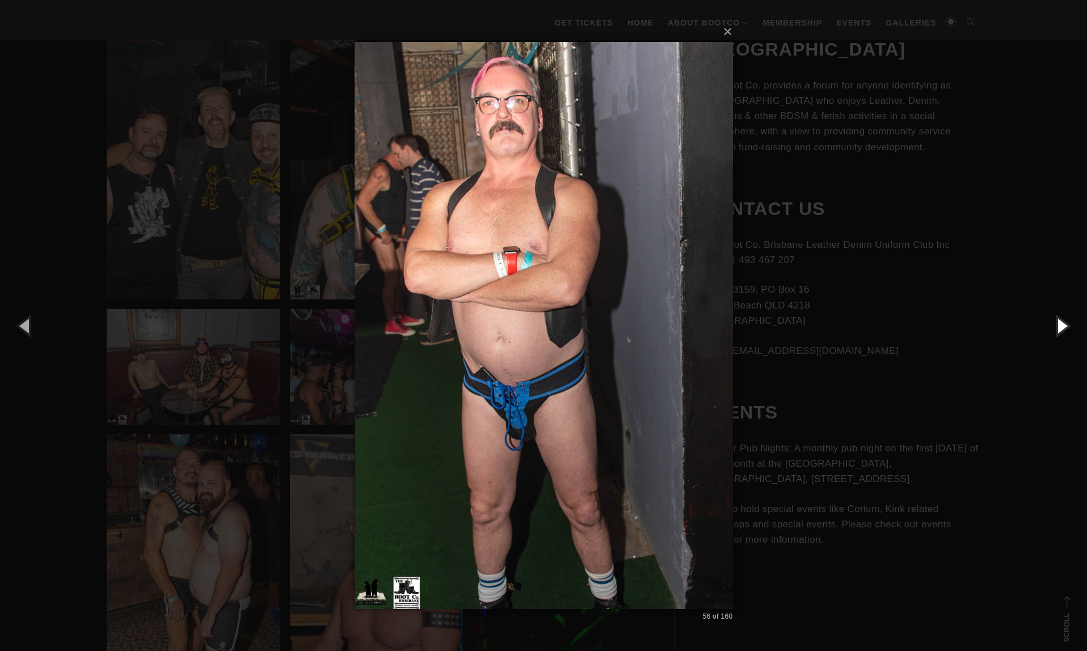
click at [1062, 323] on button "button" at bounding box center [1061, 325] width 51 height 62
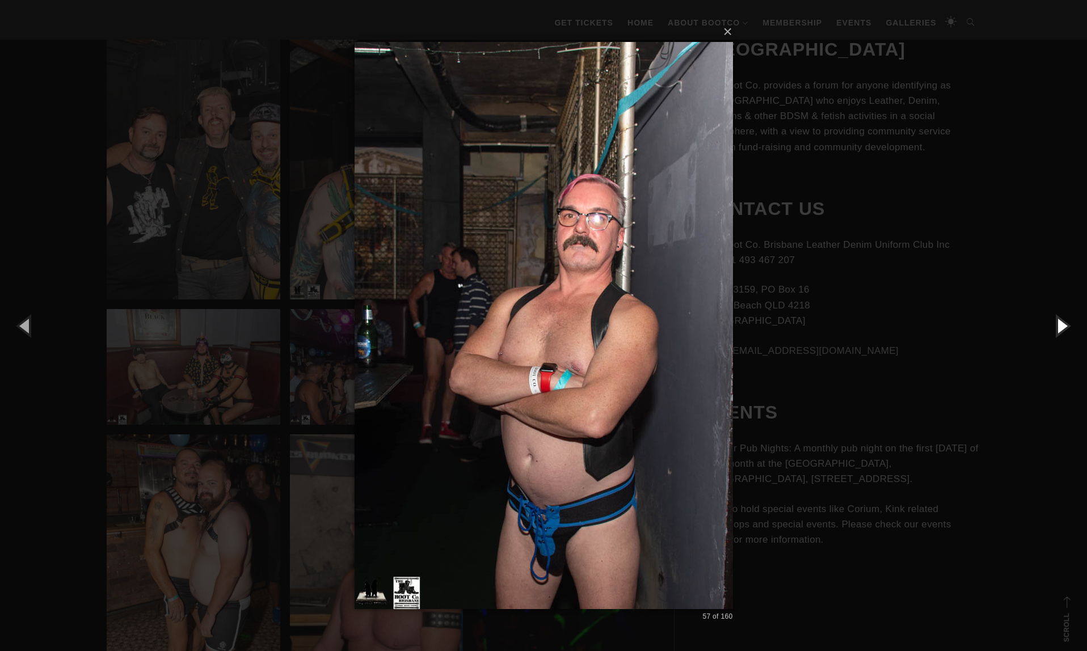
click at [1062, 323] on button "button" at bounding box center [1061, 325] width 51 height 62
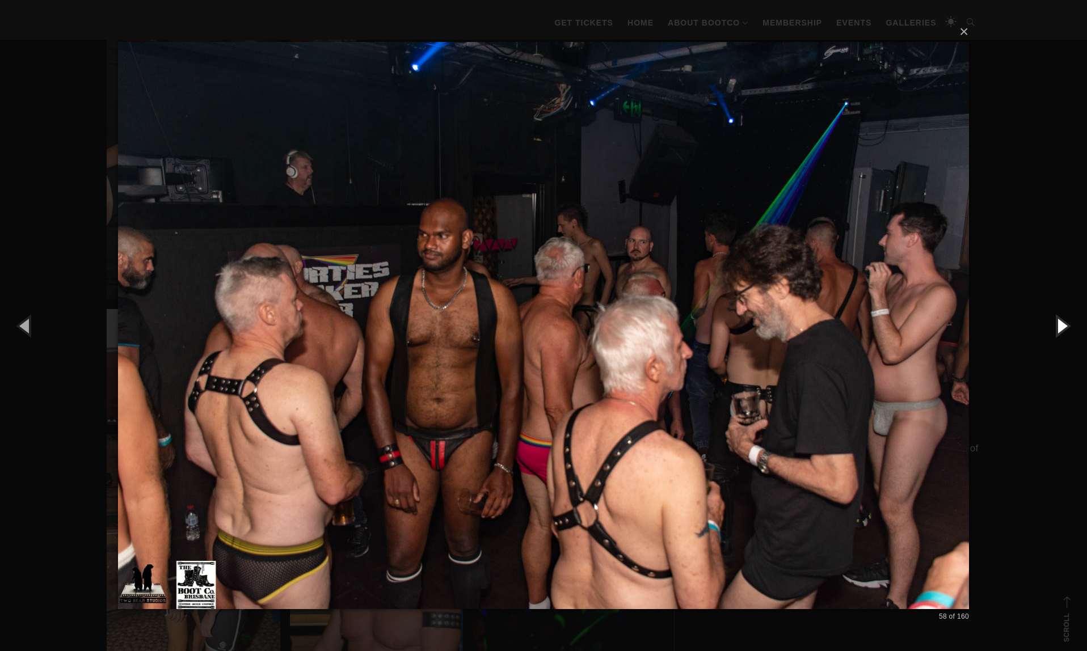
click at [1062, 323] on button "button" at bounding box center [1061, 325] width 51 height 62
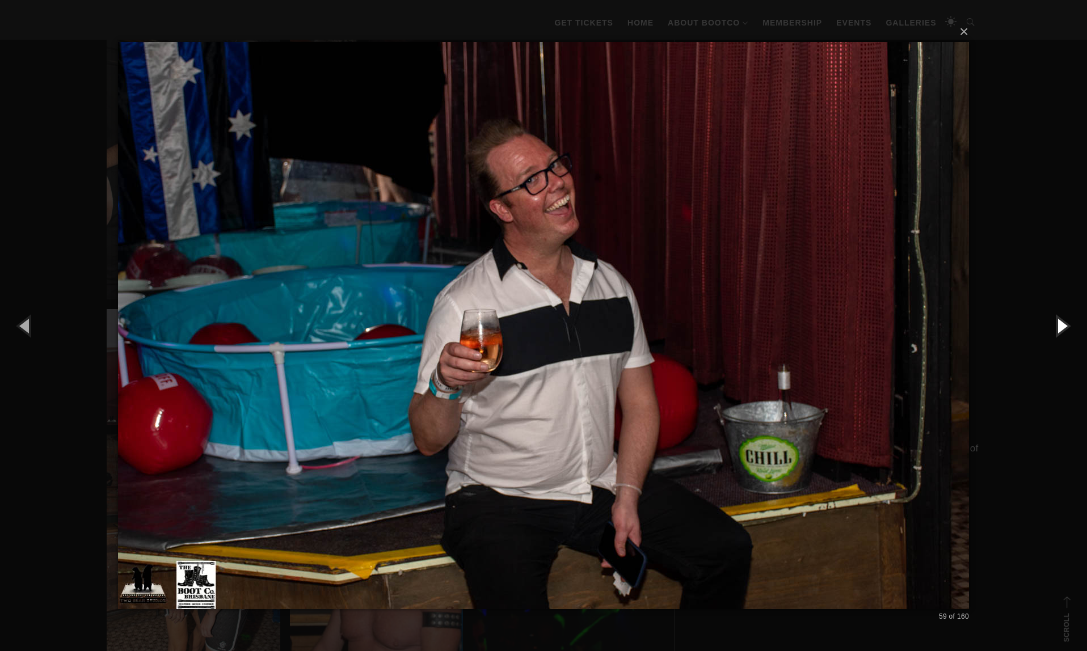
click at [1062, 323] on button "button" at bounding box center [1061, 325] width 51 height 62
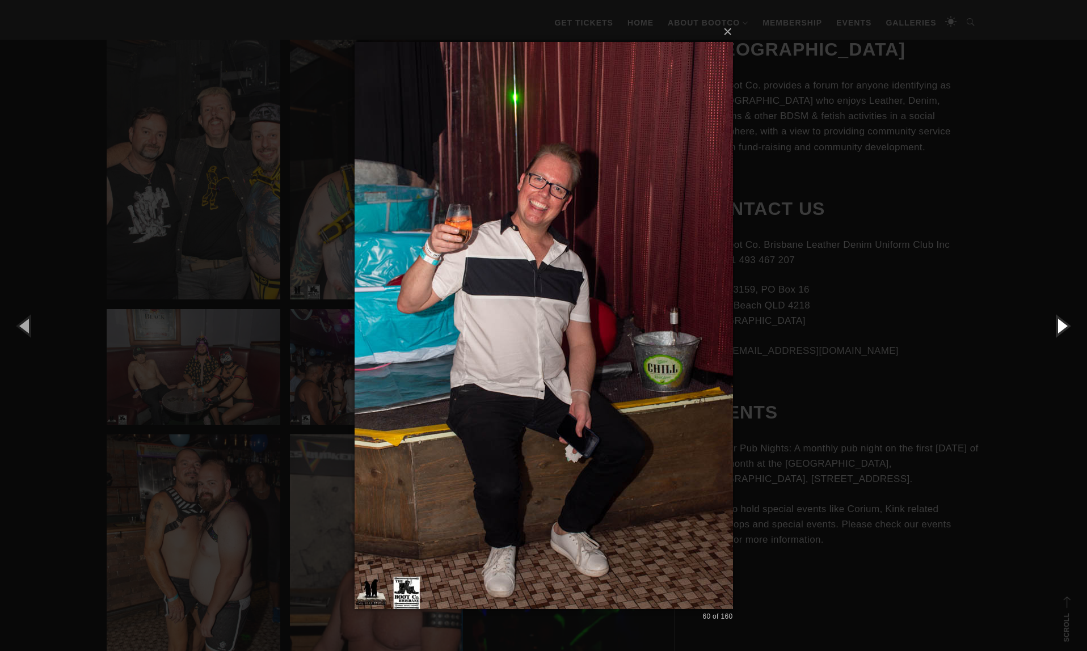
click at [1062, 323] on button "button" at bounding box center [1061, 325] width 51 height 62
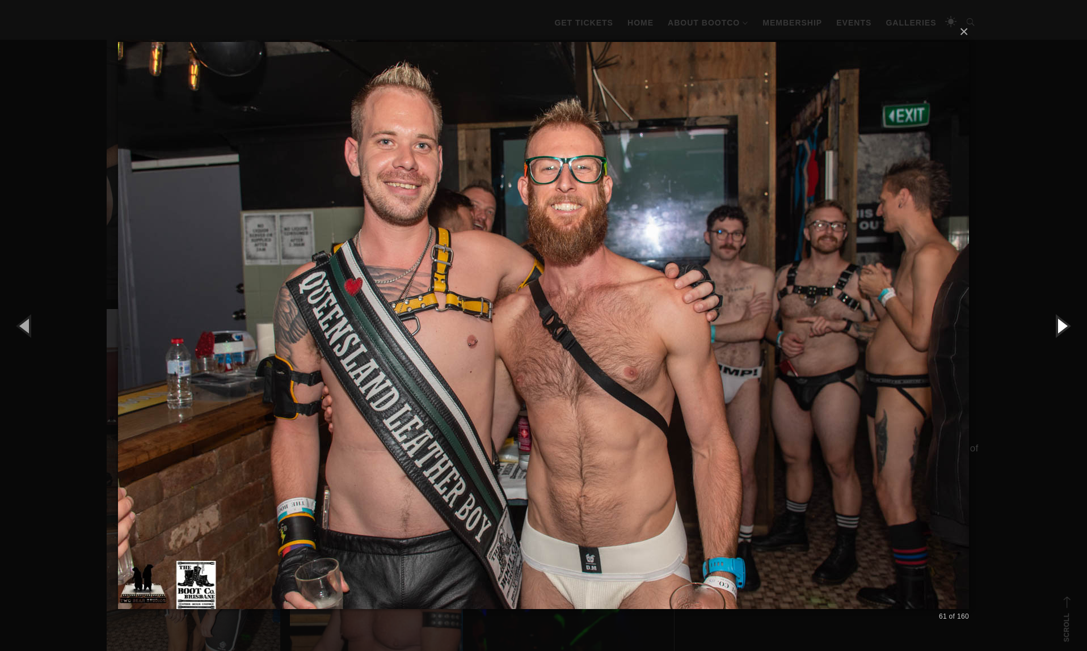
click at [1062, 323] on button "button" at bounding box center [1061, 325] width 51 height 62
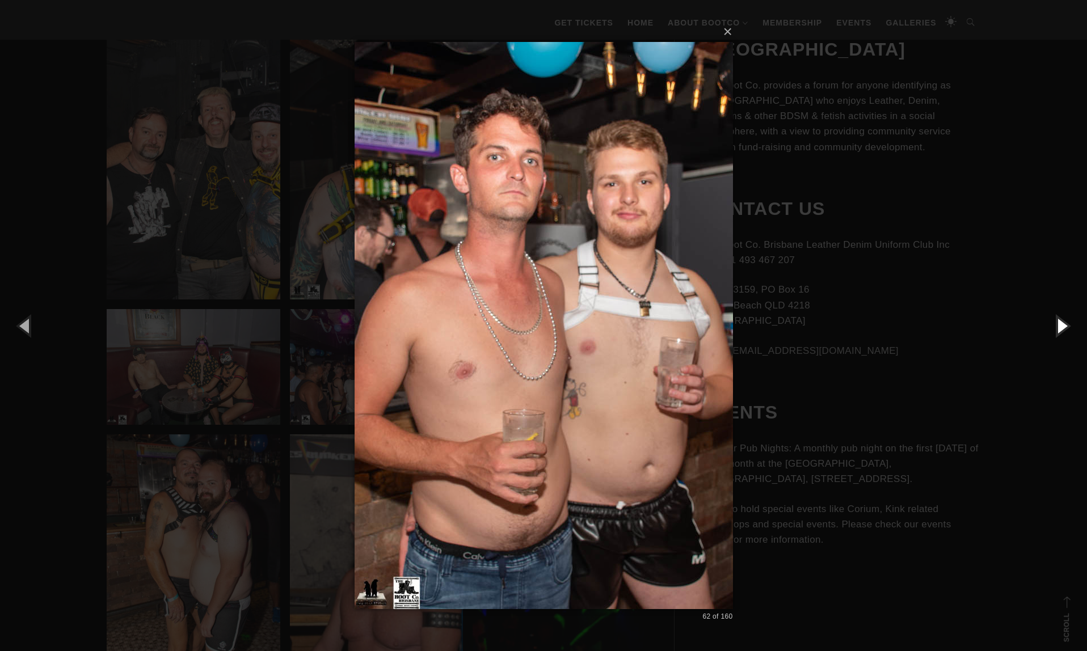
click at [1062, 323] on button "button" at bounding box center [1061, 325] width 51 height 62
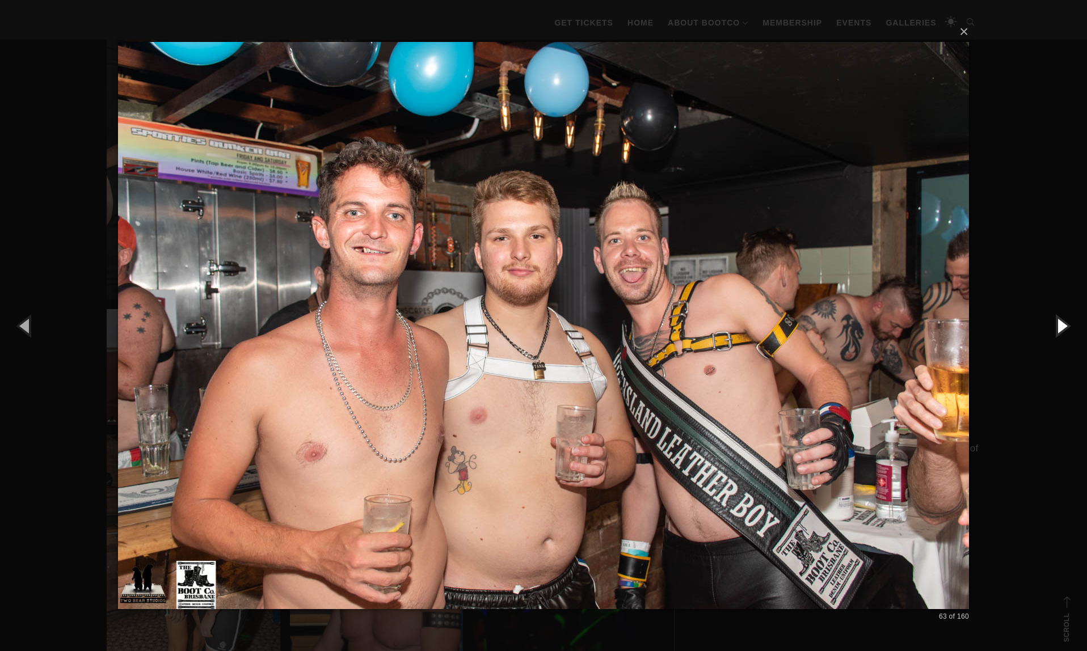
click at [1062, 323] on button "button" at bounding box center [1061, 325] width 51 height 62
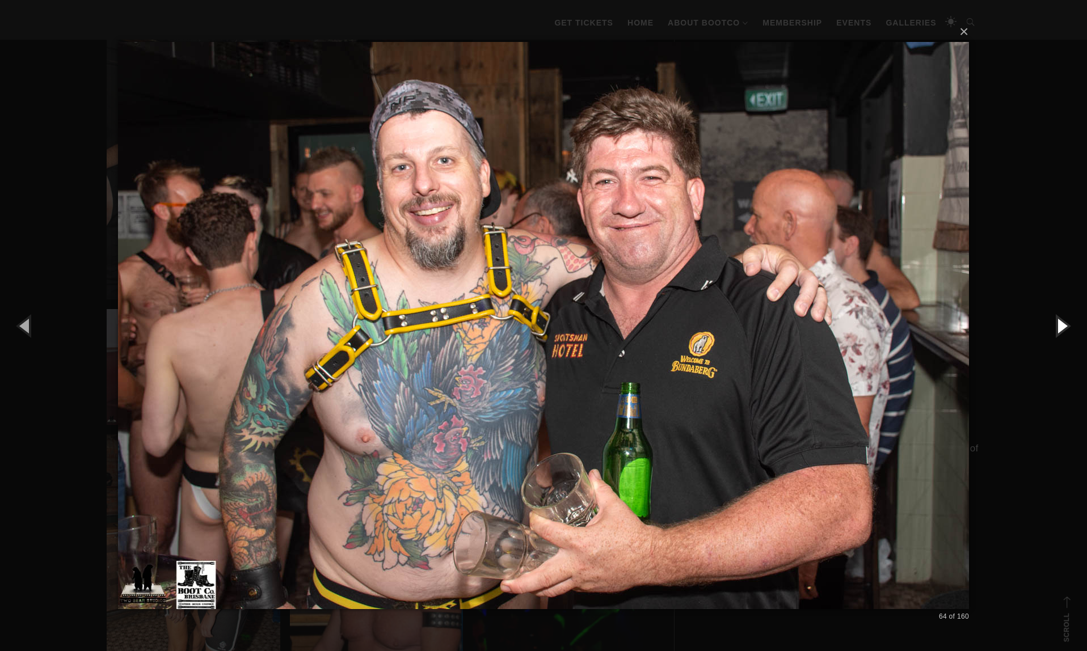
click at [1062, 323] on button "button" at bounding box center [1061, 325] width 51 height 62
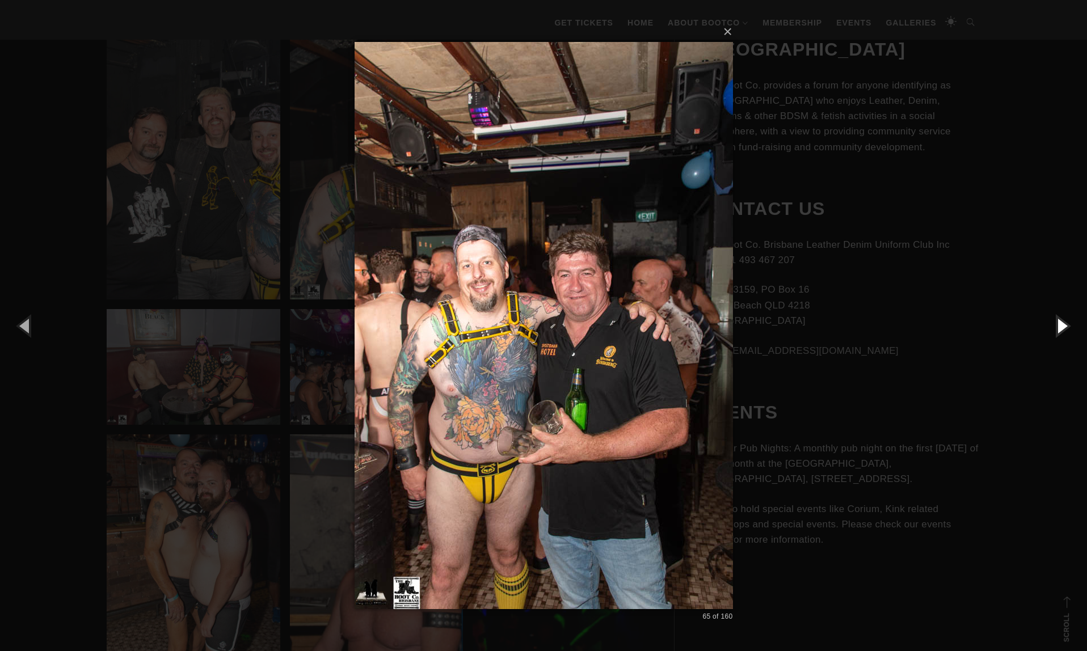
click at [1062, 323] on button "button" at bounding box center [1061, 325] width 51 height 62
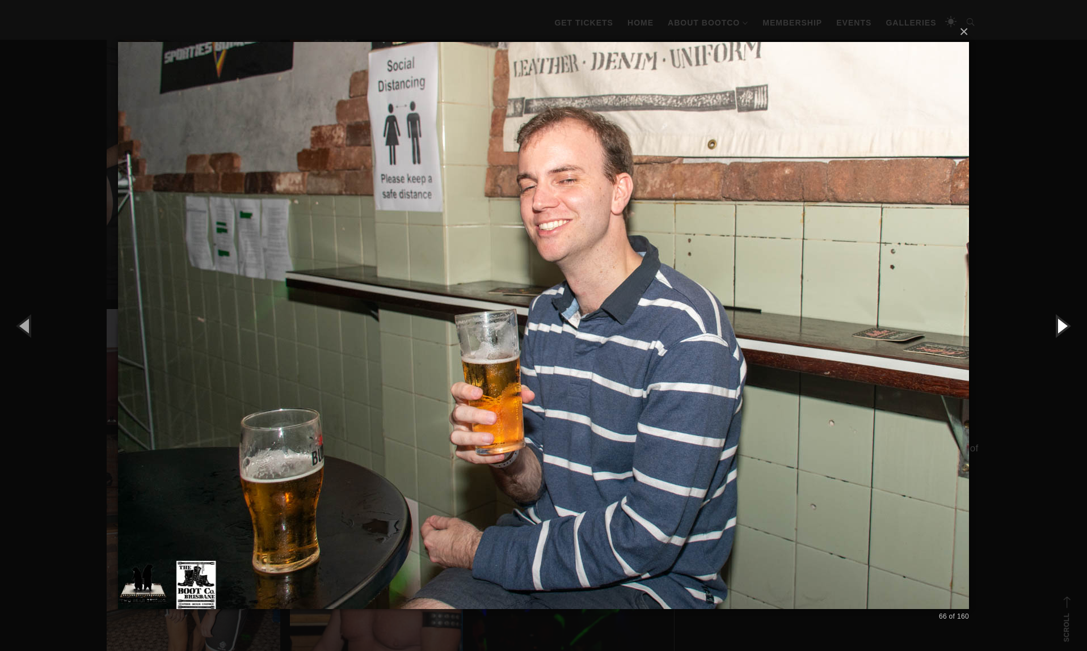
click at [1062, 323] on button "button" at bounding box center [1061, 325] width 51 height 62
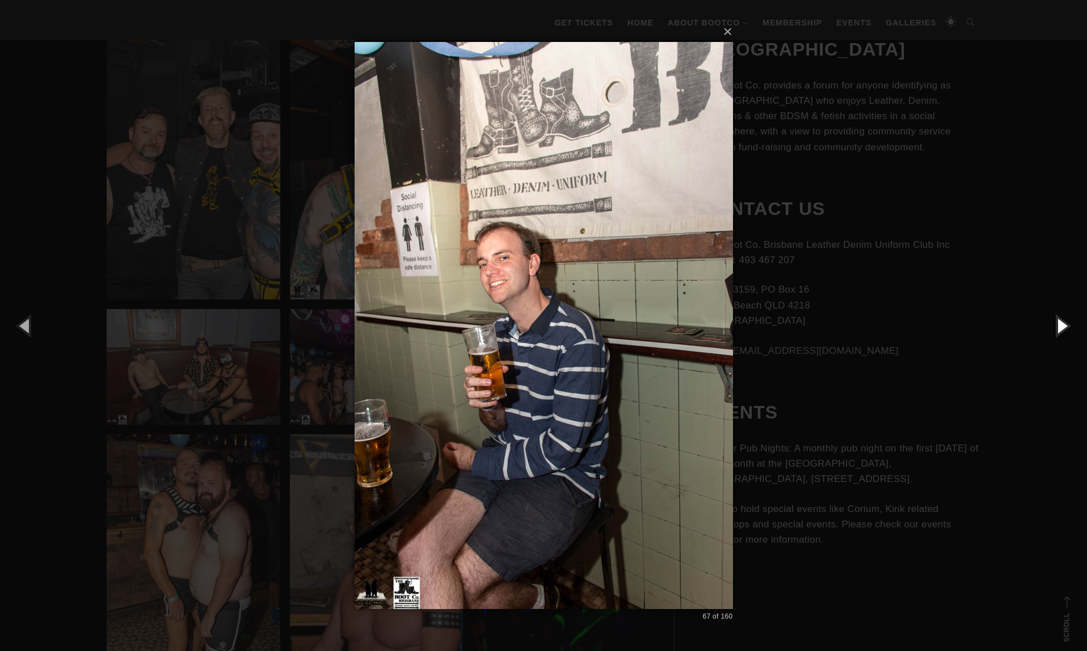
click at [1062, 323] on button "button" at bounding box center [1061, 325] width 51 height 62
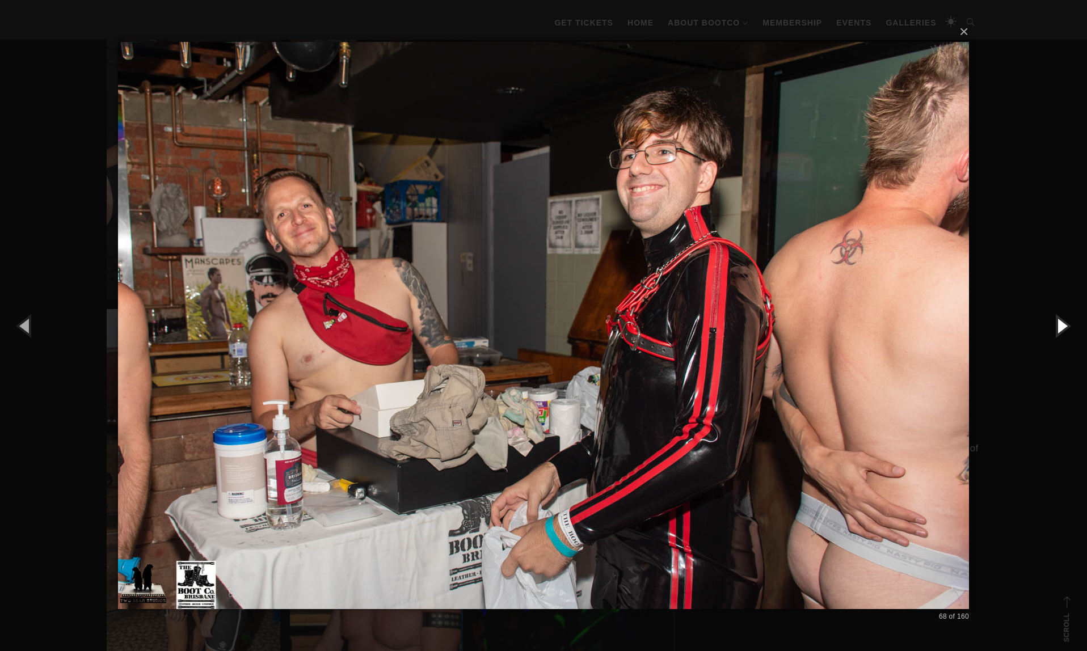
click at [1062, 323] on button "button" at bounding box center [1061, 325] width 51 height 62
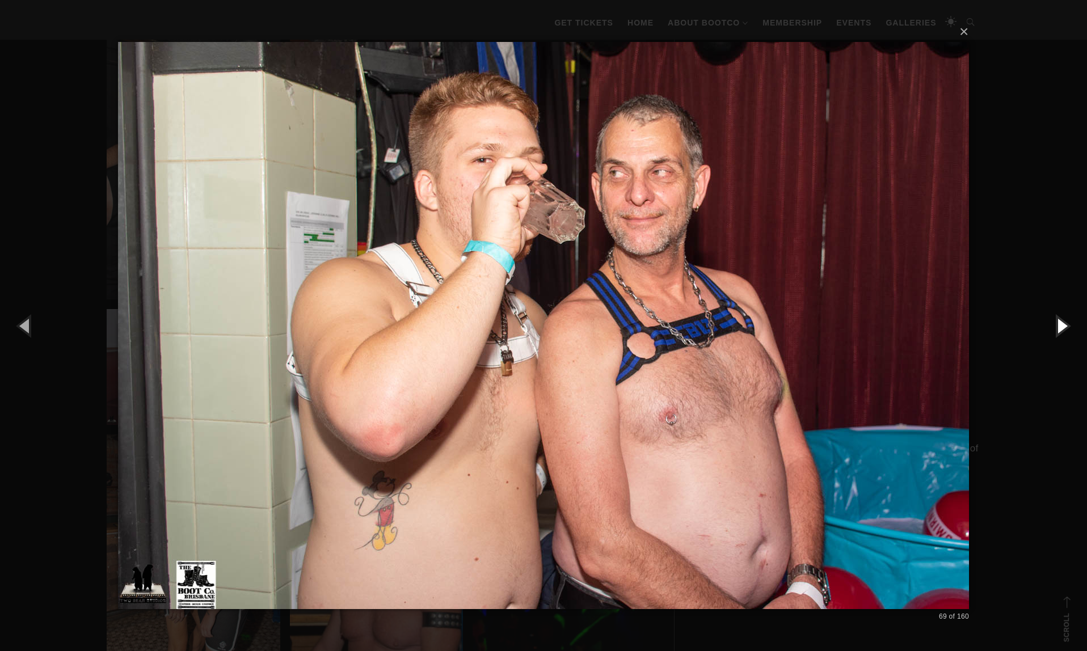
click at [1062, 323] on button "button" at bounding box center [1061, 325] width 51 height 62
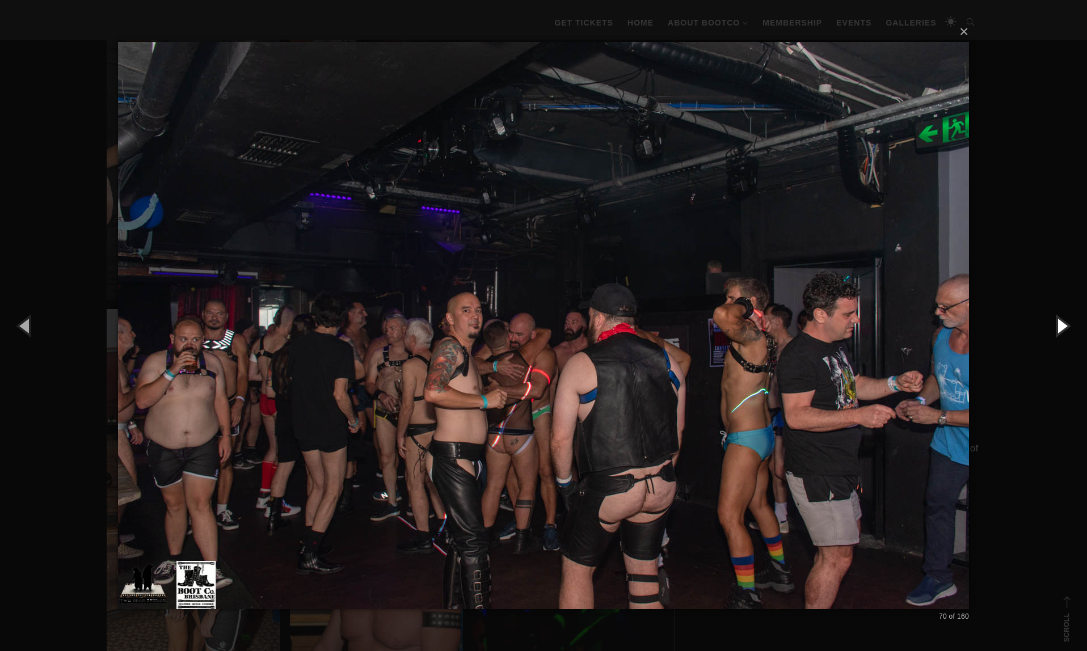
click at [1062, 323] on button "button" at bounding box center [1061, 325] width 51 height 62
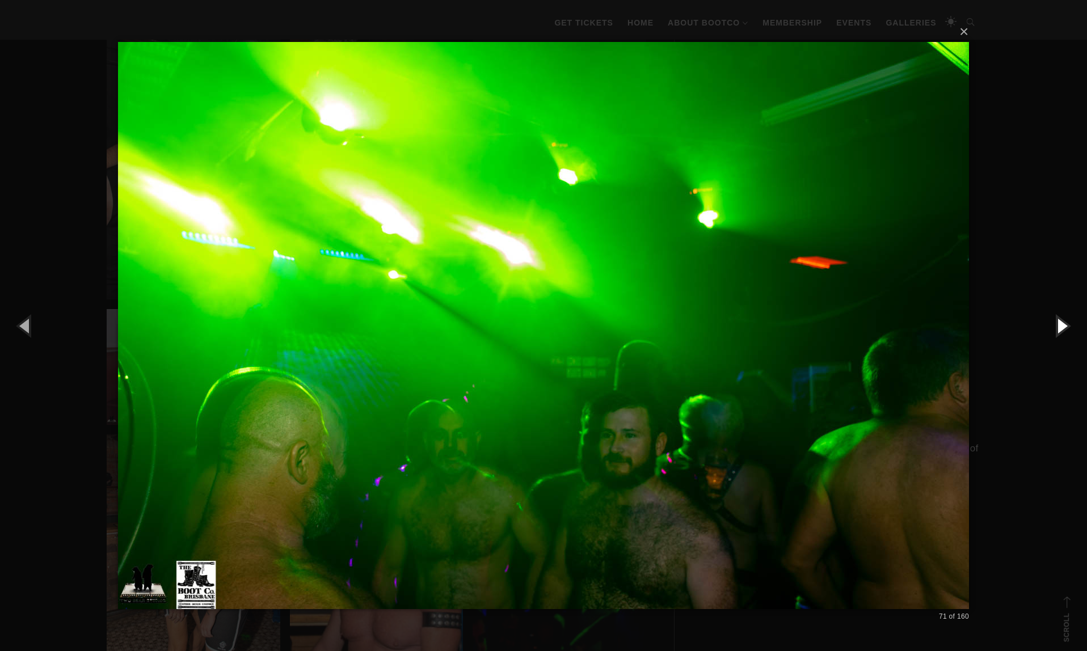
click at [1062, 323] on button "button" at bounding box center [1061, 325] width 51 height 62
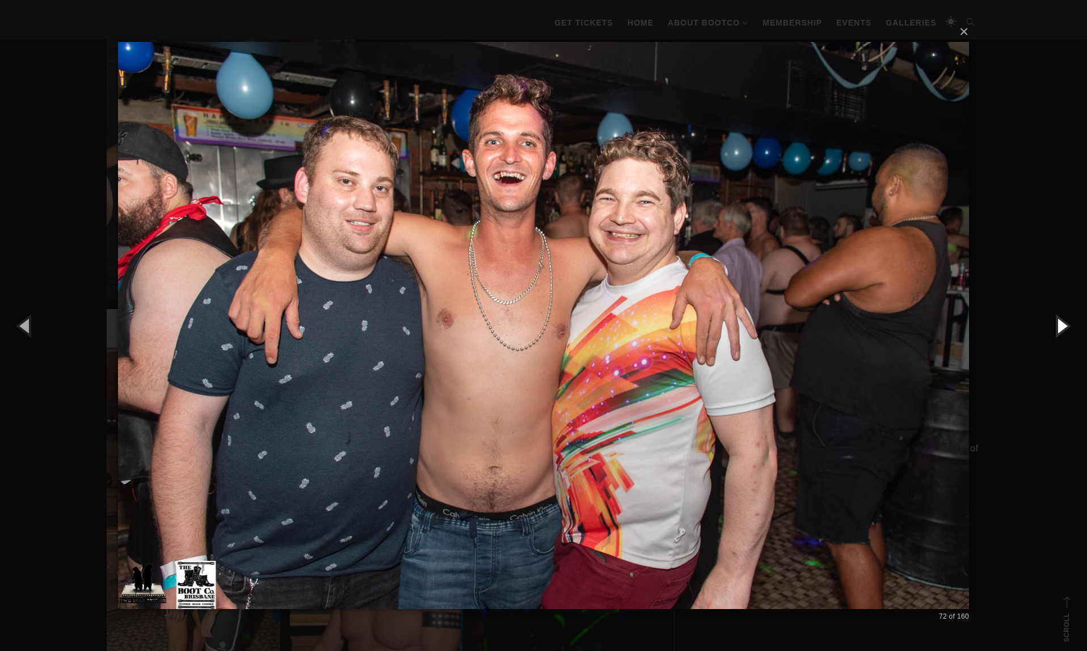
click at [1062, 323] on button "button" at bounding box center [1061, 325] width 51 height 62
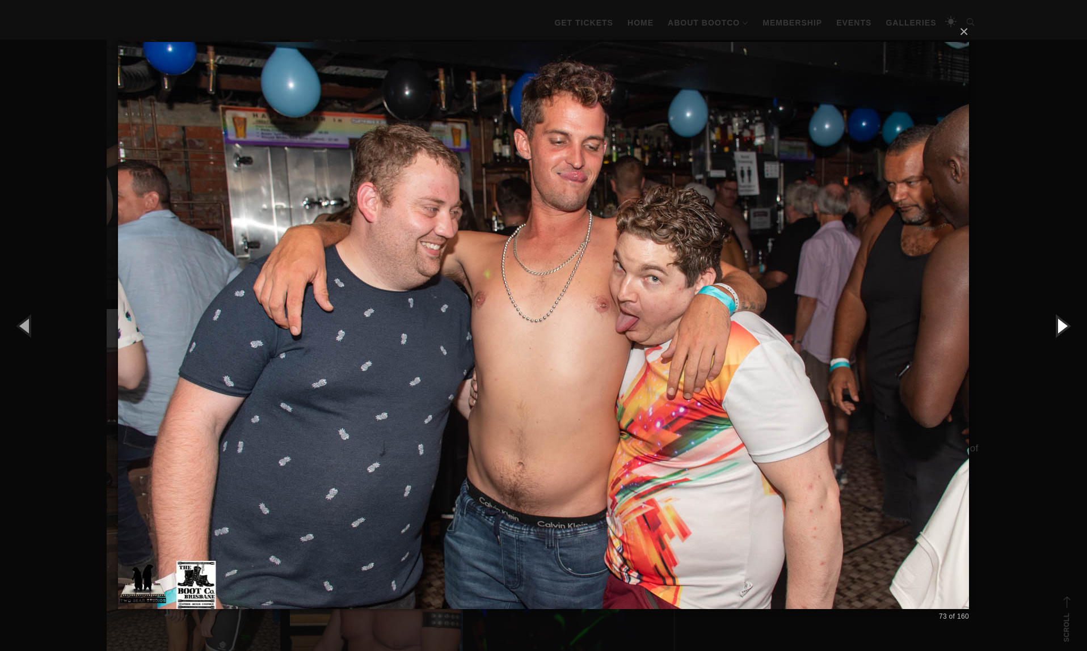
click at [1062, 323] on button "button" at bounding box center [1061, 325] width 51 height 62
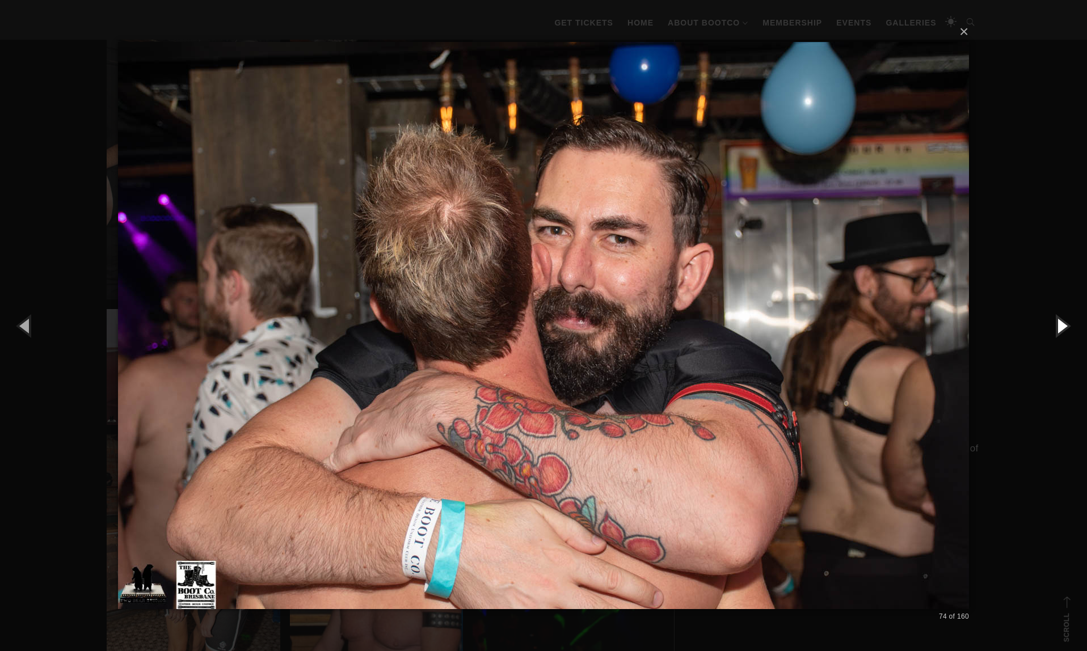
click at [1062, 323] on button "button" at bounding box center [1061, 325] width 51 height 62
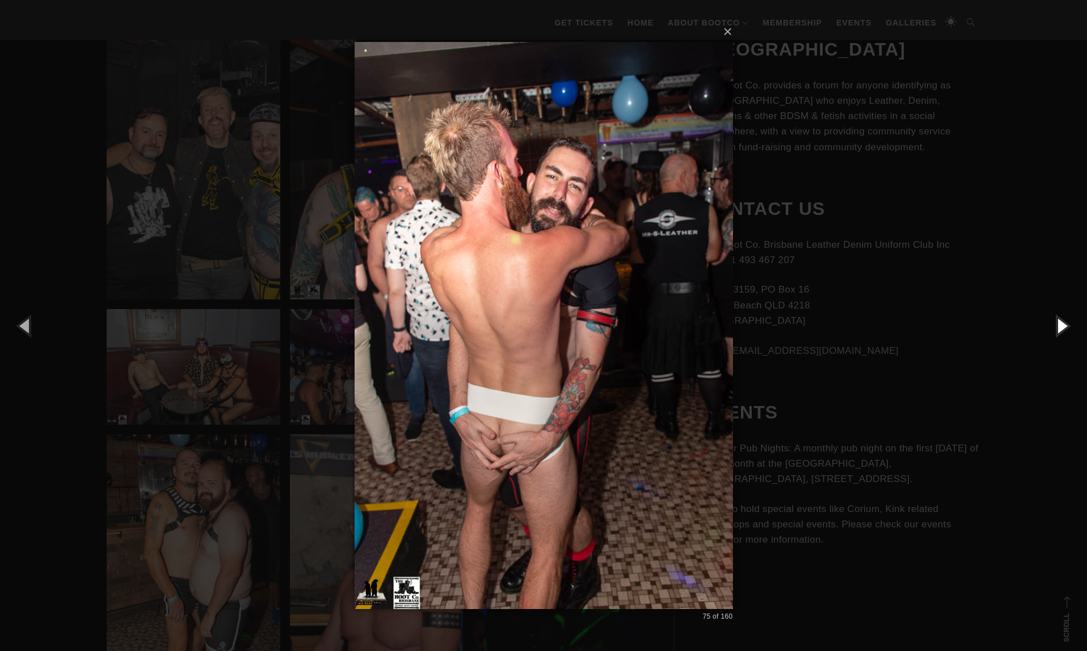
click at [1062, 323] on button "button" at bounding box center [1061, 325] width 51 height 62
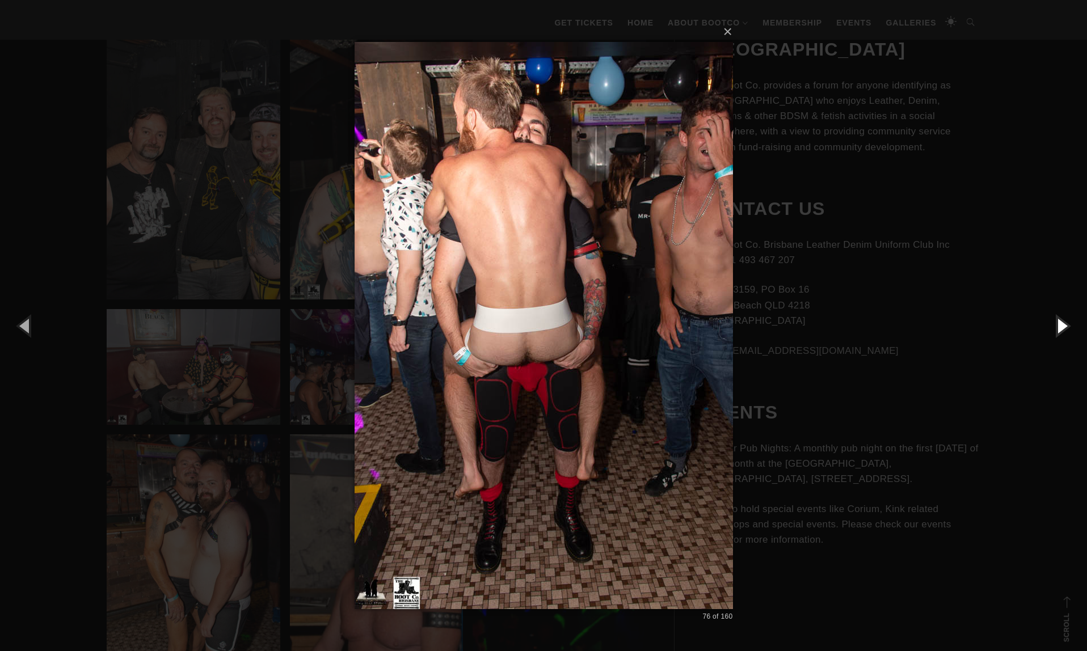
click at [1062, 323] on button "button" at bounding box center [1061, 325] width 51 height 62
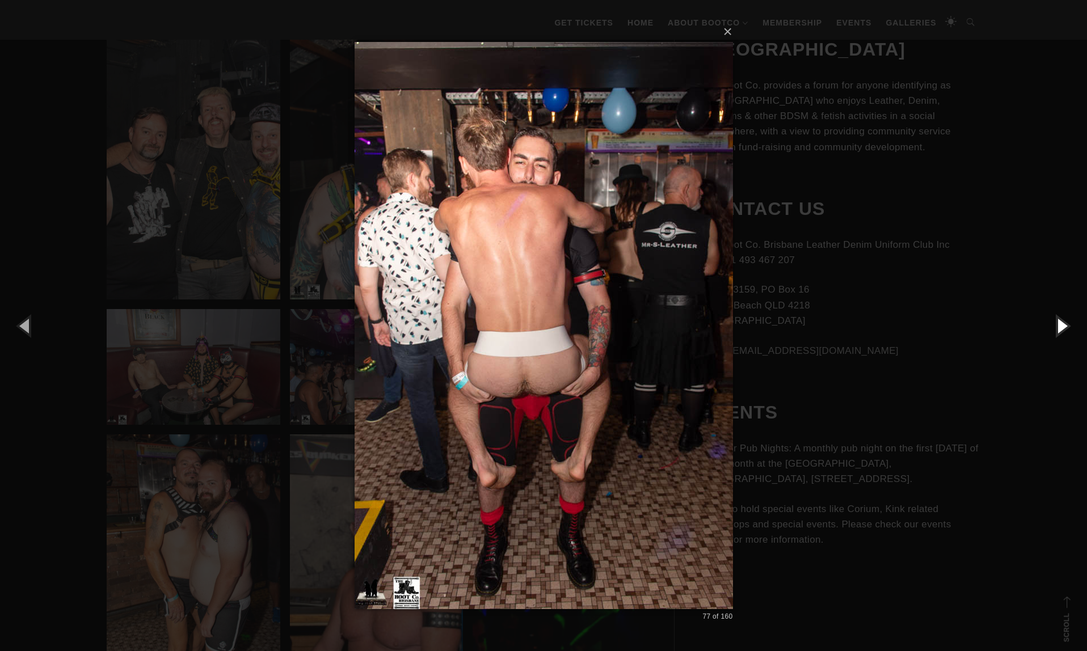
click at [1062, 323] on button "button" at bounding box center [1061, 325] width 51 height 62
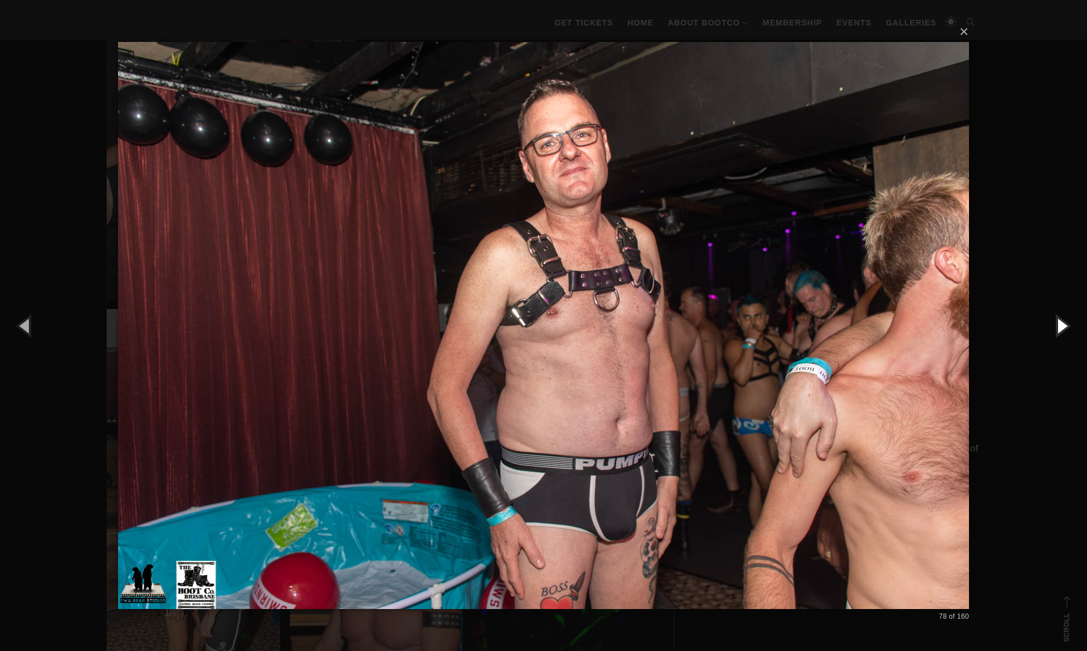
click at [1062, 323] on button "button" at bounding box center [1061, 325] width 51 height 62
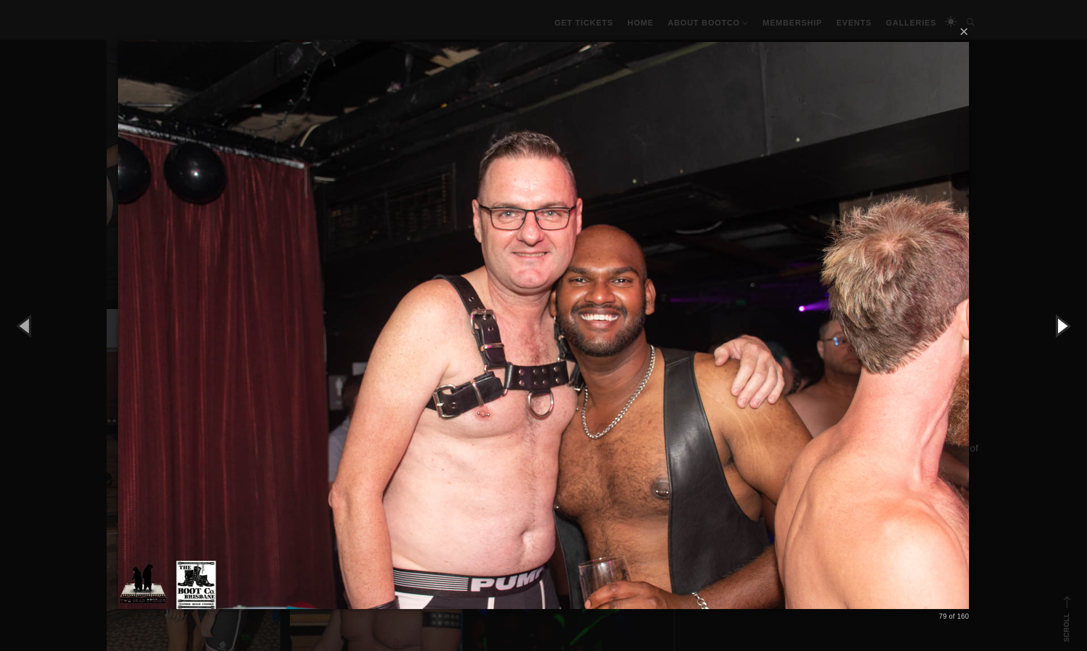
click at [1062, 323] on button "button" at bounding box center [1061, 325] width 51 height 62
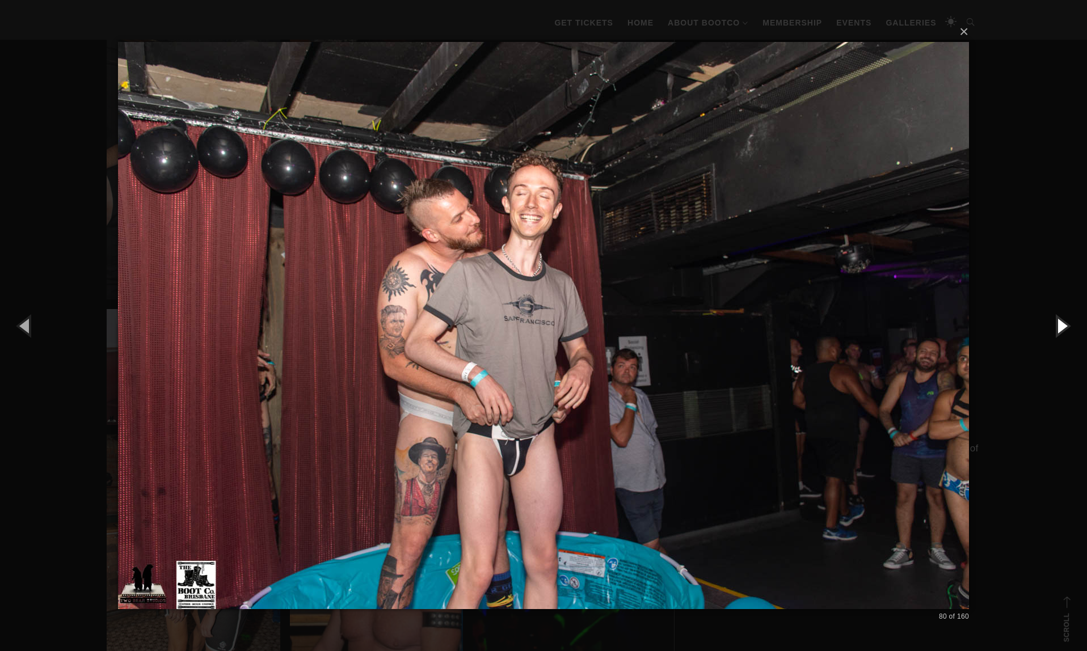
click at [1062, 323] on button "button" at bounding box center [1061, 325] width 51 height 62
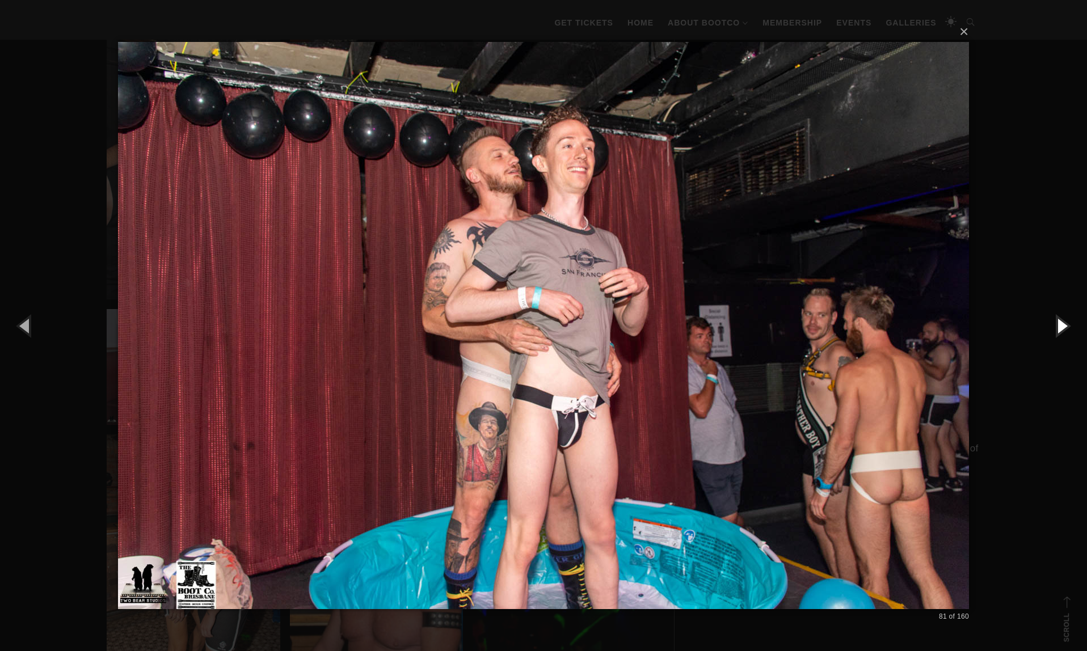
click at [1062, 323] on button "button" at bounding box center [1061, 325] width 51 height 62
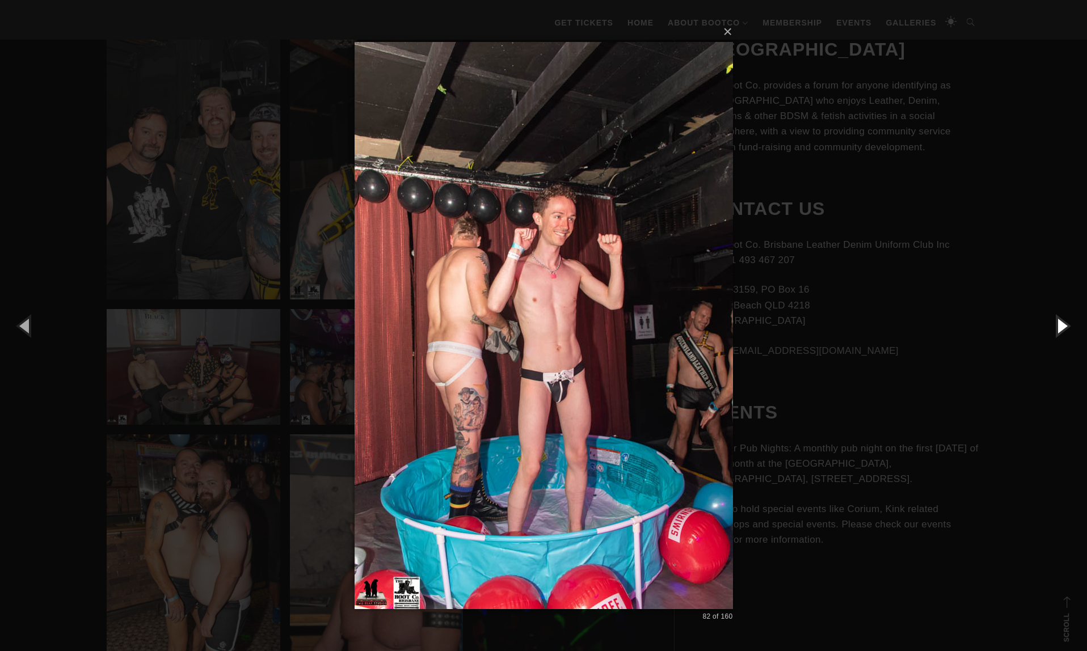
click at [1062, 323] on button "button" at bounding box center [1061, 325] width 51 height 62
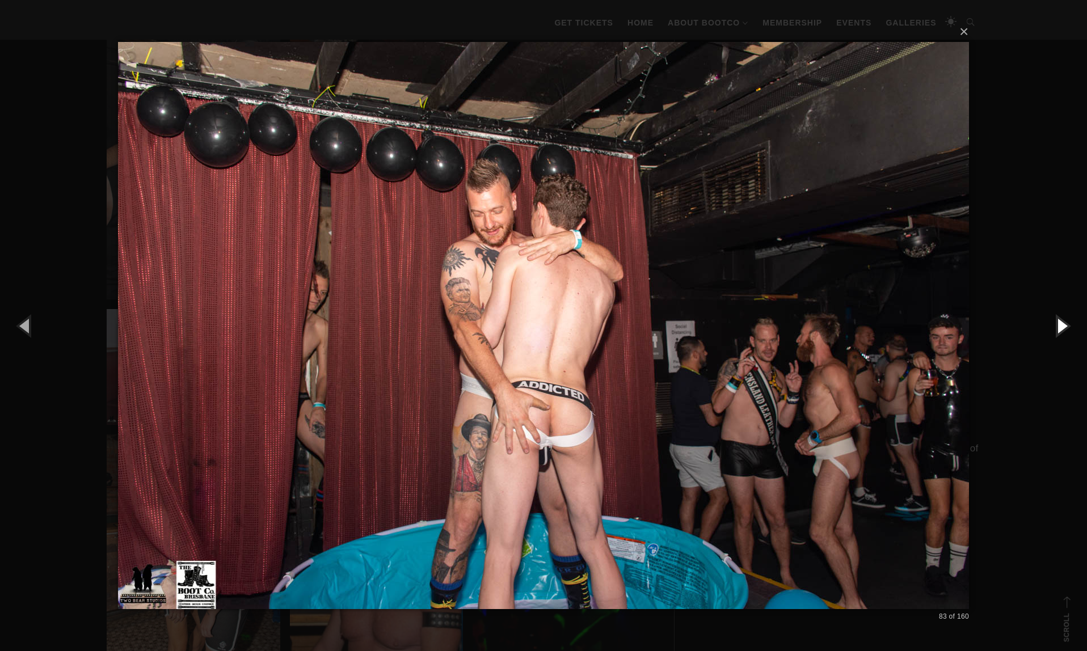
click at [1062, 323] on button "button" at bounding box center [1061, 325] width 51 height 62
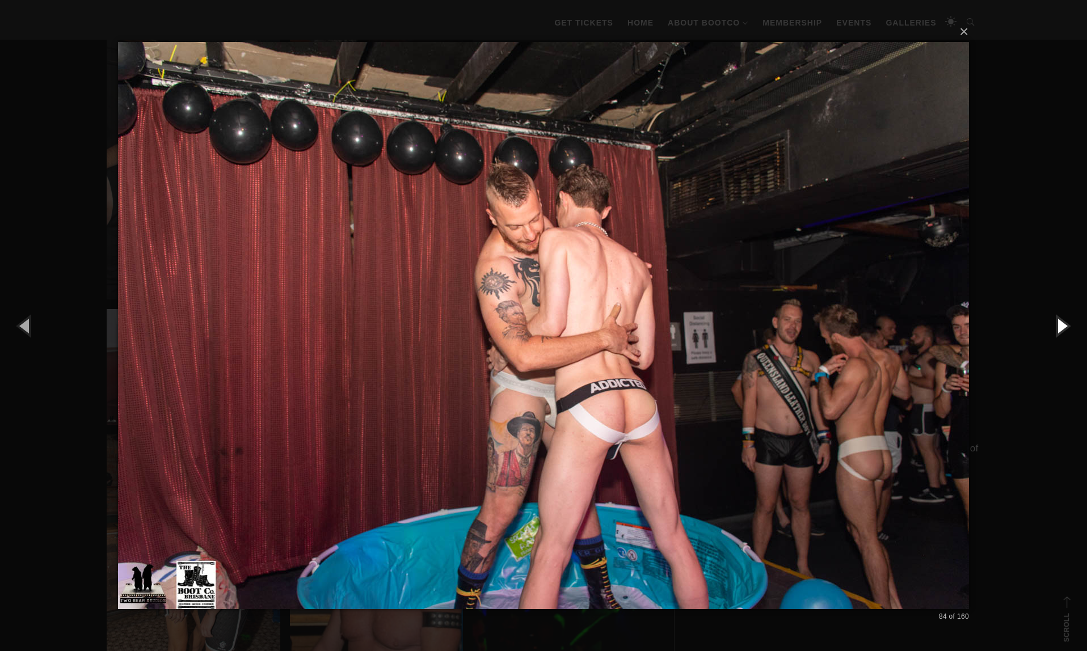
click at [1062, 323] on button "button" at bounding box center [1061, 325] width 51 height 62
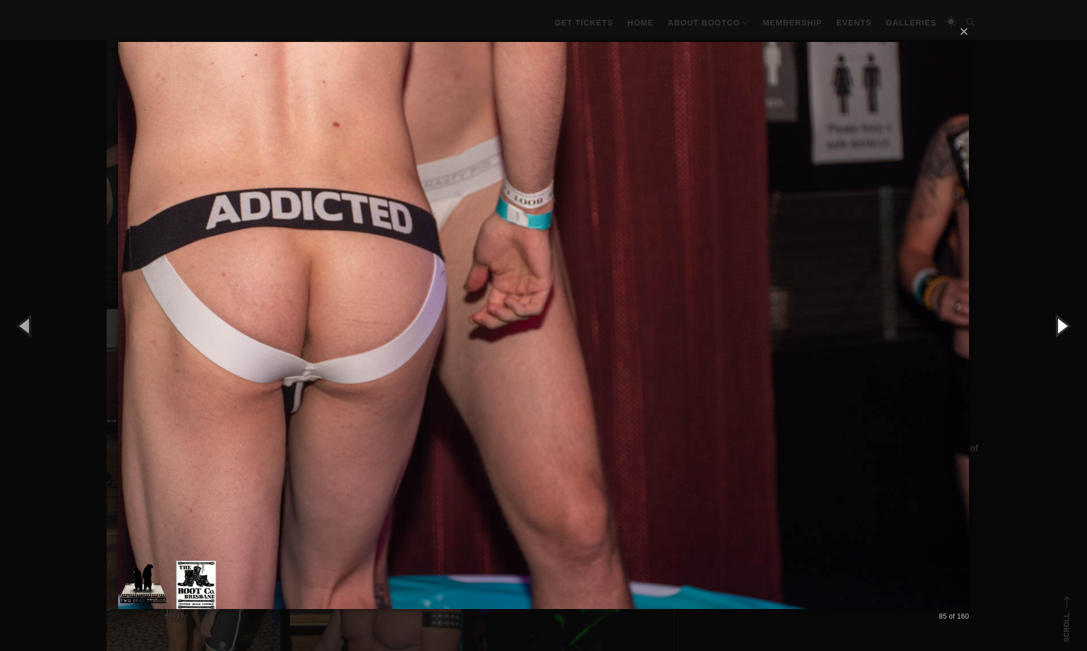
click at [1062, 323] on button "button" at bounding box center [1061, 325] width 51 height 62
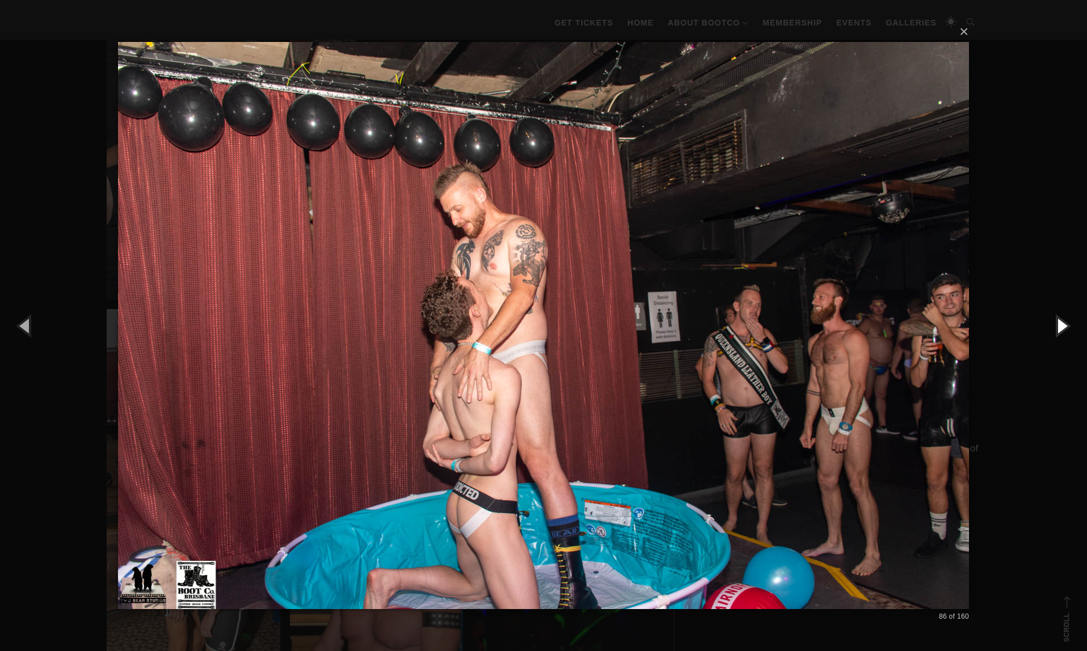
click at [1062, 323] on button "button" at bounding box center [1061, 325] width 51 height 62
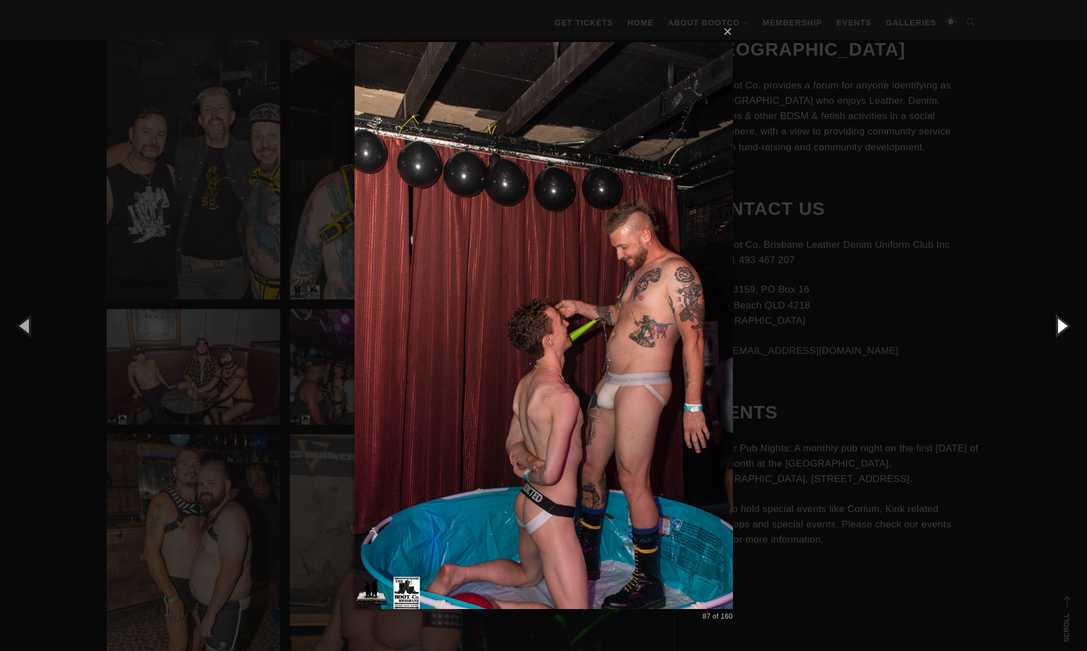
click at [1062, 323] on button "button" at bounding box center [1061, 325] width 51 height 62
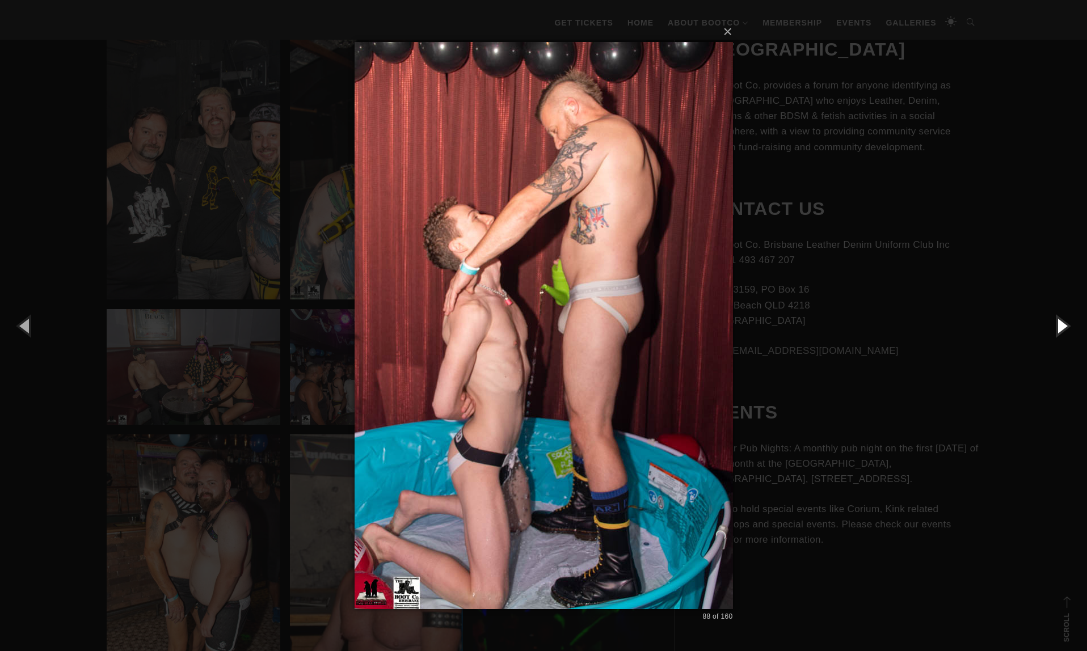
click at [1062, 323] on button "button" at bounding box center [1061, 325] width 51 height 62
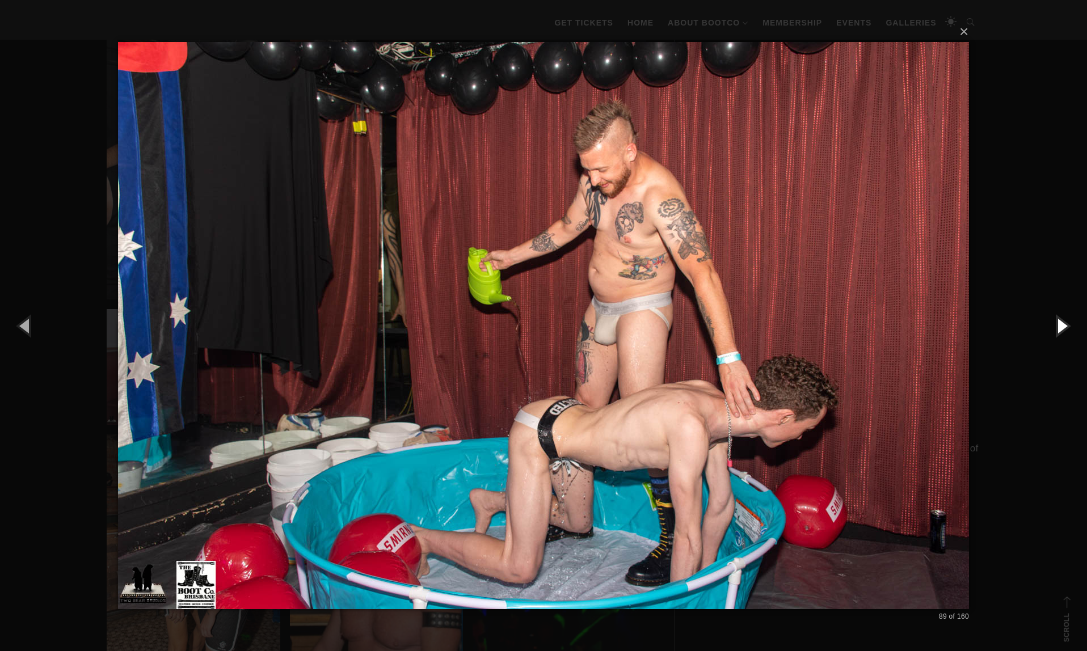
click at [1062, 323] on button "button" at bounding box center [1061, 325] width 51 height 62
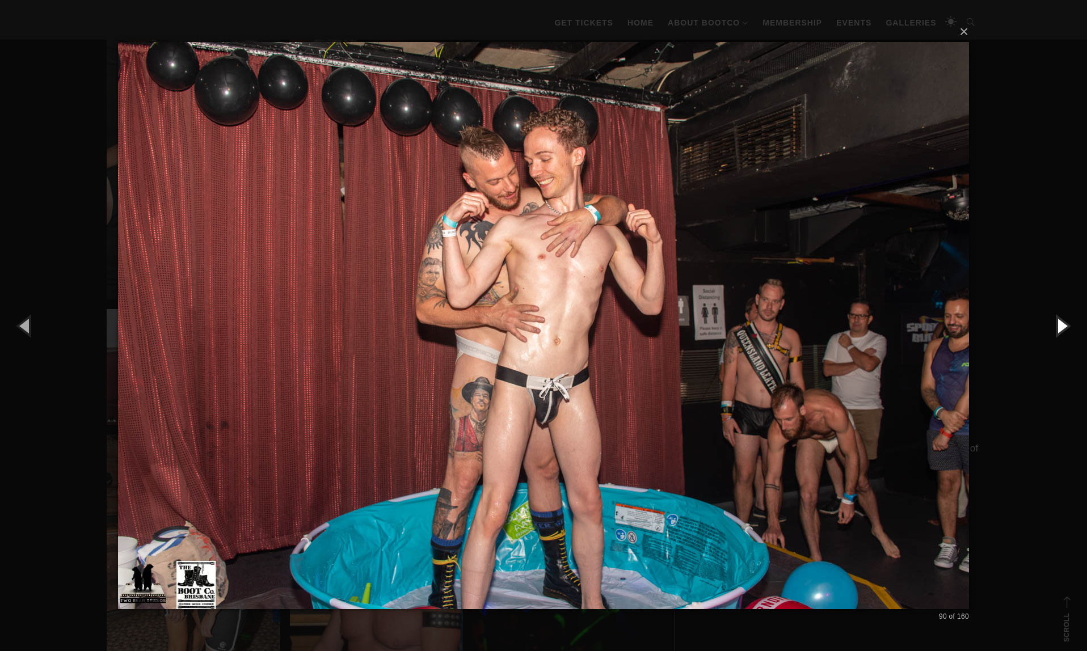
click at [1062, 323] on button "button" at bounding box center [1061, 325] width 51 height 62
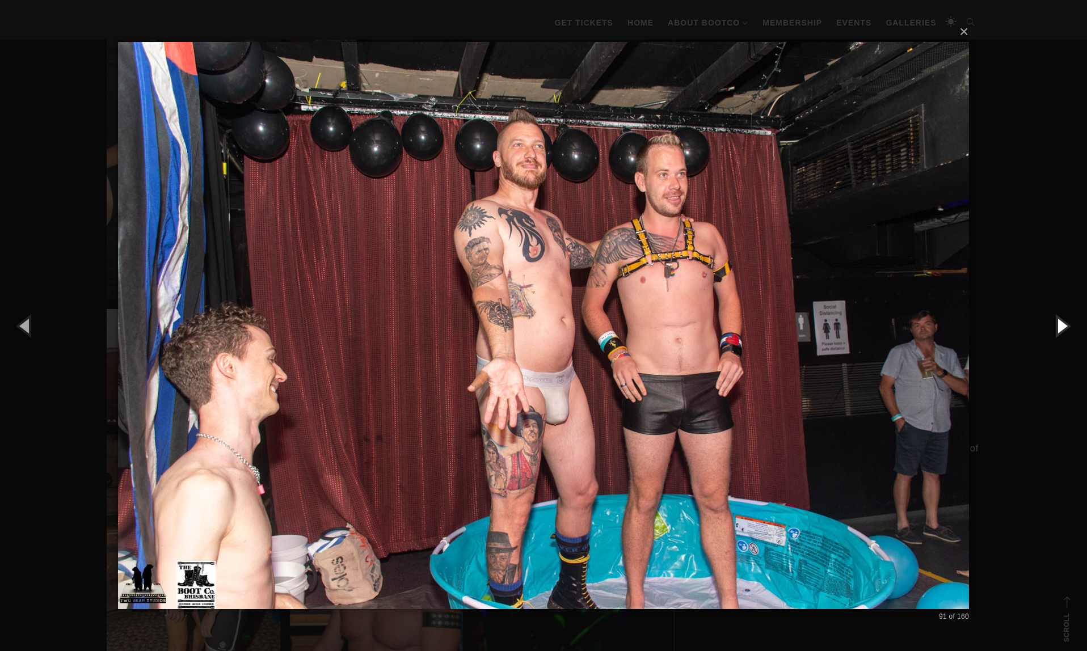
click at [1062, 323] on button "button" at bounding box center [1061, 325] width 51 height 62
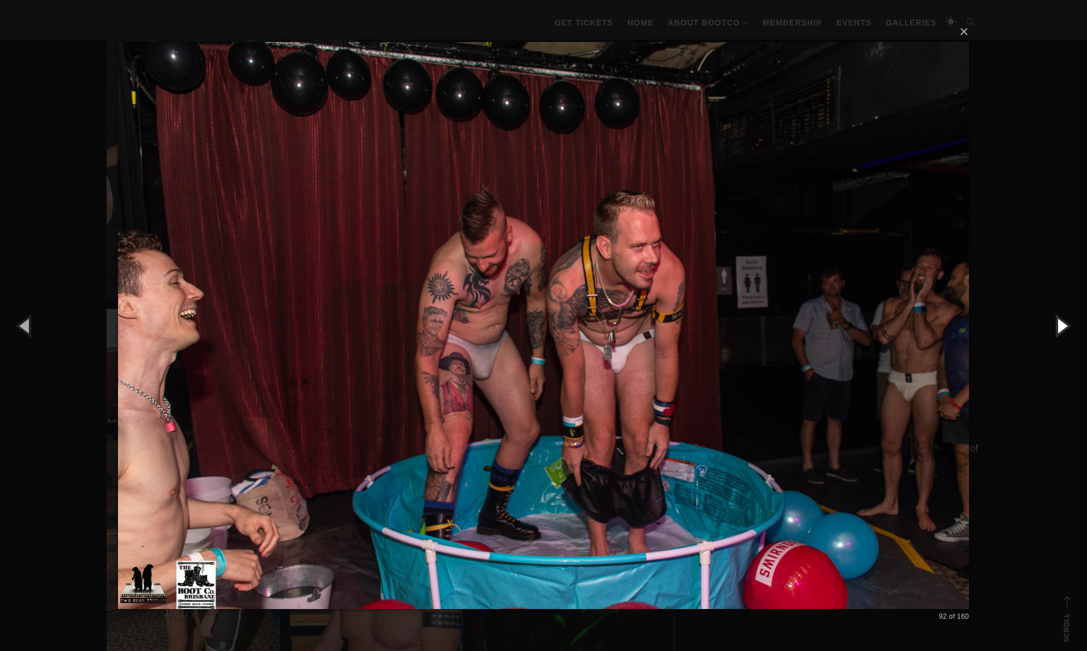
click at [1062, 323] on button "button" at bounding box center [1061, 325] width 51 height 62
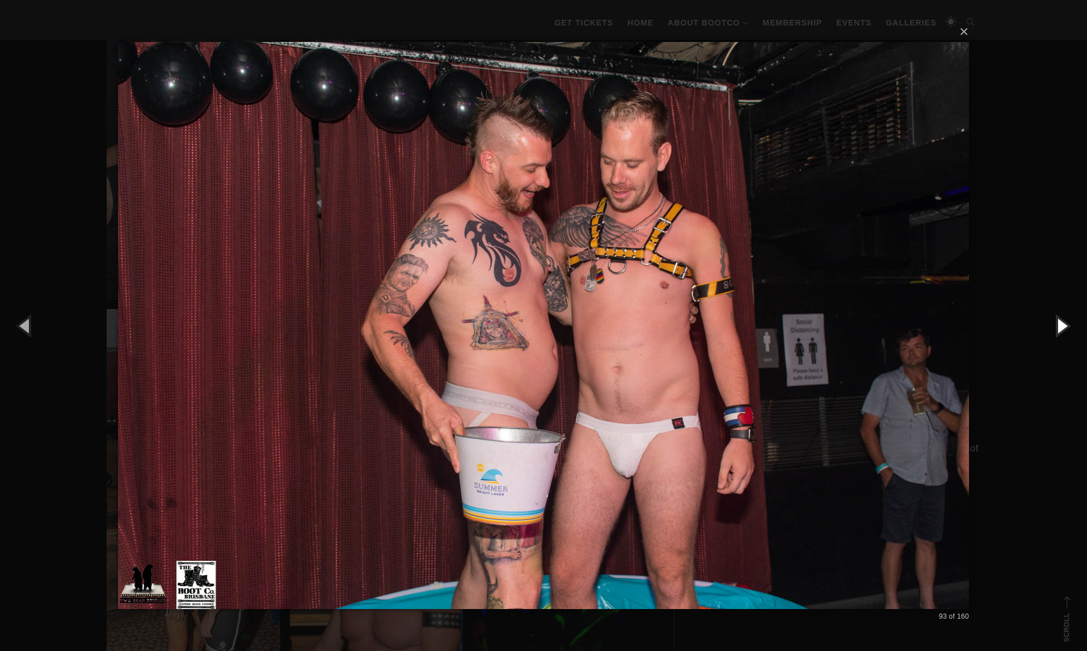
click at [1062, 323] on button "button" at bounding box center [1061, 325] width 51 height 62
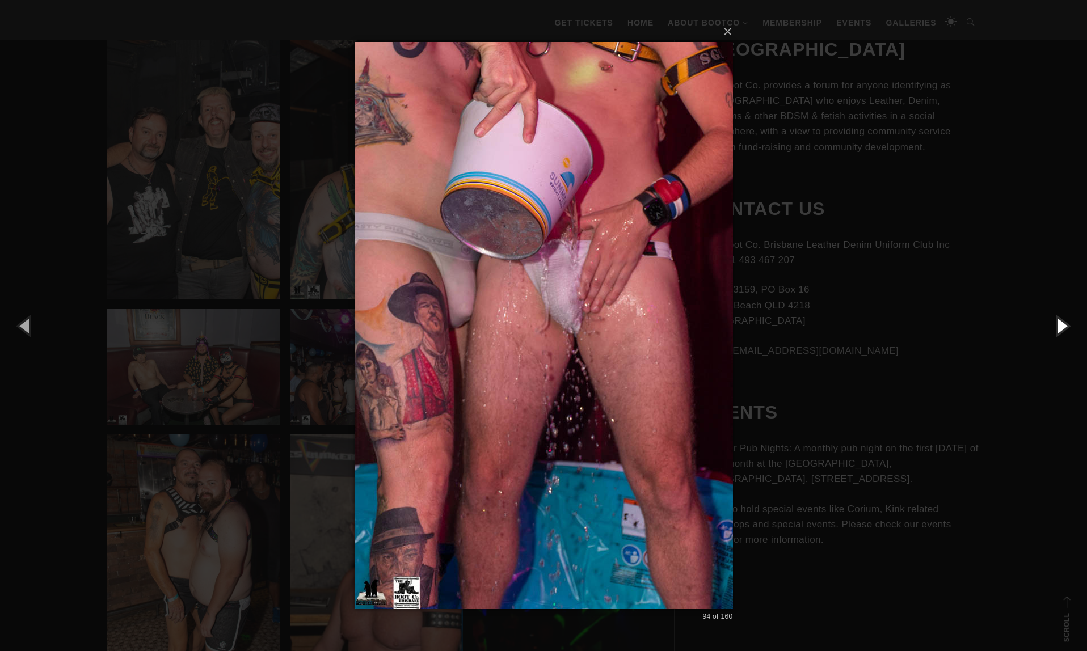
click at [1062, 323] on button "button" at bounding box center [1061, 325] width 51 height 62
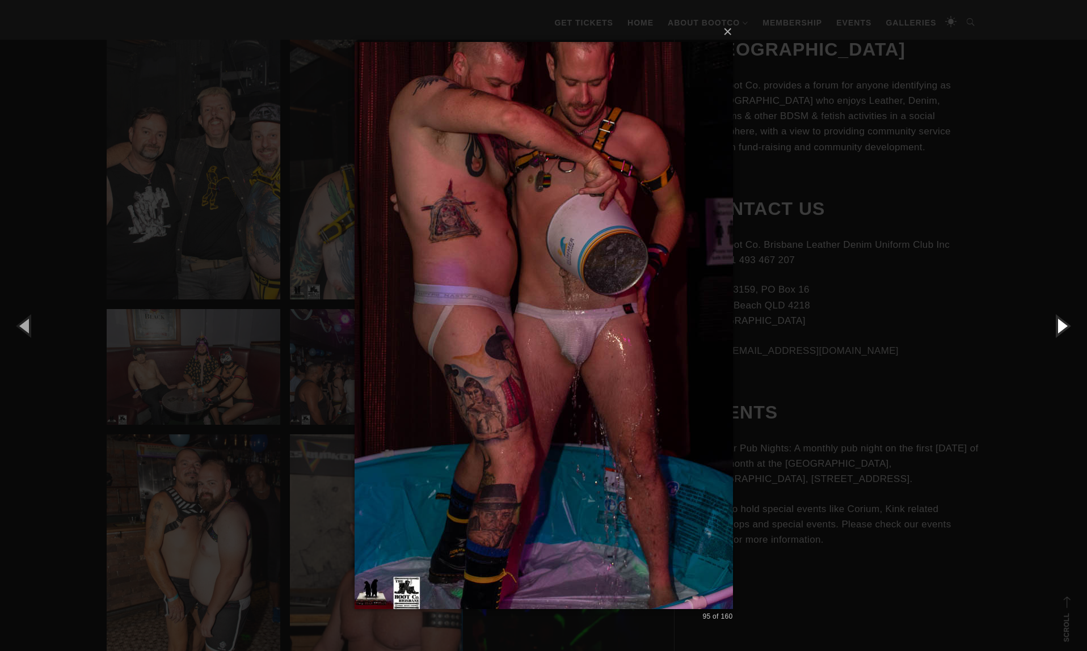
click at [1062, 323] on button "button" at bounding box center [1061, 325] width 51 height 62
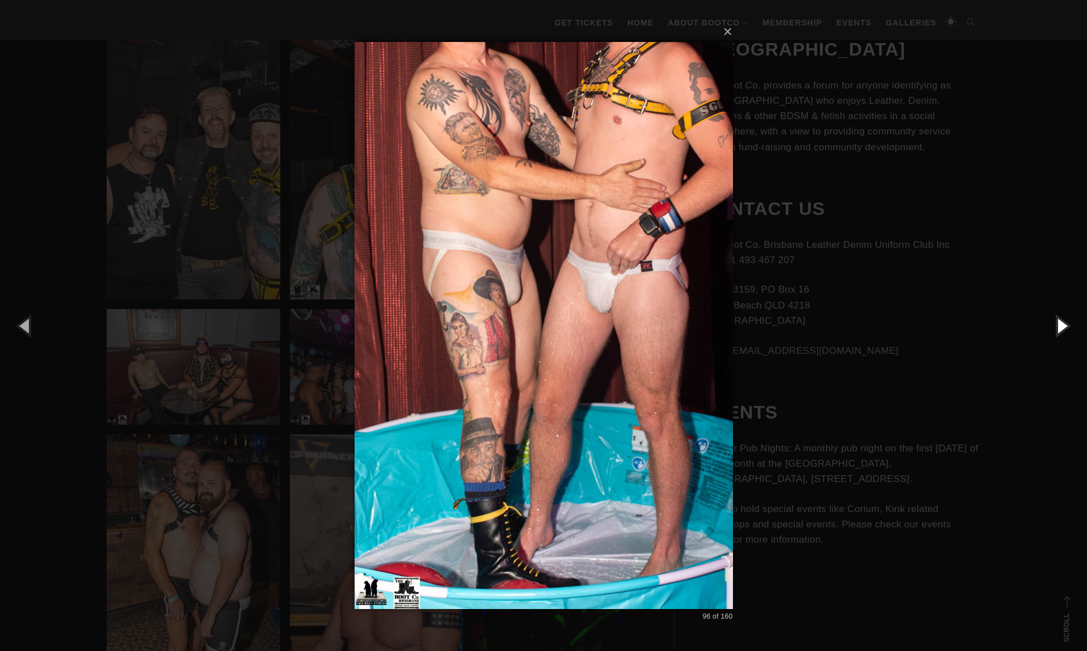
click at [1062, 323] on button "button" at bounding box center [1061, 325] width 51 height 62
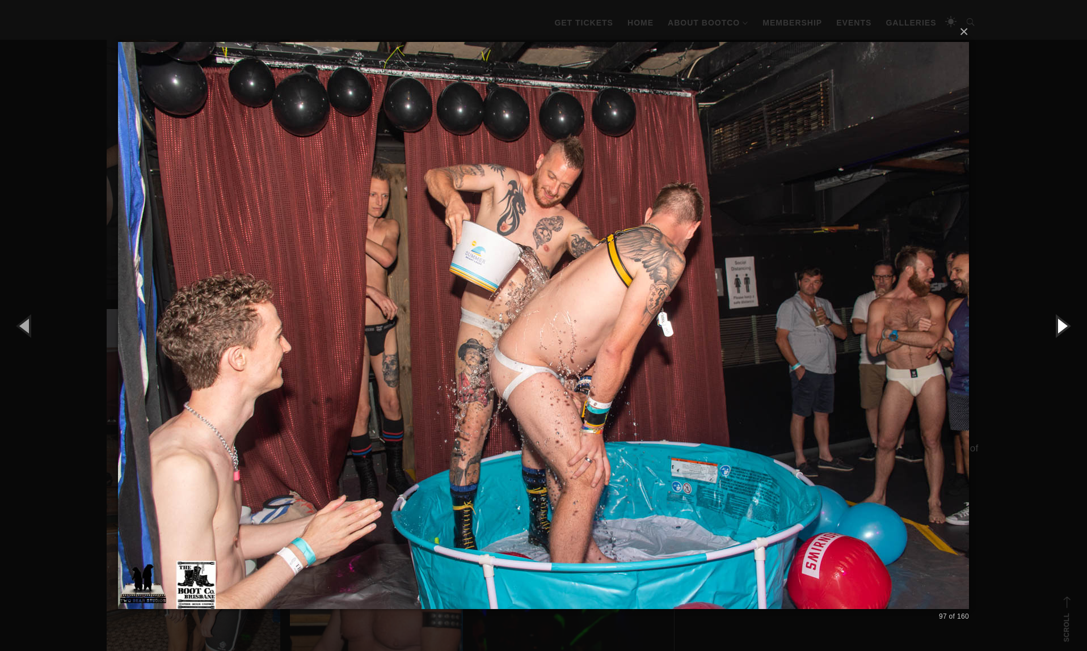
click at [1062, 323] on button "button" at bounding box center [1061, 325] width 51 height 62
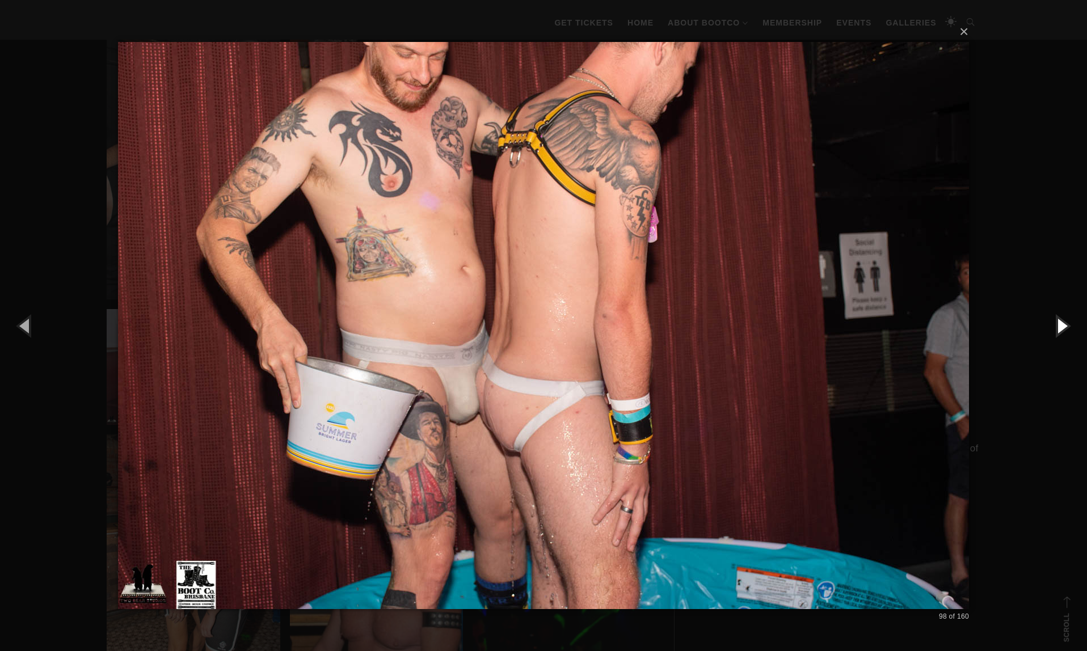
click at [1062, 323] on button "button" at bounding box center [1061, 325] width 51 height 62
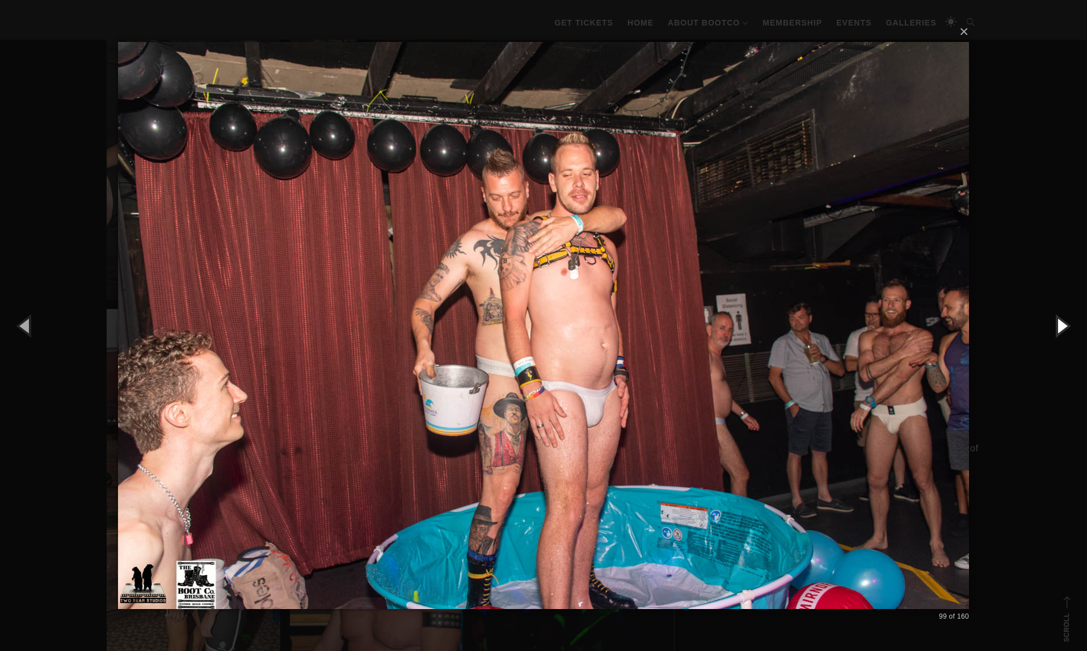
click at [1062, 323] on button "button" at bounding box center [1061, 325] width 51 height 62
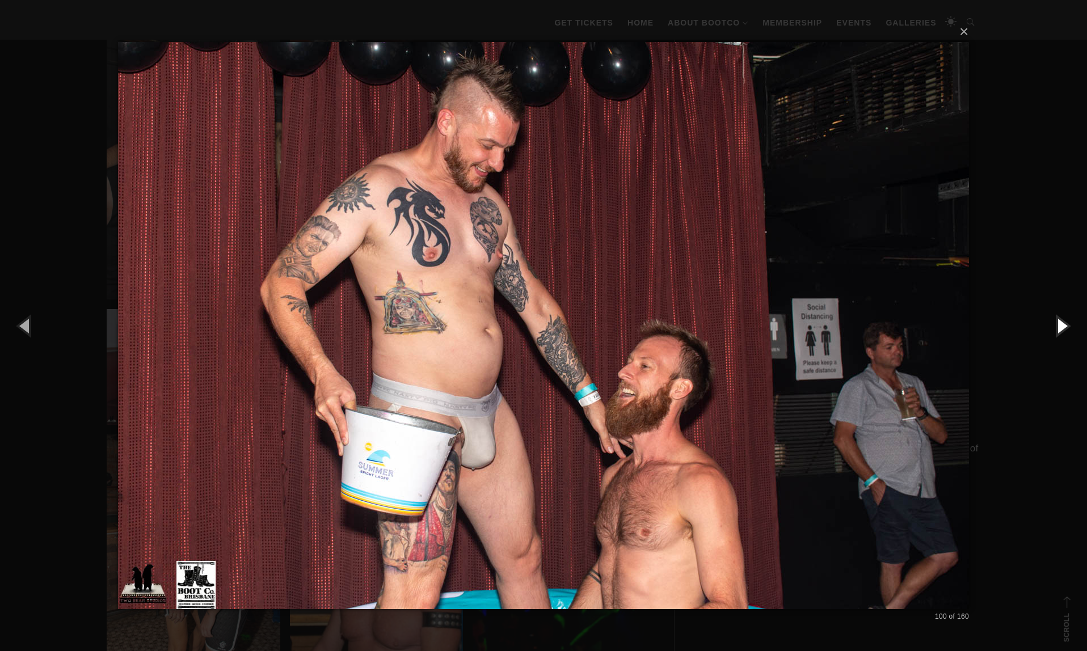
click at [1062, 323] on button "button" at bounding box center [1061, 325] width 51 height 62
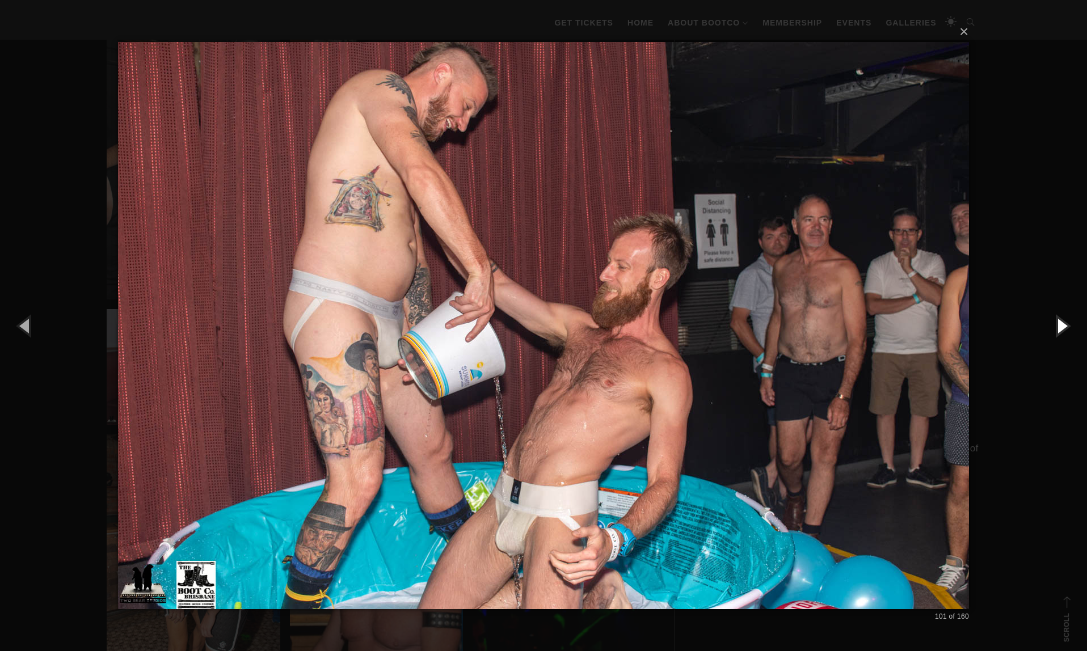
click at [1062, 323] on button "button" at bounding box center [1061, 325] width 51 height 62
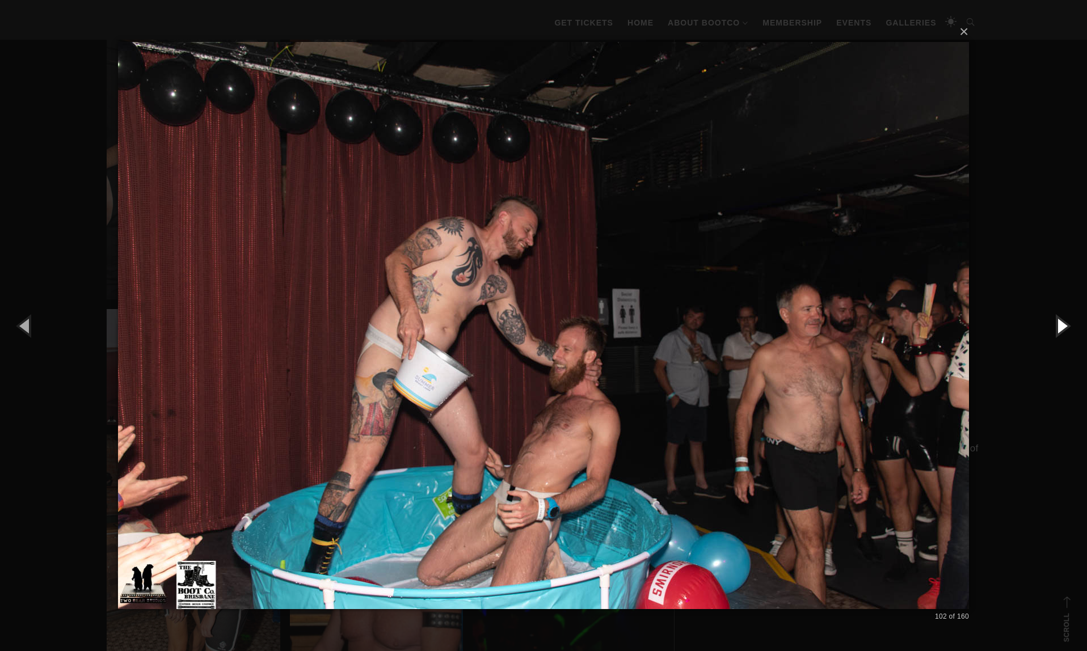
click at [1062, 323] on button "button" at bounding box center [1061, 325] width 51 height 62
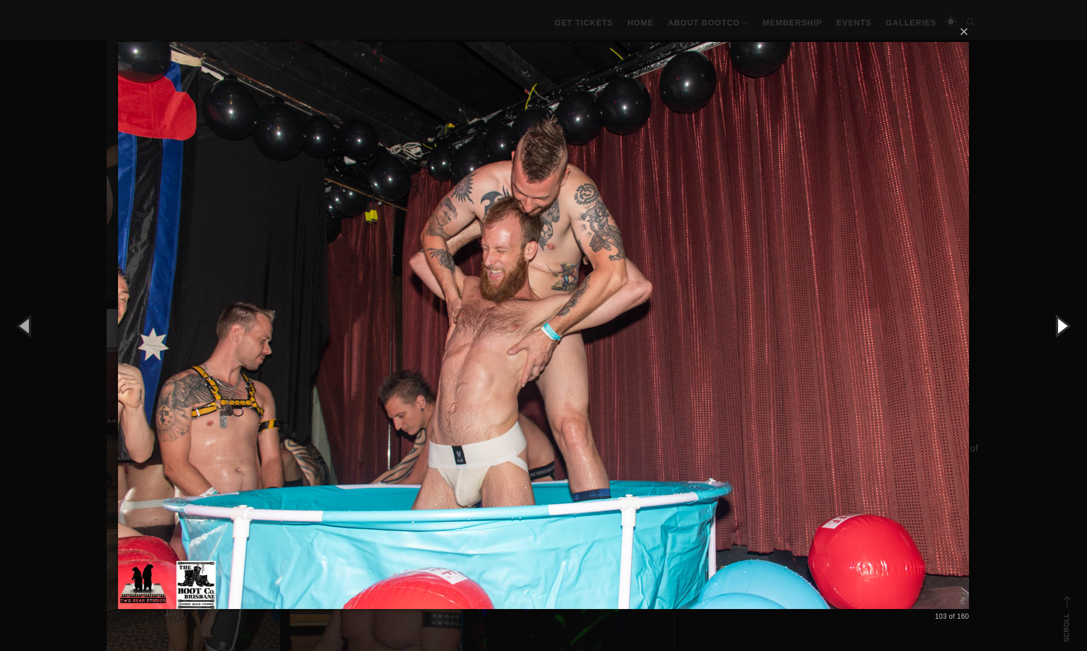
click at [1062, 323] on button "button" at bounding box center [1061, 325] width 51 height 62
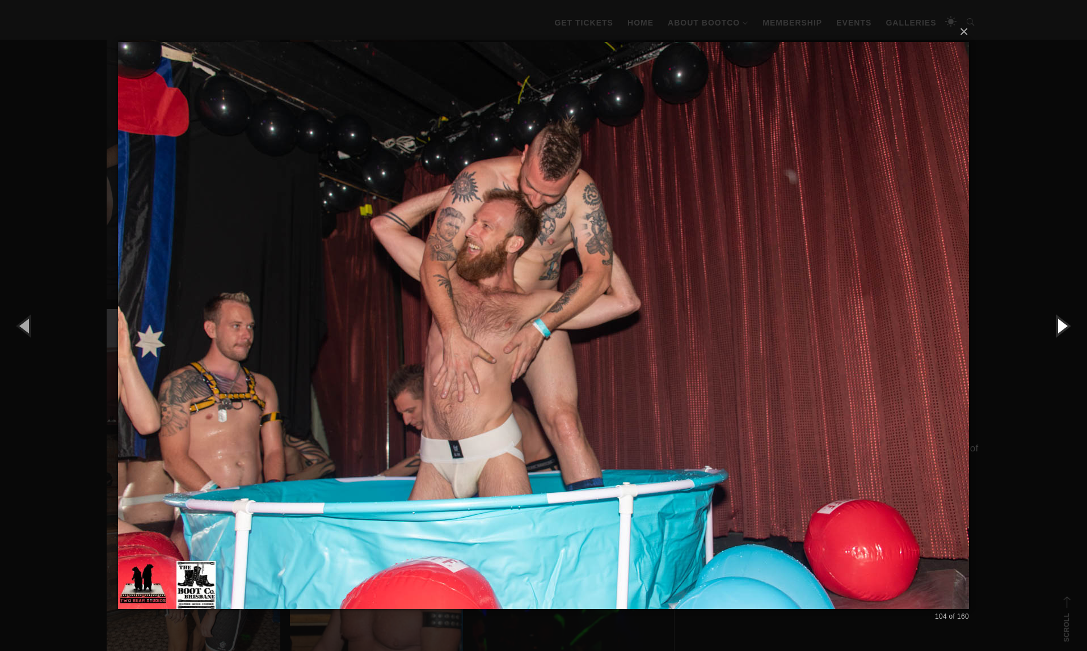
click at [1062, 323] on button "button" at bounding box center [1061, 325] width 51 height 62
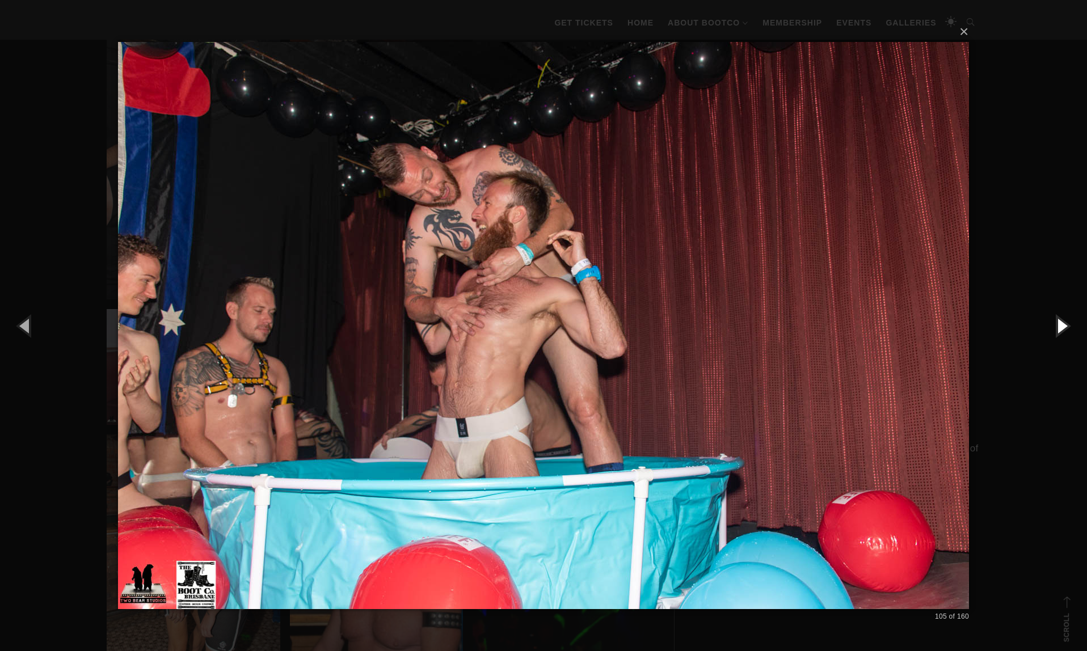
click at [1062, 323] on button "button" at bounding box center [1061, 325] width 51 height 62
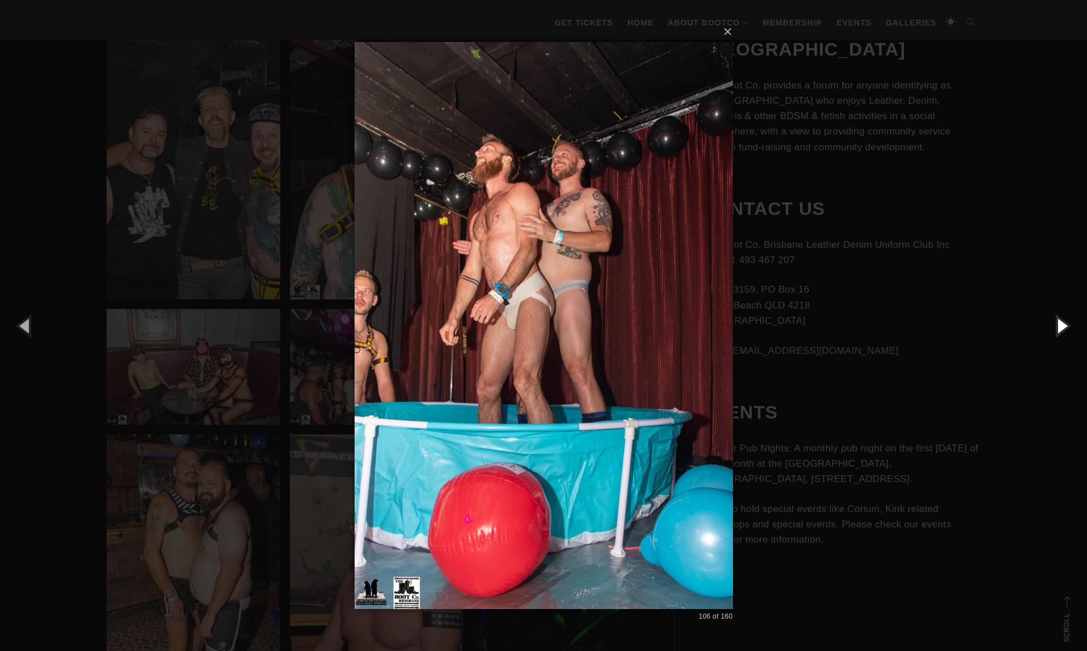
click at [1062, 323] on button "button" at bounding box center [1061, 325] width 51 height 62
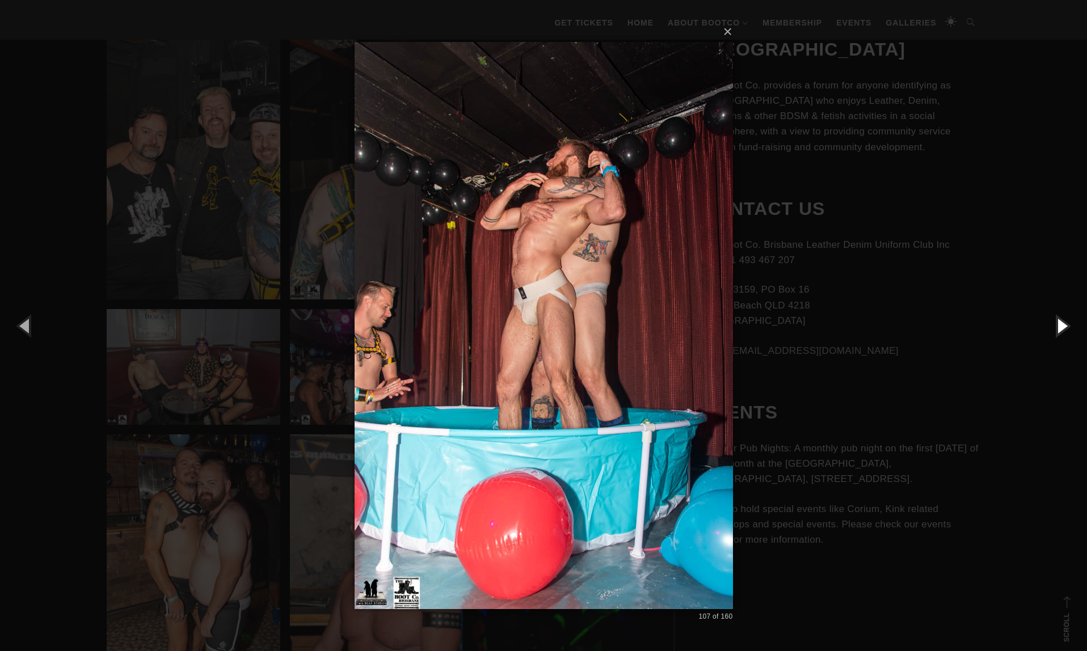
click at [1062, 323] on button "button" at bounding box center [1061, 325] width 51 height 62
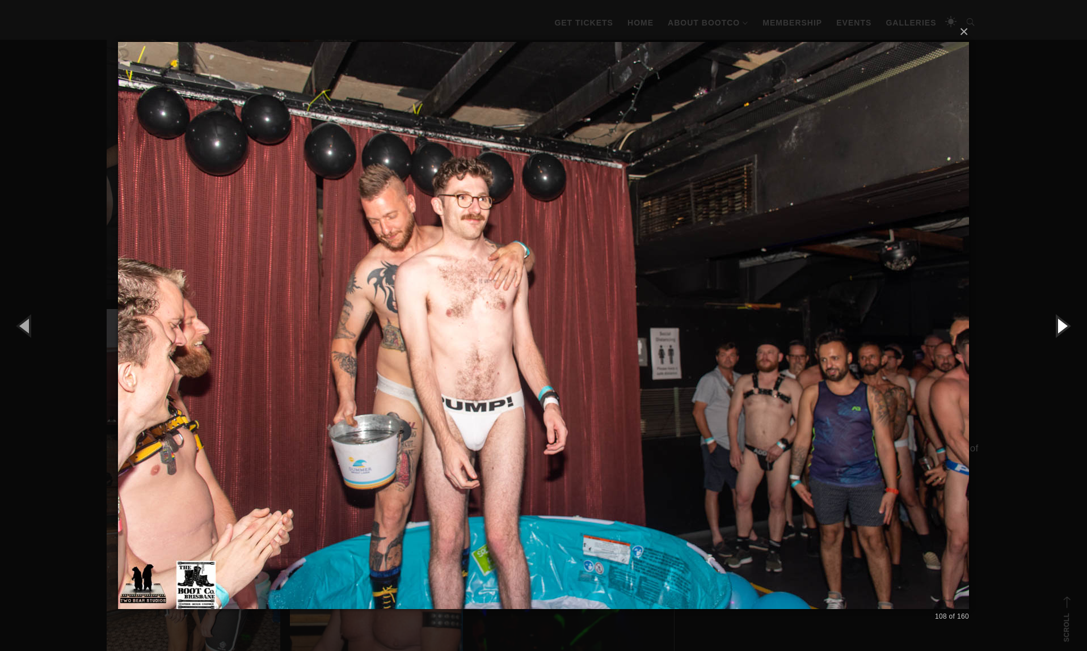
click at [1062, 323] on button "button" at bounding box center [1061, 325] width 51 height 62
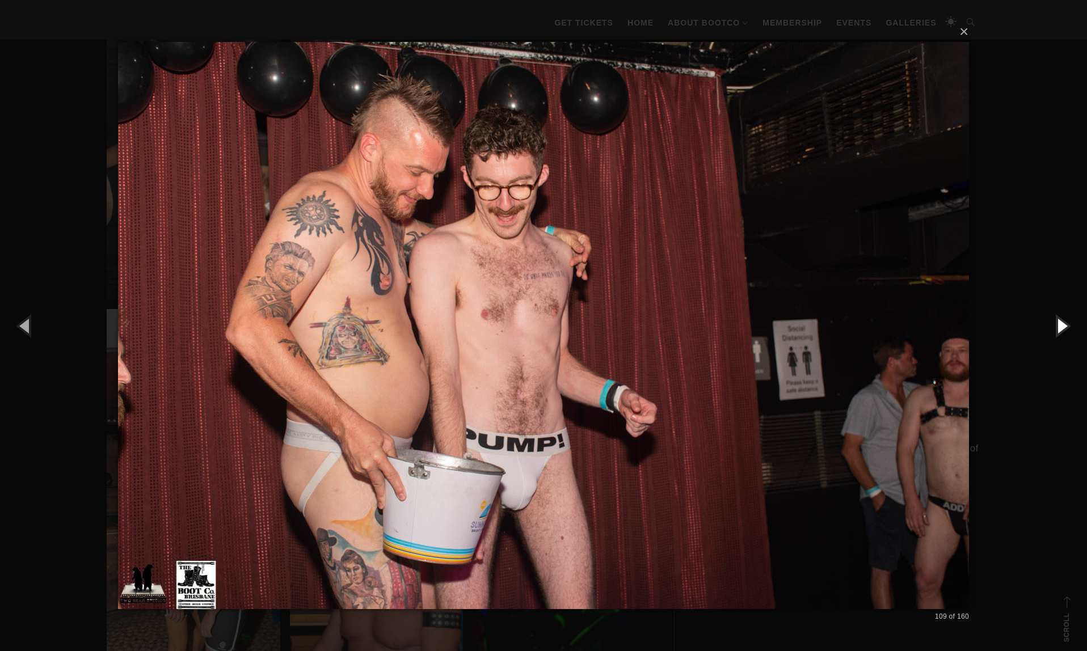
click at [1062, 323] on button "button" at bounding box center [1061, 325] width 51 height 62
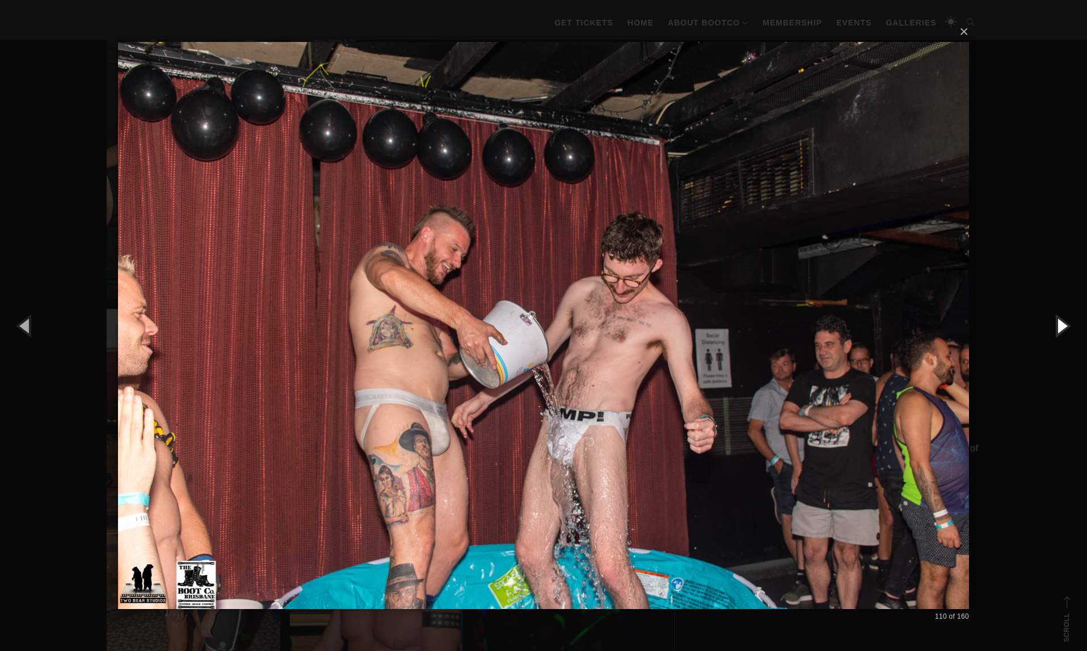
click at [1062, 323] on button "button" at bounding box center [1061, 325] width 51 height 62
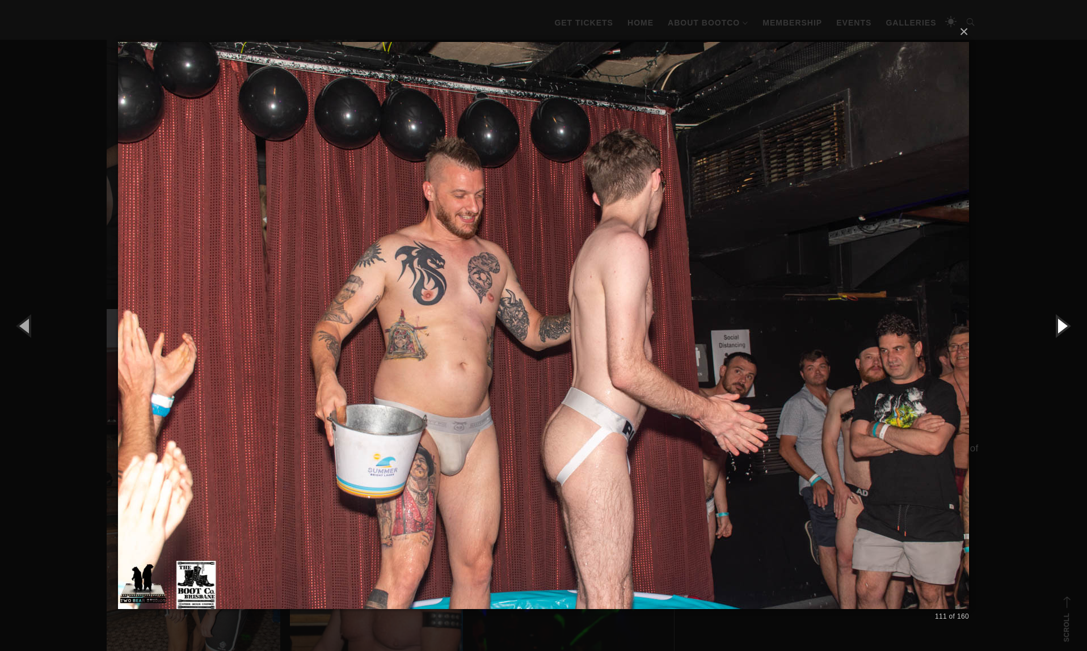
click at [1062, 323] on button "button" at bounding box center [1061, 325] width 51 height 62
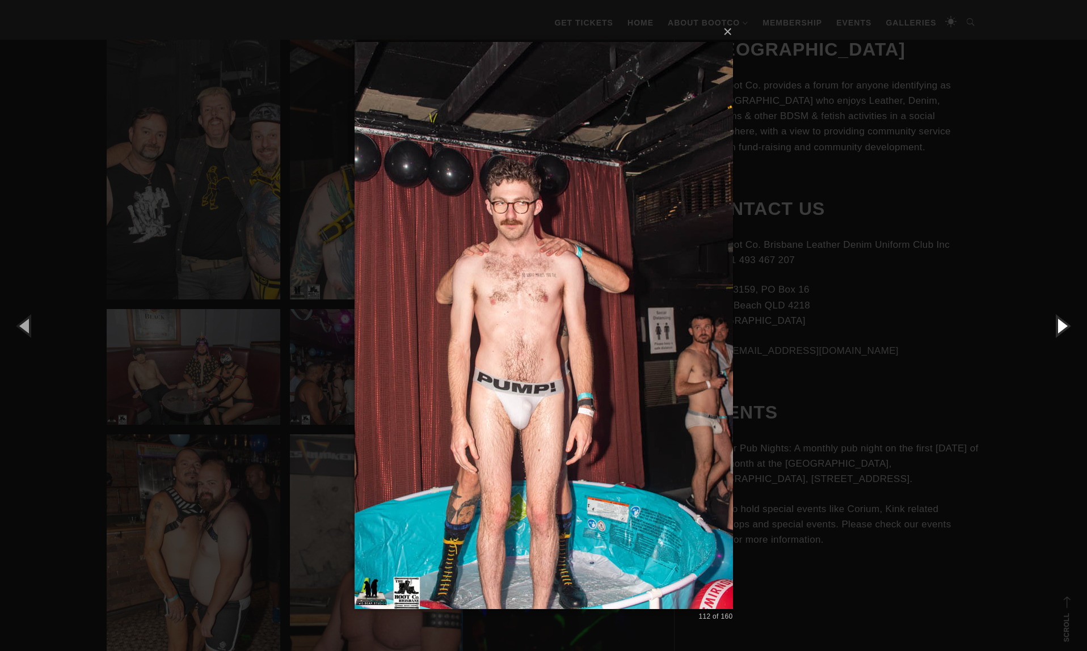
click at [1062, 323] on button "button" at bounding box center [1061, 325] width 51 height 62
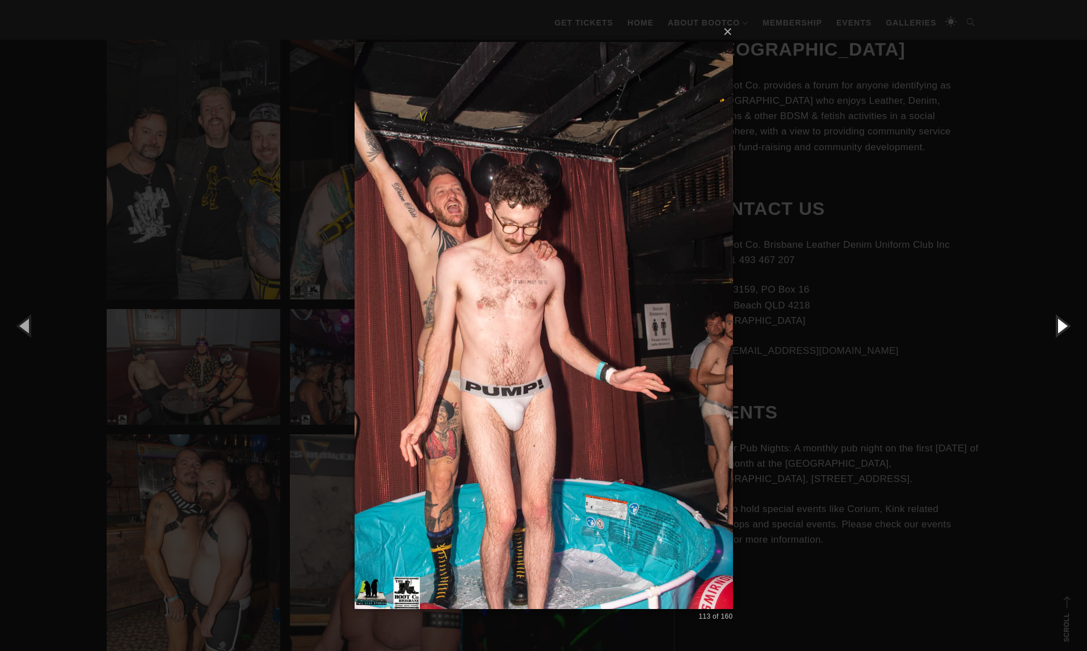
click at [1062, 323] on button "button" at bounding box center [1061, 325] width 51 height 62
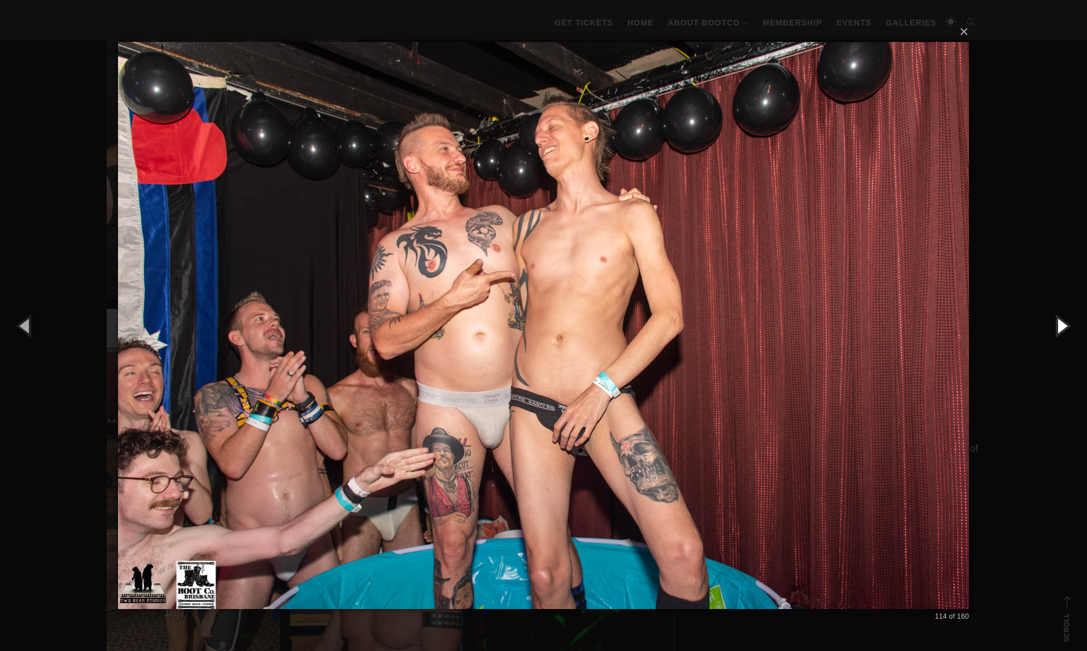
click at [1062, 323] on button "button" at bounding box center [1061, 325] width 51 height 62
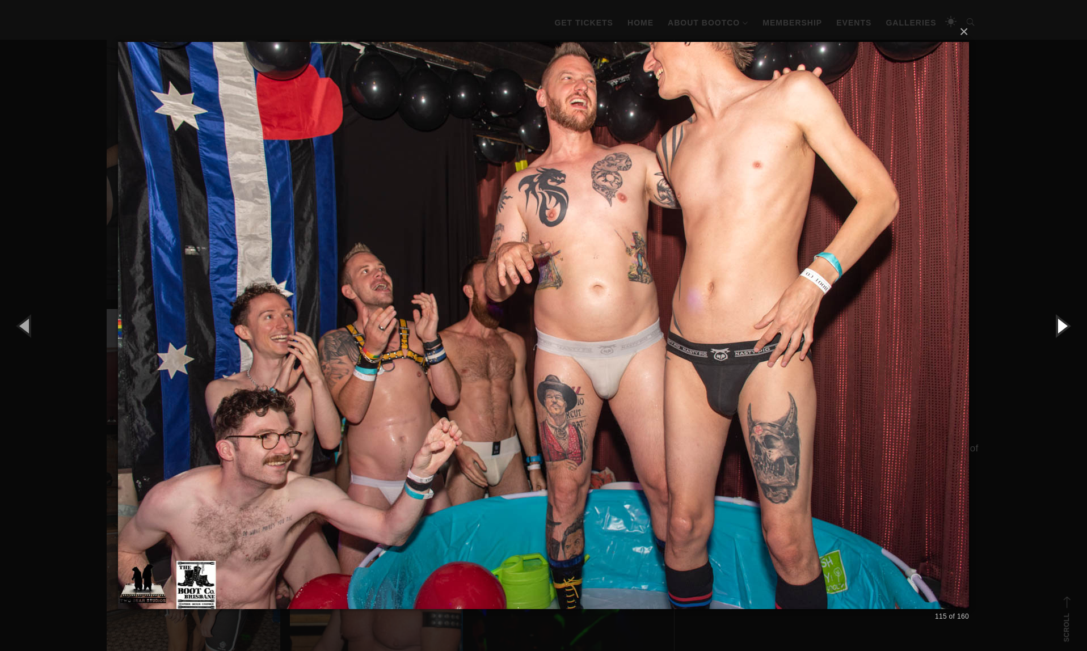
click at [1062, 323] on button "button" at bounding box center [1061, 325] width 51 height 62
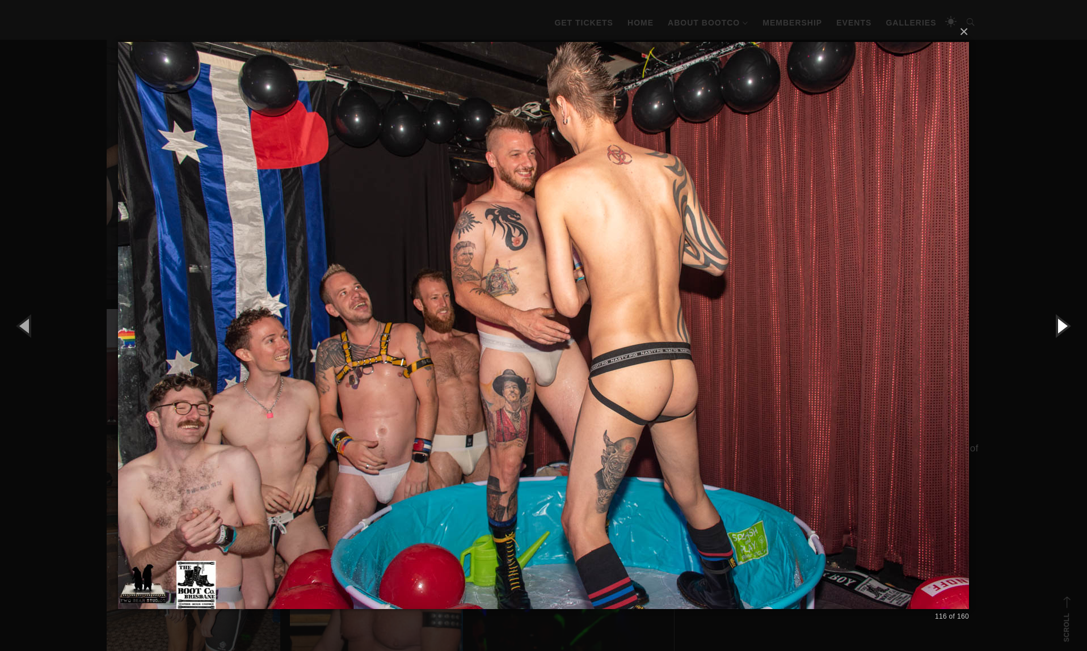
click at [1062, 323] on button "button" at bounding box center [1061, 325] width 51 height 62
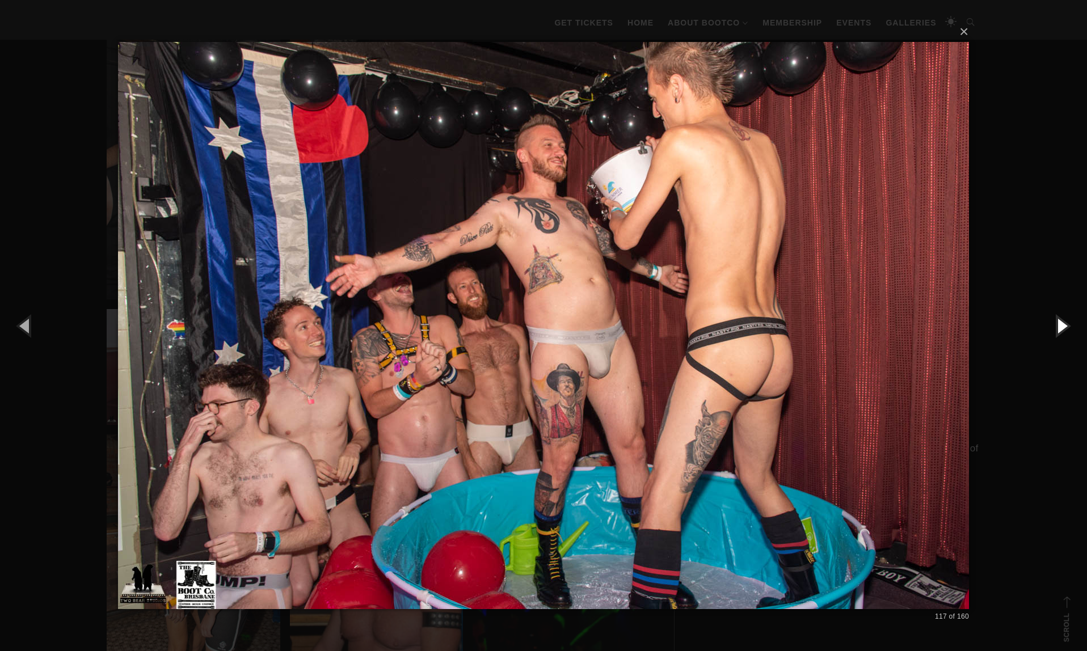
click at [1062, 323] on button "button" at bounding box center [1061, 325] width 51 height 62
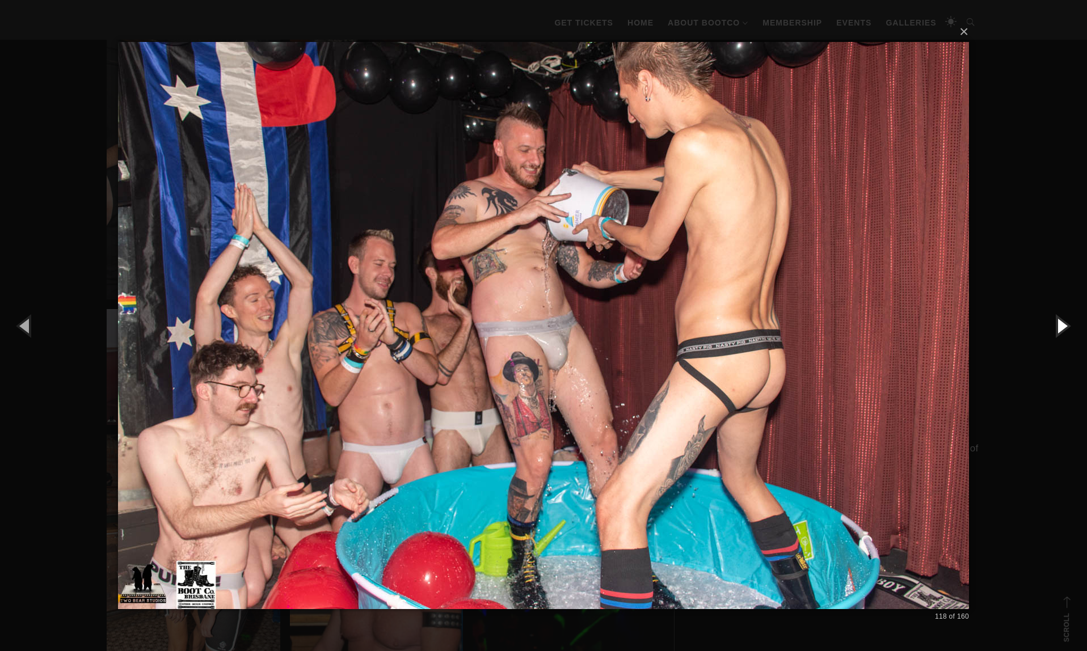
click at [1062, 323] on button "button" at bounding box center [1061, 325] width 51 height 62
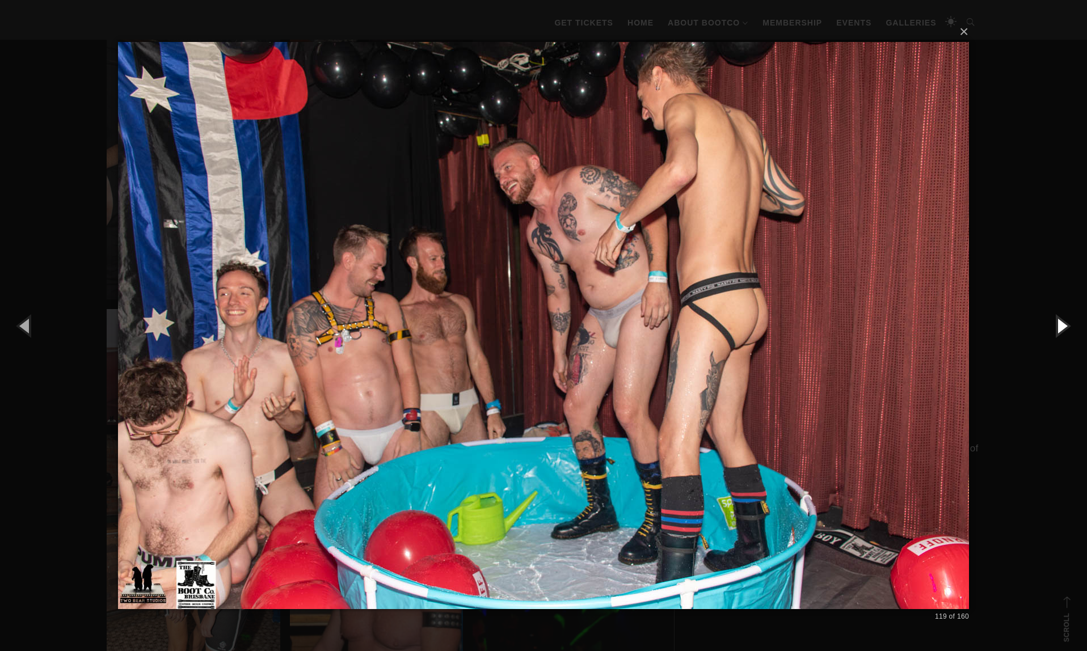
click at [1062, 323] on button "button" at bounding box center [1061, 325] width 51 height 62
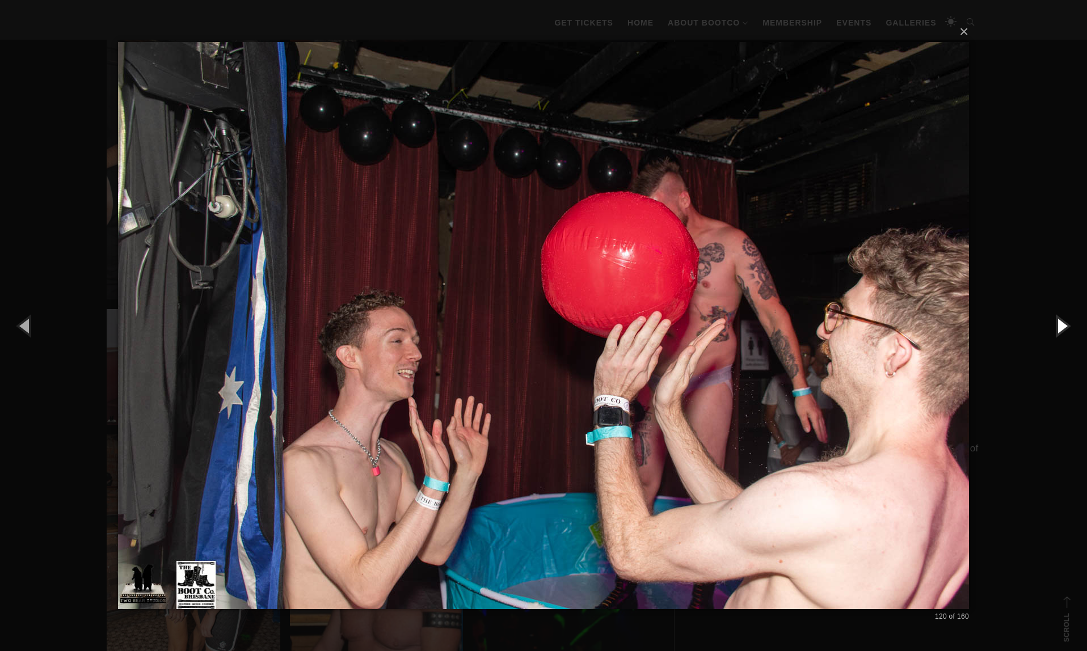
click at [1062, 323] on button "button" at bounding box center [1061, 325] width 51 height 62
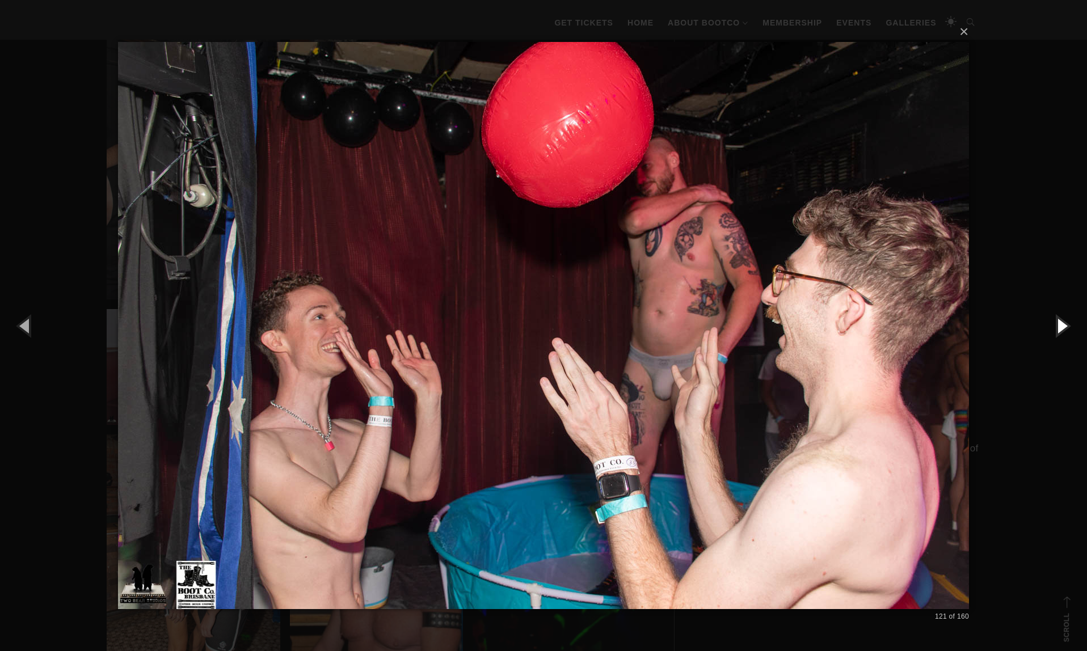
click at [1062, 323] on button "button" at bounding box center [1061, 325] width 51 height 62
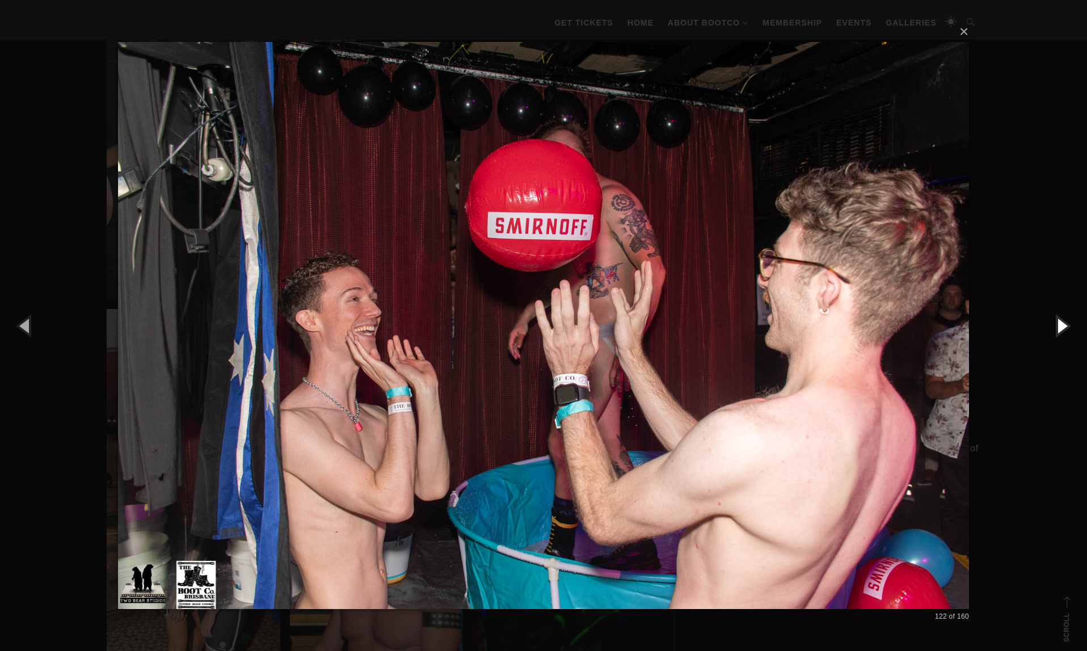
click at [1062, 323] on button "button" at bounding box center [1061, 325] width 51 height 62
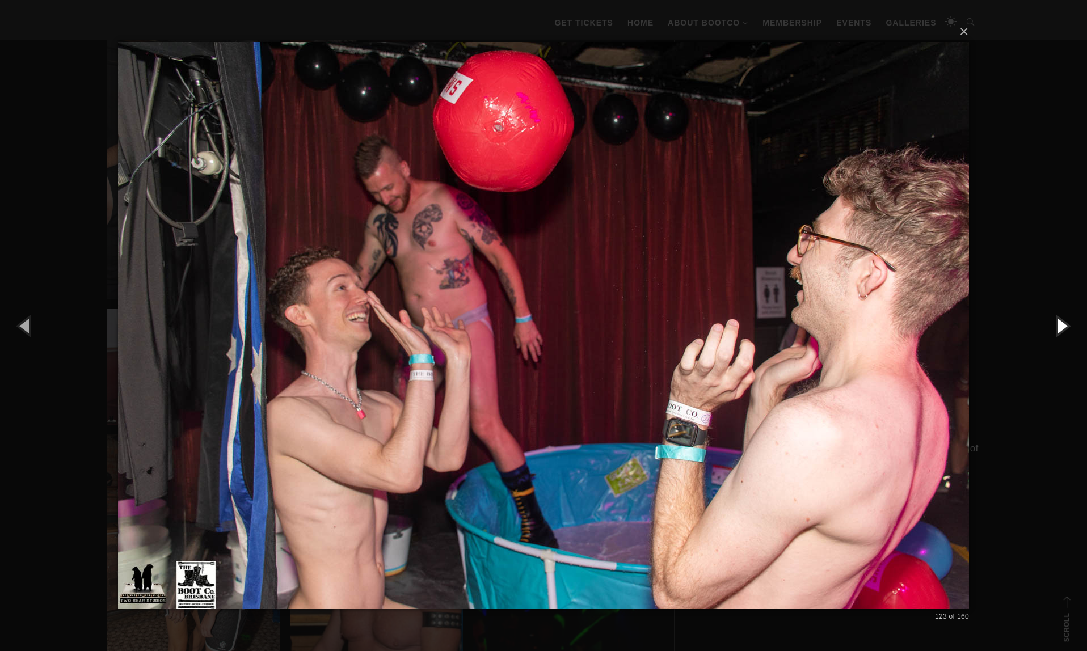
click at [1062, 323] on button "button" at bounding box center [1061, 325] width 51 height 62
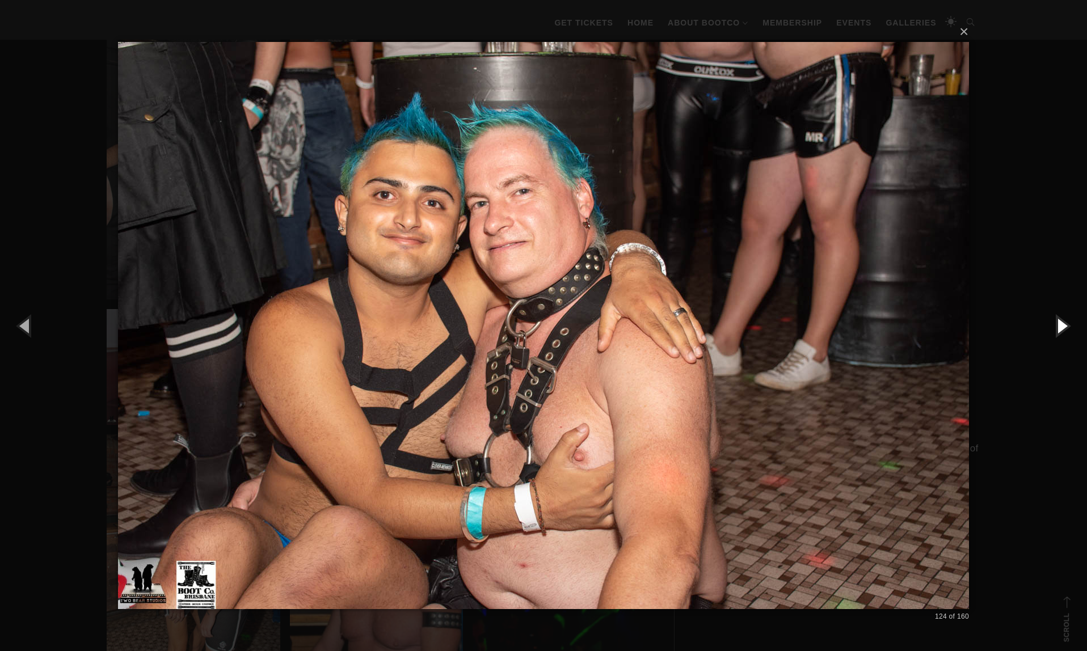
click at [1062, 323] on button "button" at bounding box center [1061, 325] width 51 height 62
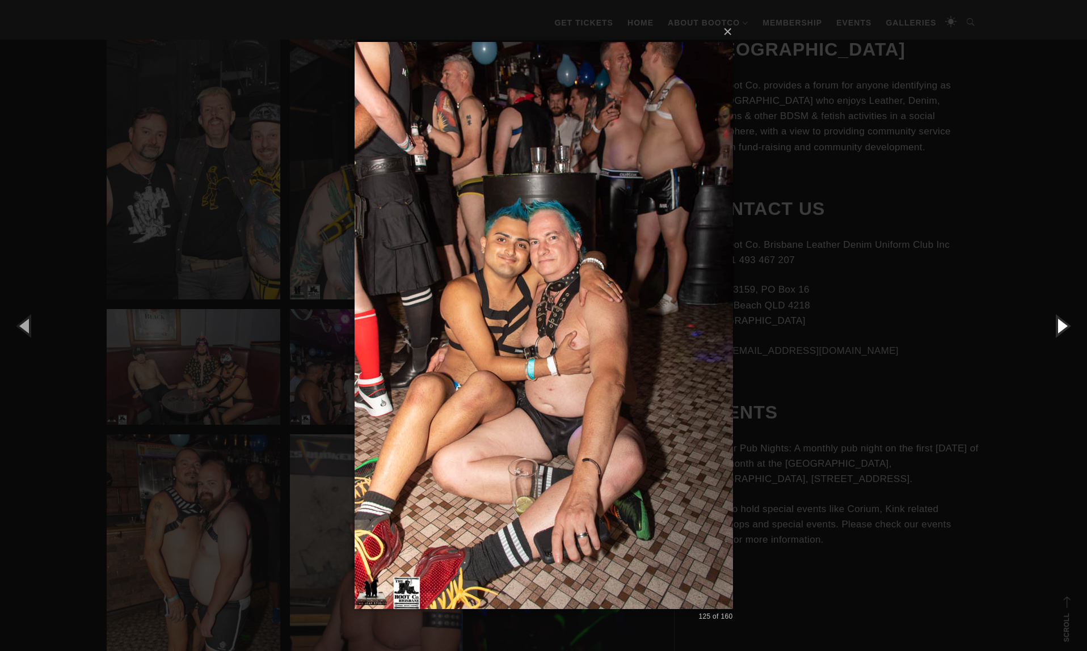
click at [1062, 323] on button "button" at bounding box center [1061, 325] width 51 height 62
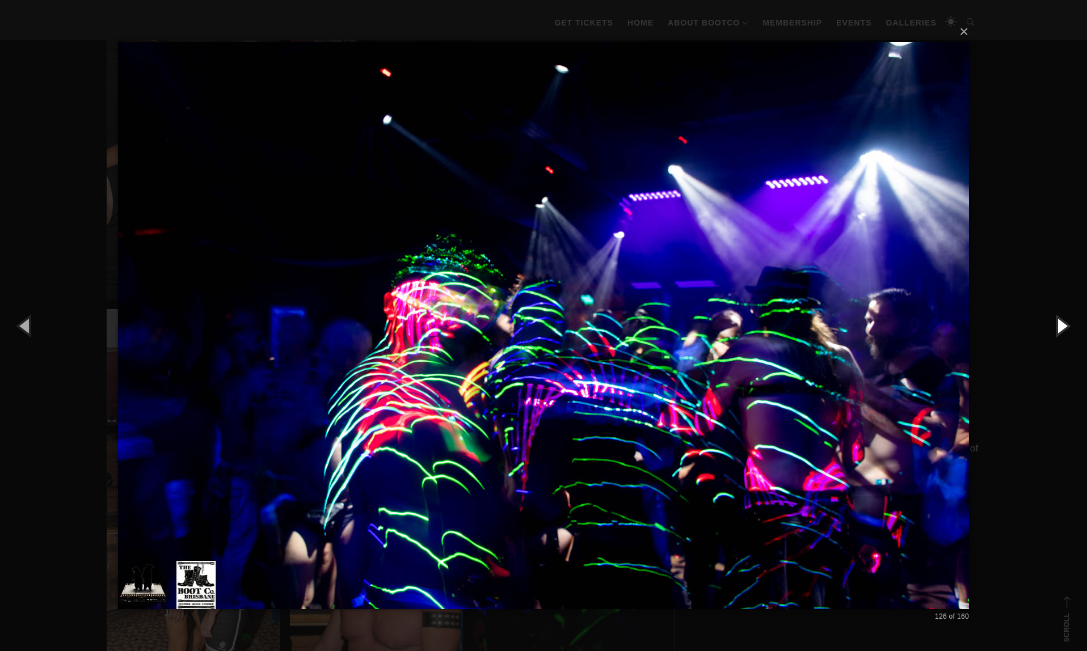
click at [1062, 323] on button "button" at bounding box center [1061, 325] width 51 height 62
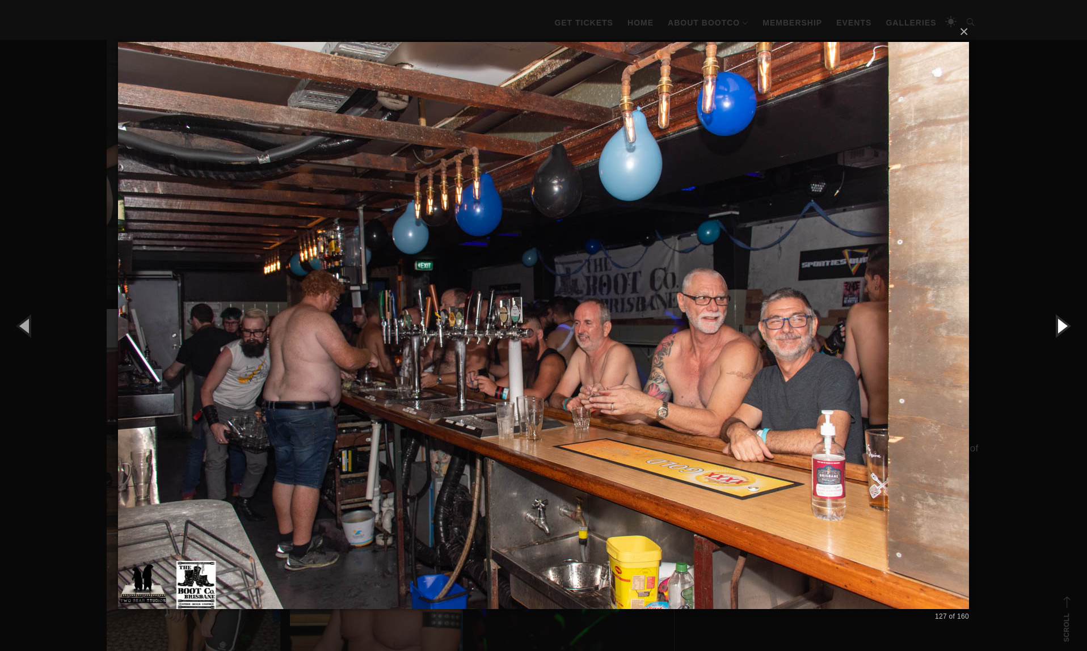
click at [1062, 323] on button "button" at bounding box center [1061, 325] width 51 height 62
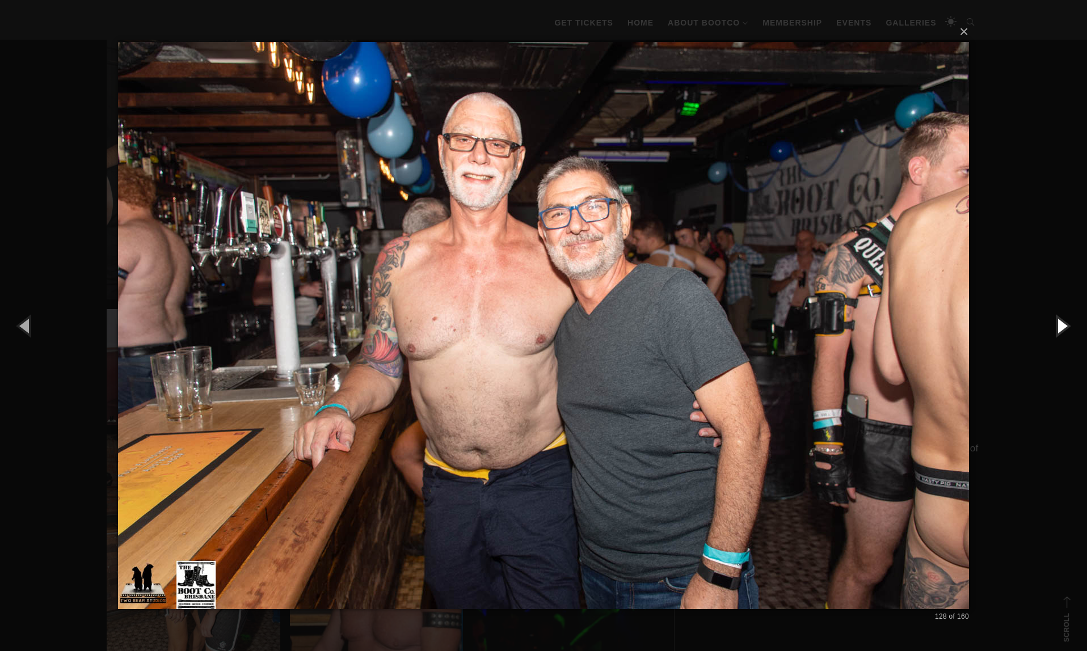
click at [1062, 323] on button "button" at bounding box center [1061, 325] width 51 height 62
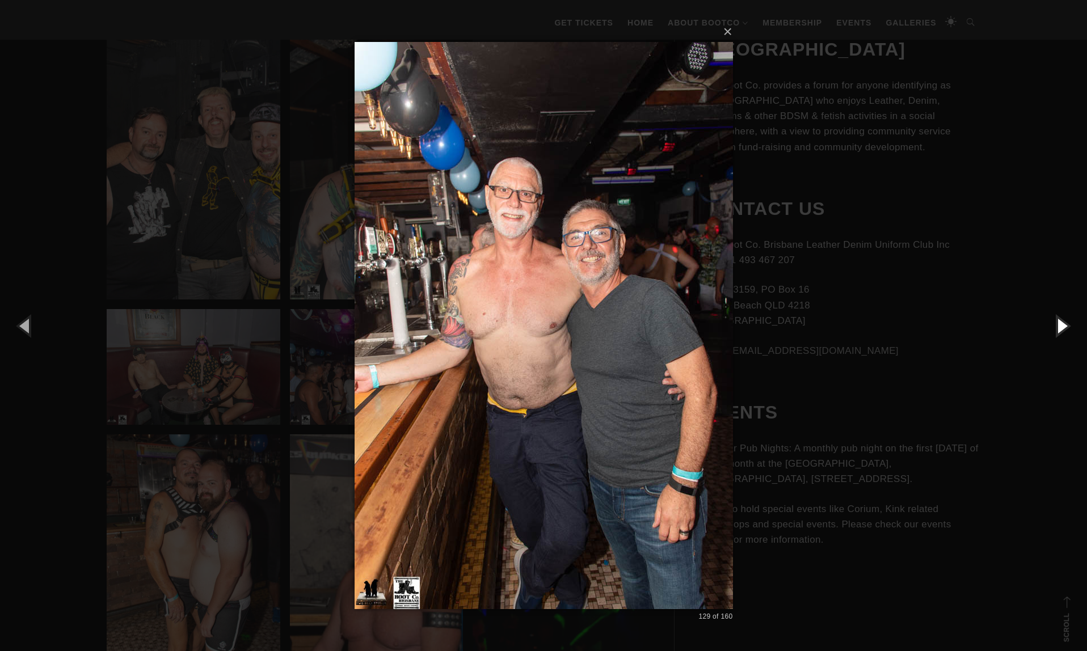
click at [1062, 323] on button "button" at bounding box center [1061, 325] width 51 height 62
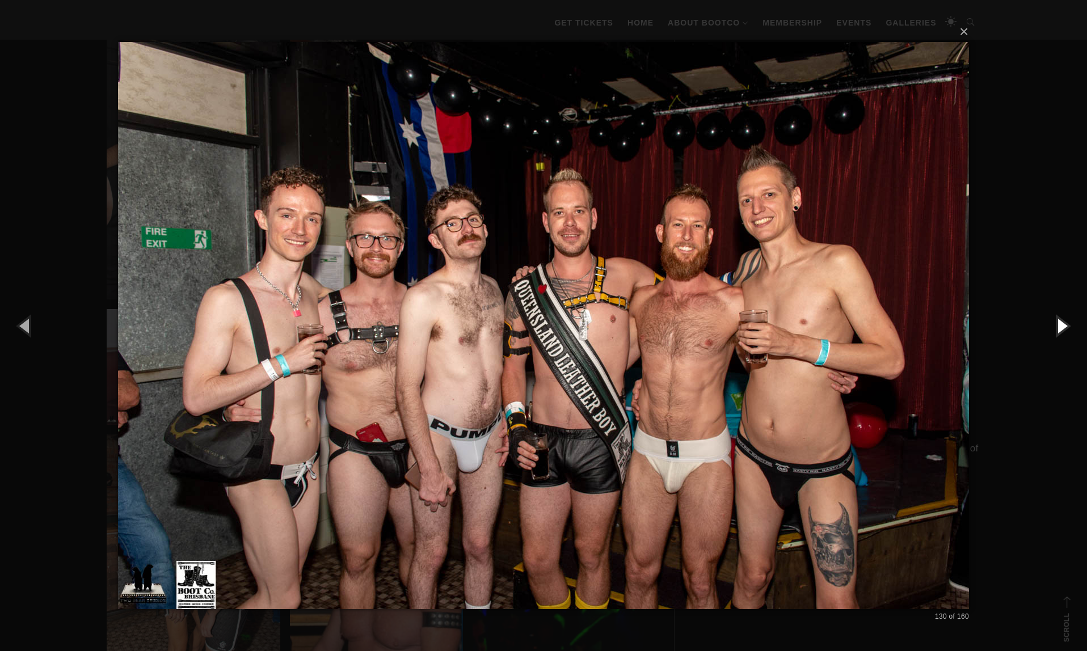
click at [1062, 323] on button "button" at bounding box center [1061, 325] width 51 height 62
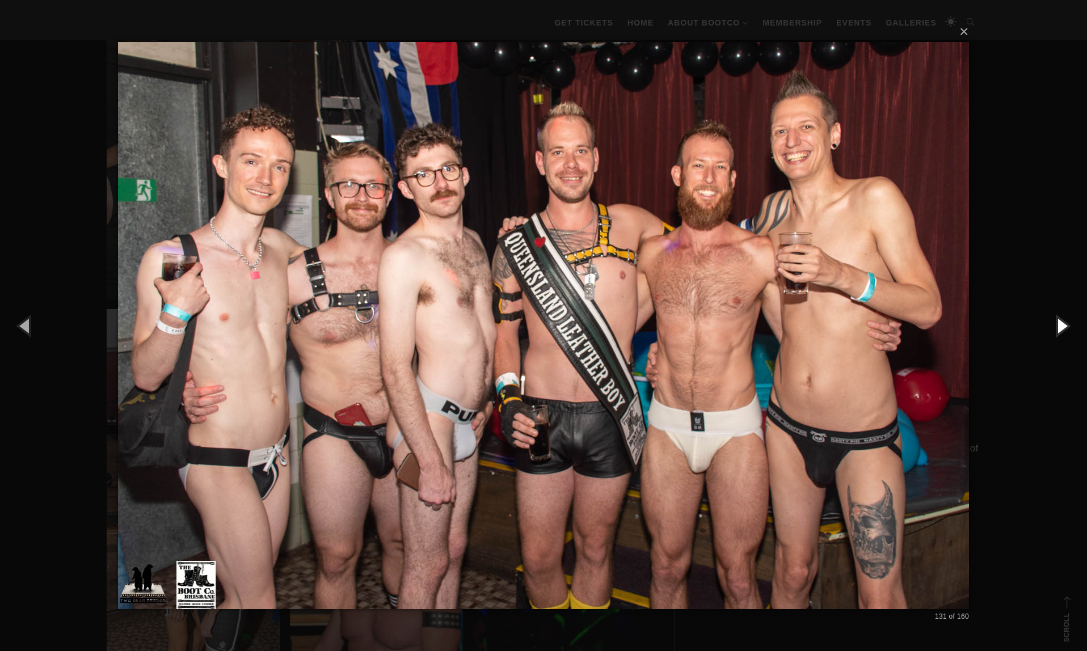
click at [1062, 323] on button "button" at bounding box center [1061, 325] width 51 height 62
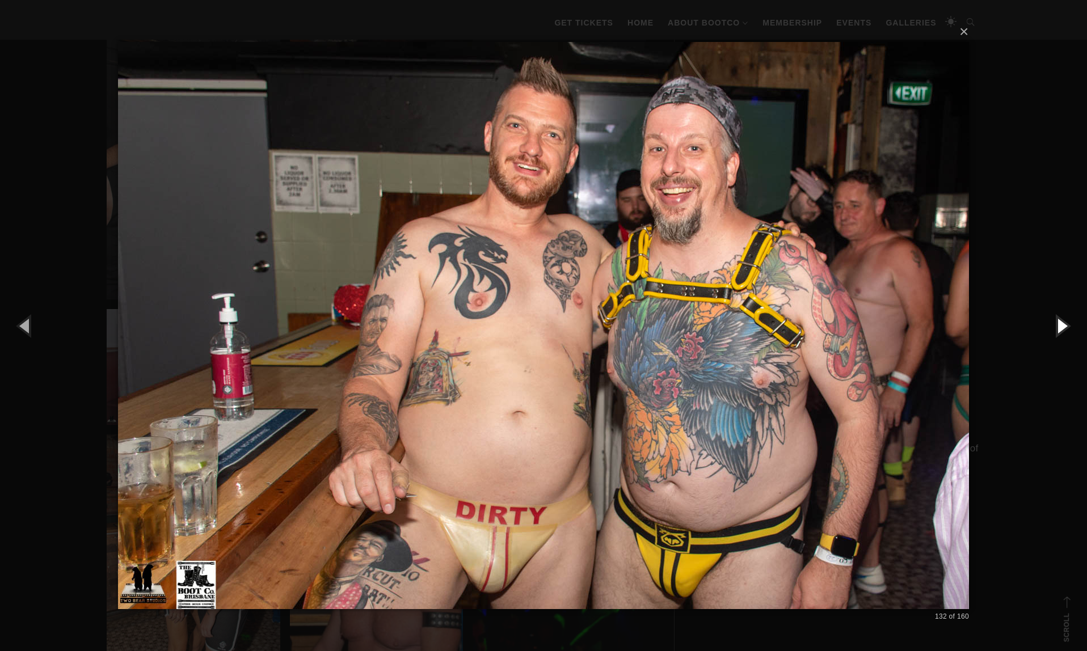
click at [1062, 323] on button "button" at bounding box center [1061, 325] width 51 height 62
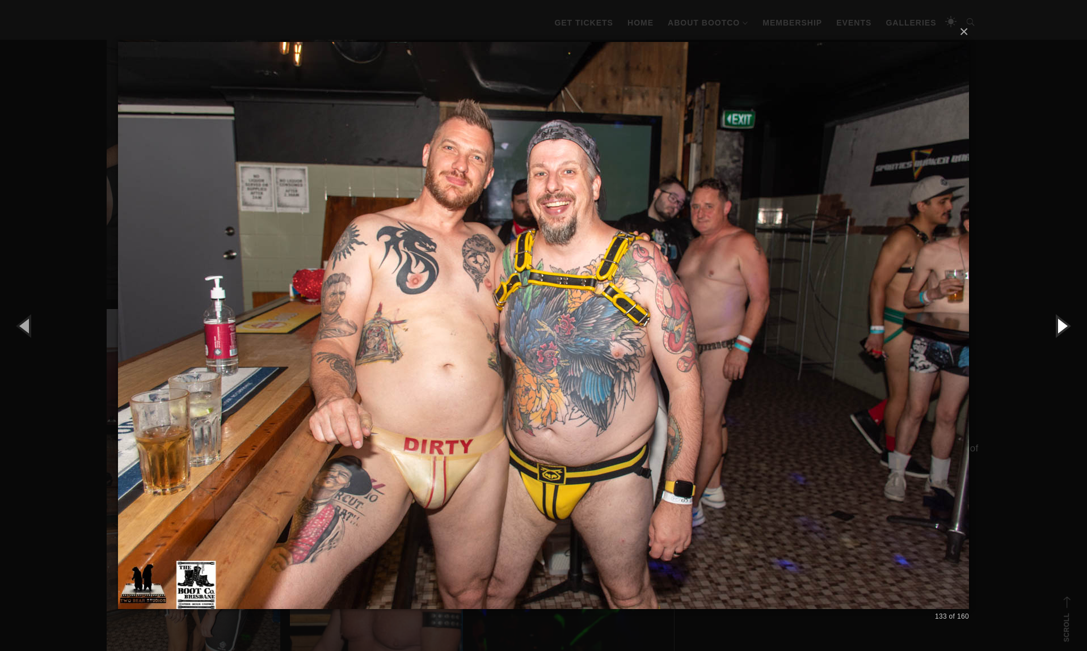
click at [1062, 323] on button "button" at bounding box center [1061, 325] width 51 height 62
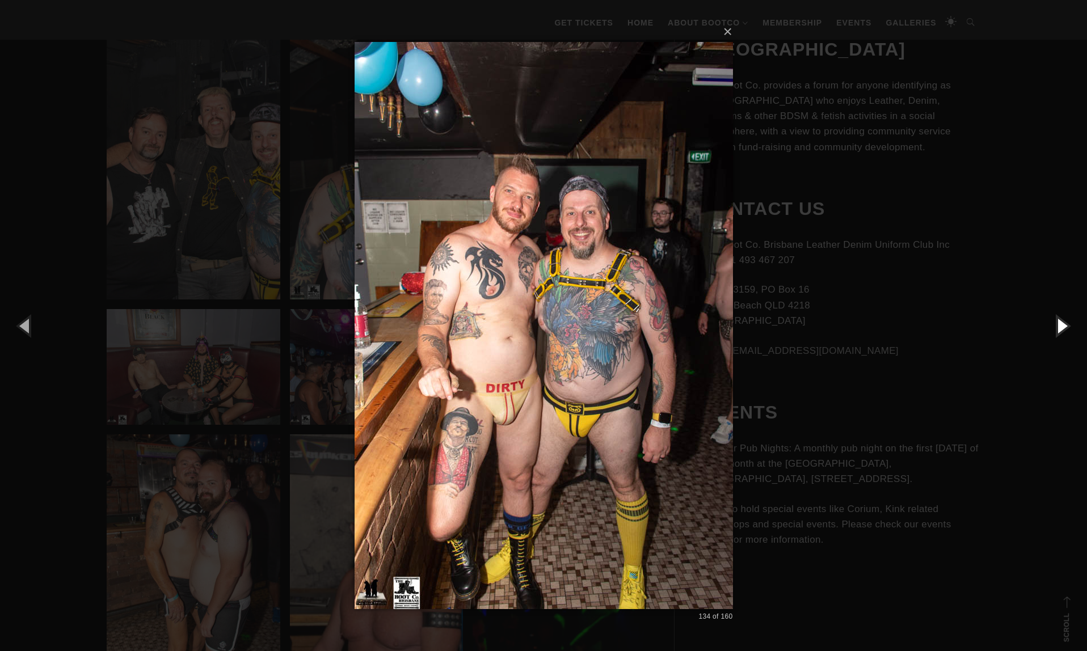
click at [1058, 323] on button "button" at bounding box center [1061, 325] width 51 height 62
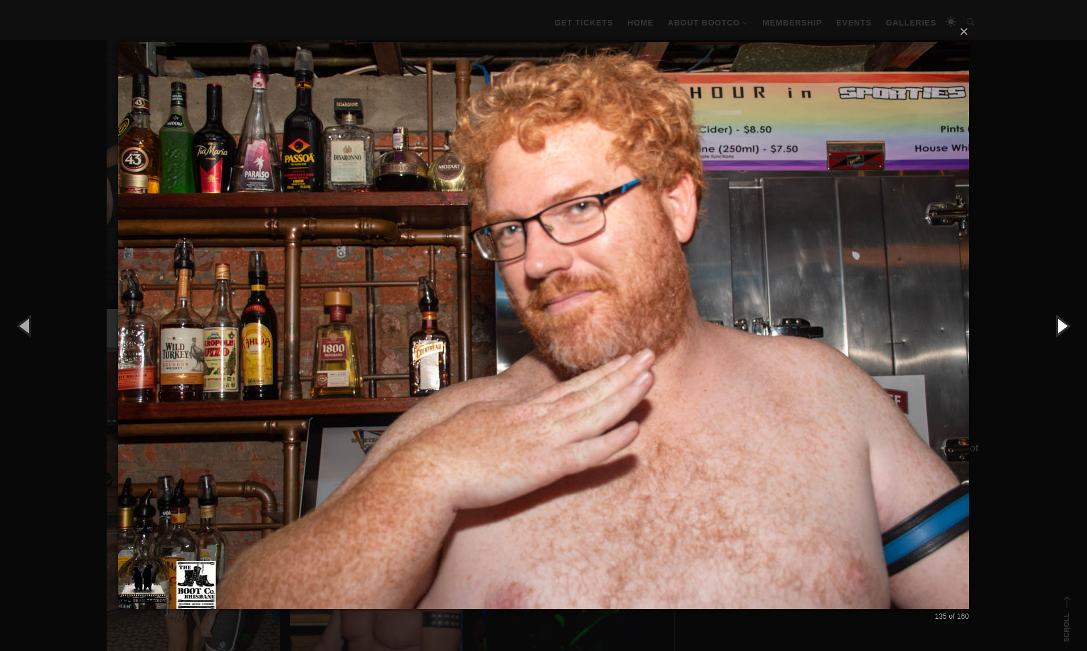
click at [1058, 323] on button "button" at bounding box center [1061, 325] width 51 height 62
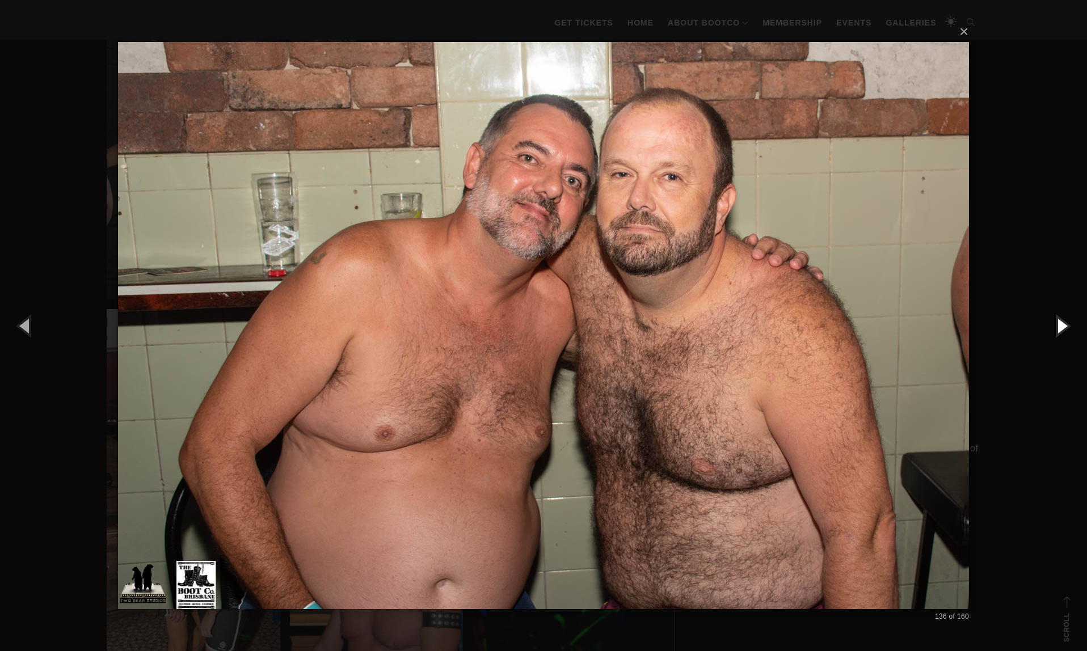
click at [1058, 323] on button "button" at bounding box center [1061, 325] width 51 height 62
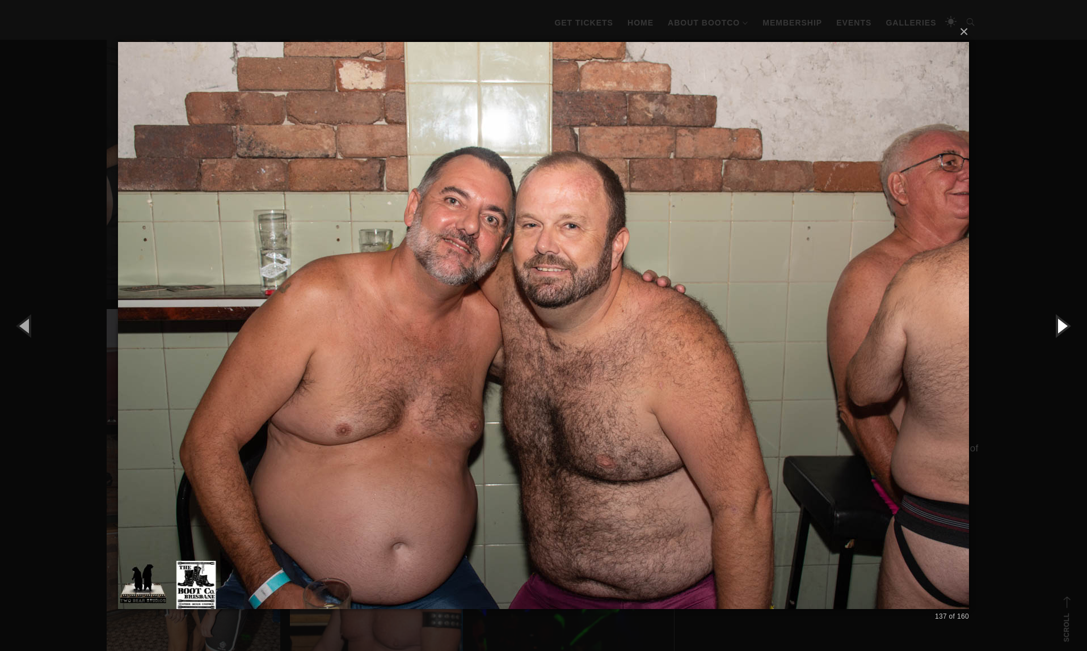
click at [1058, 323] on button "button" at bounding box center [1061, 325] width 51 height 62
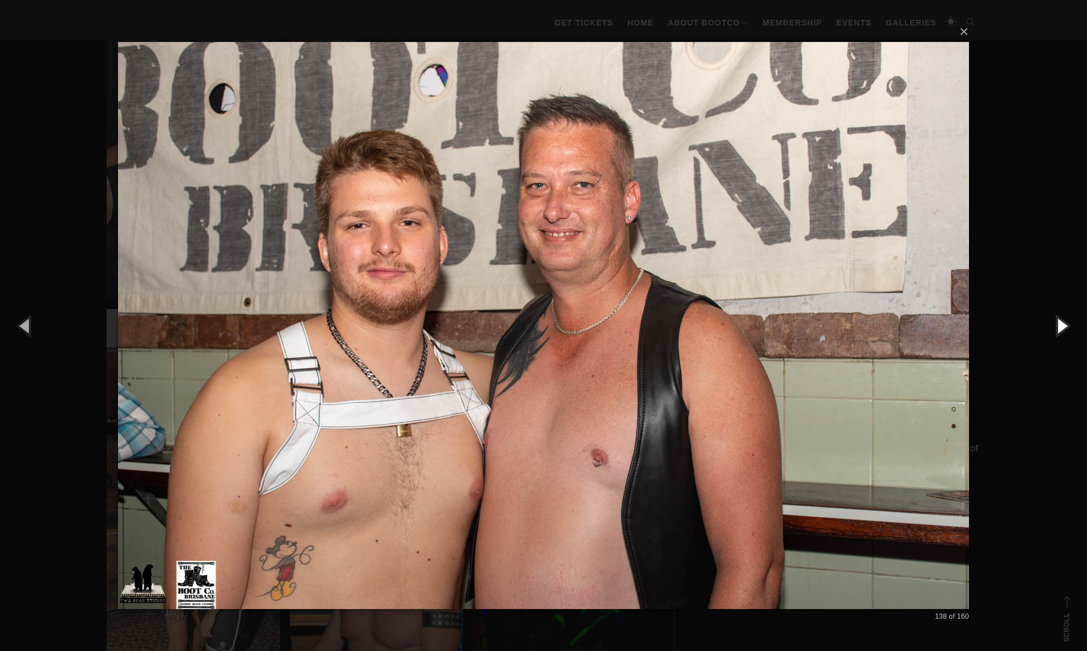
click at [1058, 323] on button "button" at bounding box center [1061, 325] width 51 height 62
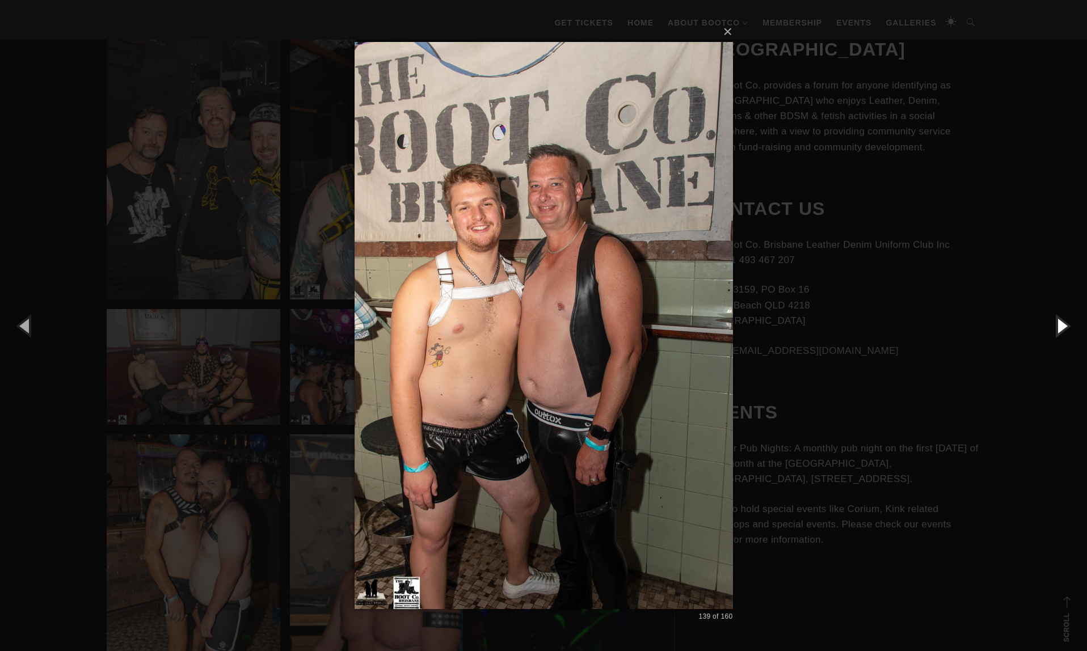
click at [1058, 323] on button "button" at bounding box center [1061, 325] width 51 height 62
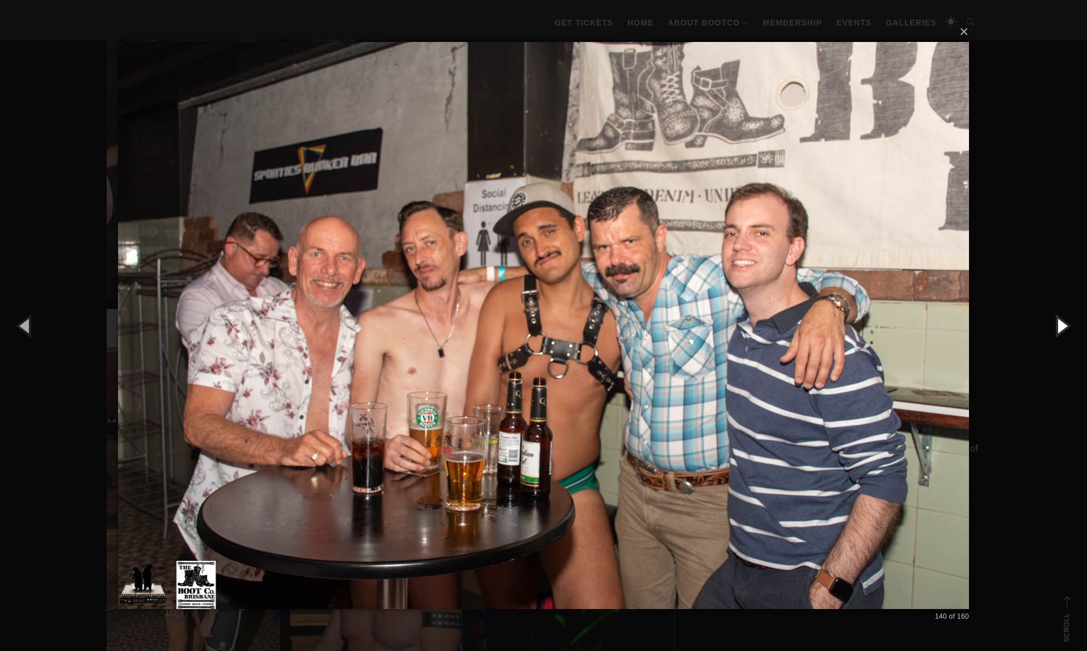
click at [1058, 323] on button "button" at bounding box center [1061, 325] width 51 height 62
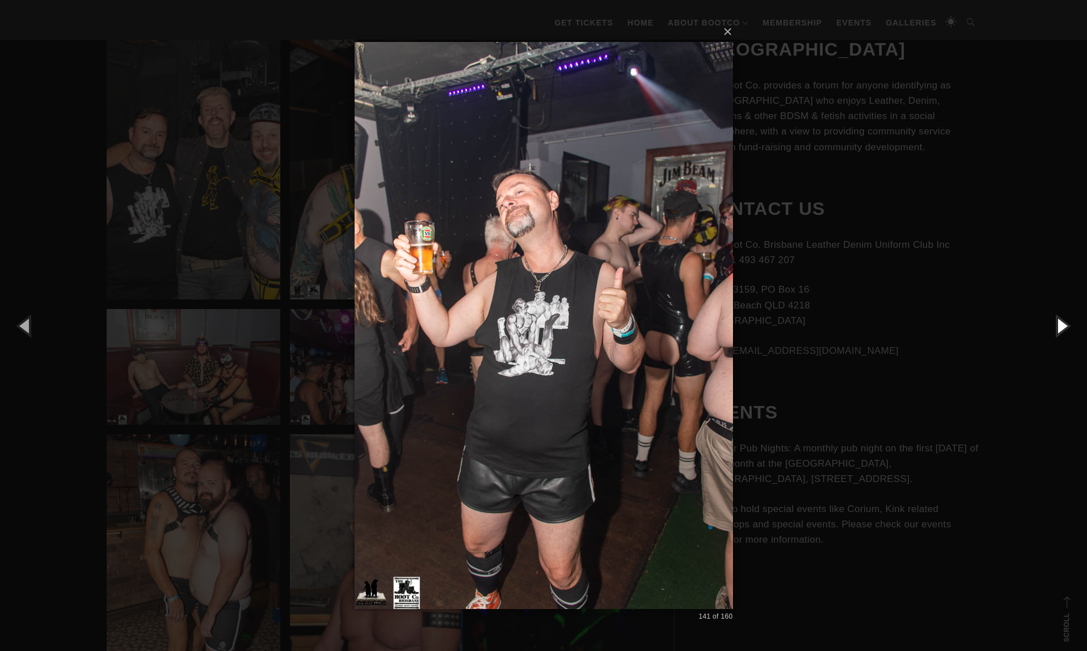
click at [1058, 323] on button "button" at bounding box center [1061, 325] width 51 height 62
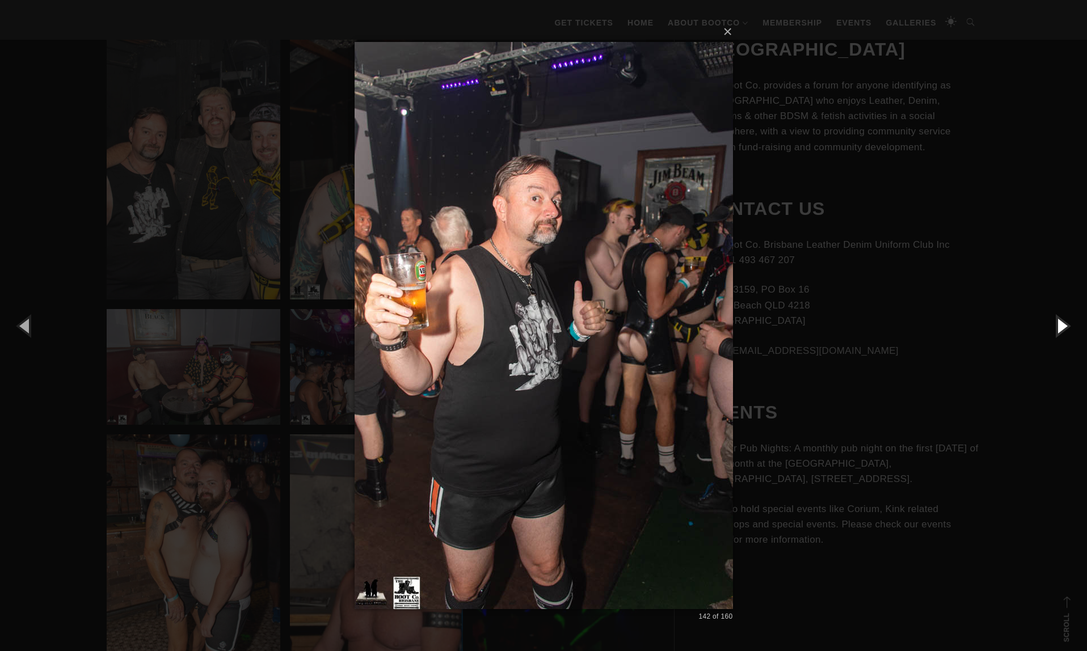
click at [1058, 323] on button "button" at bounding box center [1061, 325] width 51 height 62
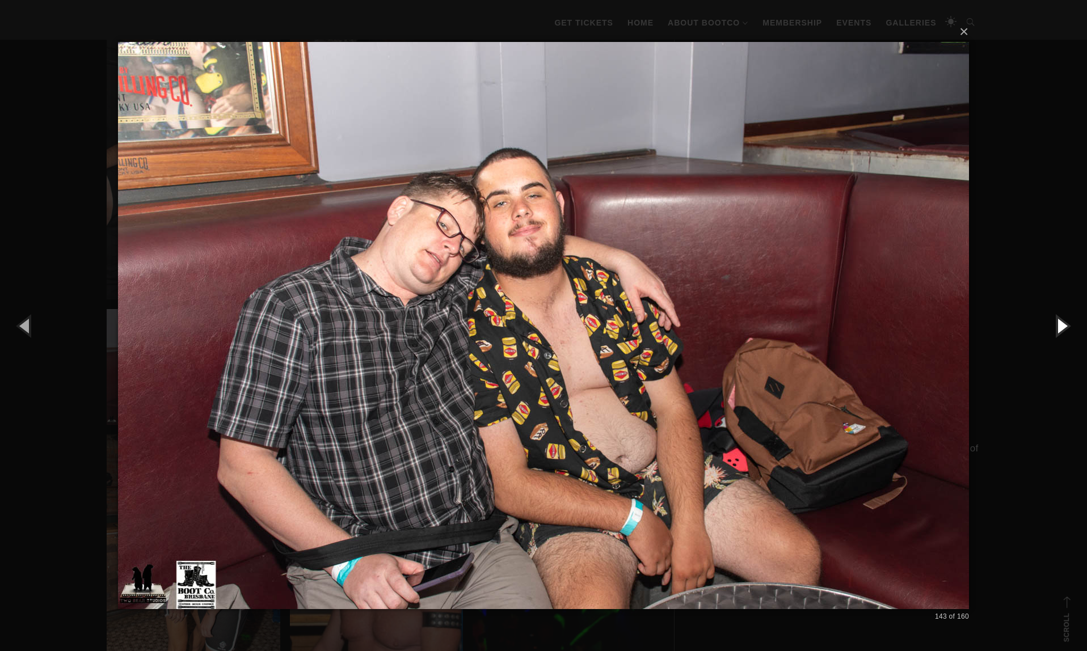
click at [1058, 323] on button "button" at bounding box center [1061, 325] width 51 height 62
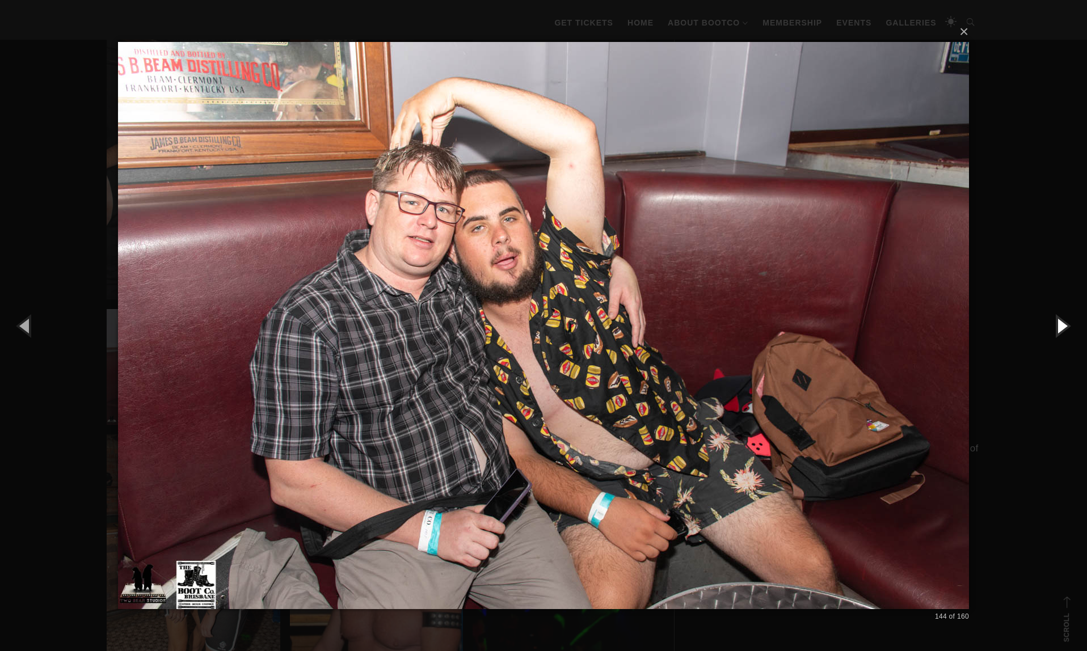
click at [1058, 323] on button "button" at bounding box center [1061, 325] width 51 height 62
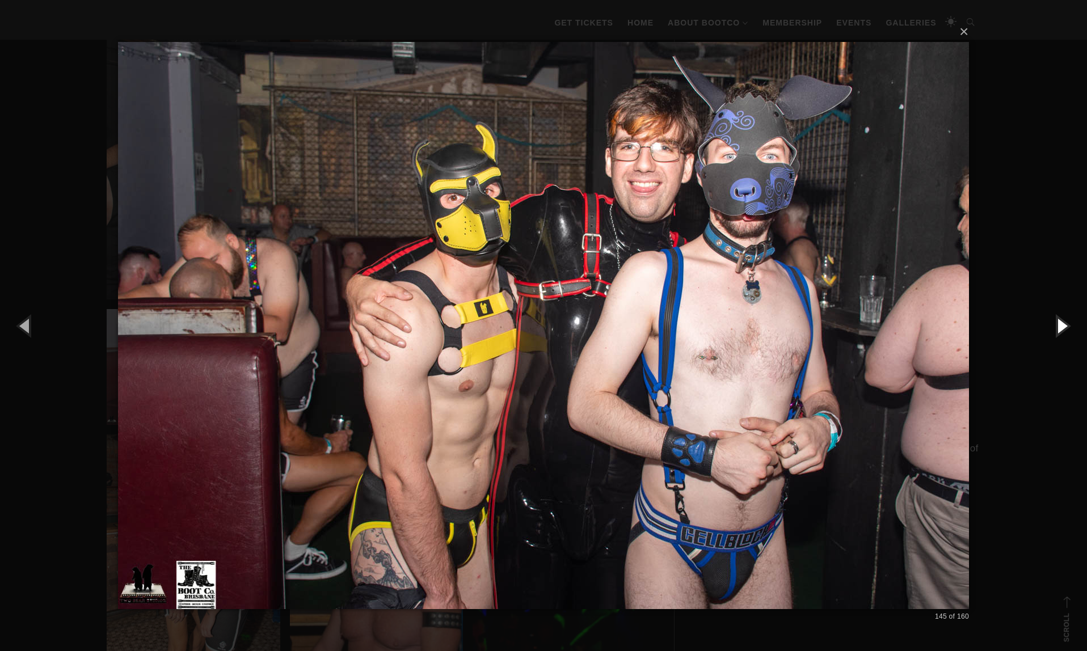
click at [1058, 323] on button "button" at bounding box center [1061, 325] width 51 height 62
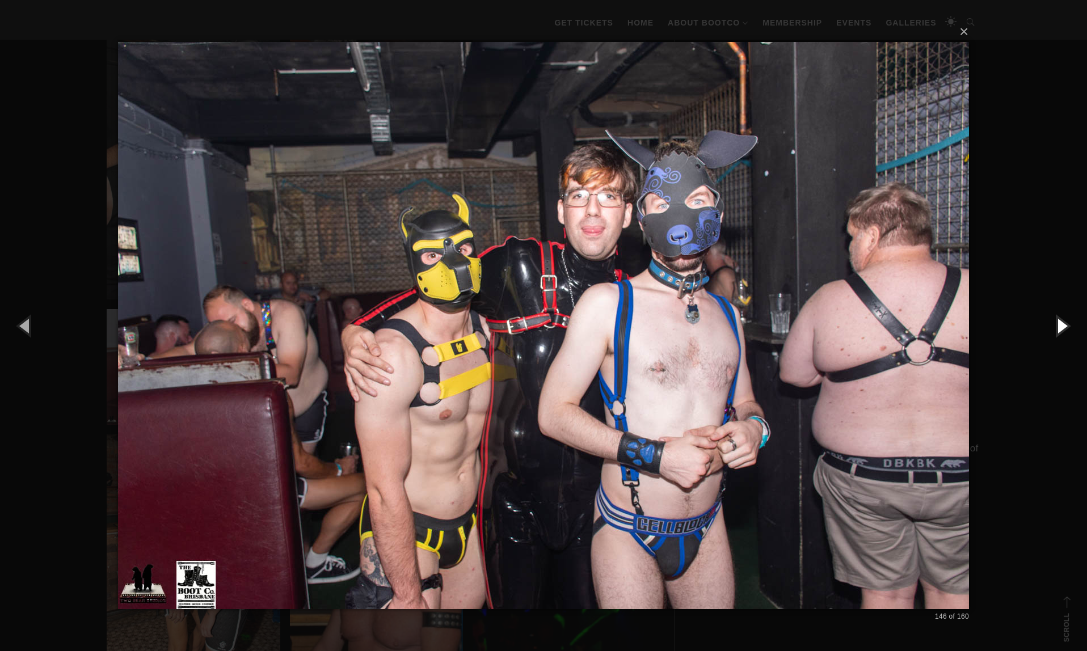
click at [1058, 323] on button "button" at bounding box center [1061, 325] width 51 height 62
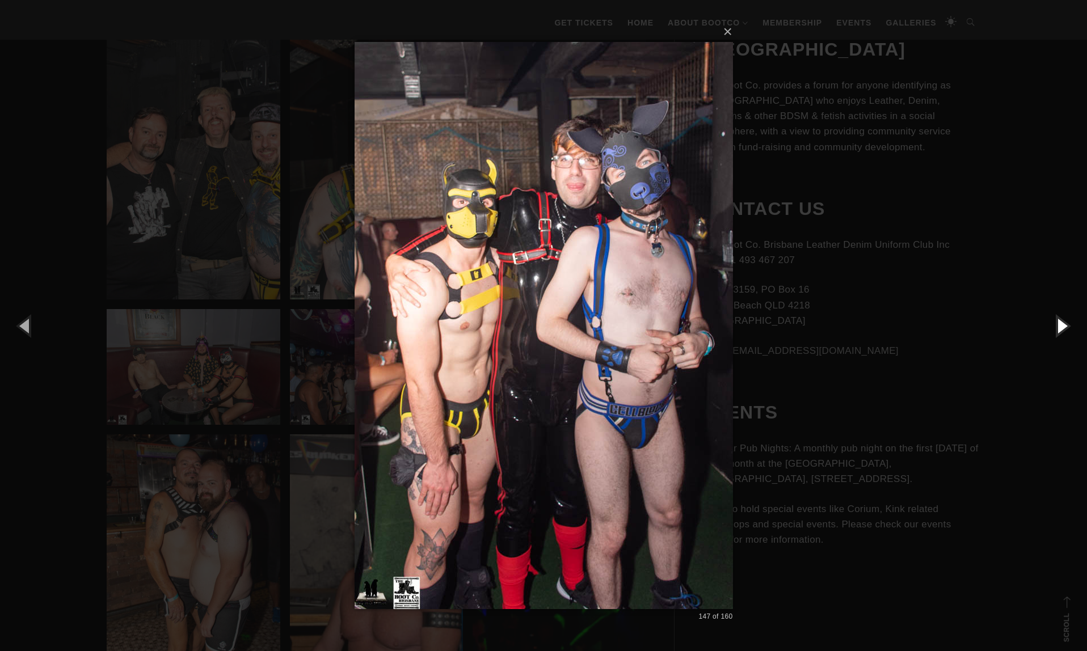
click at [1058, 323] on button "button" at bounding box center [1061, 325] width 51 height 62
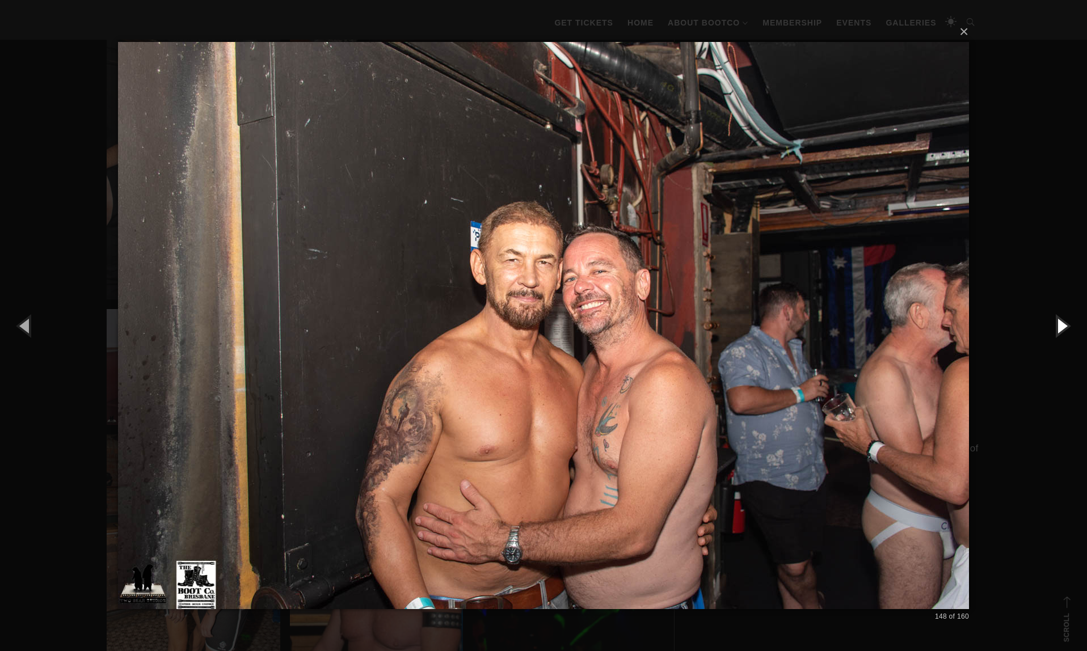
click at [1058, 323] on button "button" at bounding box center [1061, 325] width 51 height 62
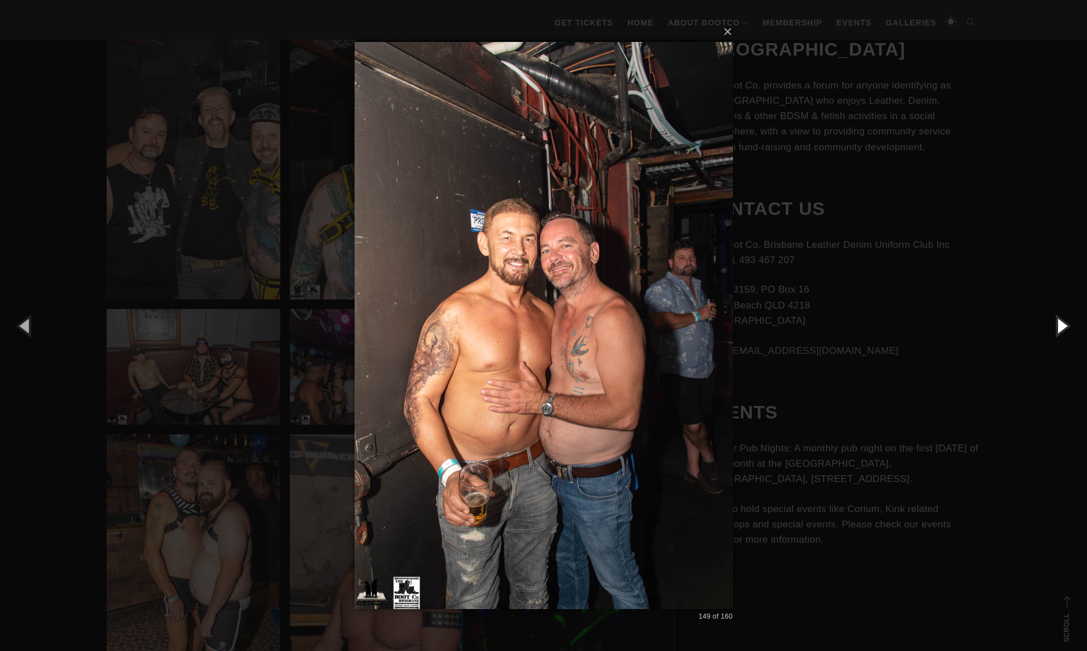
click at [1058, 323] on button "button" at bounding box center [1061, 325] width 51 height 62
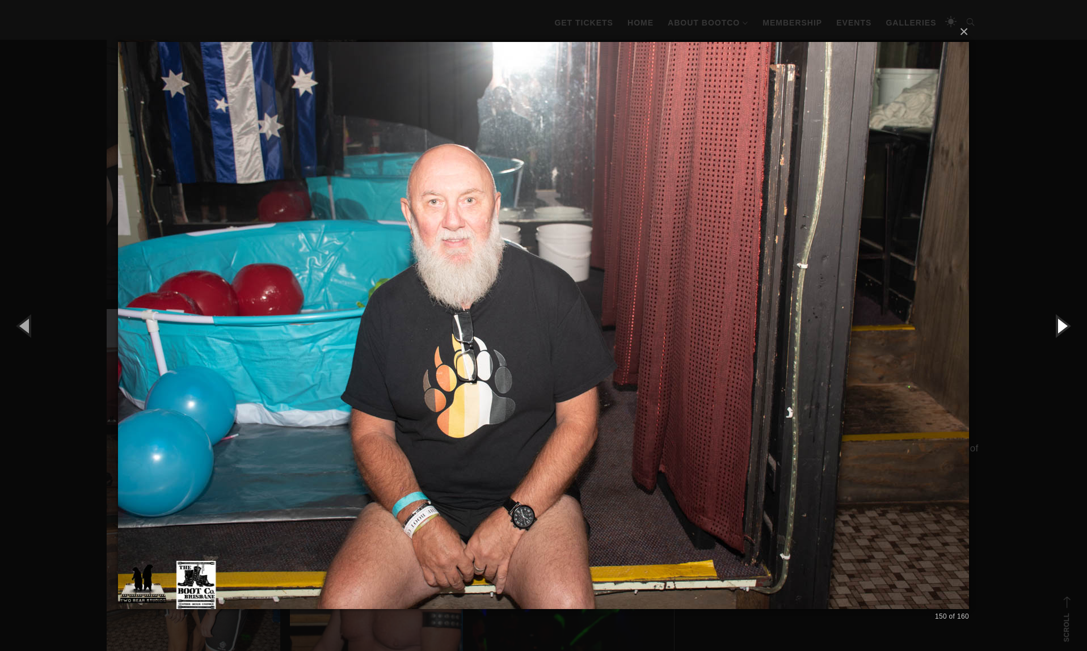
click at [1058, 323] on button "button" at bounding box center [1061, 325] width 51 height 62
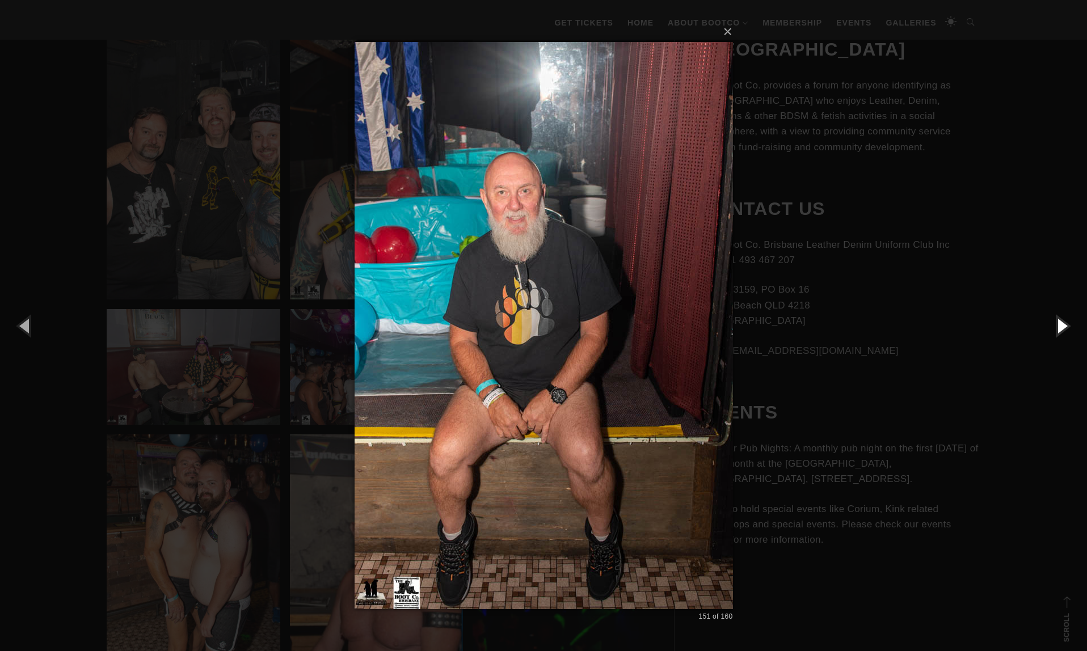
click at [1058, 323] on button "button" at bounding box center [1061, 325] width 51 height 62
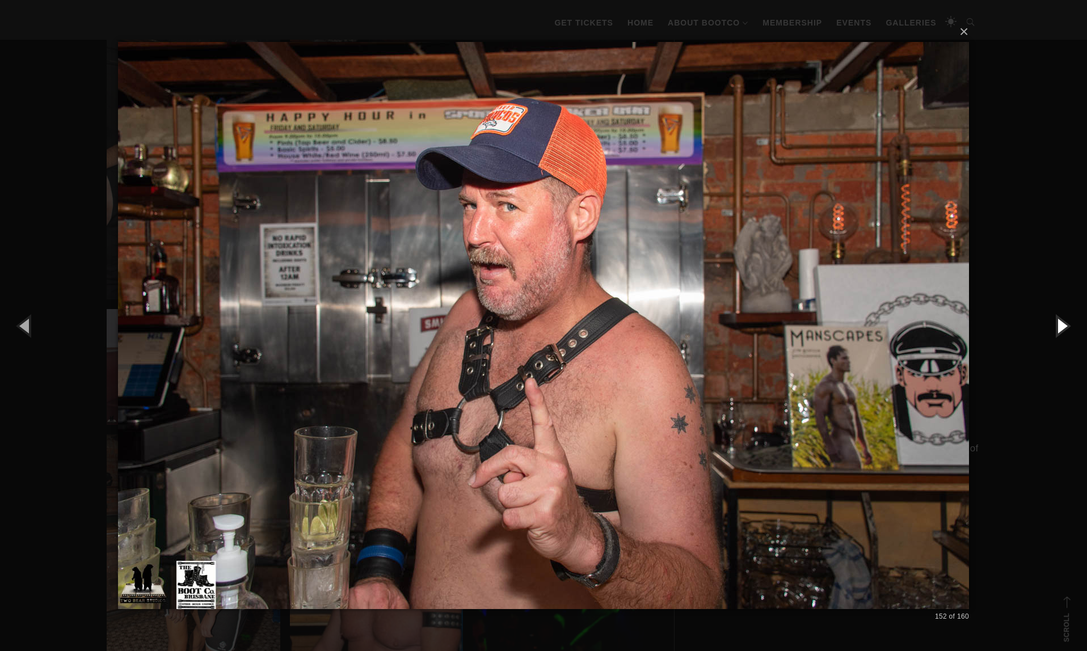
click at [1058, 323] on button "button" at bounding box center [1061, 325] width 51 height 62
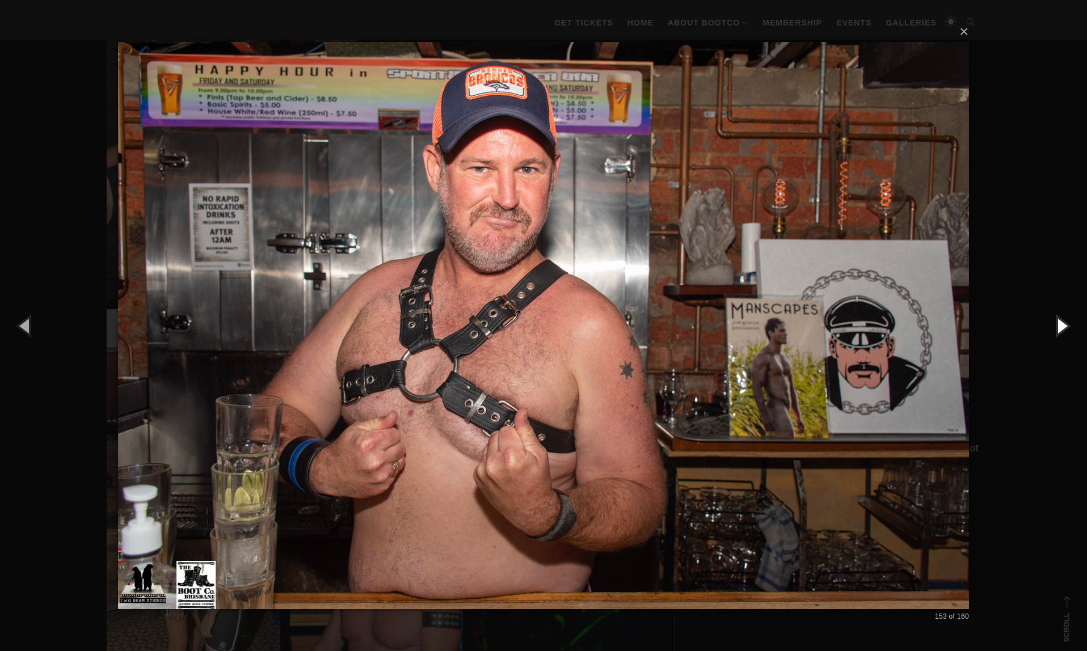
click at [1058, 323] on button "button" at bounding box center [1061, 325] width 51 height 62
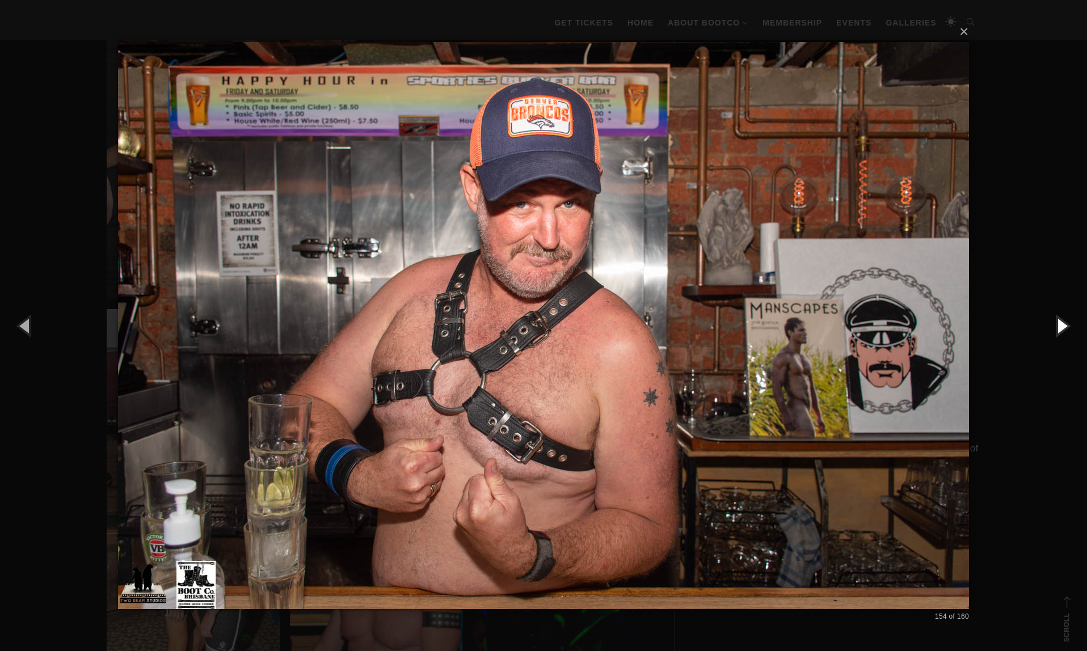
click at [1058, 323] on button "button" at bounding box center [1061, 325] width 51 height 62
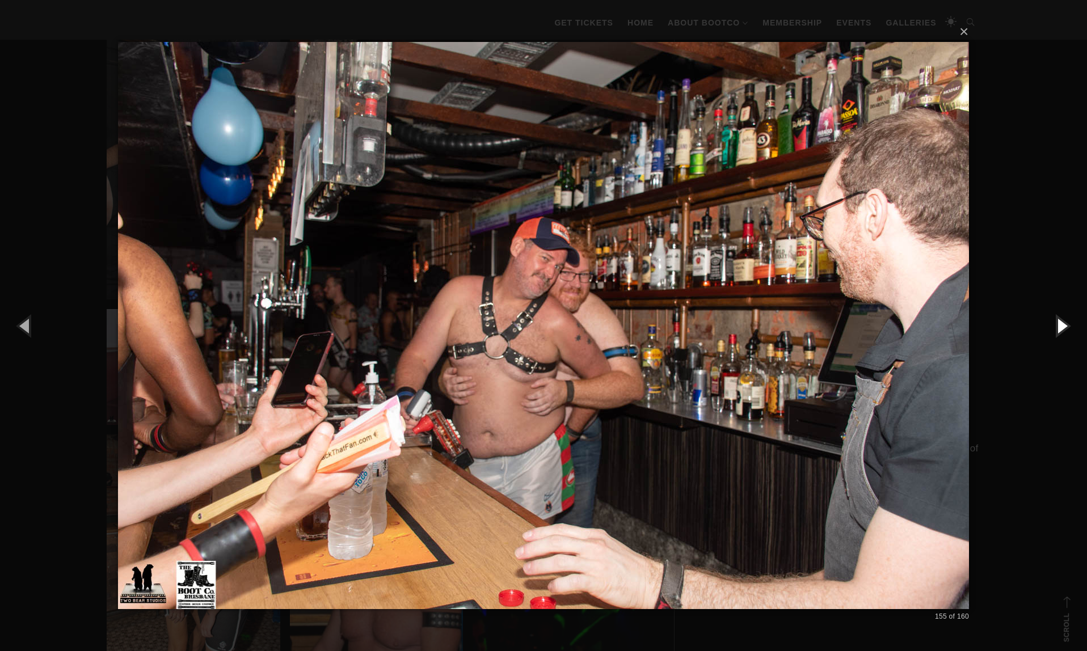
click at [1058, 323] on button "button" at bounding box center [1061, 325] width 51 height 62
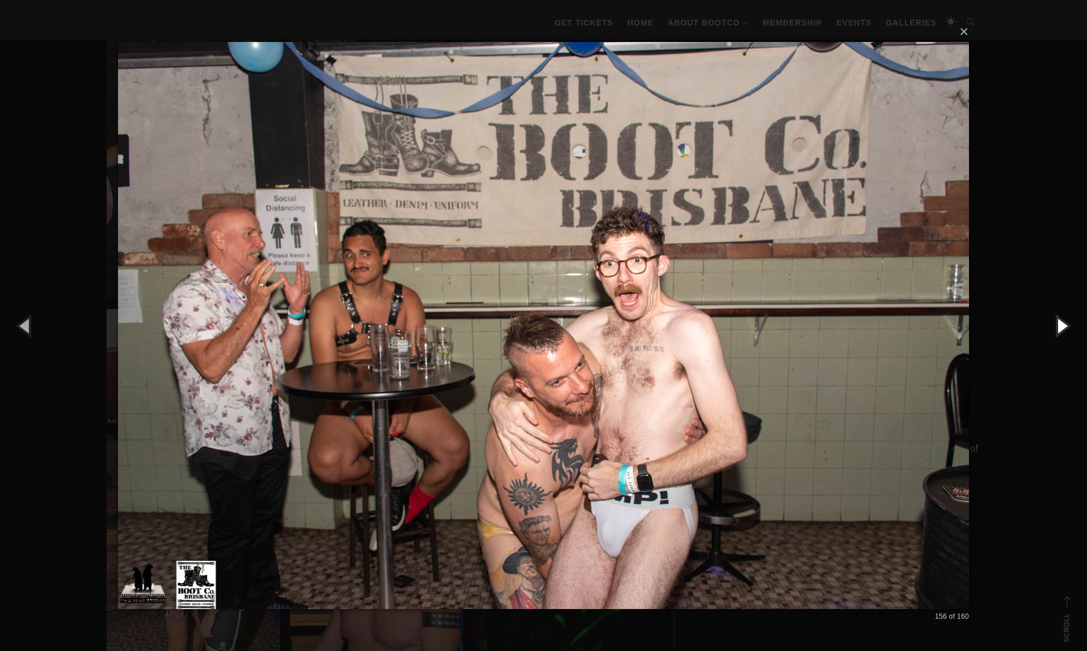
click at [1058, 323] on button "button" at bounding box center [1061, 325] width 51 height 62
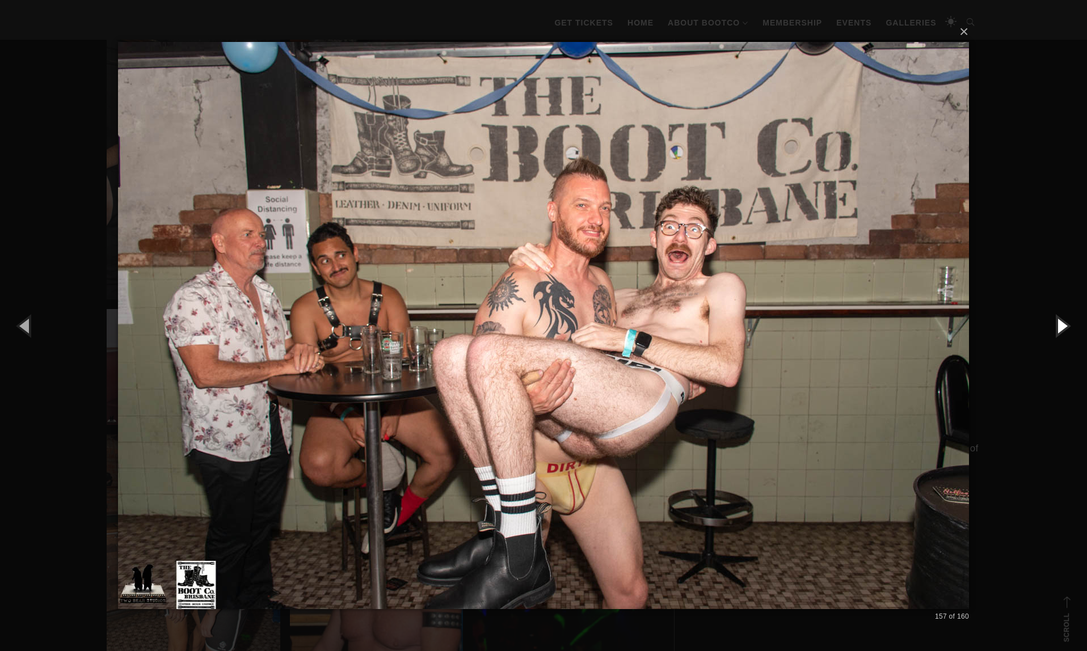
click at [1058, 323] on button "button" at bounding box center [1061, 325] width 51 height 62
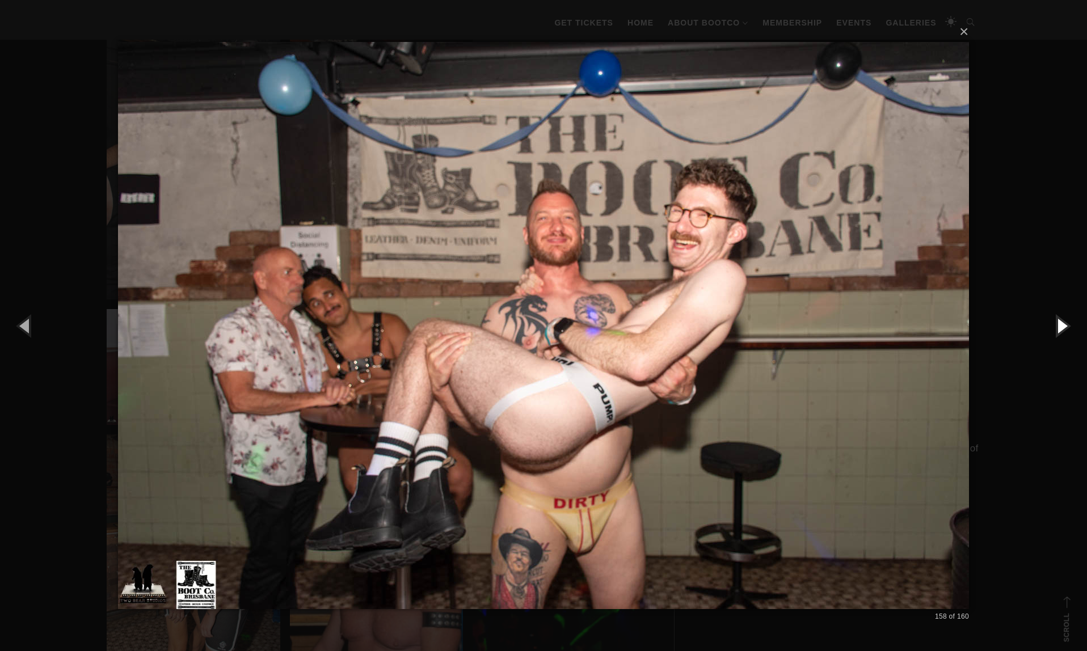
click at [1058, 323] on button "button" at bounding box center [1061, 325] width 51 height 62
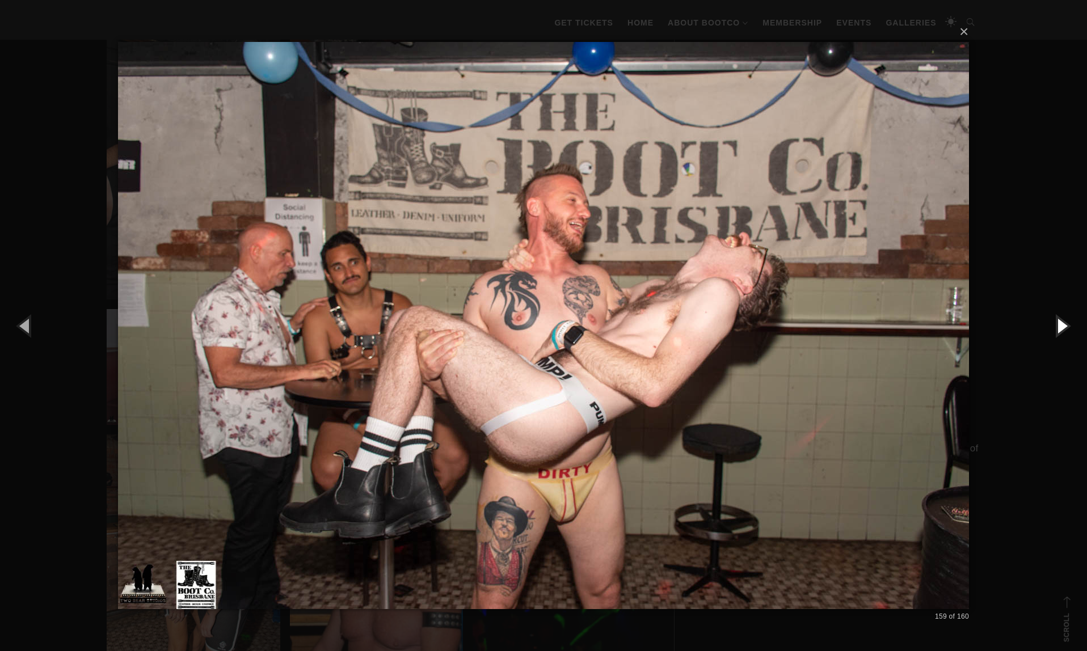
click at [1058, 323] on button "button" at bounding box center [1061, 325] width 51 height 62
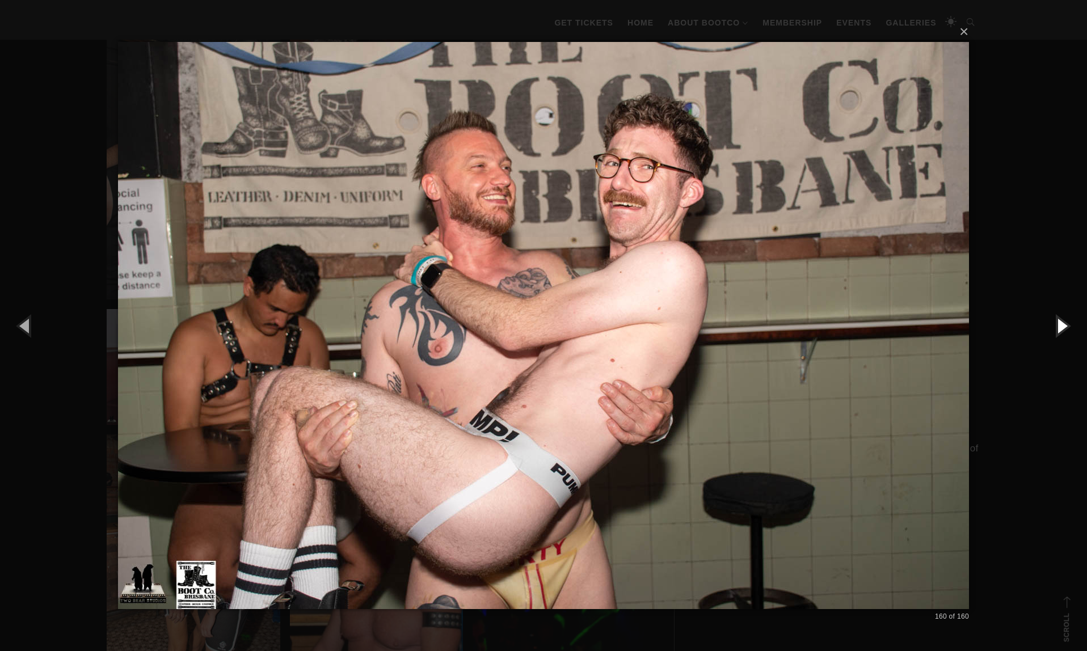
click at [1058, 323] on button "button" at bounding box center [1061, 325] width 51 height 62
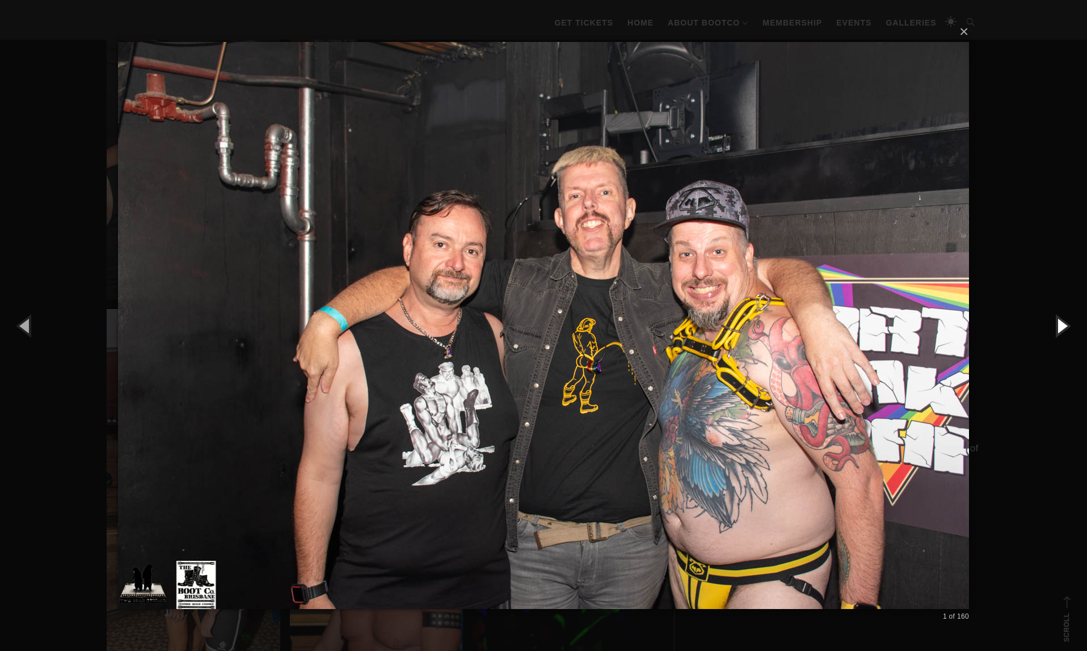
click at [1058, 323] on button "button" at bounding box center [1061, 325] width 51 height 62
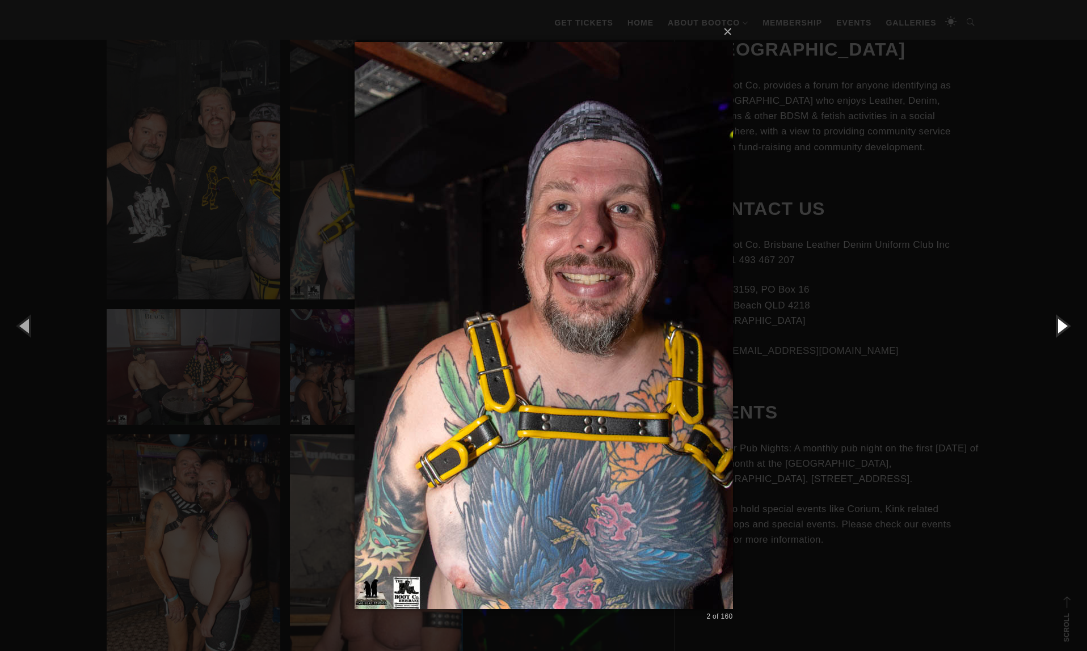
click at [1058, 323] on button "button" at bounding box center [1061, 325] width 51 height 62
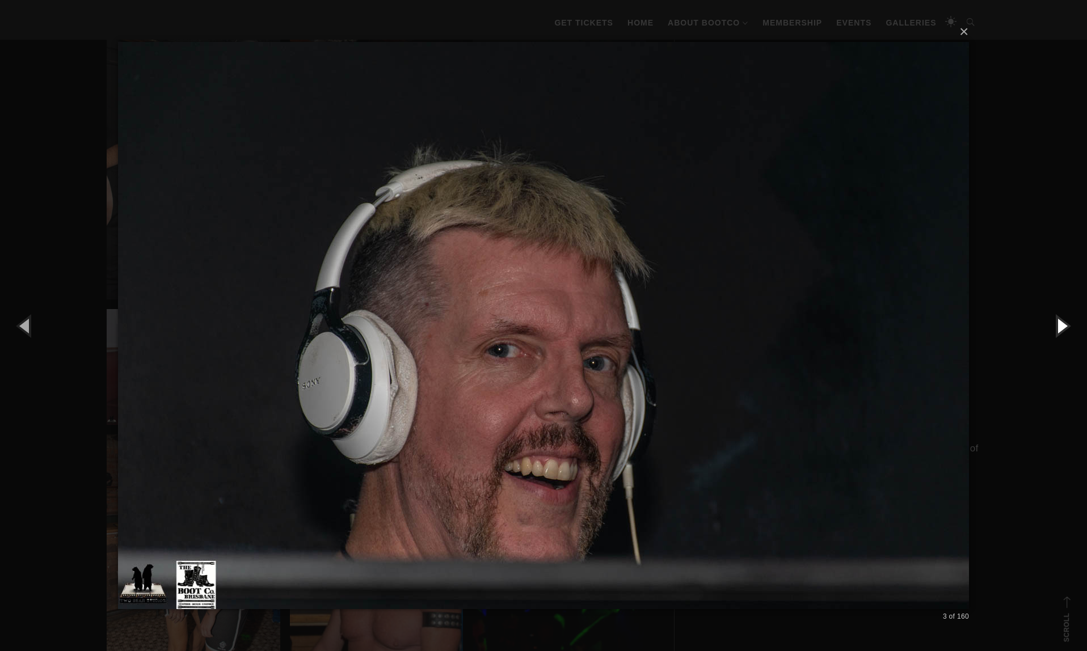
click at [1058, 323] on button "button" at bounding box center [1061, 325] width 51 height 62
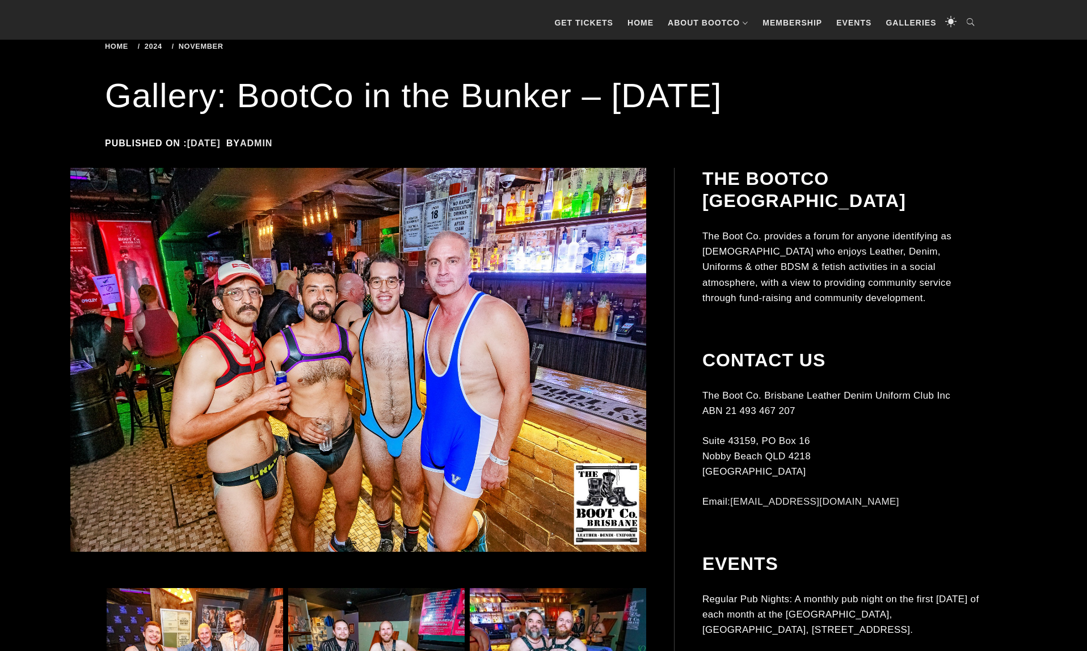
scroll to position [216, 0]
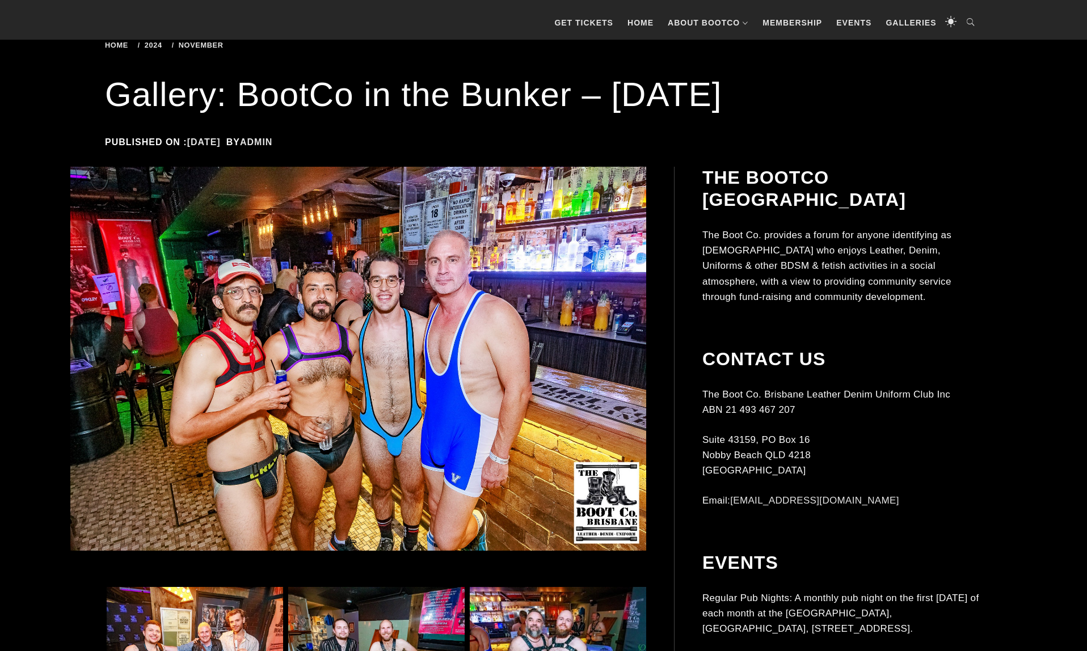
click at [524, 365] on img at bounding box center [358, 359] width 576 height 384
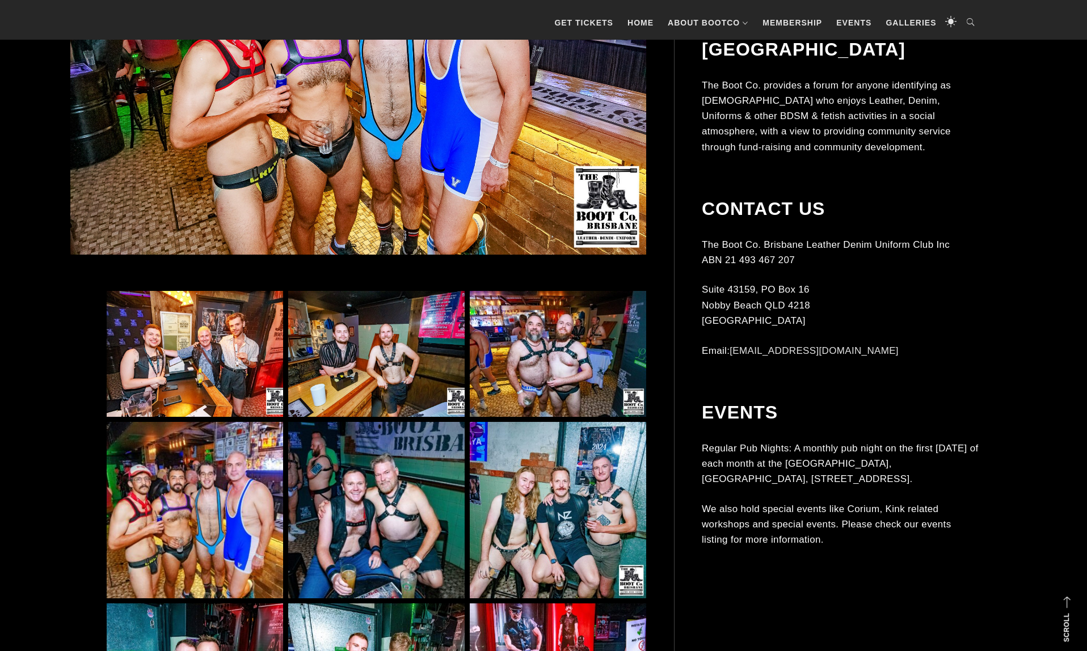
scroll to position [514, 0]
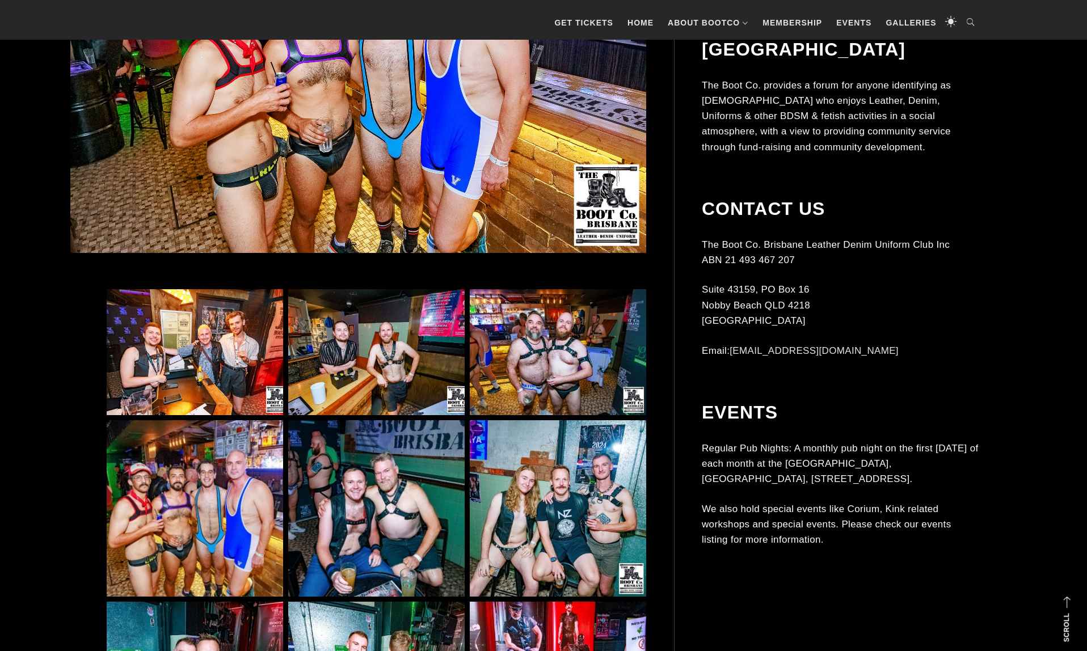
click at [176, 318] on img at bounding box center [195, 352] width 176 height 127
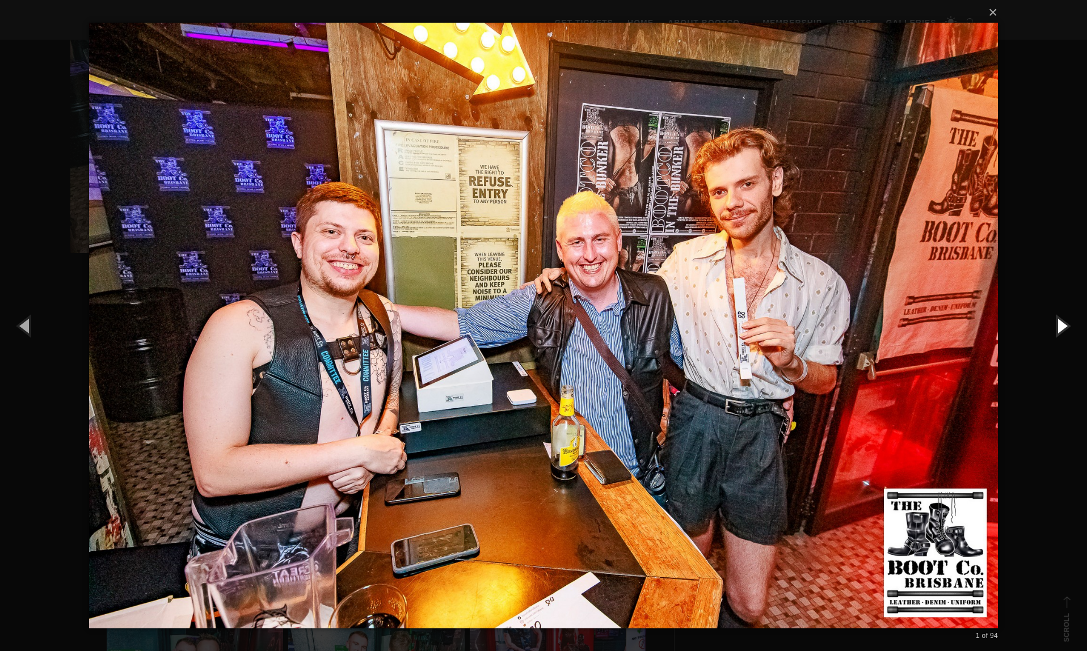
click at [1064, 328] on button "button" at bounding box center [1061, 325] width 51 height 62
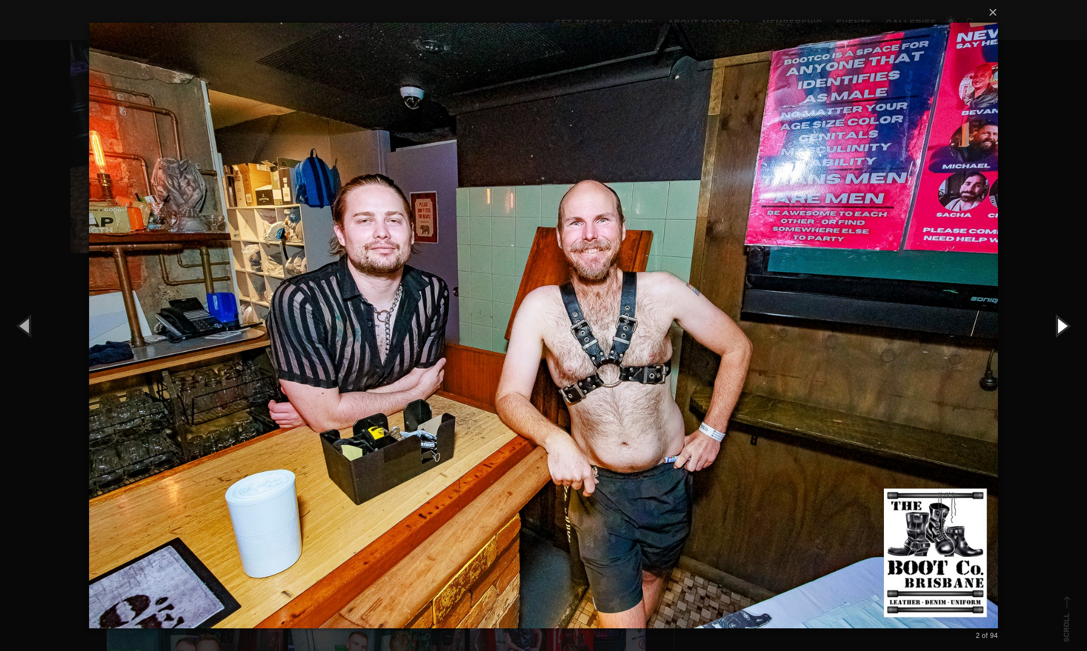
click at [1064, 328] on button "button" at bounding box center [1061, 325] width 51 height 62
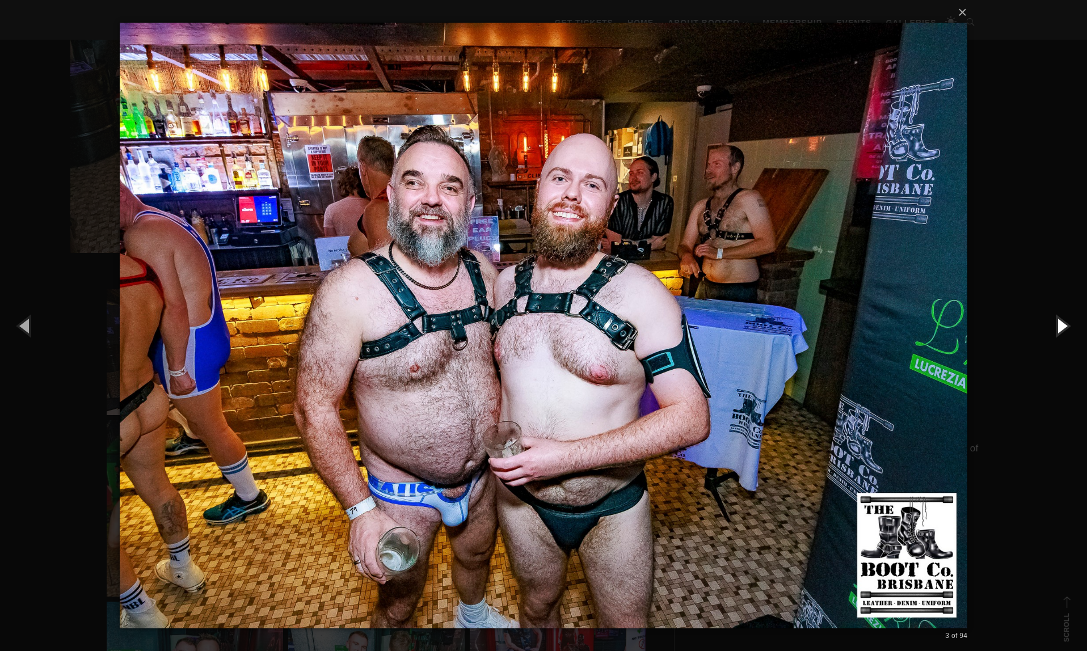
click at [1064, 328] on button "button" at bounding box center [1061, 325] width 51 height 62
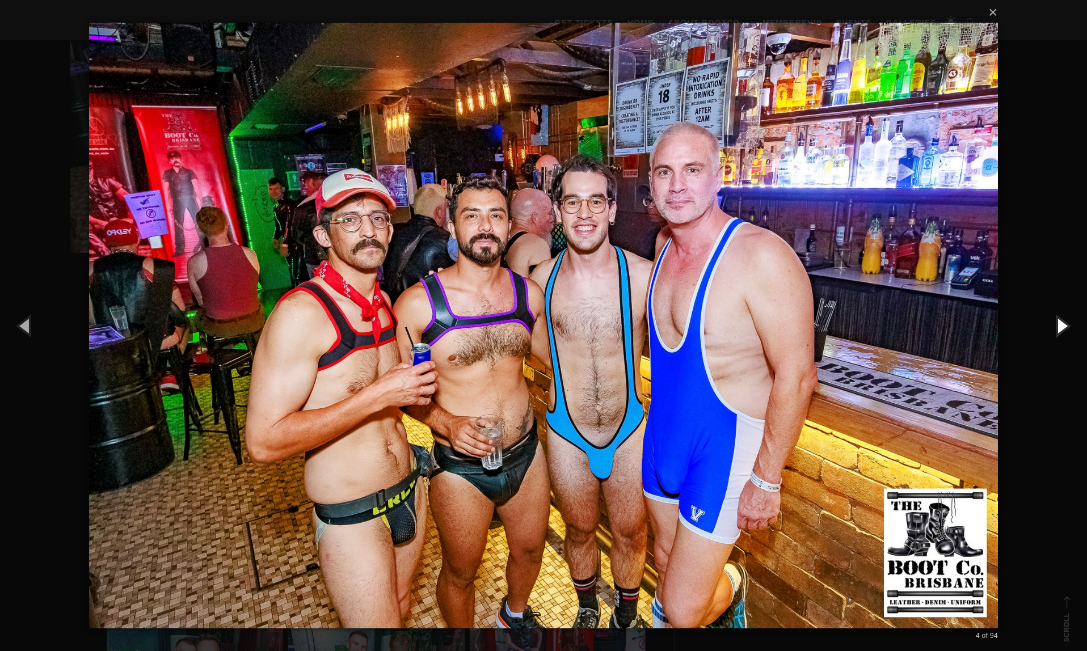
click at [1064, 328] on button "button" at bounding box center [1061, 325] width 51 height 62
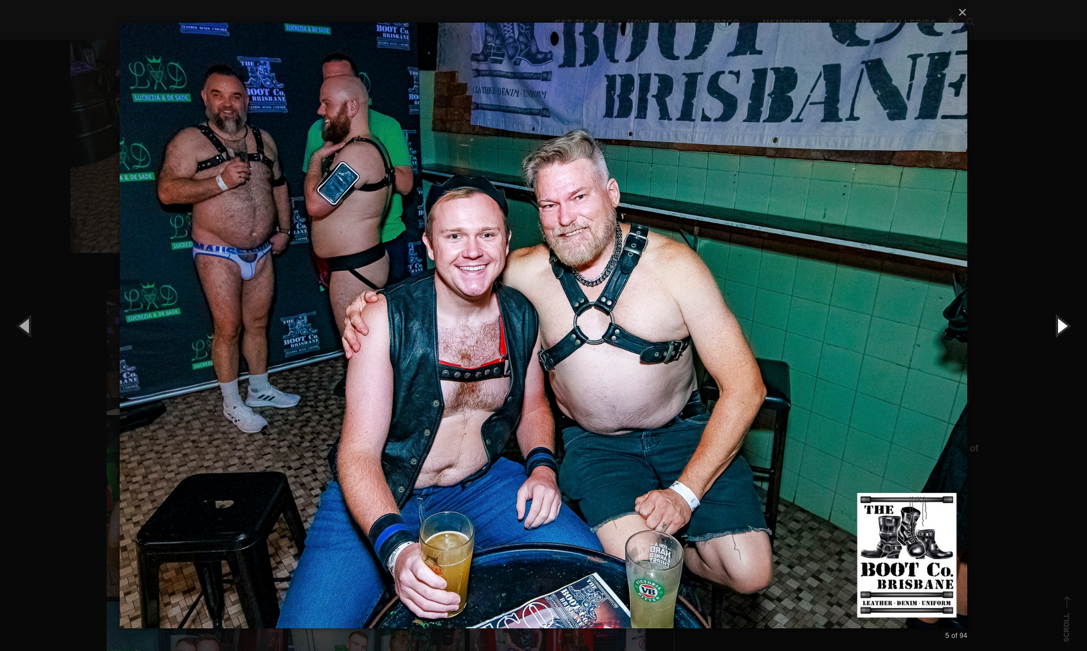
click at [1064, 328] on button "button" at bounding box center [1061, 325] width 51 height 62
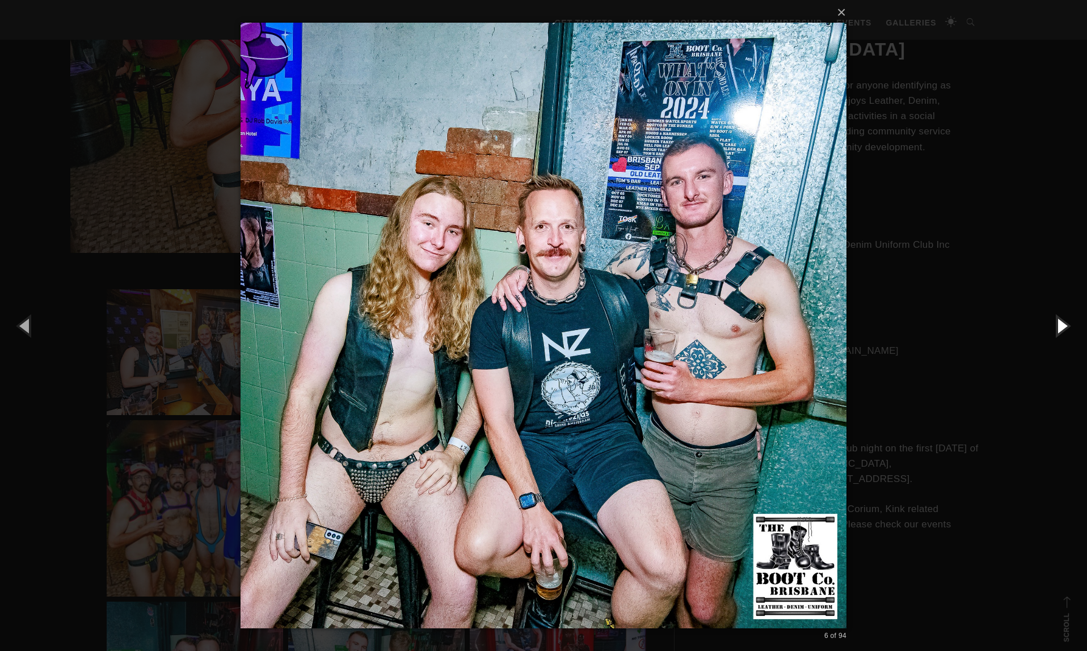
click at [1064, 328] on button "button" at bounding box center [1061, 325] width 51 height 62
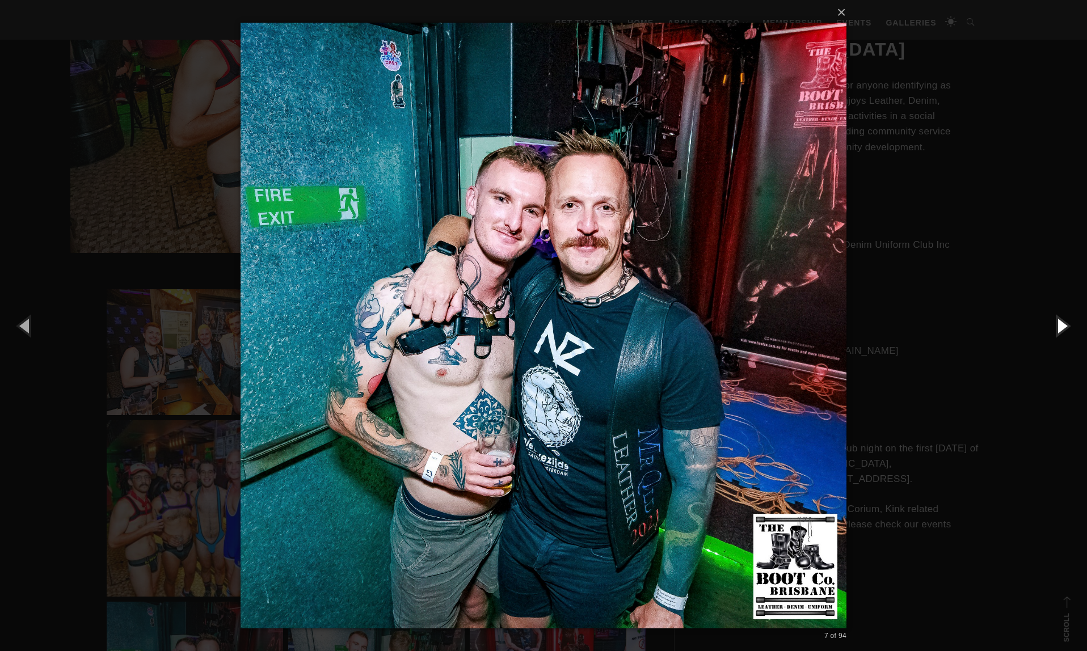
click at [1064, 328] on button "button" at bounding box center [1061, 325] width 51 height 62
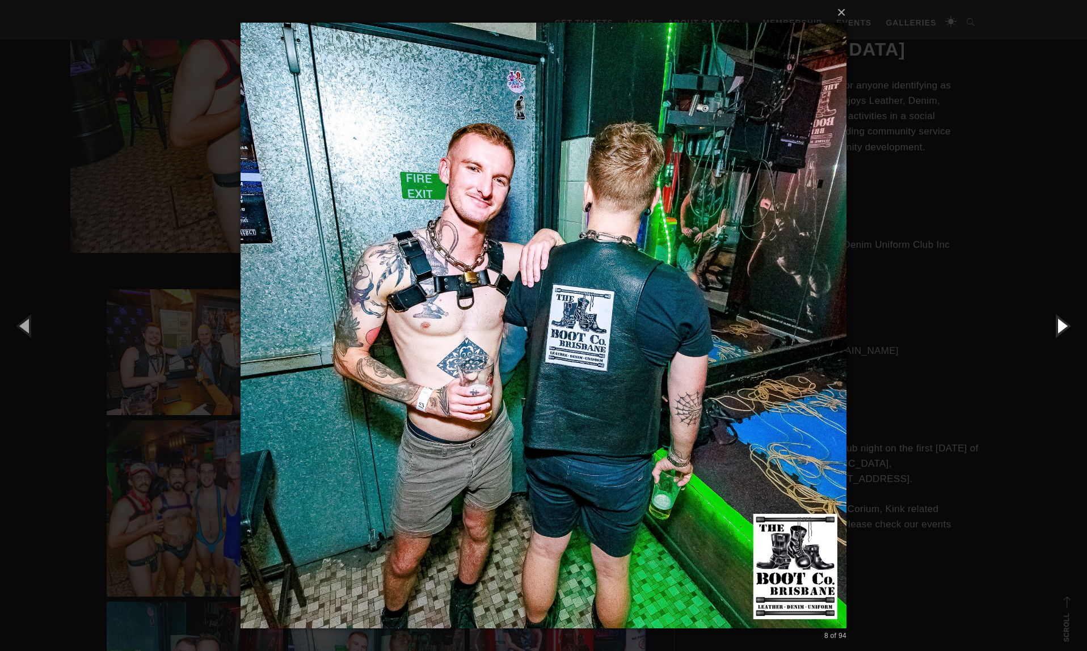
click at [1064, 328] on button "button" at bounding box center [1061, 325] width 51 height 62
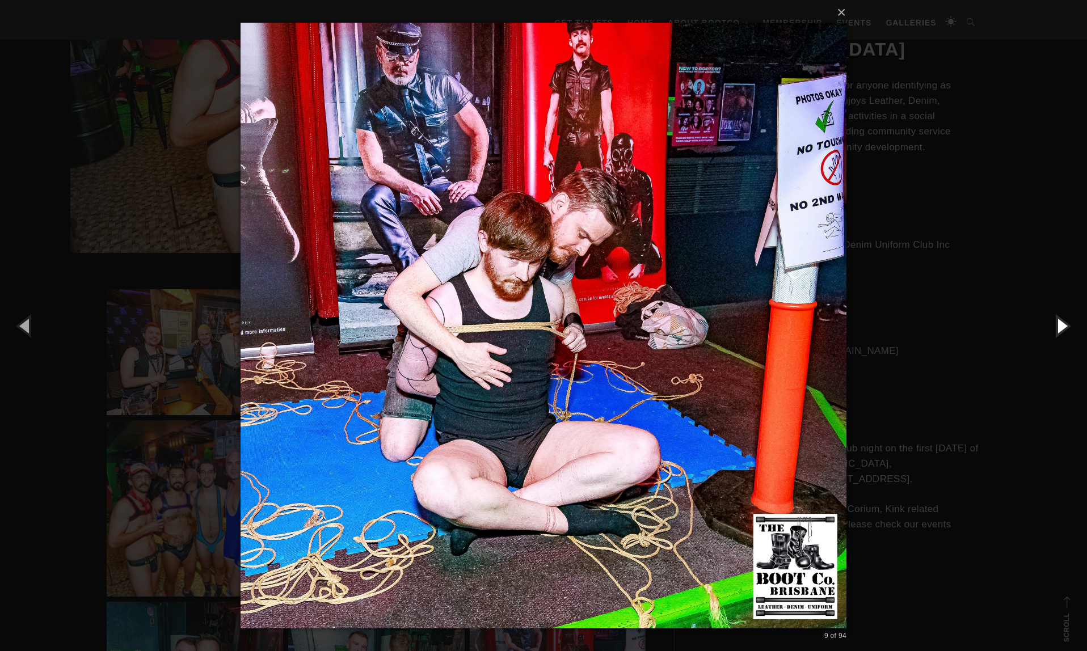
click at [1064, 328] on button "button" at bounding box center [1061, 325] width 51 height 62
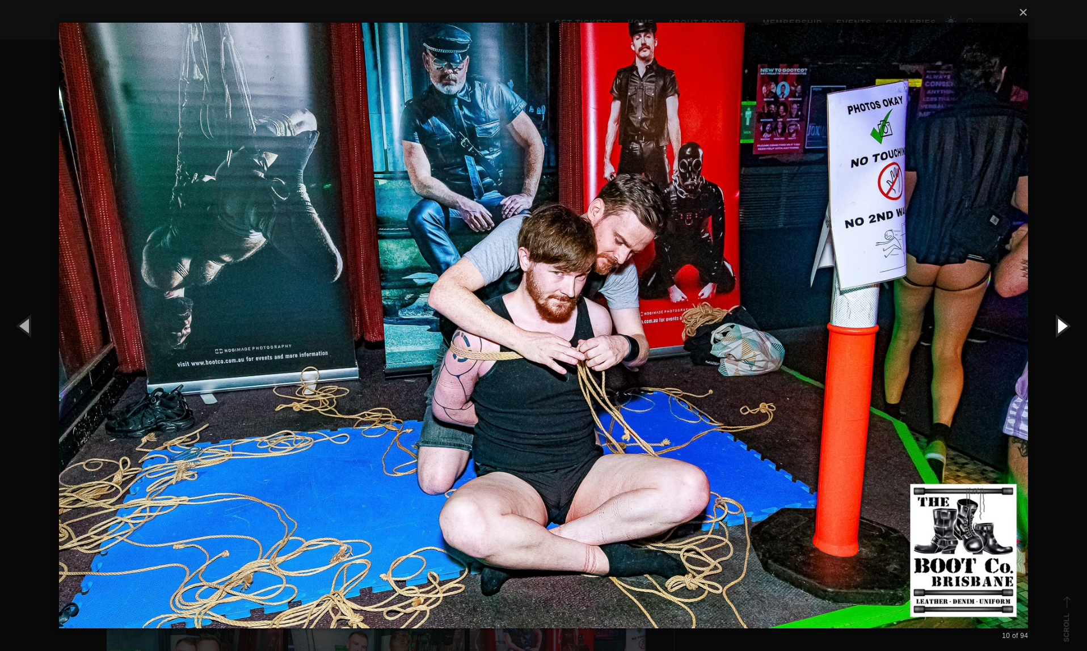
click at [1060, 325] on button "button" at bounding box center [1061, 325] width 51 height 62
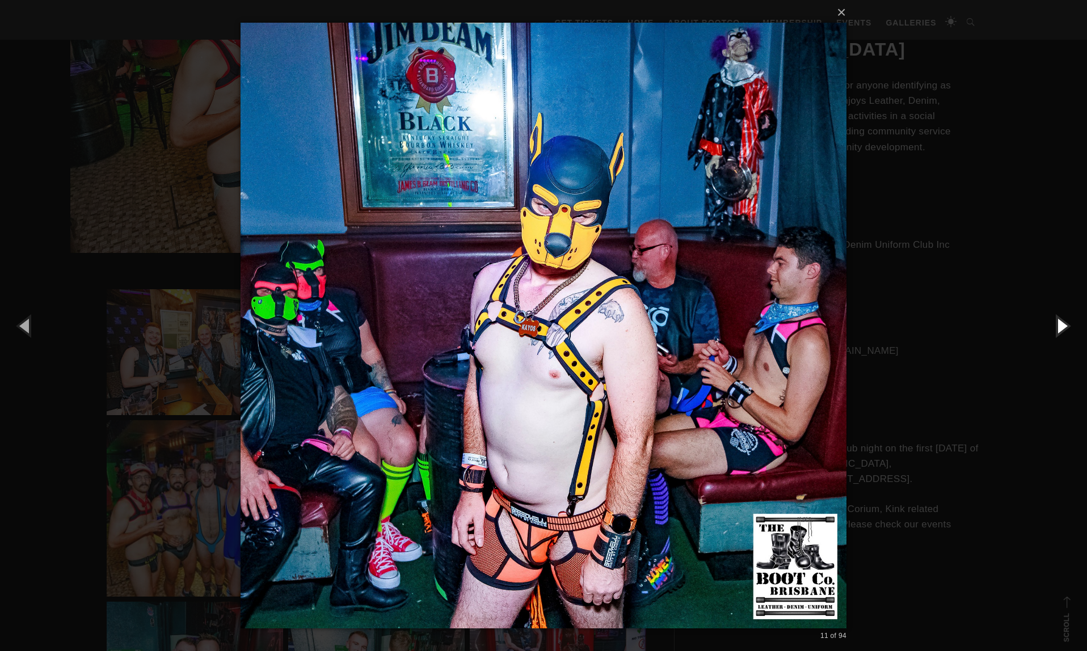
click at [1060, 325] on button "button" at bounding box center [1061, 325] width 51 height 62
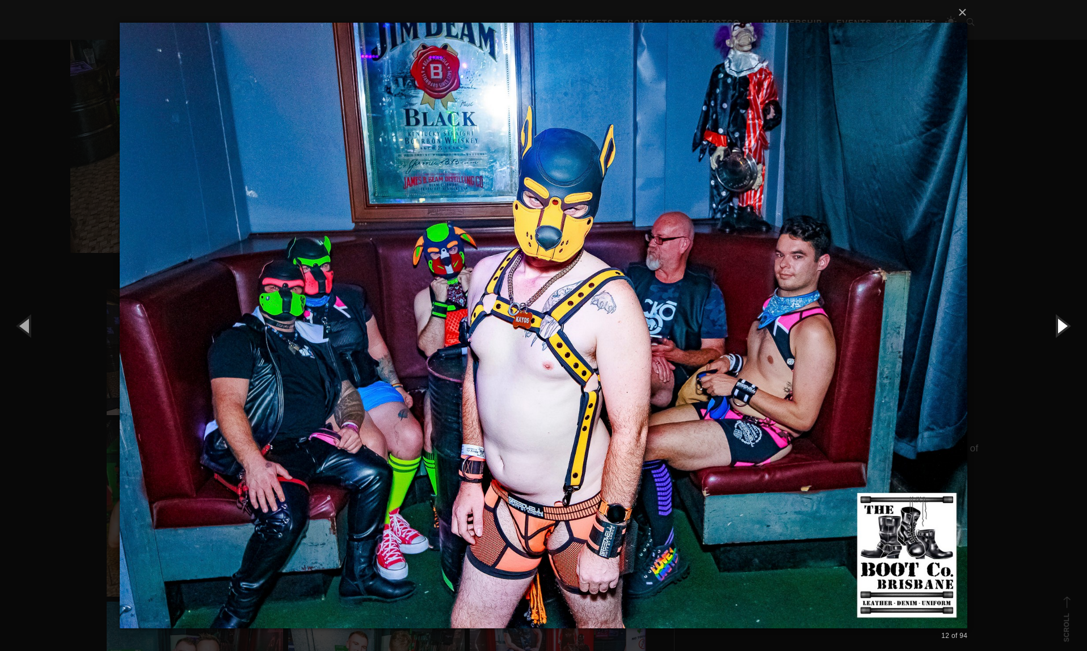
click at [1060, 325] on button "button" at bounding box center [1061, 325] width 51 height 62
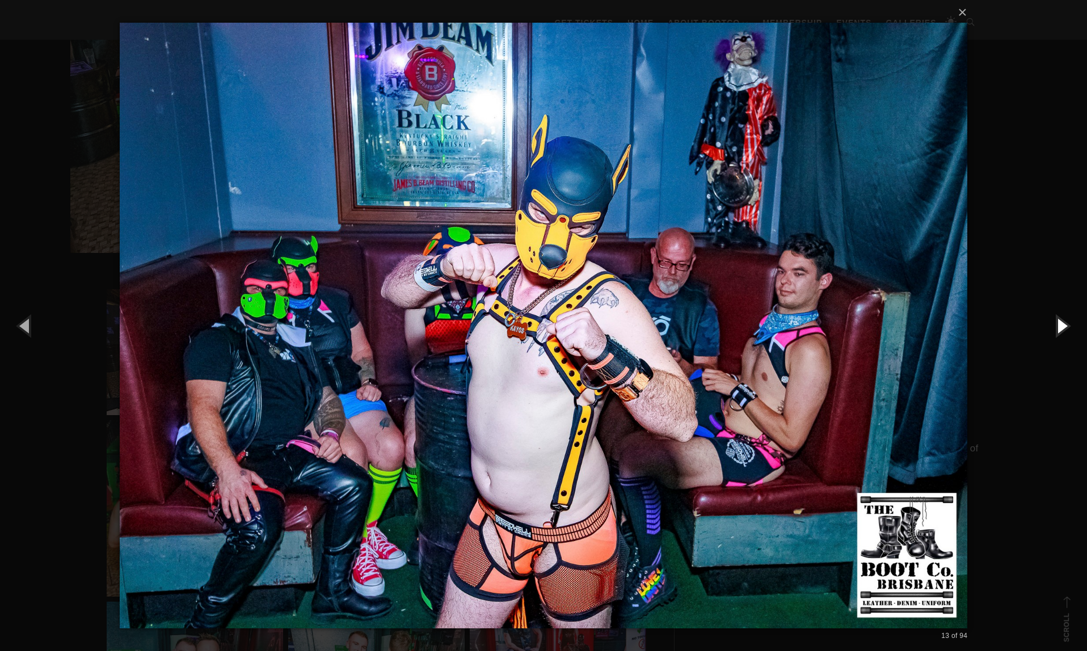
click at [1060, 325] on button "button" at bounding box center [1061, 325] width 51 height 62
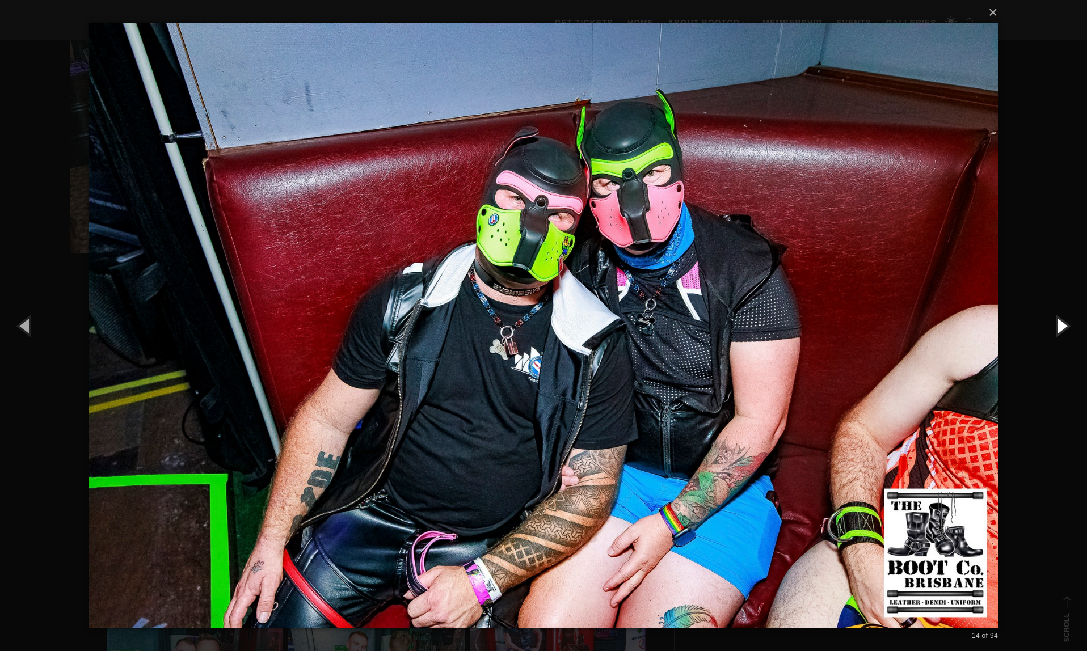
click at [1060, 325] on button "button" at bounding box center [1061, 325] width 51 height 62
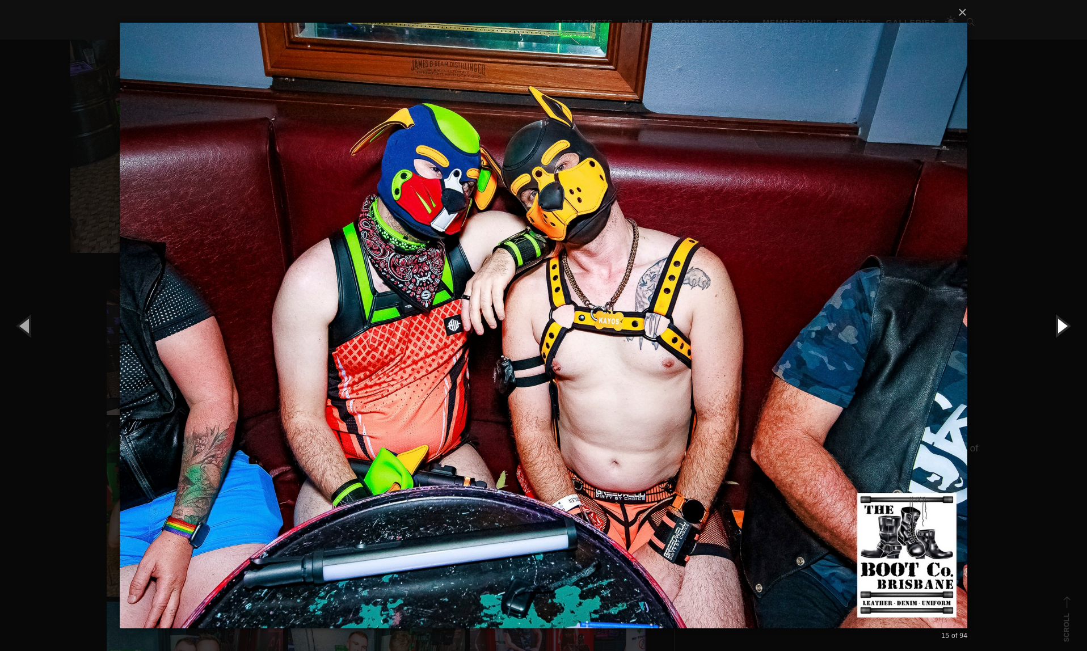
click at [1060, 325] on button "button" at bounding box center [1061, 325] width 51 height 62
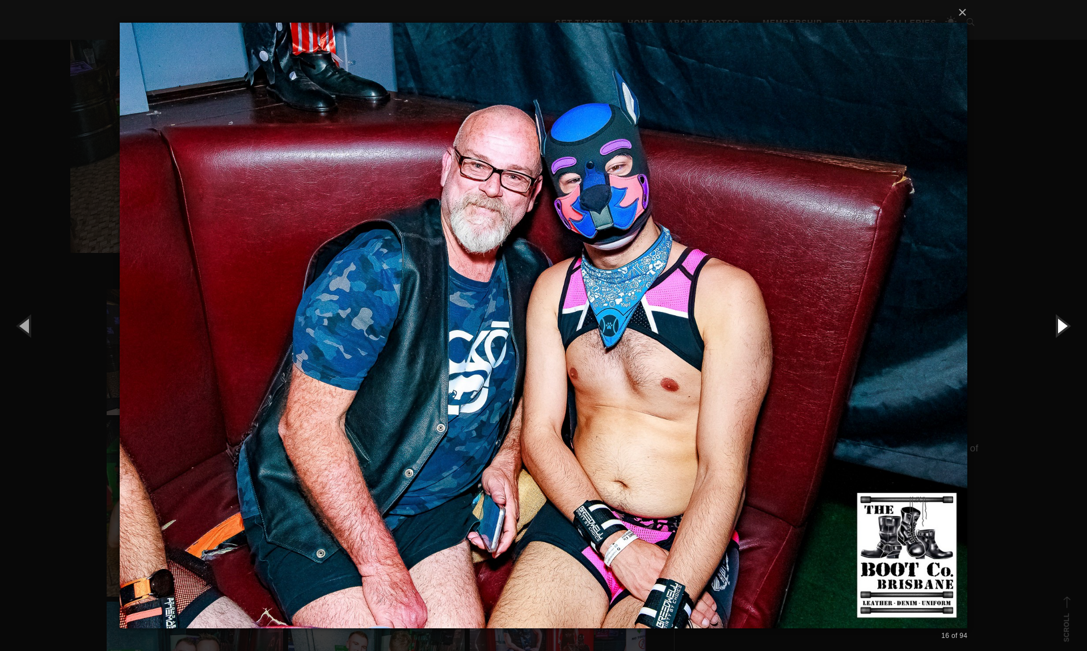
click at [1060, 325] on button "button" at bounding box center [1061, 325] width 51 height 62
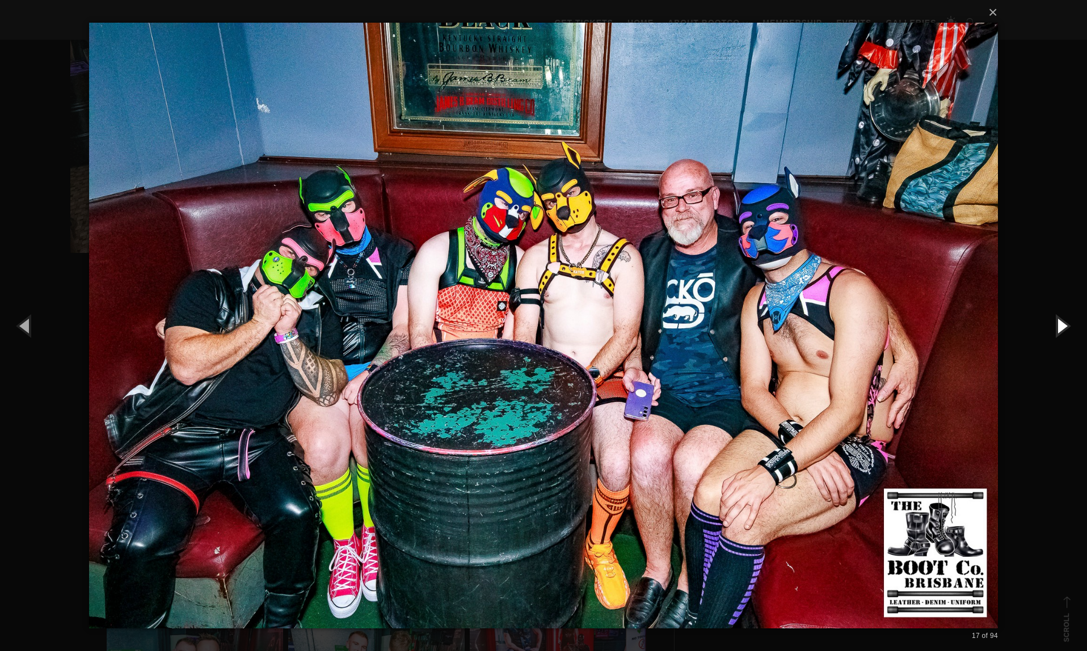
click at [1060, 325] on button "button" at bounding box center [1061, 325] width 51 height 62
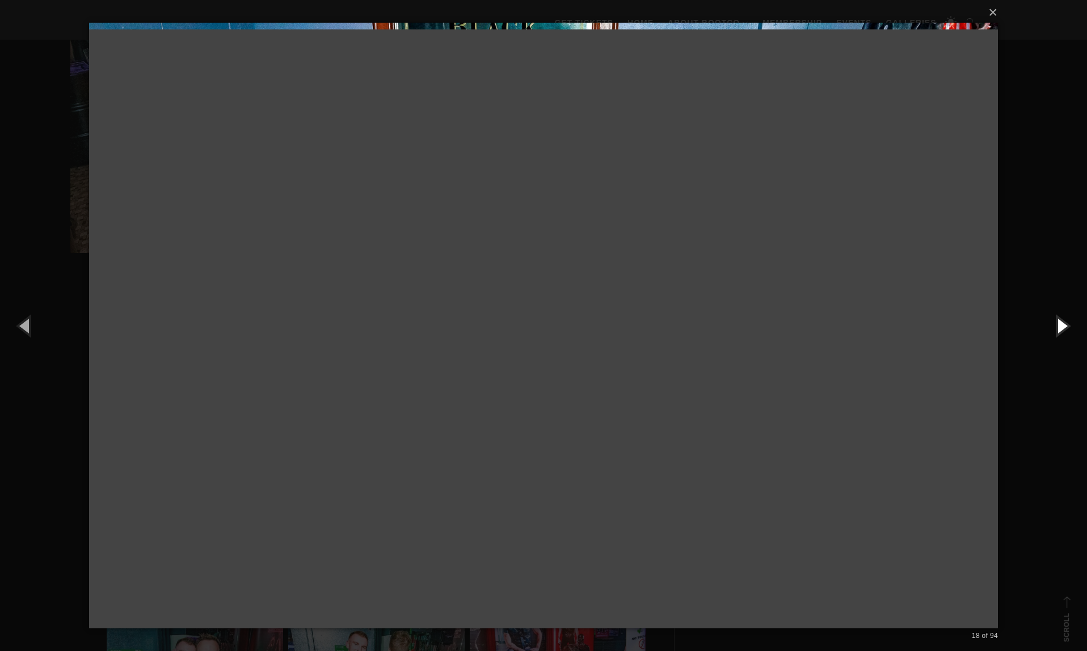
click at [1062, 324] on button "button" at bounding box center [1061, 325] width 51 height 62
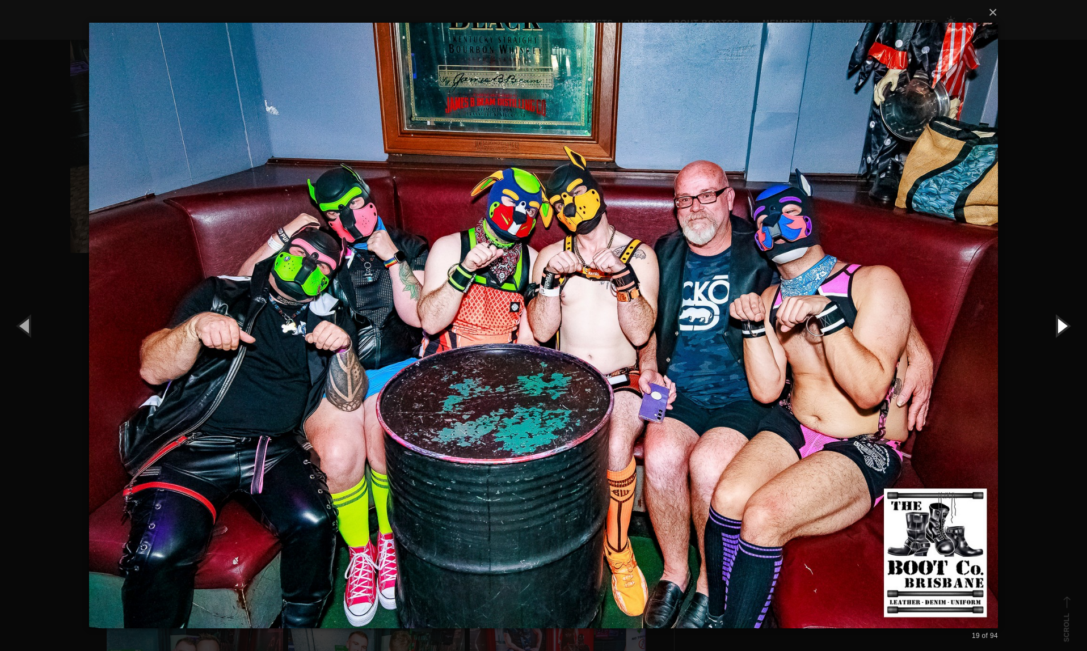
click at [1062, 324] on button "button" at bounding box center [1061, 325] width 51 height 62
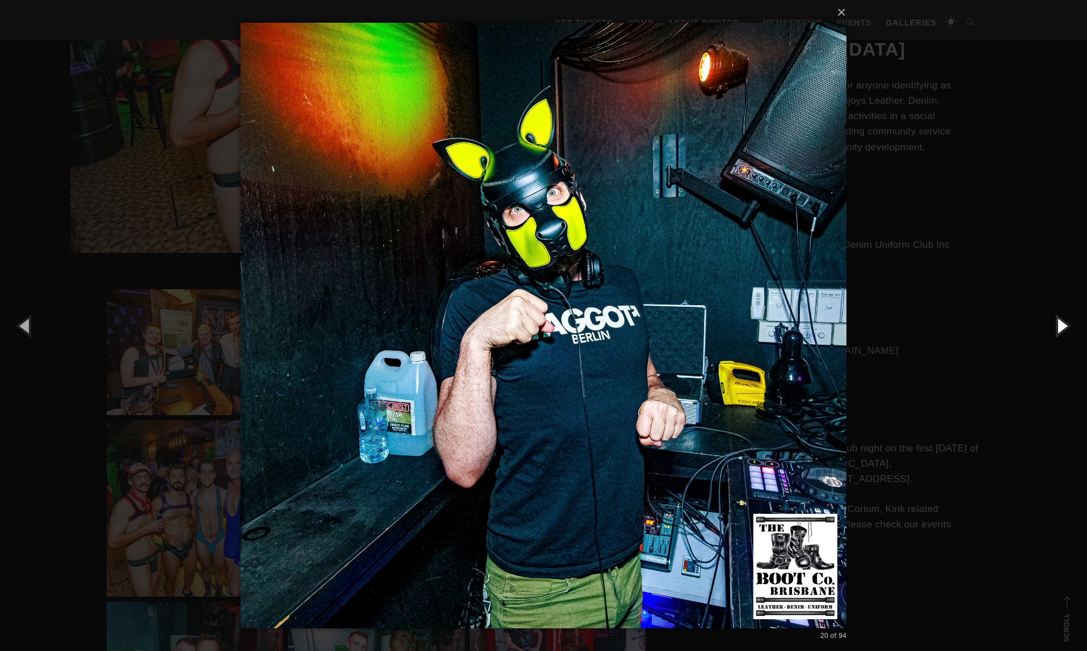
click at [1062, 324] on button "button" at bounding box center [1061, 325] width 51 height 62
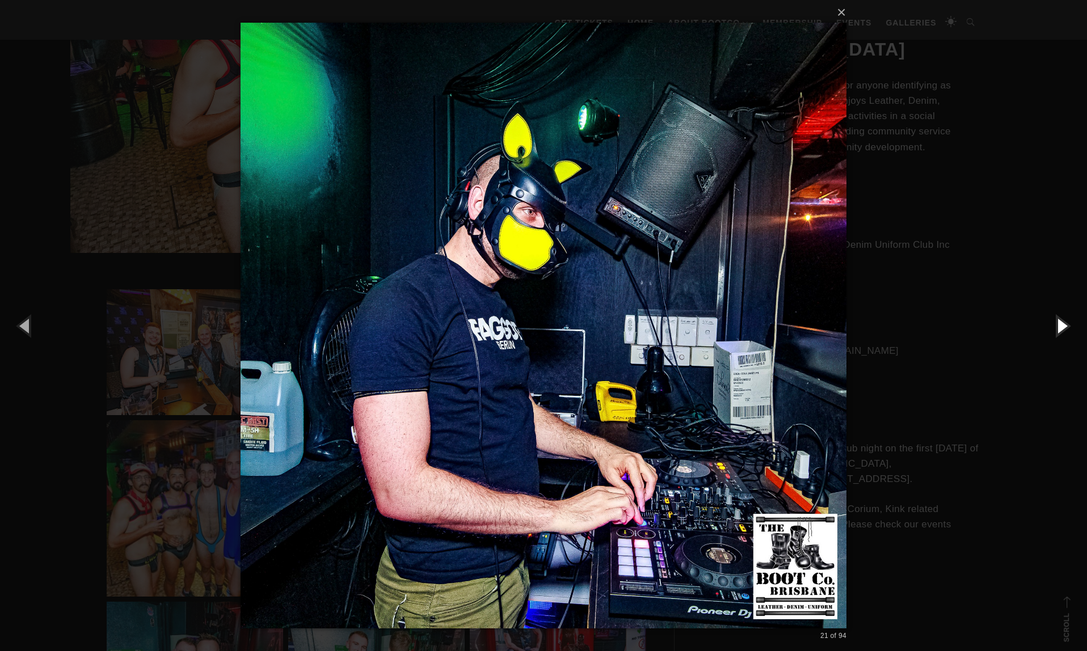
click at [1062, 324] on button "button" at bounding box center [1061, 325] width 51 height 62
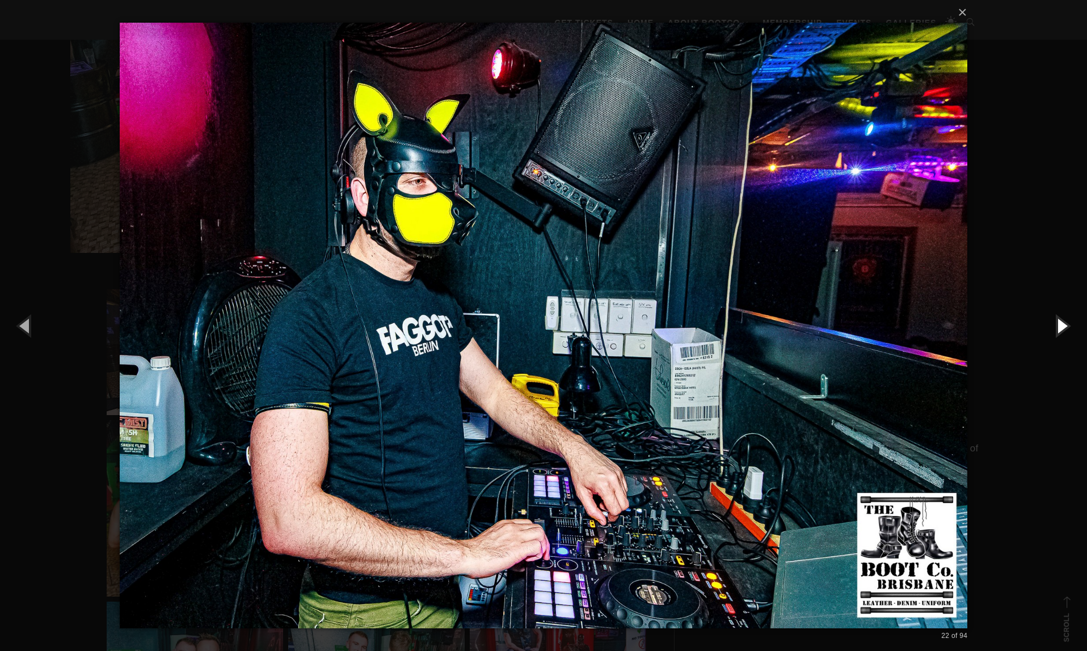
click at [1062, 324] on button "button" at bounding box center [1061, 325] width 51 height 62
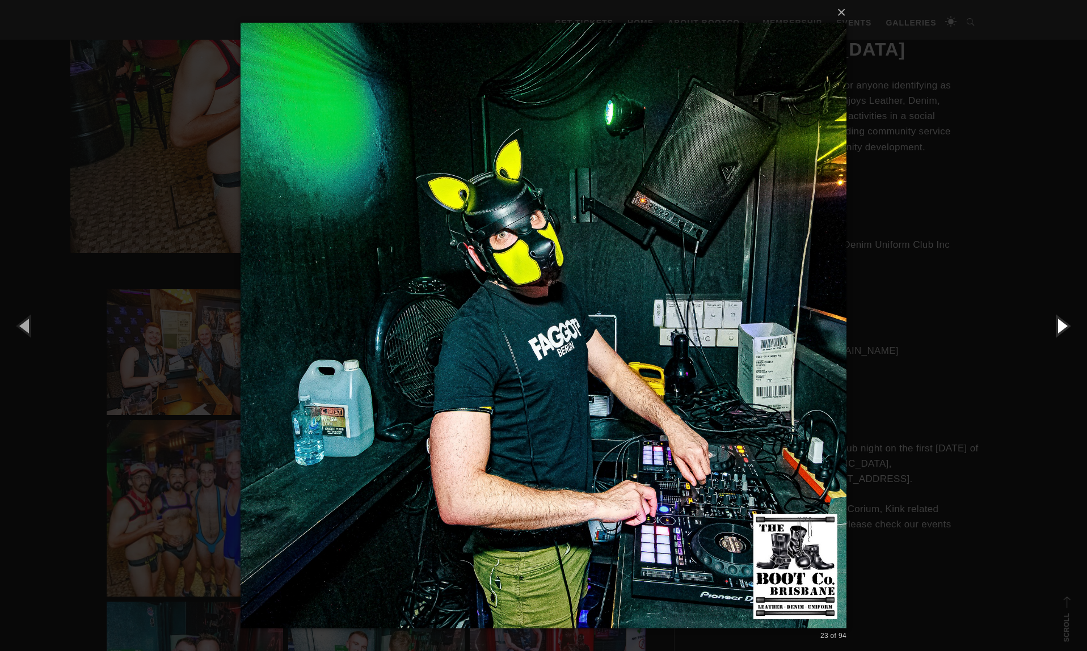
click at [1062, 326] on button "button" at bounding box center [1061, 325] width 51 height 62
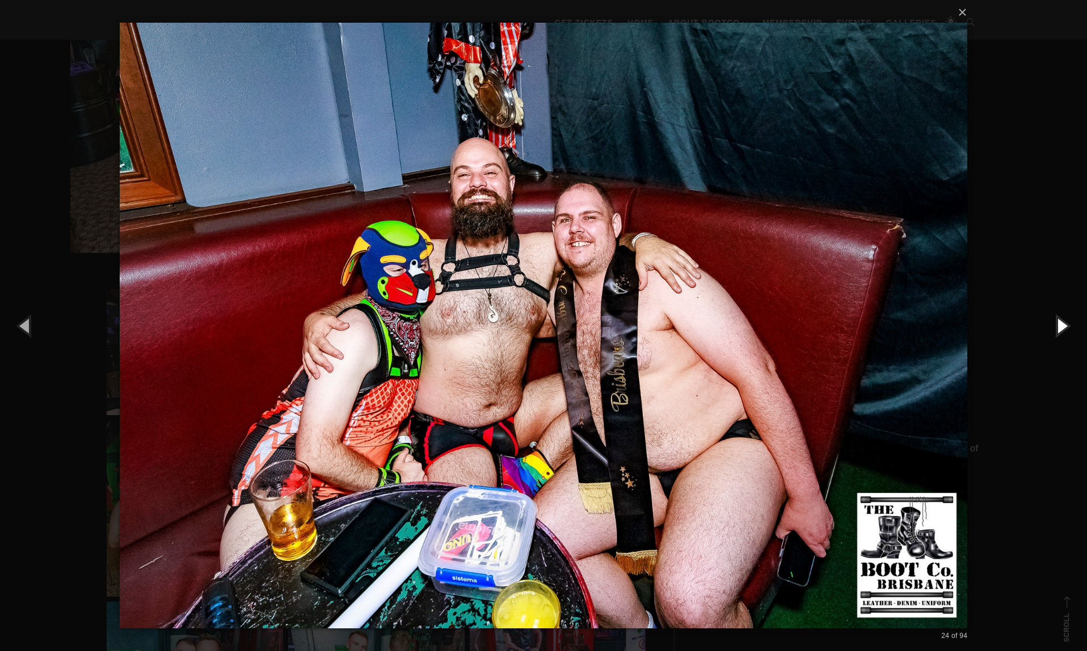
click at [1062, 326] on button "button" at bounding box center [1061, 325] width 51 height 62
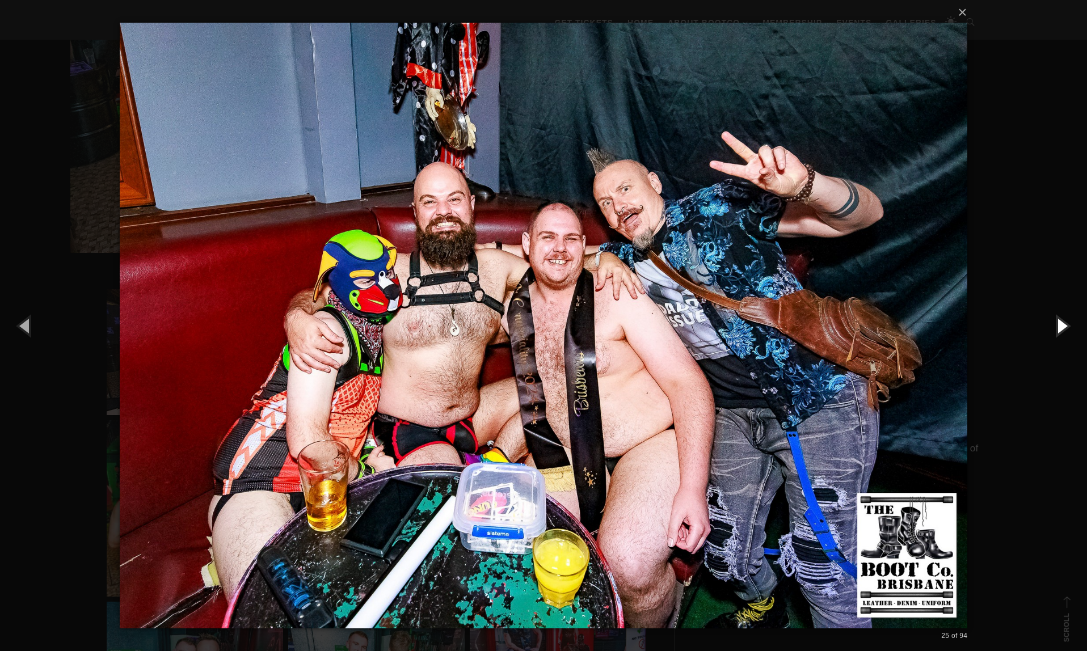
click at [1062, 326] on button "button" at bounding box center [1061, 325] width 51 height 62
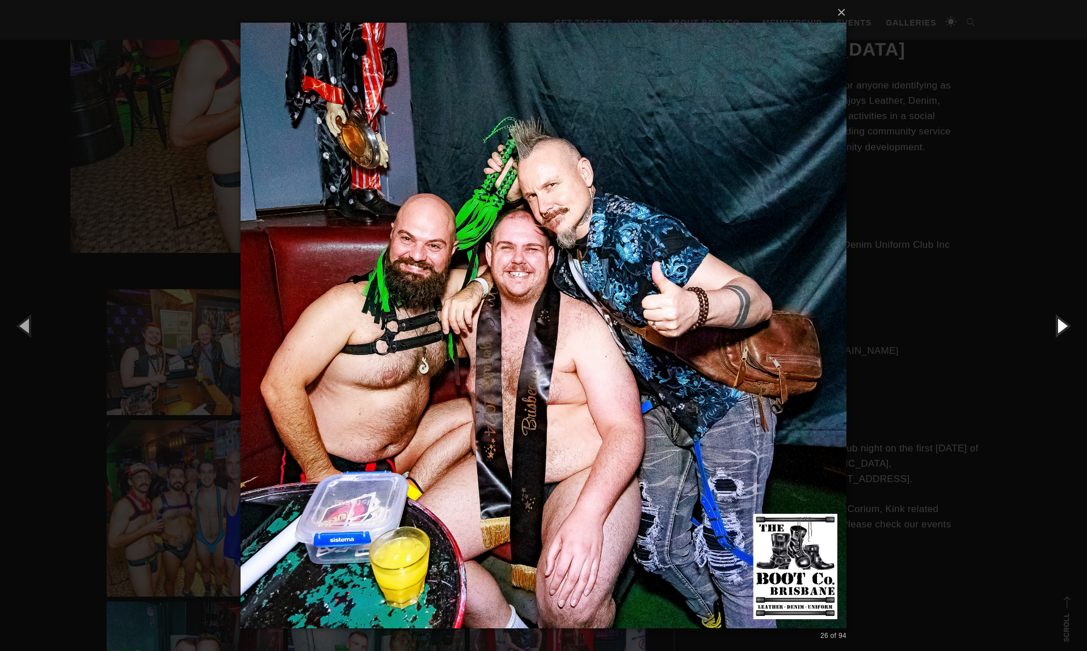
click at [1062, 326] on button "button" at bounding box center [1061, 325] width 51 height 62
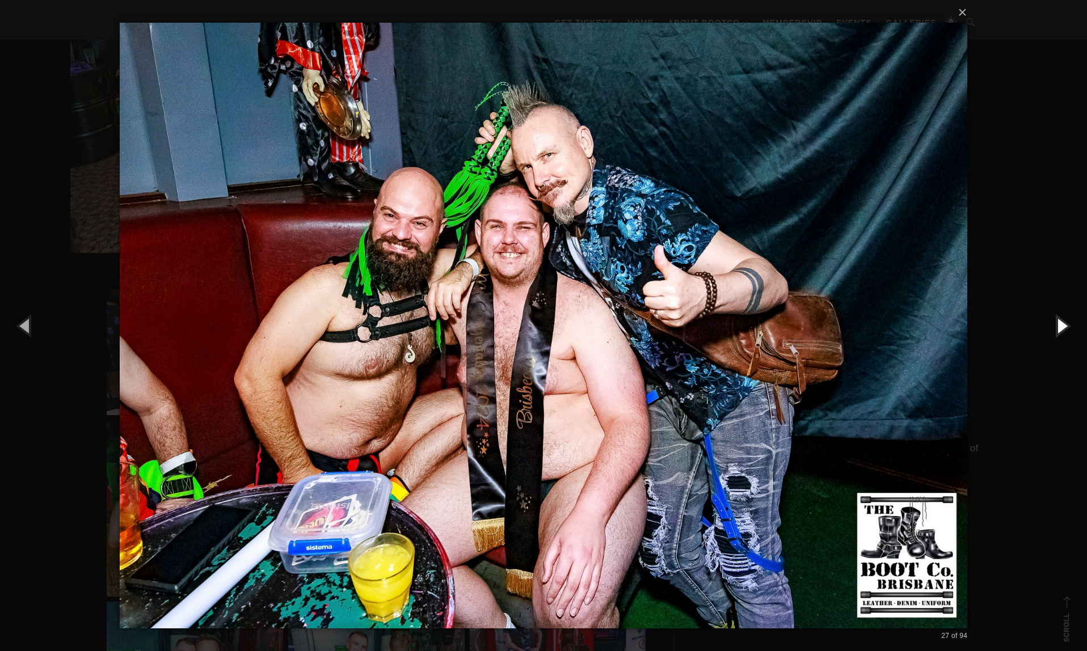
click at [1062, 326] on button "button" at bounding box center [1061, 325] width 51 height 62
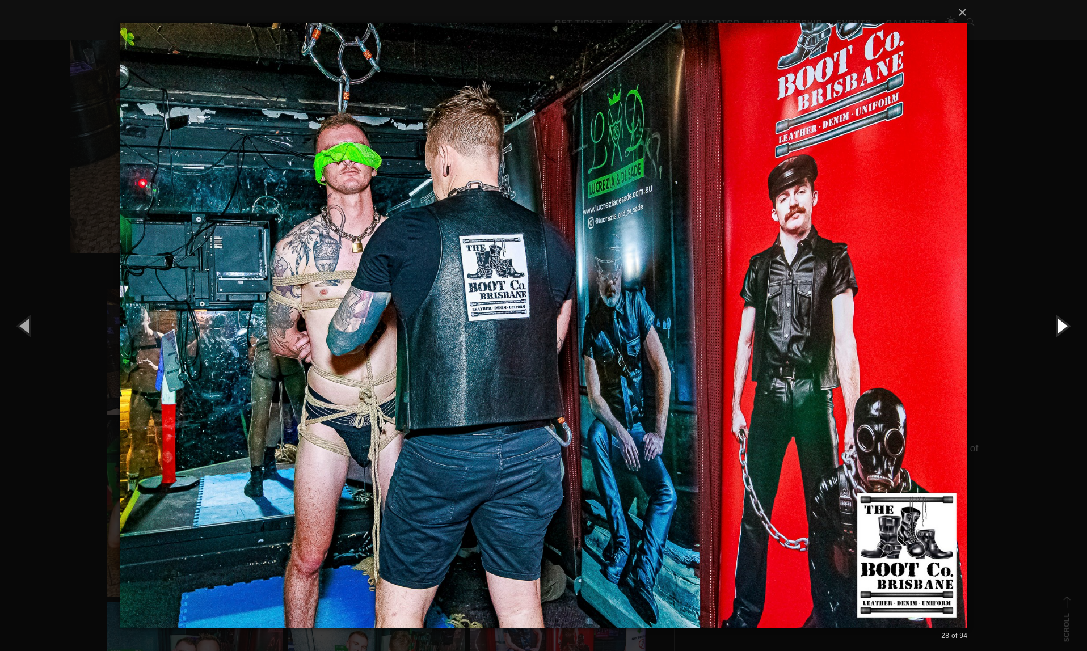
click at [1062, 326] on button "button" at bounding box center [1061, 325] width 51 height 62
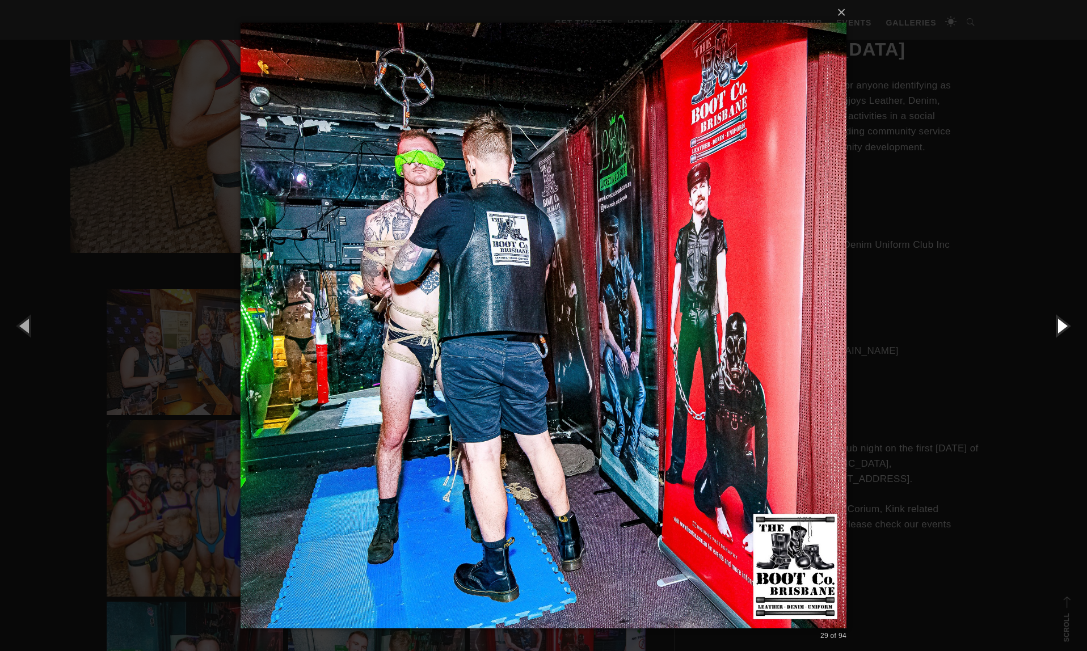
click at [1062, 326] on button "button" at bounding box center [1061, 325] width 51 height 62
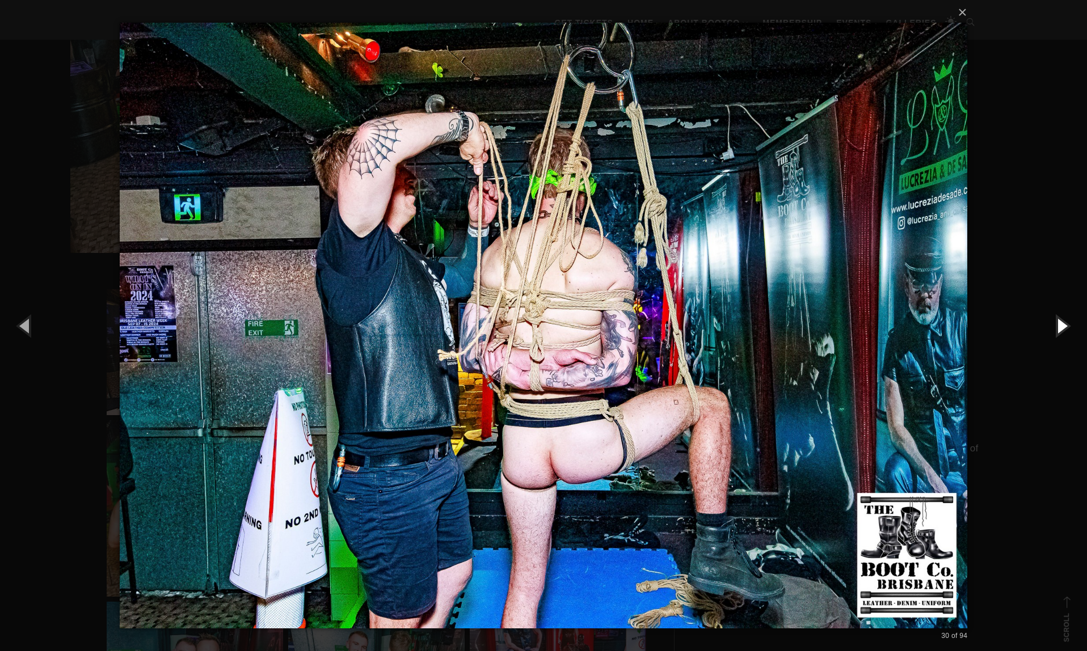
click at [1062, 326] on button "button" at bounding box center [1061, 325] width 51 height 62
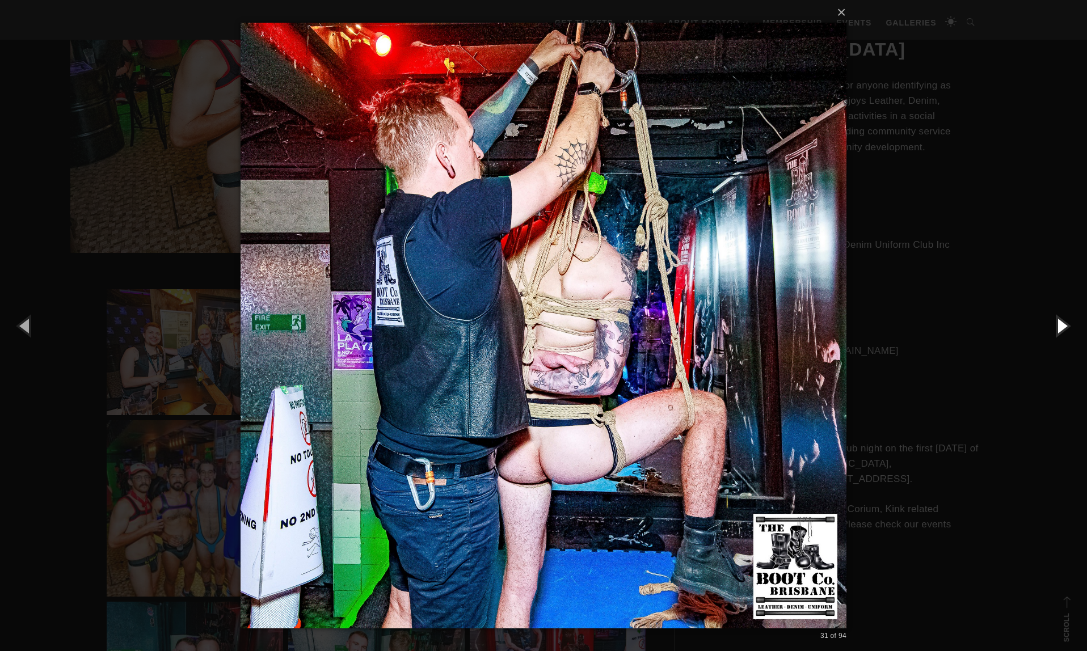
click at [1062, 326] on button "button" at bounding box center [1061, 325] width 51 height 62
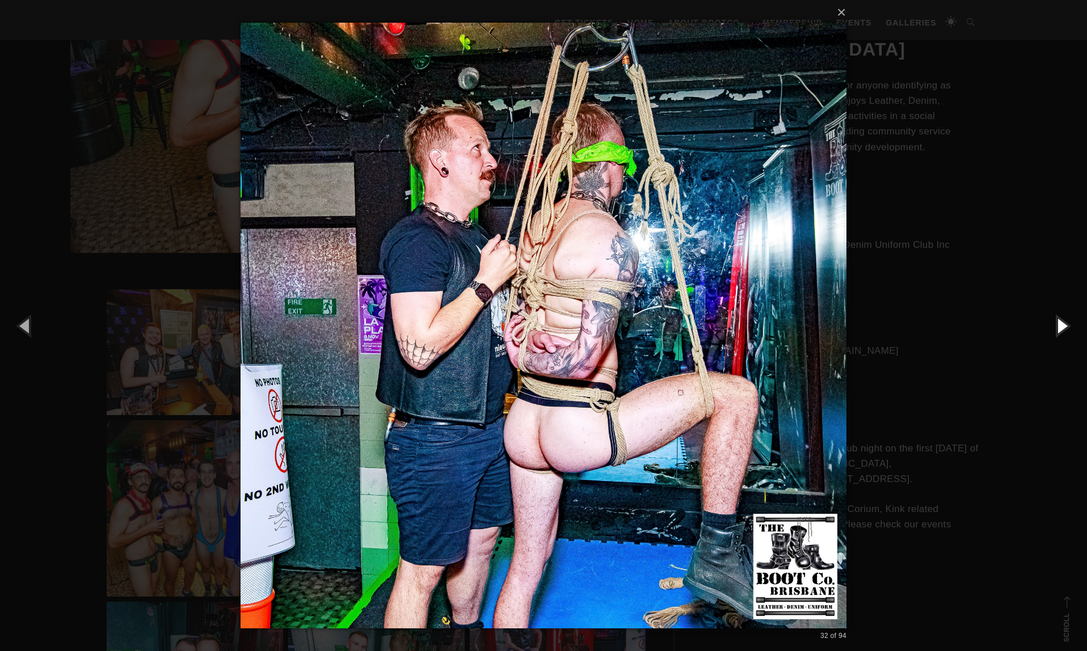
click at [1062, 326] on button "button" at bounding box center [1061, 325] width 51 height 62
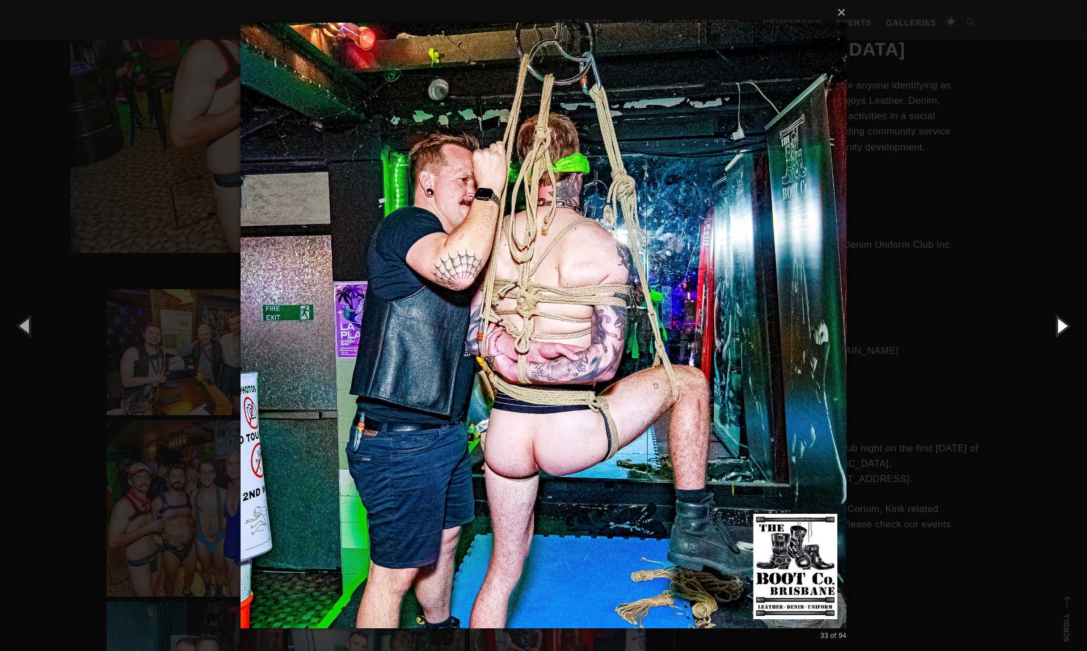
click at [1062, 326] on button "button" at bounding box center [1061, 325] width 51 height 62
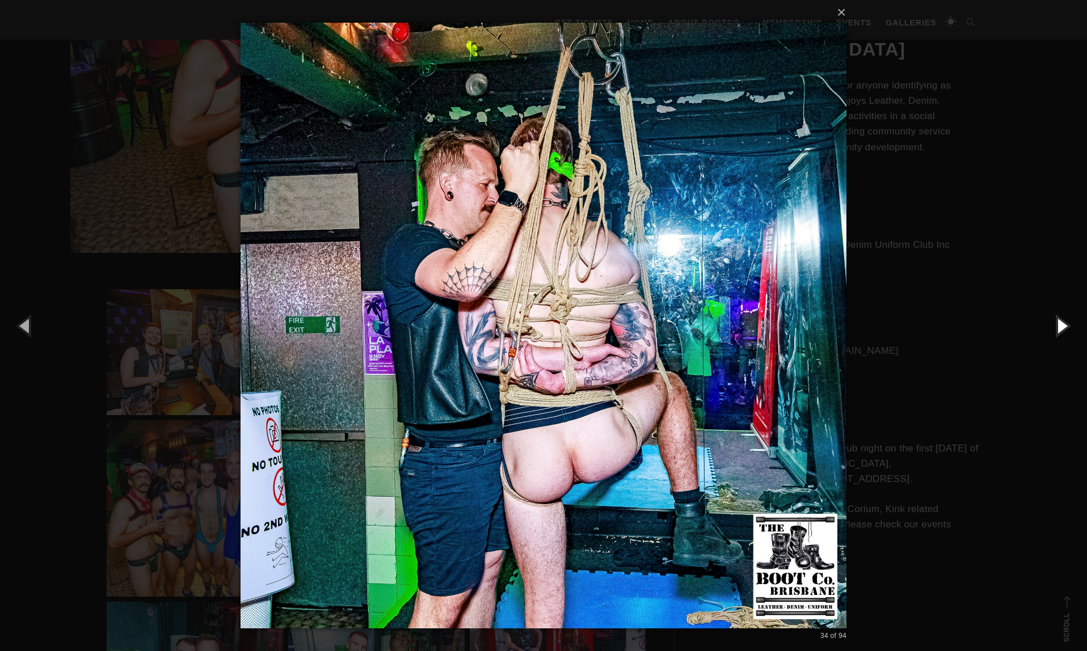
click at [1062, 326] on button "button" at bounding box center [1061, 325] width 51 height 62
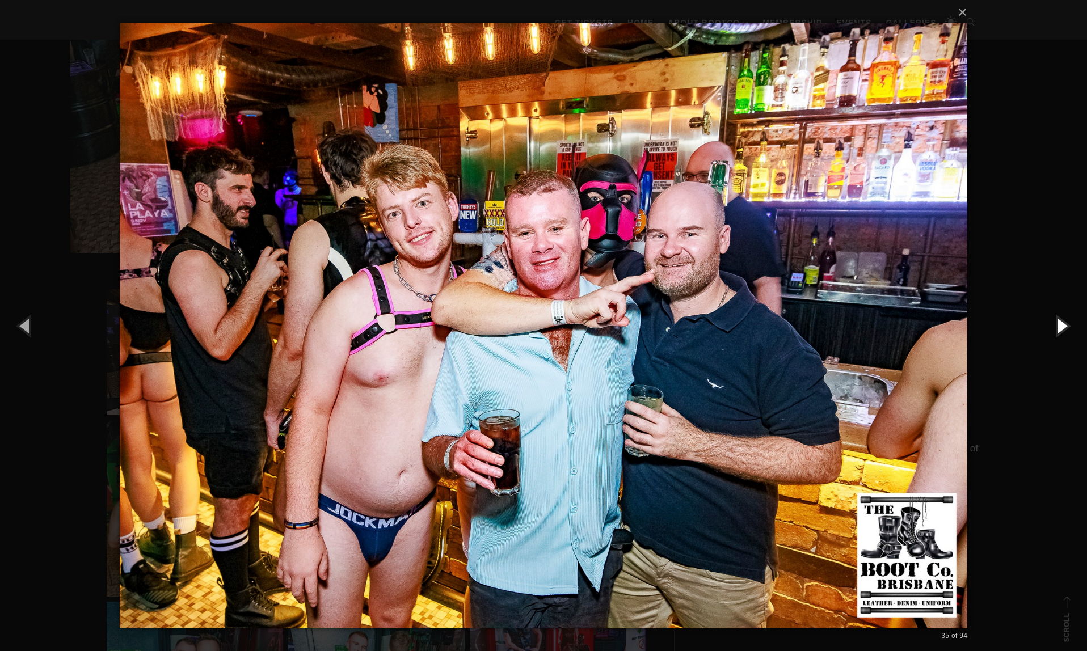
click at [1062, 326] on button "button" at bounding box center [1061, 325] width 51 height 62
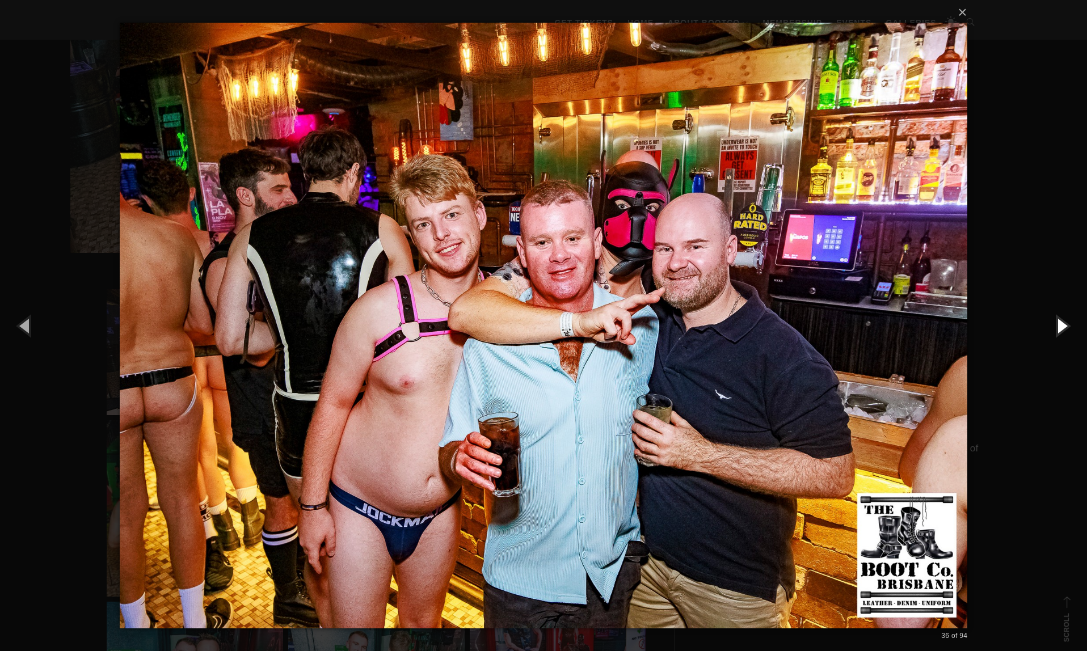
click at [1062, 326] on button "button" at bounding box center [1061, 325] width 51 height 62
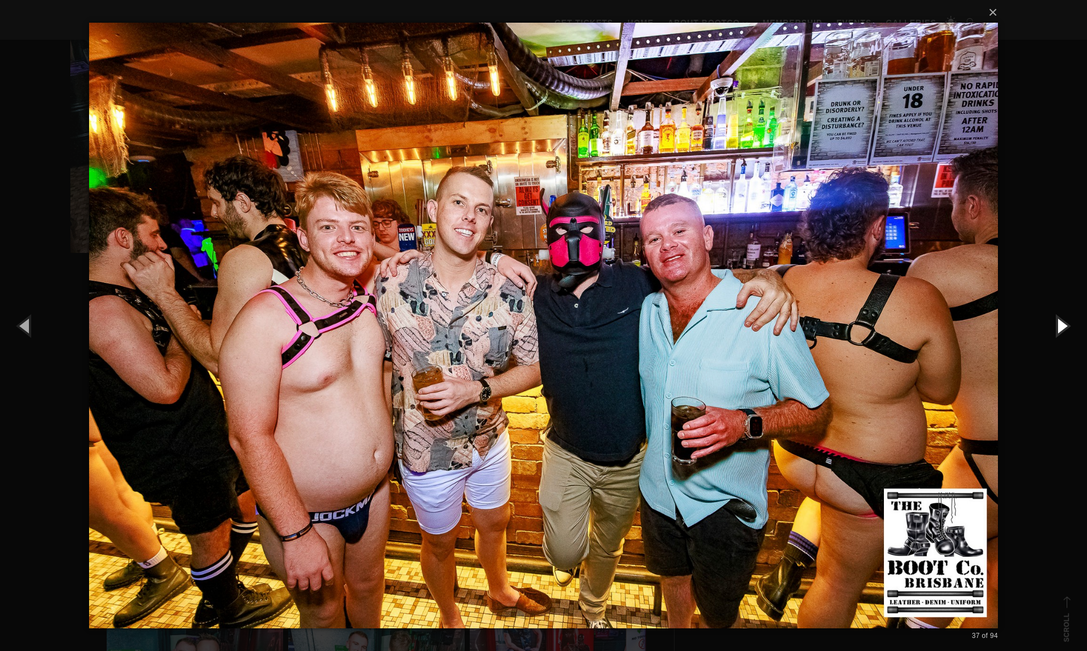
click at [1062, 326] on button "button" at bounding box center [1061, 325] width 51 height 62
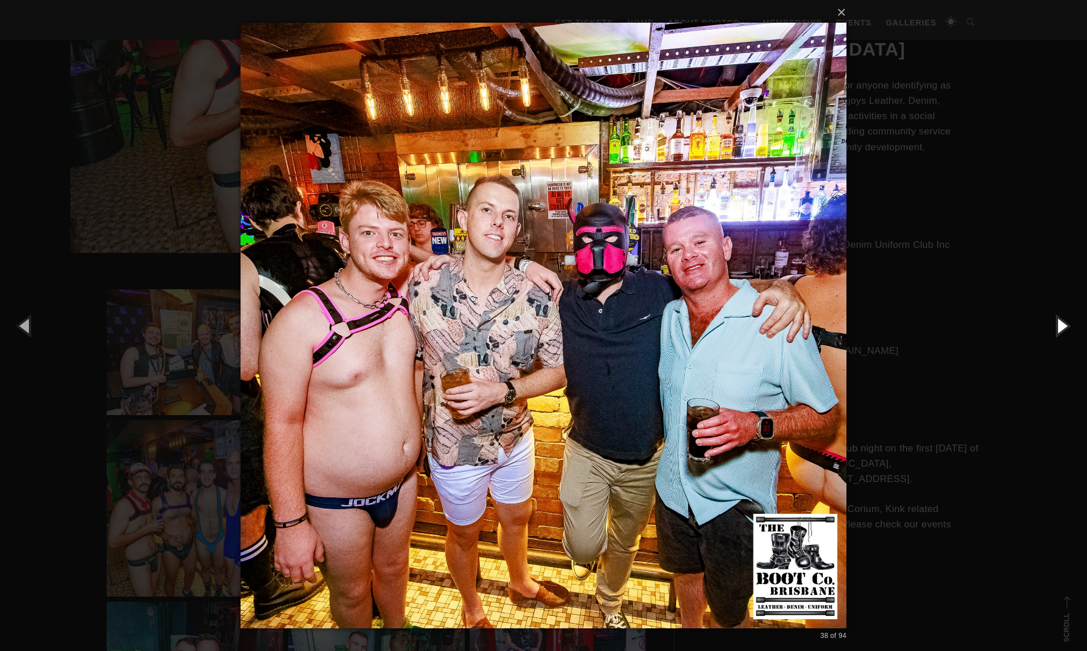
click at [1062, 326] on button "button" at bounding box center [1061, 325] width 51 height 62
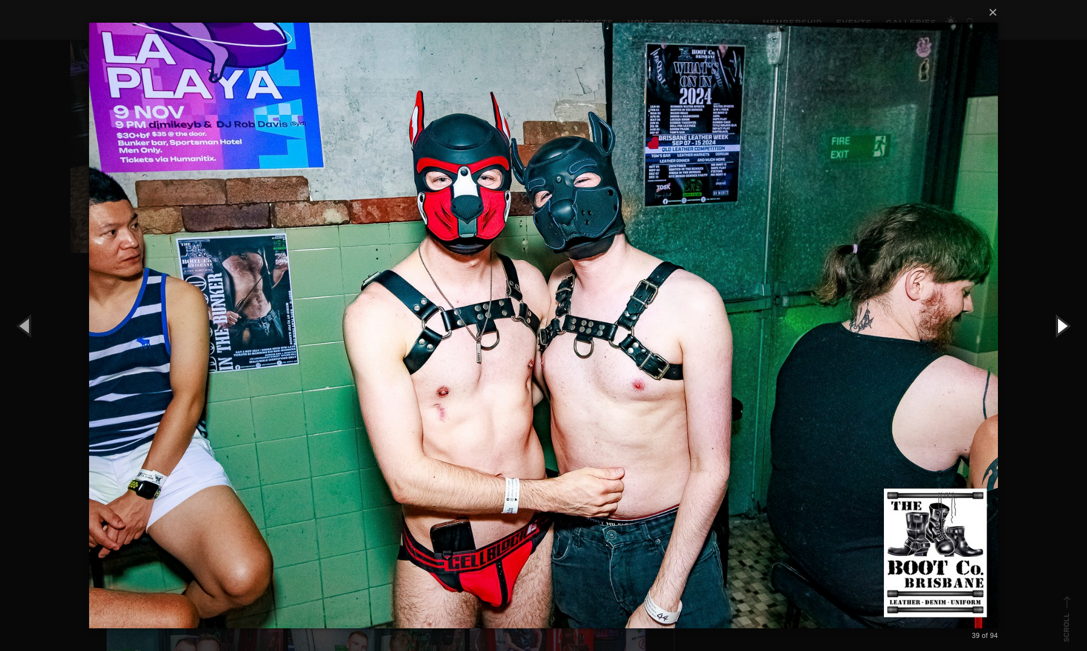
click at [1062, 326] on button "button" at bounding box center [1061, 325] width 51 height 62
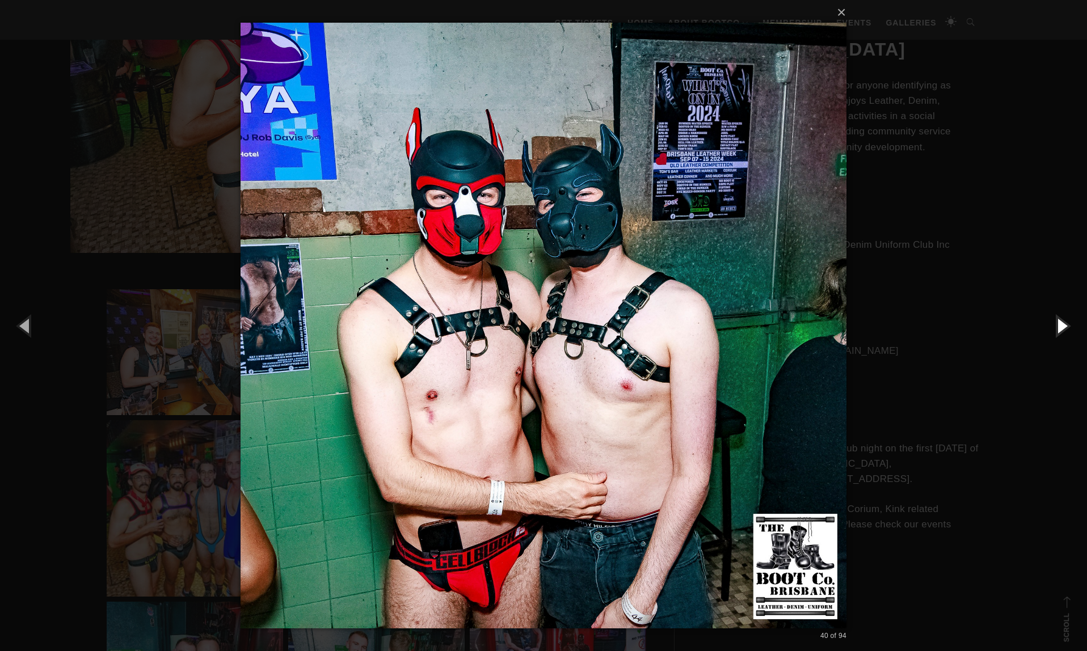
click at [1062, 326] on button "button" at bounding box center [1061, 325] width 51 height 62
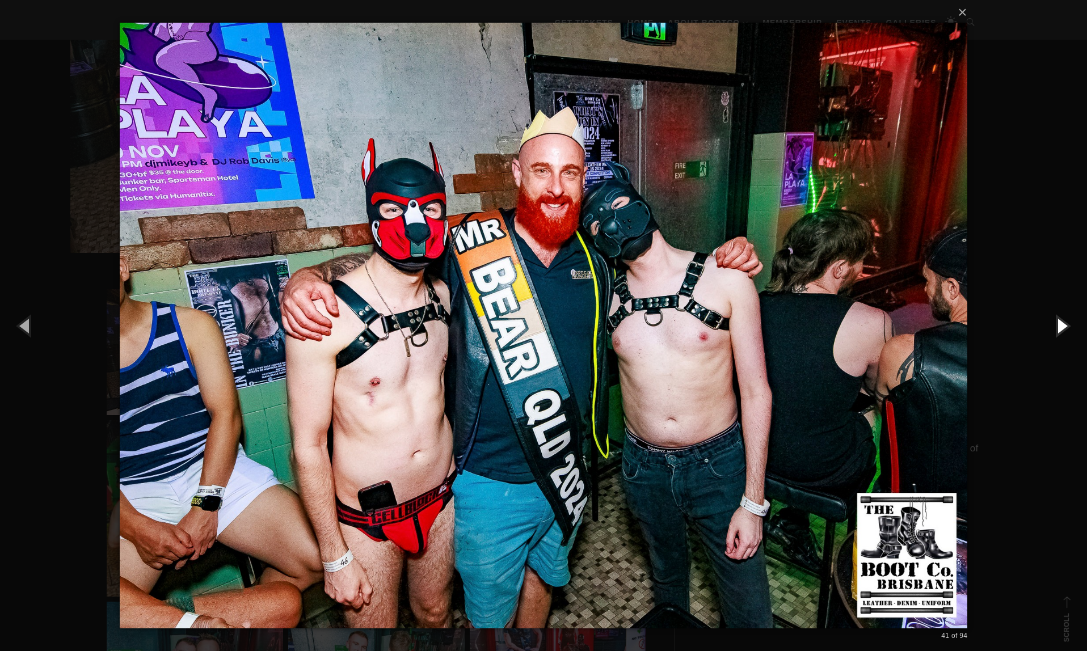
click at [1062, 326] on button "button" at bounding box center [1061, 325] width 51 height 62
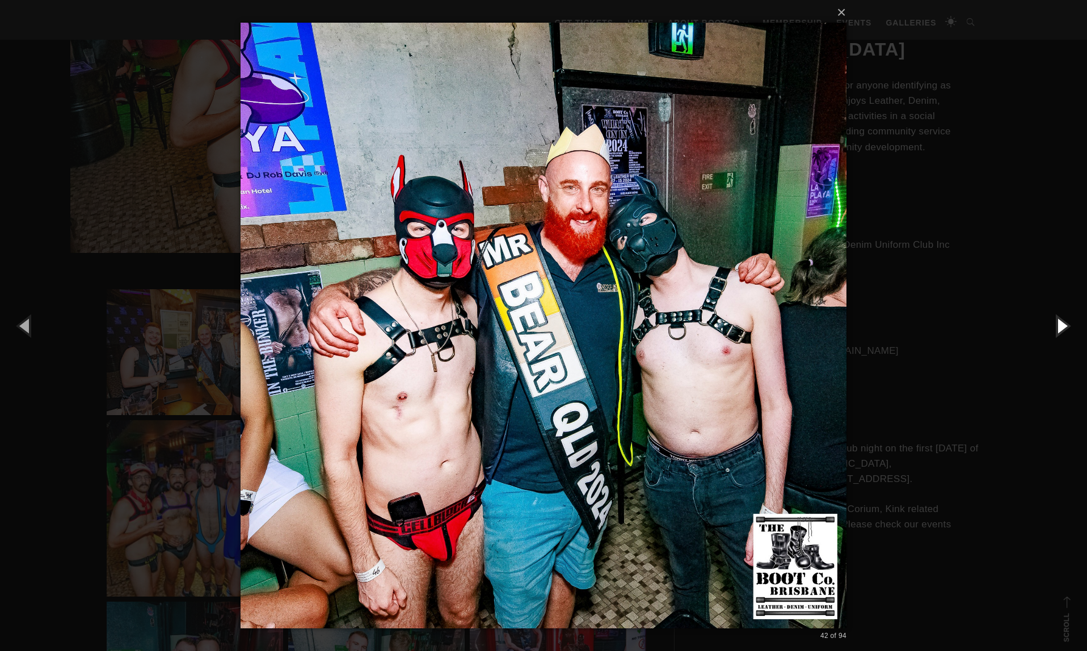
click at [1062, 326] on button "button" at bounding box center [1061, 325] width 51 height 62
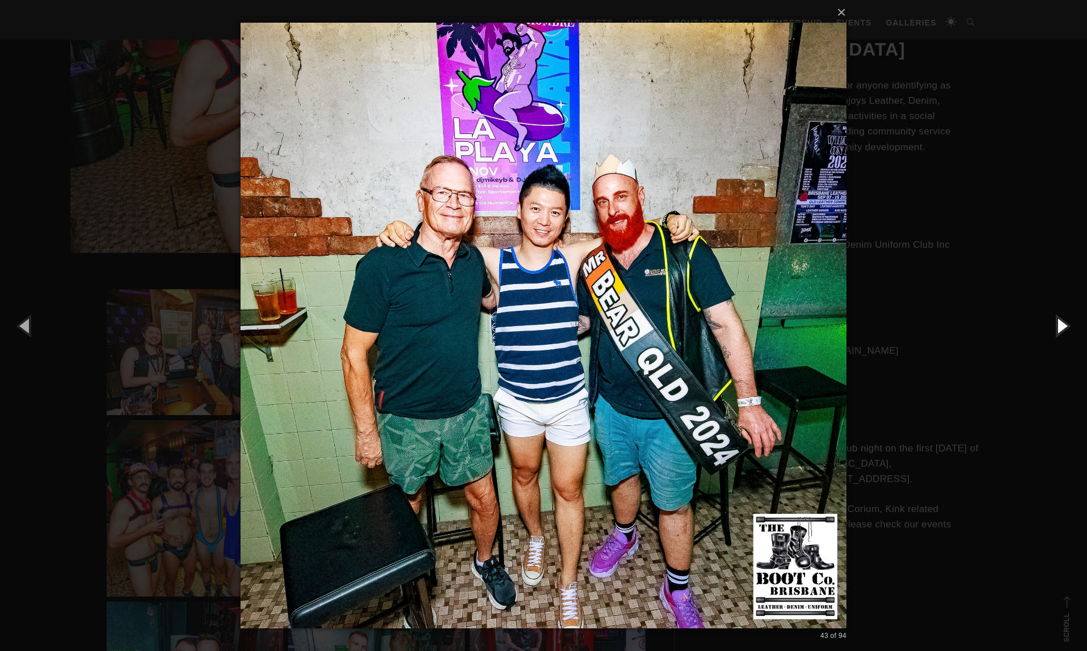
click at [1062, 326] on button "button" at bounding box center [1061, 325] width 51 height 62
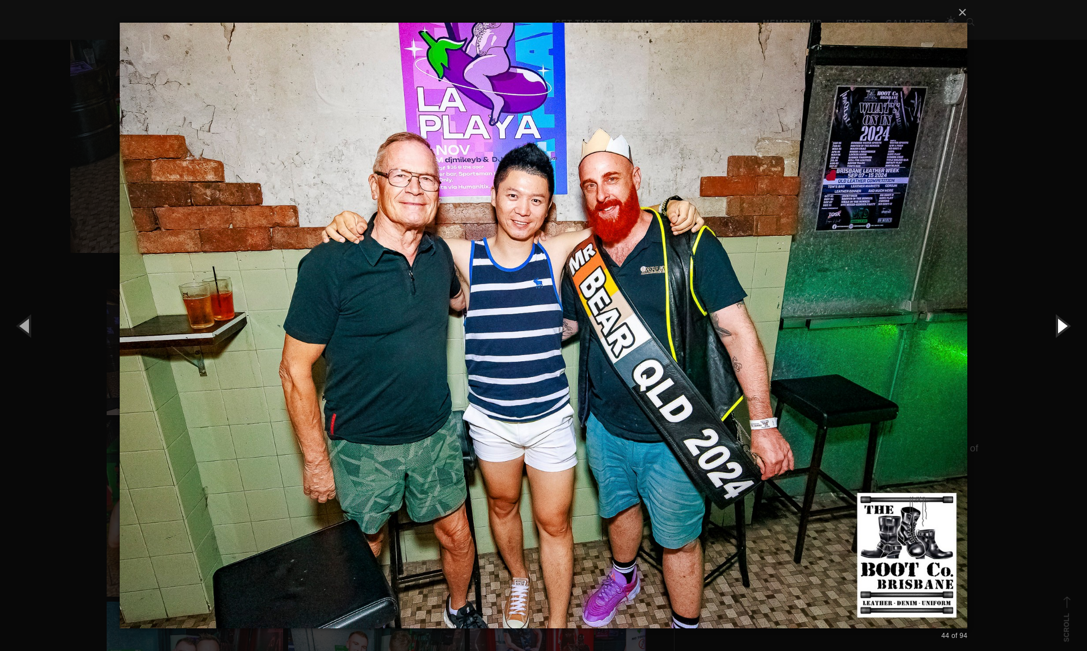
click at [1062, 326] on button "button" at bounding box center [1061, 325] width 51 height 62
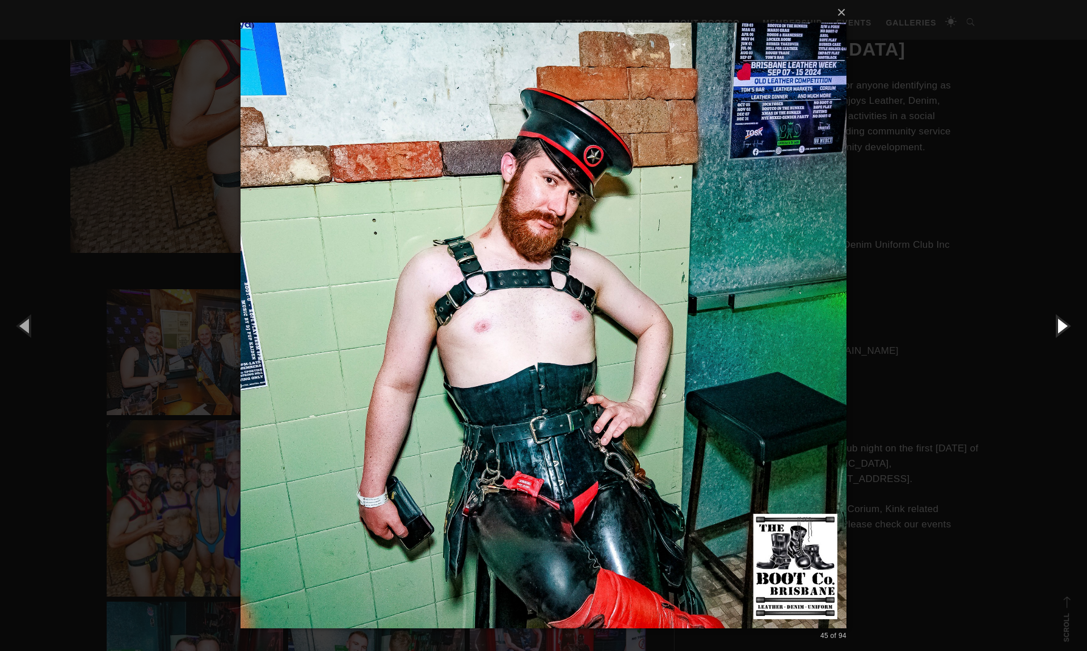
click at [1062, 326] on button "button" at bounding box center [1061, 325] width 51 height 62
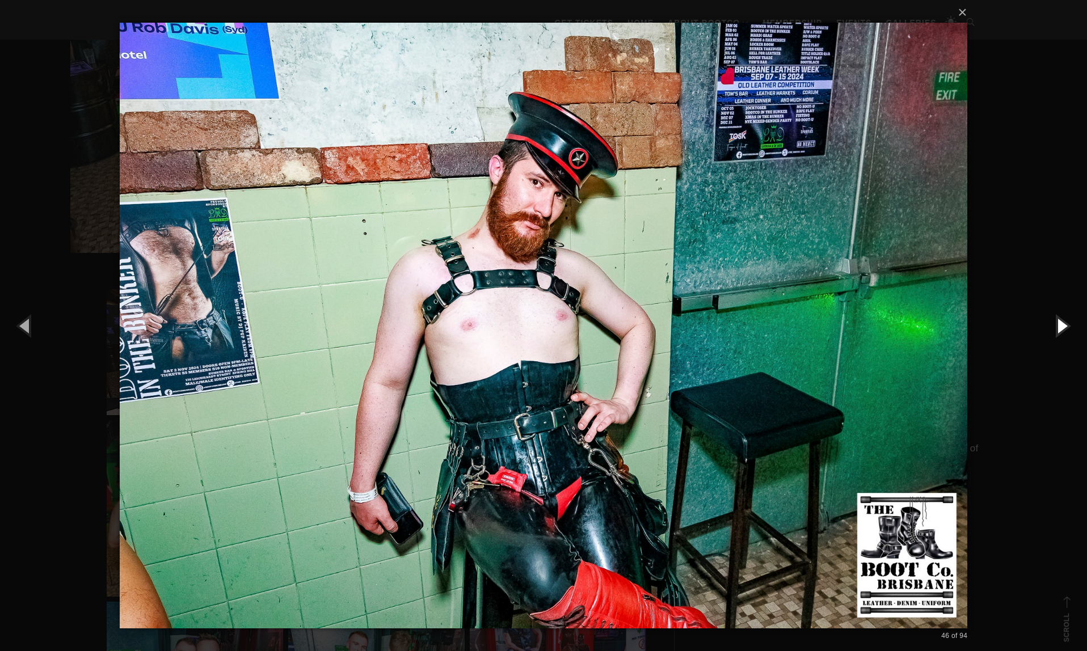
click at [1062, 326] on button "button" at bounding box center [1061, 325] width 51 height 62
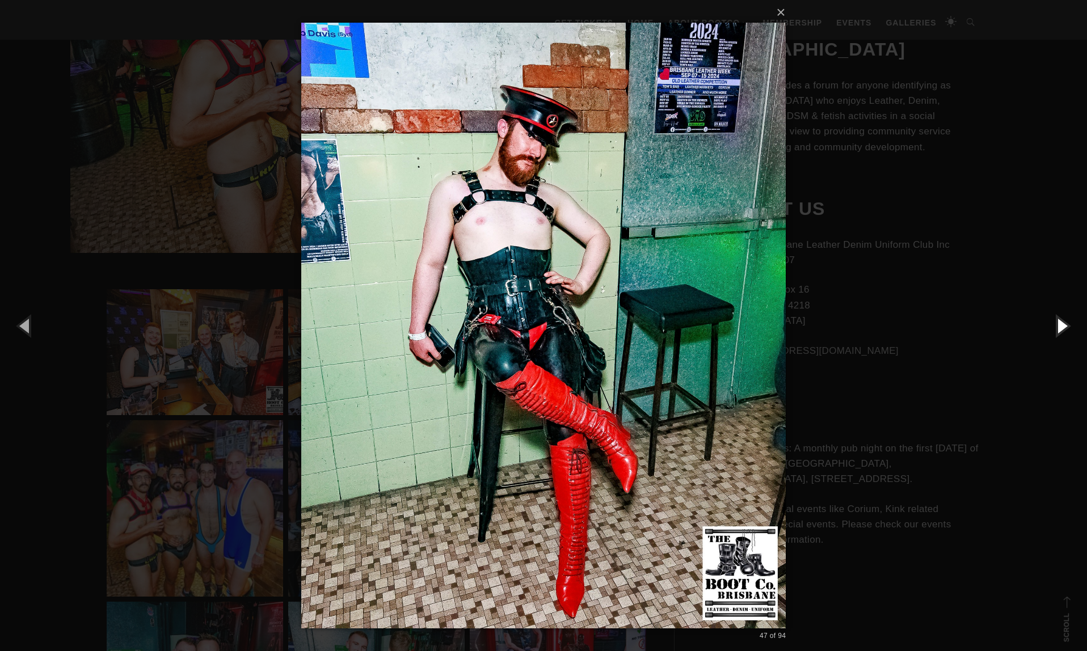
click at [1062, 326] on button "button" at bounding box center [1061, 325] width 51 height 62
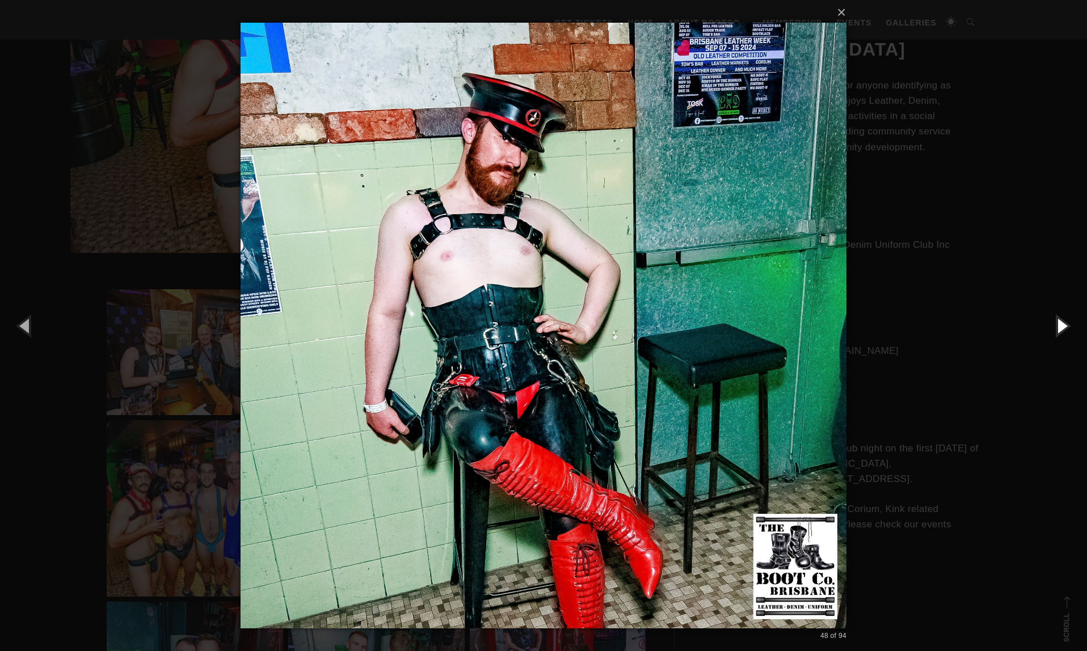
click at [1063, 326] on button "button" at bounding box center [1061, 325] width 51 height 62
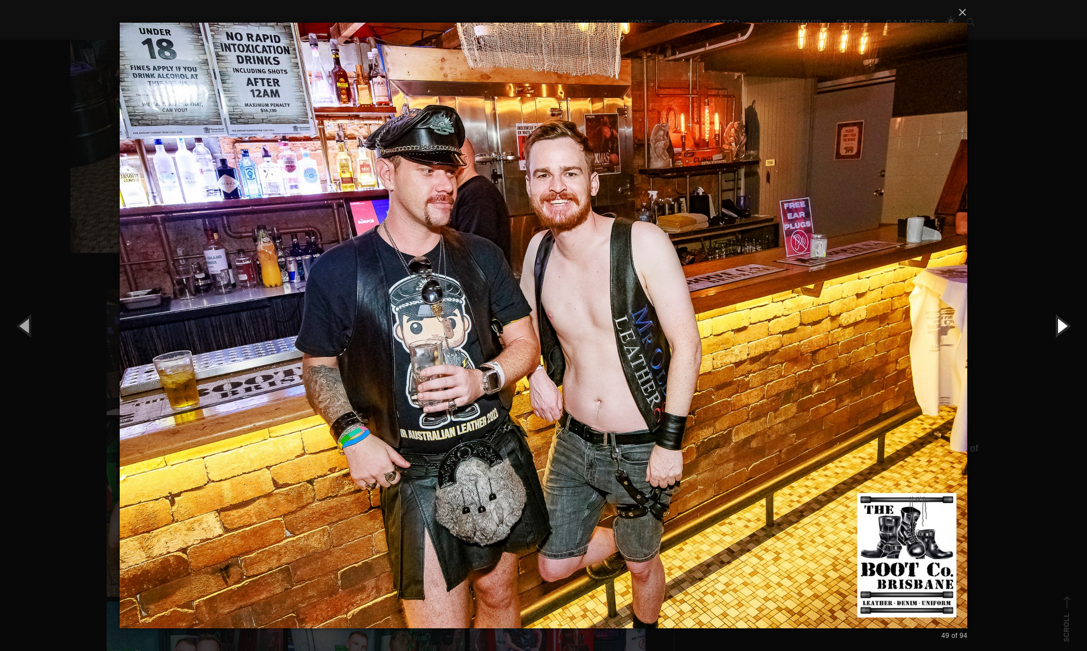
click at [1063, 328] on button "button" at bounding box center [1061, 325] width 51 height 62
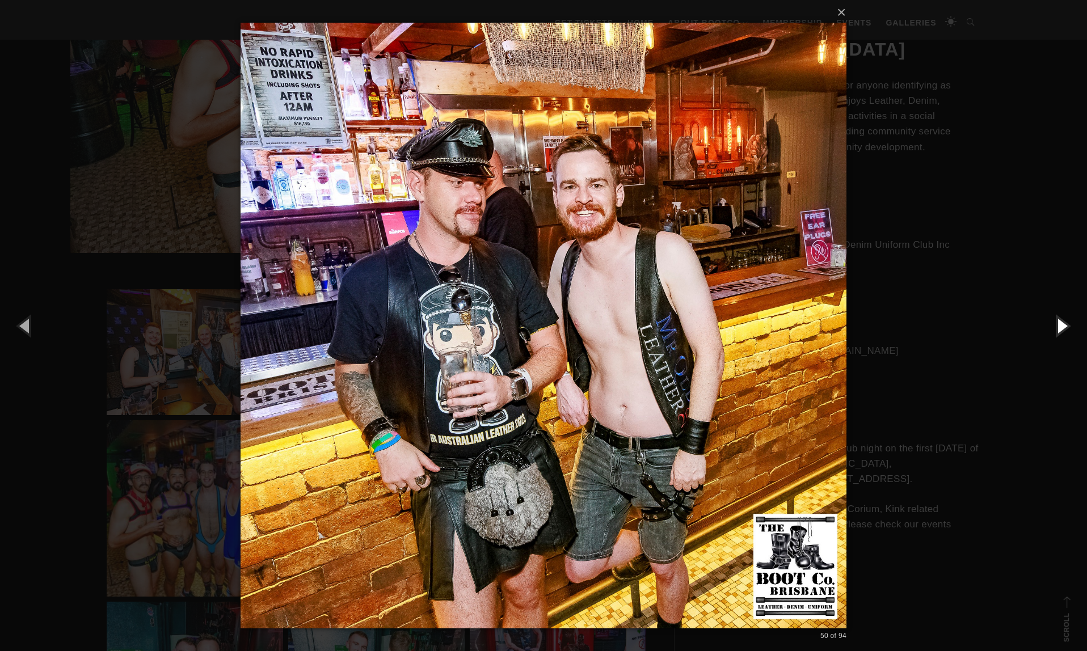
click at [1063, 328] on button "button" at bounding box center [1061, 325] width 51 height 62
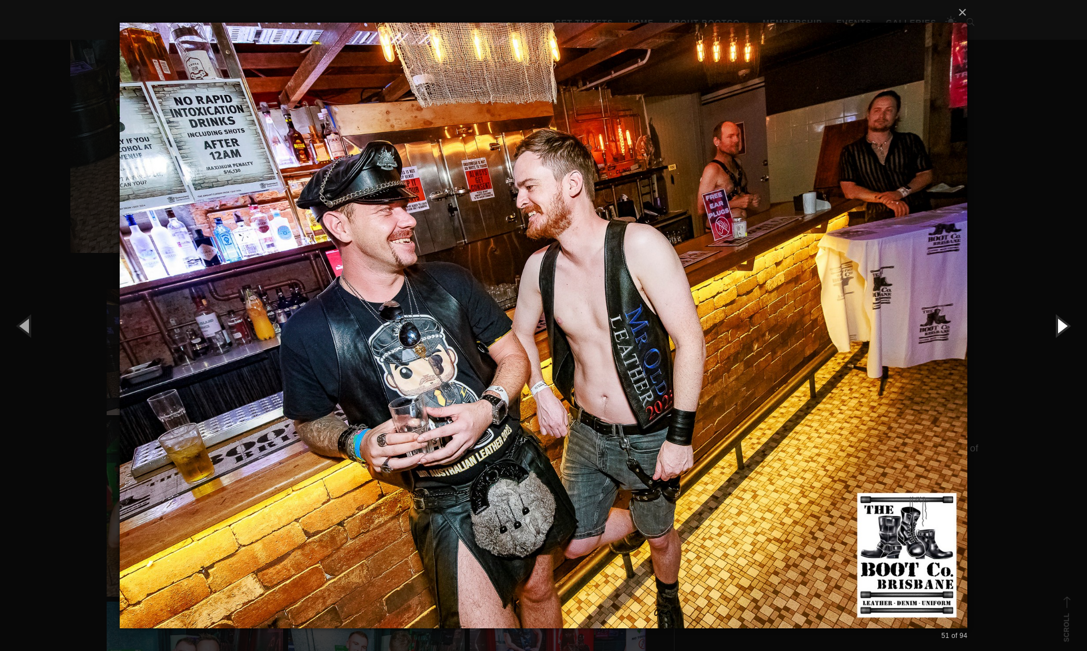
click at [1063, 328] on button "button" at bounding box center [1061, 325] width 51 height 62
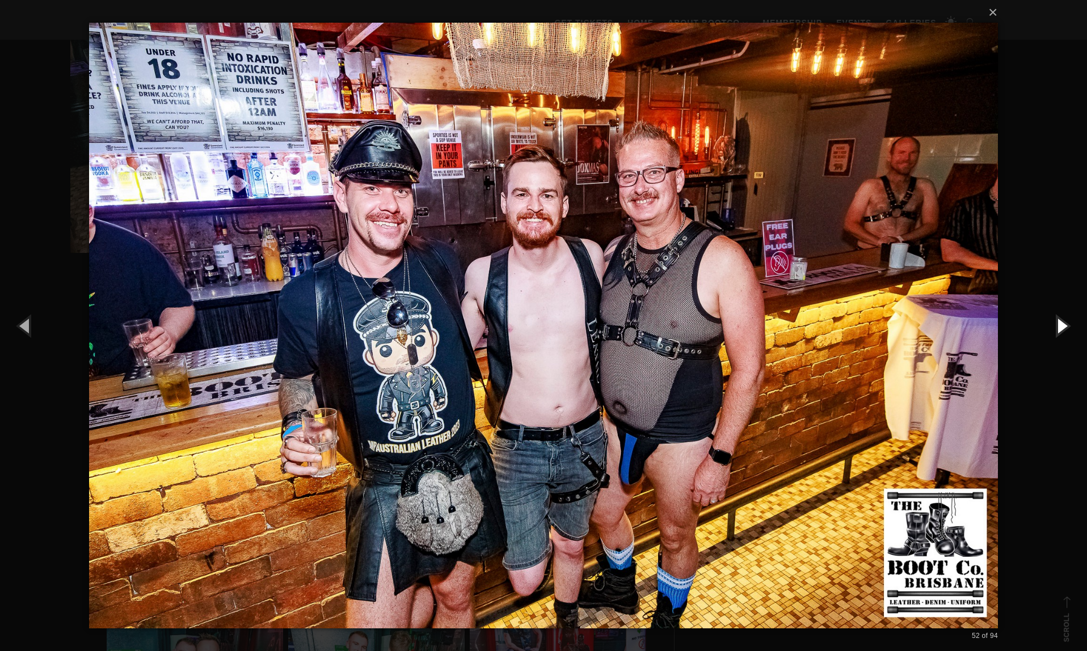
click at [1063, 328] on button "button" at bounding box center [1061, 325] width 51 height 62
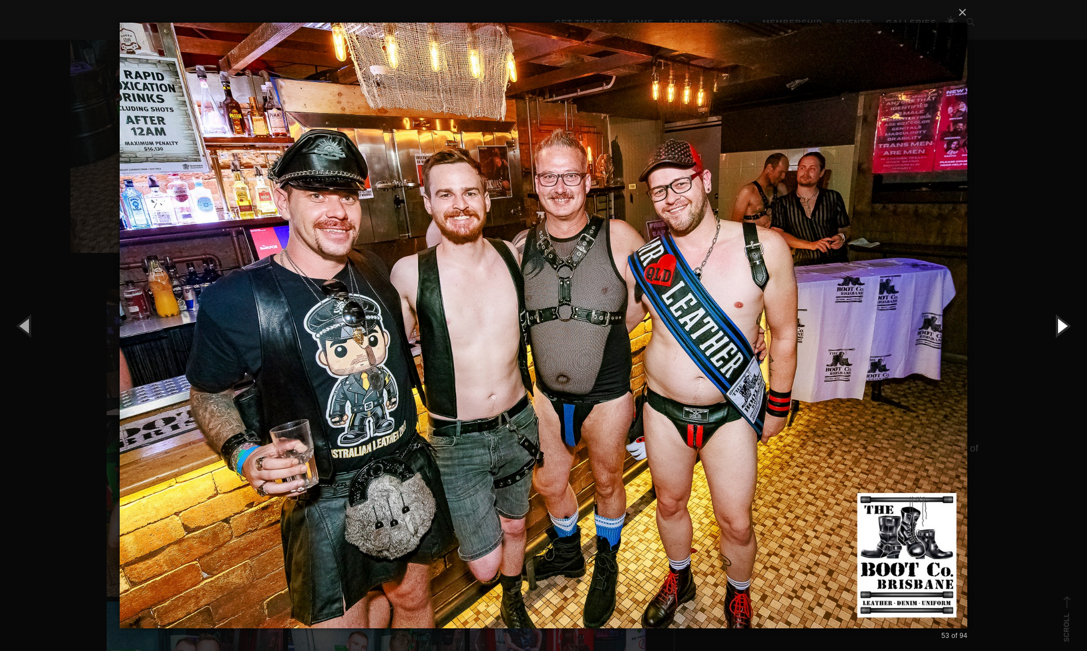
click at [1063, 328] on button "button" at bounding box center [1061, 325] width 51 height 62
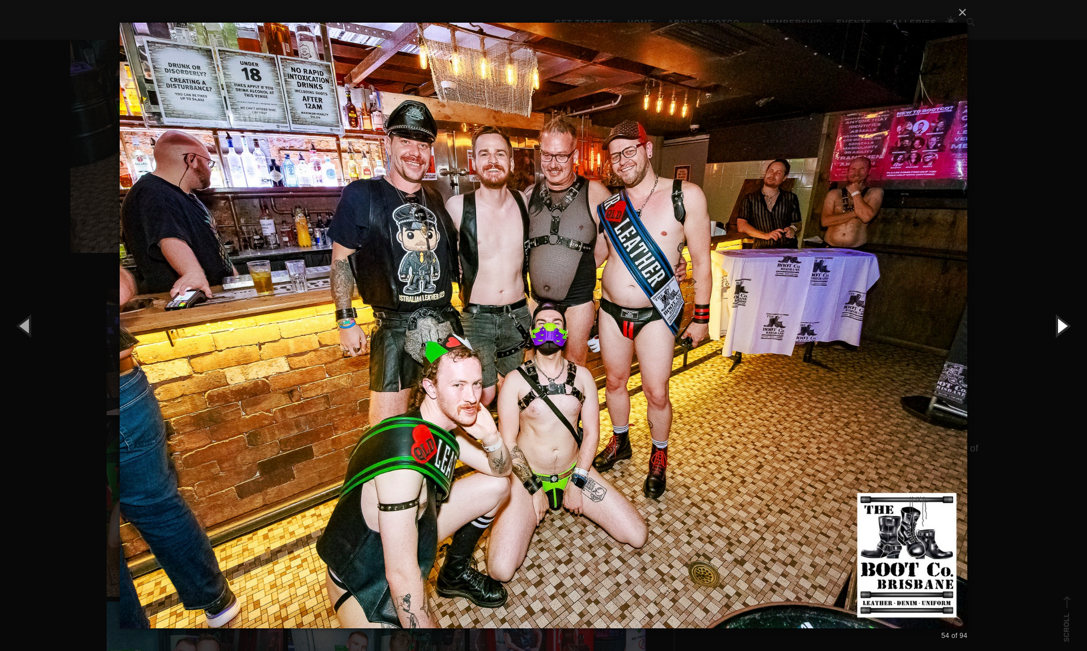
click at [1063, 329] on button "button" at bounding box center [1061, 325] width 51 height 62
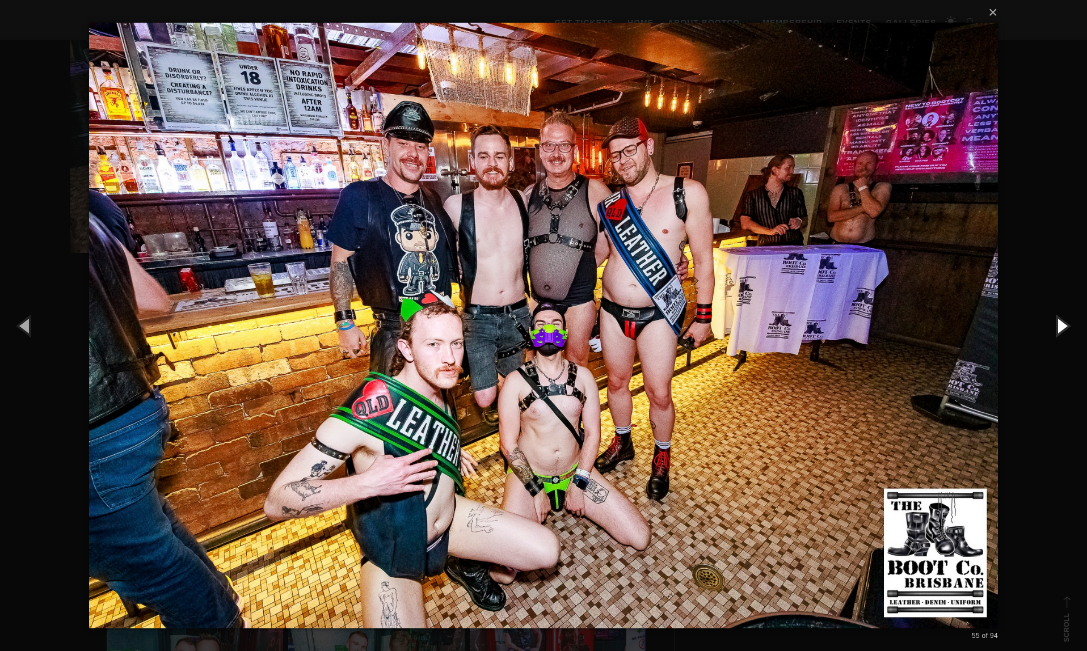
click at [1062, 329] on button "button" at bounding box center [1061, 325] width 51 height 62
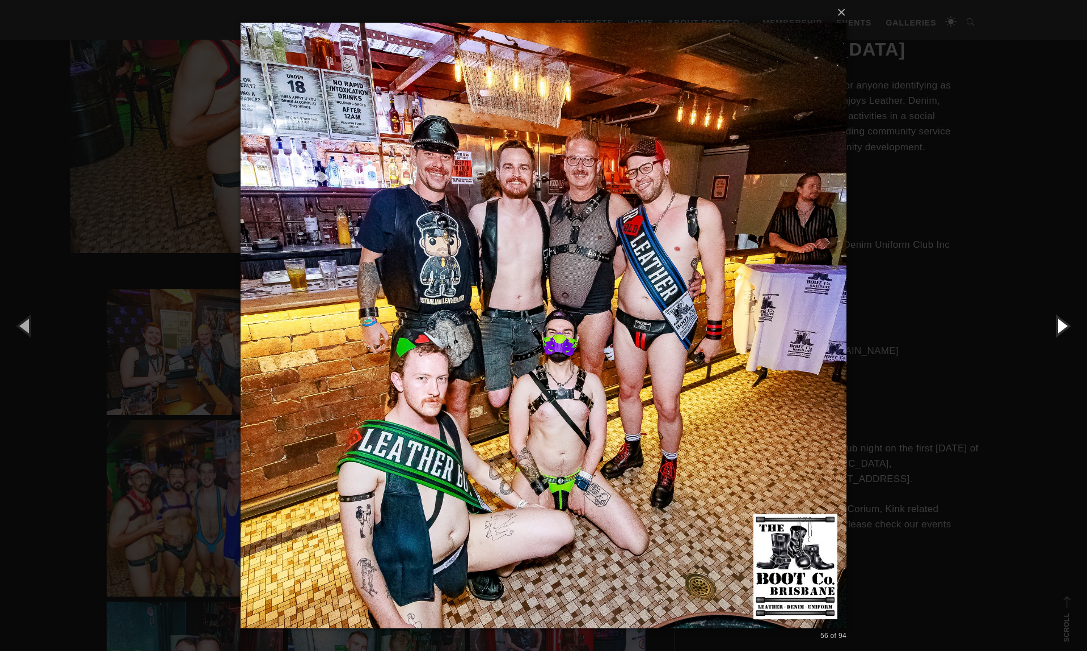
click at [1063, 330] on button "button" at bounding box center [1061, 325] width 51 height 62
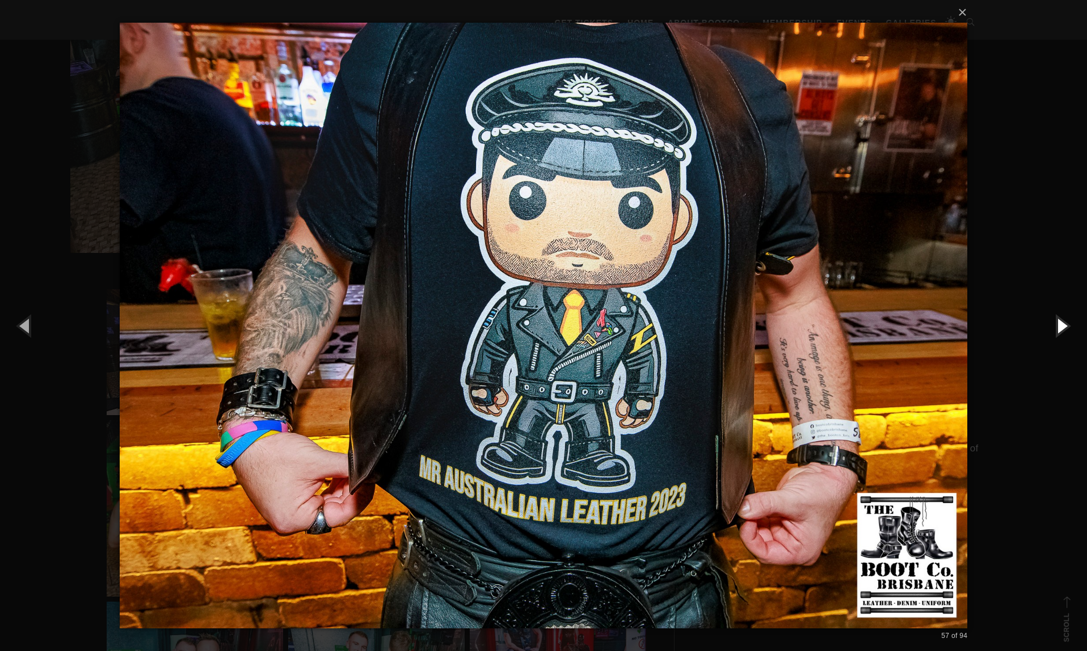
click at [1063, 330] on button "button" at bounding box center [1061, 325] width 51 height 62
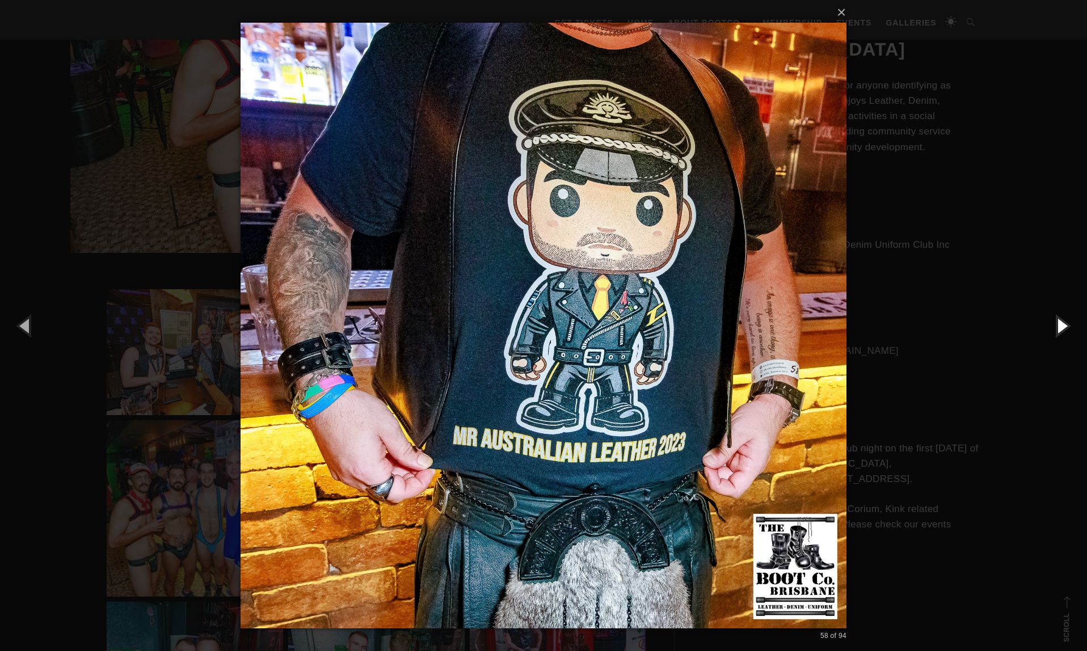
click at [1061, 331] on button "button" at bounding box center [1061, 325] width 51 height 62
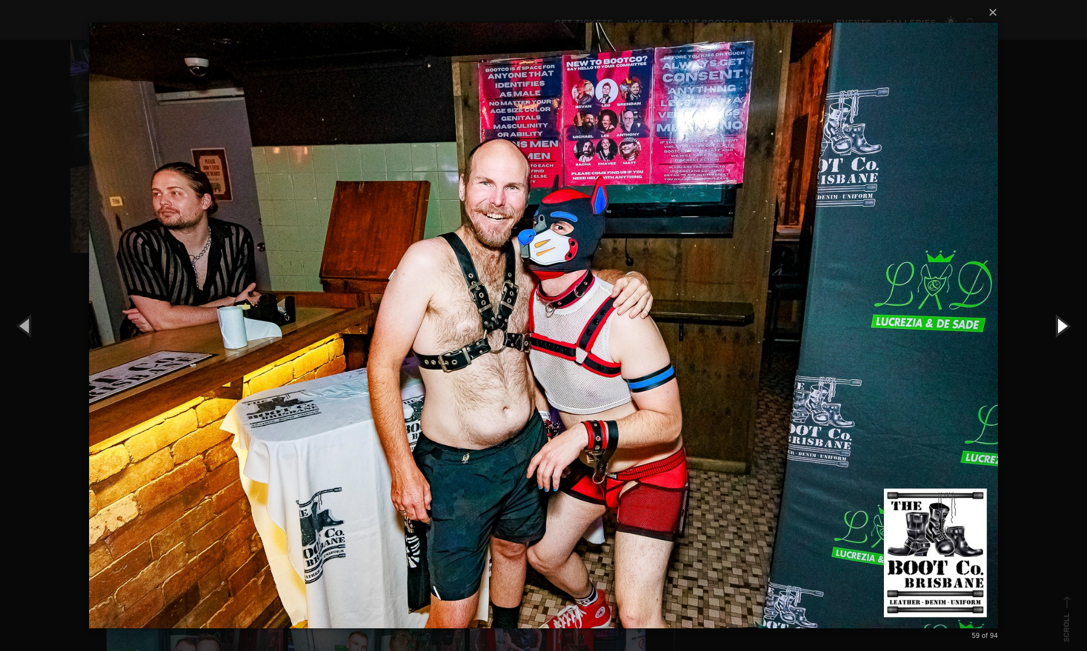
click at [1061, 331] on button "button" at bounding box center [1061, 325] width 51 height 62
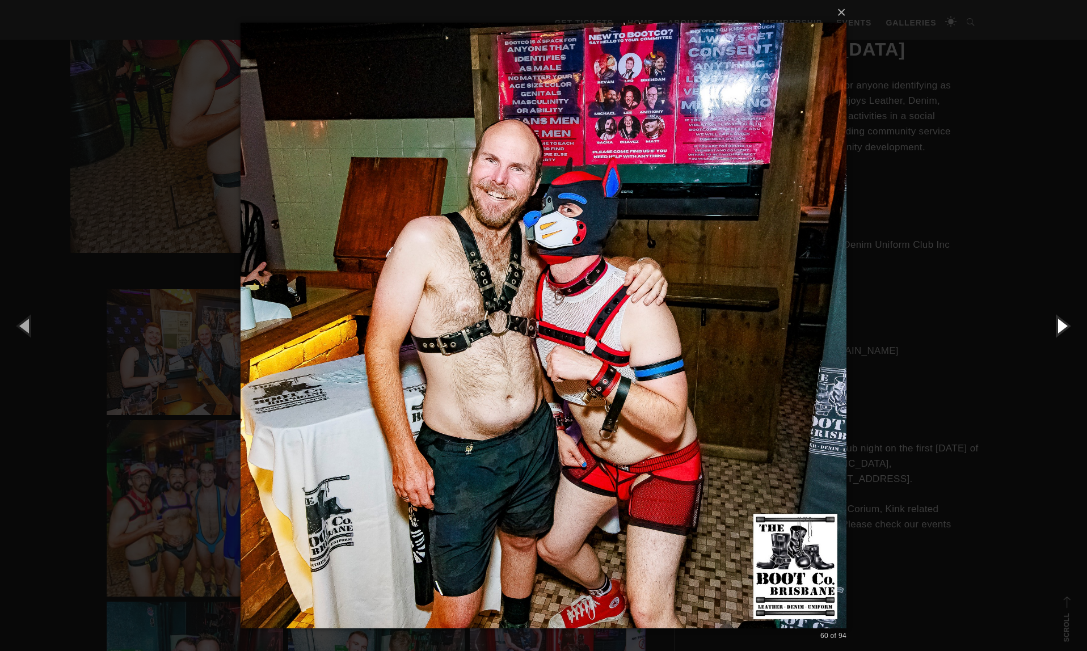
click at [1062, 331] on button "button" at bounding box center [1061, 325] width 51 height 62
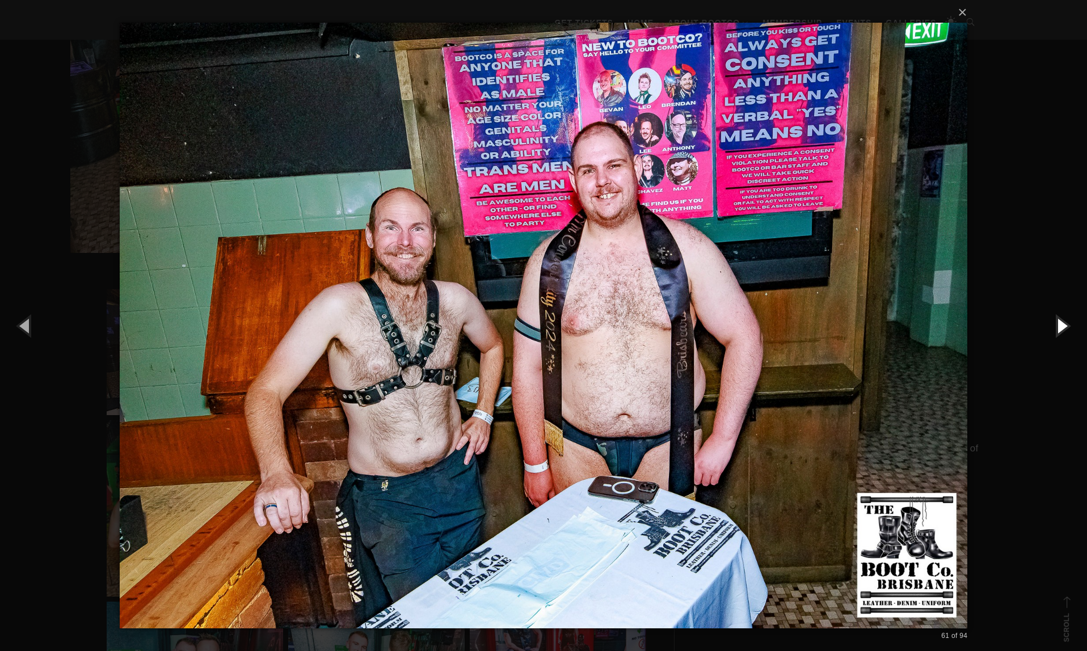
click at [1062, 330] on button "button" at bounding box center [1061, 325] width 51 height 62
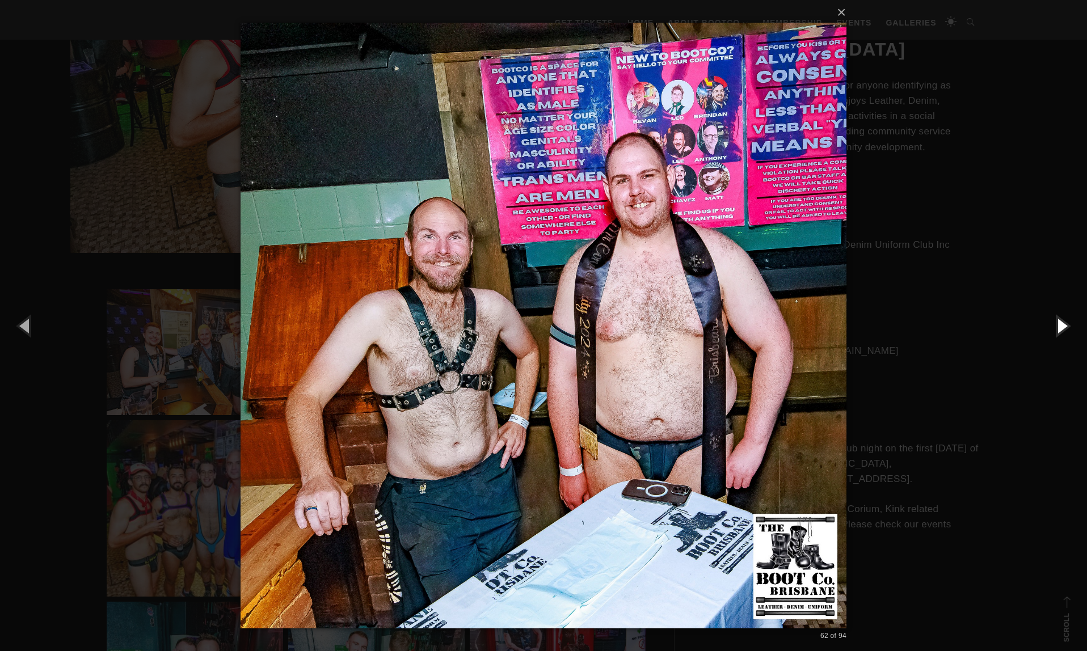
click at [1062, 330] on button "button" at bounding box center [1061, 325] width 51 height 62
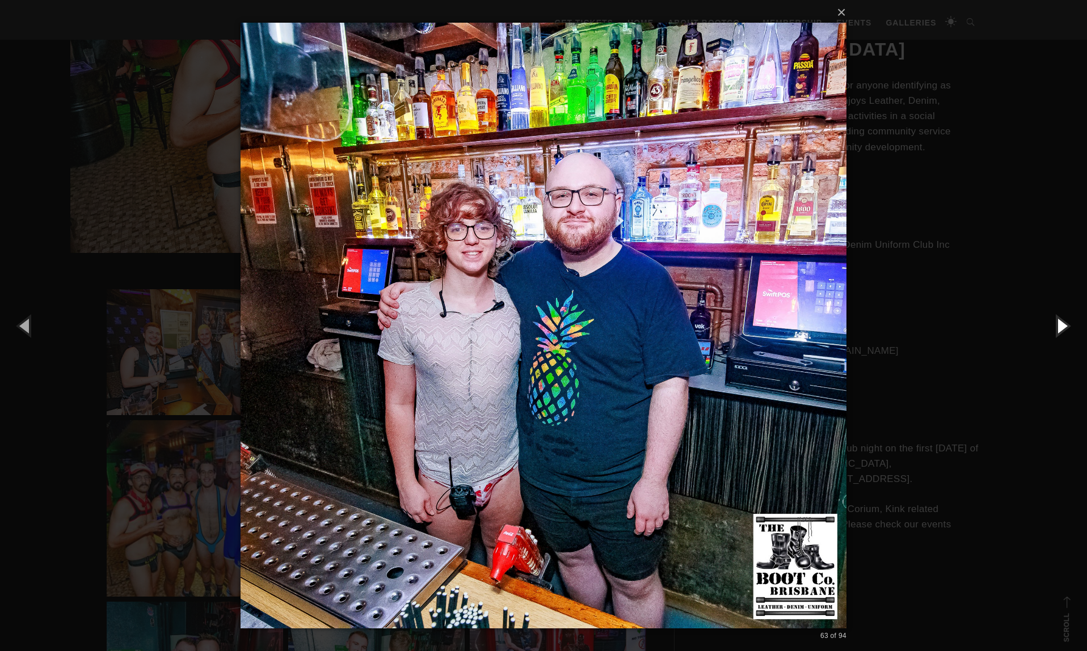
click at [1062, 330] on button "button" at bounding box center [1061, 325] width 51 height 62
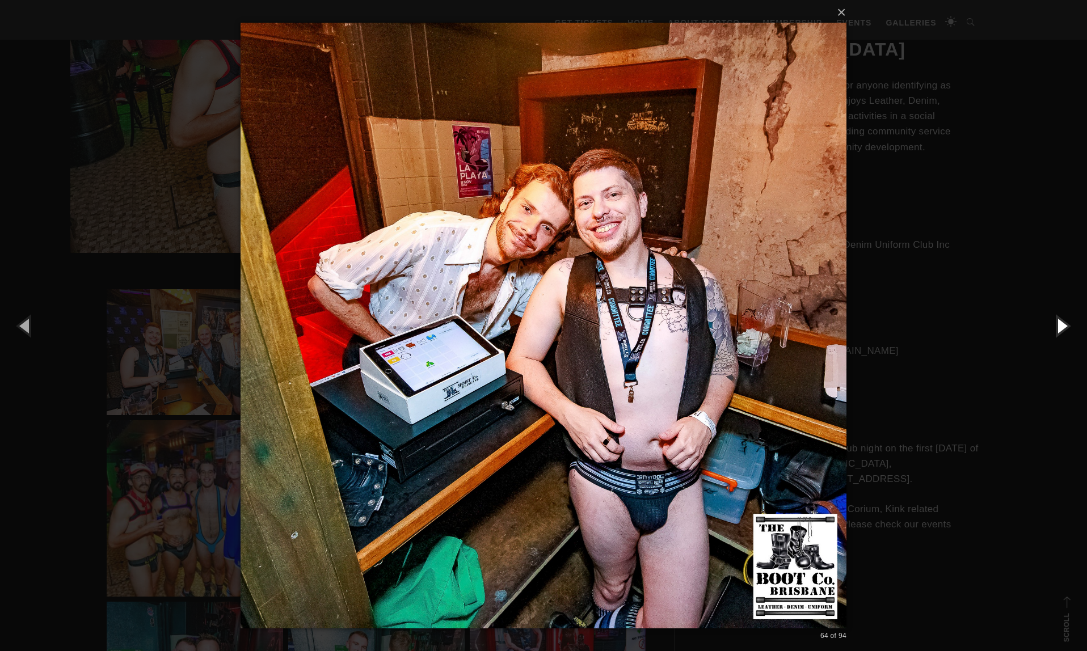
click at [1062, 330] on button "button" at bounding box center [1061, 325] width 51 height 62
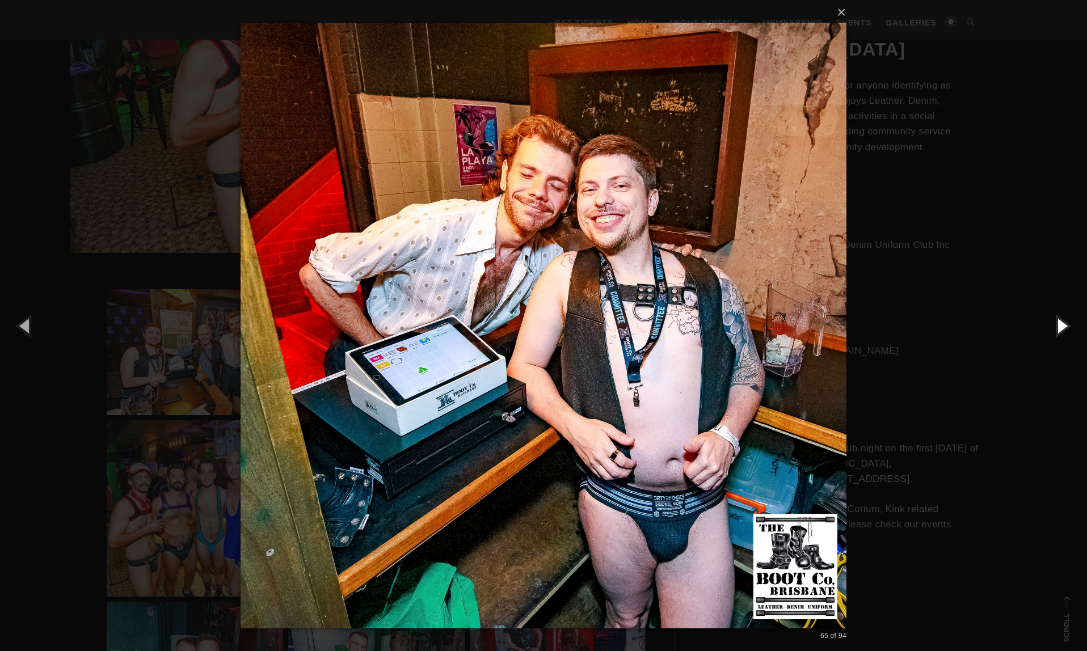
click at [1062, 331] on button "button" at bounding box center [1061, 325] width 51 height 62
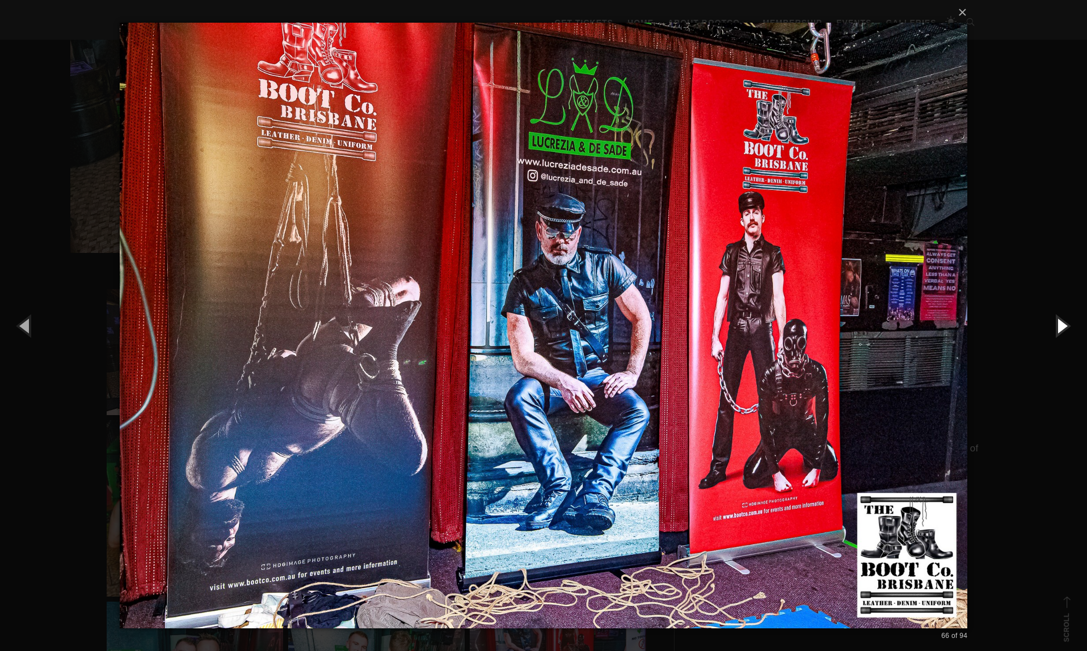
click at [1062, 331] on button "button" at bounding box center [1061, 325] width 51 height 62
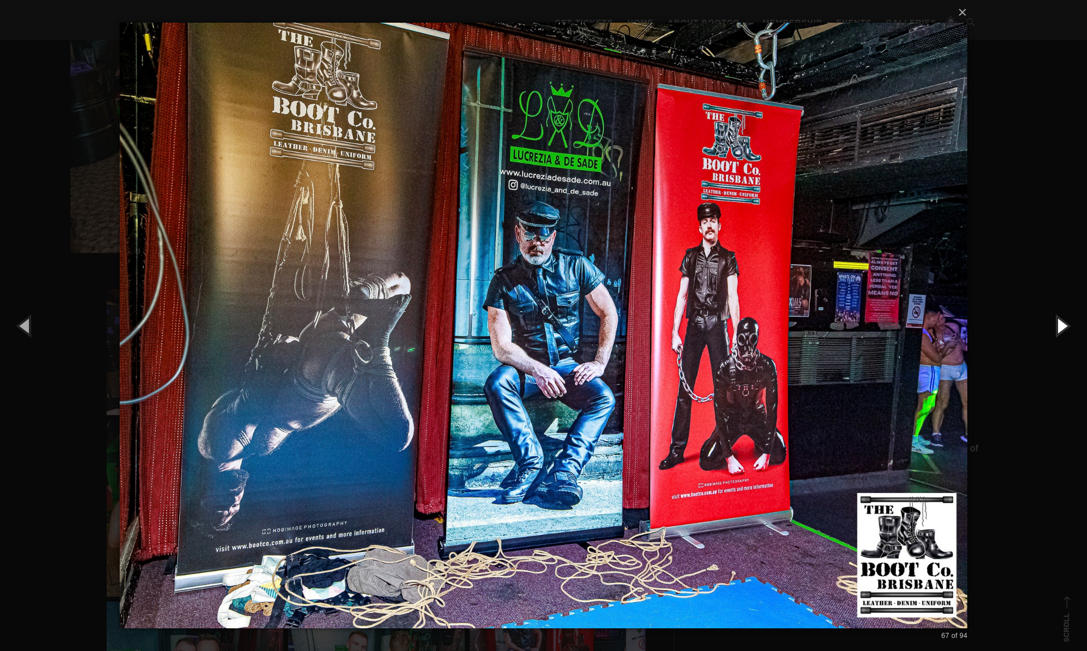
click at [1062, 331] on button "button" at bounding box center [1061, 325] width 51 height 62
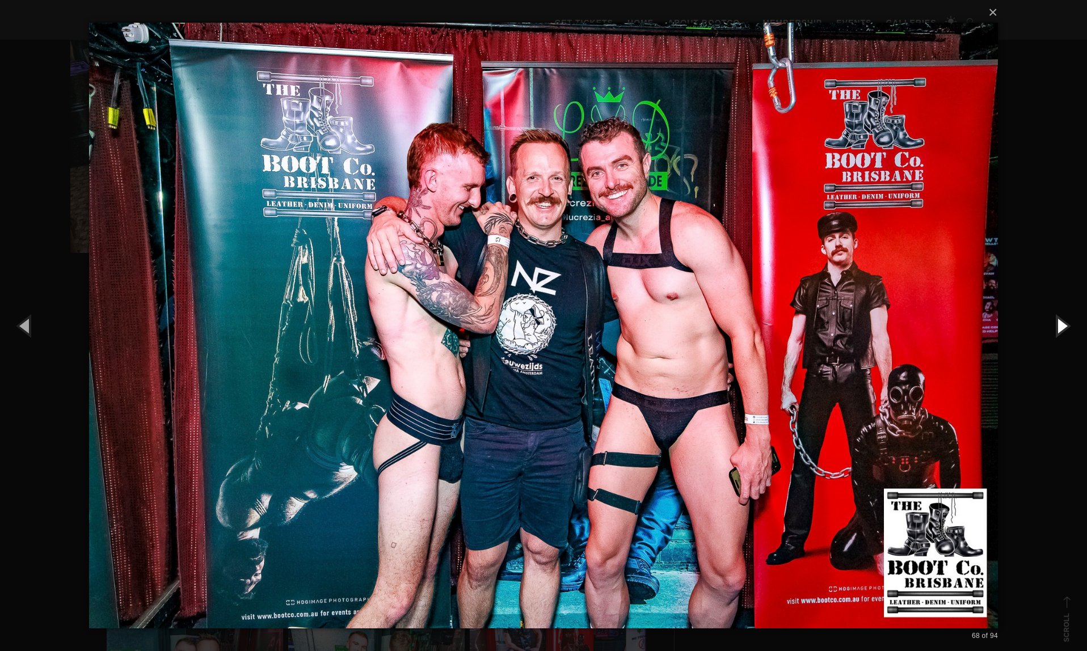
click at [1061, 334] on button "button" at bounding box center [1061, 325] width 51 height 62
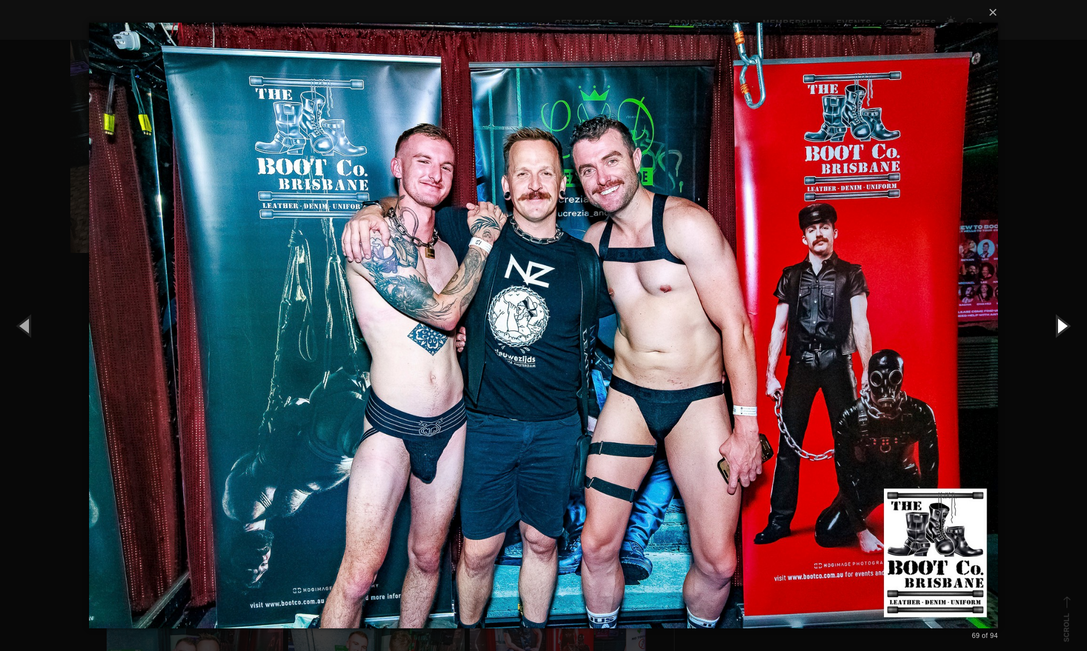
click at [1062, 334] on button "button" at bounding box center [1061, 325] width 51 height 62
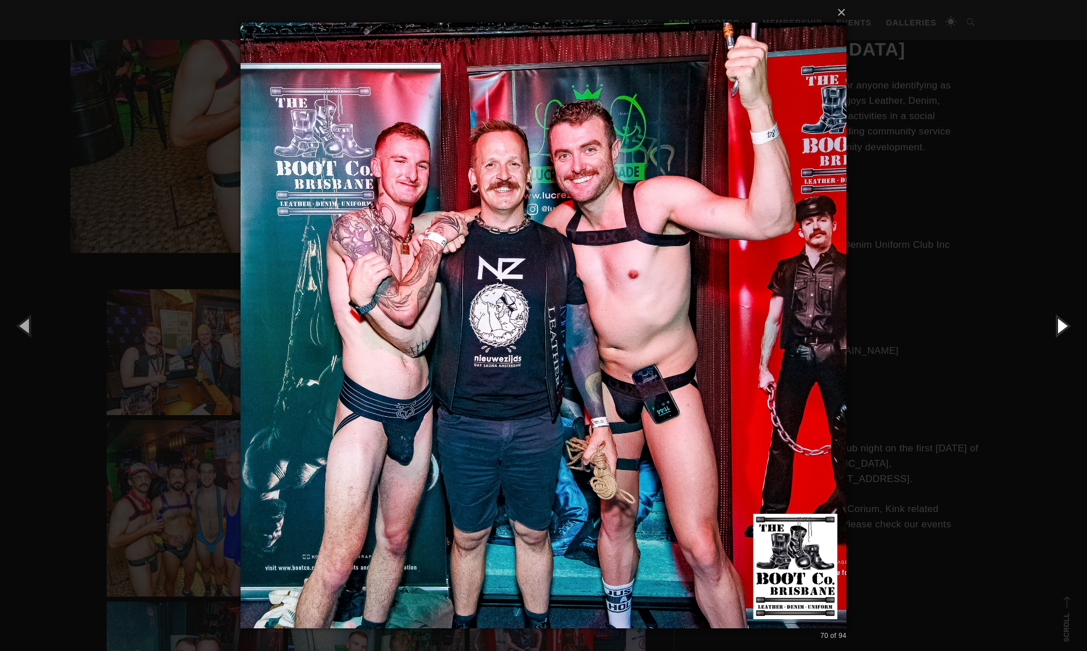
click at [1062, 333] on button "button" at bounding box center [1061, 325] width 51 height 62
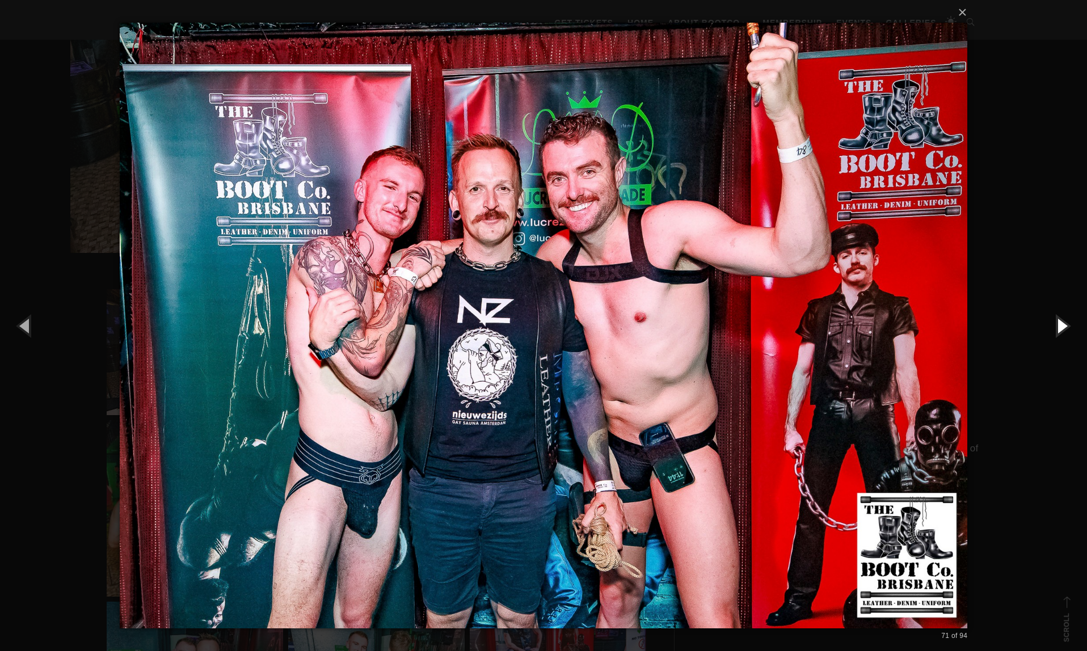
click at [1062, 333] on button "button" at bounding box center [1061, 325] width 51 height 62
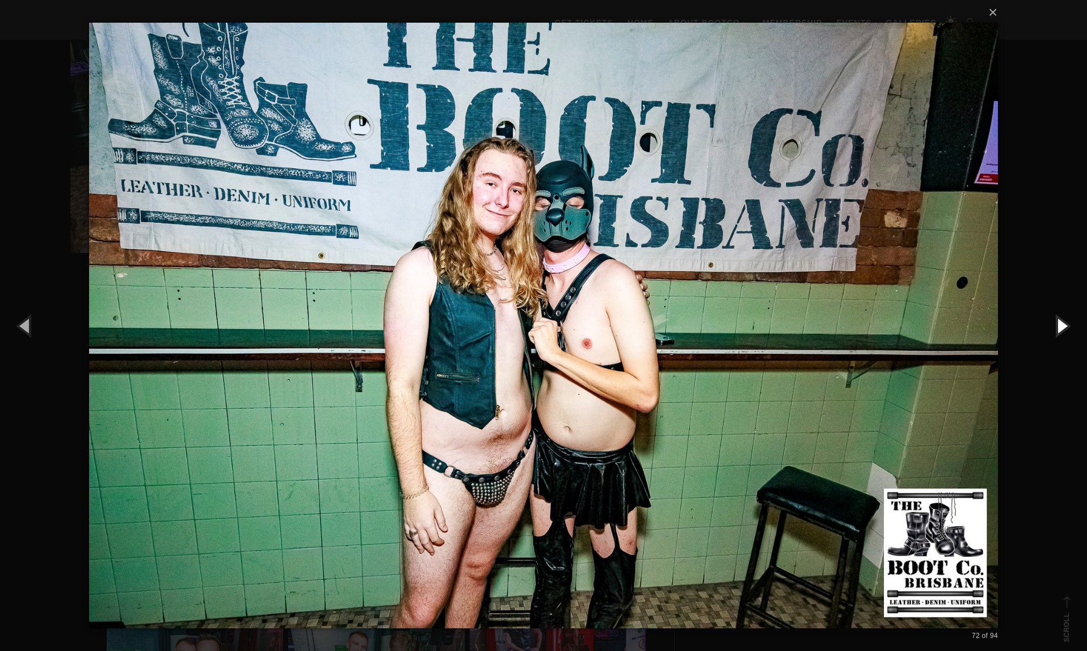
click at [1063, 331] on button "button" at bounding box center [1061, 325] width 51 height 62
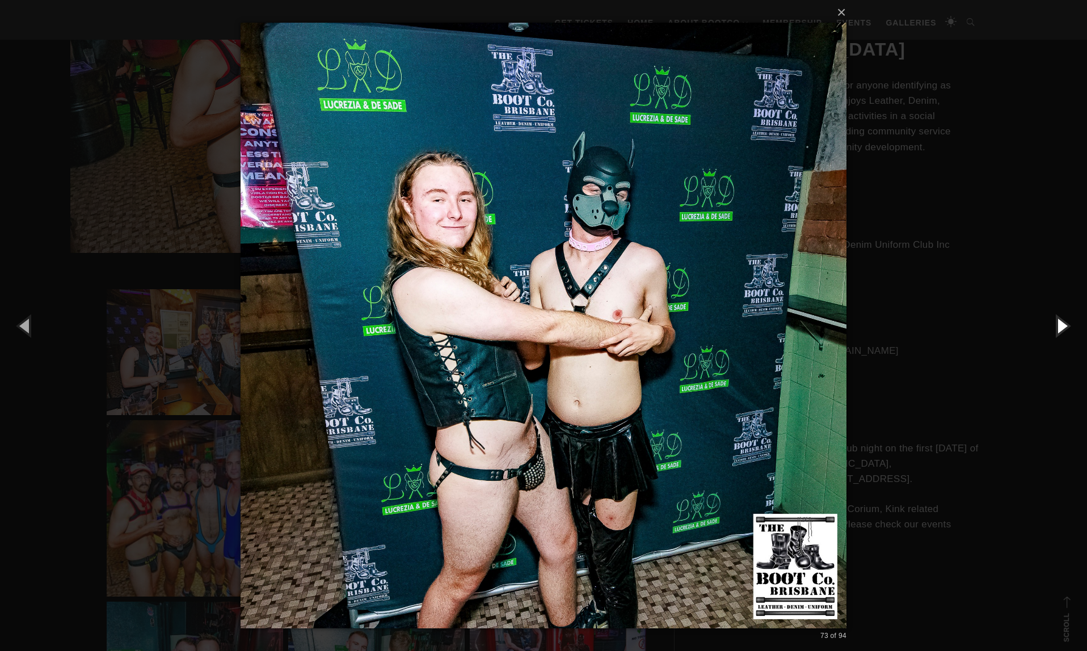
click at [1063, 332] on button "button" at bounding box center [1061, 325] width 51 height 62
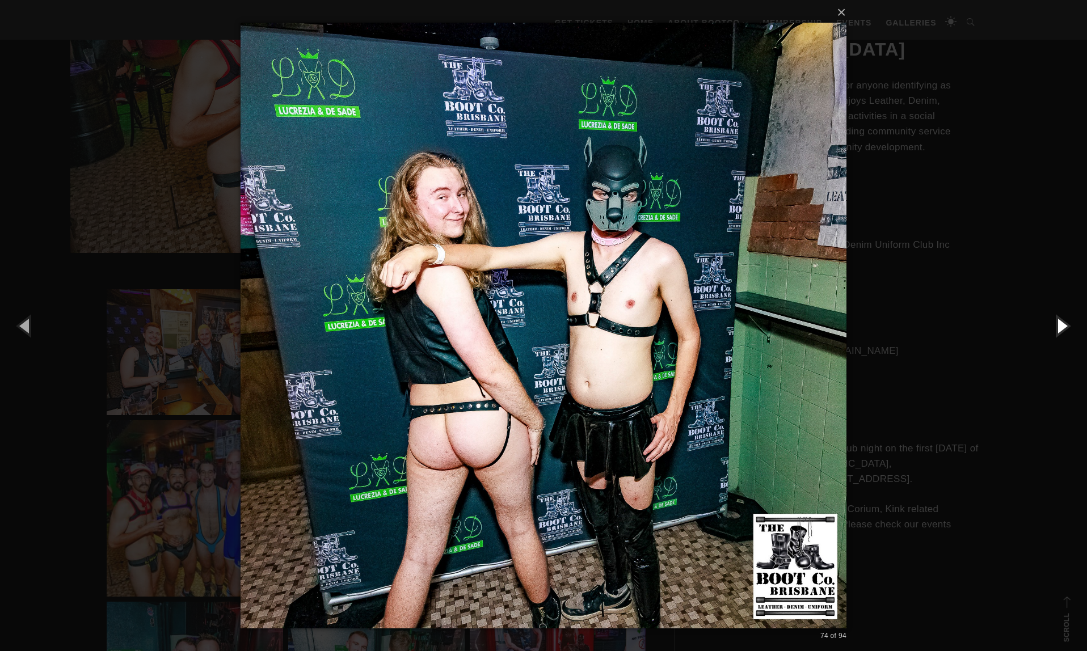
click at [1063, 332] on button "button" at bounding box center [1061, 325] width 51 height 62
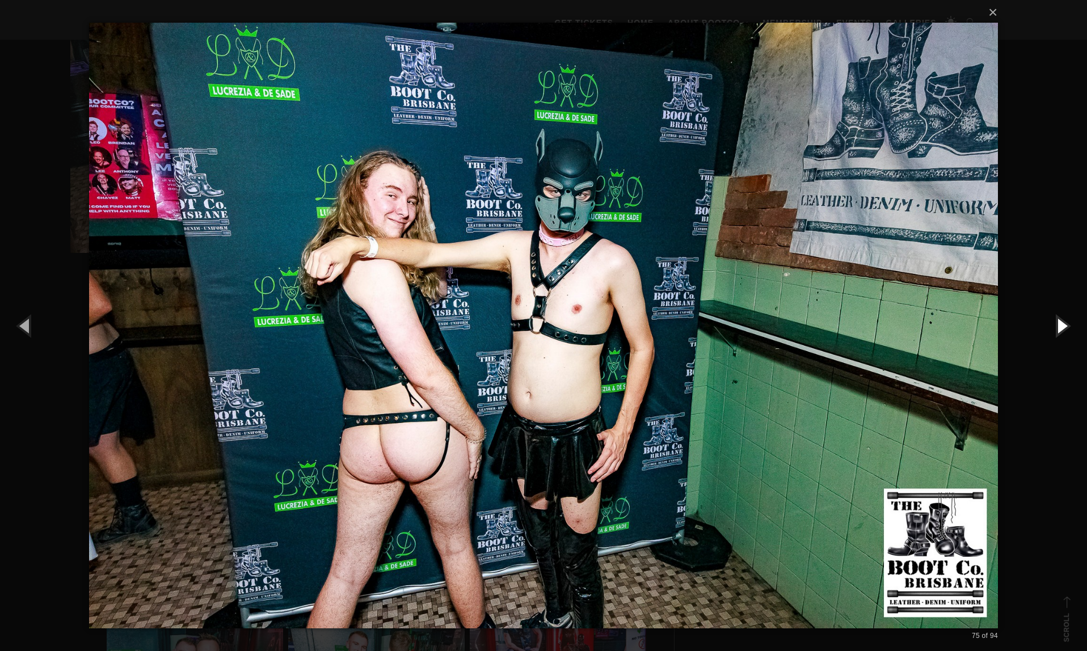
click at [1063, 332] on button "button" at bounding box center [1061, 325] width 51 height 62
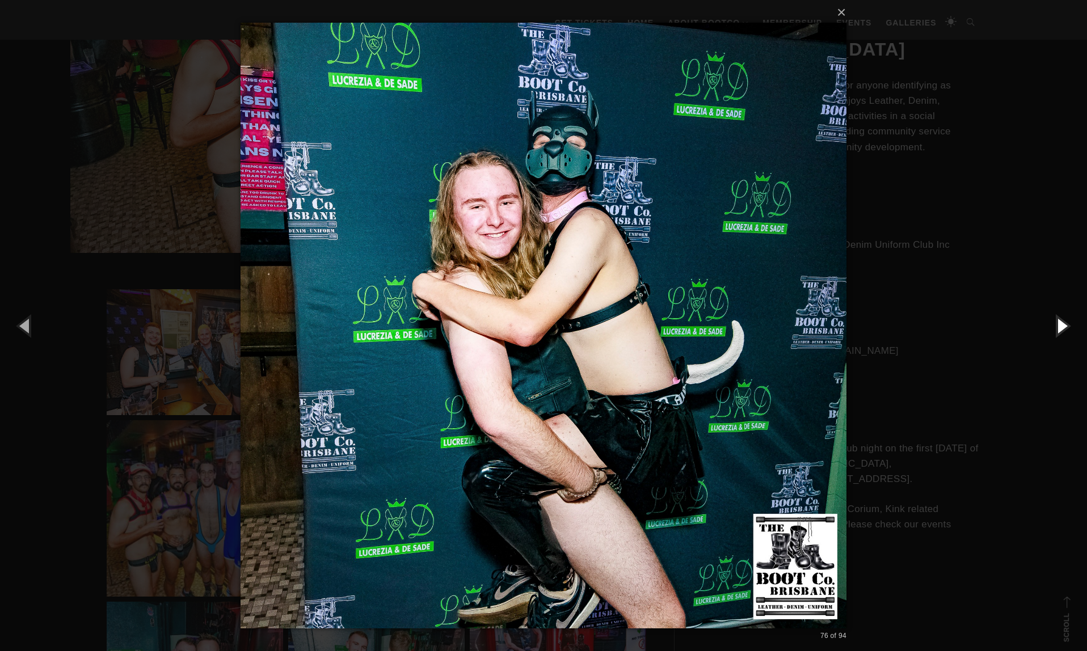
click at [1063, 332] on button "button" at bounding box center [1061, 325] width 51 height 62
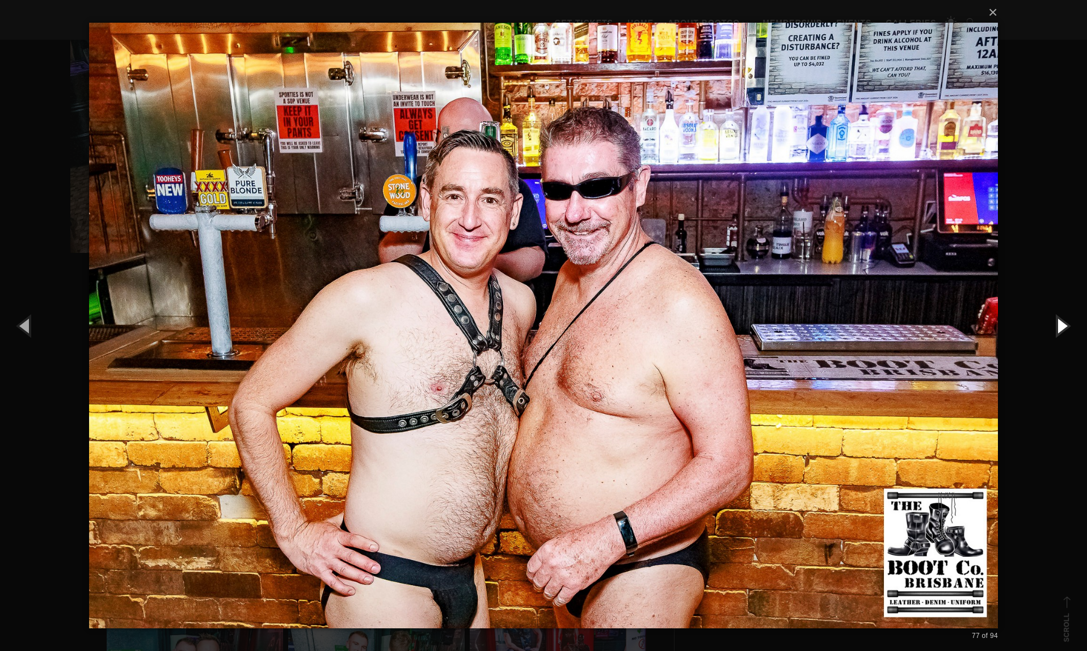
click at [1063, 332] on button "button" at bounding box center [1061, 325] width 51 height 62
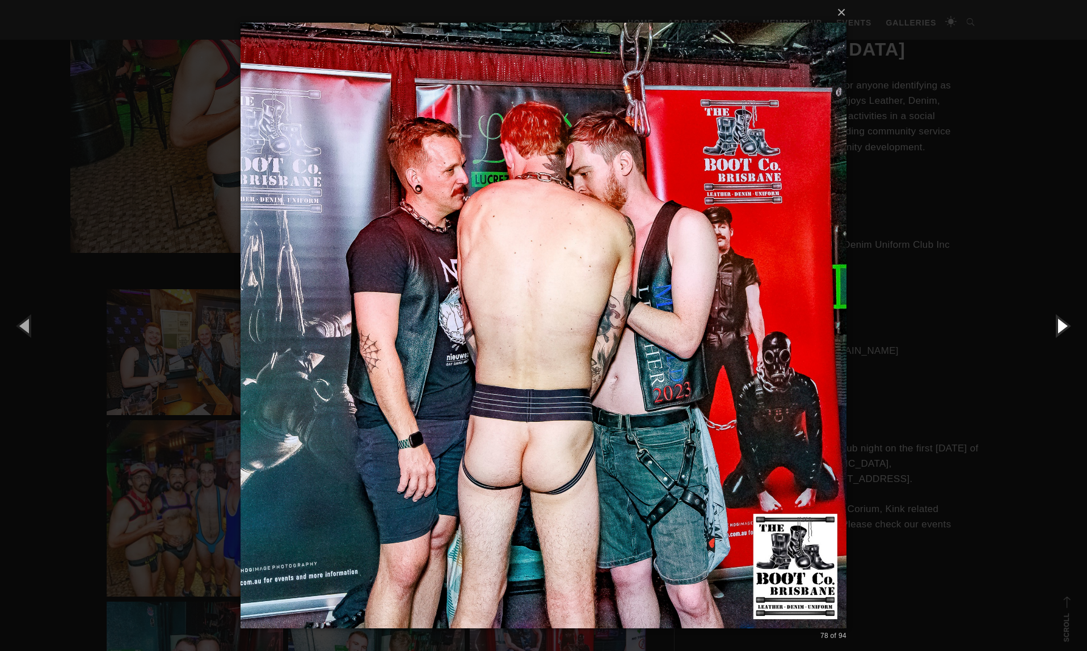
click at [1063, 332] on button "button" at bounding box center [1061, 325] width 51 height 62
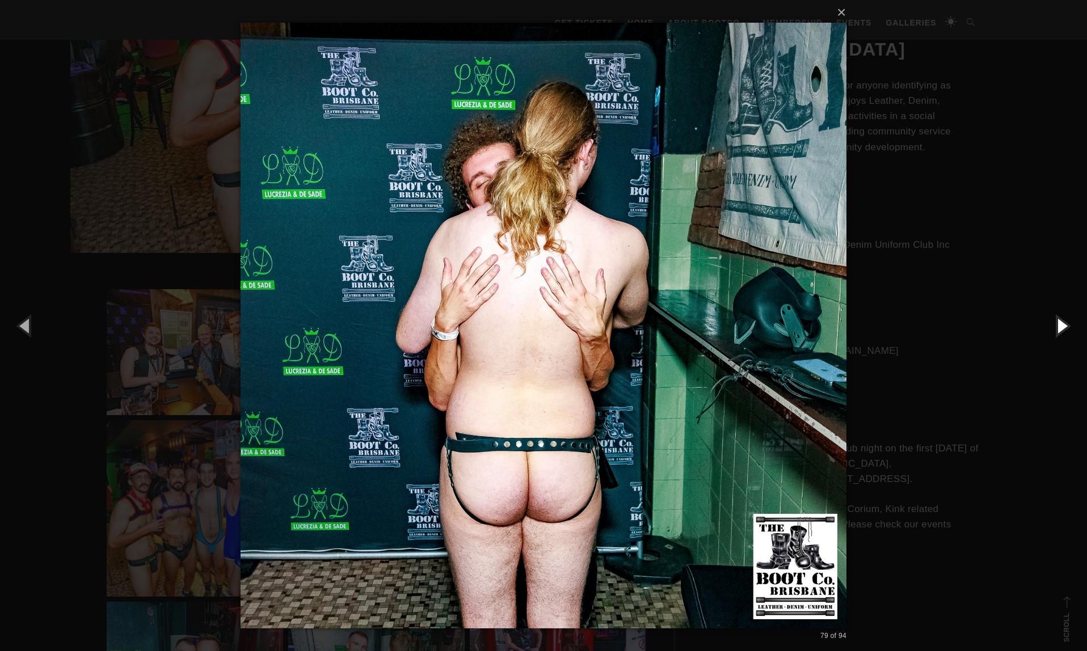
click at [1063, 332] on button "button" at bounding box center [1061, 325] width 51 height 62
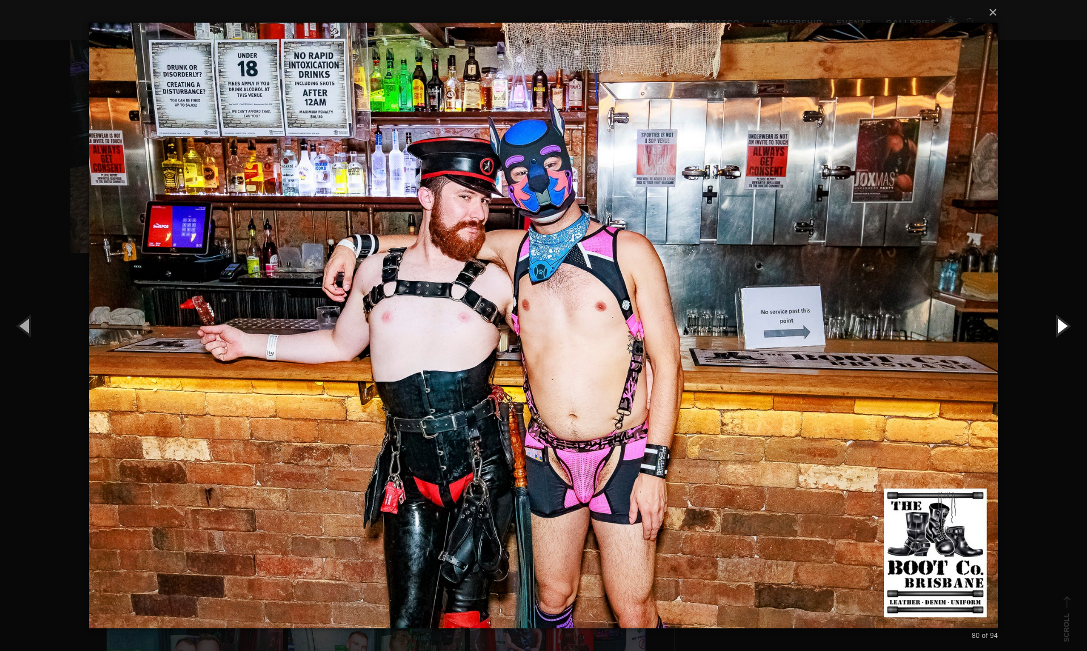
click at [1063, 334] on button "button" at bounding box center [1061, 325] width 51 height 62
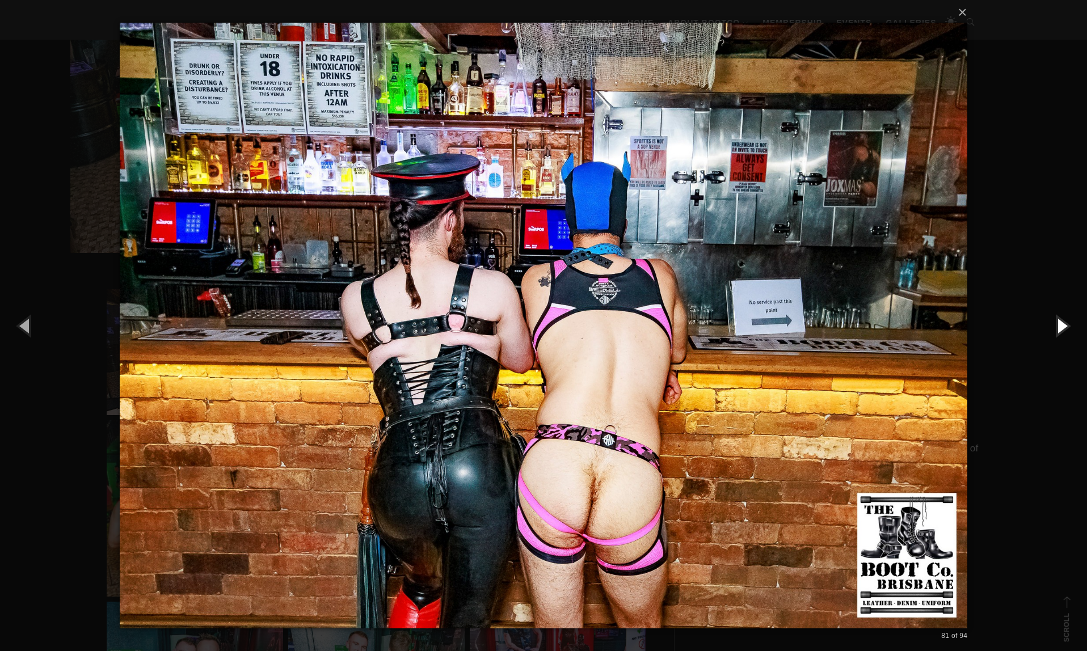
click at [1063, 334] on button "button" at bounding box center [1061, 325] width 51 height 62
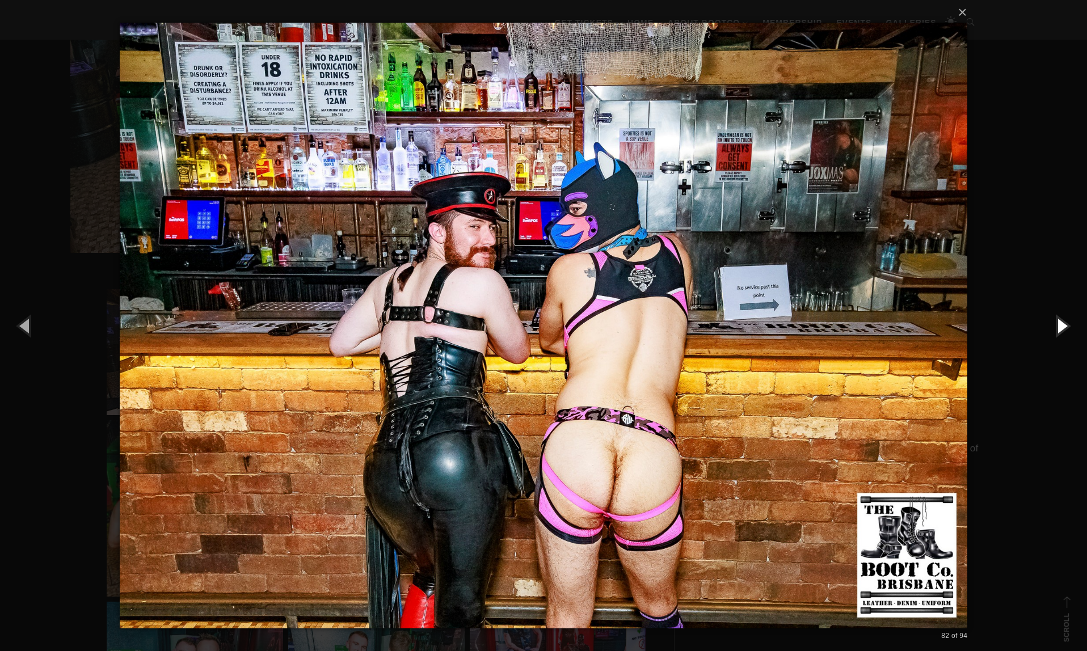
click at [1063, 334] on button "button" at bounding box center [1061, 325] width 51 height 62
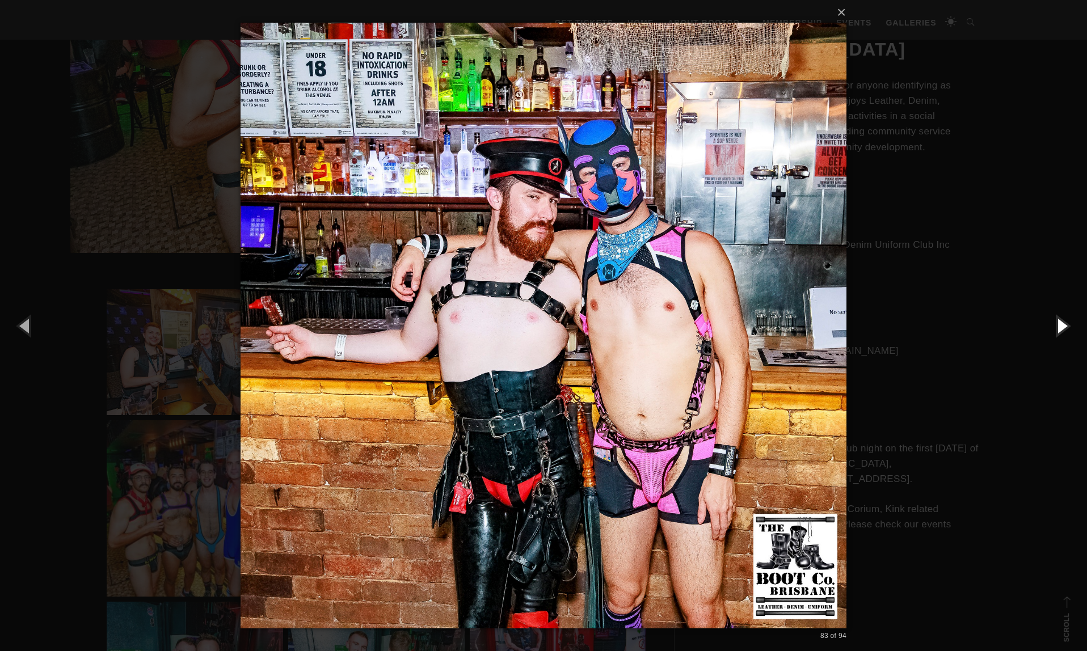
click at [1063, 335] on button "button" at bounding box center [1061, 325] width 51 height 62
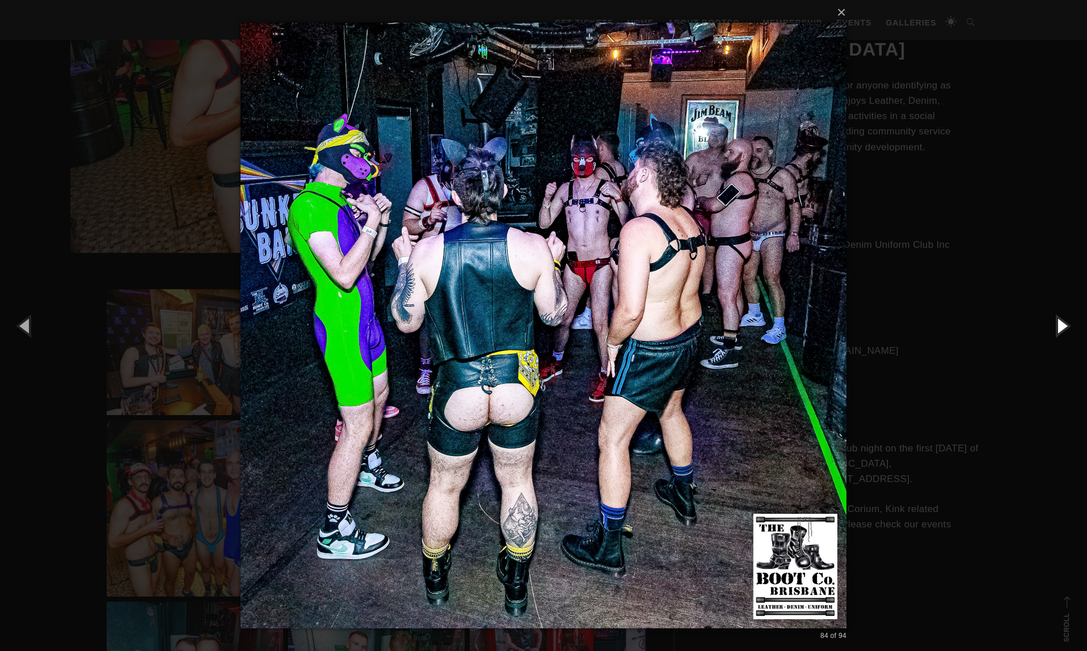
click at [1063, 335] on button "button" at bounding box center [1061, 325] width 51 height 62
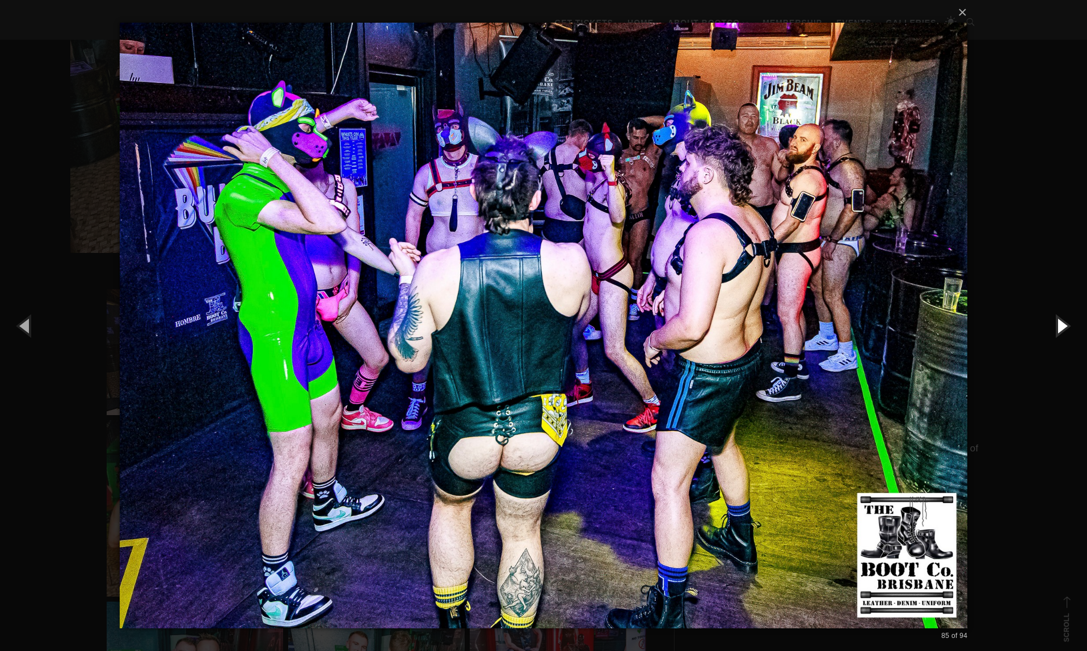
click at [1066, 336] on button "button" at bounding box center [1061, 325] width 51 height 62
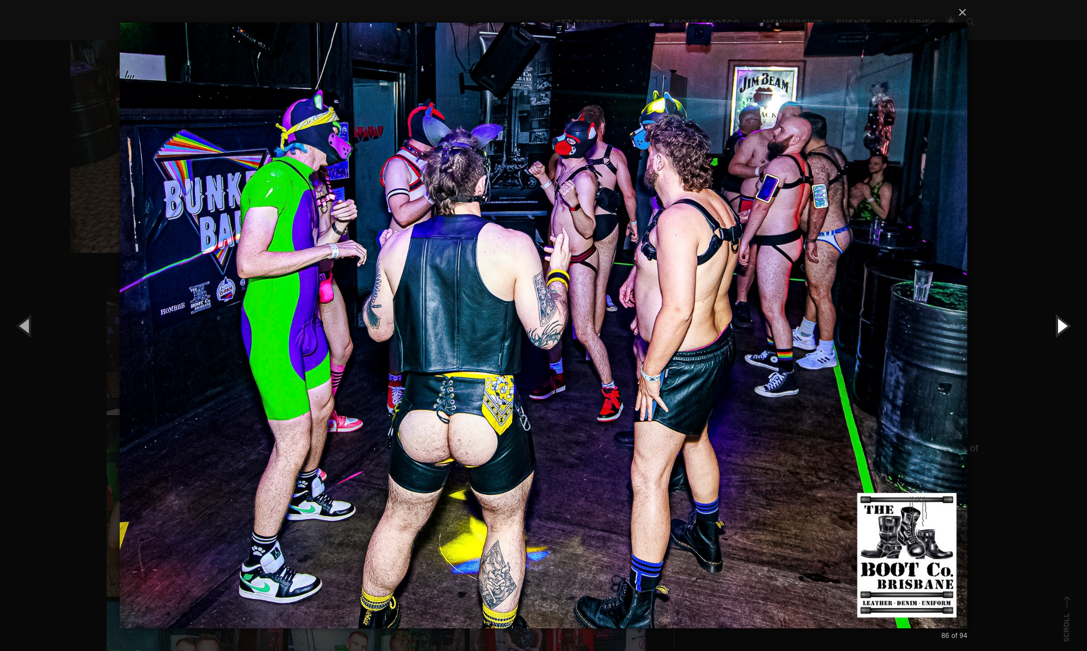
click at [1066, 335] on button "button" at bounding box center [1061, 325] width 51 height 62
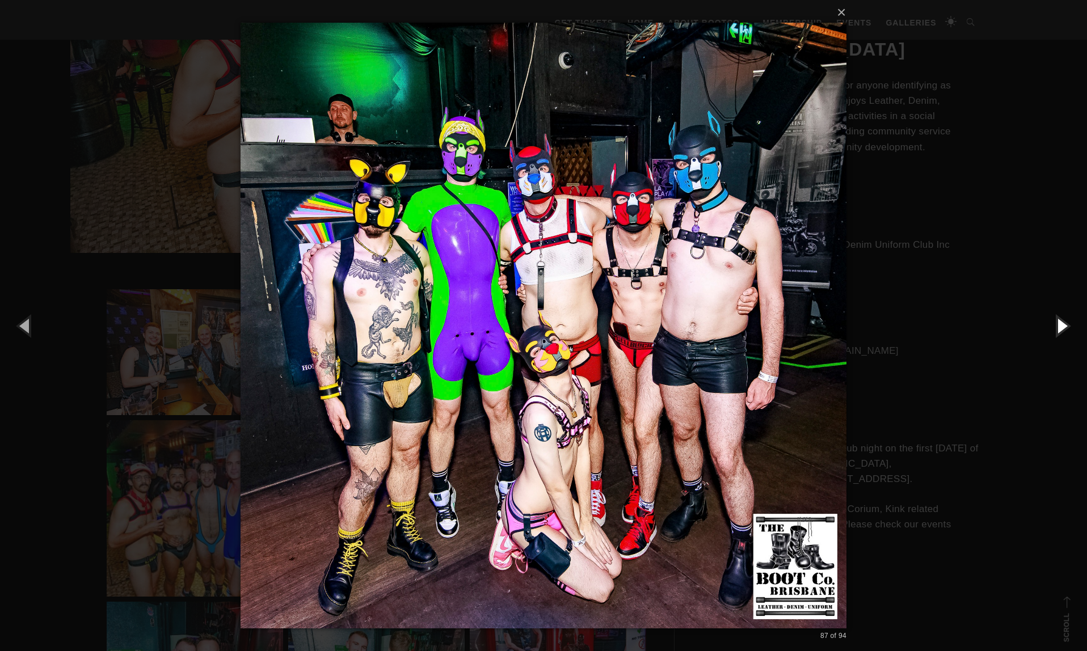
click at [1061, 328] on button "button" at bounding box center [1061, 325] width 51 height 62
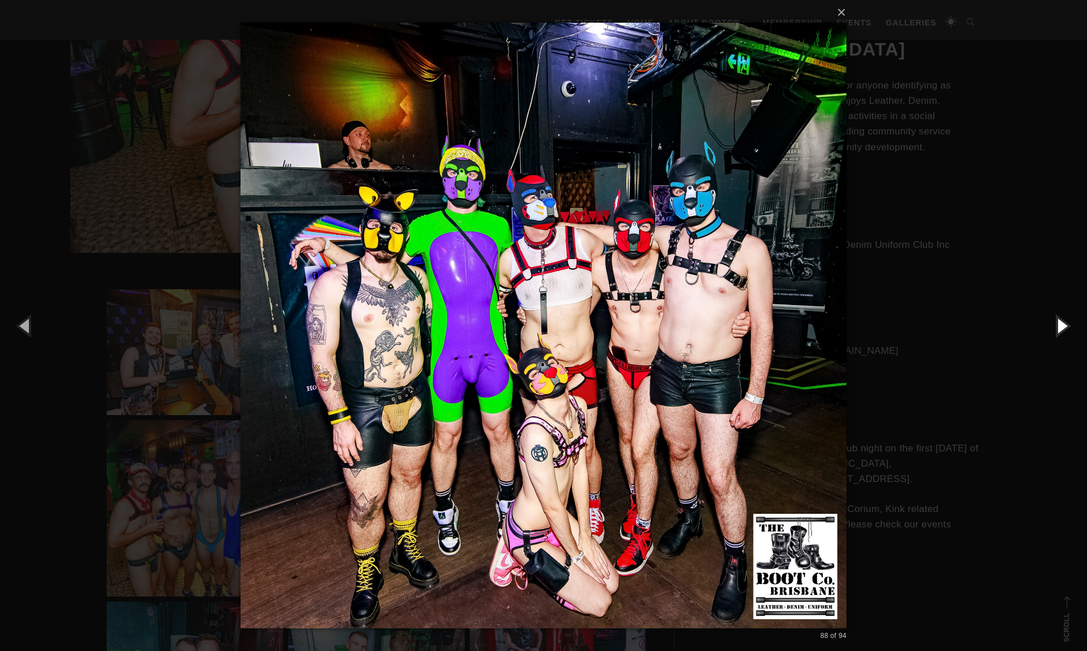
click at [1059, 329] on button "button" at bounding box center [1061, 325] width 51 height 62
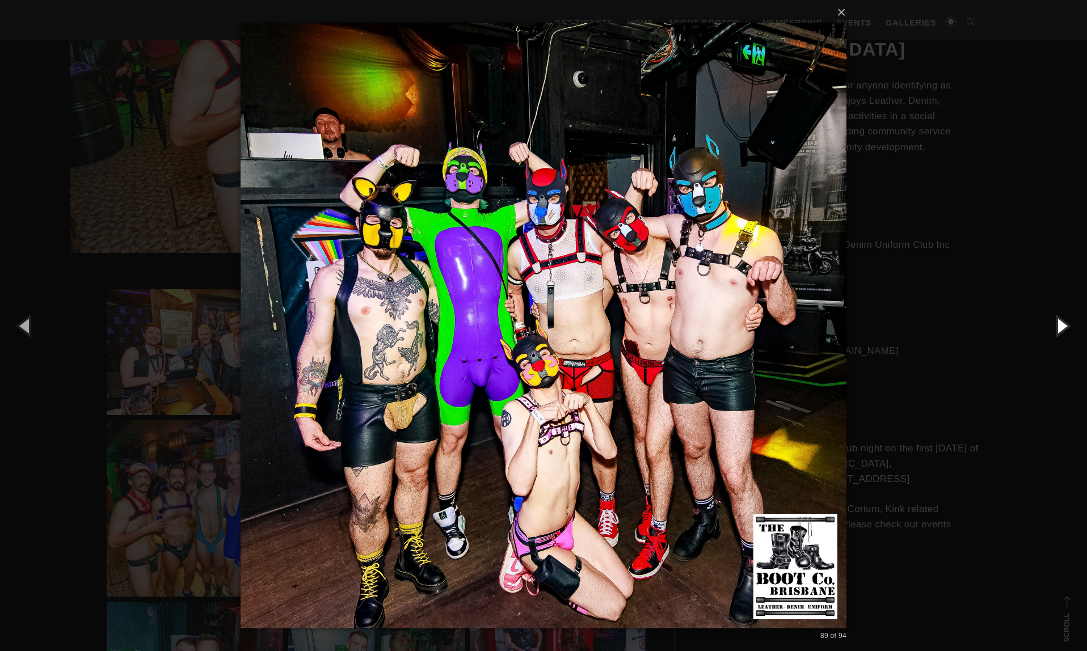
click at [1059, 329] on button "button" at bounding box center [1061, 325] width 51 height 62
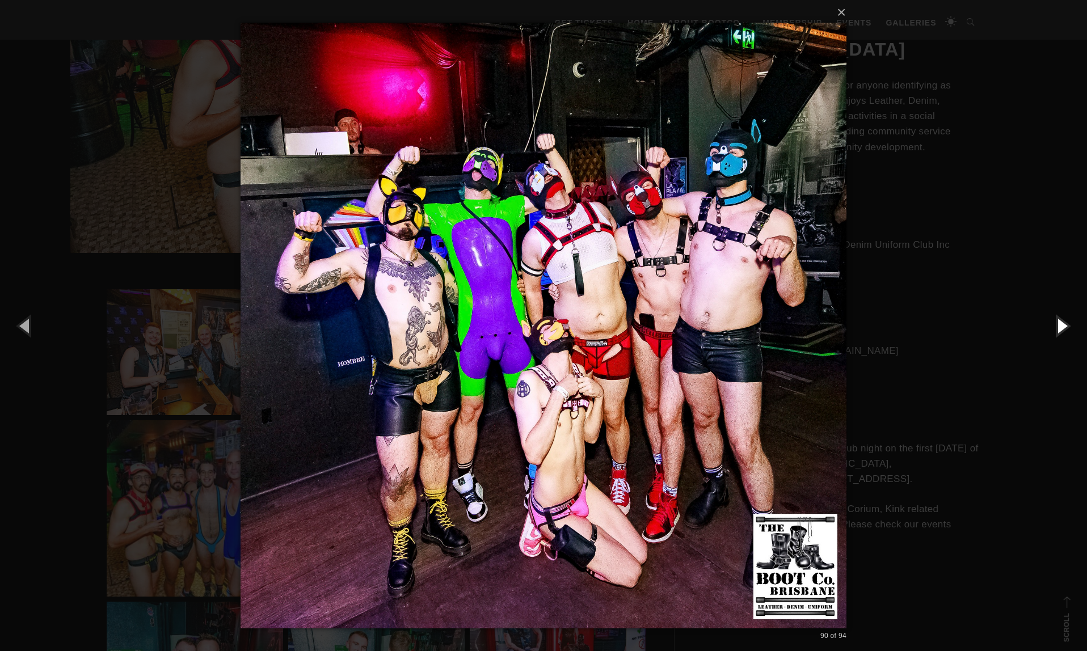
click at [1059, 329] on button "button" at bounding box center [1061, 325] width 51 height 62
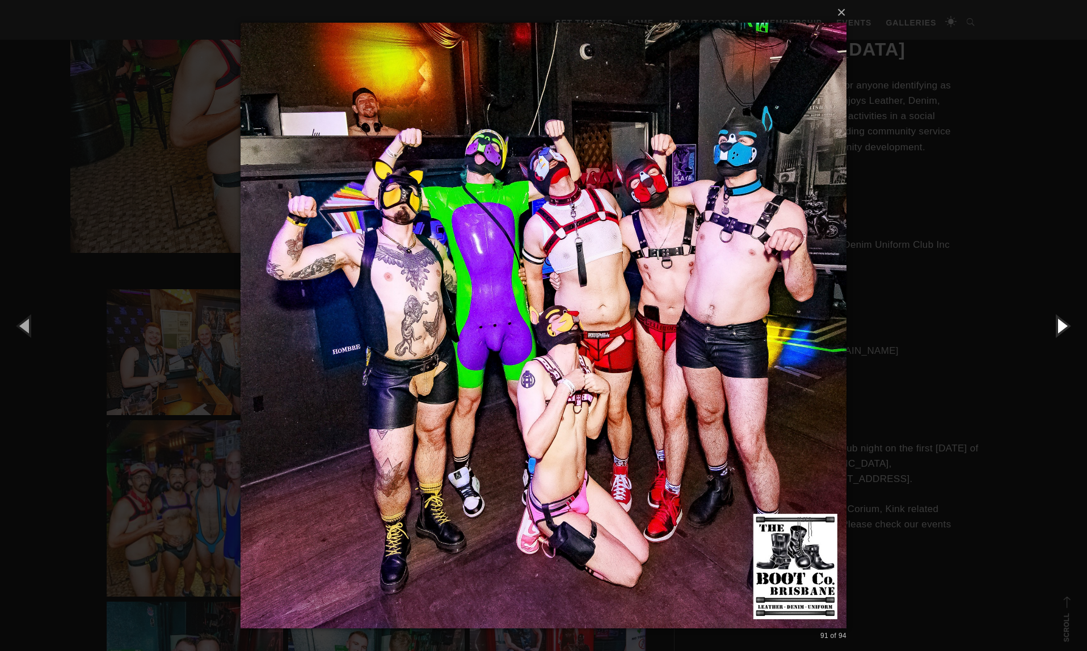
click at [1059, 329] on button "button" at bounding box center [1061, 325] width 51 height 62
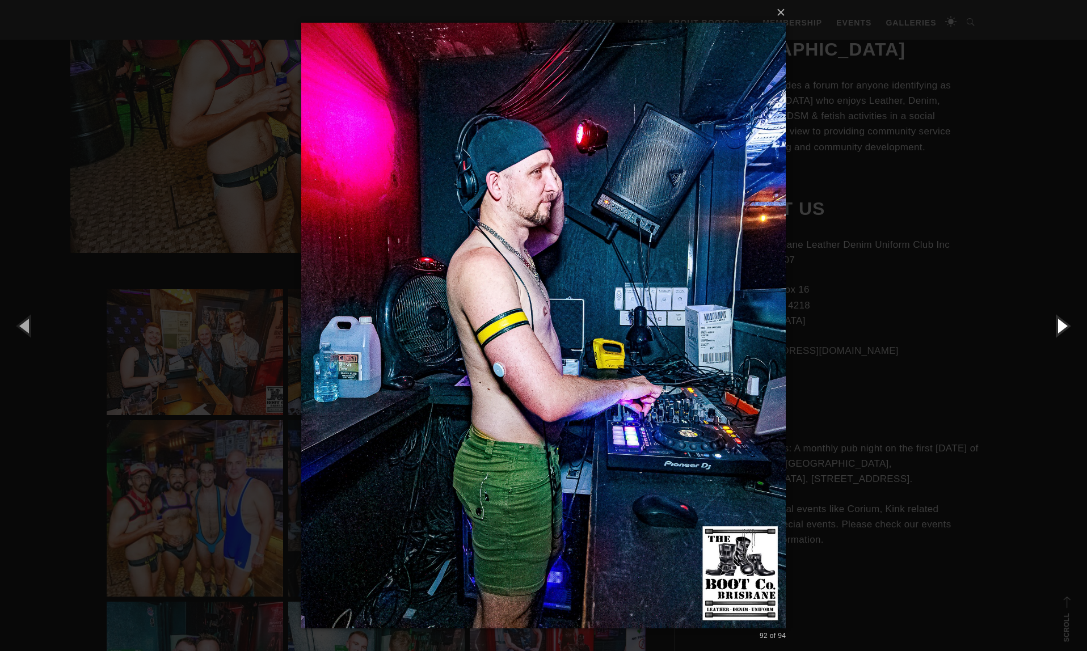
click at [1059, 329] on button "button" at bounding box center [1061, 325] width 51 height 62
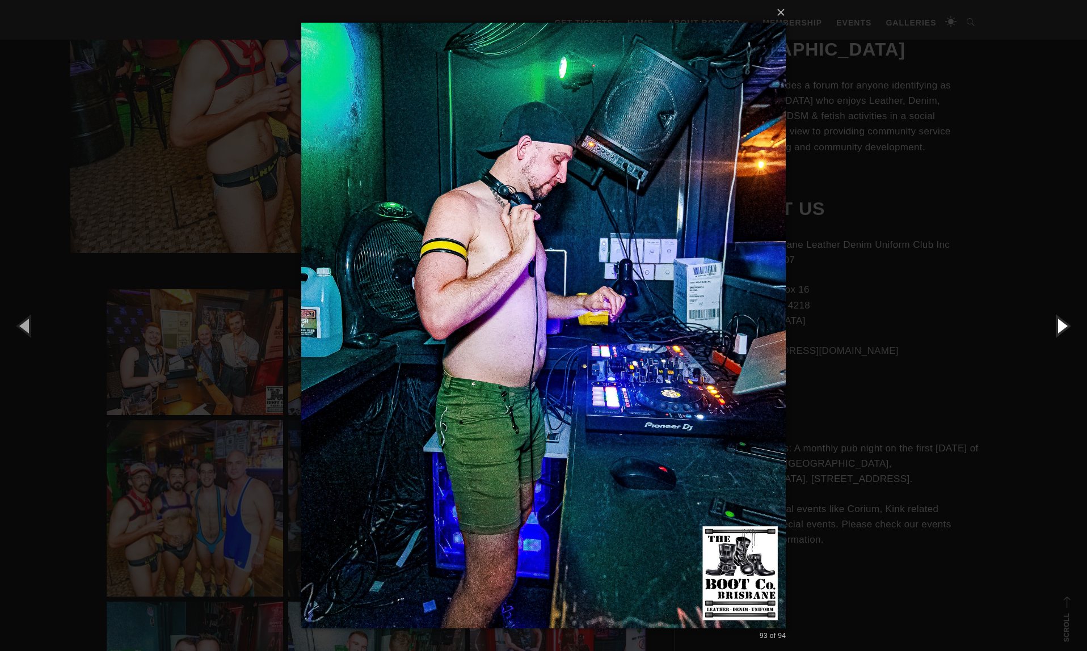
click at [1060, 329] on button "button" at bounding box center [1061, 325] width 51 height 62
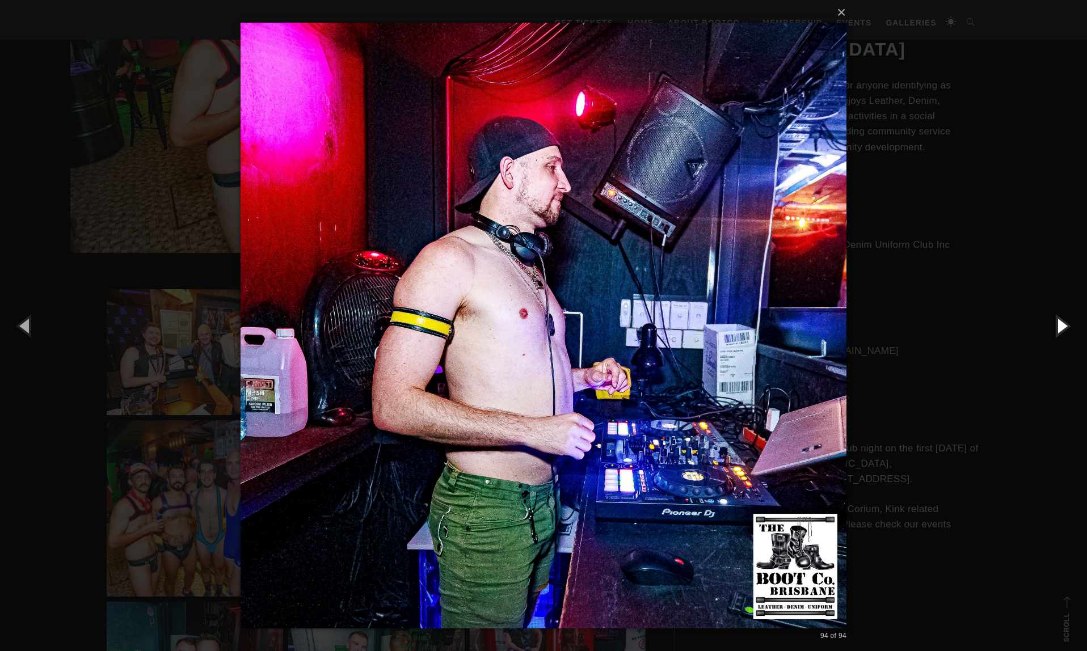
click at [1060, 329] on button "button" at bounding box center [1061, 325] width 51 height 62
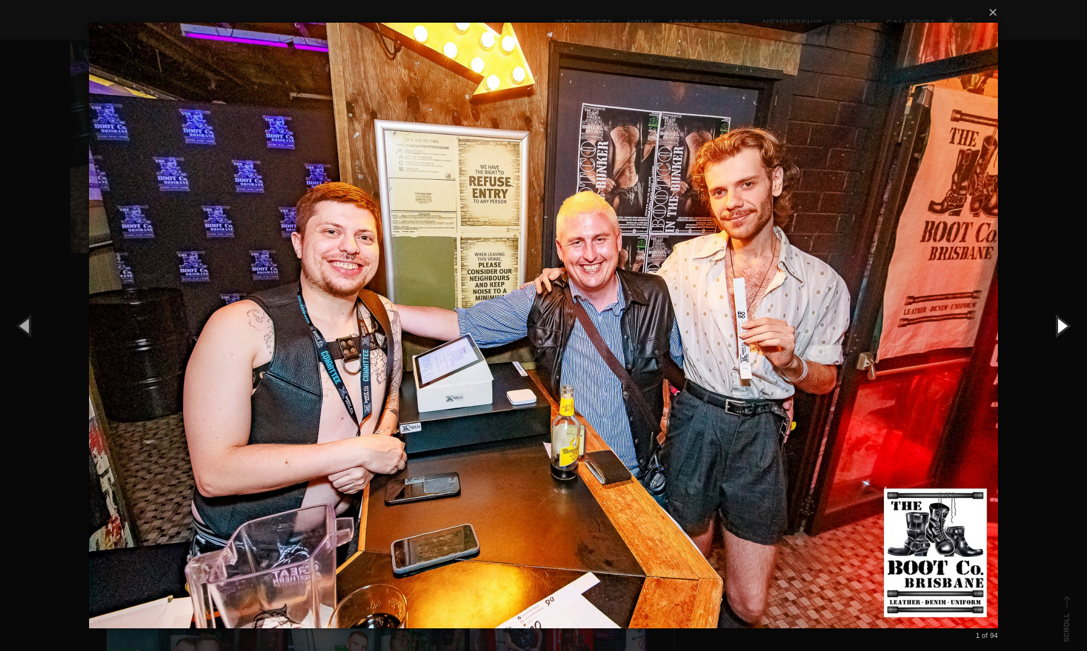
click at [1060, 329] on button "button" at bounding box center [1061, 325] width 51 height 62
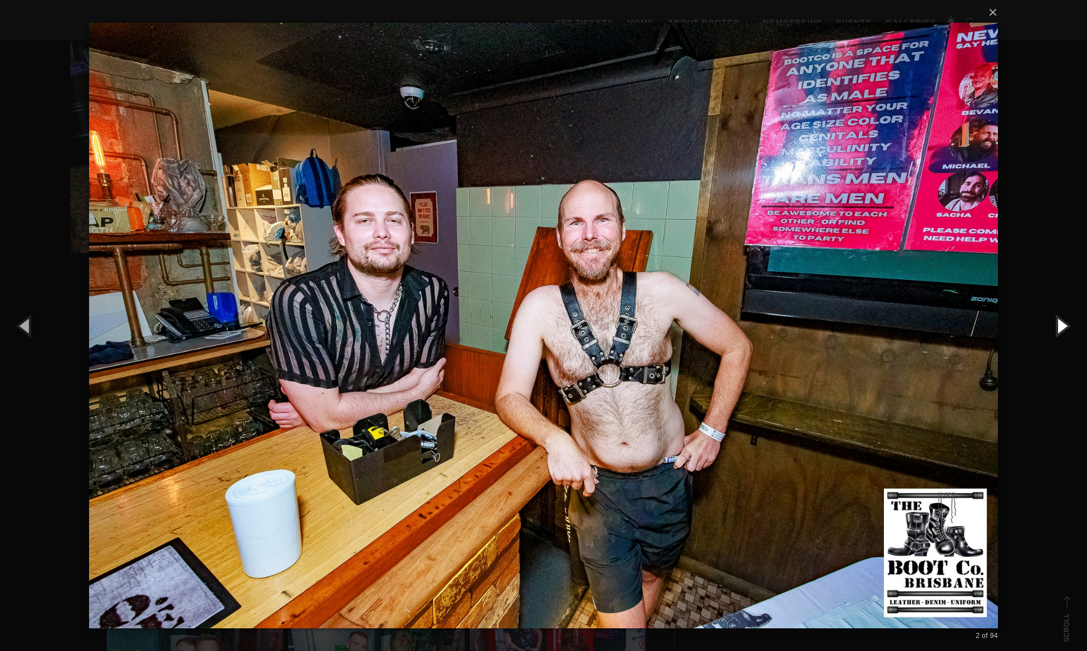
click at [1060, 329] on button "button" at bounding box center [1061, 325] width 51 height 62
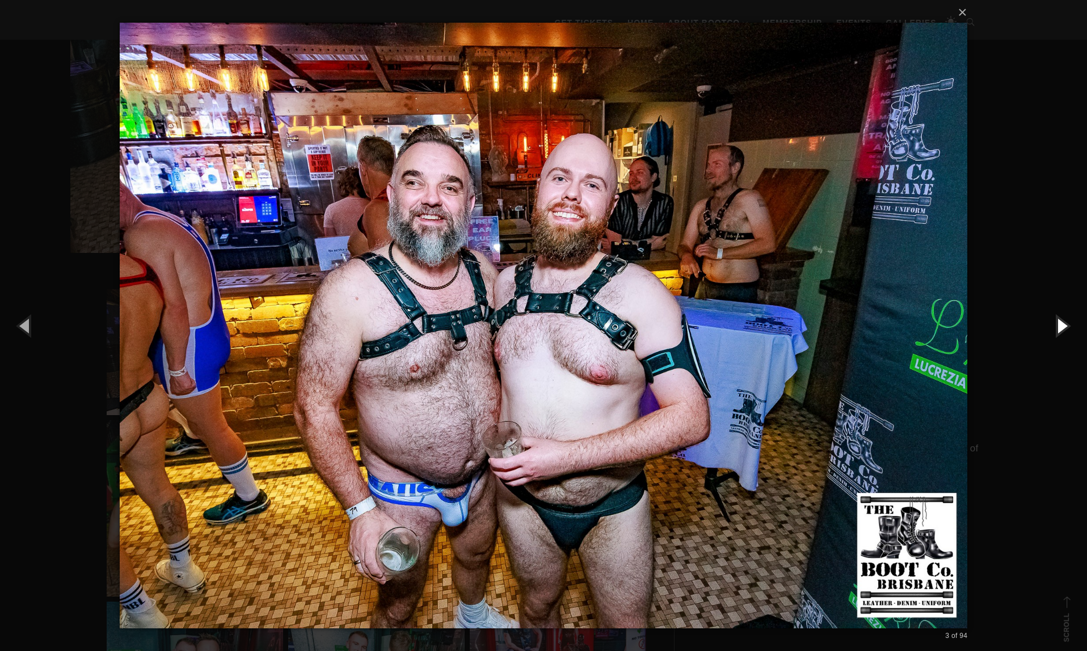
click at [1060, 330] on button "button" at bounding box center [1061, 325] width 51 height 62
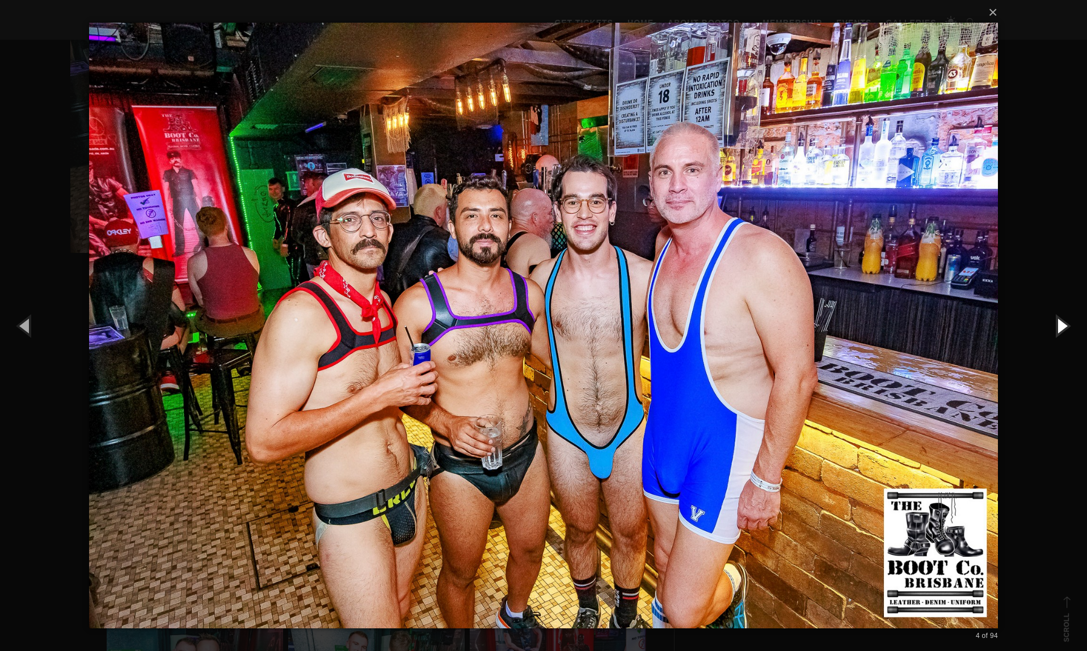
click at [1060, 330] on button "button" at bounding box center [1061, 325] width 51 height 62
